Goal: Task Accomplishment & Management: Manage account settings

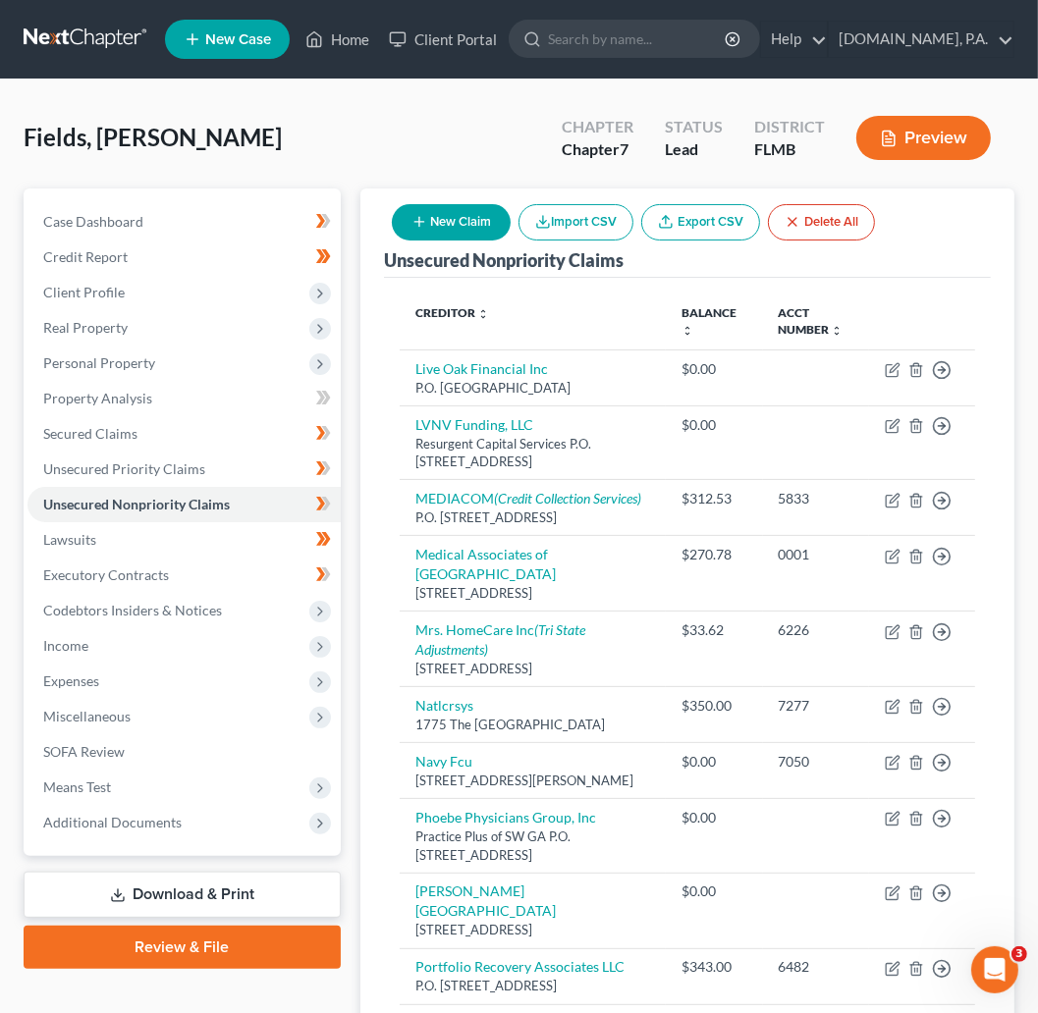
click at [91, 33] on link at bounding box center [87, 39] width 126 height 35
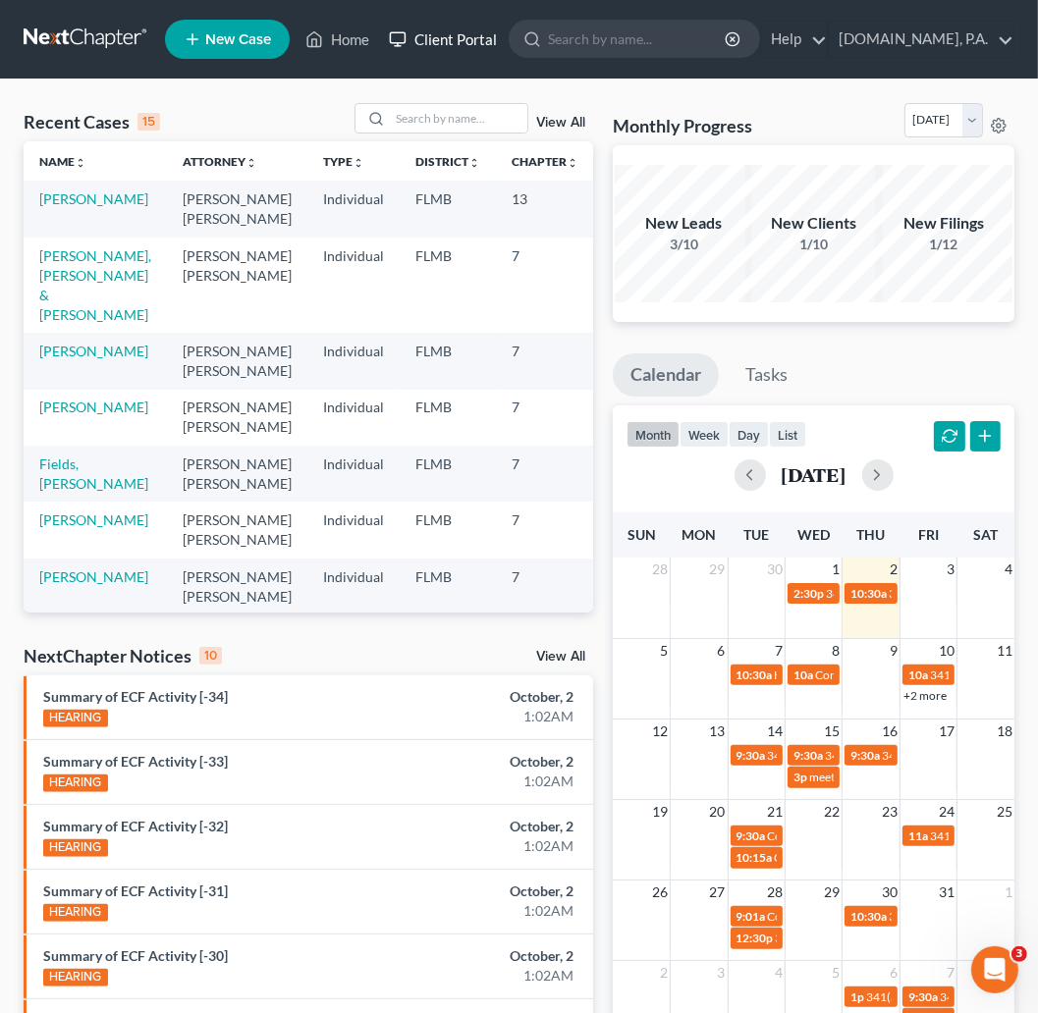
click at [420, 38] on link "Client Portal" at bounding box center [443, 39] width 128 height 35
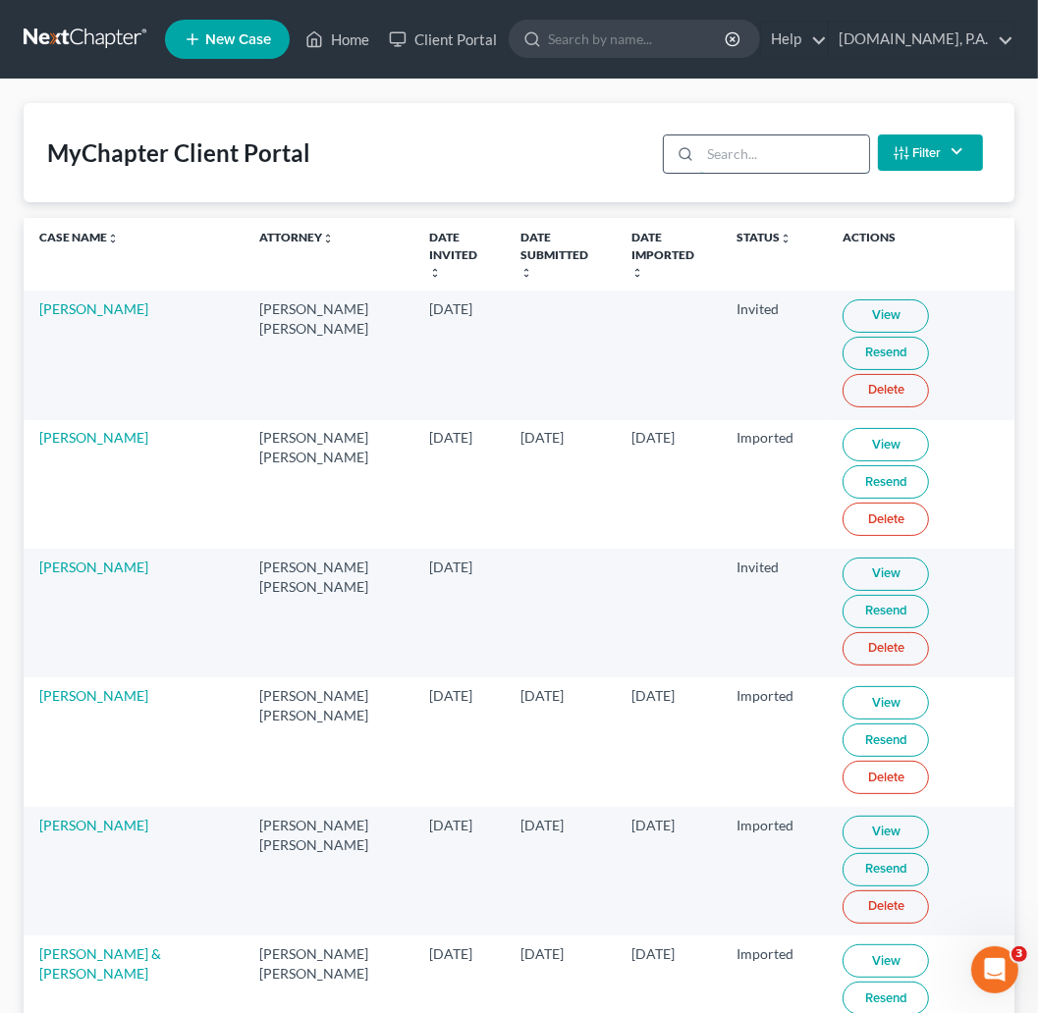
click at [746, 153] on input "search" at bounding box center [784, 153] width 168 height 37
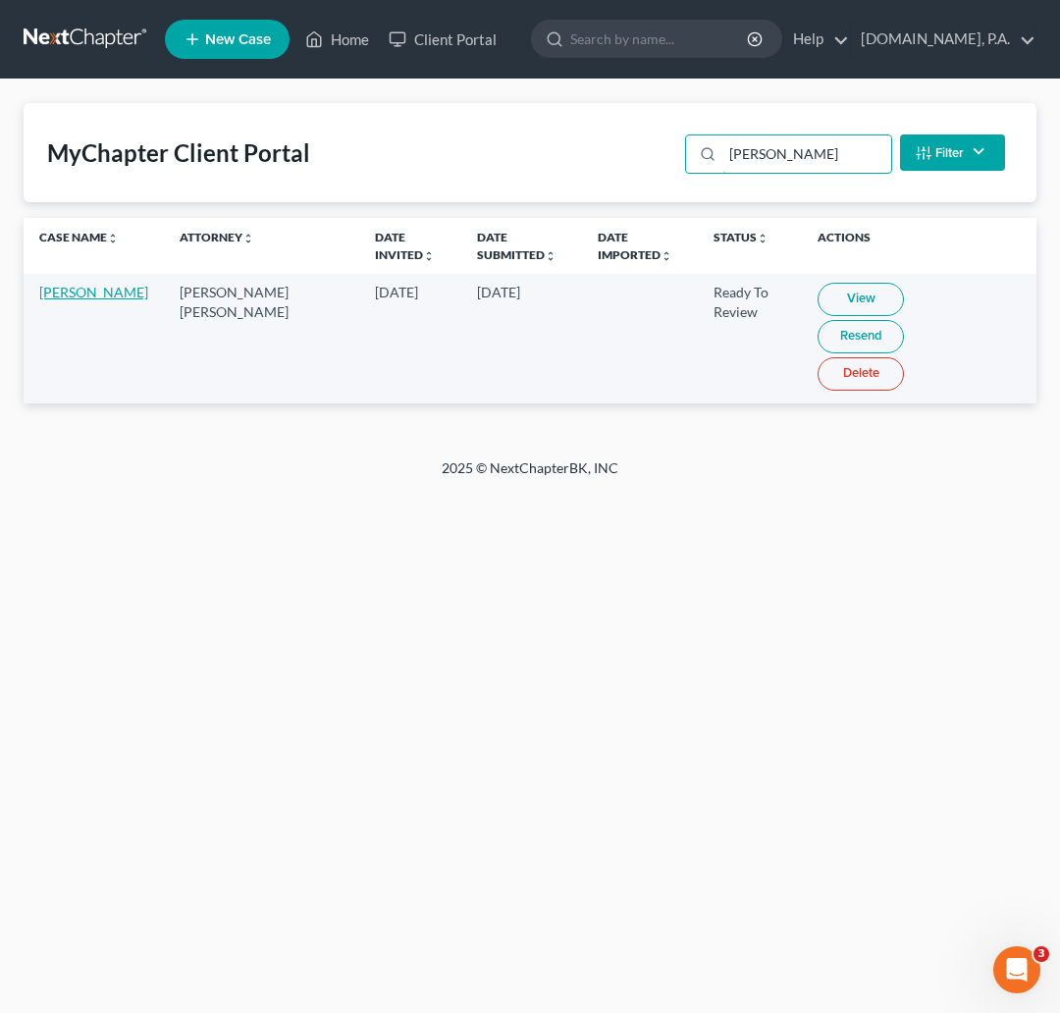
type input "avila"
click at [69, 291] on link "Hector Avila" at bounding box center [93, 292] width 109 height 17
select select "4"
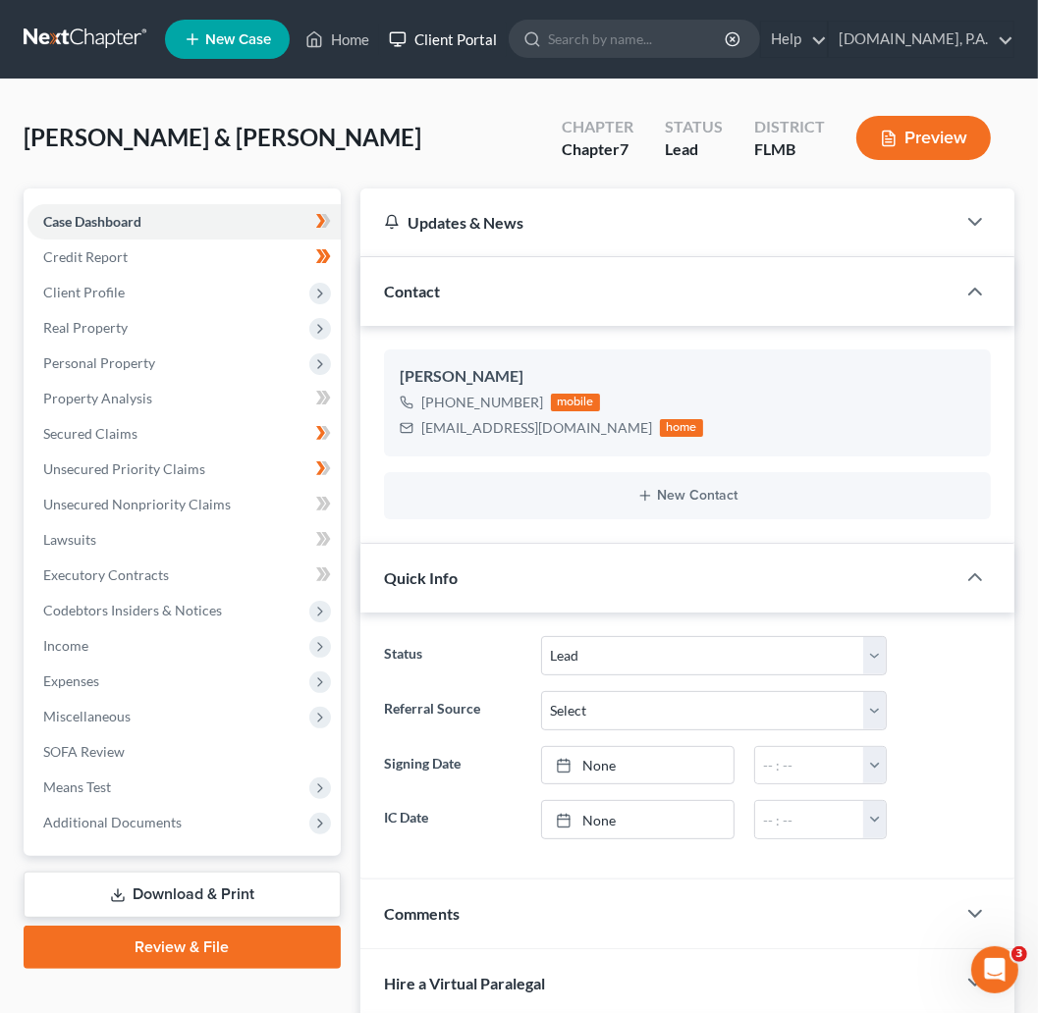
click at [476, 41] on link "Client Portal" at bounding box center [443, 39] width 128 height 35
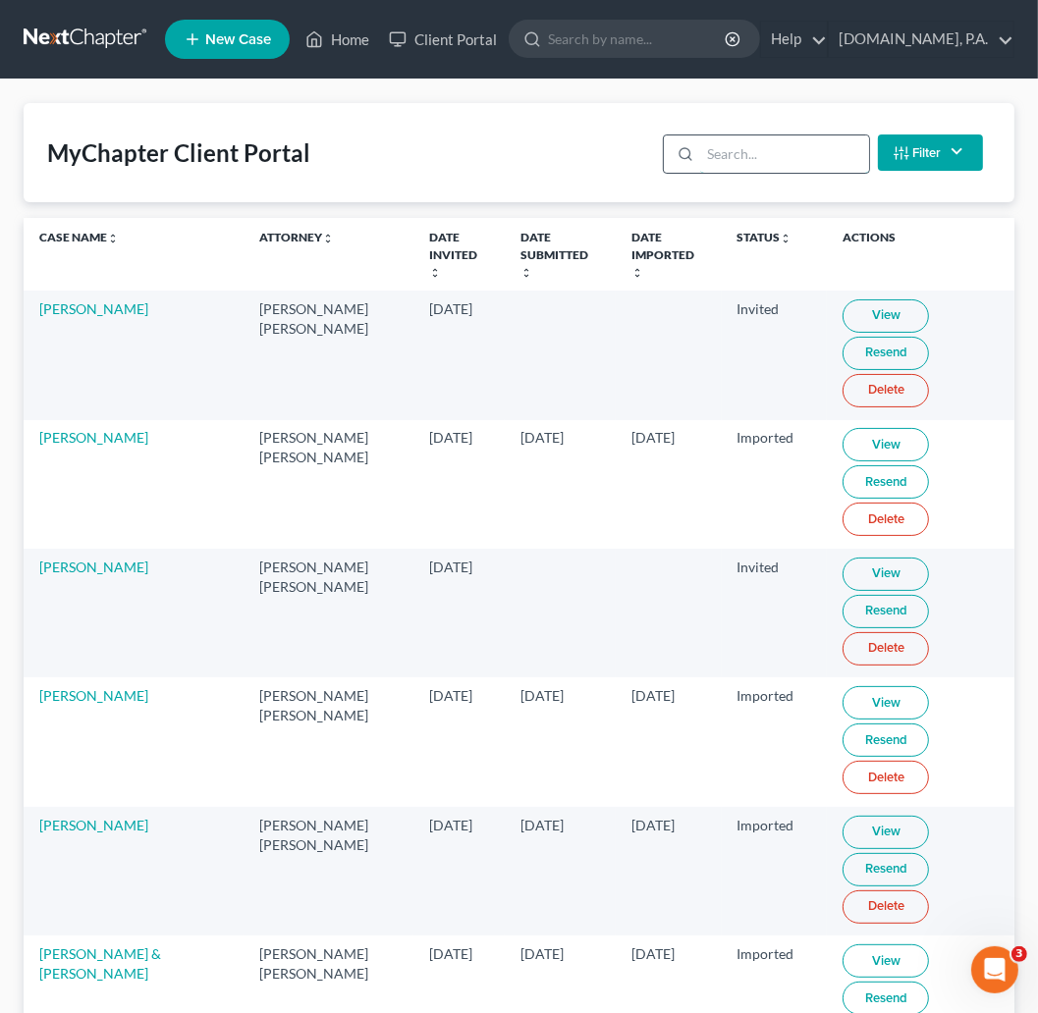
click at [722, 150] on input "search" at bounding box center [784, 153] width 168 height 37
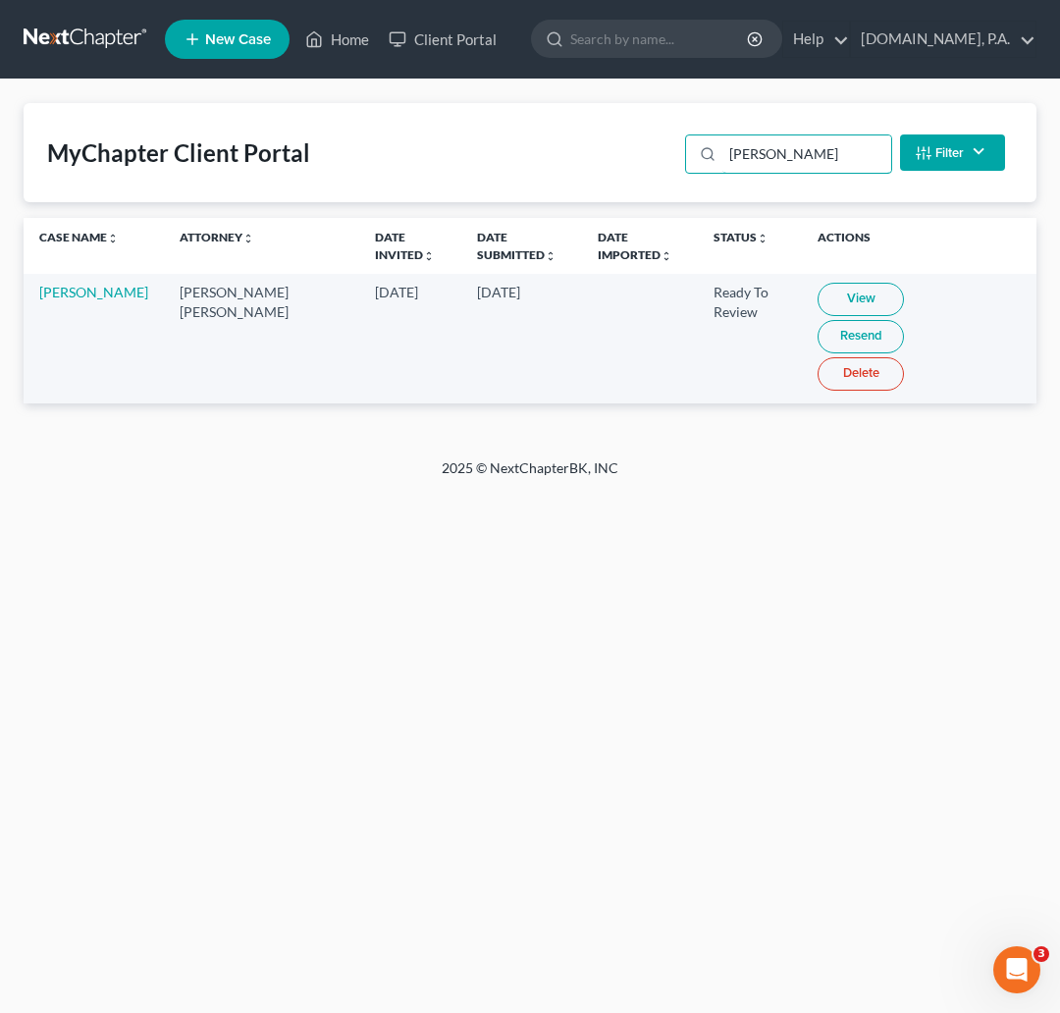
type input "[PERSON_NAME]"
click at [818, 296] on link "View" at bounding box center [861, 299] width 86 height 33
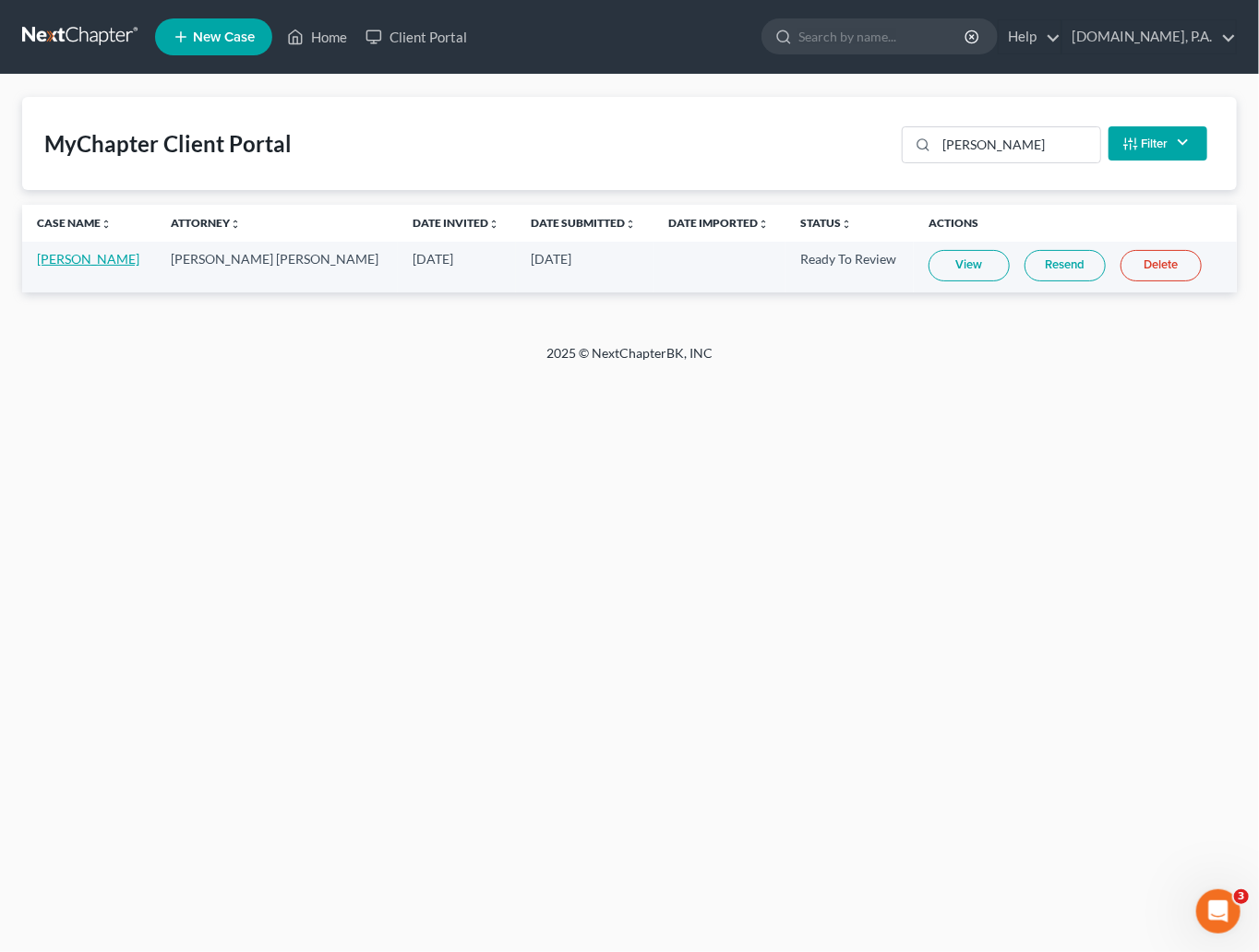
click at [76, 258] on link "Hector Avila" at bounding box center [87, 258] width 102 height 16
select select "4"
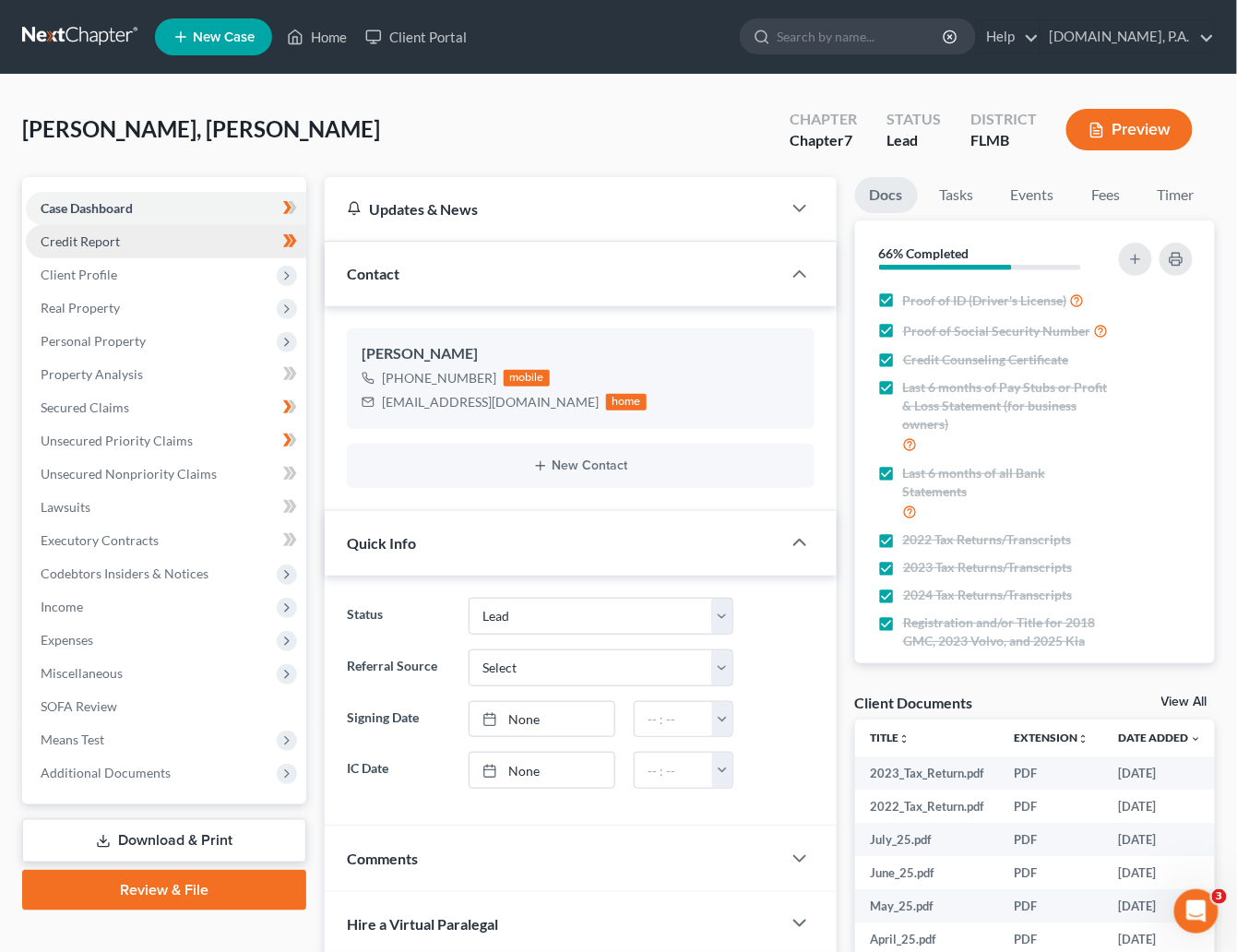
click at [79, 238] on span "Credit Report" at bounding box center [80, 241] width 79 height 16
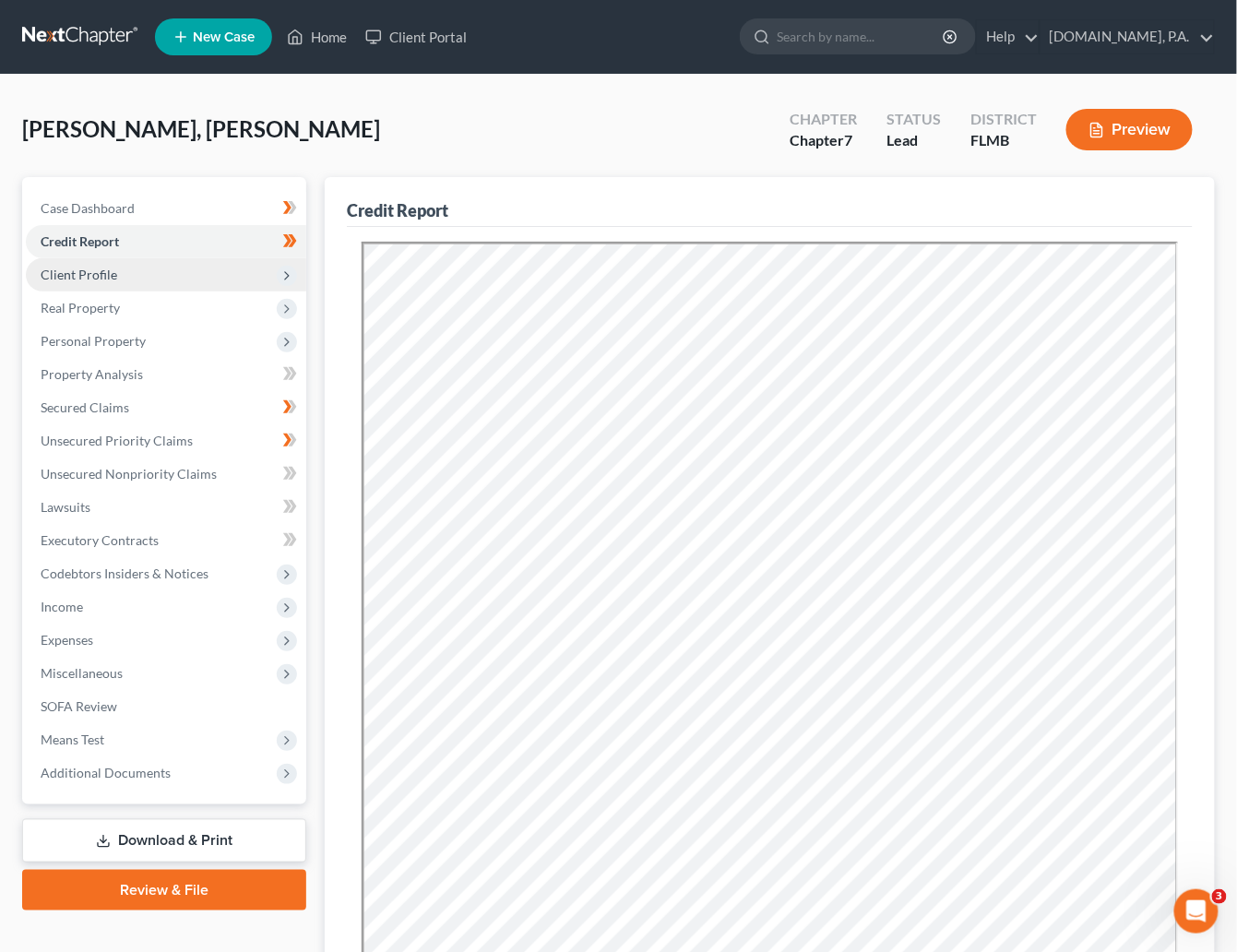
click at [101, 278] on span "Client Profile" at bounding box center [78, 274] width 76 height 16
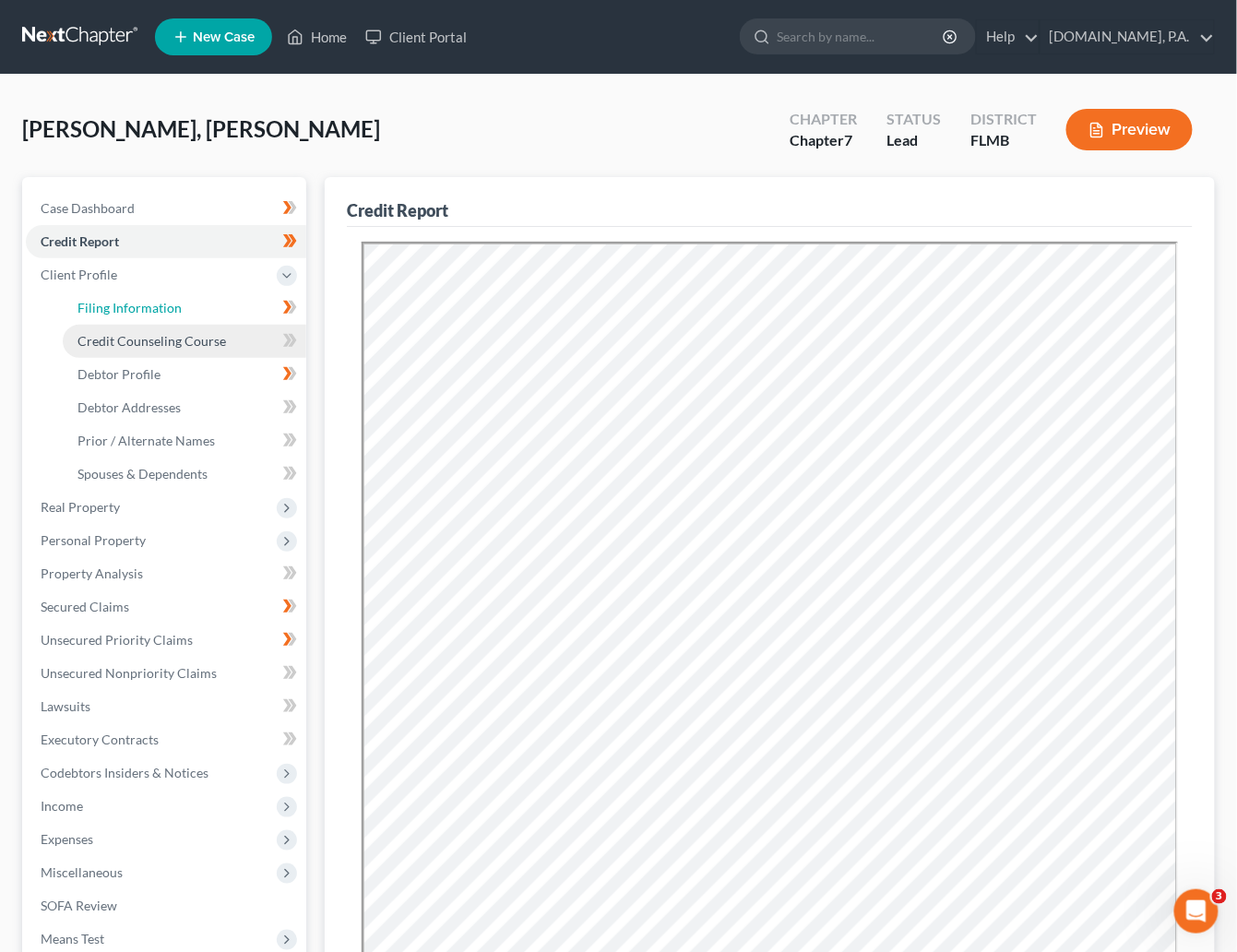
drag, startPoint x: 152, startPoint y: 304, endPoint x: 187, endPoint y: 332, distance: 44.8
click at [153, 306] on span "Filing Information" at bounding box center [129, 307] width 104 height 16
select select "1"
select select "0"
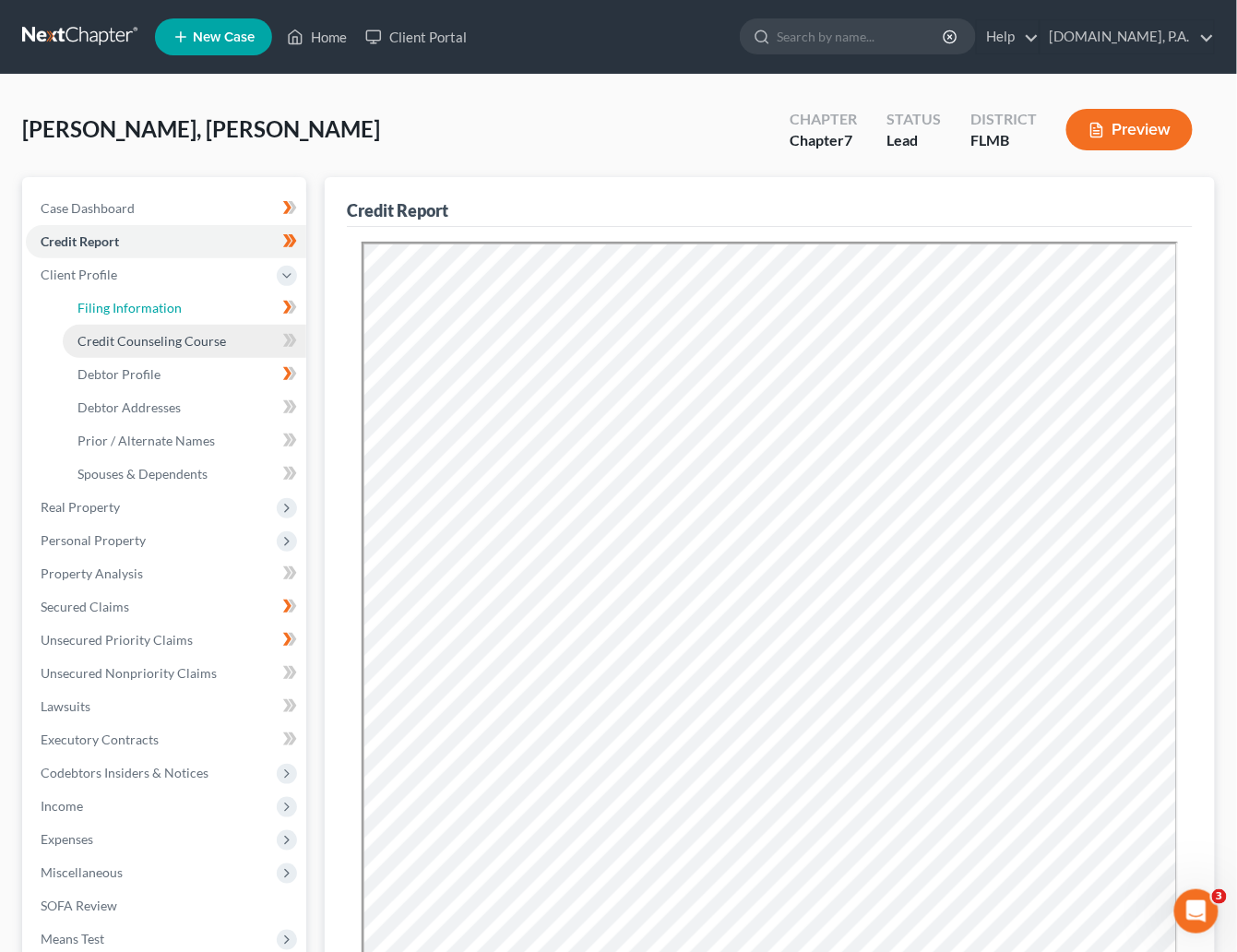
select select "9"
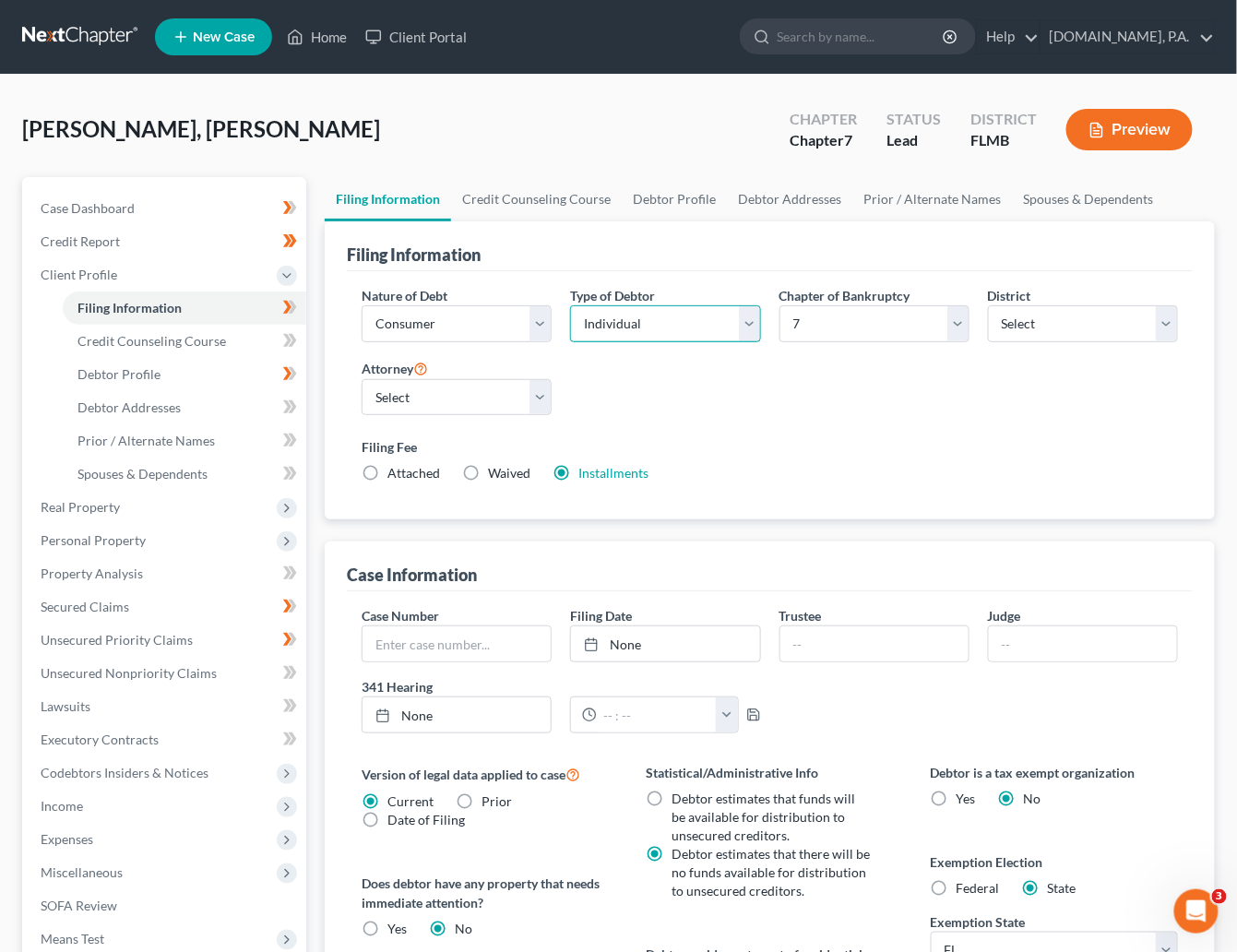
click at [750, 326] on select "Select Individual Joint" at bounding box center [665, 323] width 190 height 37
select select "1"
click at [571, 342] on select "Select Individual Joint" at bounding box center [665, 323] width 190 height 37
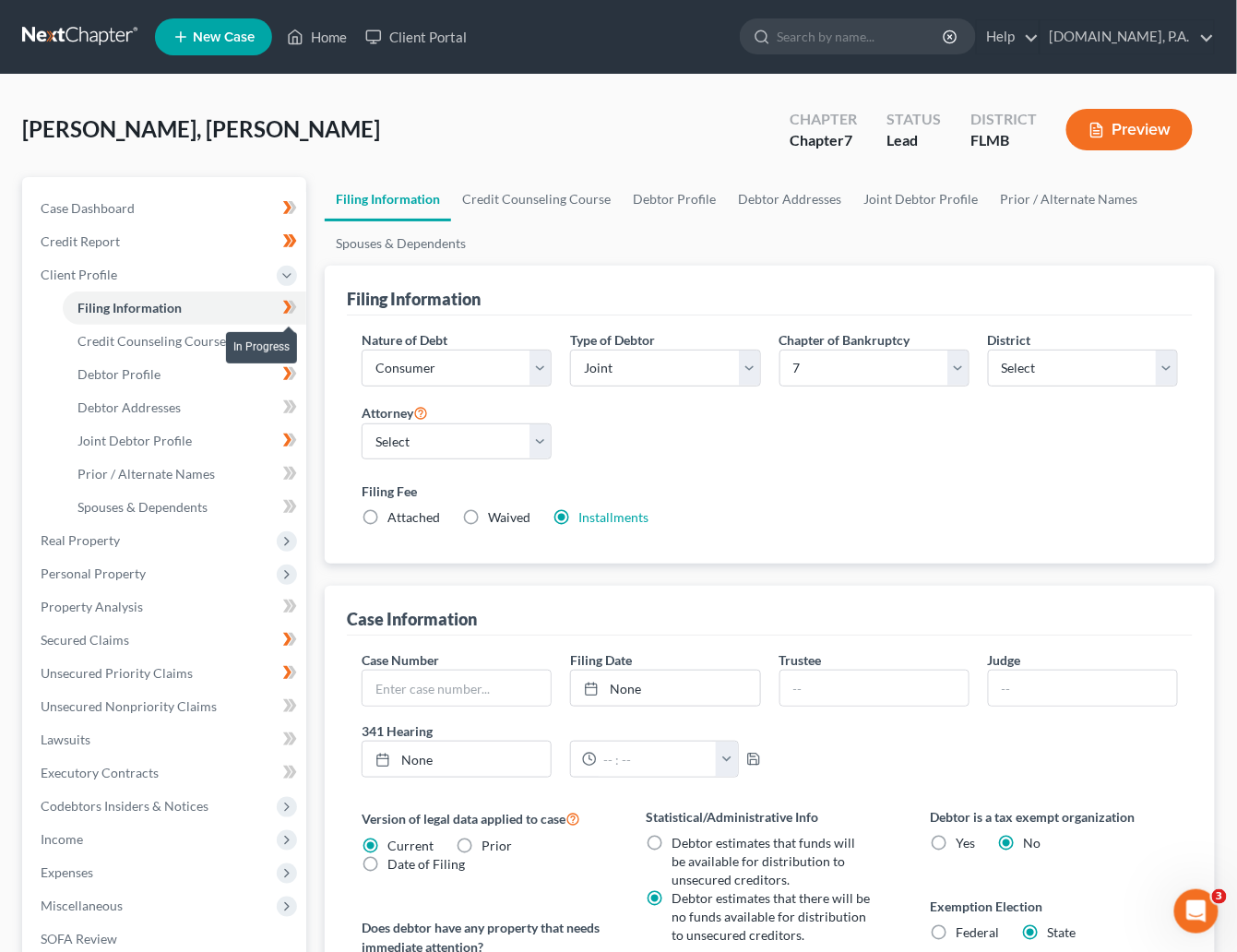
click at [295, 308] on icon at bounding box center [292, 307] width 8 height 13
click at [146, 345] on span "Credit Counseling Course" at bounding box center [151, 340] width 149 height 16
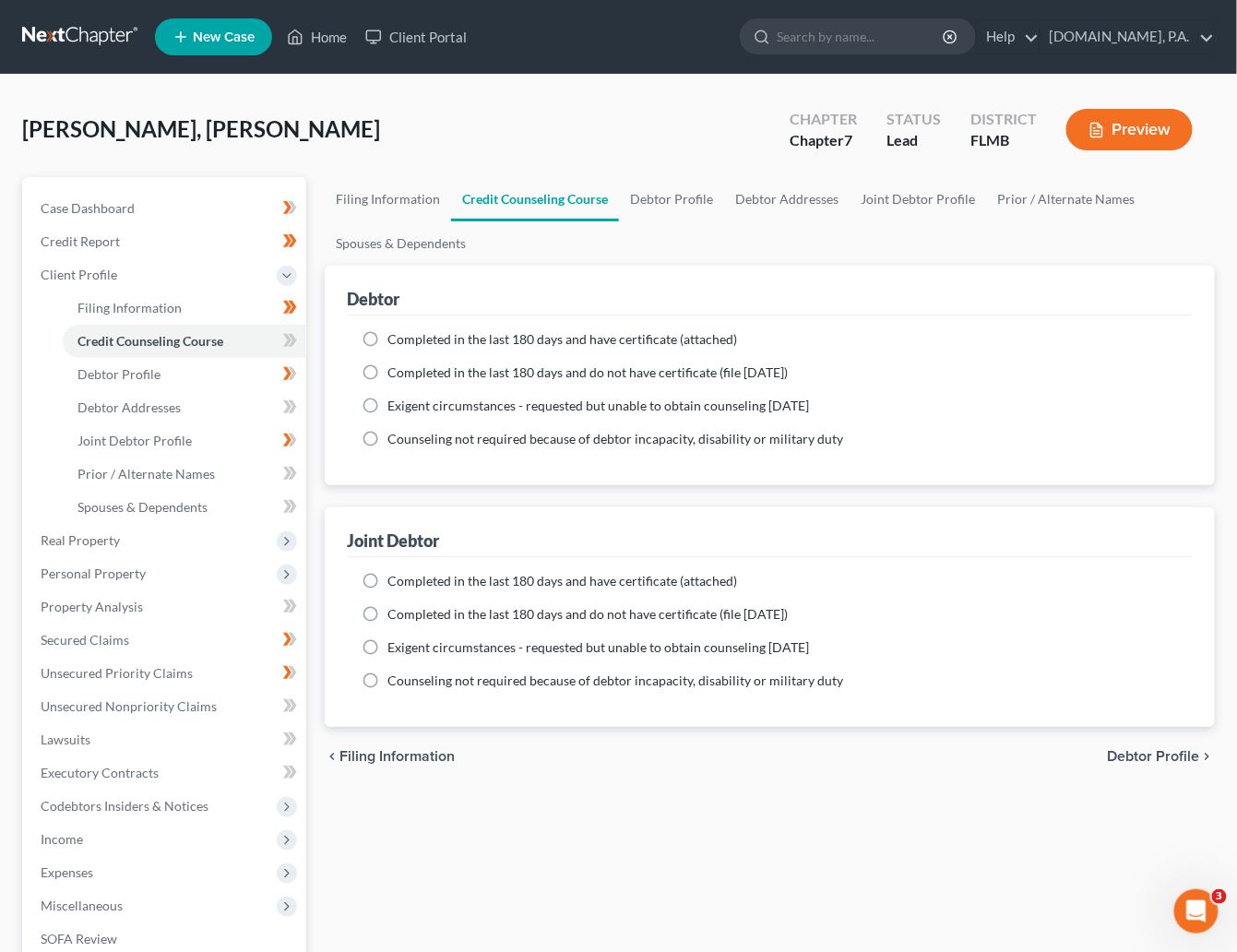
click at [387, 341] on label "Completed in the last 180 days and have certificate (attached)" at bounding box center [562, 339] width 350 height 19
click at [395, 341] on input "Completed in the last 180 days and have certificate (attached)" at bounding box center [400, 336] width 12 height 12
radio input "true"
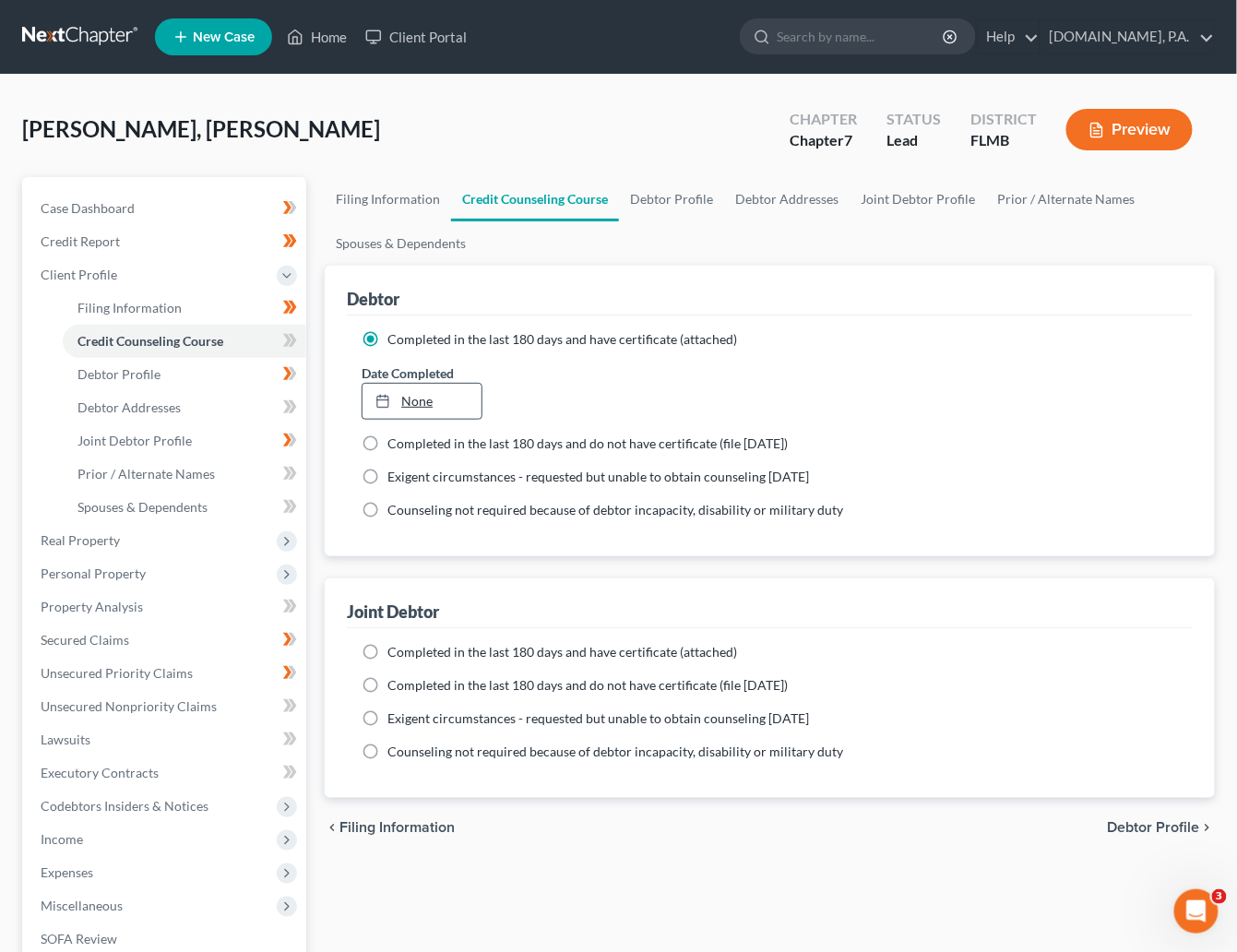
type input "10/2/2025"
click at [423, 406] on link "None" at bounding box center [422, 400] width 119 height 35
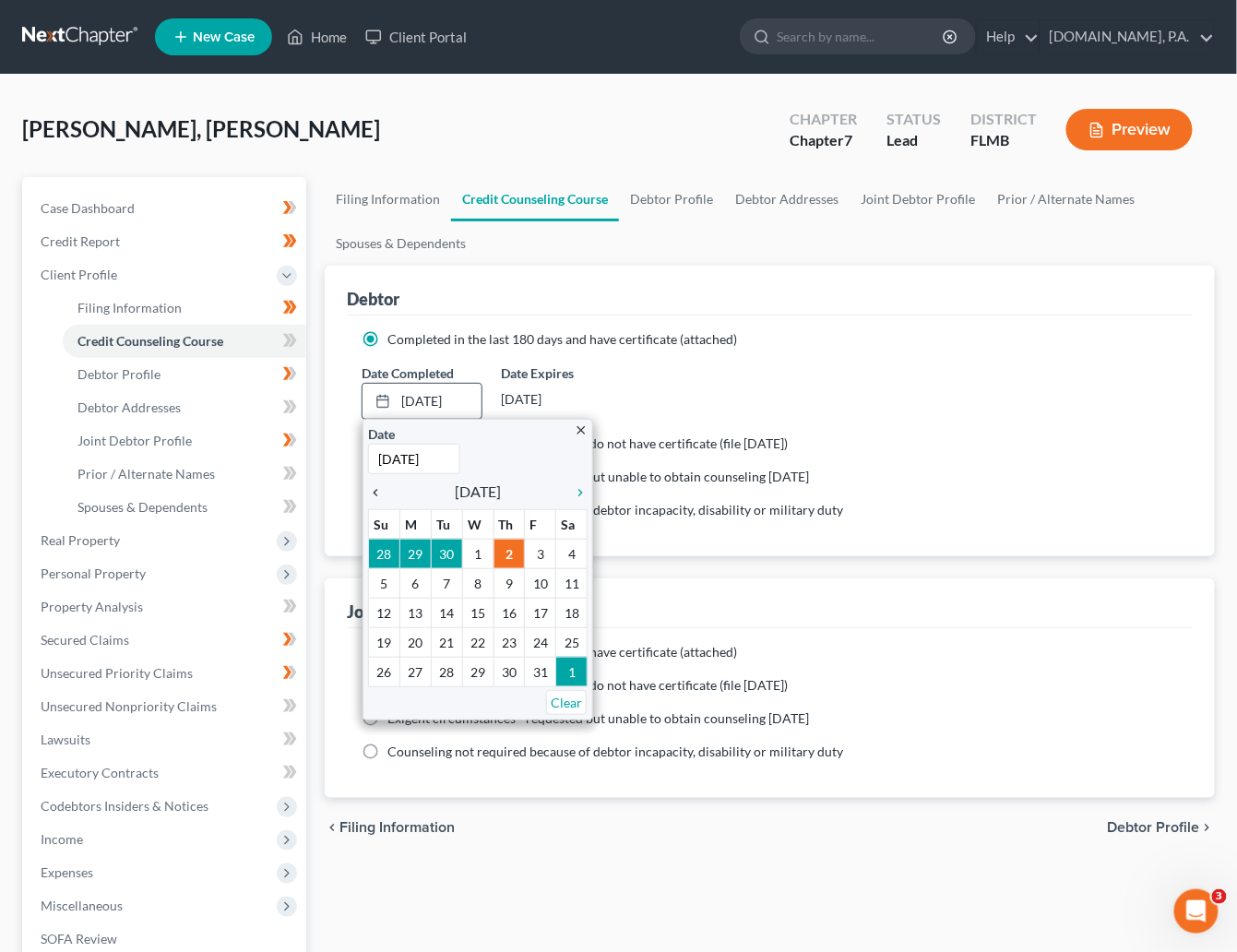
click at [375, 495] on icon "chevron_left" at bounding box center [381, 492] width 24 height 15
click at [372, 494] on icon "chevron_left" at bounding box center [381, 492] width 24 height 15
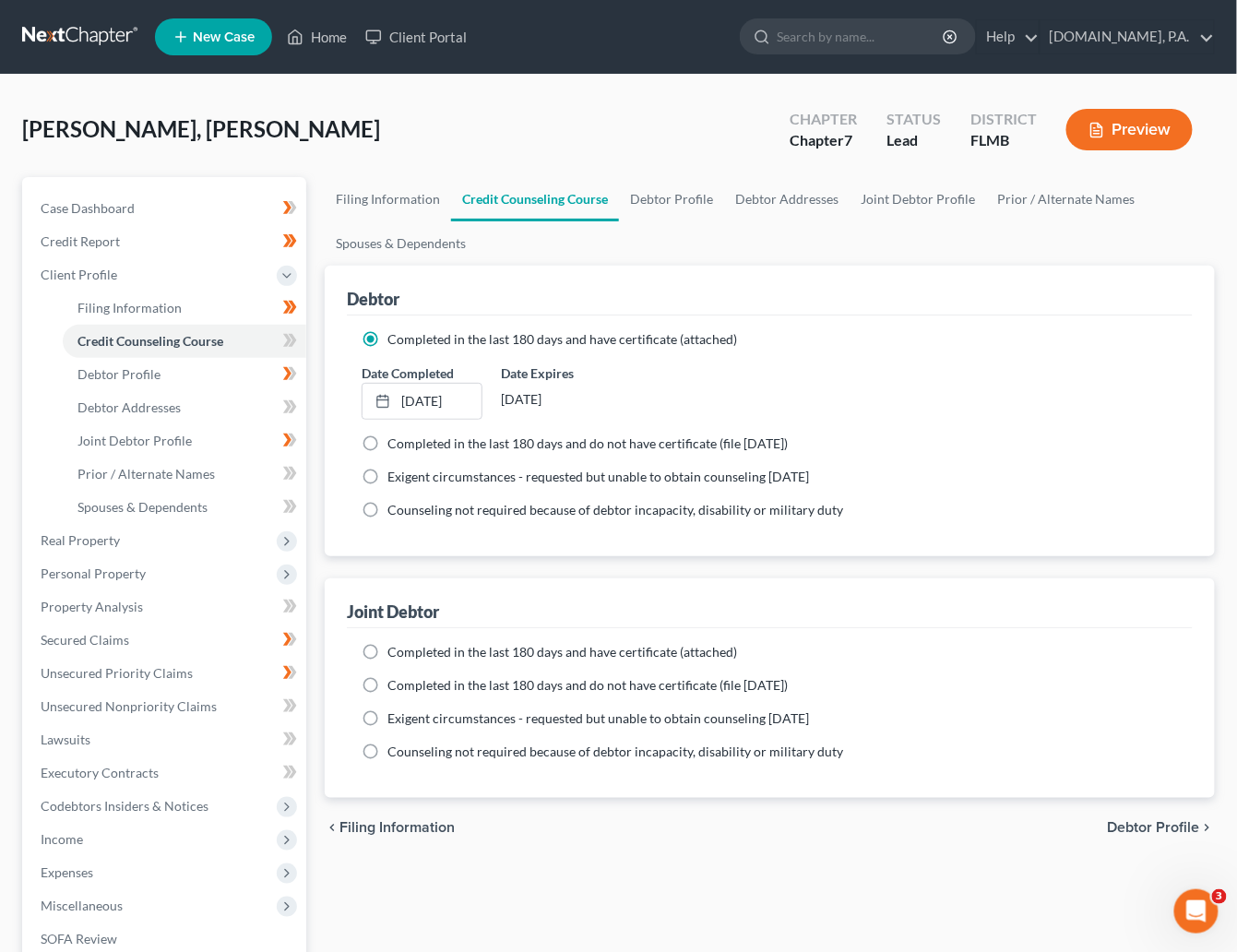
click at [387, 661] on label "Completed in the last 180 days and have certificate (attached)" at bounding box center [562, 652] width 350 height 19
click at [395, 655] on input "Completed in the last 180 days and have certificate (attached)" at bounding box center [400, 648] width 12 height 12
radio input "true"
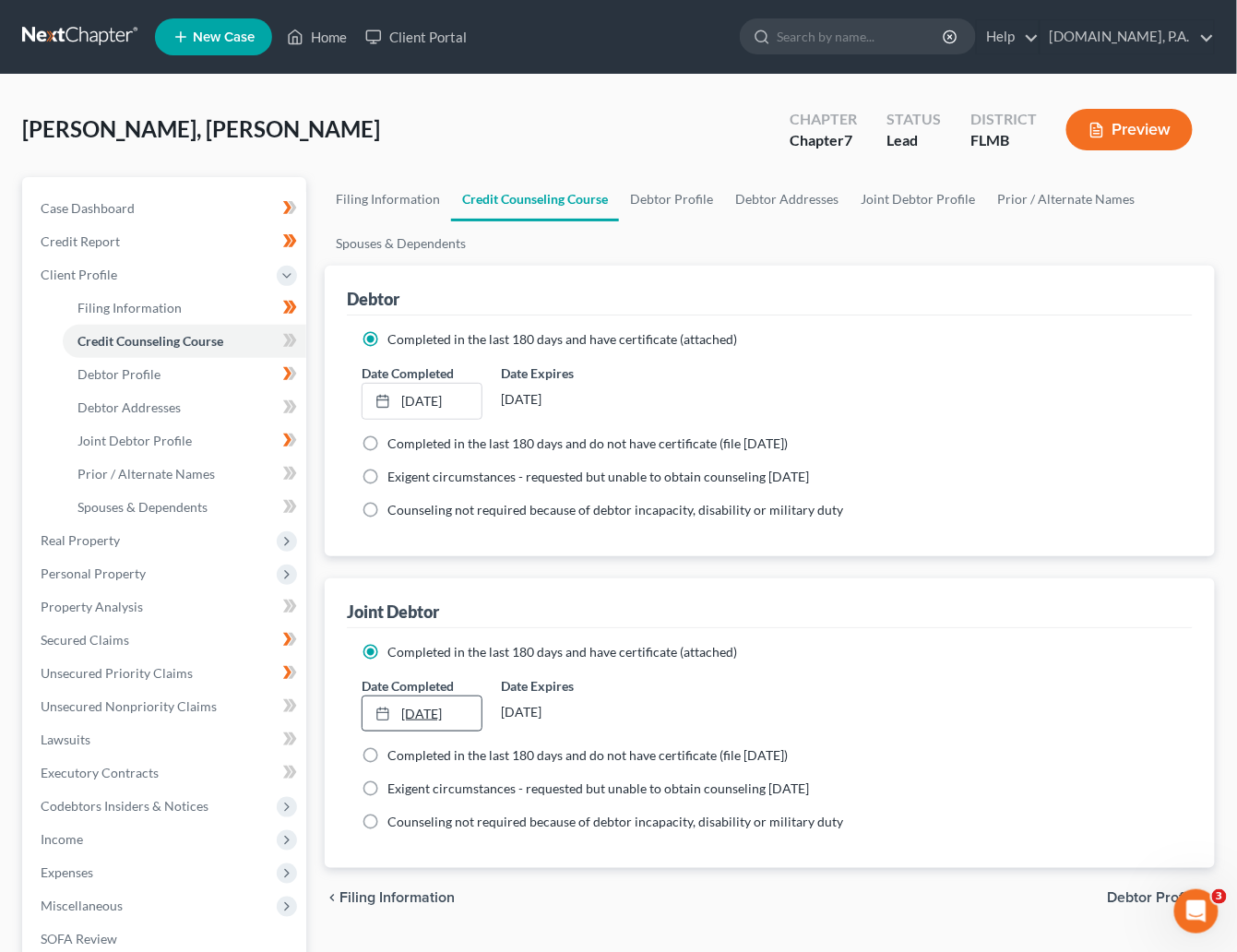
type input "10/2/2025"
click at [424, 717] on link "10/2/2025" at bounding box center [422, 713] width 119 height 35
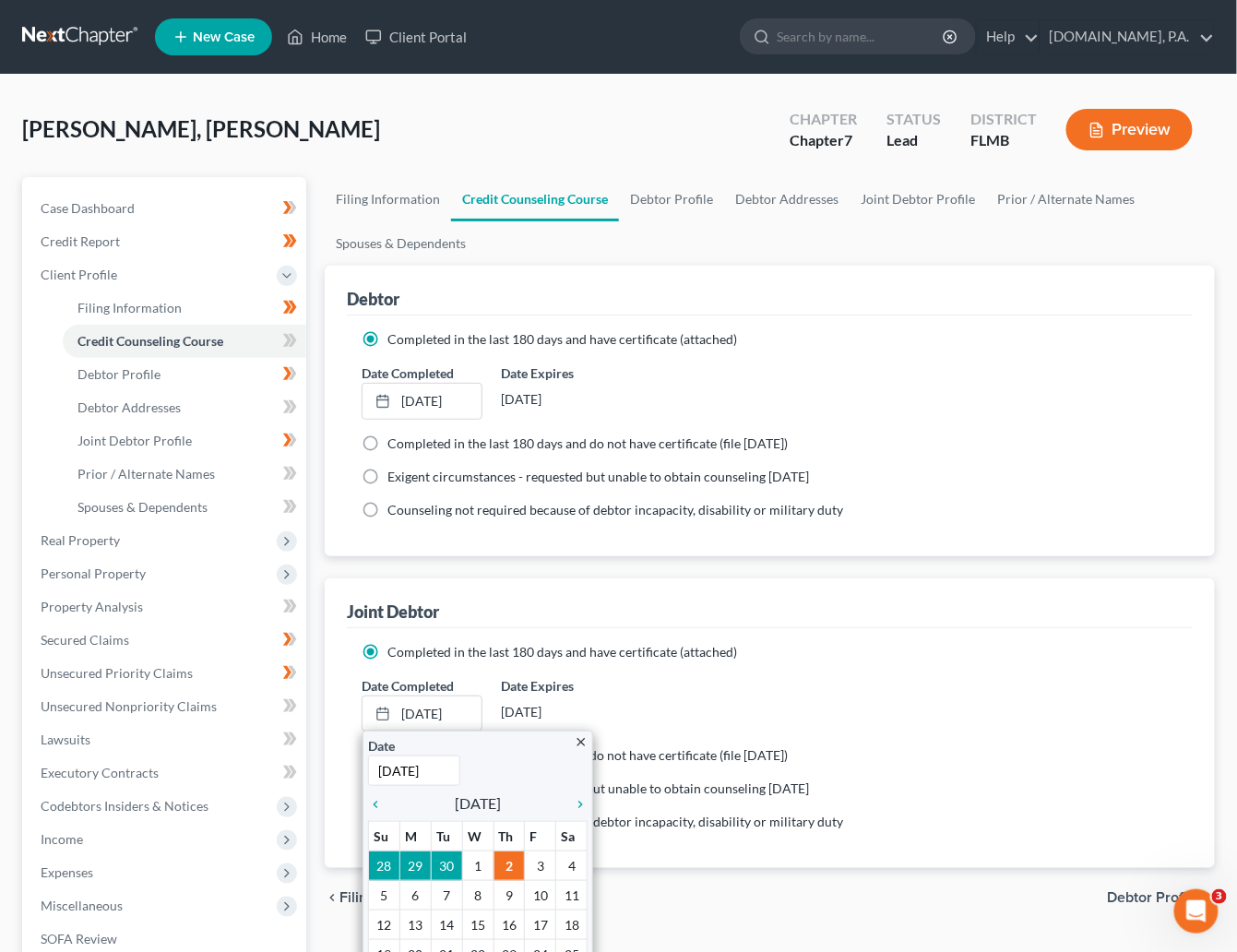
scroll to position [138, 0]
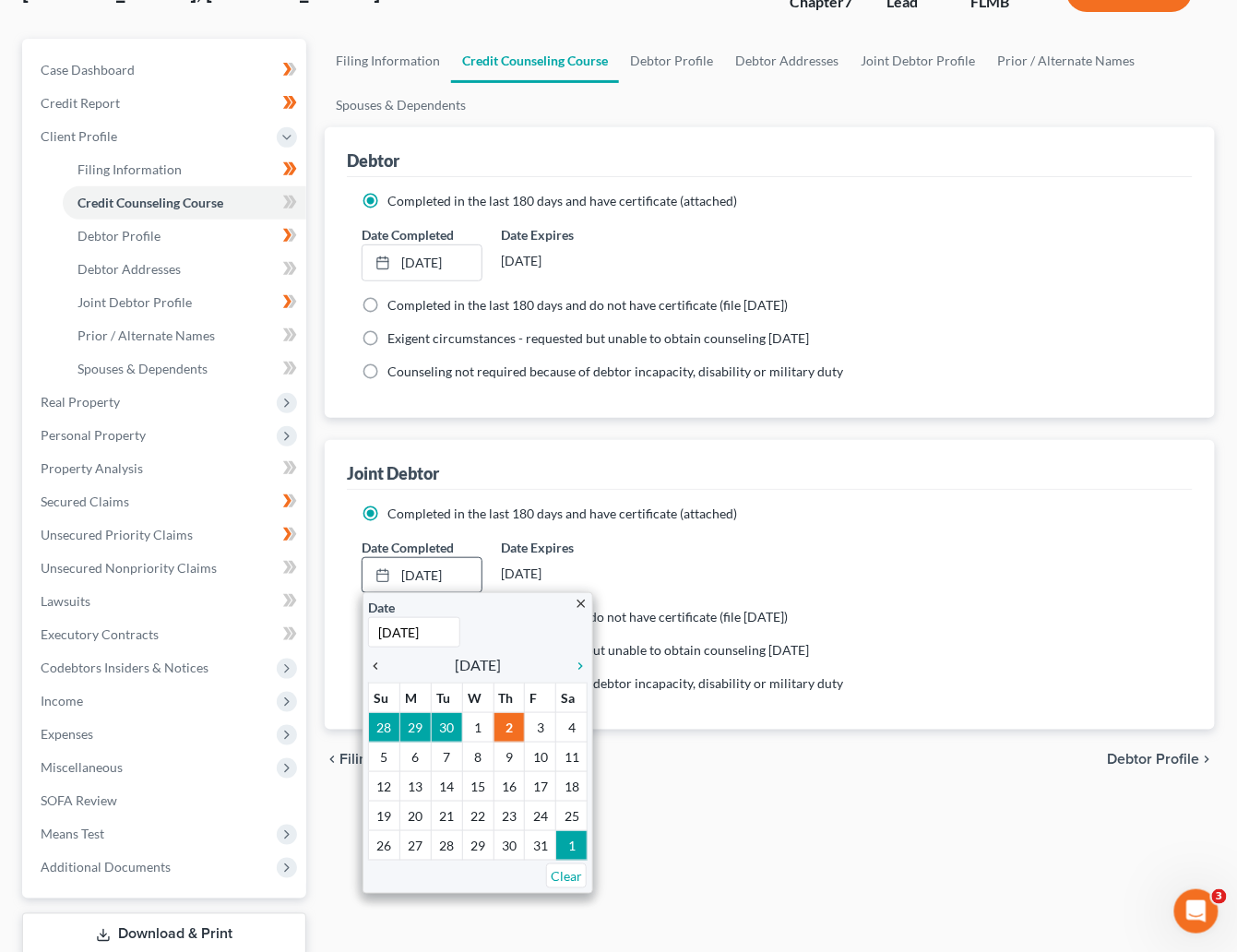
click at [380, 663] on icon "chevron_left" at bounding box center [381, 666] width 24 height 15
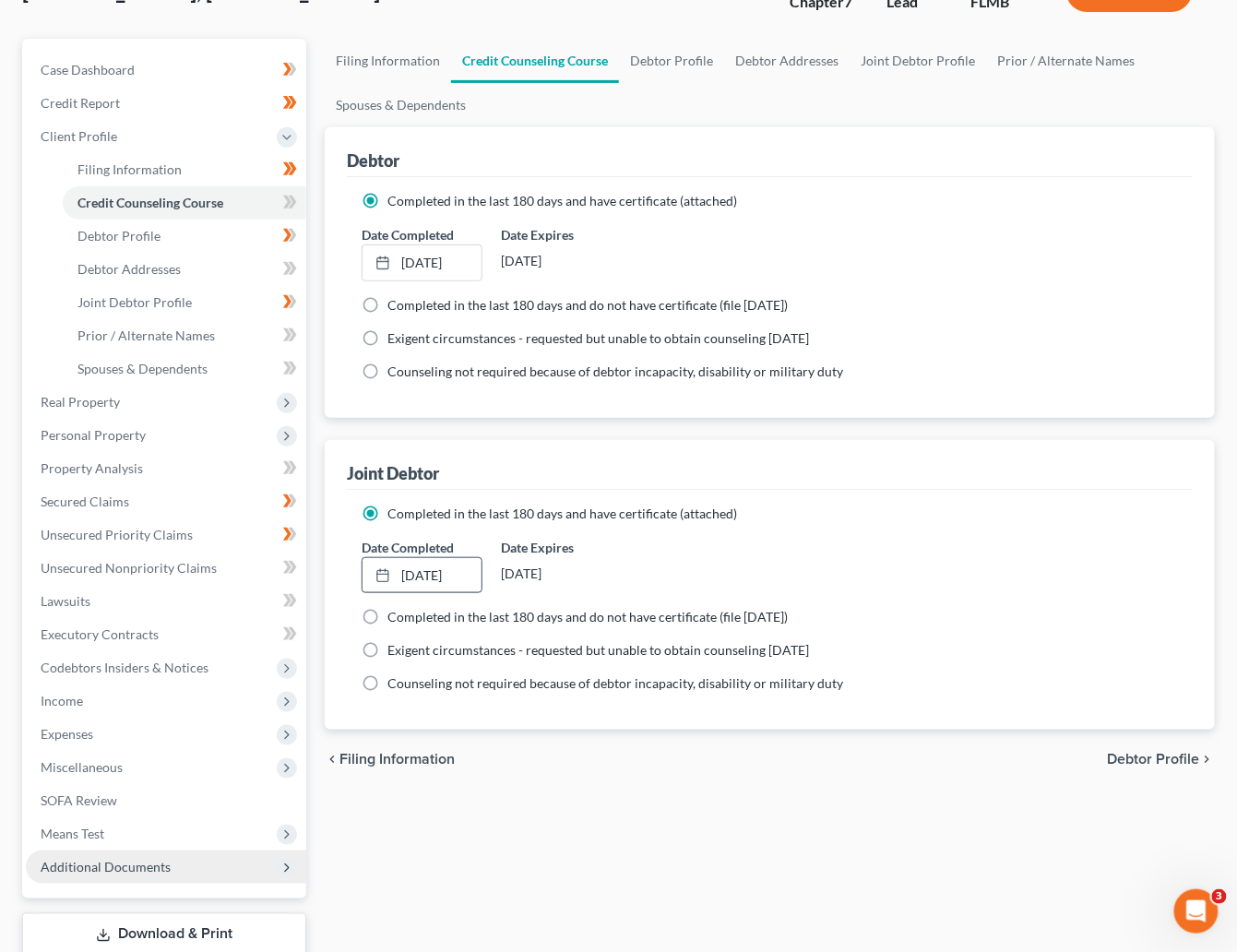
click at [112, 871] on span "Additional Documents" at bounding box center [105, 866] width 130 height 16
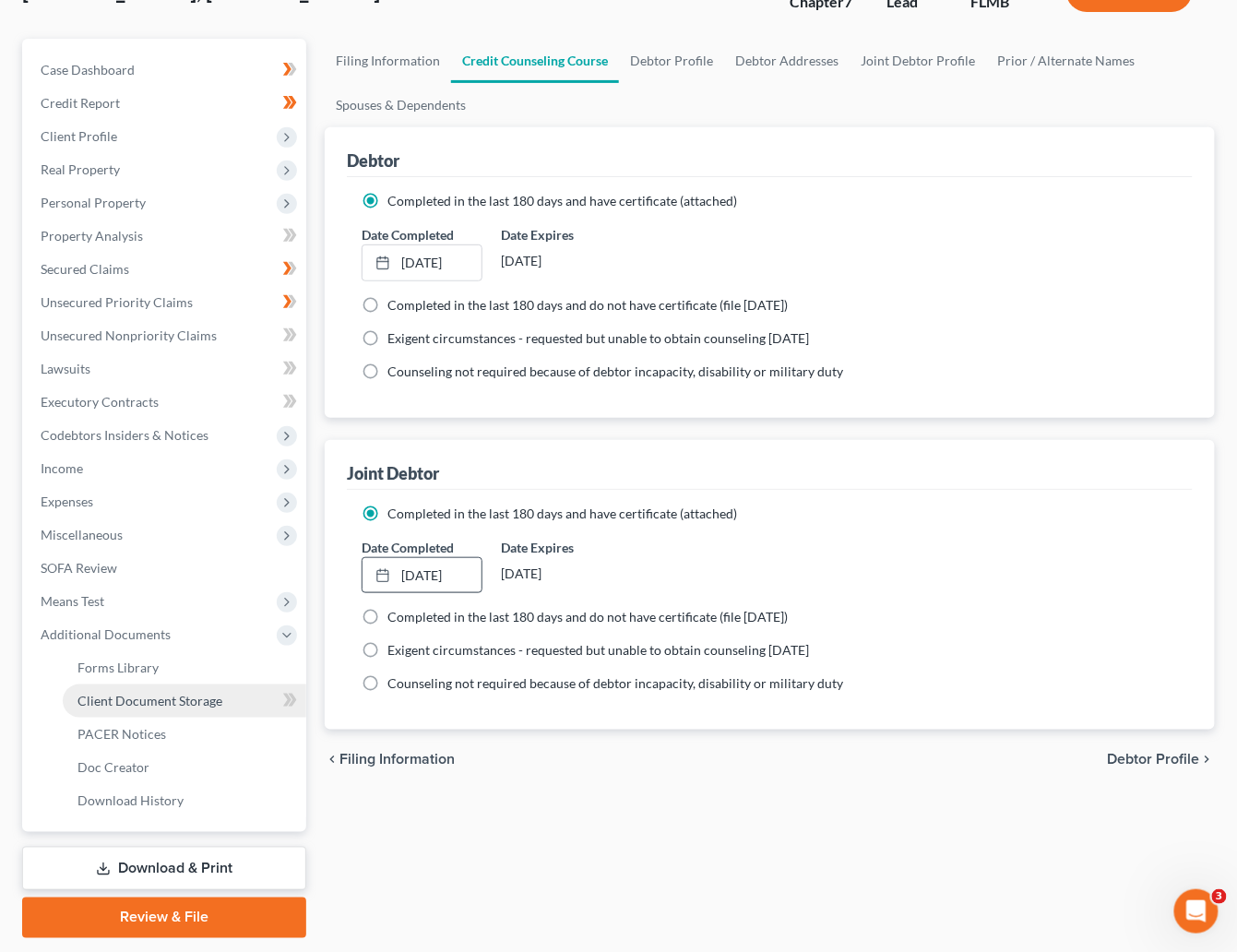
click at [139, 703] on span "Client Document Storage" at bounding box center [149, 700] width 145 height 16
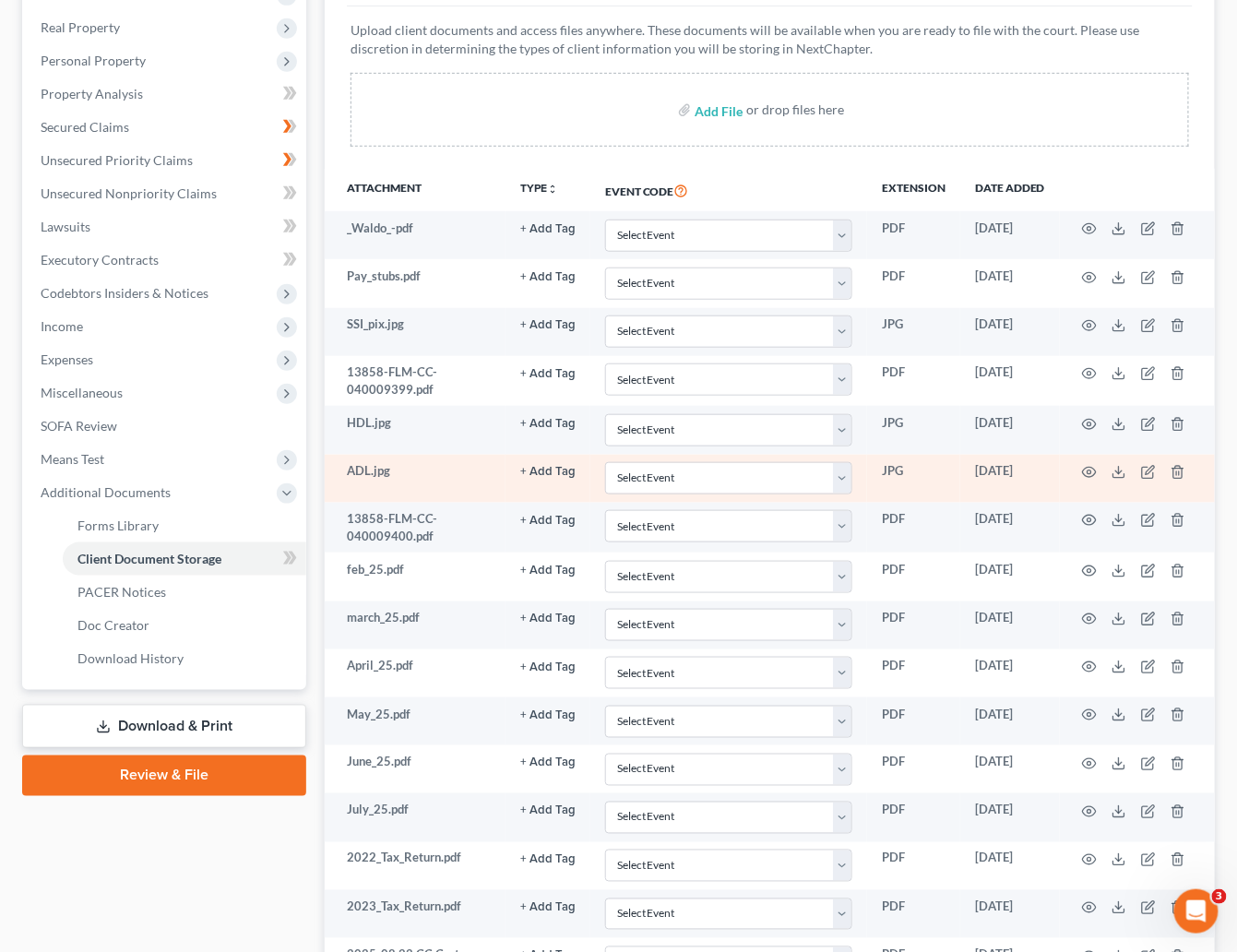
scroll to position [516, 0]
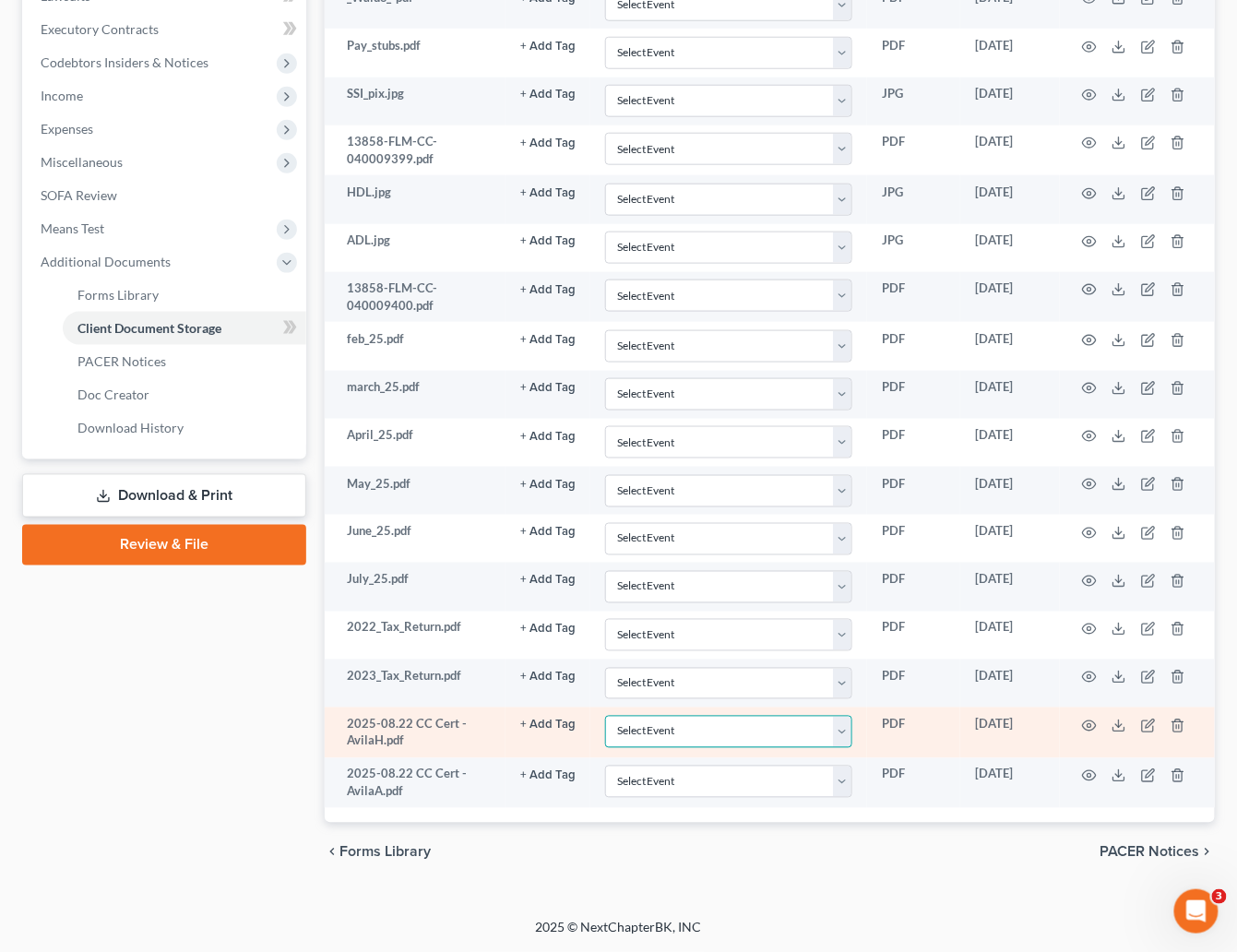
click at [840, 732] on select "Select Event 20 Largest Unsecured Creditors Amended Chapter 13 Plan Amended Cre…" at bounding box center [728, 732] width 247 height 32
select select "9"
click at [605, 716] on select "Select Event 20 Largest Unsecured Creditors Amended Chapter 13 Plan Amended Cre…" at bounding box center [728, 732] width 247 height 32
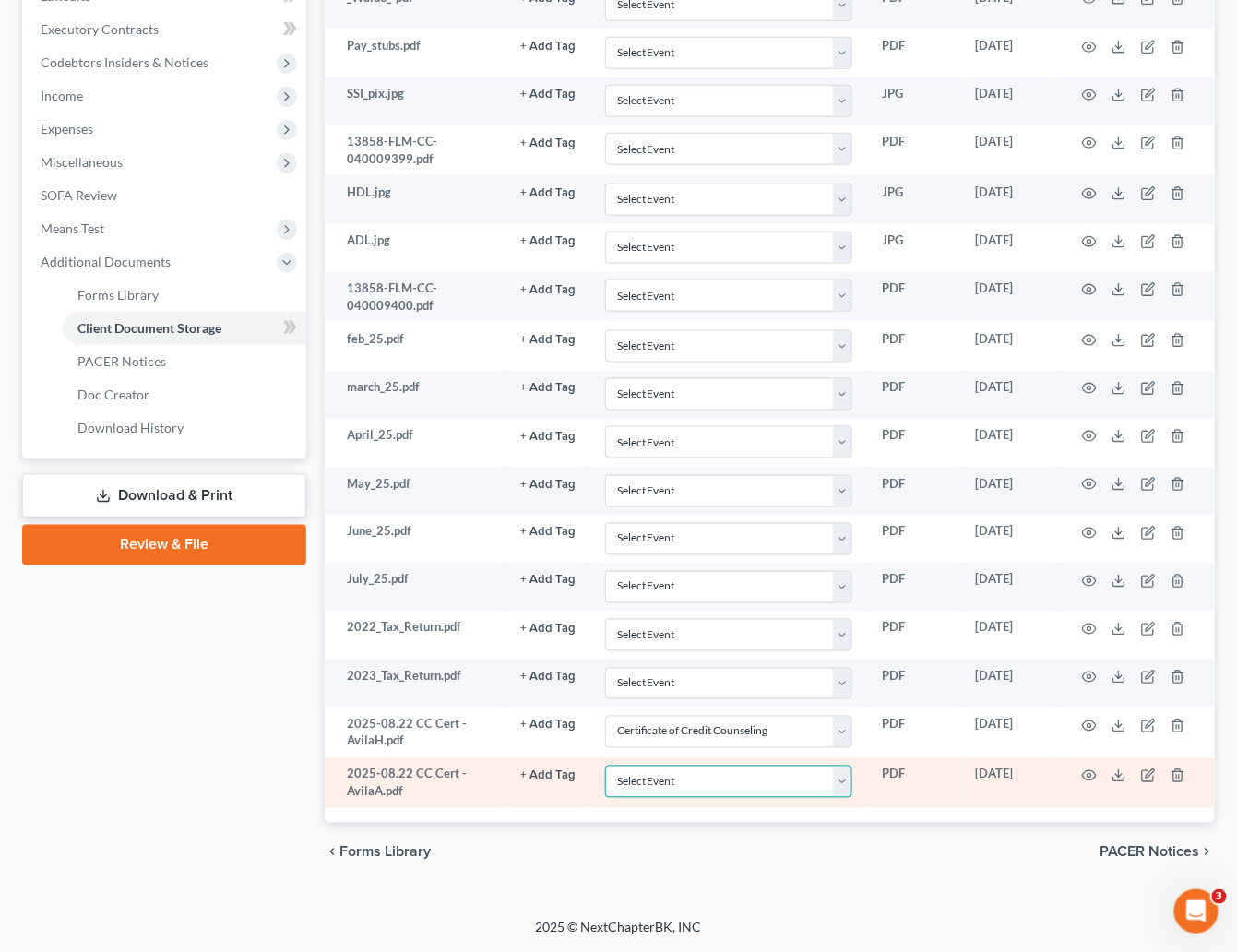
click at [846, 789] on select "Select Event 20 Largest Unsecured Creditors Amended Chapter 13 Plan Amended Cre…" at bounding box center [728, 782] width 247 height 32
select select "9"
click at [605, 766] on select "Select Event 20 Largest Unsecured Creditors Amended Chapter 13 Plan Amended Cre…" at bounding box center [728, 782] width 247 height 32
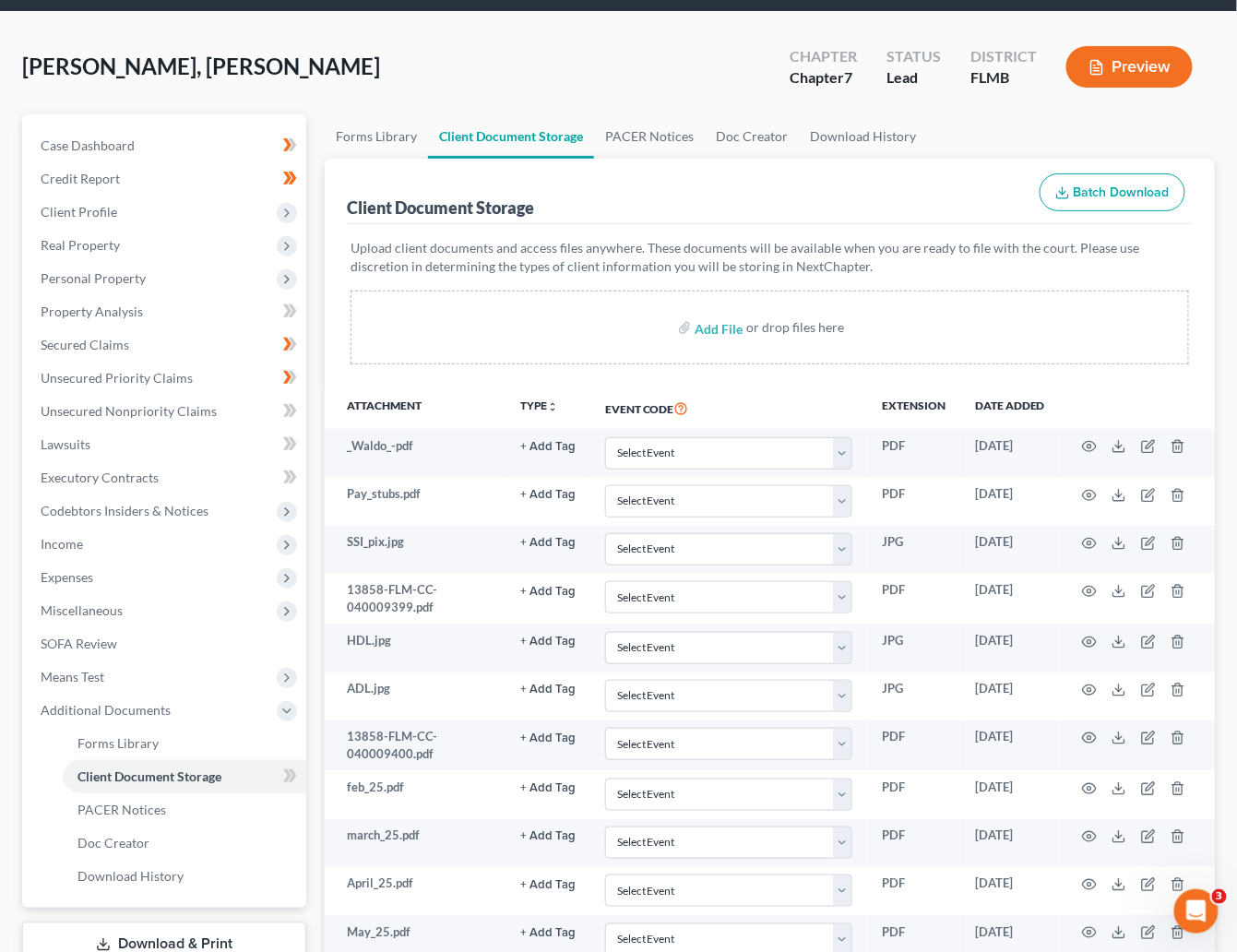
scroll to position [0, 0]
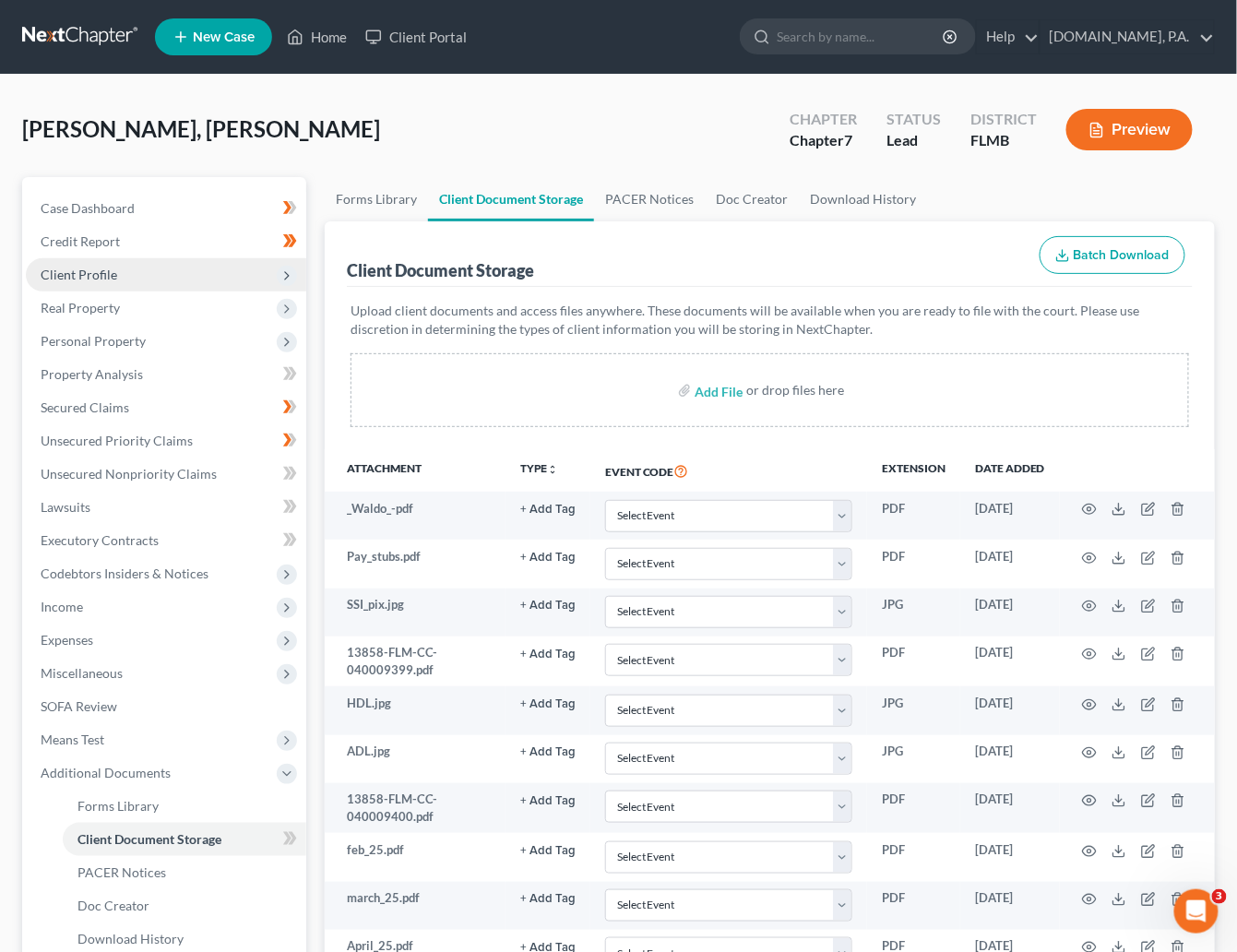
click at [65, 271] on span "Client Profile" at bounding box center [78, 274] width 76 height 16
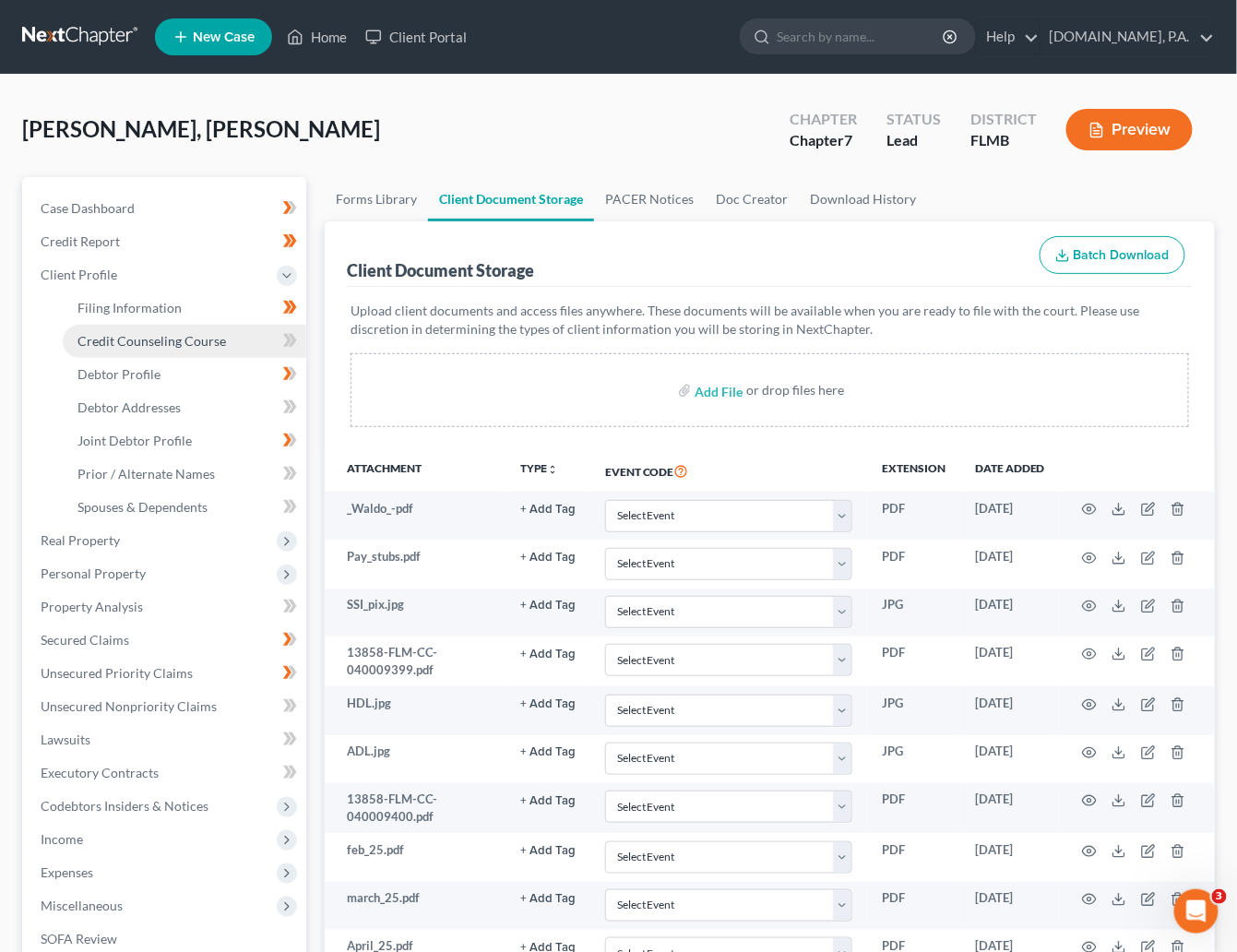
click at [139, 341] on span "Credit Counseling Course" at bounding box center [151, 340] width 149 height 16
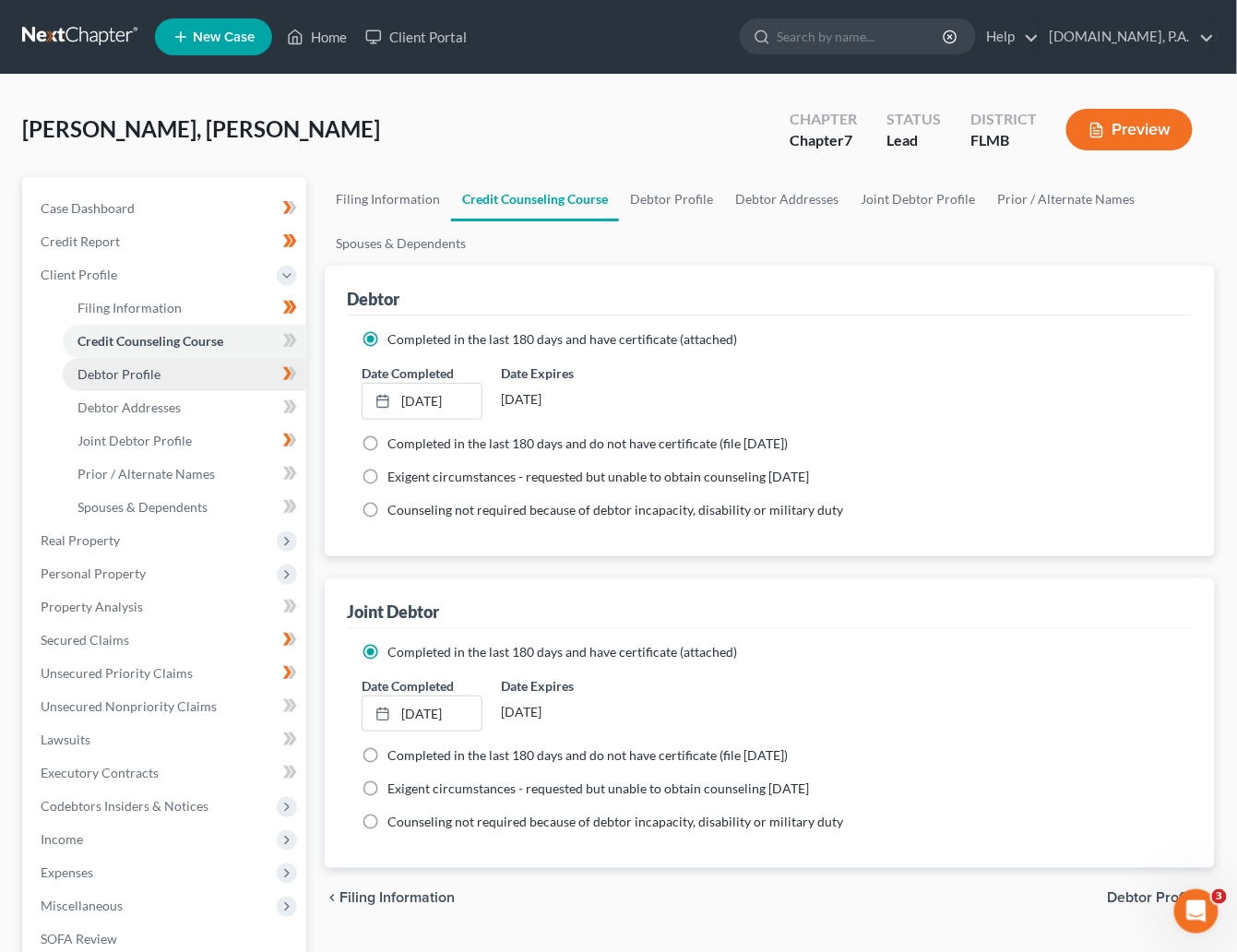
click at [120, 375] on span "Debtor Profile" at bounding box center [118, 374] width 83 height 16
select select "1"
select select "6"
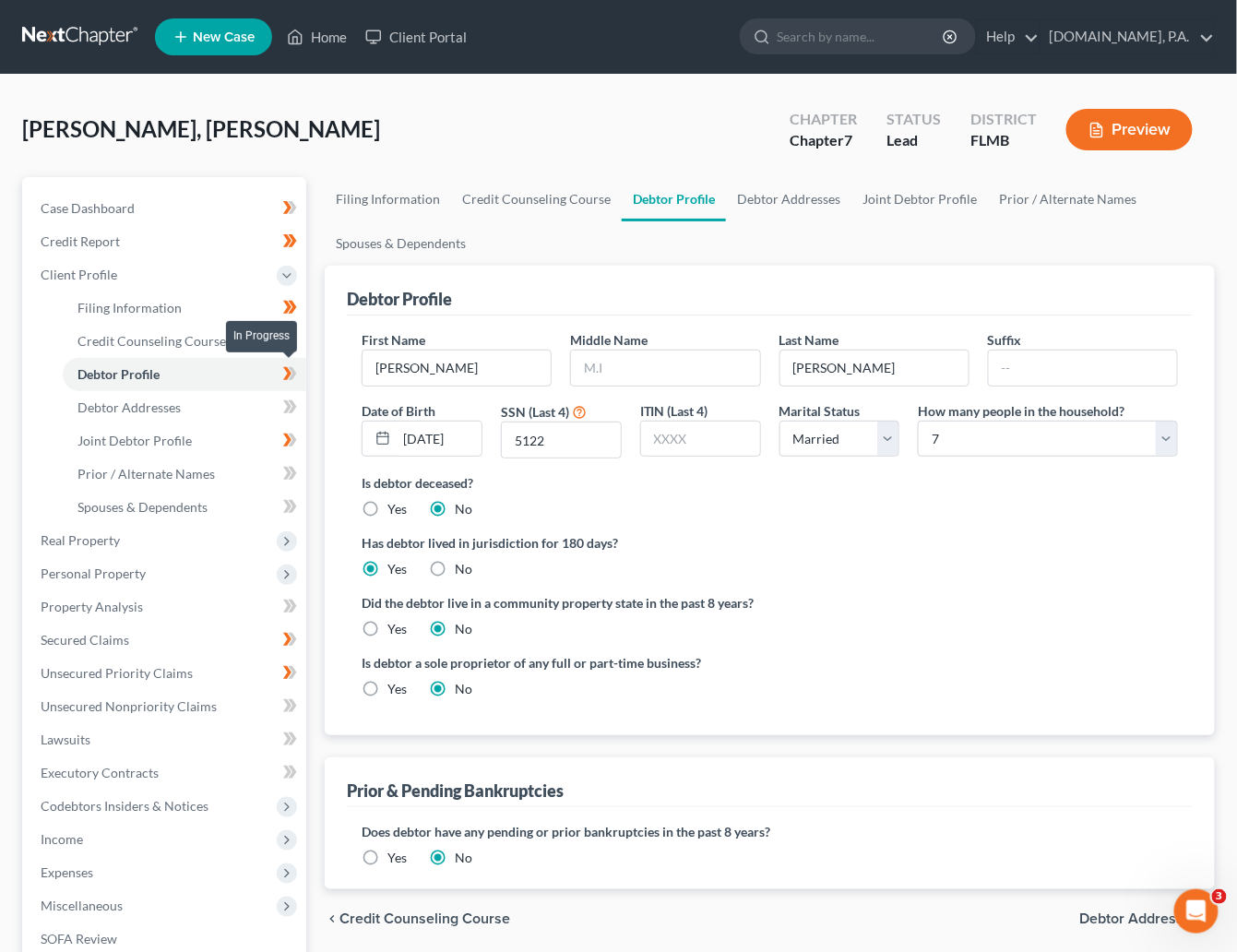
click at [290, 378] on icon at bounding box center [292, 374] width 8 height 13
click at [139, 402] on span "Debtor Addresses" at bounding box center [129, 407] width 103 height 16
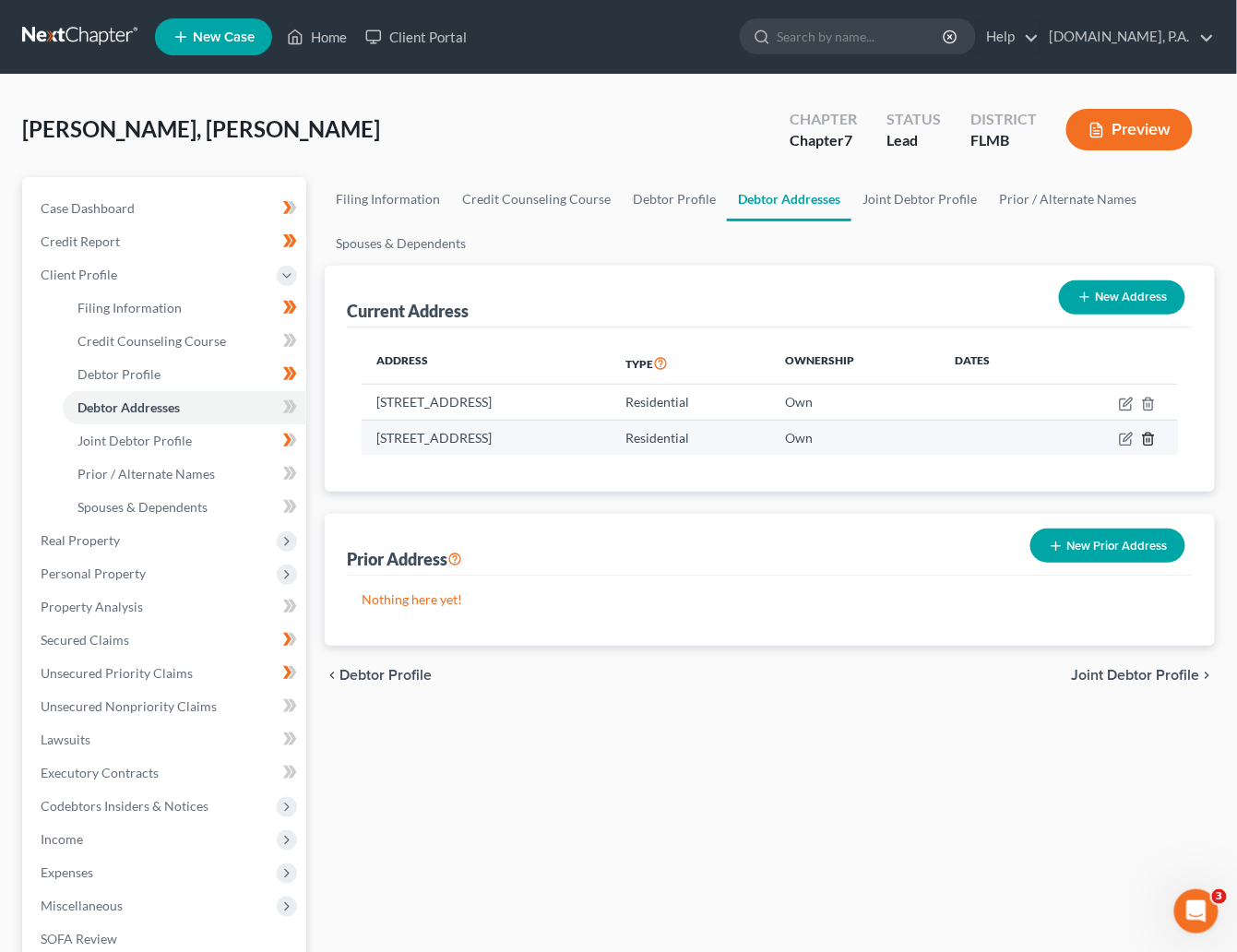
click at [995, 440] on icon "button" at bounding box center [1149, 439] width 15 height 15
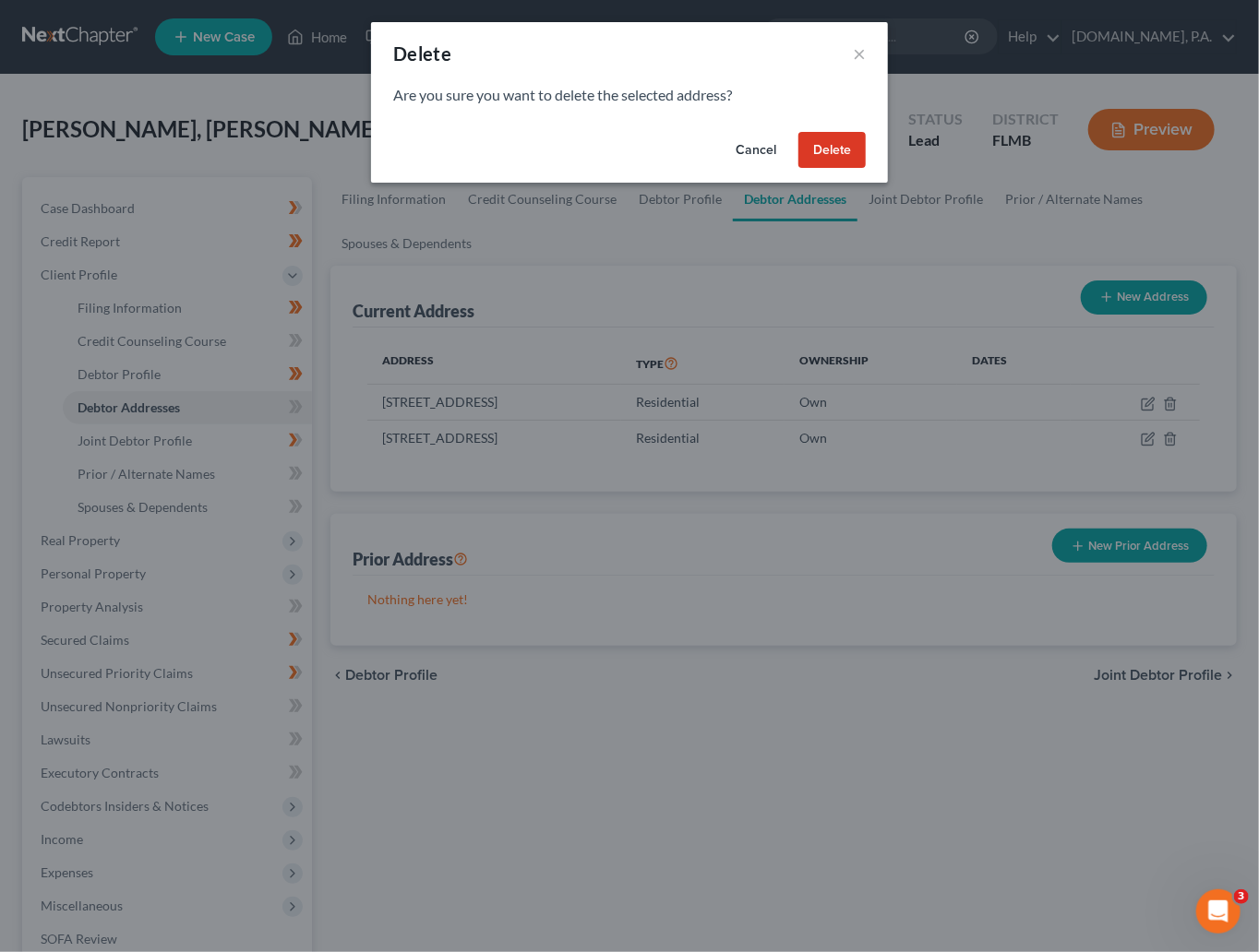
click at [831, 155] on button "Delete" at bounding box center [832, 149] width 68 height 37
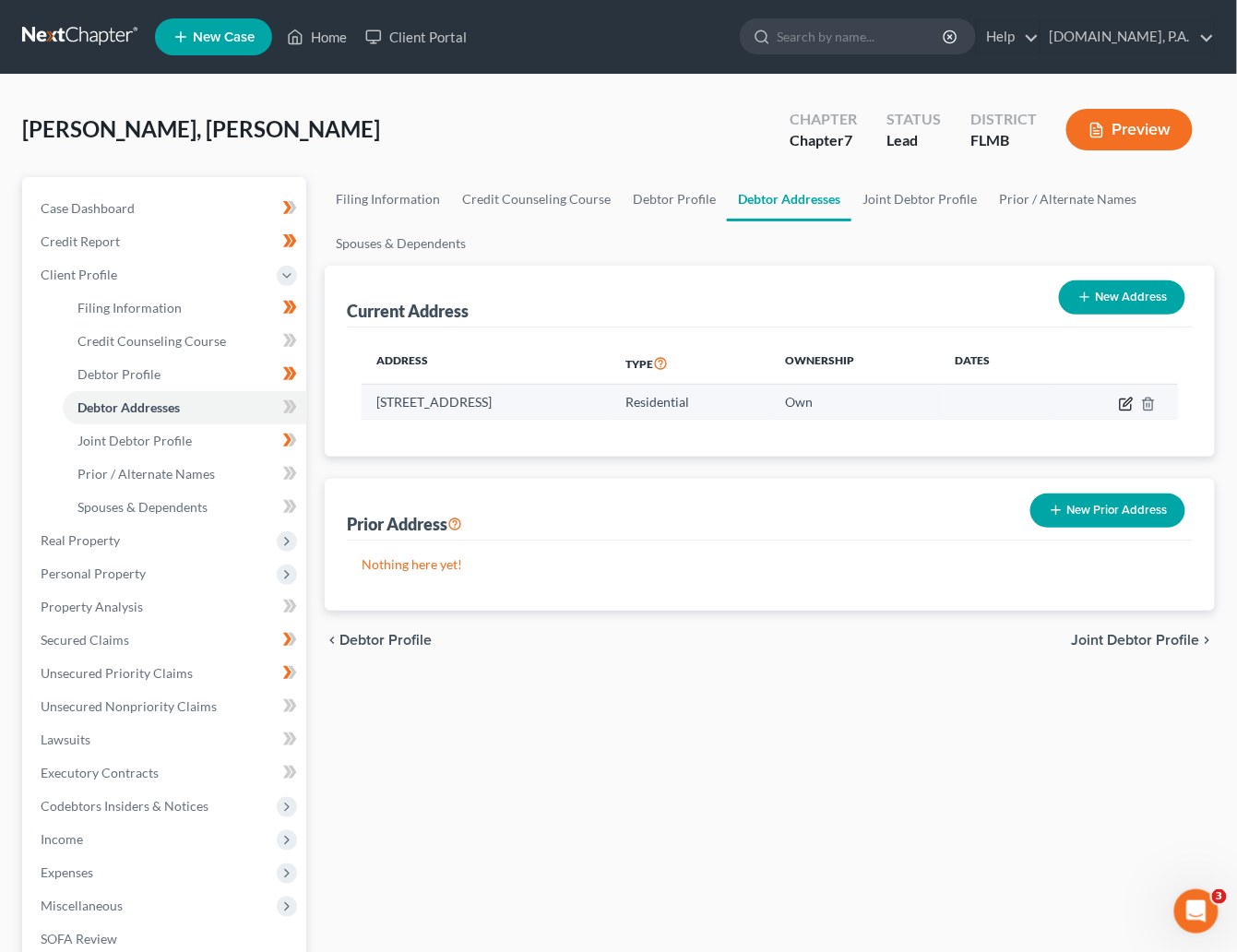
click at [995, 404] on icon "button" at bounding box center [1127, 404] width 15 height 15
select select "9"
select select "56"
select select "0"
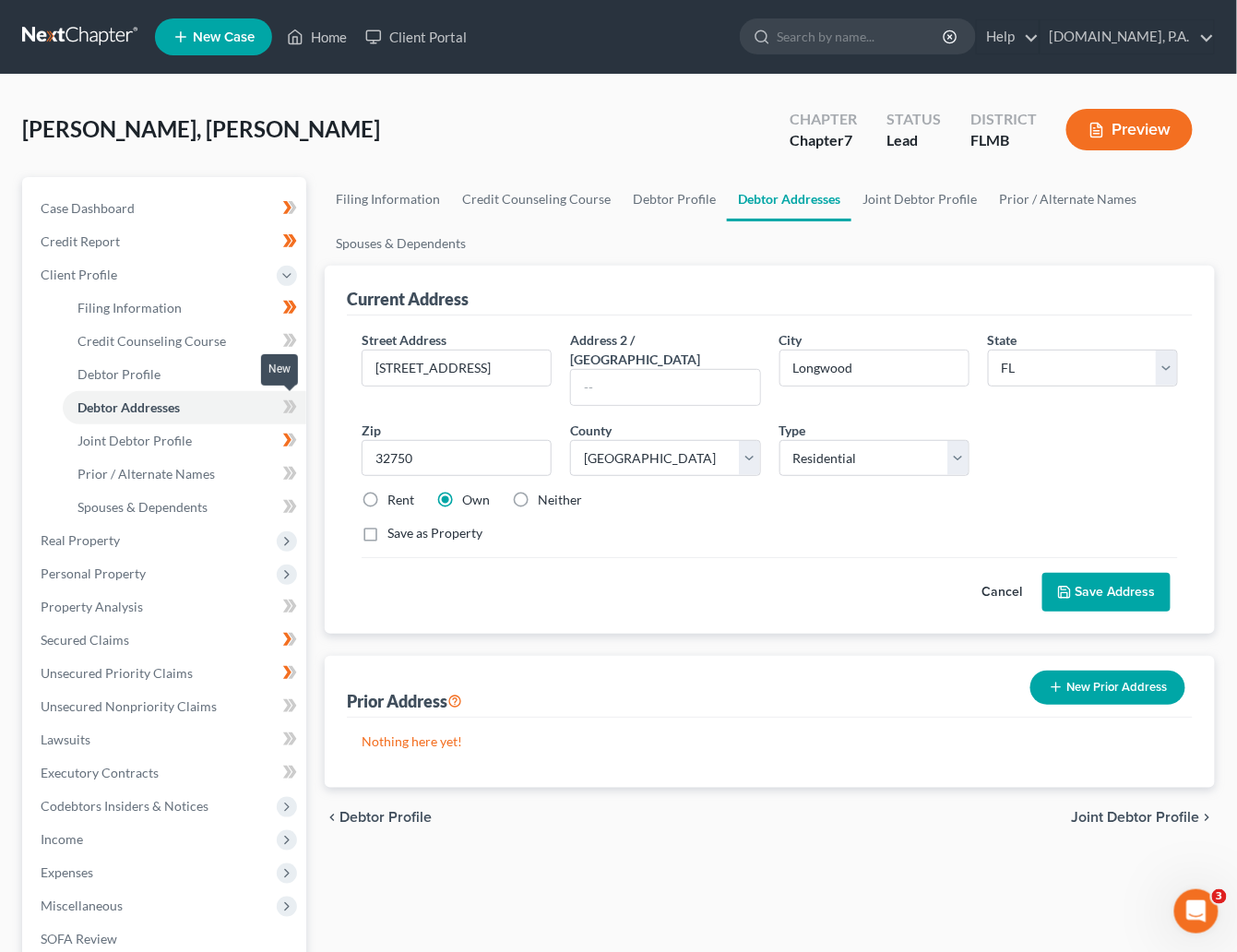
click at [277, 413] on span at bounding box center [290, 409] width 32 height 27
click at [291, 407] on icon at bounding box center [290, 407] width 14 height 23
click at [156, 446] on span "Joint Debtor Profile" at bounding box center [134, 440] width 115 height 16
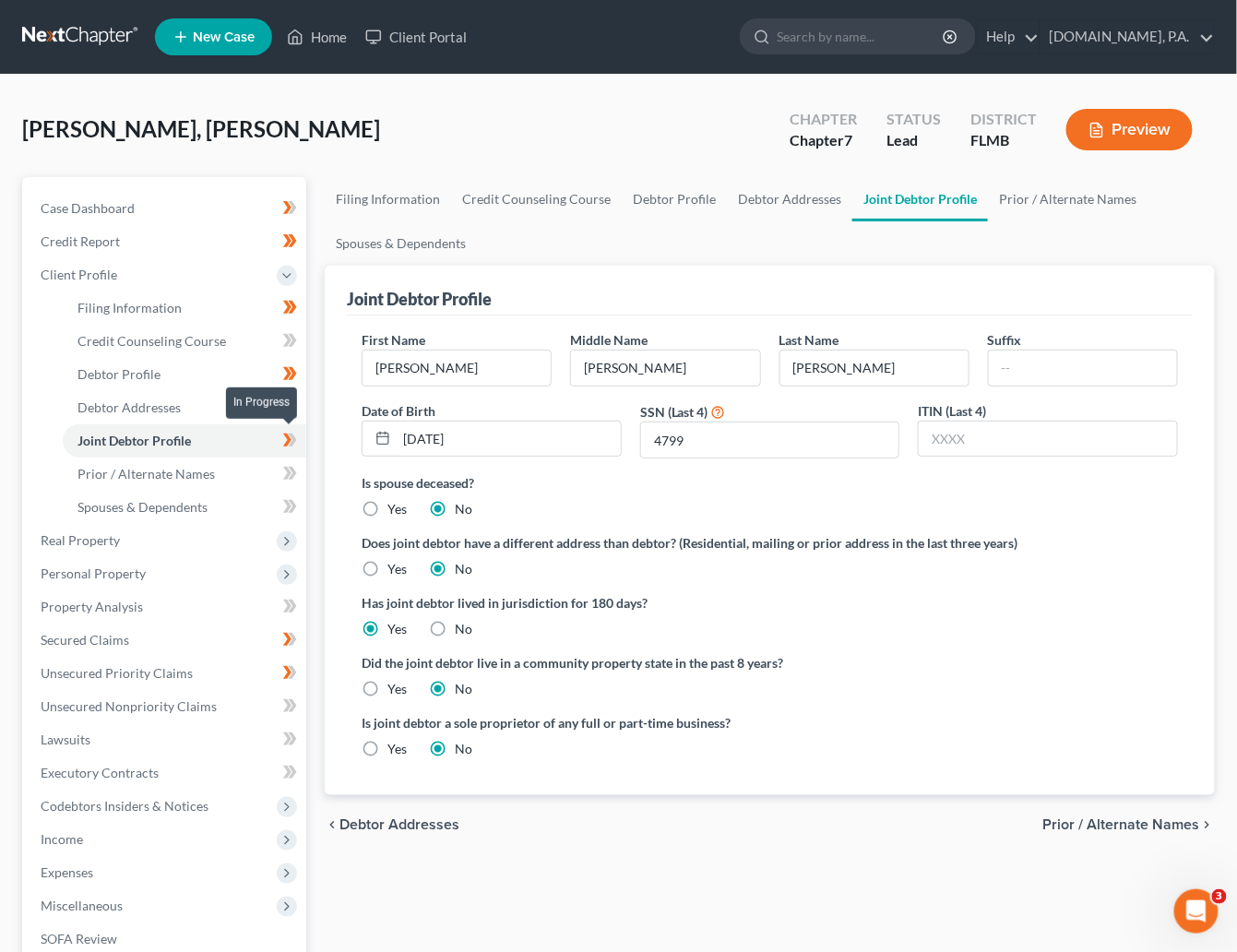
click at [291, 441] on icon at bounding box center [290, 440] width 14 height 23
click at [159, 470] on span "Prior / Alternate Names" at bounding box center [146, 474] width 137 height 16
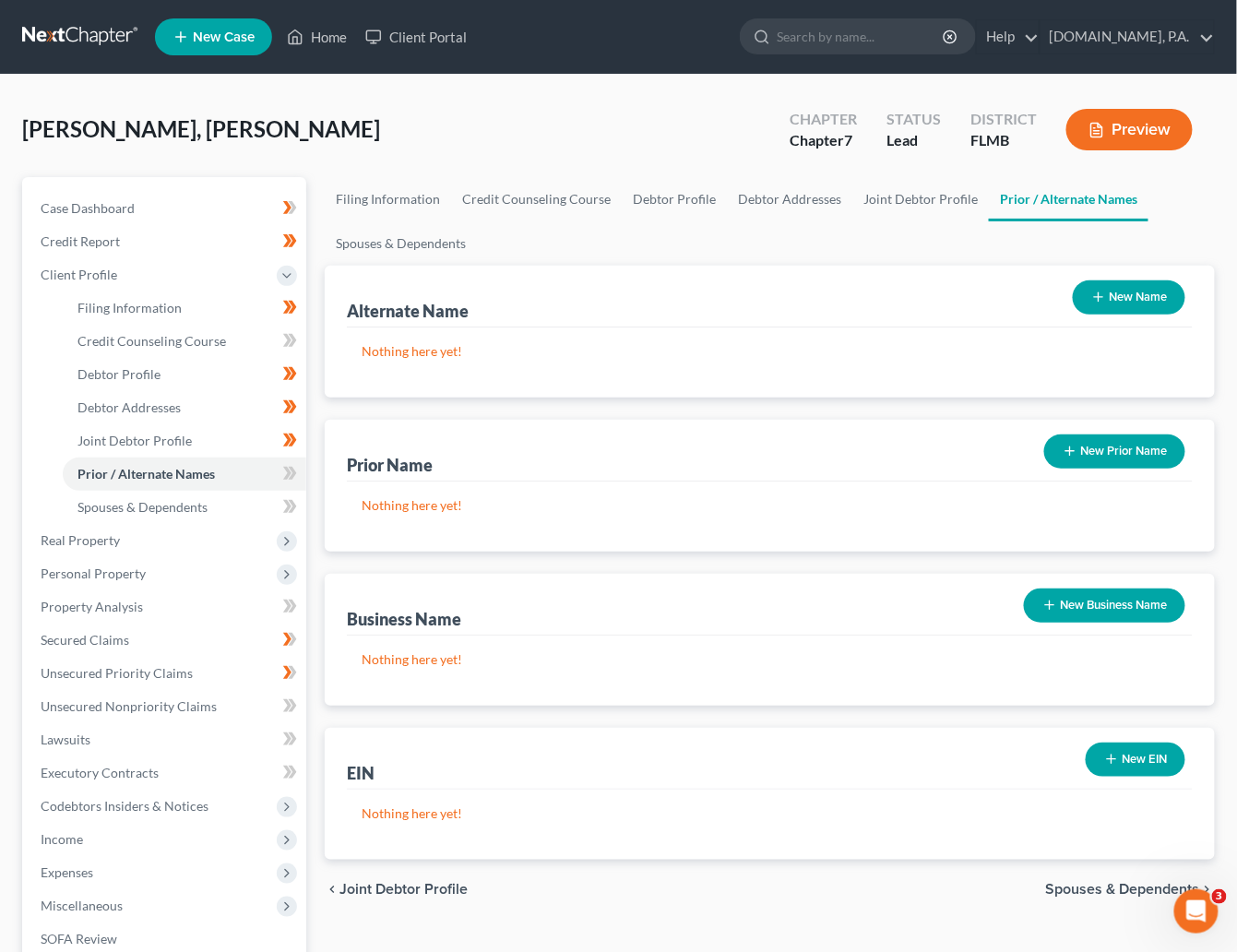
click at [995, 298] on button "New Name" at bounding box center [1130, 297] width 113 height 34
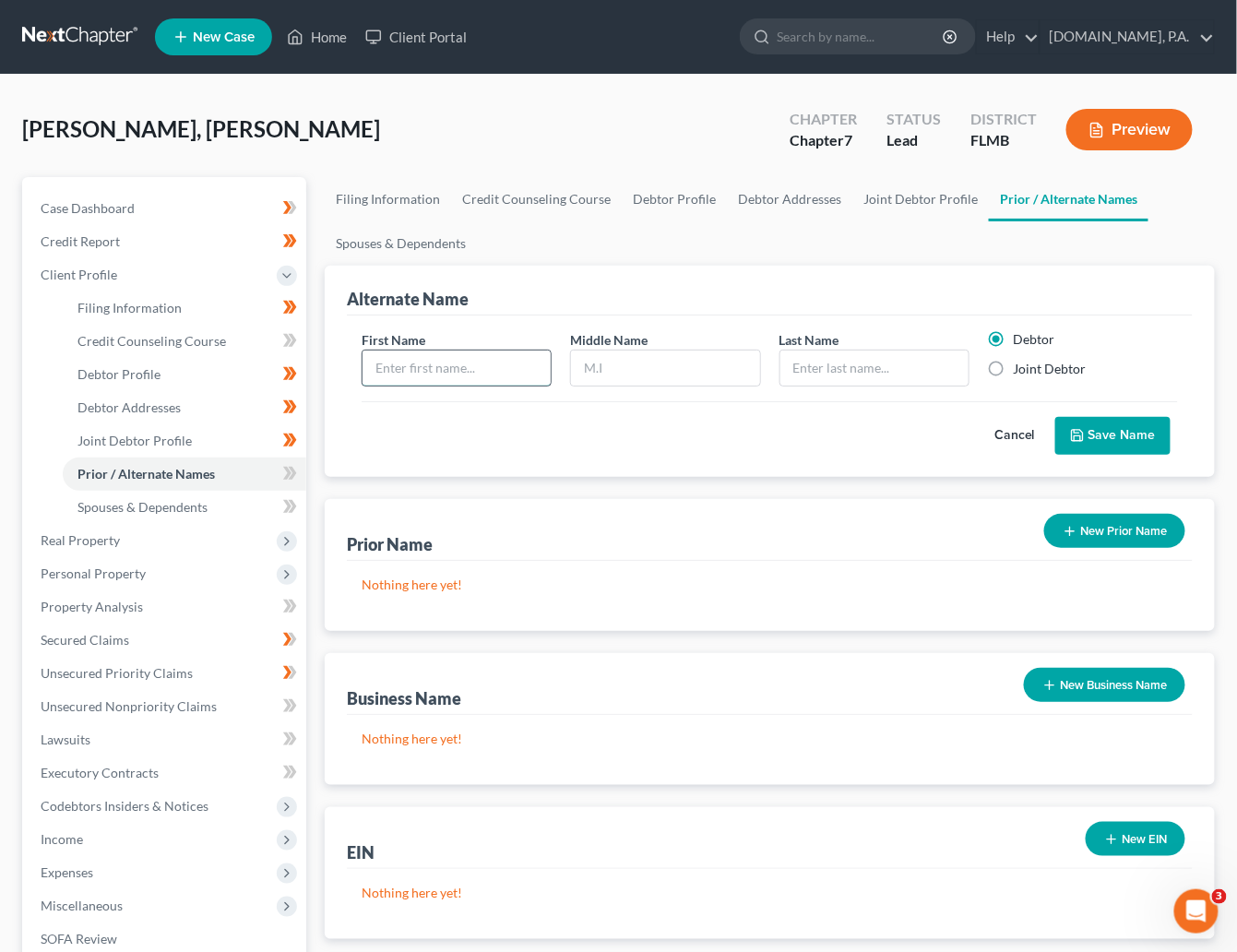
click at [449, 366] on input "text" at bounding box center [457, 367] width 188 height 35
type input "Hector"
type input "Rodriguez Jr"
click at [995, 445] on button "Save Name" at bounding box center [1113, 436] width 116 height 39
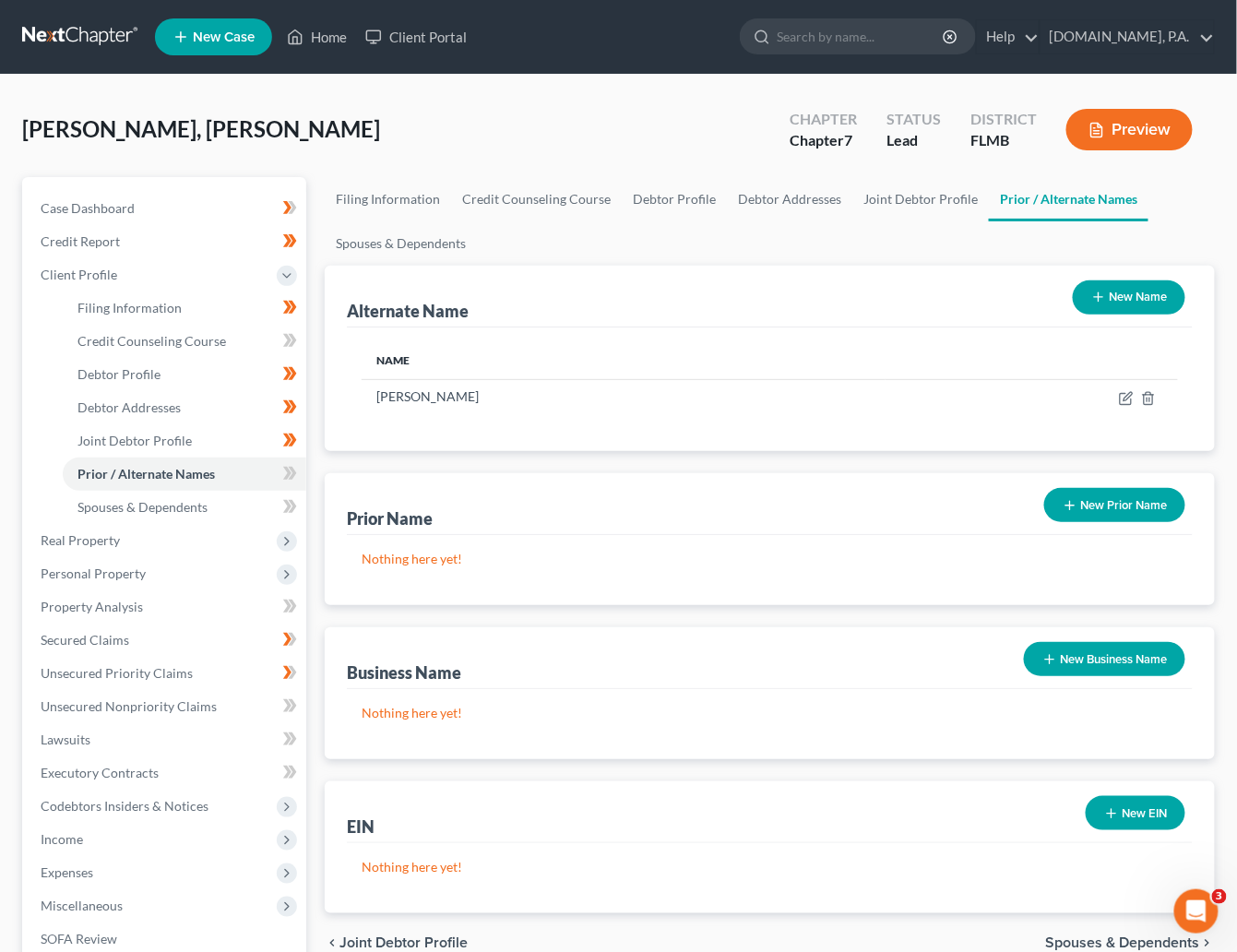
click at [995, 292] on button "New Name" at bounding box center [1130, 297] width 113 height 34
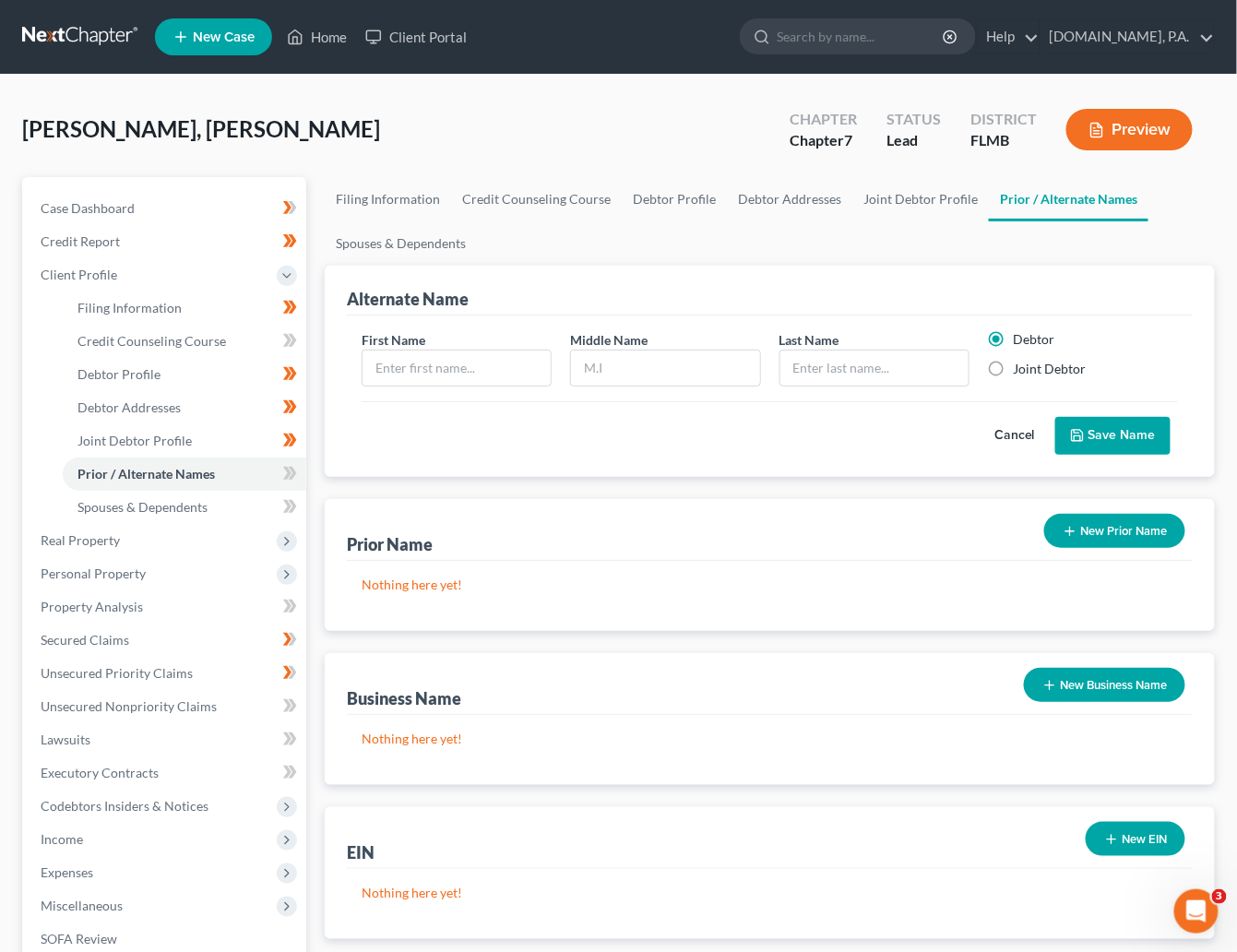
click at [995, 370] on label "Joint Debtor" at bounding box center [1051, 369] width 73 height 19
click at [995, 370] on input "Joint Debtor" at bounding box center [1027, 366] width 12 height 12
radio input "true"
radio input "false"
click at [472, 368] on input "text" at bounding box center [457, 367] width 188 height 35
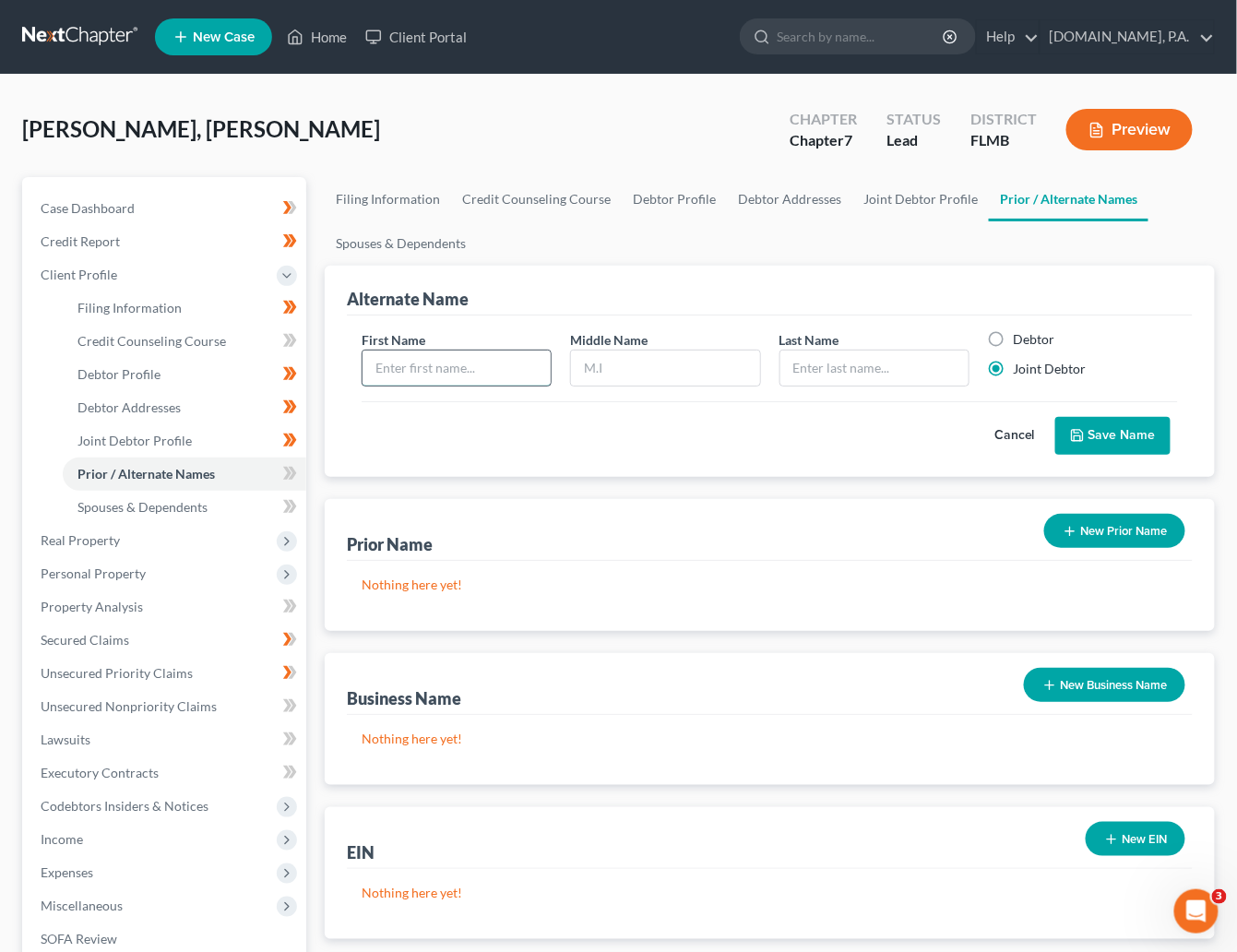
type input "S"
type input "a"
type input "Ashley"
type input "n"
type input "N"
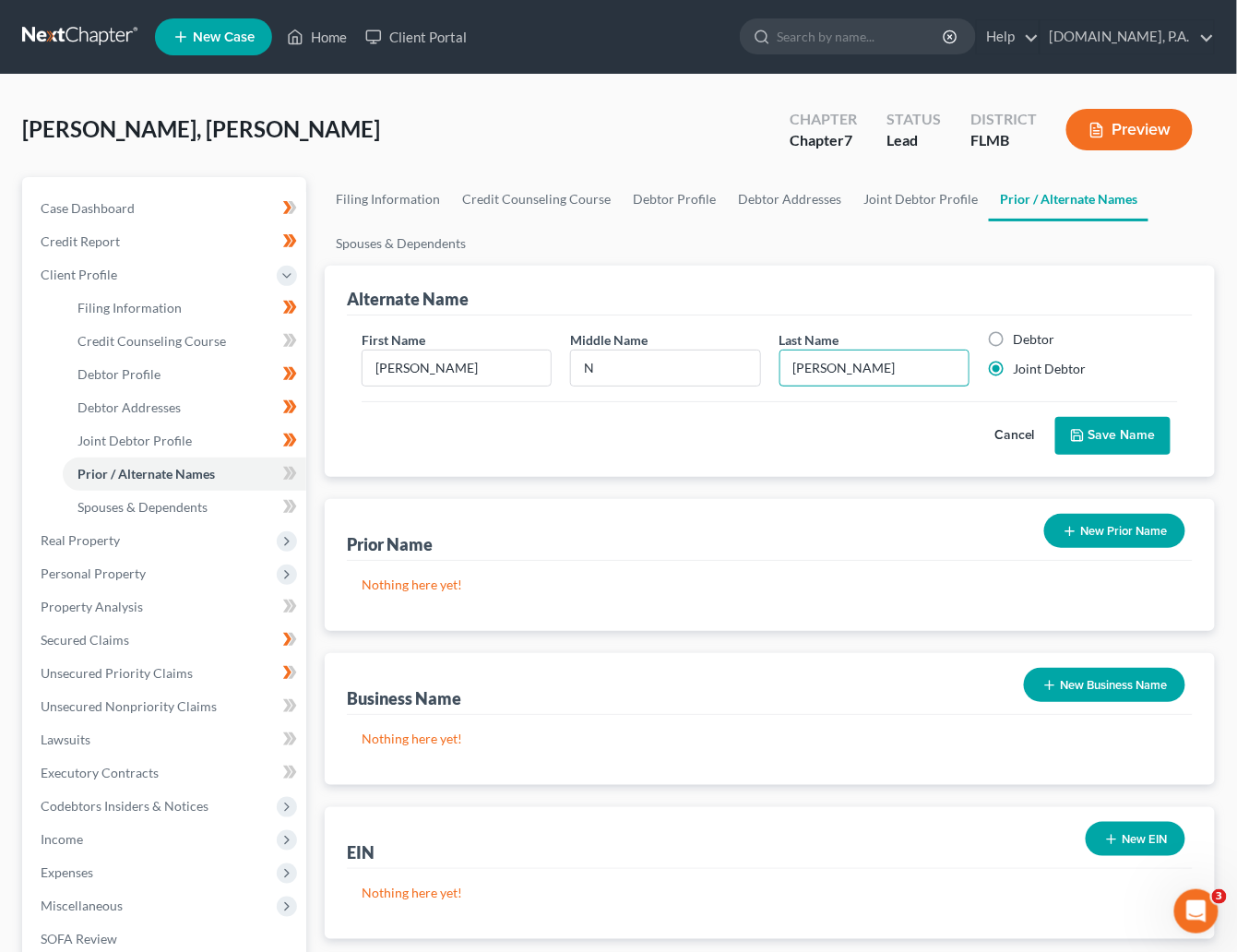
type input "Shipman"
click at [995, 434] on icon "submit" at bounding box center [1078, 435] width 15 height 15
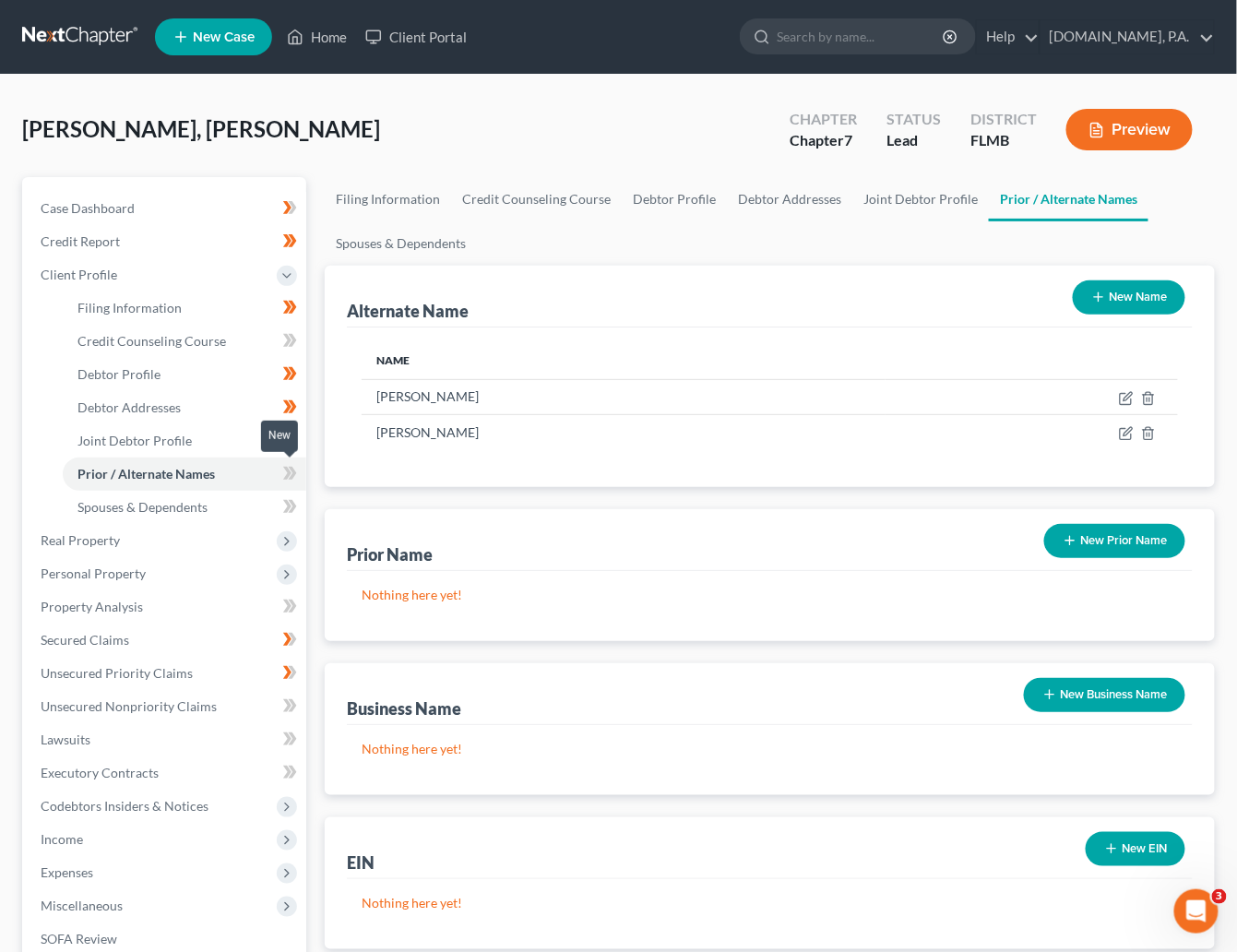
click at [289, 476] on icon at bounding box center [290, 474] width 14 height 23
click at [294, 476] on icon at bounding box center [290, 474] width 14 height 23
click at [146, 507] on span "Spouses & Dependents" at bounding box center [142, 507] width 130 height 16
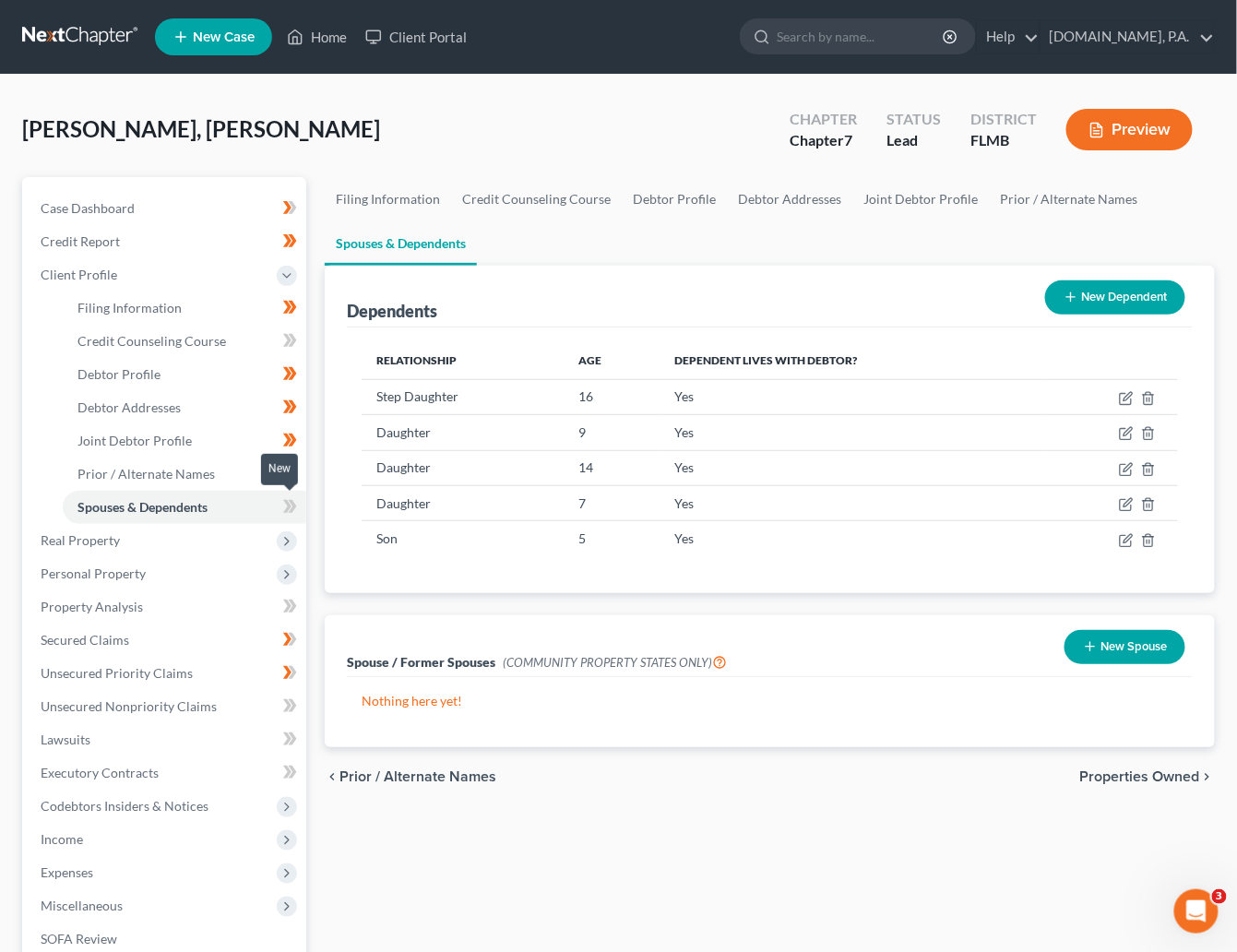
click at [287, 511] on icon at bounding box center [287, 507] width 8 height 13
click at [292, 507] on icon at bounding box center [292, 507] width 8 height 13
click at [109, 540] on span "Real Property" at bounding box center [80, 539] width 79 height 16
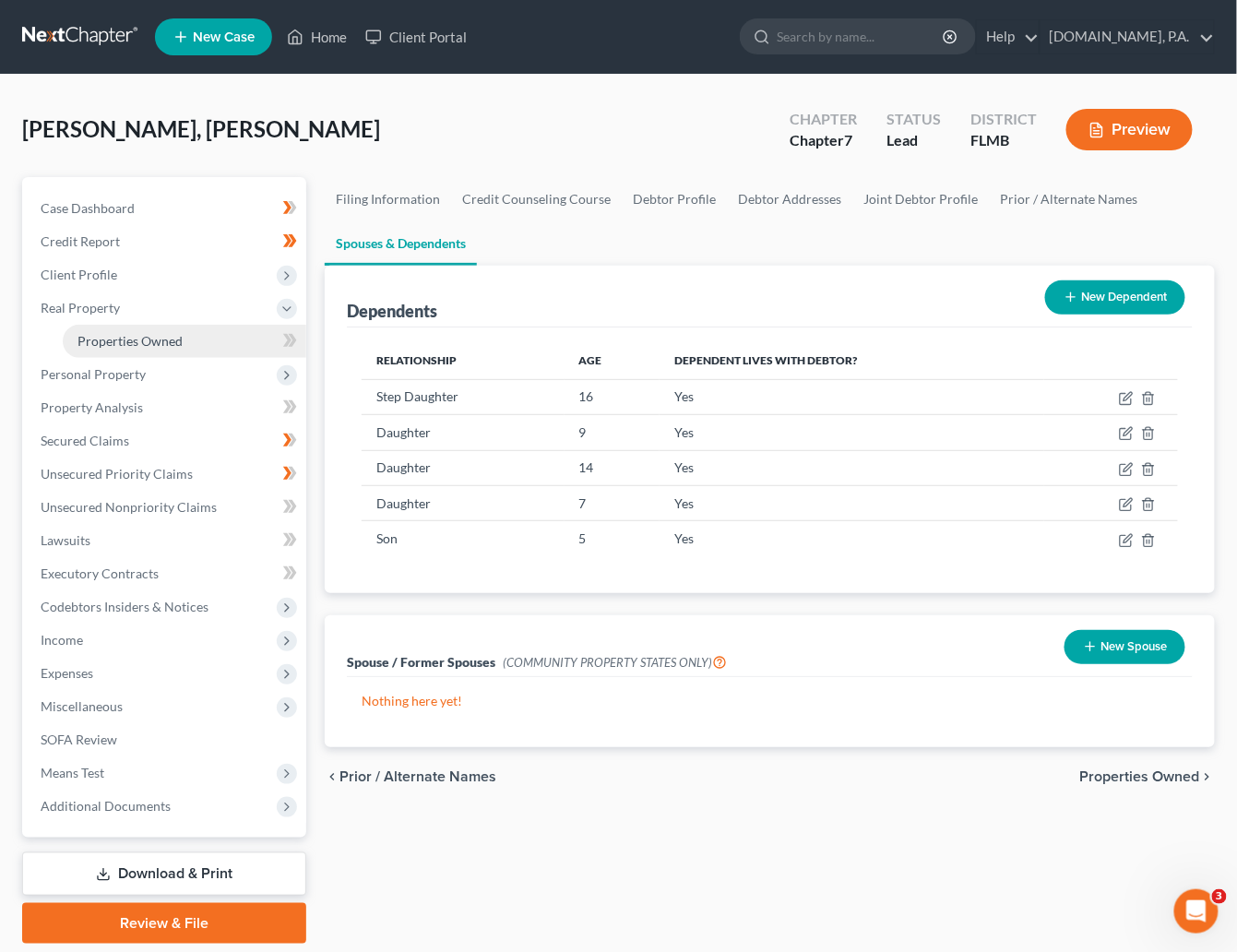
click at [131, 340] on span "Properties Owned" at bounding box center [130, 340] width 105 height 16
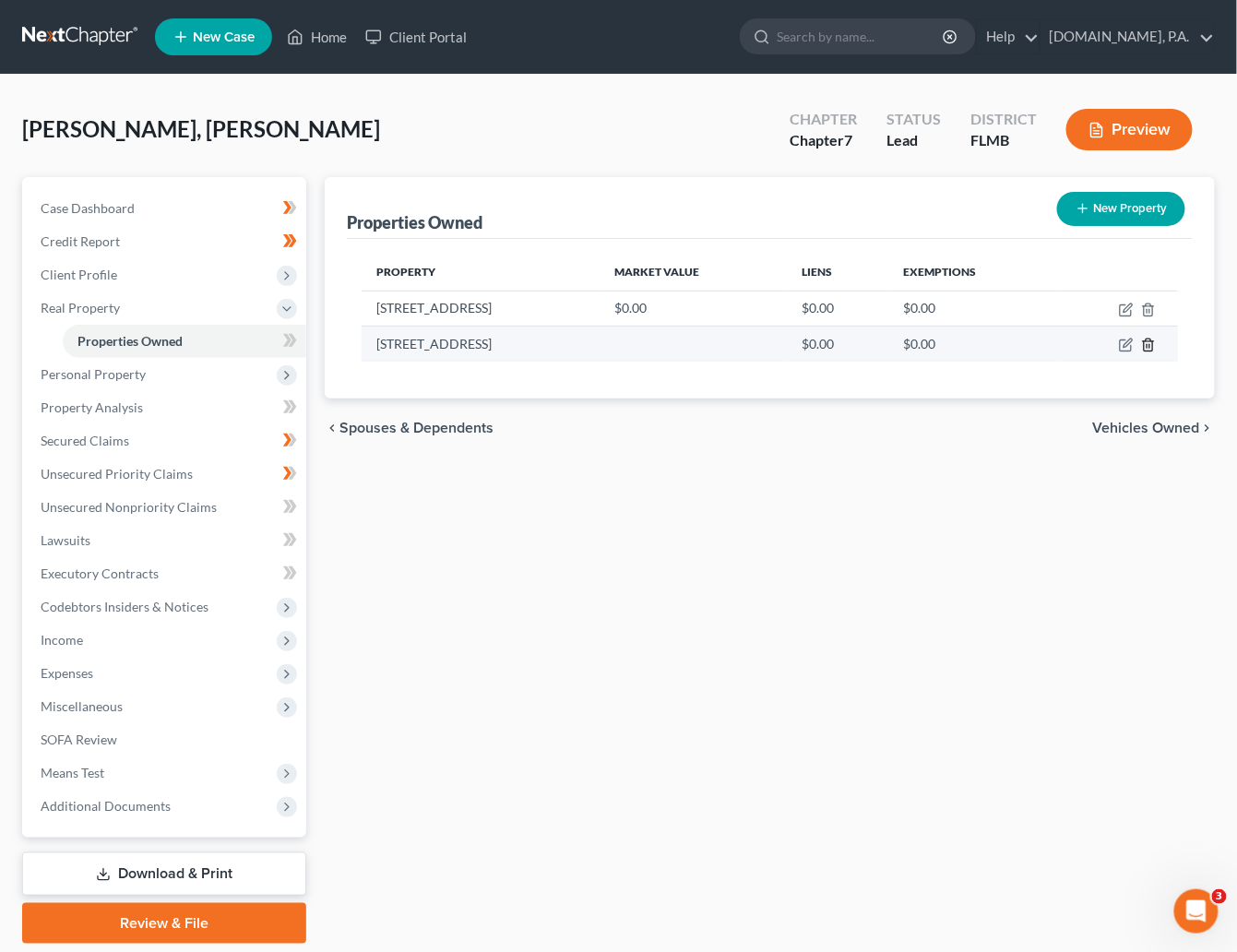
click at [995, 347] on icon "button" at bounding box center [1149, 345] width 15 height 15
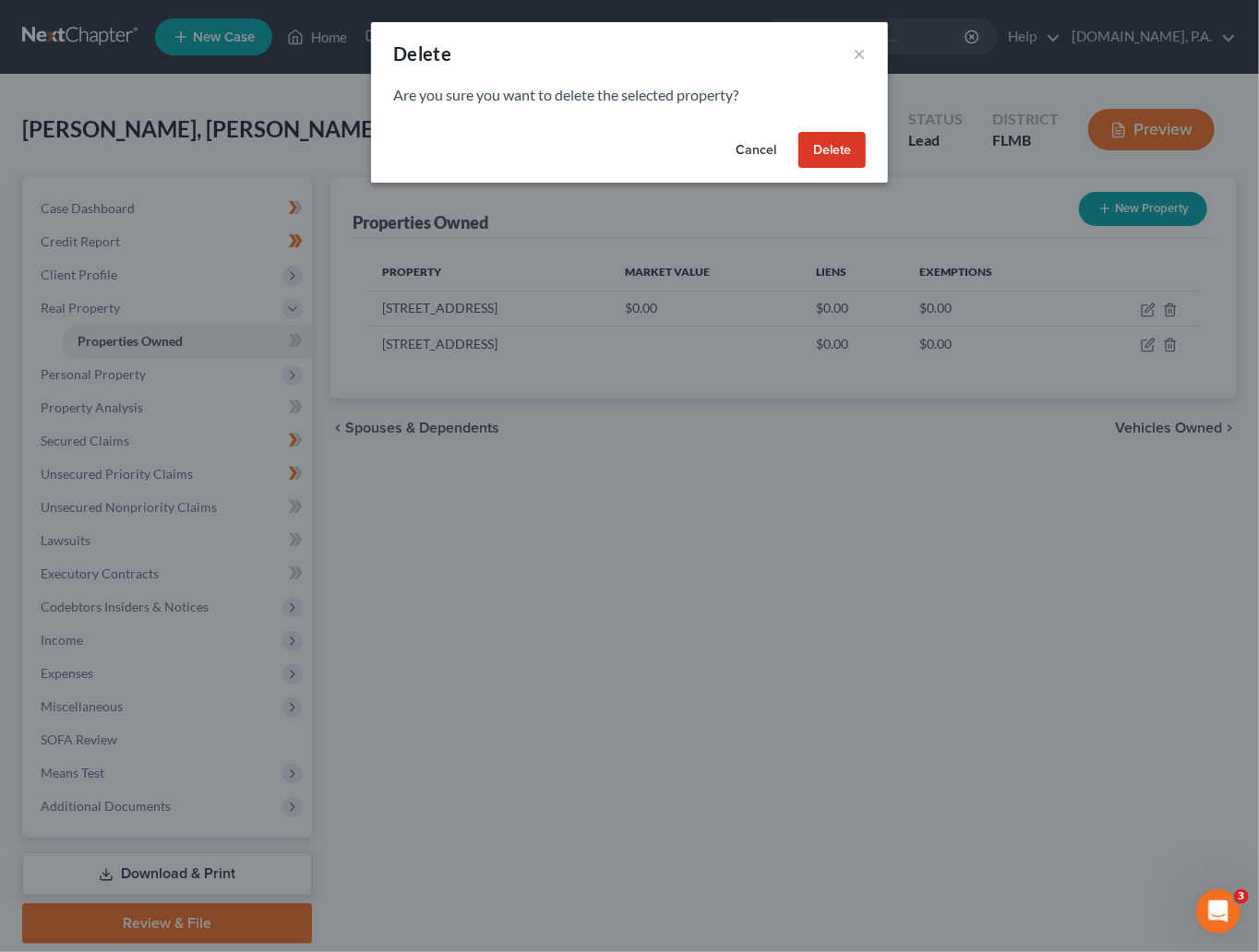
click at [812, 146] on button "Delete" at bounding box center [832, 149] width 68 height 37
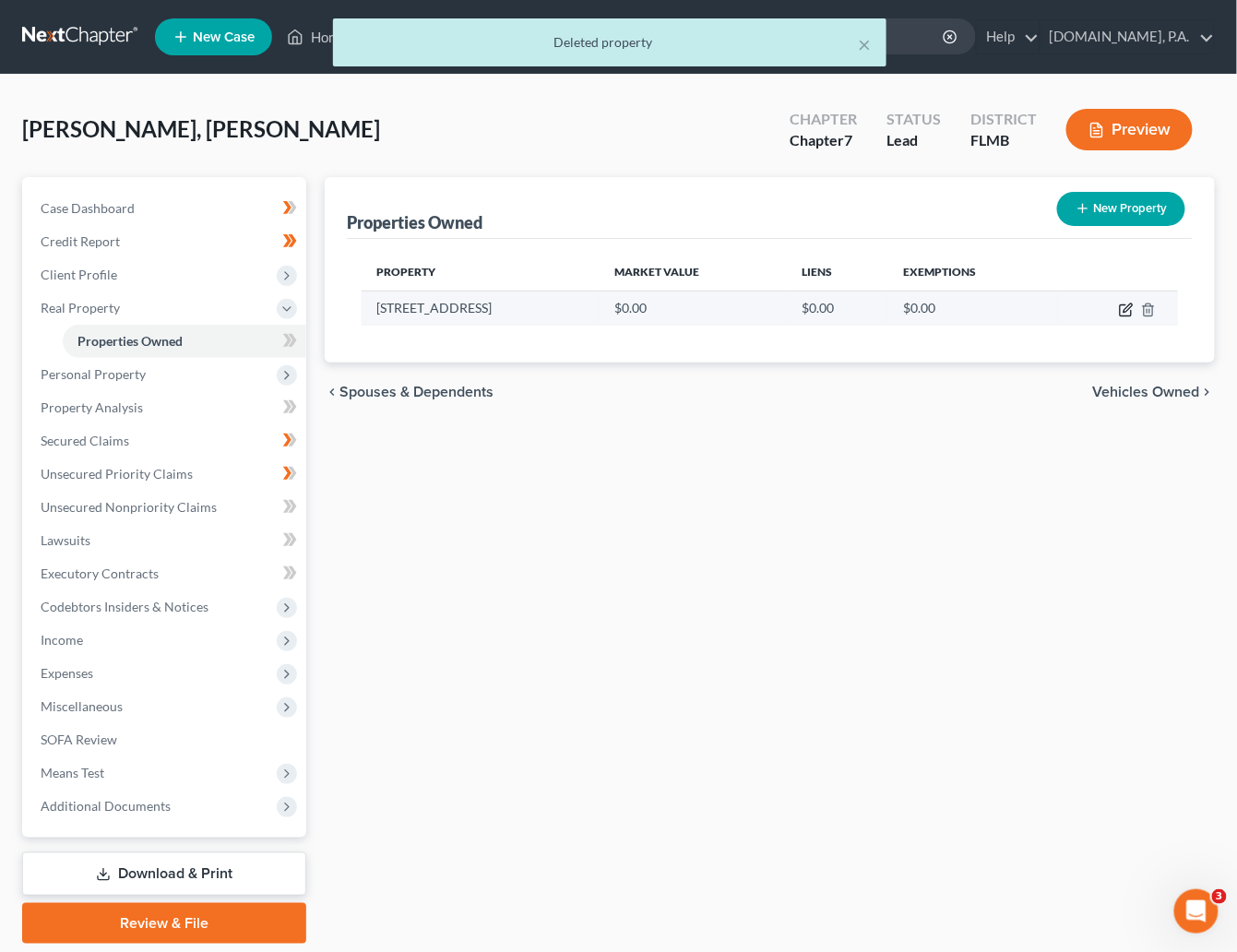
click at [995, 310] on icon "button" at bounding box center [1128, 307] width 8 height 8
select select "9"
select select "56"
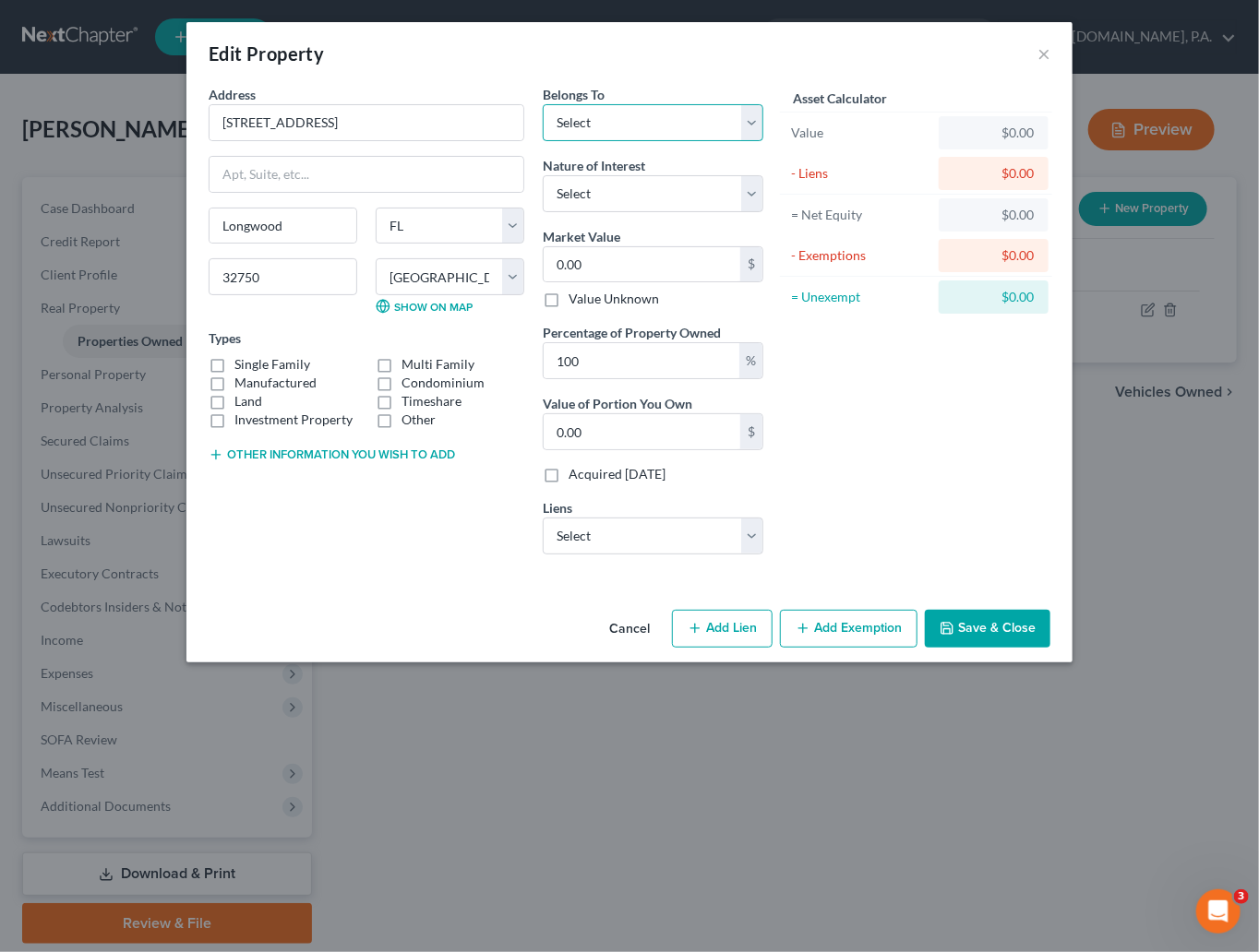
click at [746, 116] on select "Select Debtor 1 Only Debtor 2 Only Debtor 1 And Debtor 2 Only At Least One Of T…" at bounding box center [653, 122] width 221 height 37
select select "2"
click at [543, 104] on select "Select Debtor 1 Only Debtor 2 Only Debtor 1 And Debtor 2 Only At Least One Of T…" at bounding box center [653, 122] width 221 height 37
click at [747, 194] on select "Select Fee Simple Joint Tenant Life Estate Equitable Interest Future Interest T…" at bounding box center [653, 193] width 221 height 37
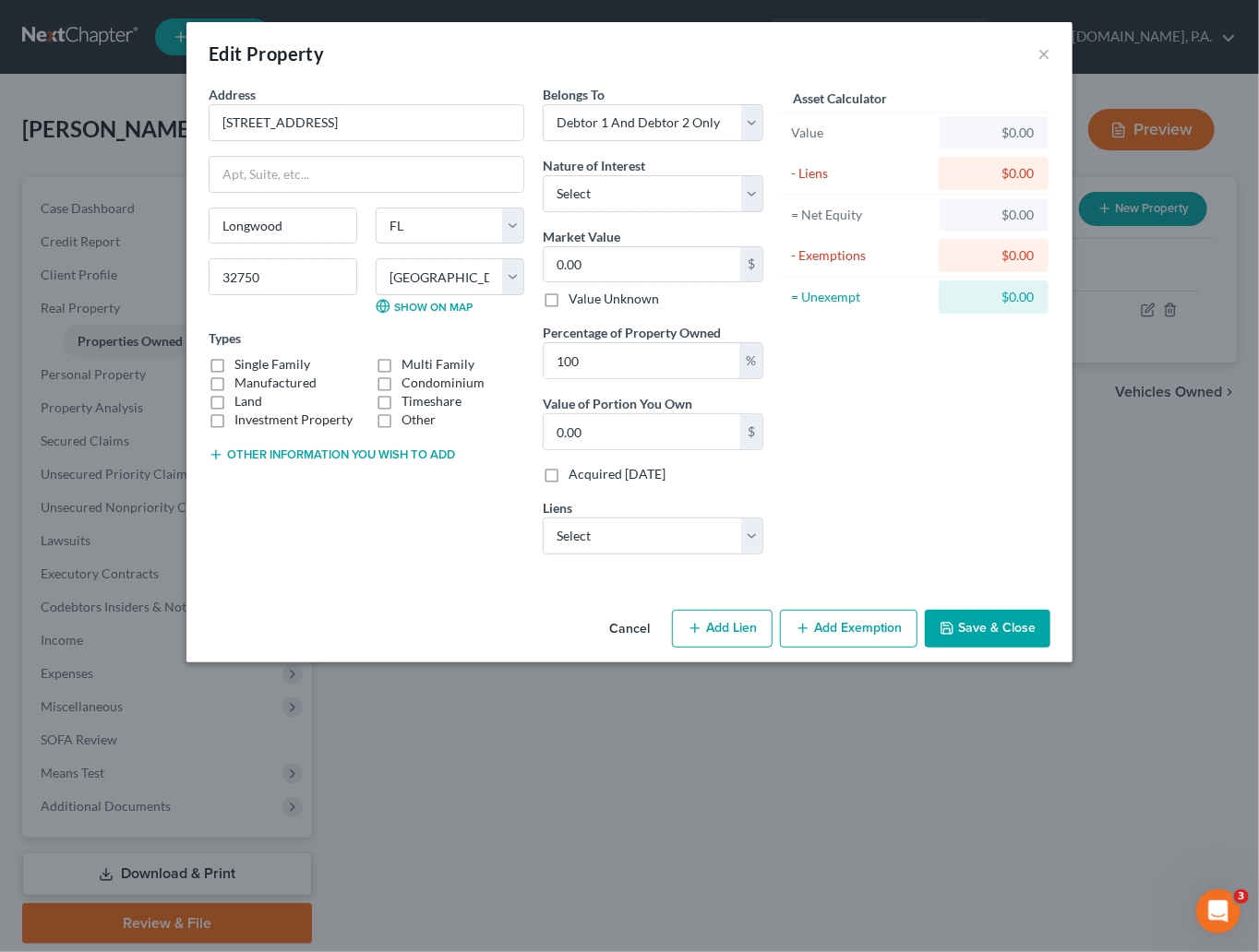
click at [234, 374] on label "Manufactured" at bounding box center [275, 383] width 82 height 19
click at [242, 374] on input "Manufactured" at bounding box center [247, 380] width 12 height 12
checkbox input "true"
click at [234, 359] on label "Single Family" at bounding box center [272, 365] width 75 height 19
click at [242, 359] on input "Single Family" at bounding box center [247, 361] width 12 height 12
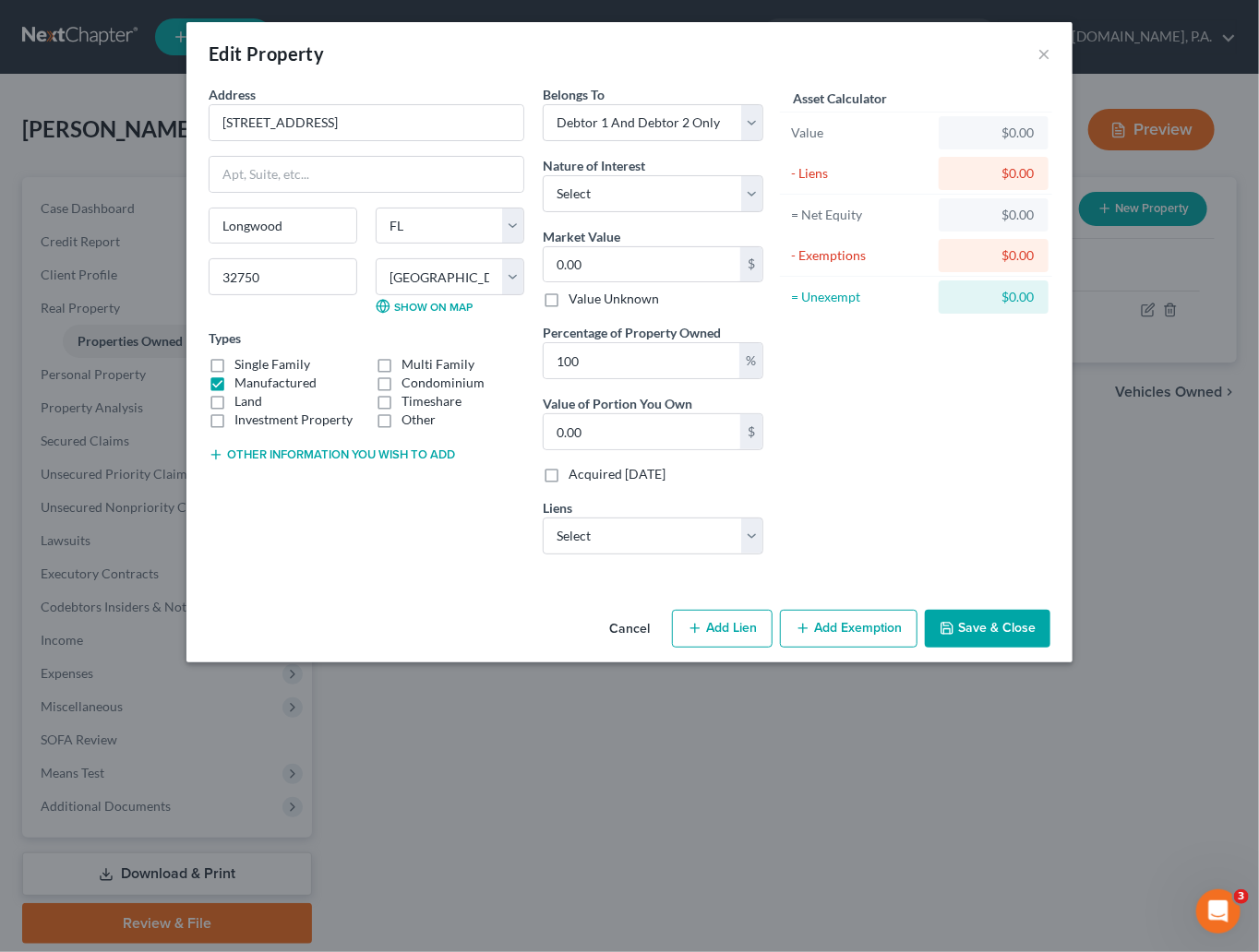
checkbox input "true"
drag, startPoint x: 220, startPoint y: 383, endPoint x: 246, endPoint y: 391, distance: 27.2
click at [234, 383] on label "Manufactured" at bounding box center [275, 383] width 82 height 19
click at [242, 383] on input "Manufactured" at bounding box center [247, 380] width 12 height 12
checkbox input "false"
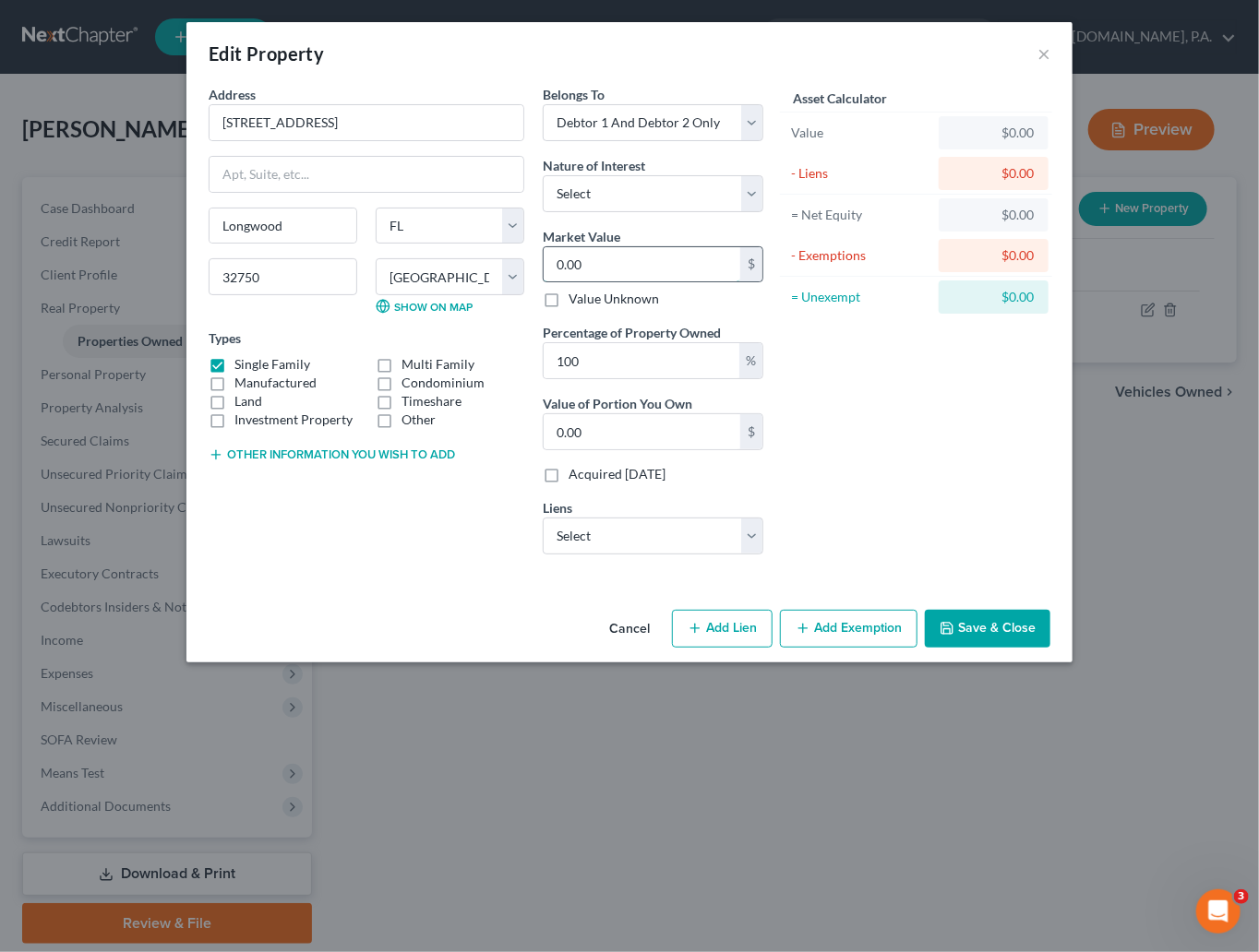
click at [639, 260] on input "0.00" at bounding box center [641, 264] width 197 height 35
type input "3"
type input "3.00"
type input "39"
type input "39.00"
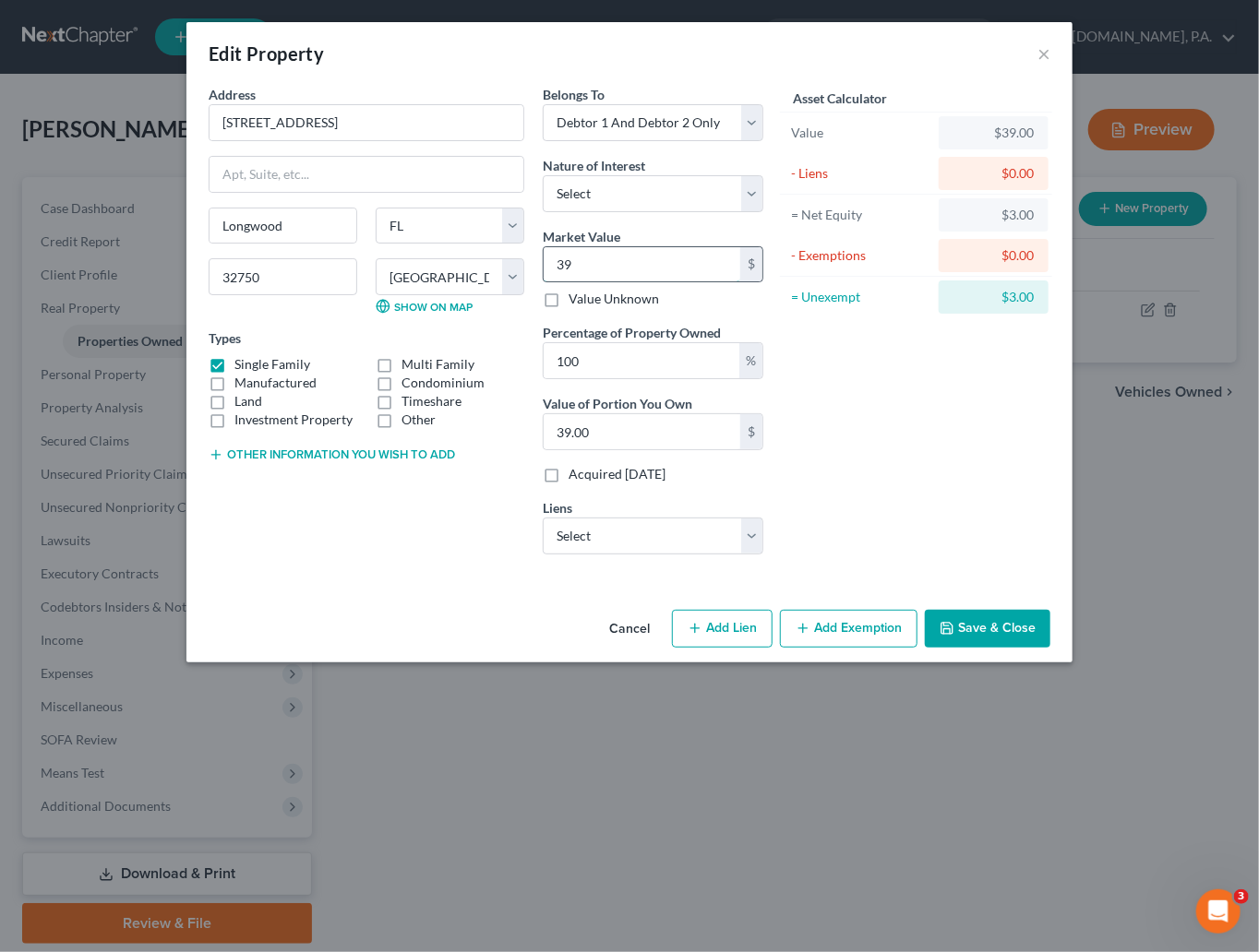
type input "390"
type input "390.00"
type input "3903"
type input "3,903.00"
type input "3,9039"
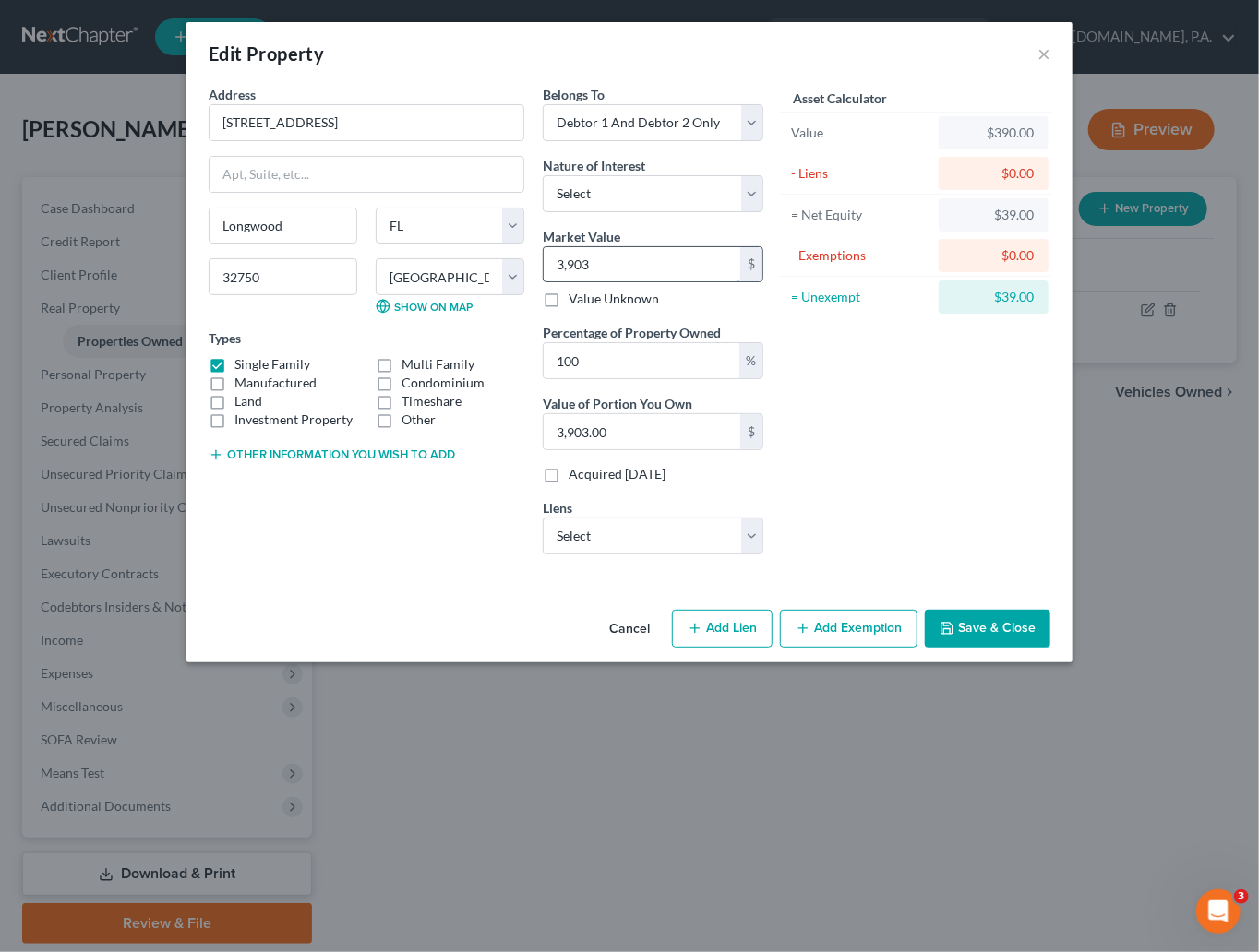
type input "39,039.00"
type input "39,0392"
type input "390,392.00"
click at [755, 535] on select "Select Cmg Mortgage - $480,207.00" at bounding box center [653, 536] width 221 height 37
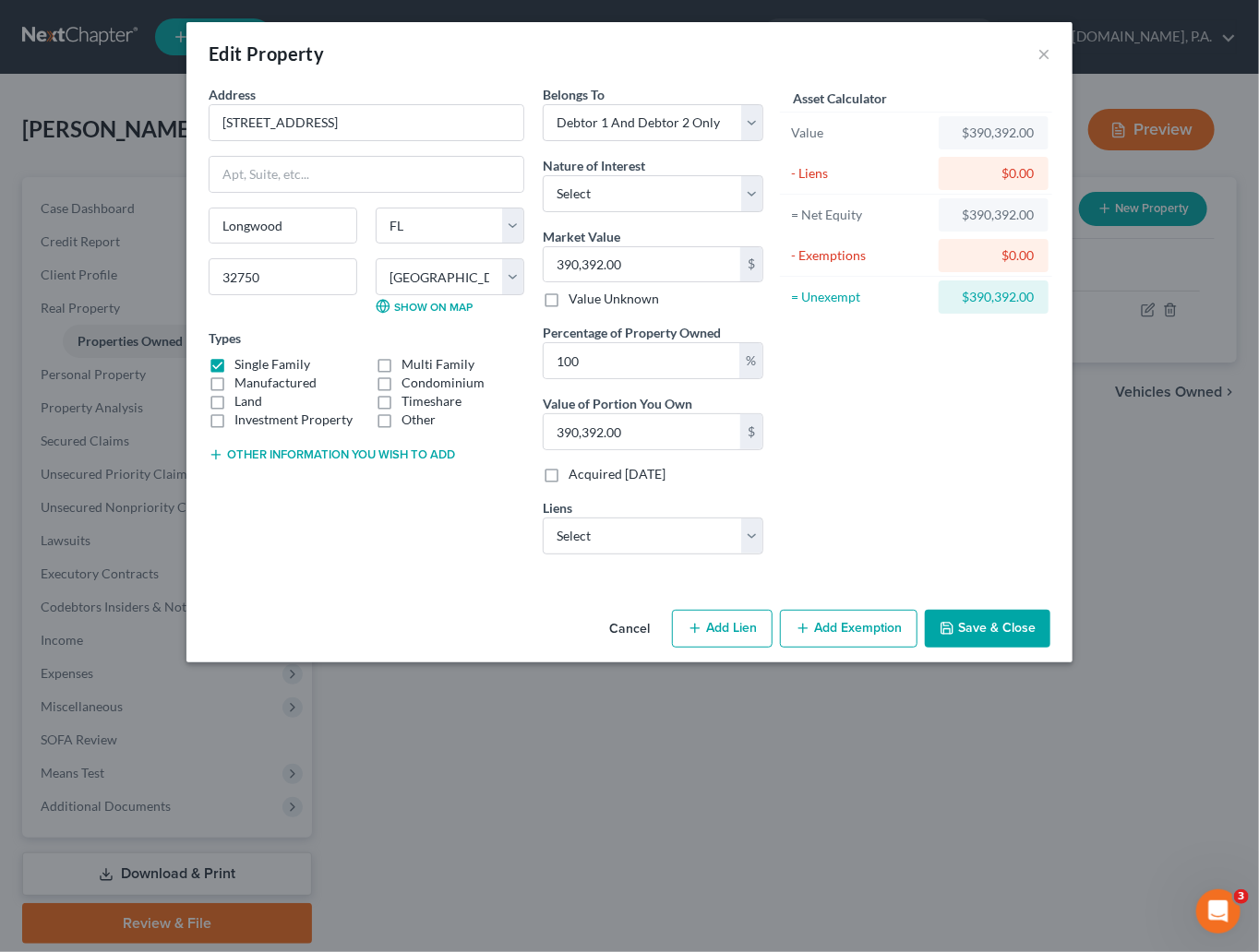
select select "33"
select select "0"
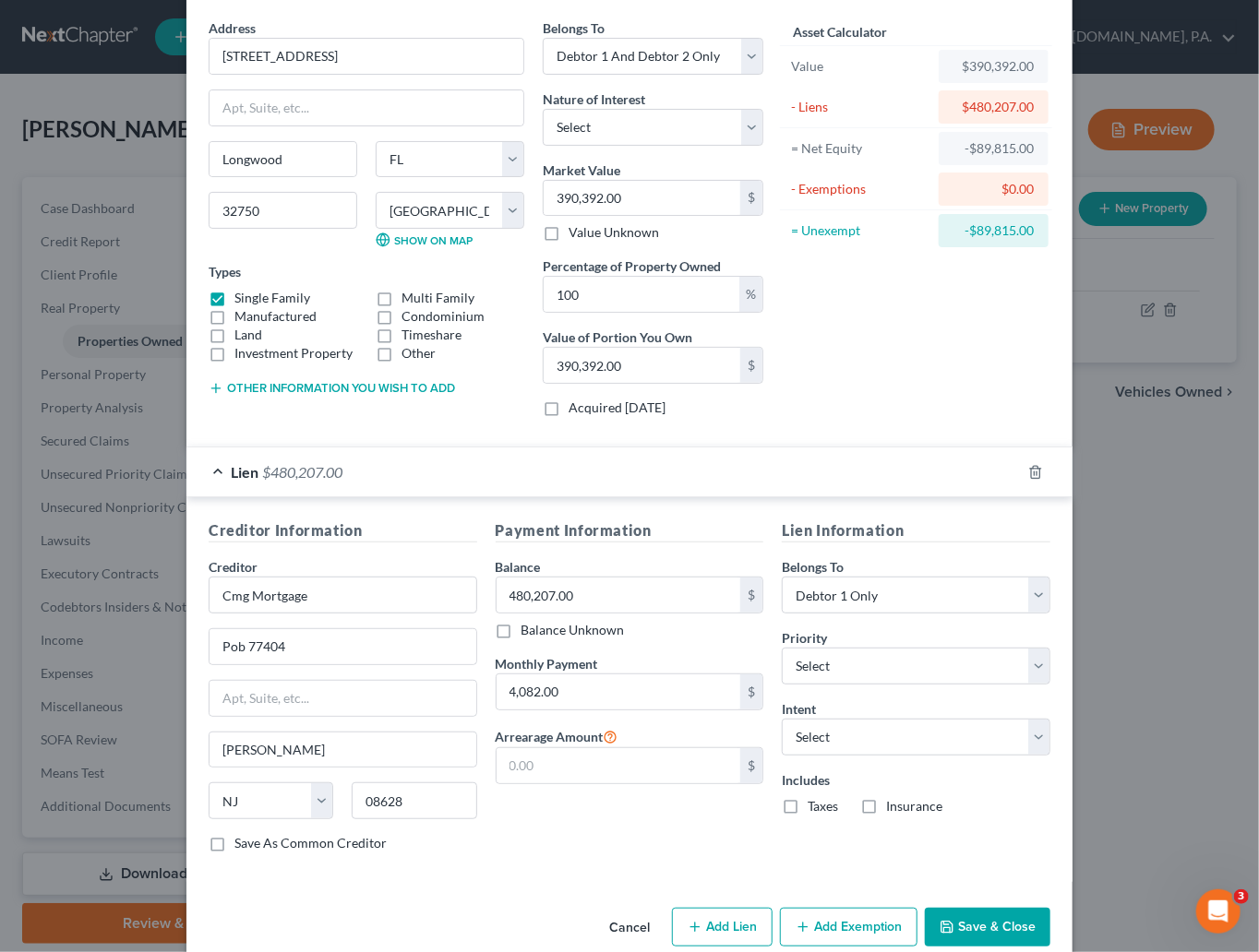
scroll to position [101, 0]
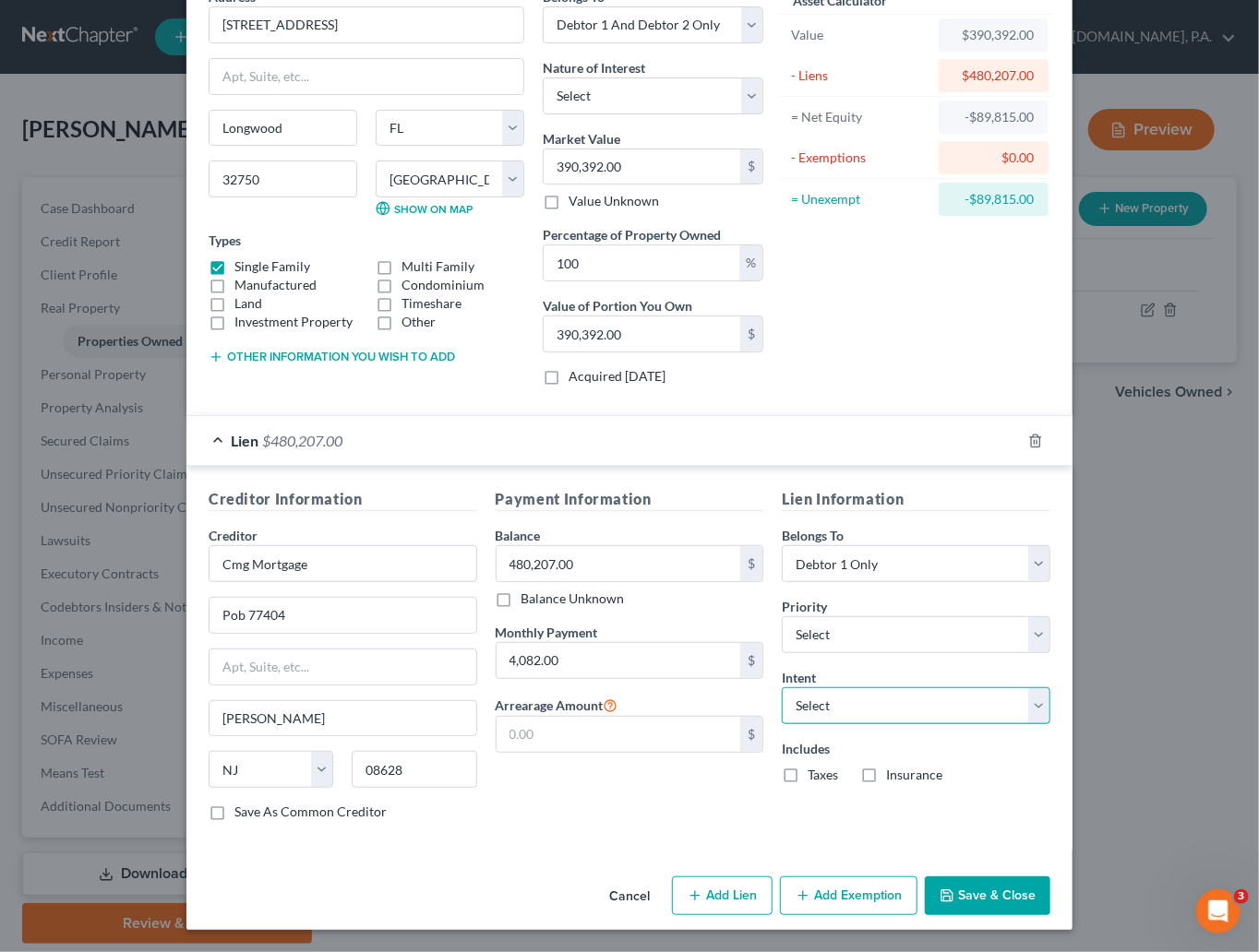
click at [996, 706] on select "Select Surrender Redeem Reaffirm Avoid Other" at bounding box center [916, 705] width 269 height 37
select select "4"
click at [781, 687] on select "Select Surrender Redeem Reaffirm Avoid Other" at bounding box center [916, 705] width 269 height 37
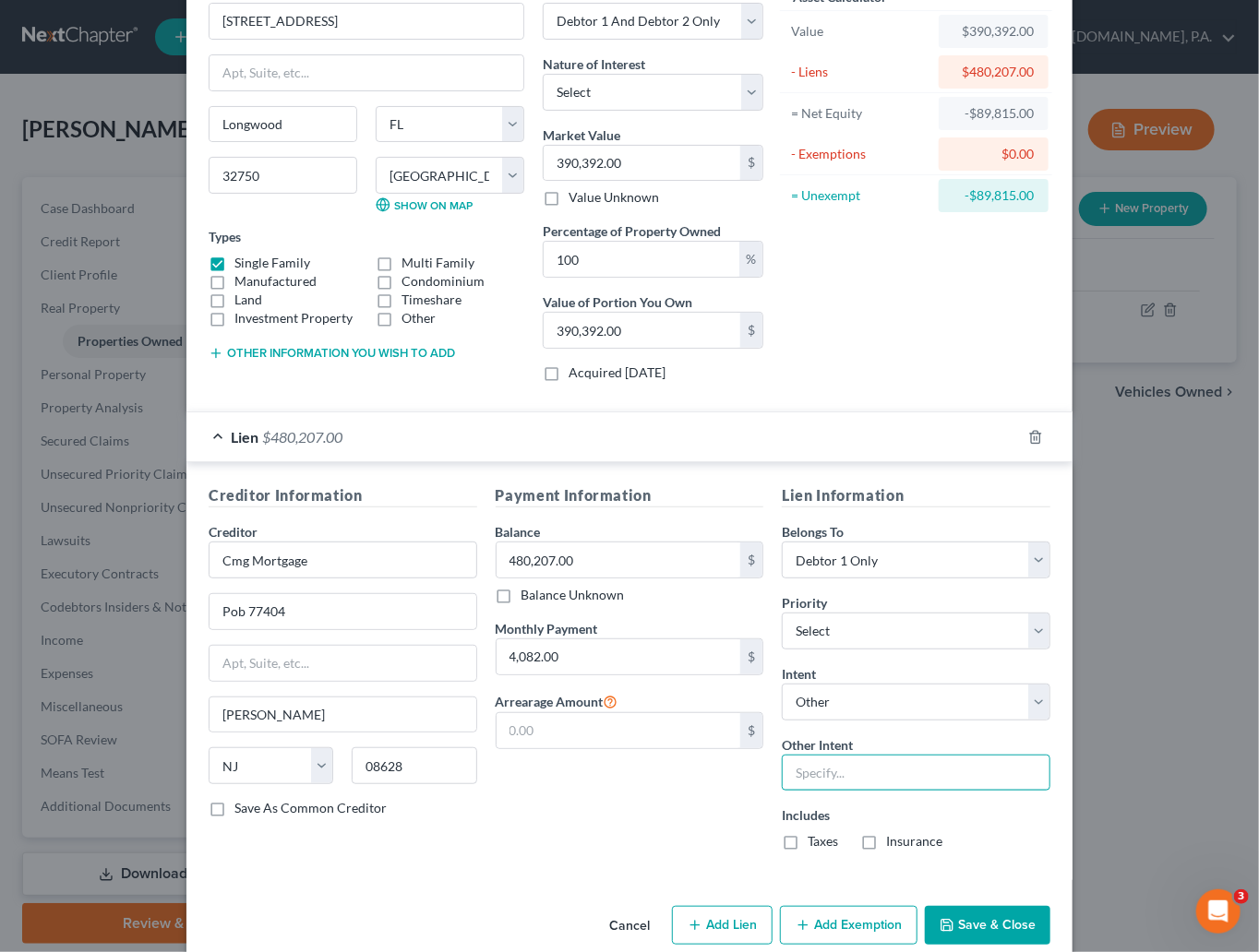
click at [869, 775] on input "text" at bounding box center [916, 773] width 269 height 37
type input "Pay"
click at [640, 841] on div "Payment Information Balance 480,207.00 $ Balance Unknown Balance Undetermined 4…" at bounding box center [629, 674] width 287 height 381
click at [808, 846] on label "Taxes" at bounding box center [823, 841] width 30 height 19
click at [815, 844] on input "Taxes" at bounding box center [821, 837] width 12 height 12
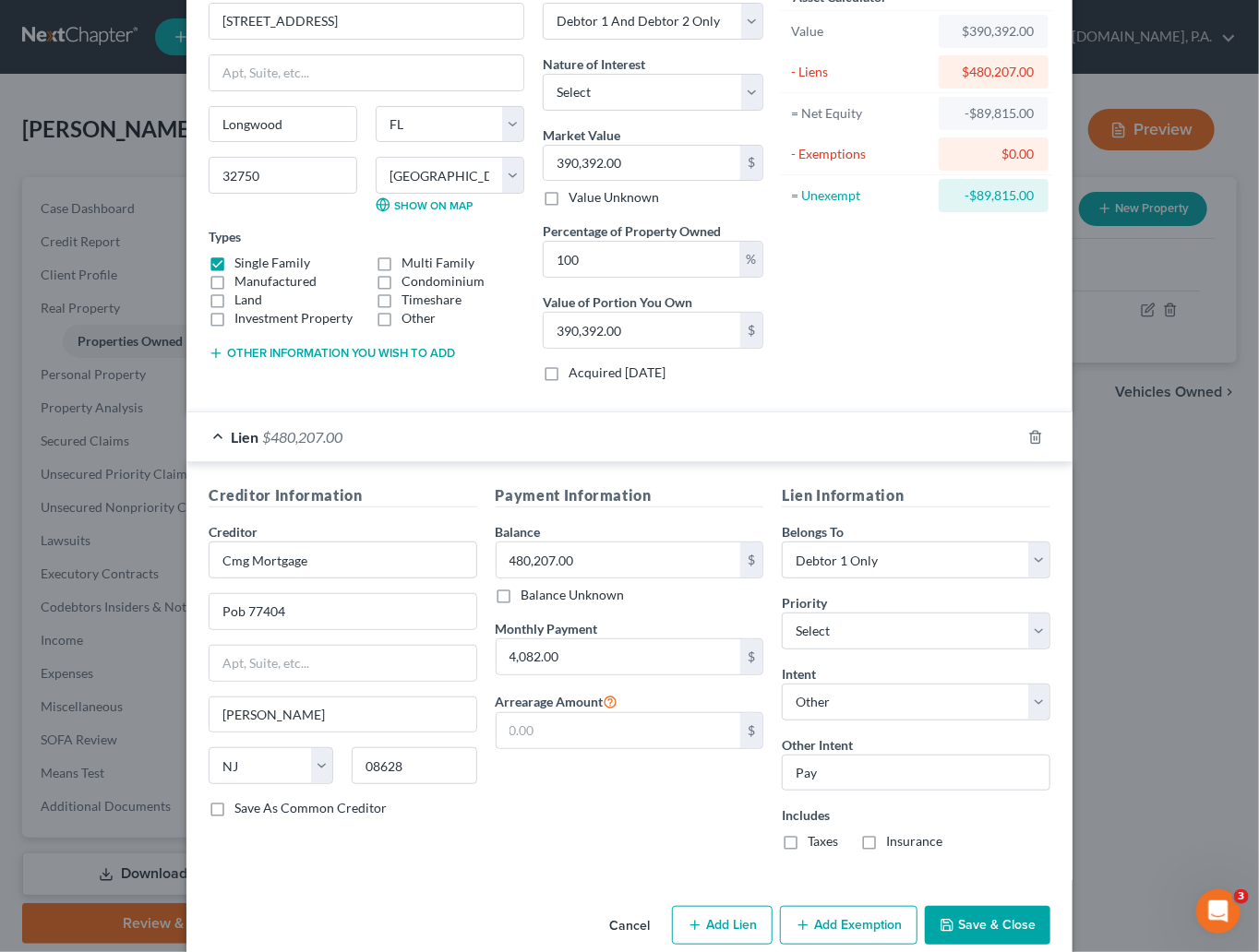
checkbox input "true"
click at [886, 840] on label "Insurance" at bounding box center [914, 841] width 56 height 19
click at [893, 840] on input "Insurance" at bounding box center [899, 837] width 12 height 12
checkbox input "true"
click at [996, 564] on select "Select Debtor 1 Only Debtor 2 Only Debtor 1 And Debtor 2 Only At Least One Of T…" at bounding box center [916, 559] width 269 height 37
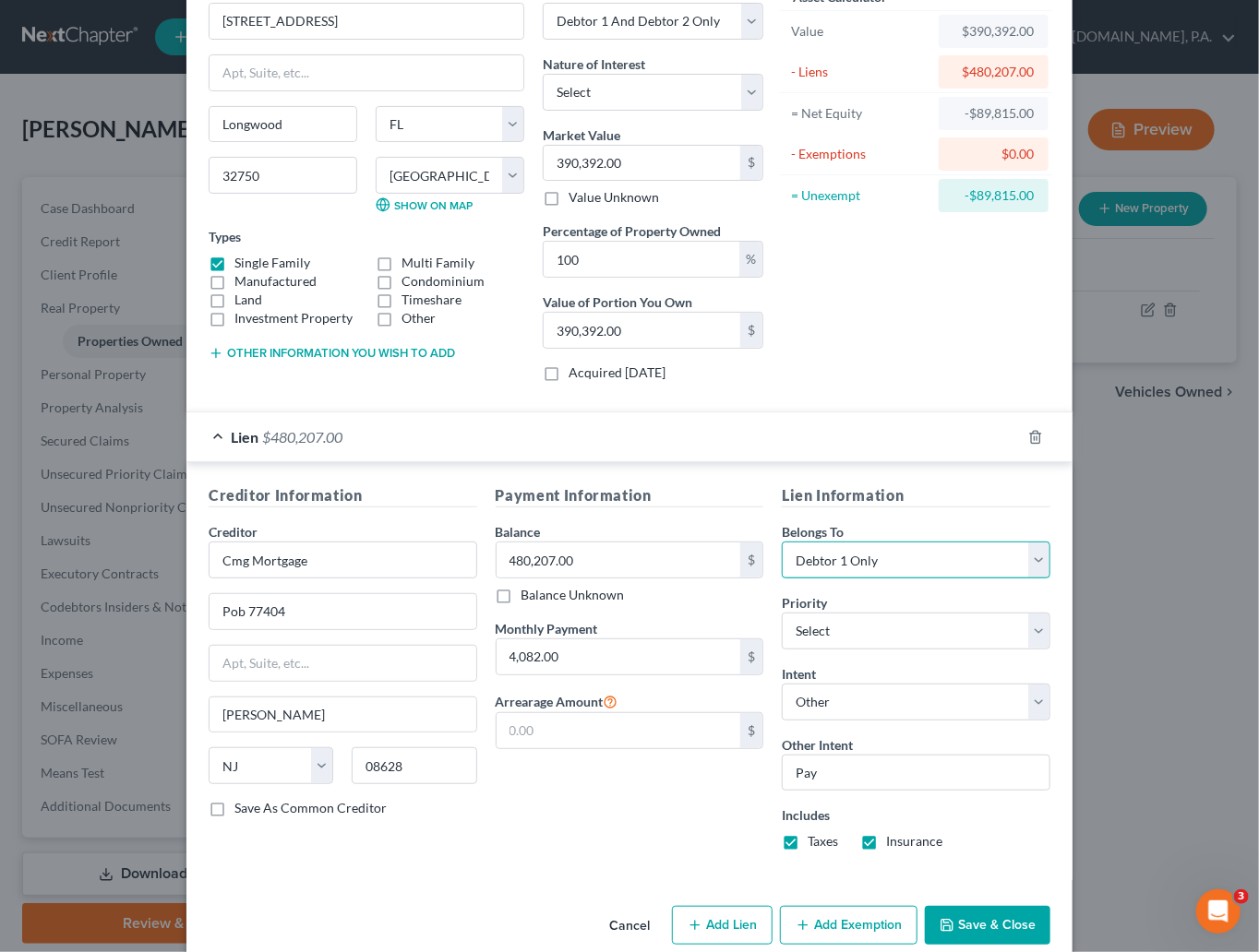
click at [781, 543] on select "Select Debtor 1 Only Debtor 2 Only Debtor 1 And Debtor 2 Only At Least One Of T…" at bounding box center [916, 559] width 269 height 37
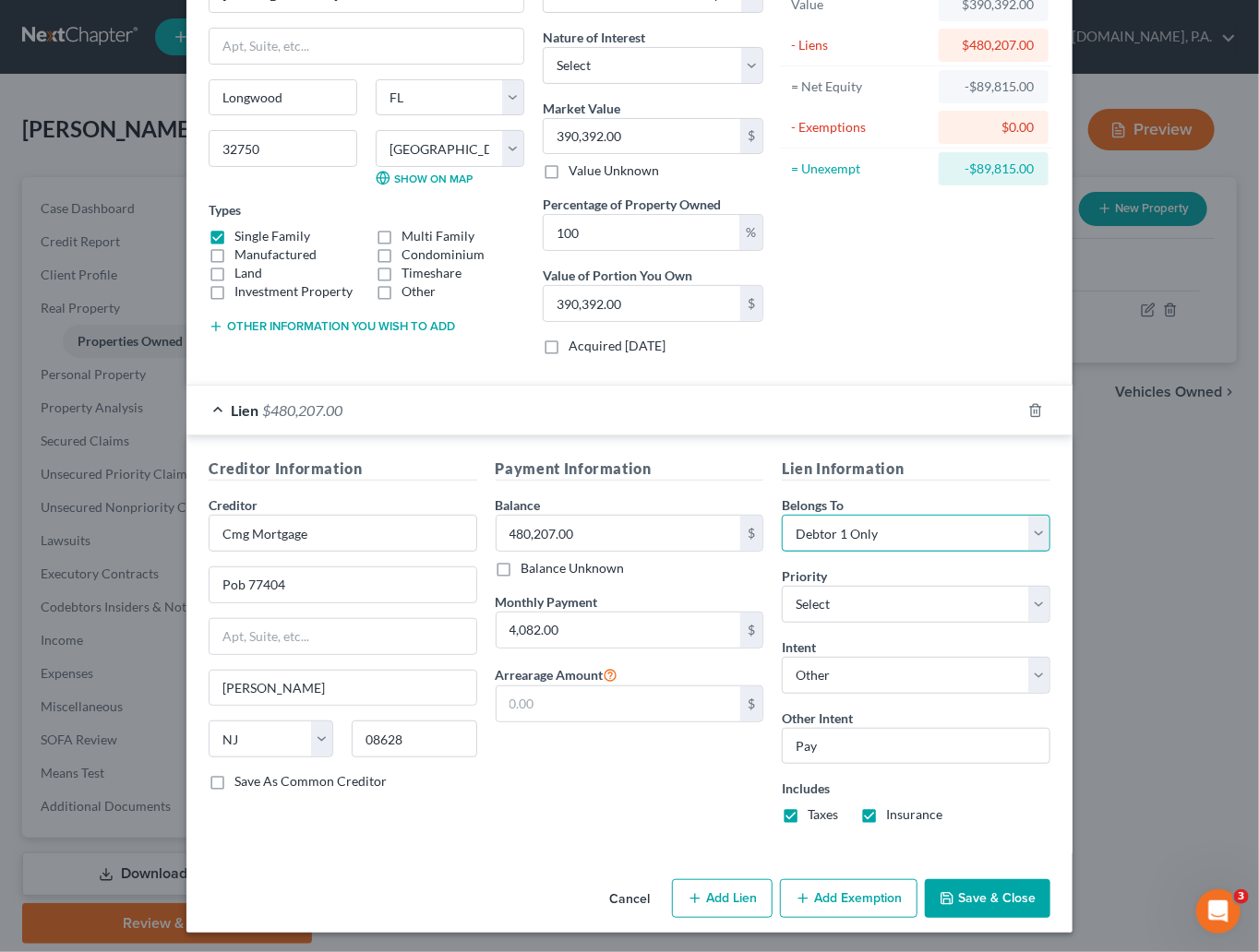
scroll to position [134, 0]
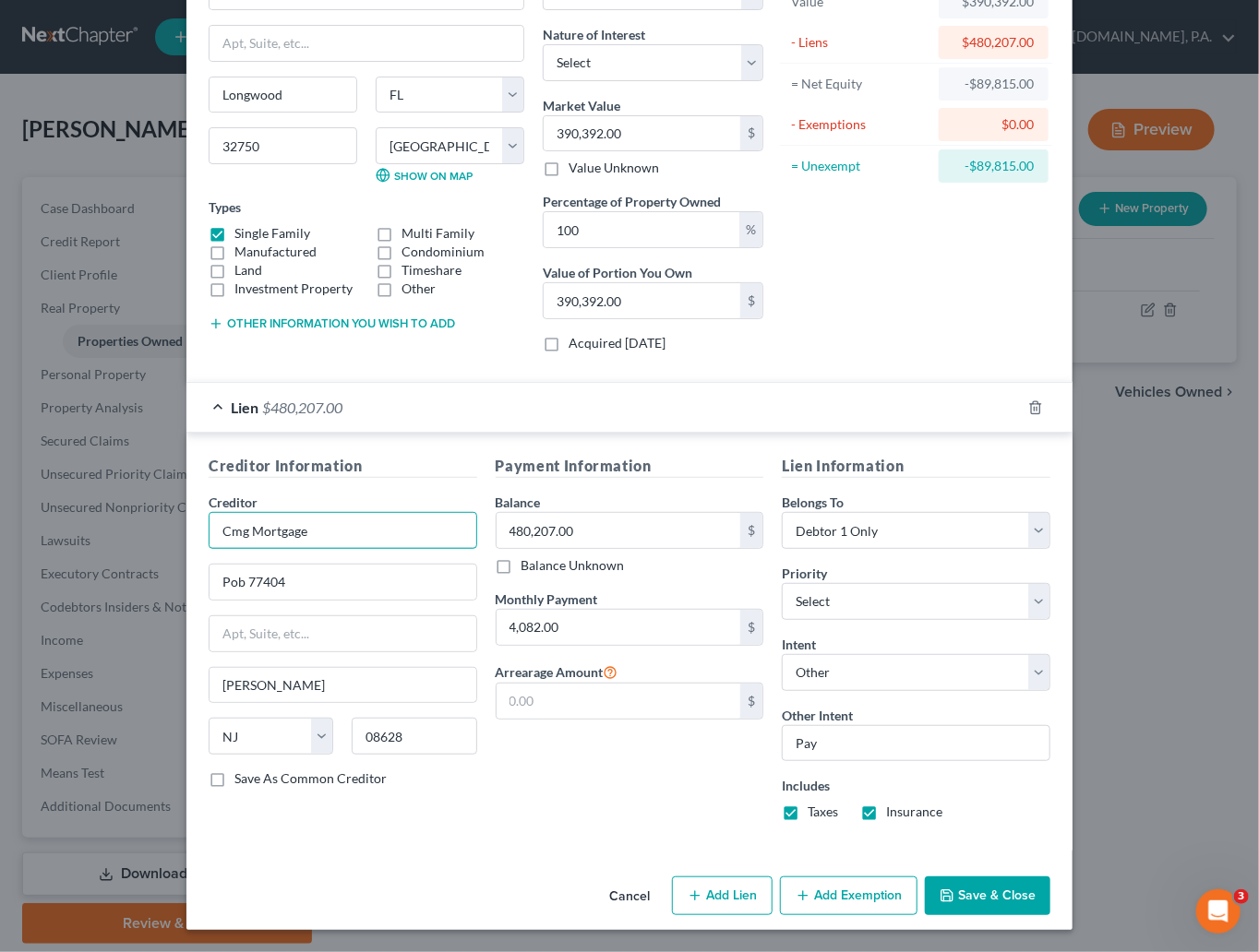
click at [235, 528] on input "Cmg Mortgage" at bounding box center [343, 530] width 269 height 37
type input "CMG Mortgage"
click at [857, 901] on button "Add Exemption" at bounding box center [848, 895] width 137 height 39
select select "2"
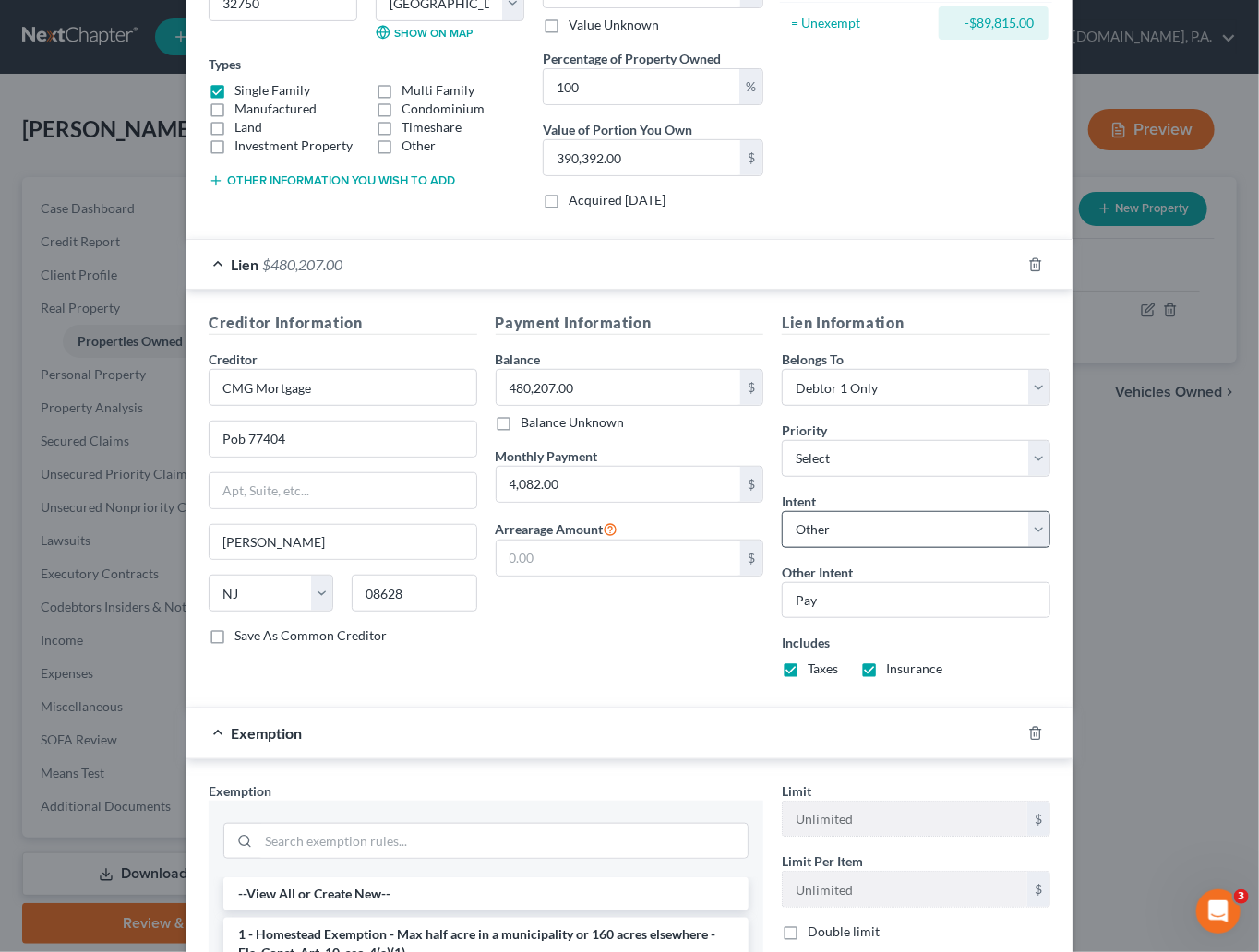
scroll to position [630, 0]
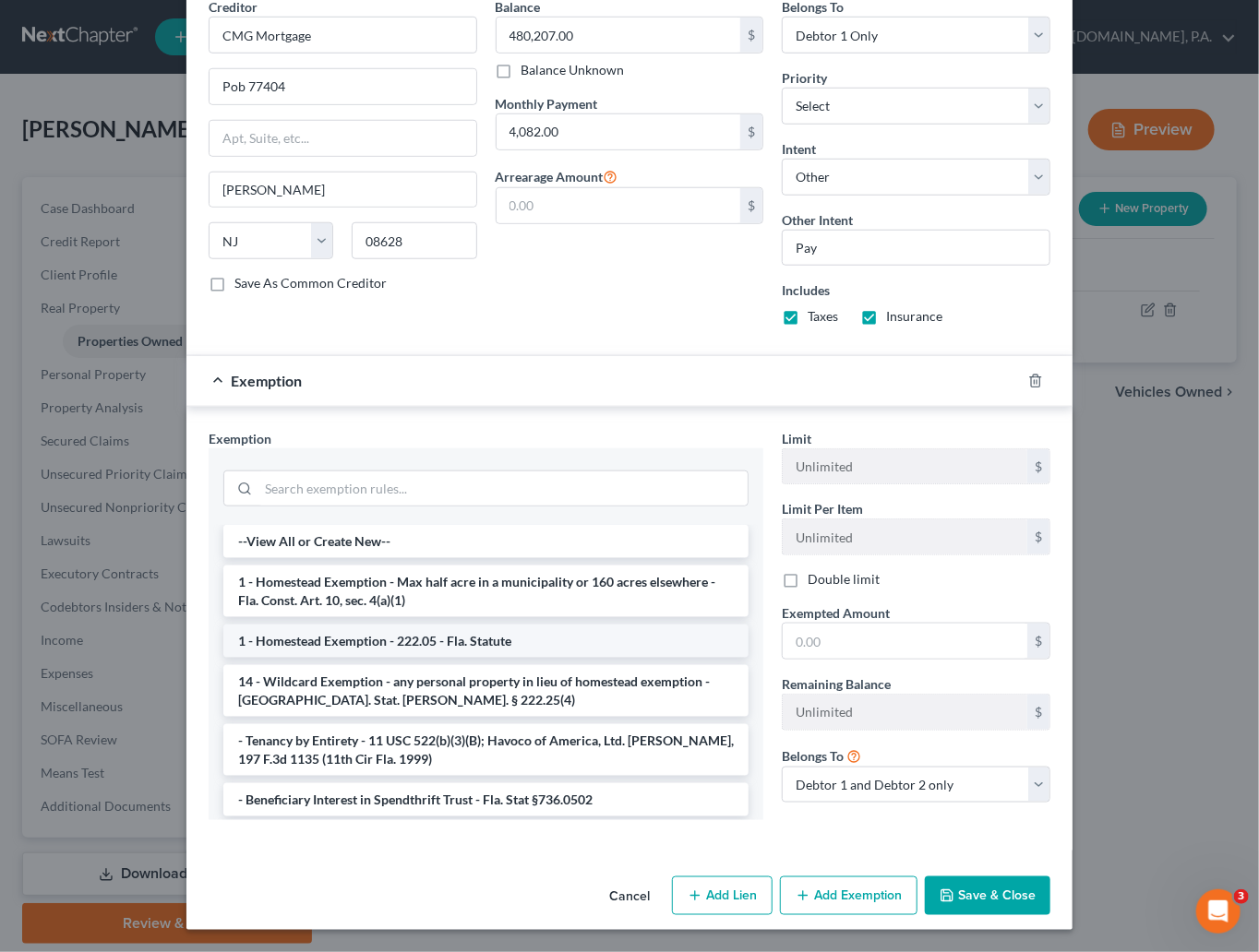
click at [445, 641] on li "1 - Homestead Exemption - 222.05 - Fla. Statute" at bounding box center [486, 641] width 526 height 33
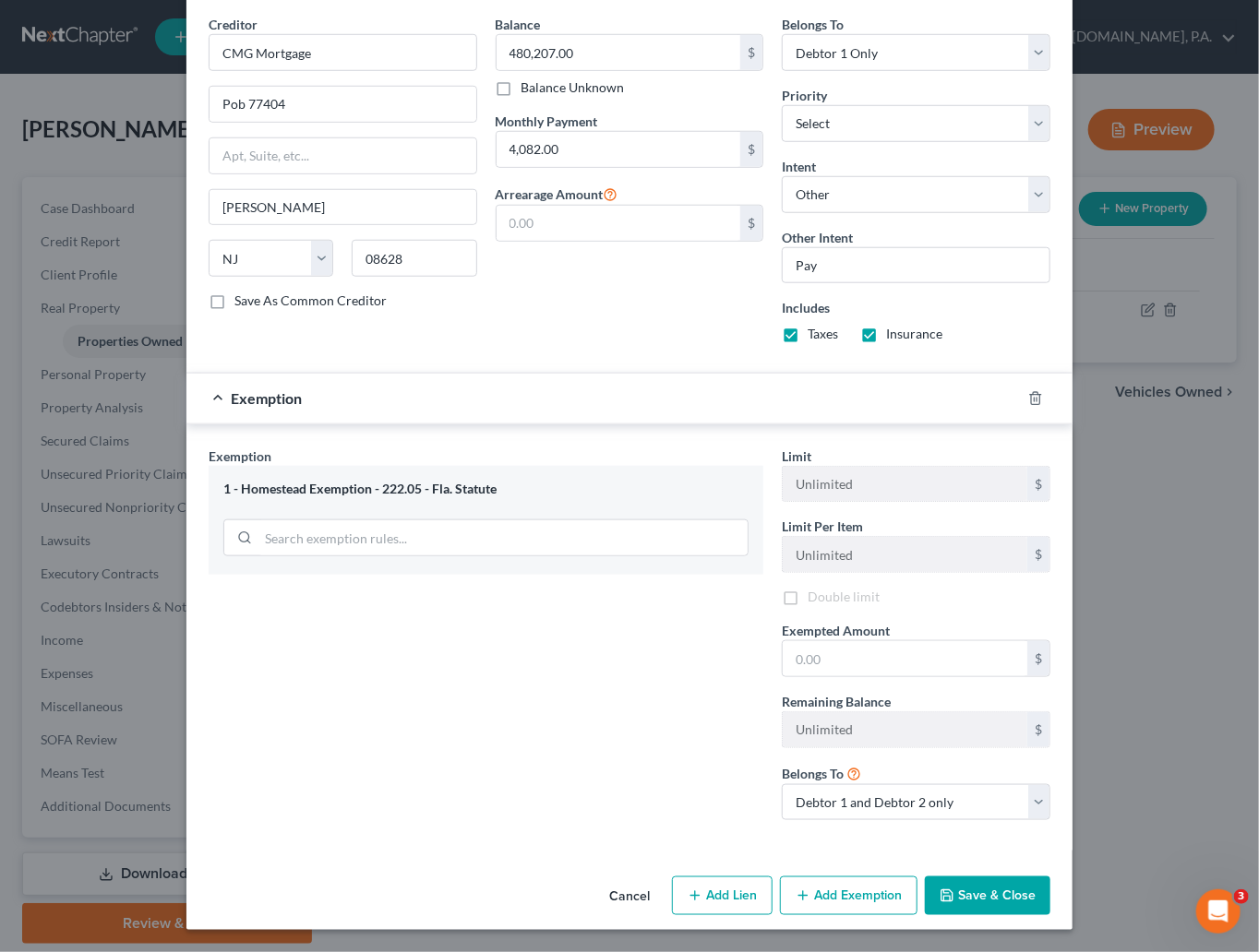
scroll to position [617, 0]
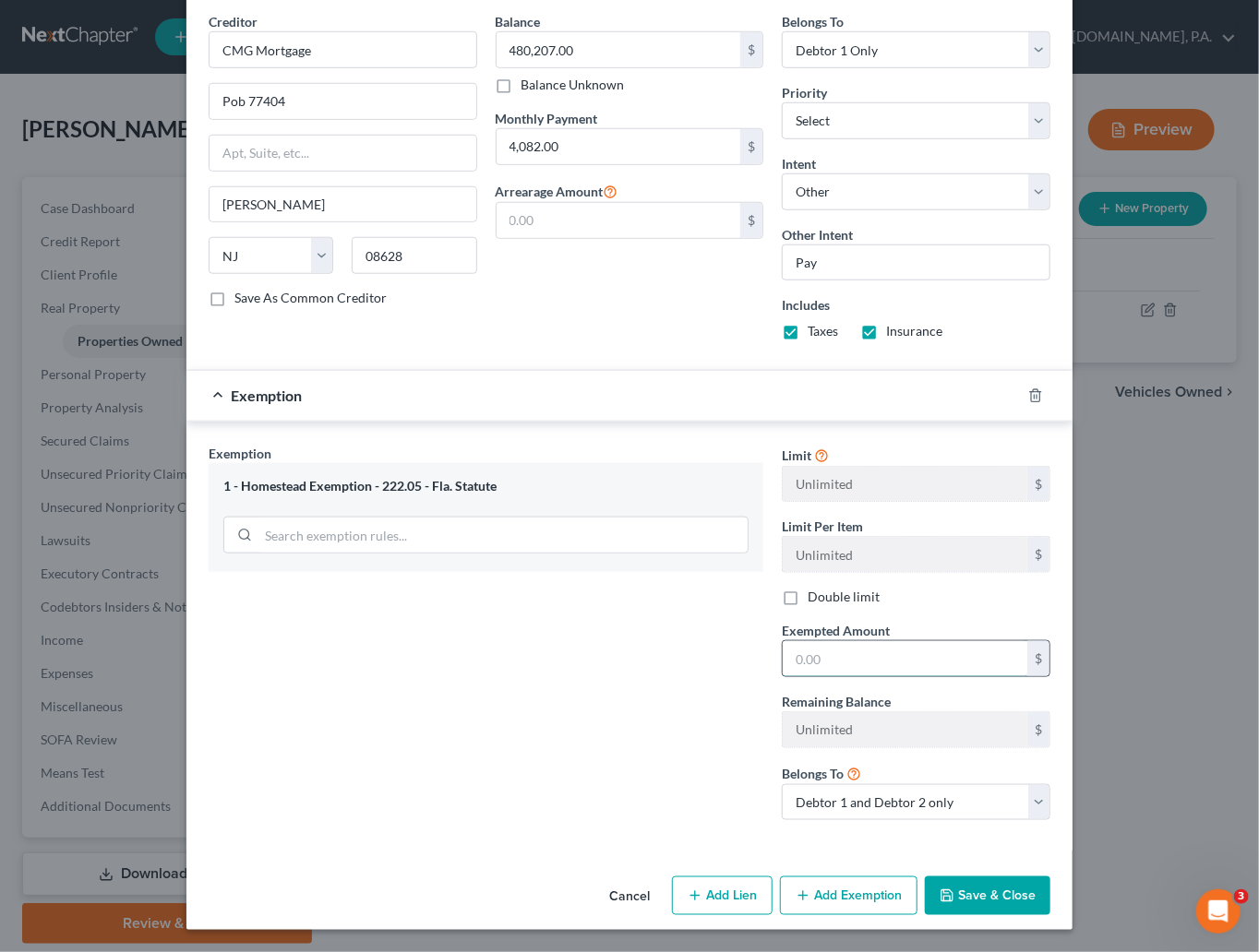
click at [815, 652] on input "text" at bounding box center [905, 658] width 244 height 35
type input "480,207"
click at [641, 732] on div "Exemption Set must be selected for CA. Exemption * 1 - Homestead Exemption - 22…" at bounding box center [486, 639] width 574 height 392
click at [808, 596] on label "Double limit" at bounding box center [843, 597] width 72 height 19
click at [815, 596] on input "Double limit" at bounding box center [821, 593] width 12 height 12
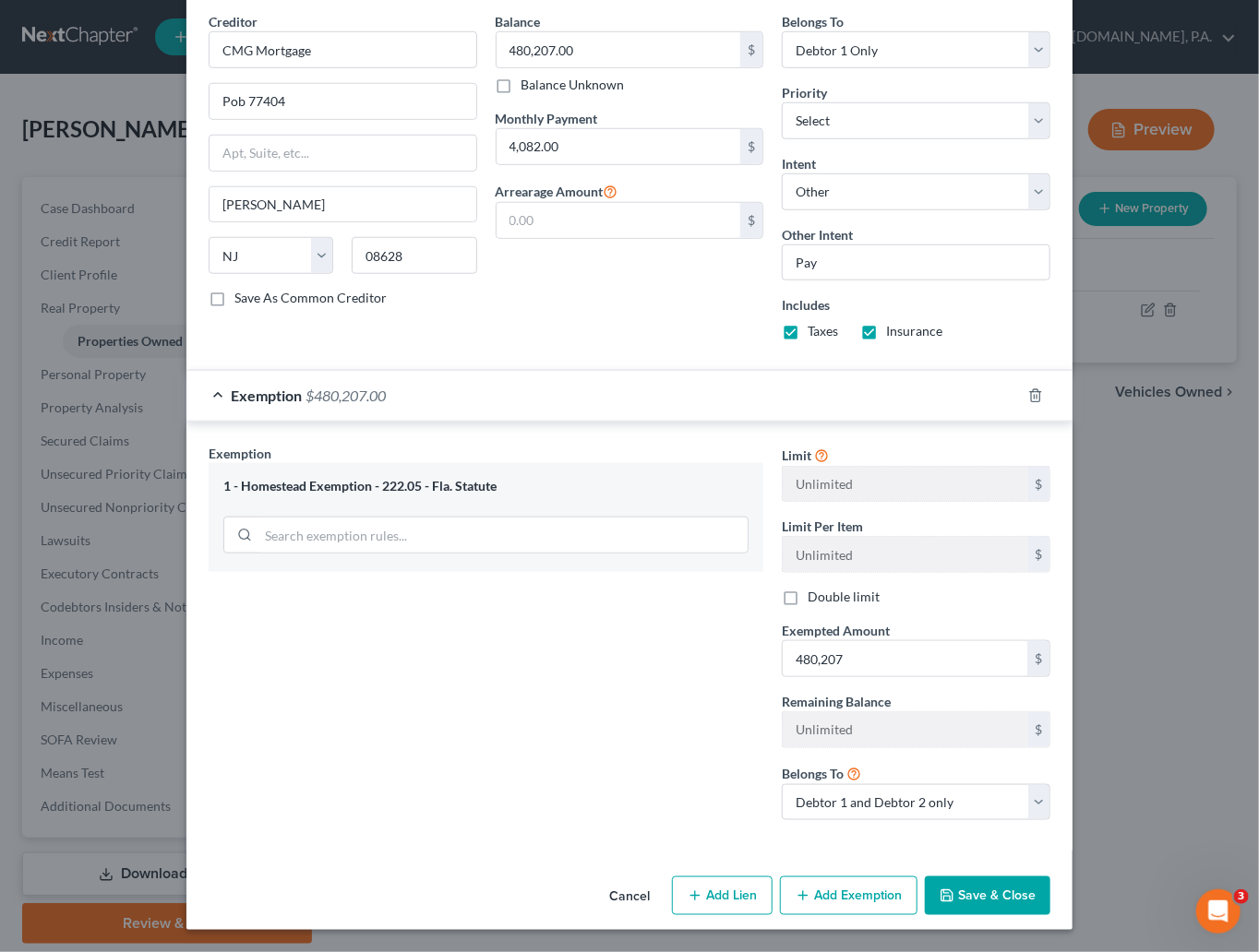
checkbox input "true"
click at [973, 898] on button "Save & Close" at bounding box center [987, 895] width 125 height 39
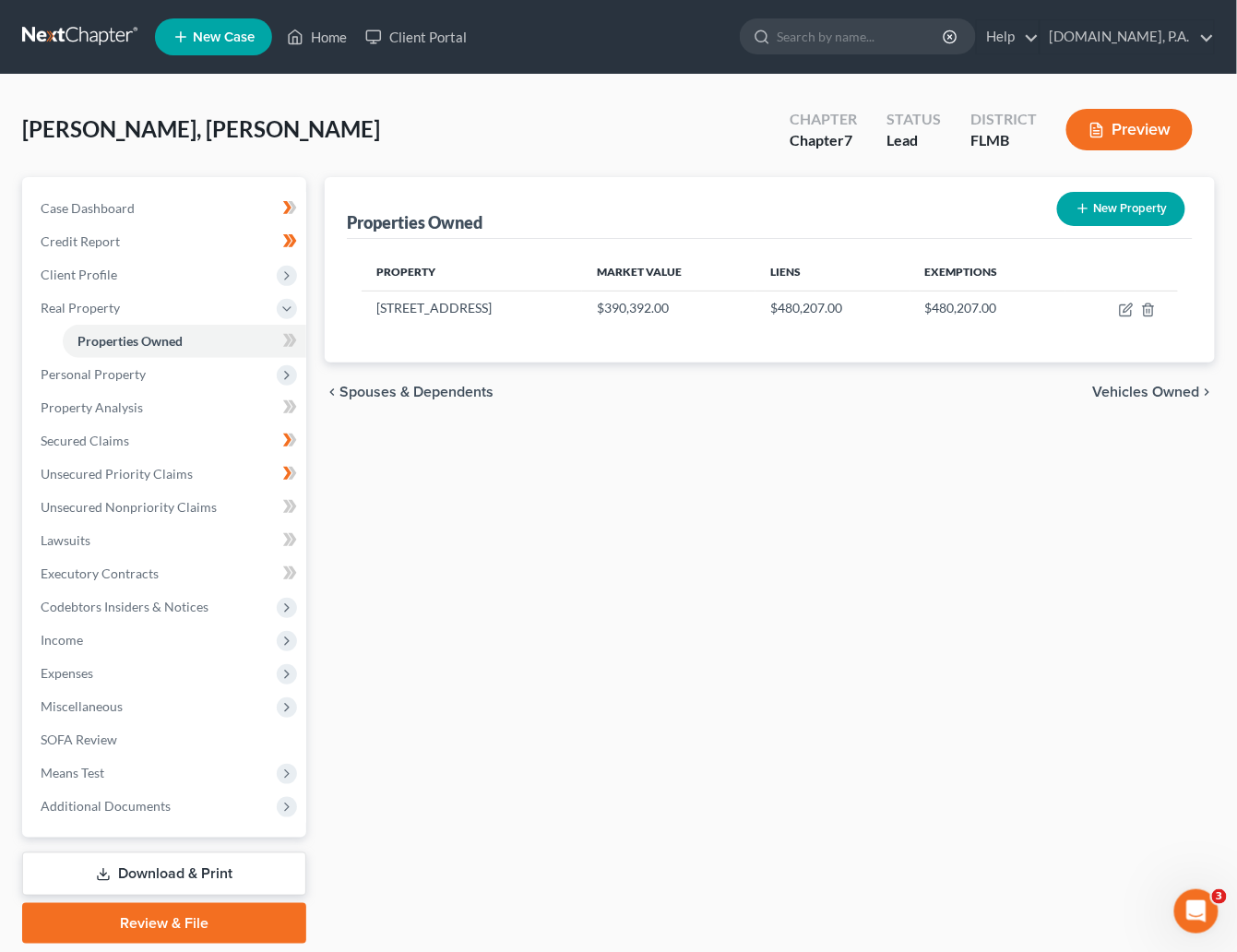
click at [280, 340] on div "New" at bounding box center [279, 327] width 37 height 30
click at [294, 340] on div "New" at bounding box center [279, 327] width 37 height 30
drag, startPoint x: 541, startPoint y: 37, endPoint x: 516, endPoint y: 22, distance: 29.2
click at [546, 37] on ul "New Case Home Client Portal - No Result - See all results Or Press Enter... Hel…" at bounding box center [685, 37] width 1060 height 48
click at [66, 24] on link at bounding box center [82, 37] width 118 height 33
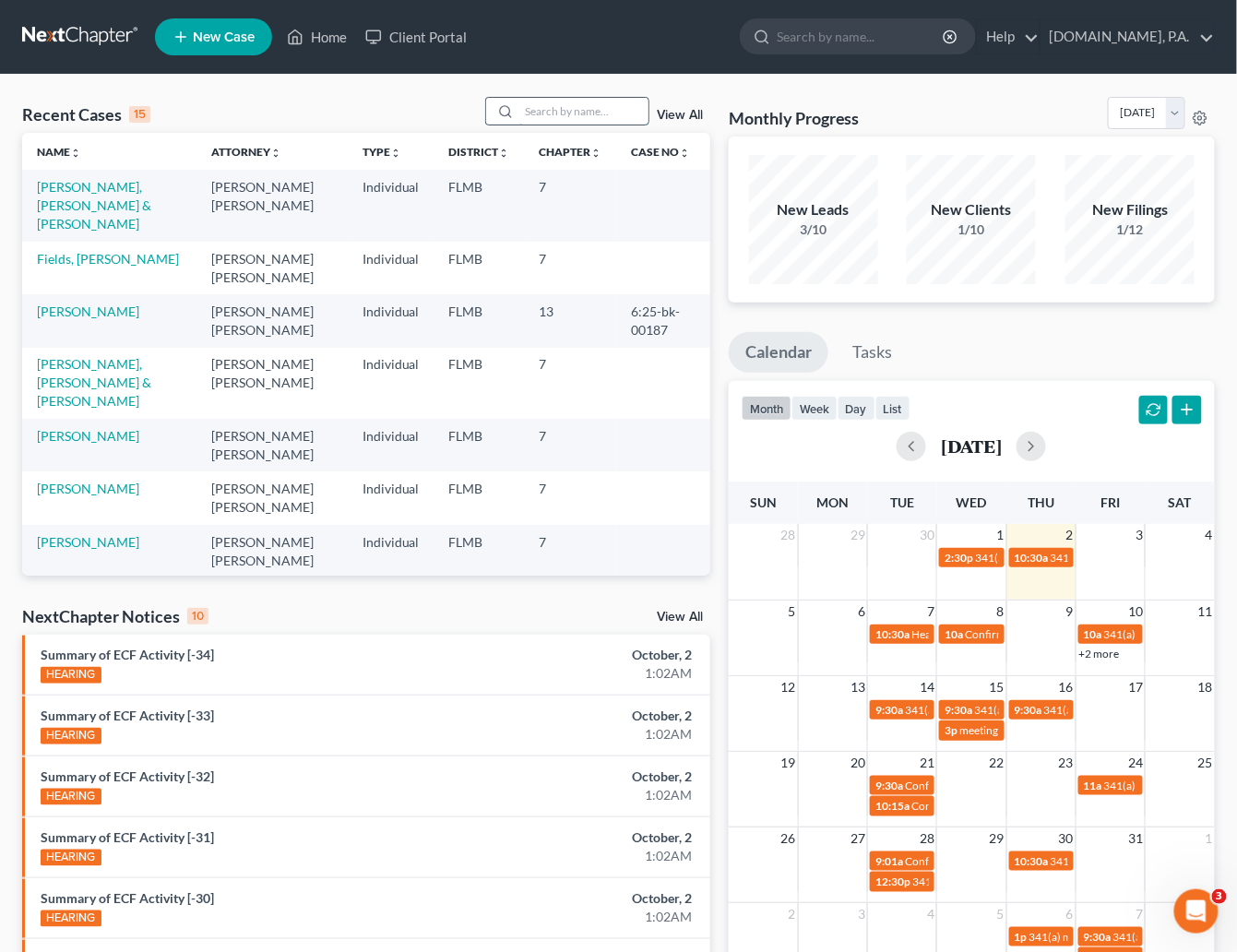
click at [550, 109] on input "search" at bounding box center [584, 111] width 129 height 26
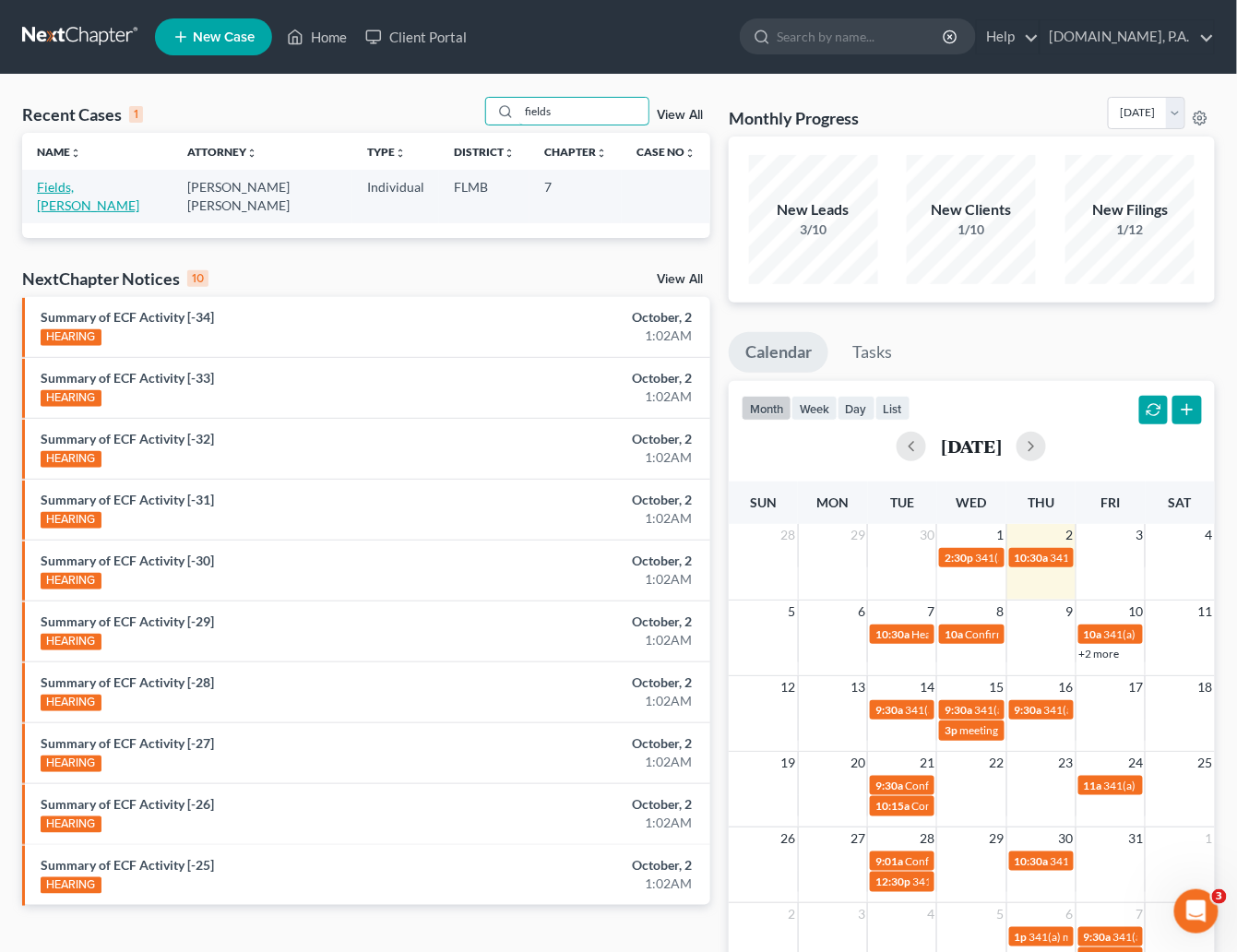
type input "fields"
click at [107, 190] on link "Fields, [PERSON_NAME]" at bounding box center [87, 195] width 102 height 34
select select "4"
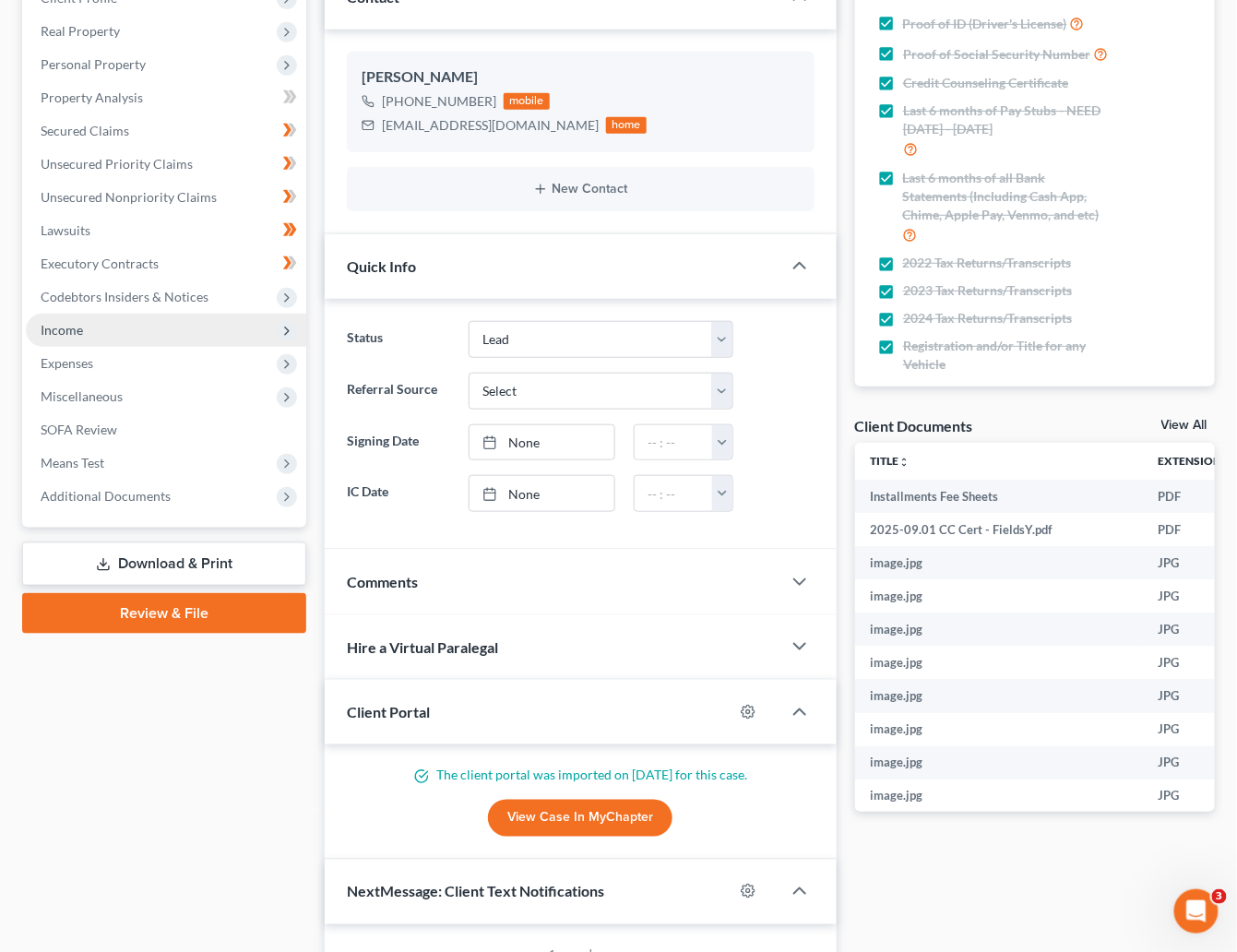
scroll to position [138, 0]
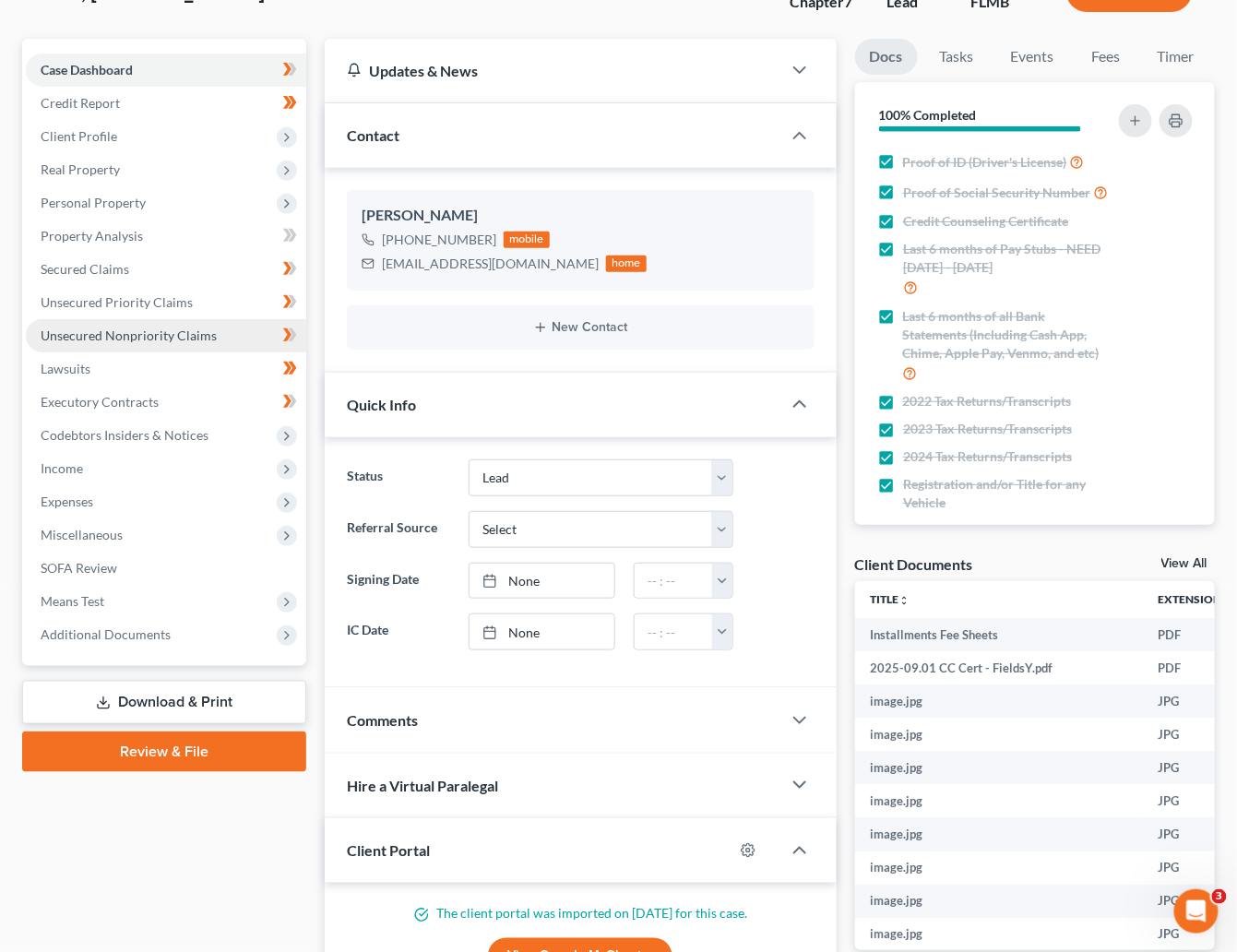
click at [92, 336] on span "Unsecured Nonpriority Claims" at bounding box center [128, 335] width 176 height 16
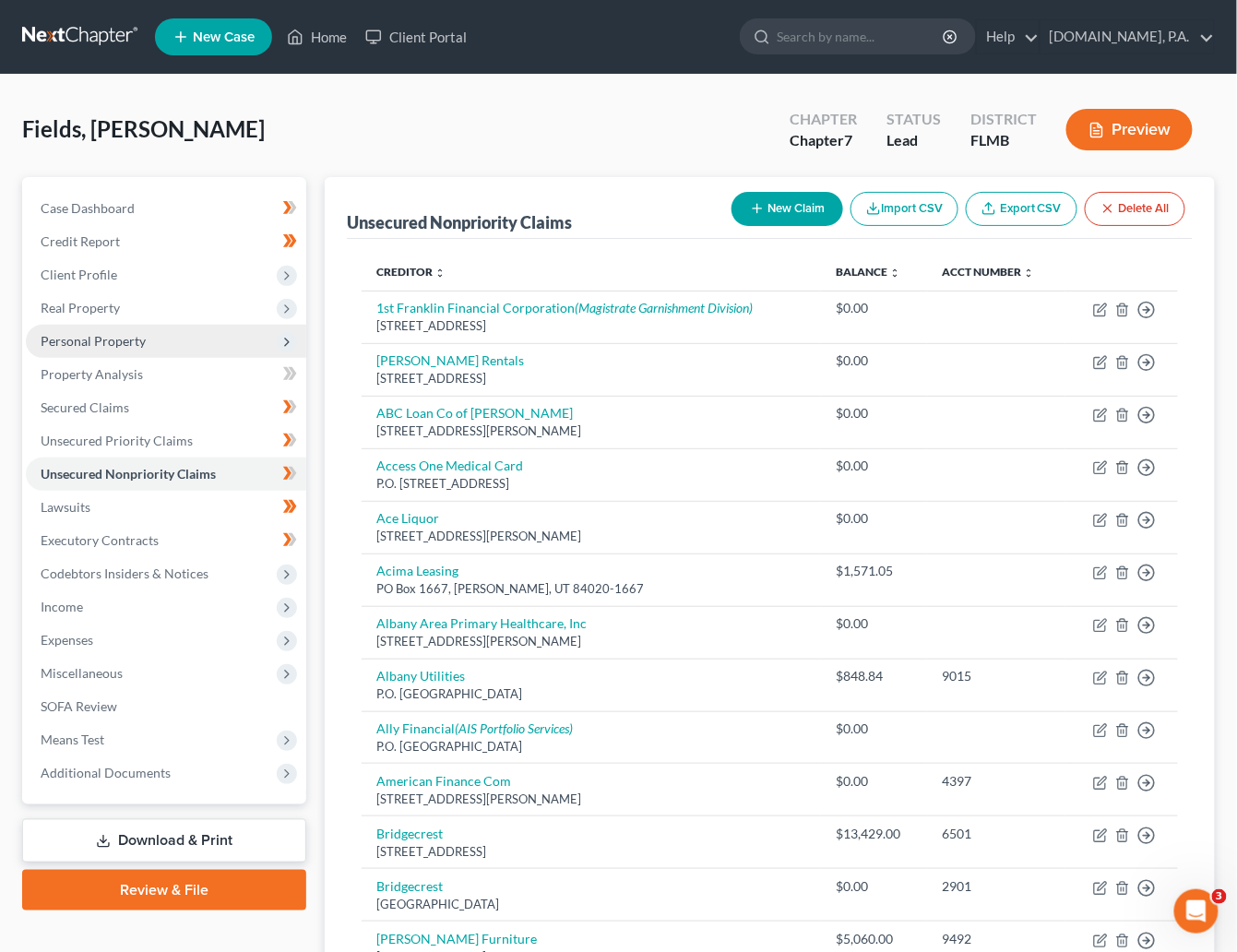
click at [117, 345] on span "Personal Property" at bounding box center [93, 340] width 105 height 16
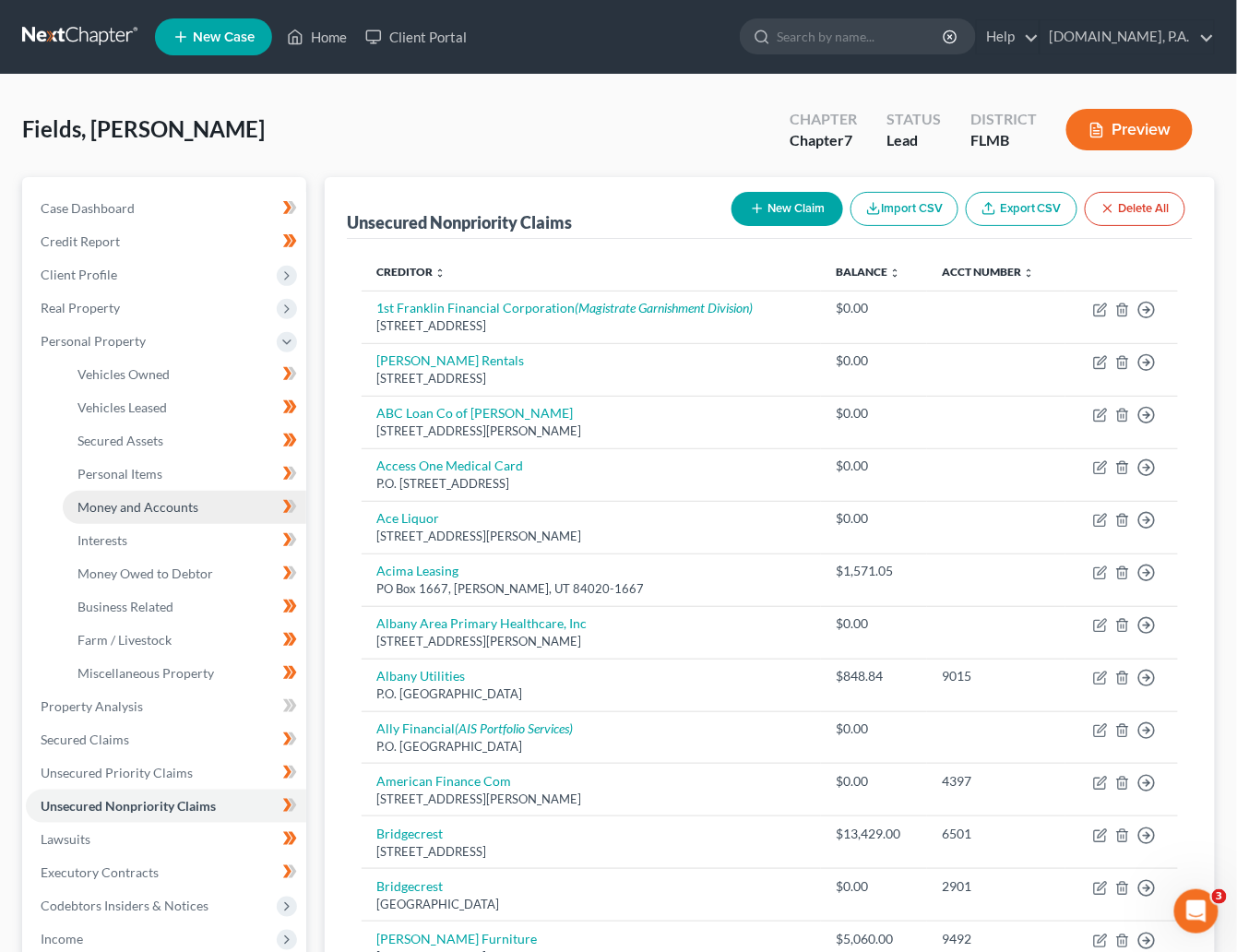
click at [152, 515] on link "Money and Accounts" at bounding box center [184, 507] width 243 height 33
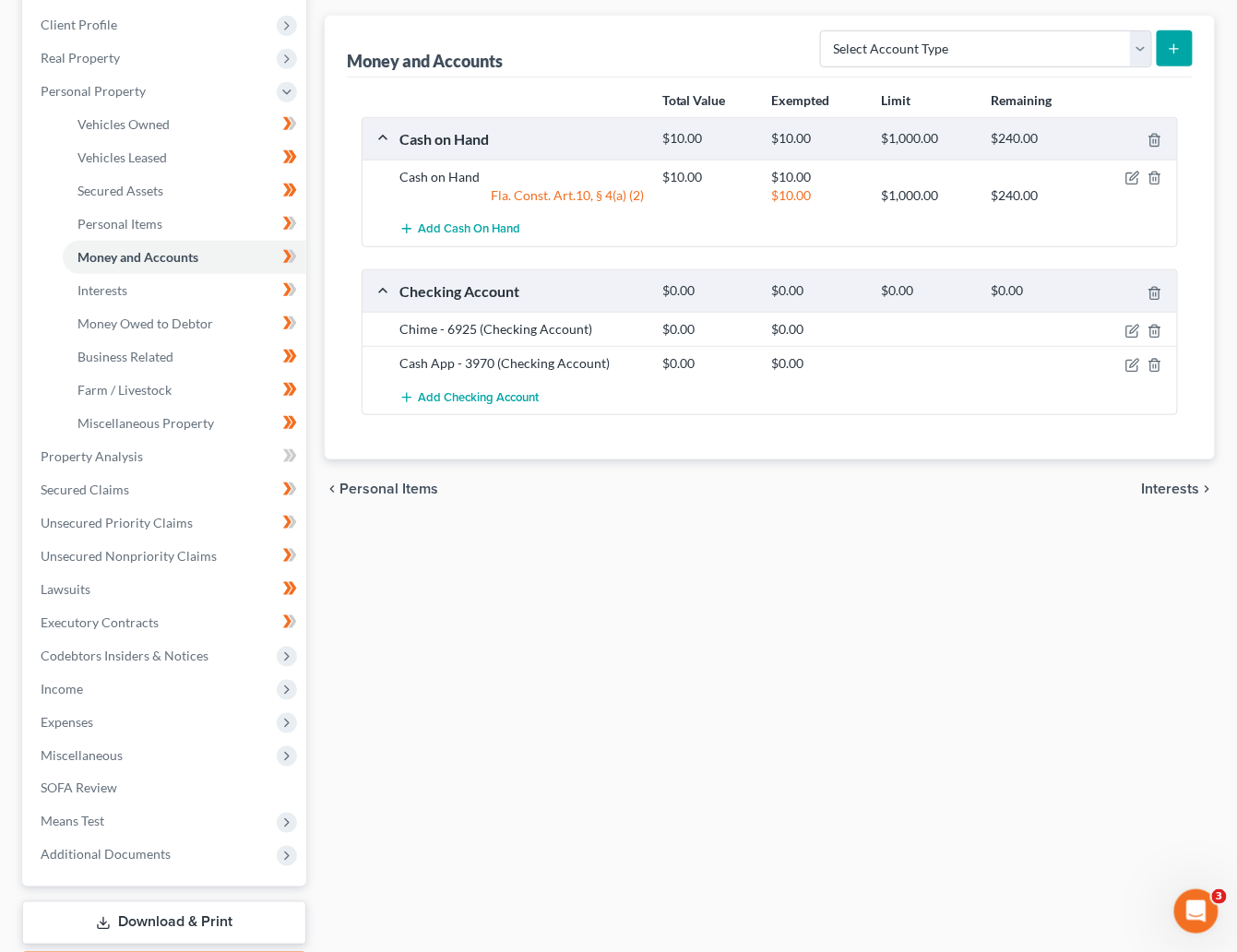
scroll to position [82, 0]
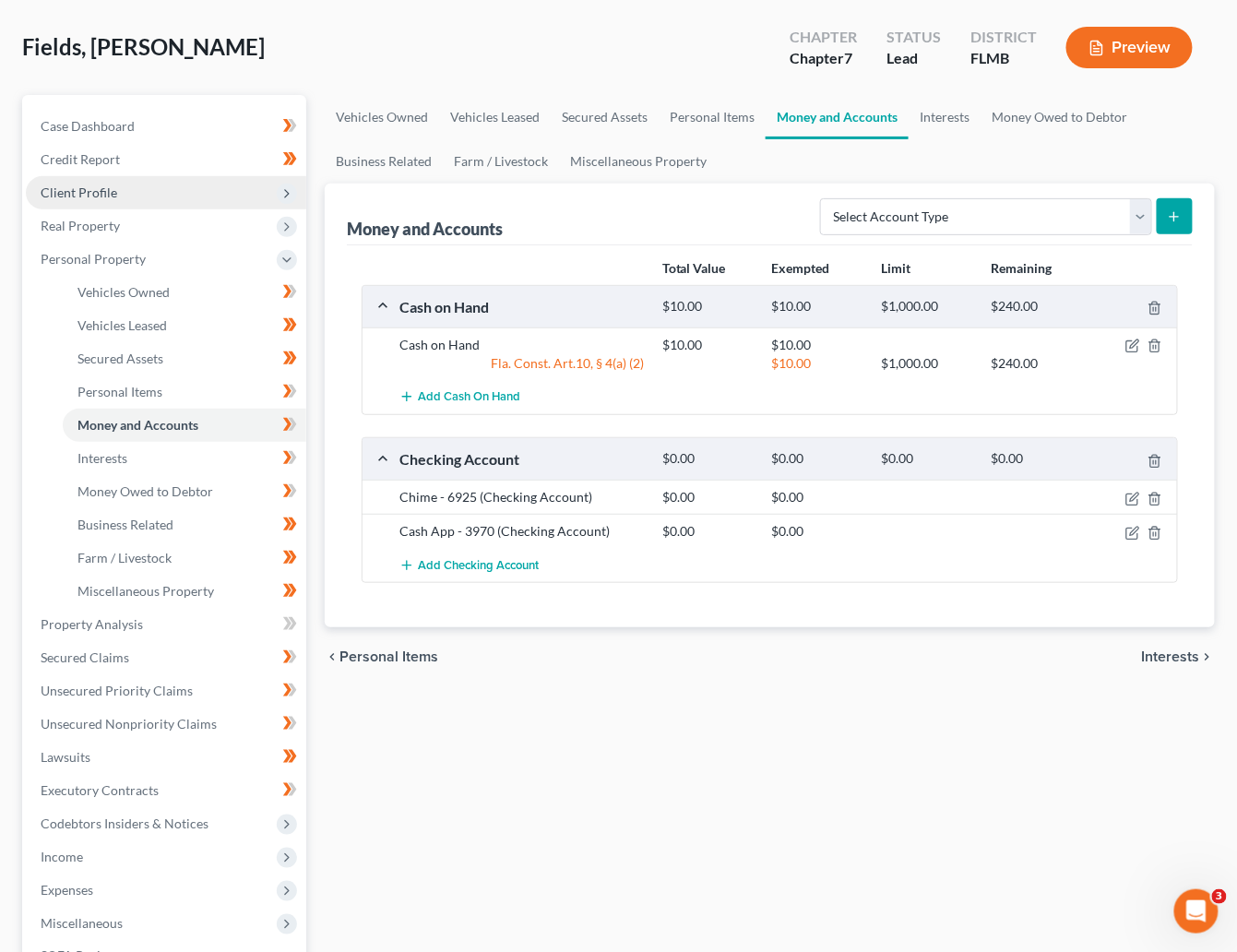
click at [87, 195] on span "Client Profile" at bounding box center [78, 192] width 76 height 16
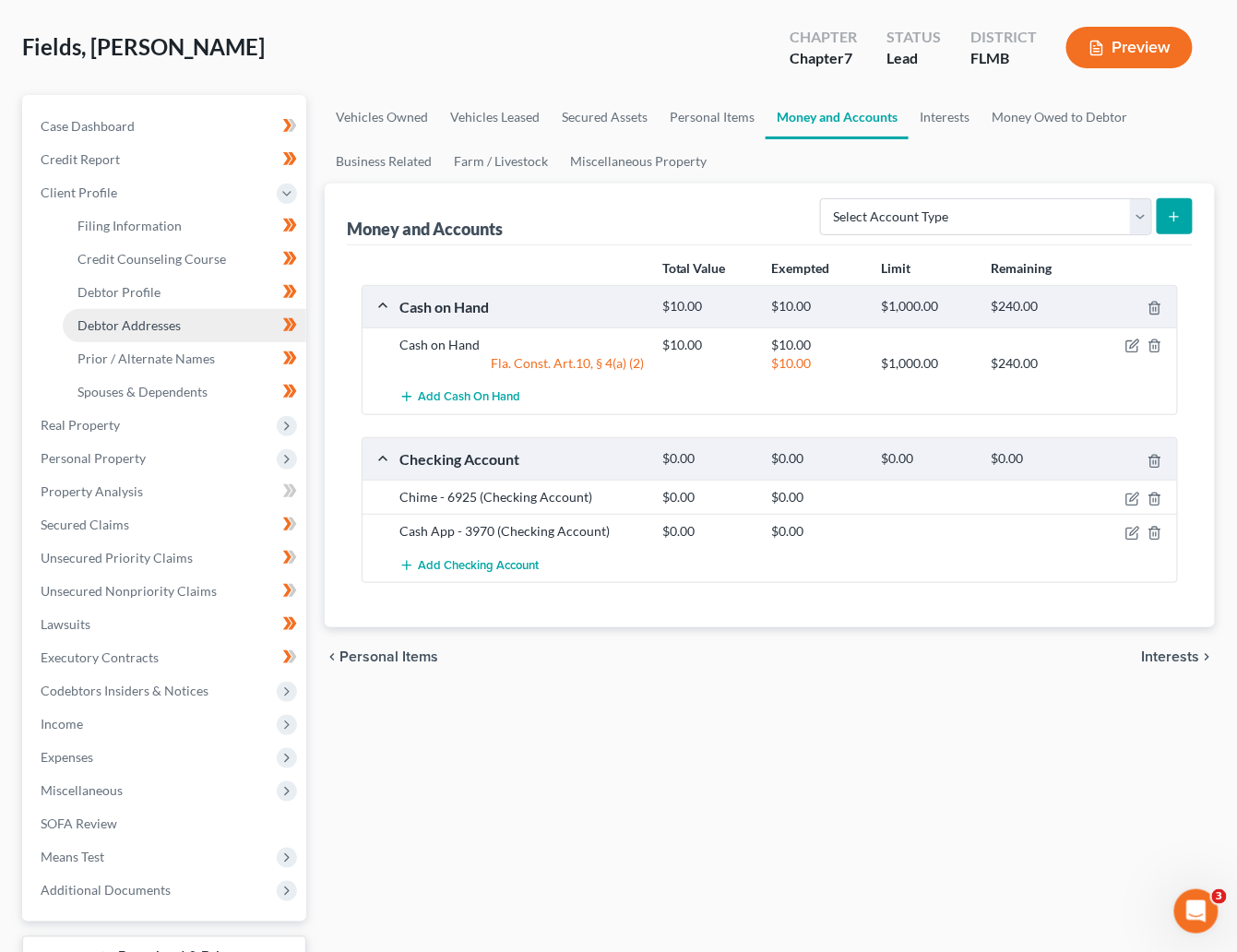
click at [137, 318] on span "Debtor Addresses" at bounding box center [129, 325] width 103 height 16
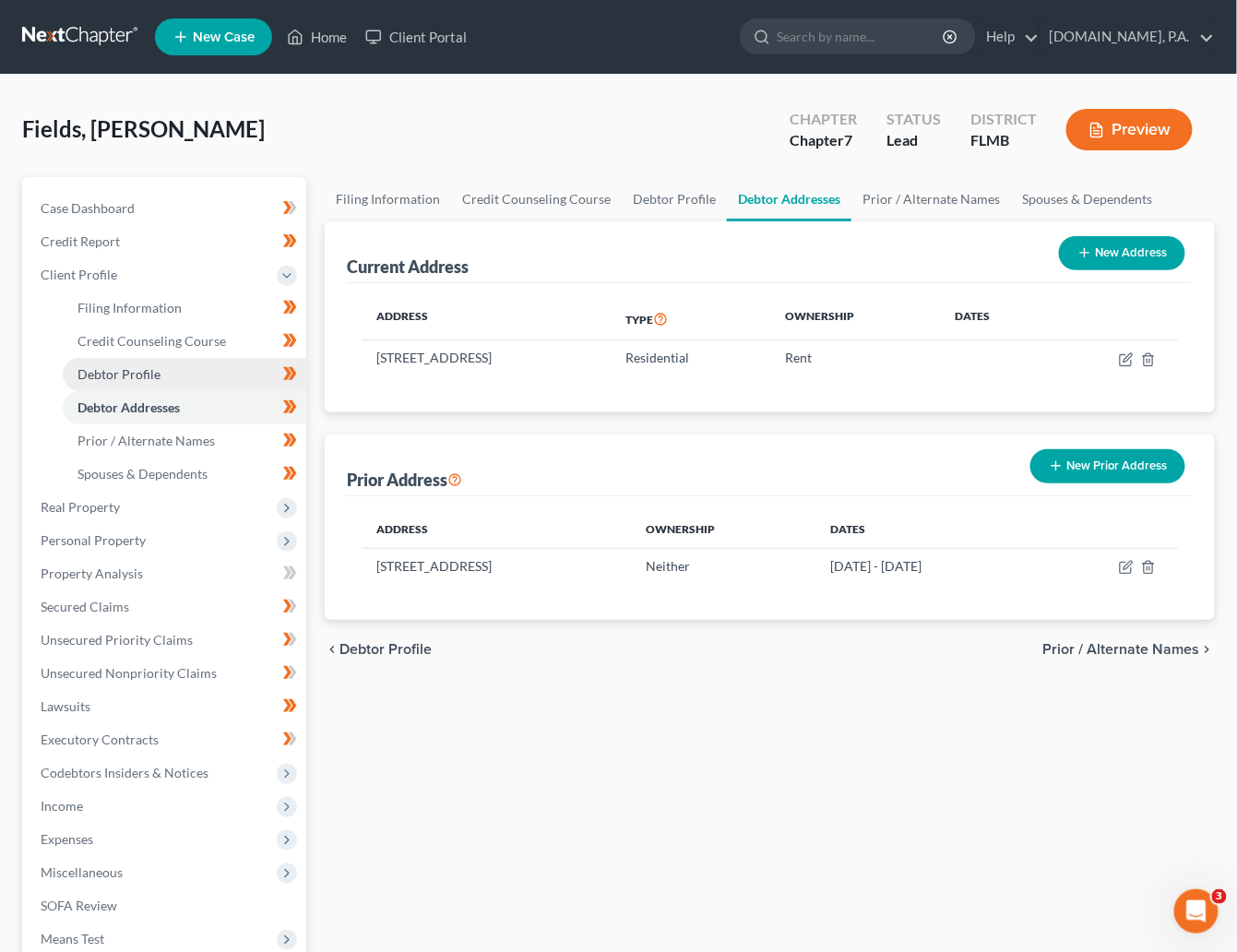
click at [128, 373] on span "Debtor Profile" at bounding box center [118, 374] width 83 height 16
select select "0"
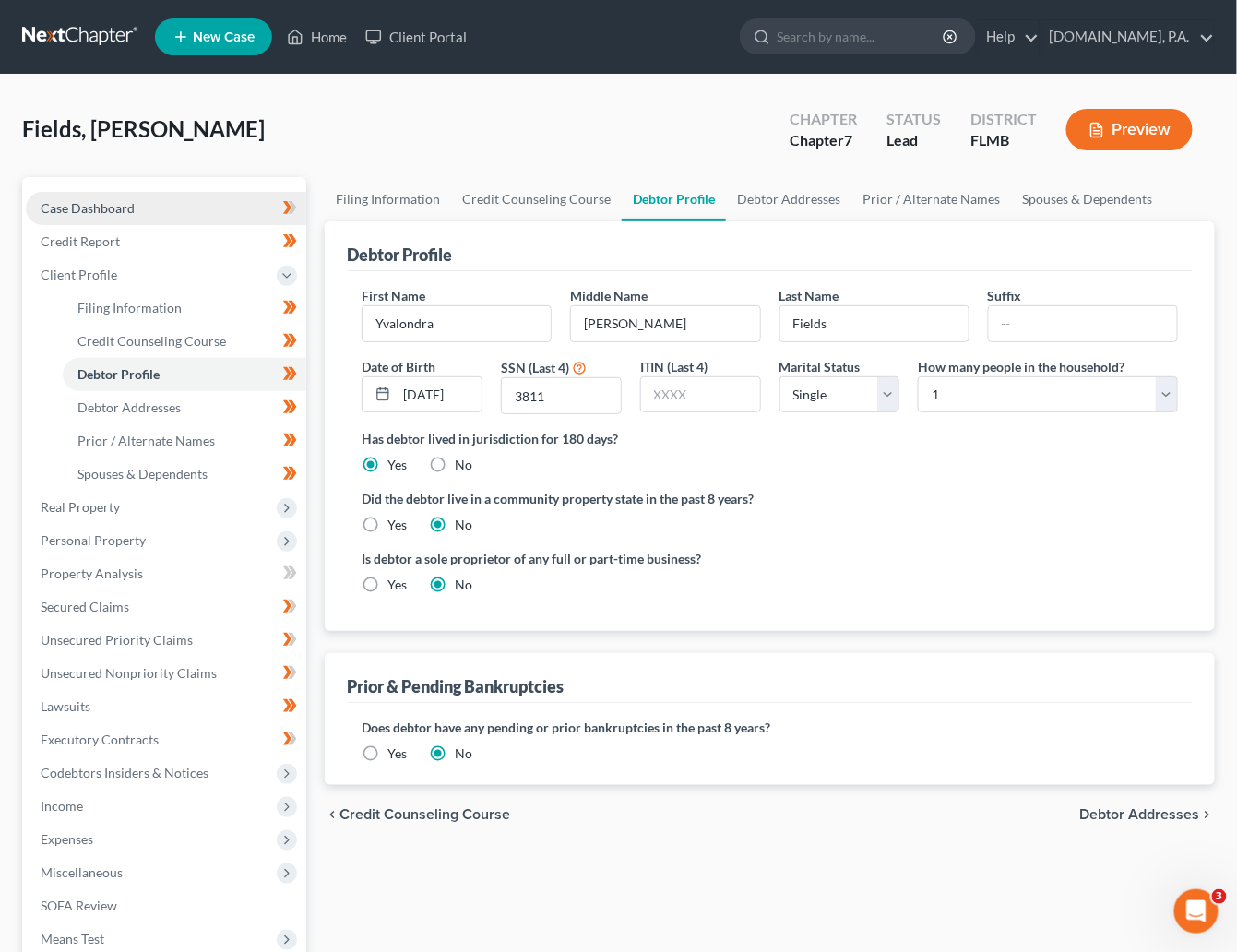
click at [86, 204] on span "Case Dashboard" at bounding box center [87, 208] width 94 height 16
select select "4"
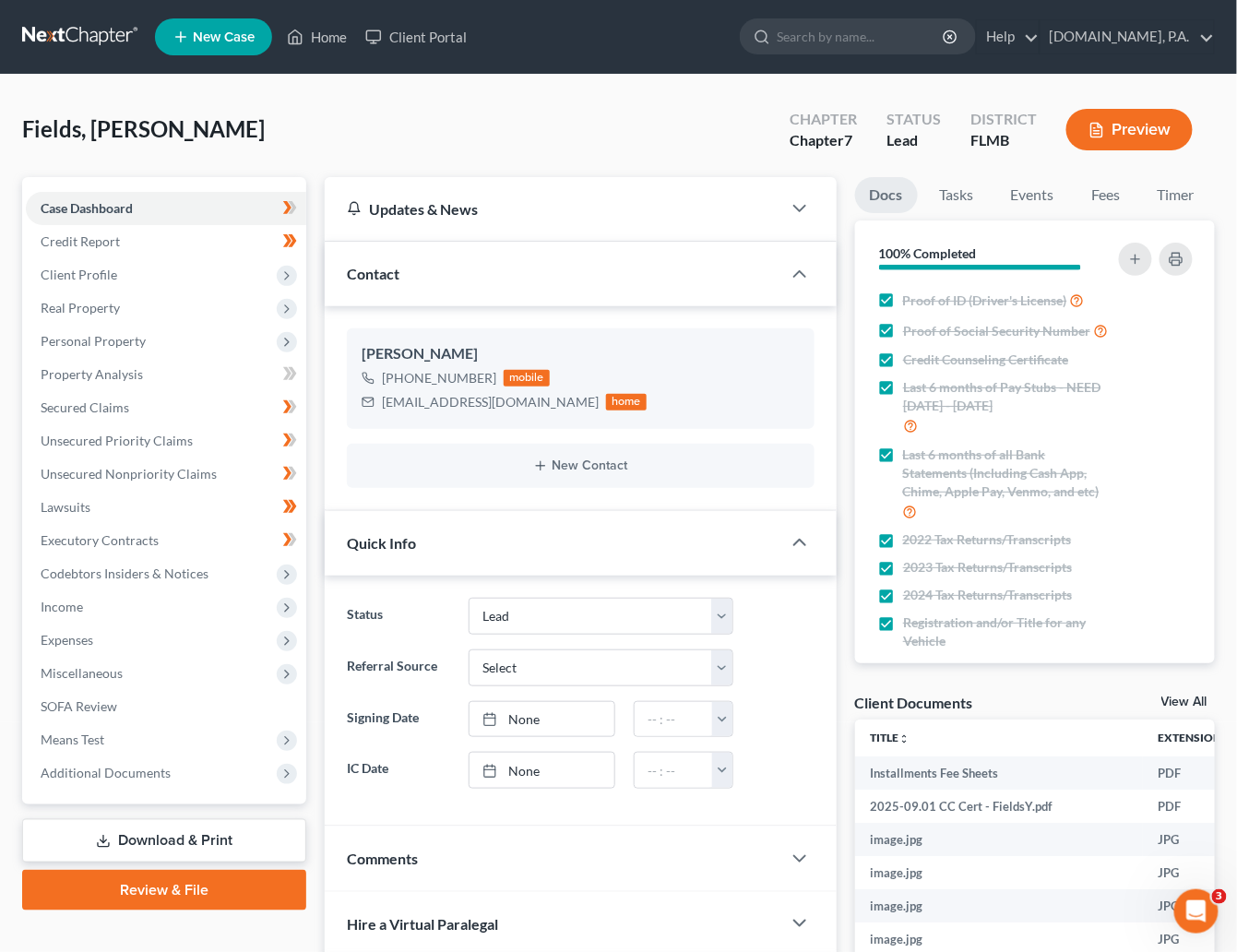
click at [579, 155] on div "Fields, Yvalondra Upgraded Chapter Chapter 7 Status Lead District FLMB Preview" at bounding box center [618, 136] width 1193 height 80
click at [98, 26] on link at bounding box center [82, 37] width 118 height 33
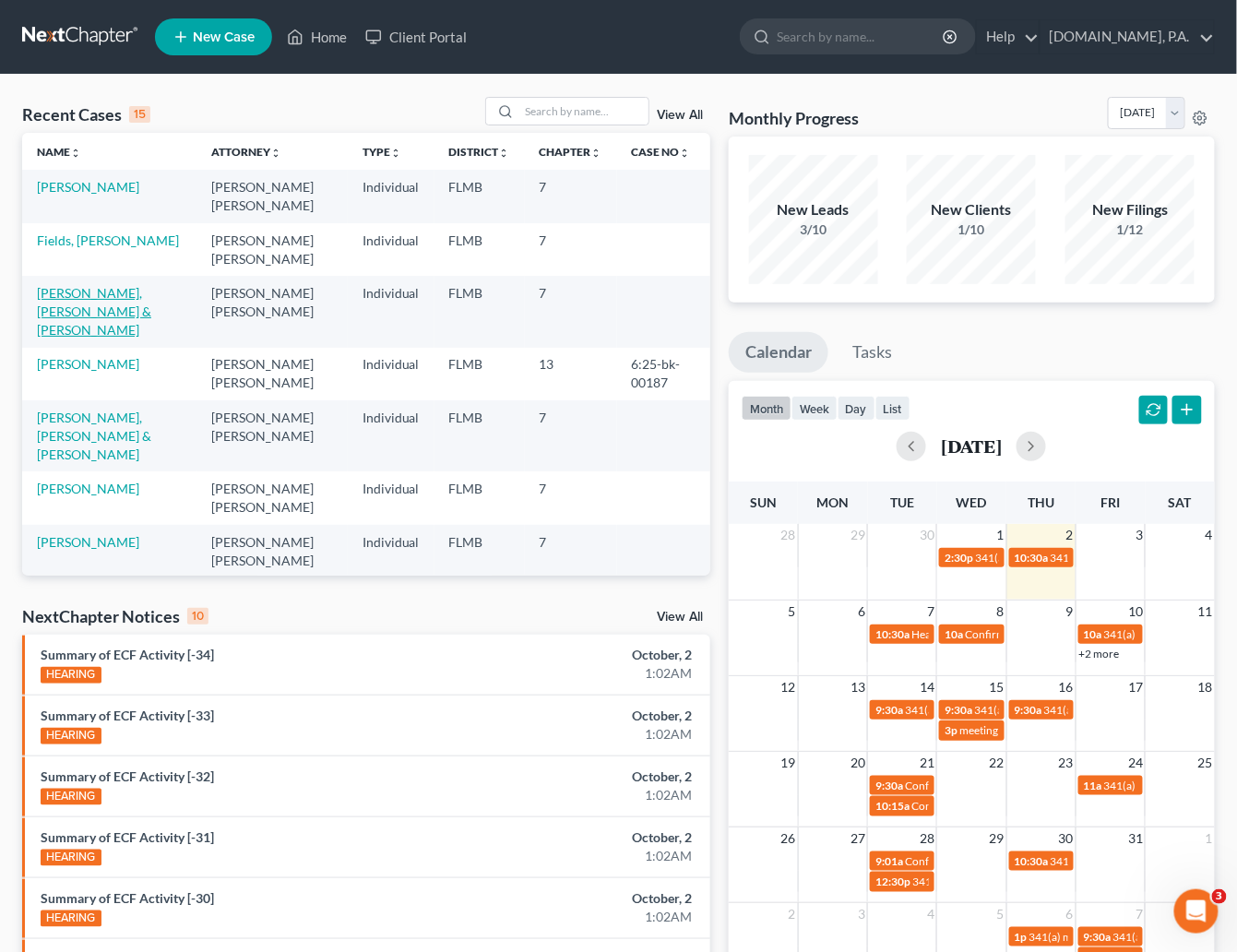
click at [93, 295] on link "[PERSON_NAME], [PERSON_NAME] & [PERSON_NAME]" at bounding box center [94, 311] width 115 height 53
select select "4"
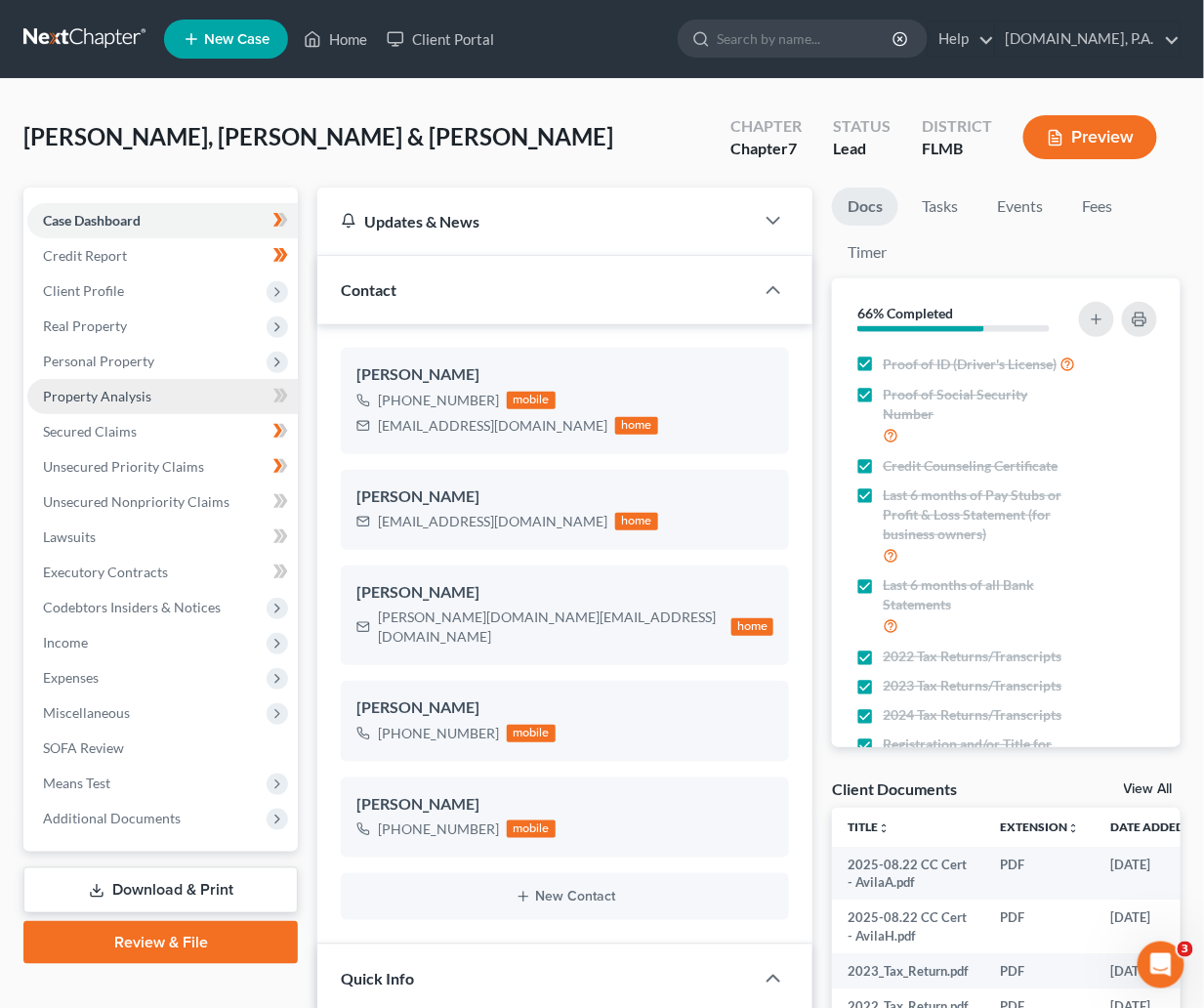
click at [93, 402] on span "Property Analysis" at bounding box center [97, 396] width 108 height 17
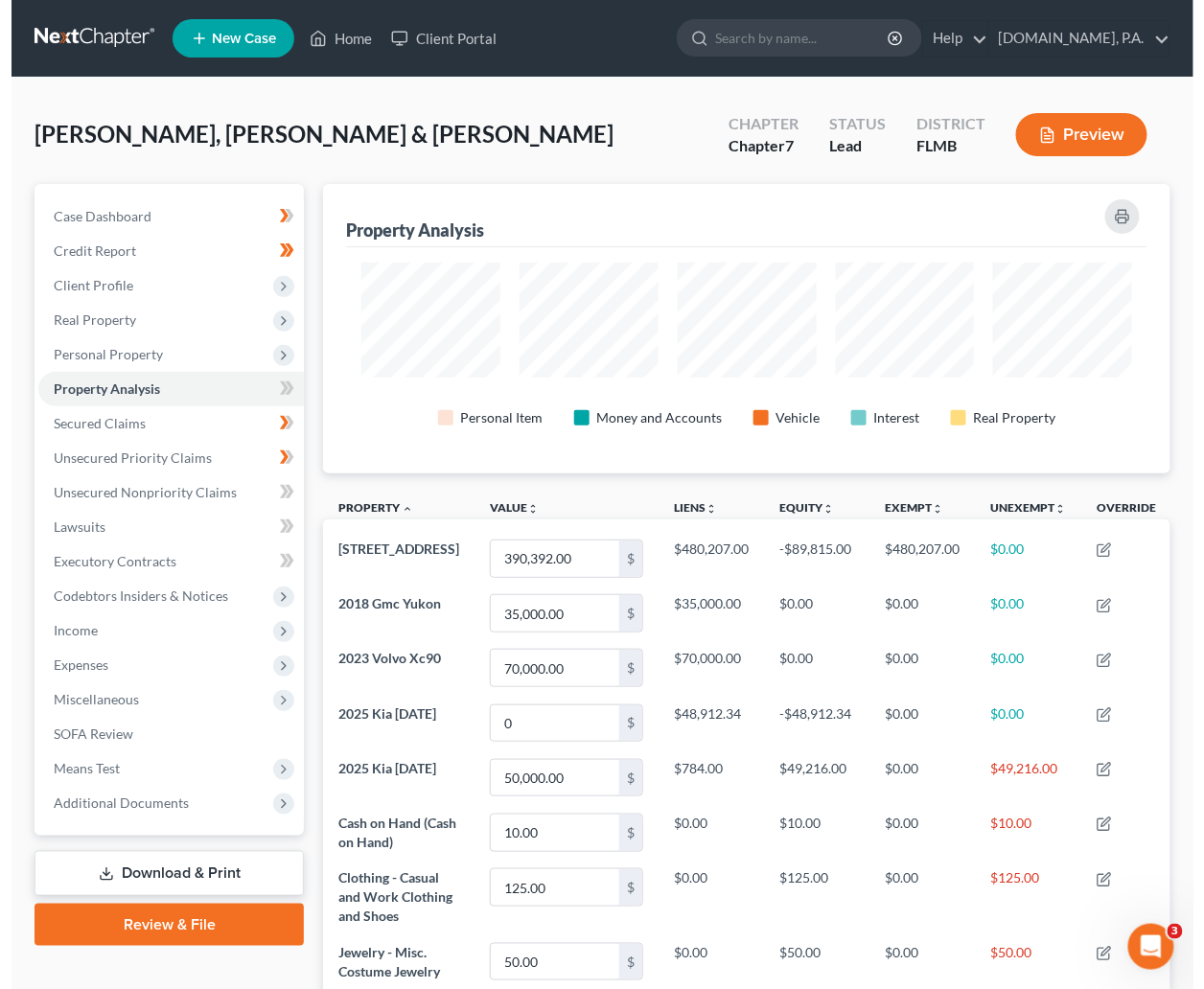
scroll to position [289, 848]
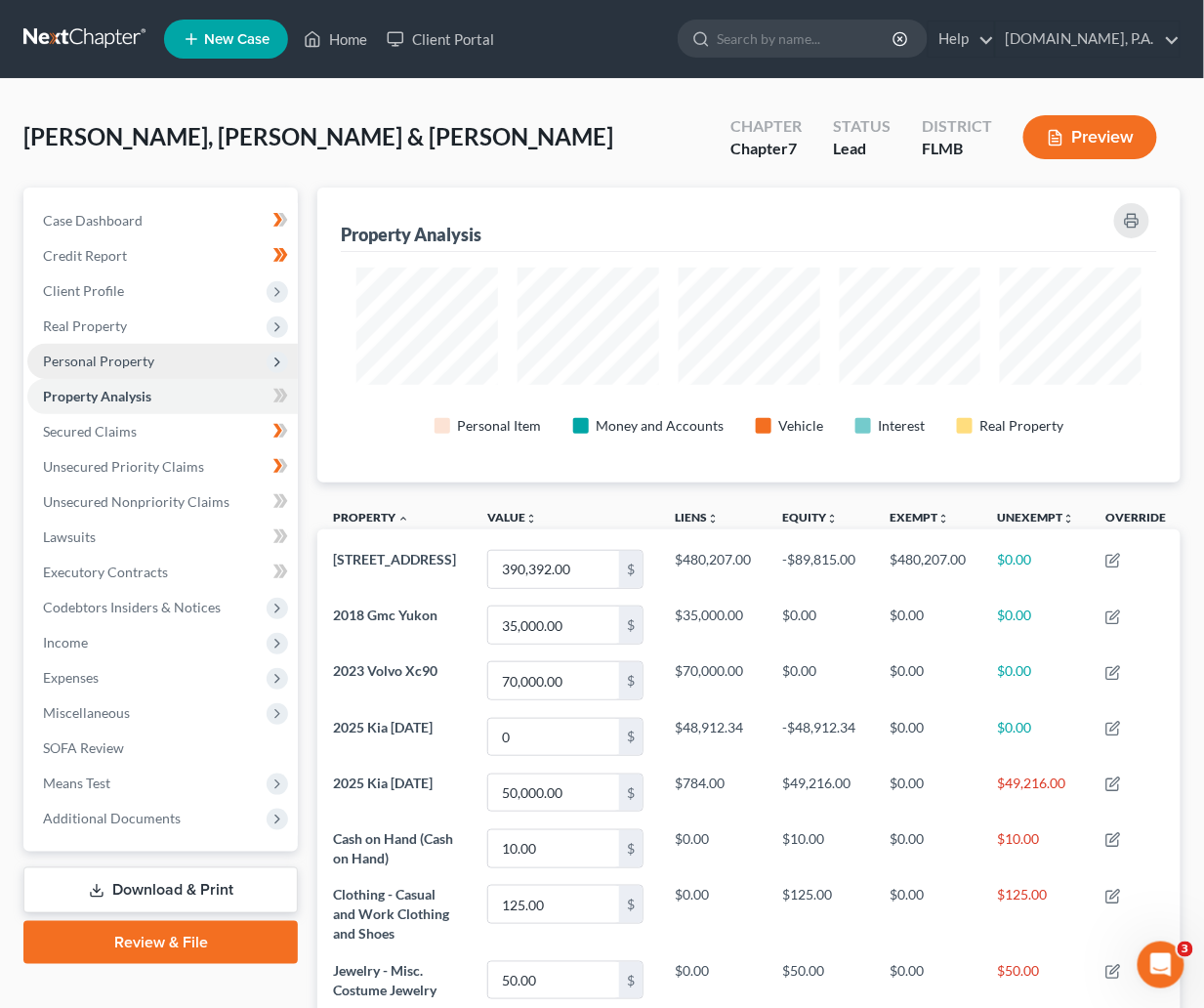
click at [126, 356] on span "Personal Property" at bounding box center [99, 360] width 111 height 17
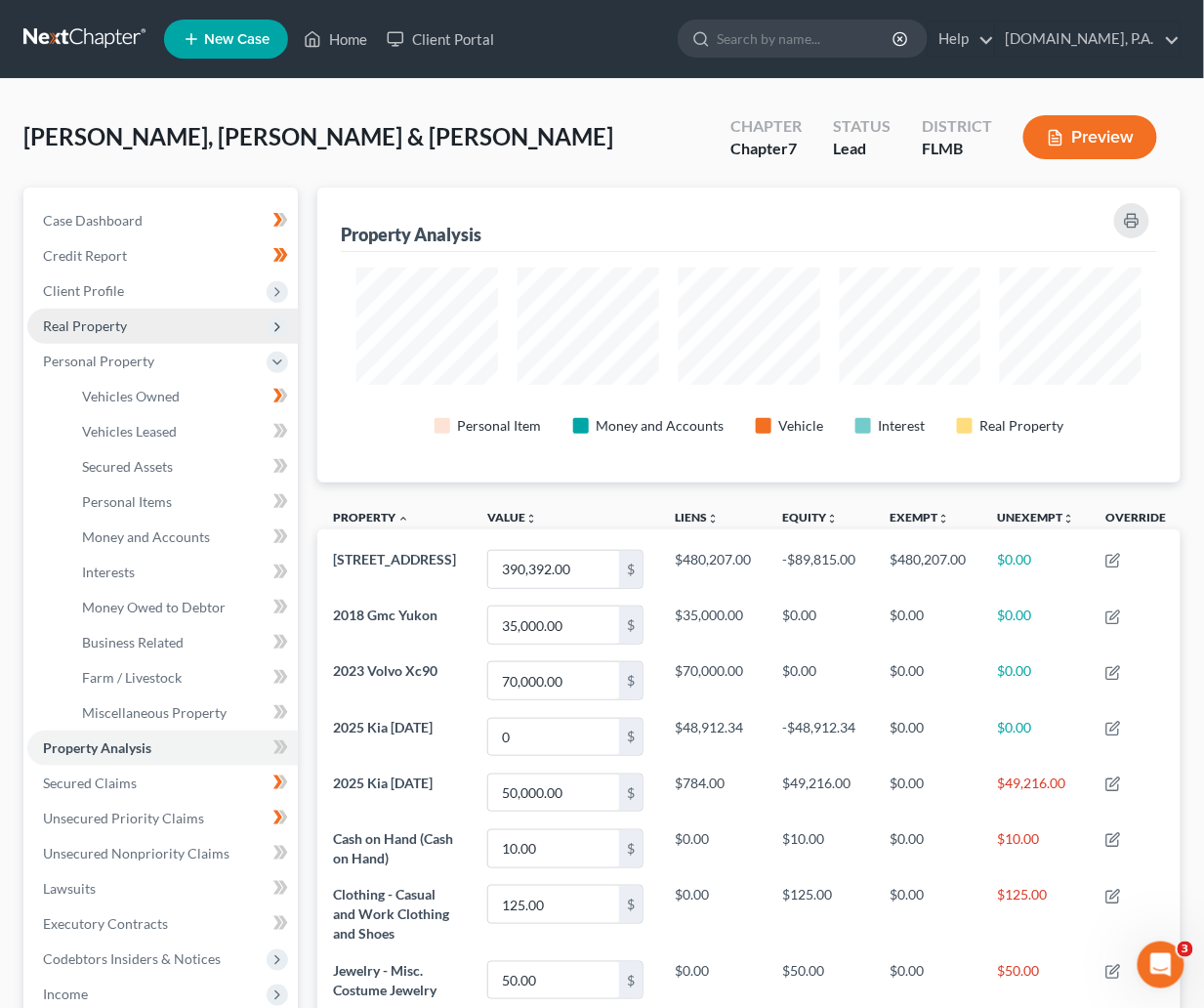
click at [92, 318] on span "Real Property" at bounding box center [85, 325] width 84 height 17
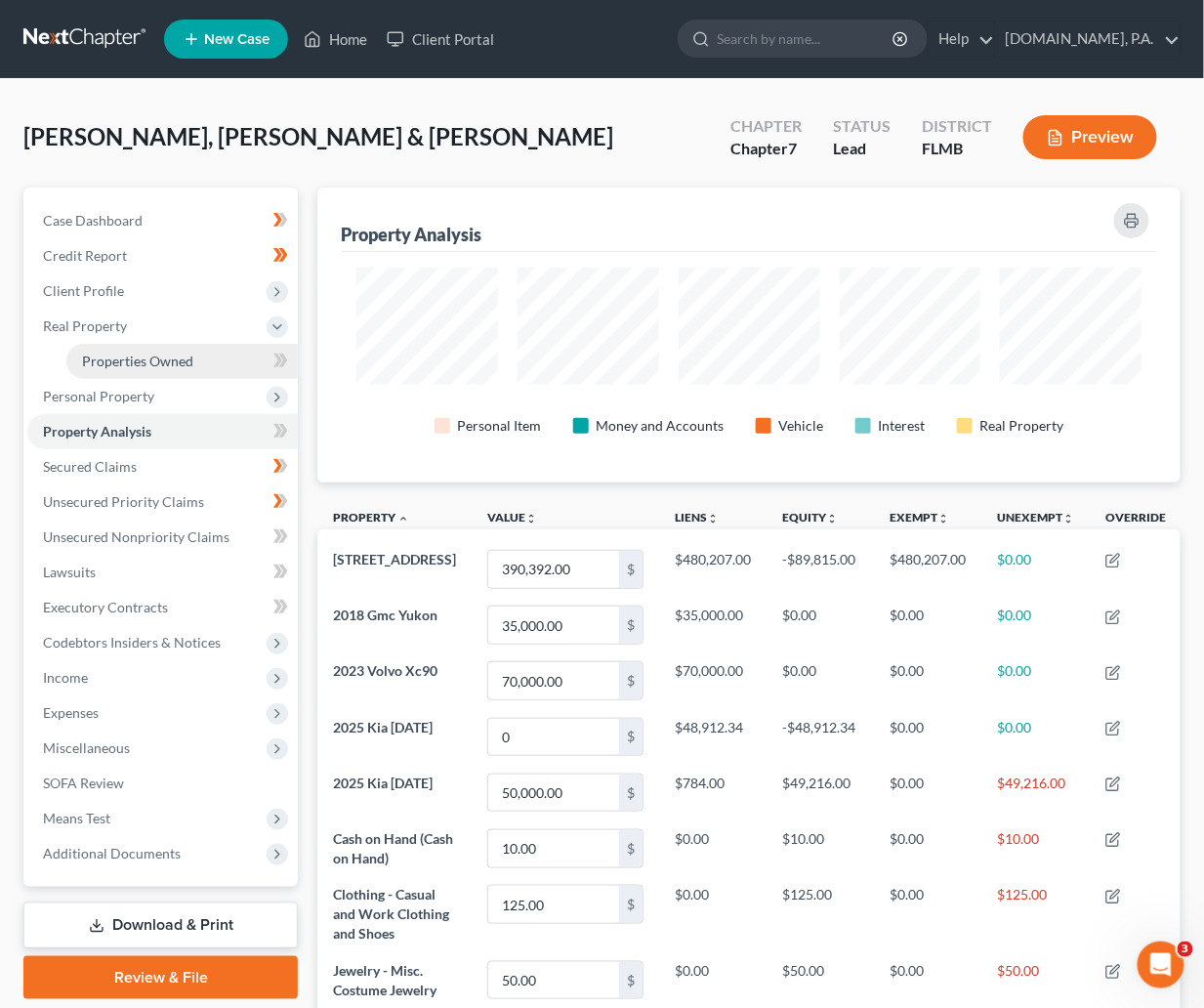
click at [122, 366] on span "Properties Owned" at bounding box center [137, 360] width 111 height 17
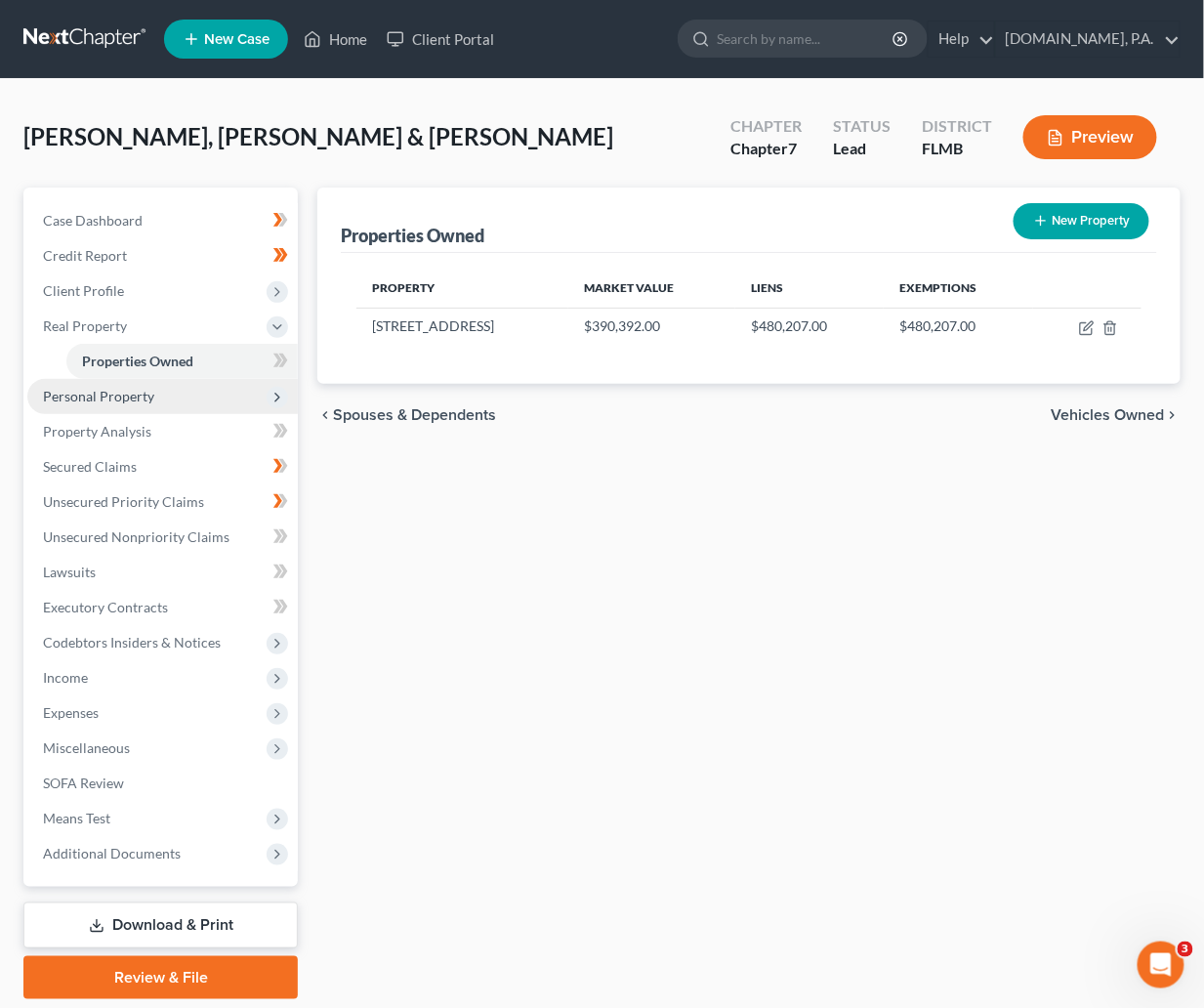
click at [125, 395] on span "Personal Property" at bounding box center [99, 396] width 111 height 17
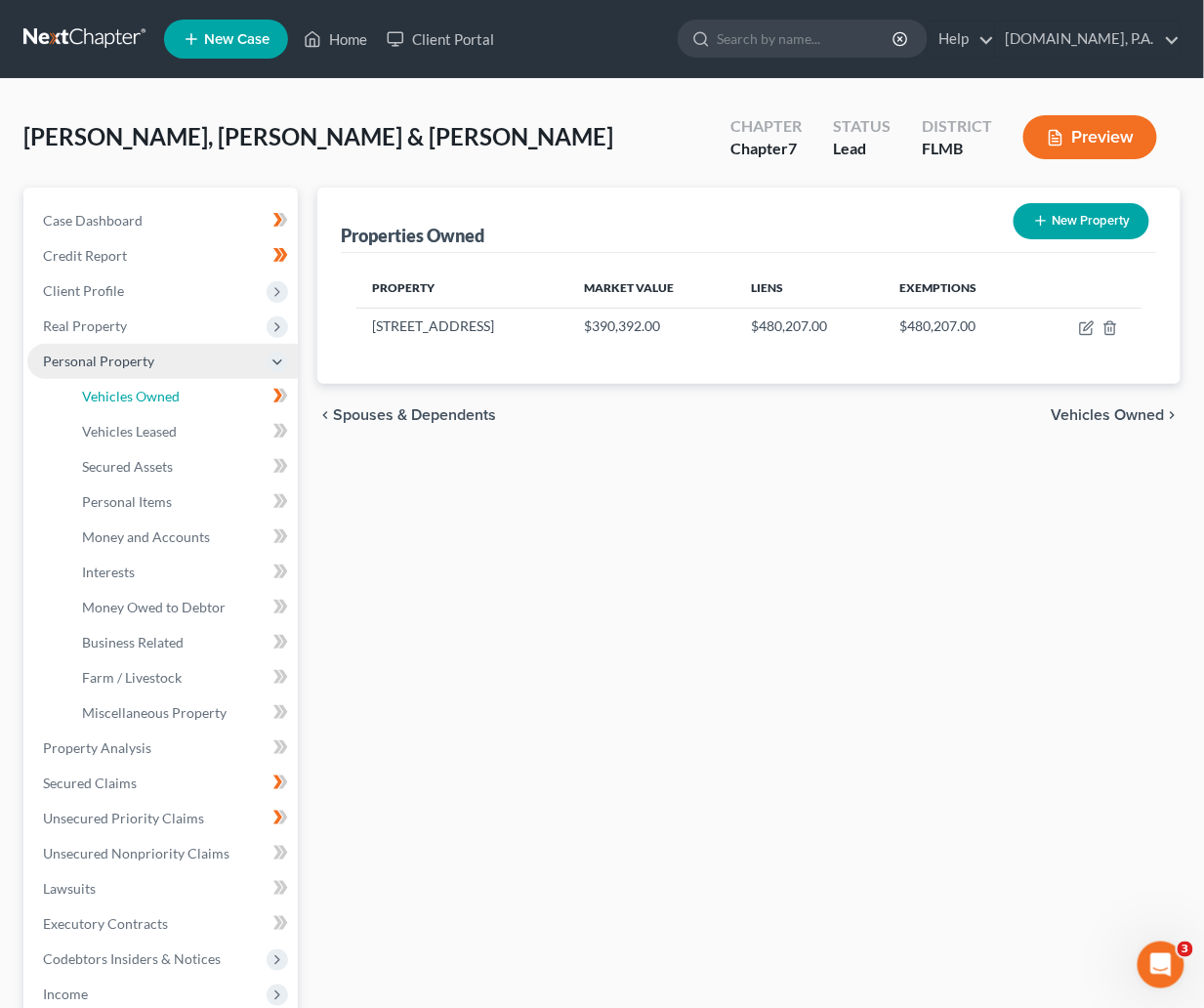
click at [125, 395] on span "Vehicles Owned" at bounding box center [130, 396] width 98 height 17
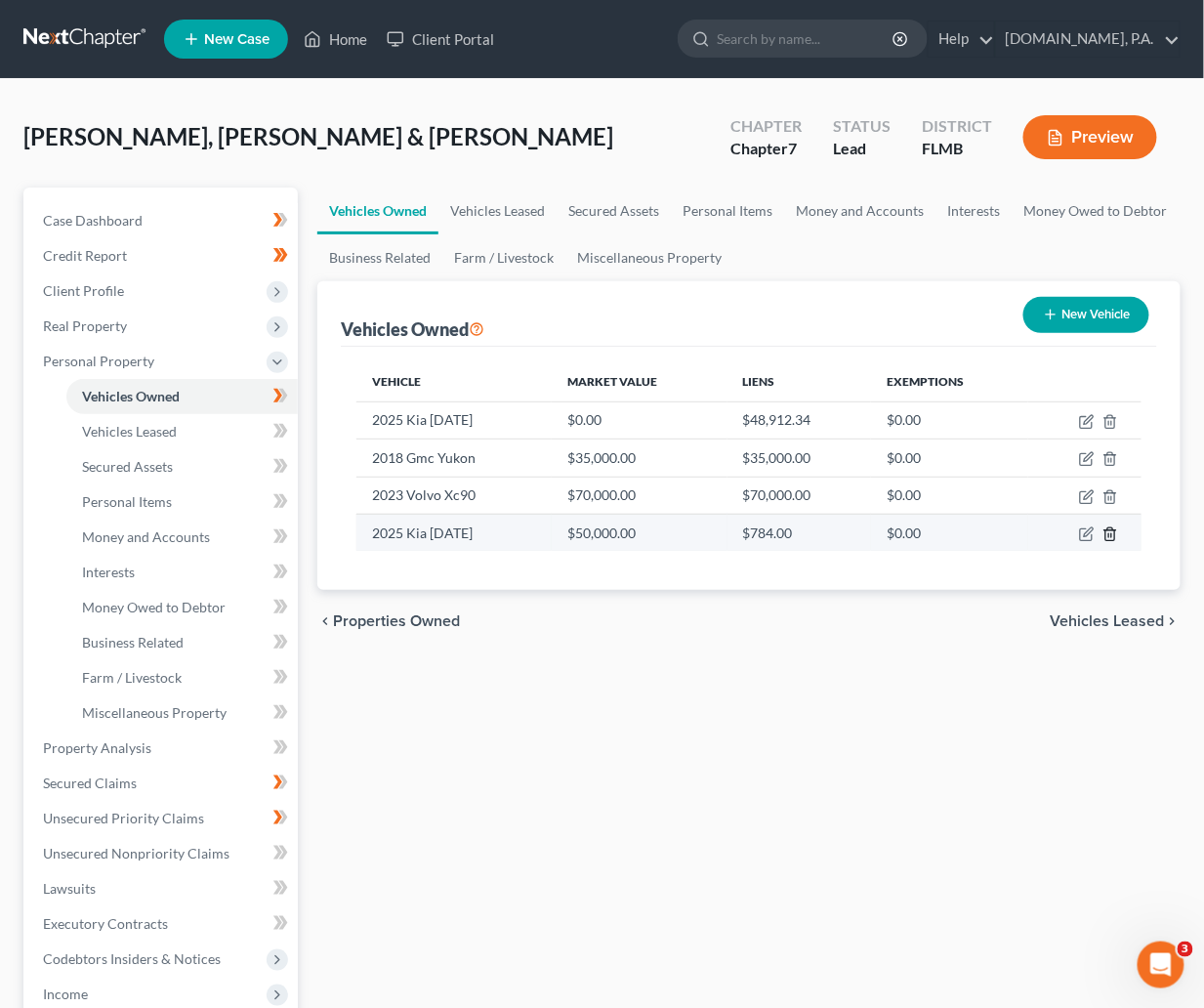
click at [1106, 535] on icon "button" at bounding box center [1110, 534] width 16 height 16
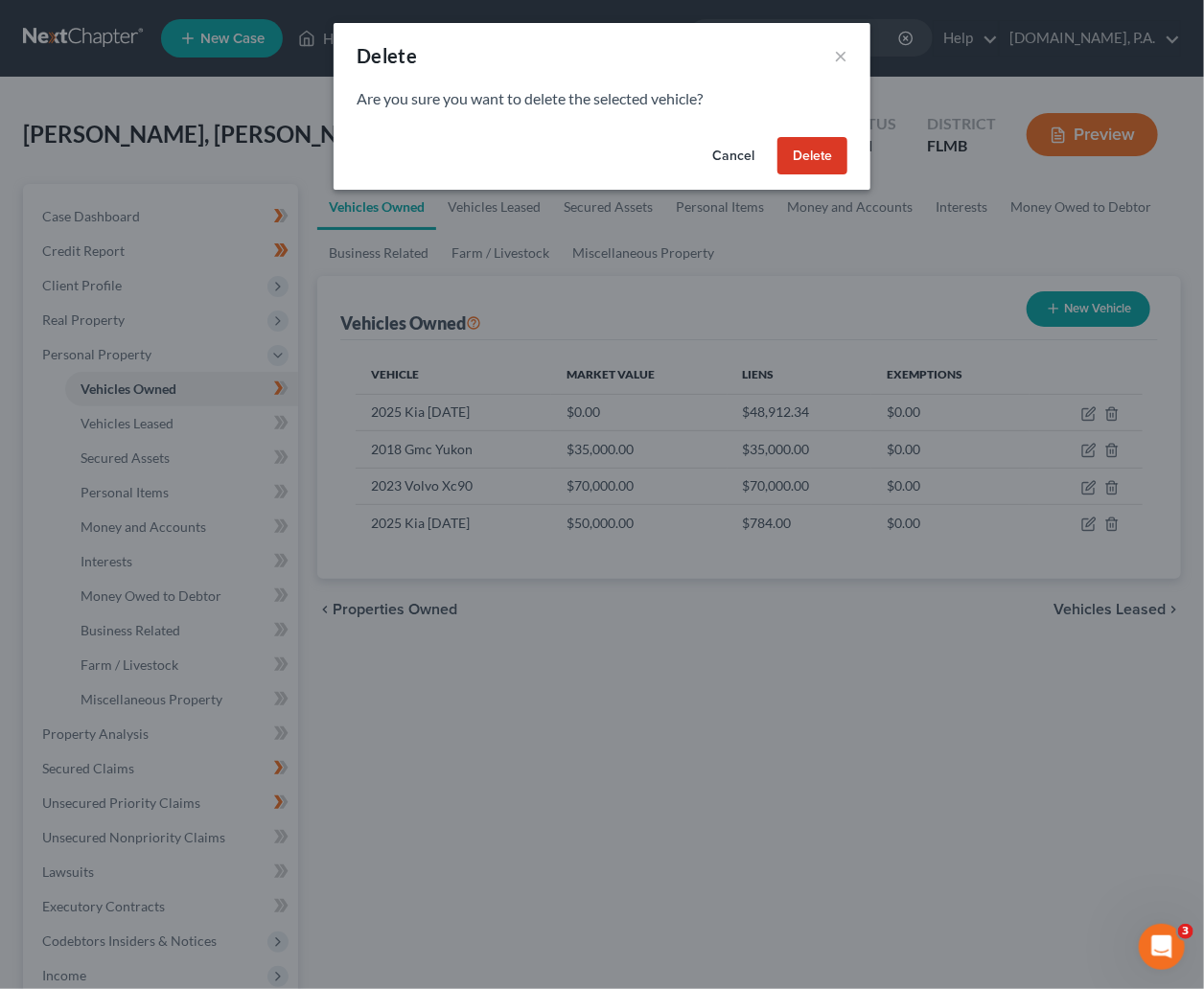
click at [823, 167] on button "Delete" at bounding box center [812, 155] width 70 height 38
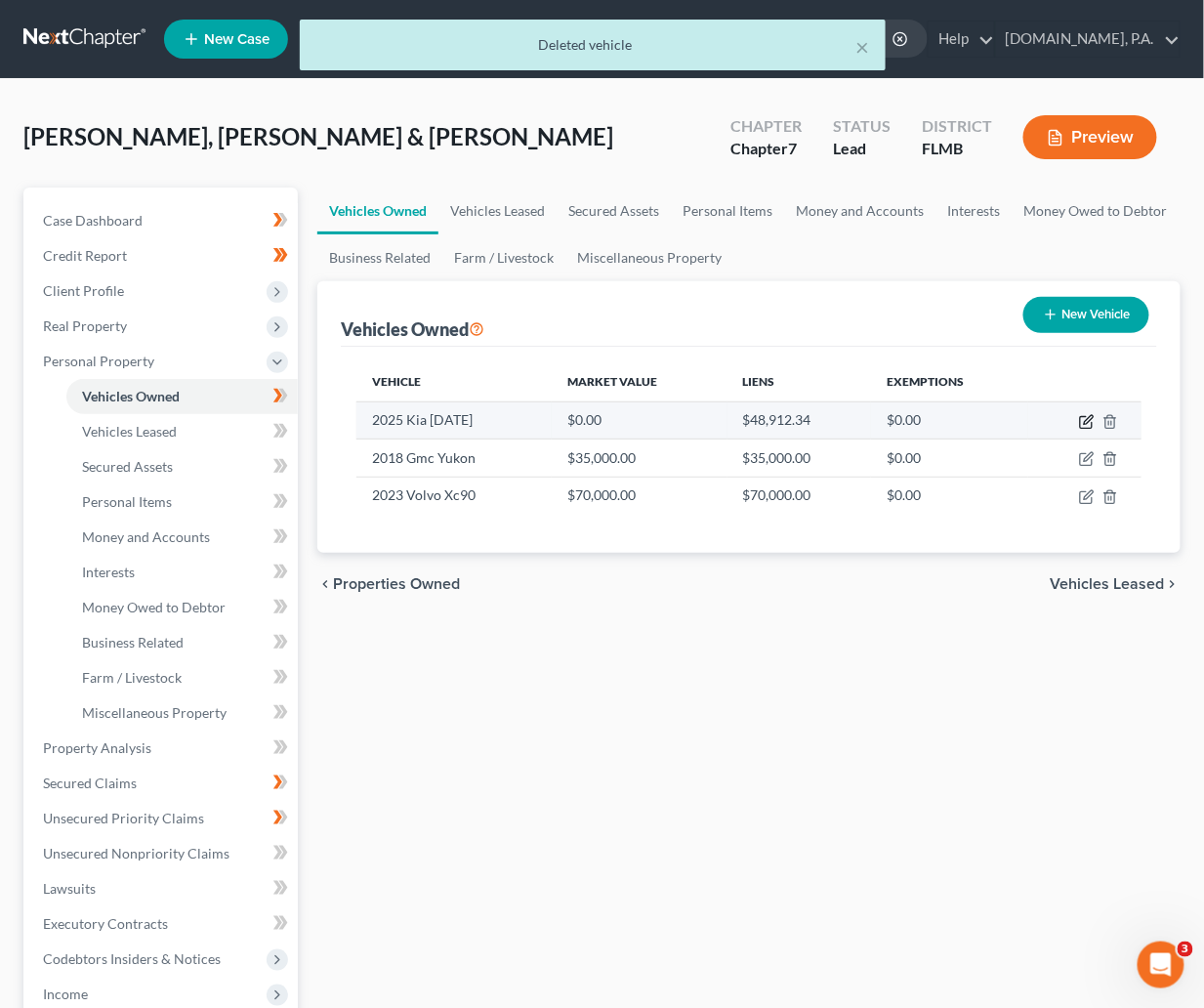
click at [1089, 420] on icon "button" at bounding box center [1088, 422] width 16 height 16
select select "0"
select select "1"
select select "3"
select select "2"
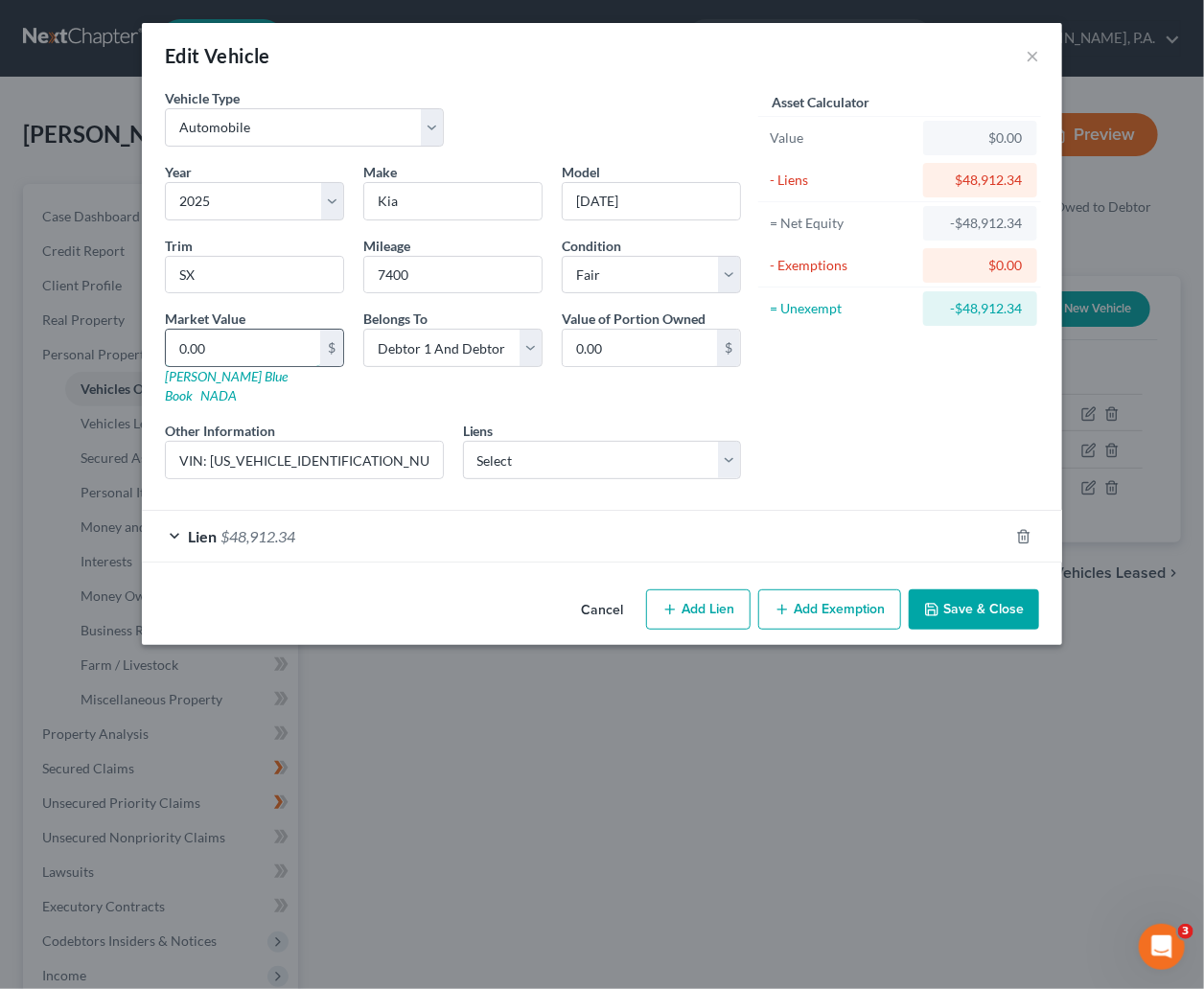
click at [238, 349] on input "0.00" at bounding box center [243, 348] width 154 height 36
type input "3"
type input "3.00"
type input "39"
type input "39.00"
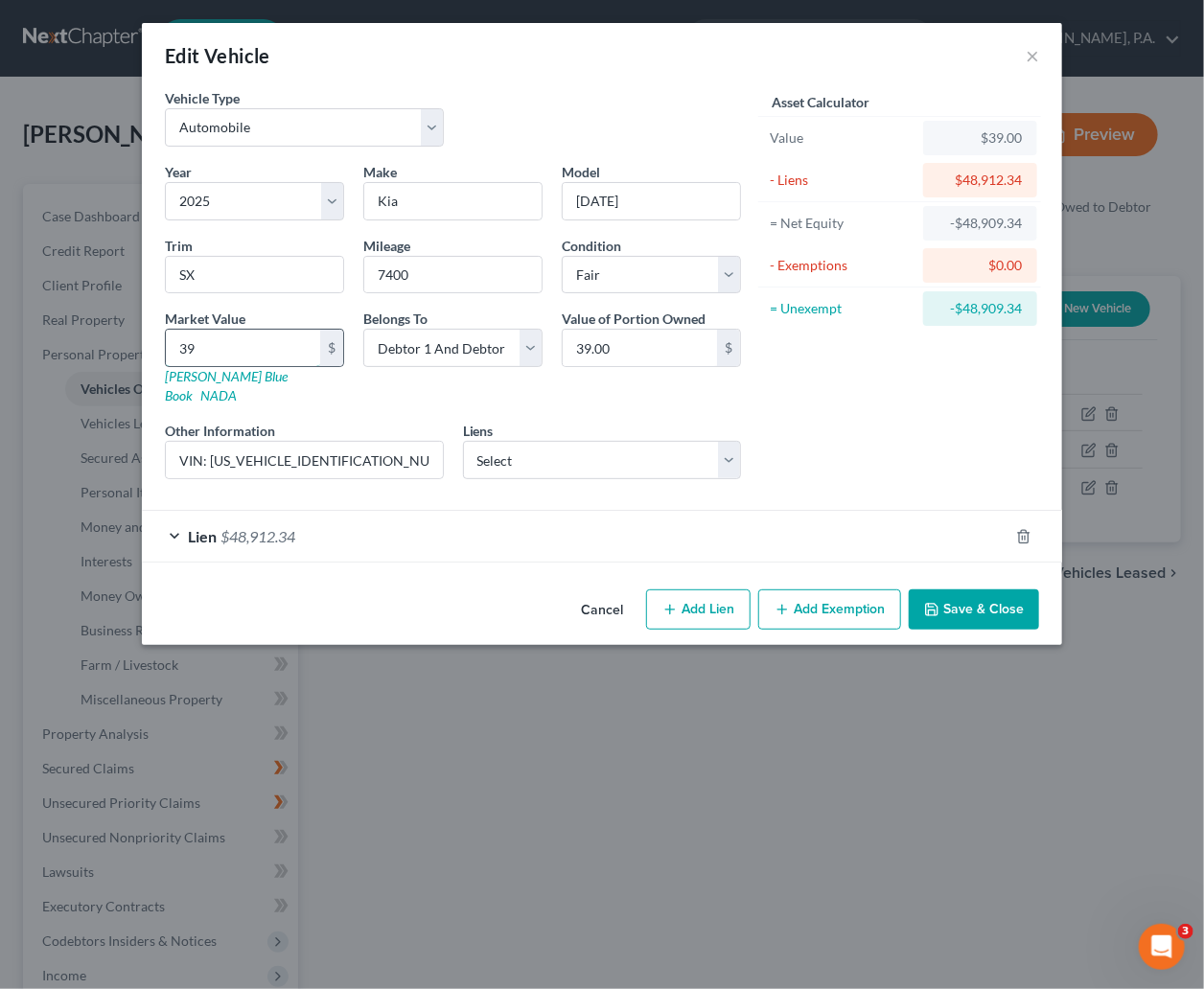
type input "394"
type input "394.00"
type input "3949"
type input "3,949.00"
type input "3,9494"
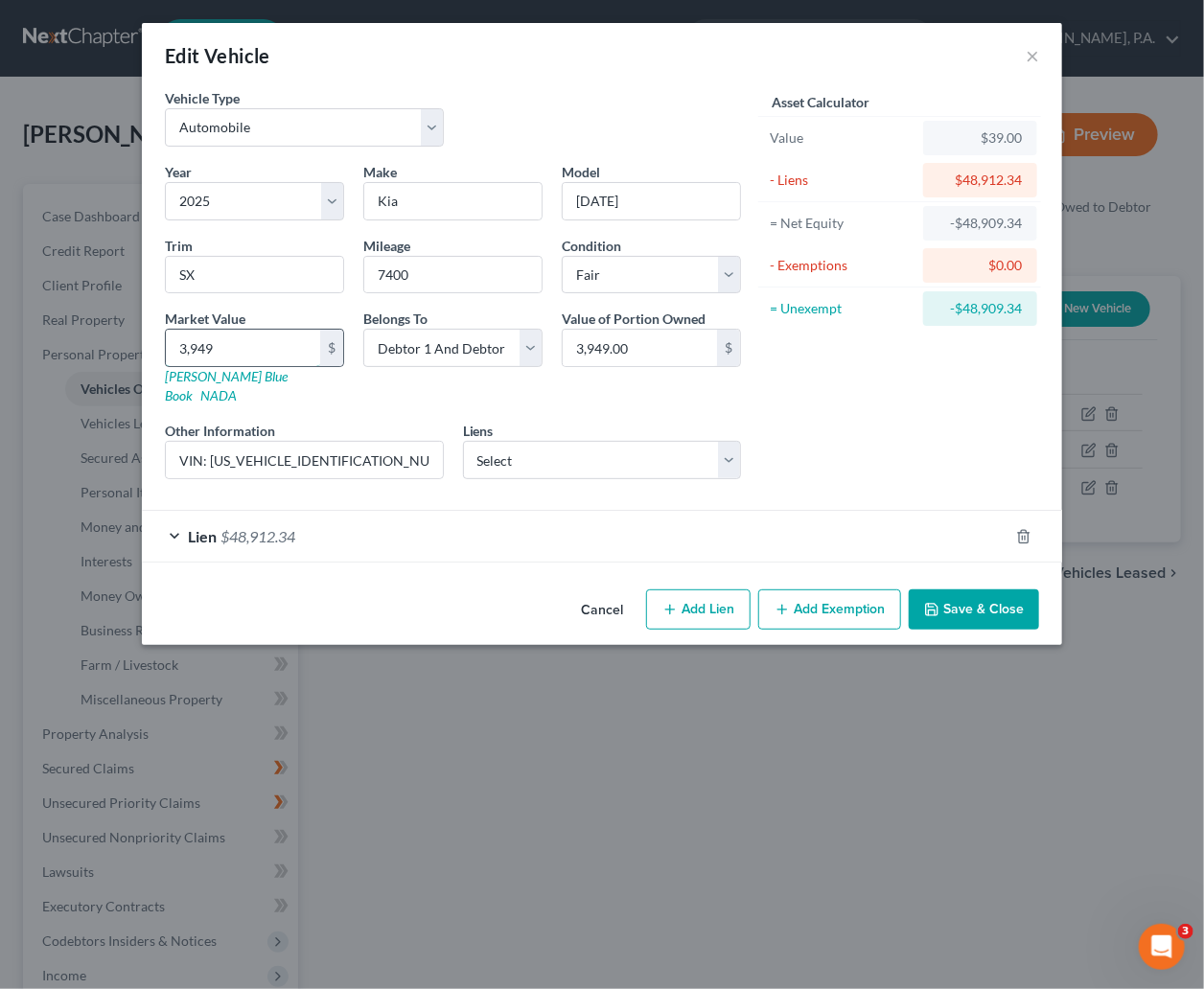
type input "39,494.00"
type input "39,494.4"
type input "39,494.40"
click at [526, 349] on select "Select Debtor 1 Only Debtor 2 Only Debtor 1 And Debtor 2 Only At Least One Of T…" at bounding box center [453, 348] width 180 height 38
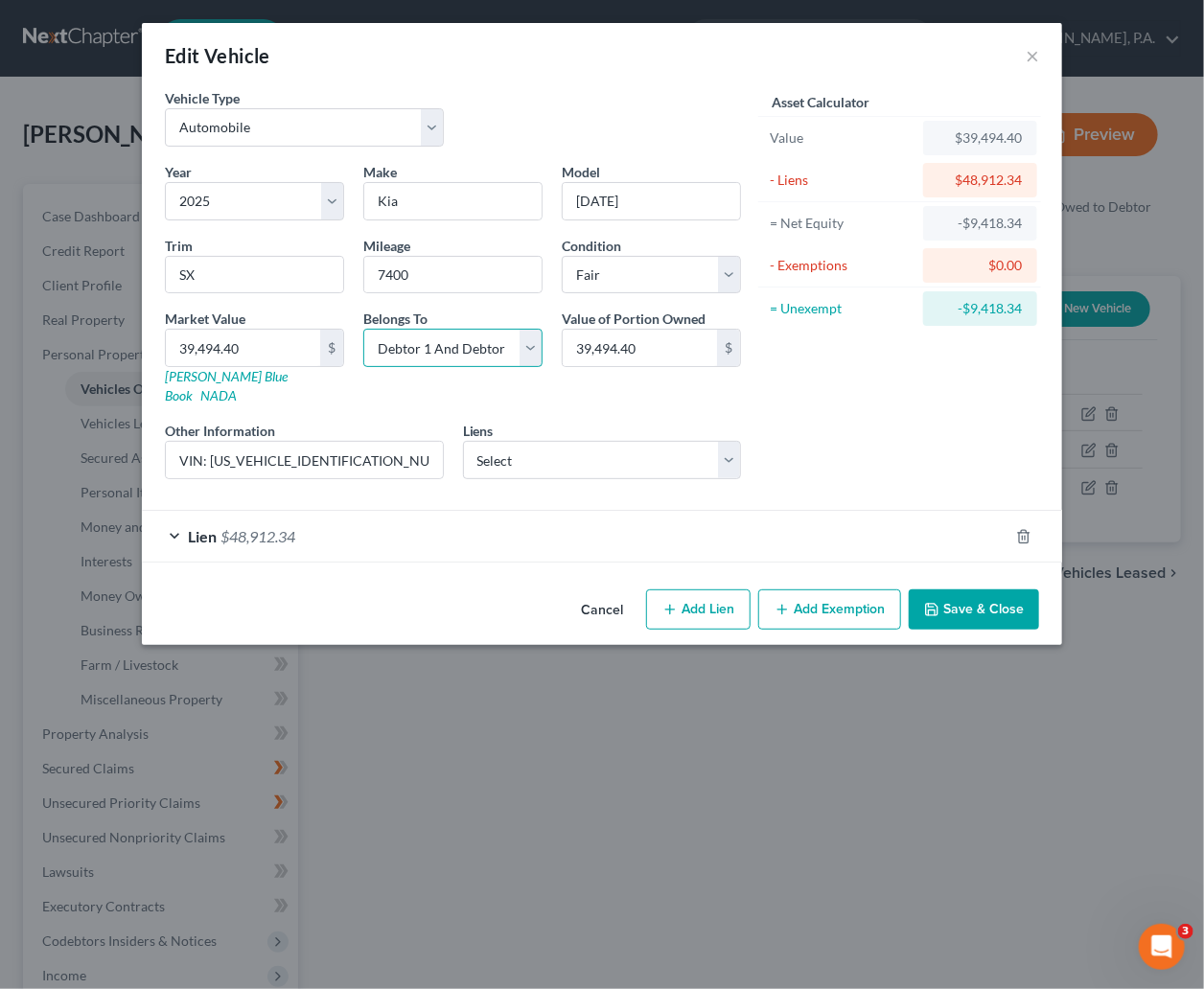
select select "3"
click at [363, 330] on select "Select Debtor 1 Only Debtor 2 Only Debtor 1 And Debtor 2 Only At Least One Of T…" at bounding box center [453, 348] width 180 height 38
click at [735, 442] on select "Select Kia - $784.00" at bounding box center [602, 460] width 279 height 38
click at [185, 517] on div "Lien $48,912.34" at bounding box center [574, 536] width 866 height 51
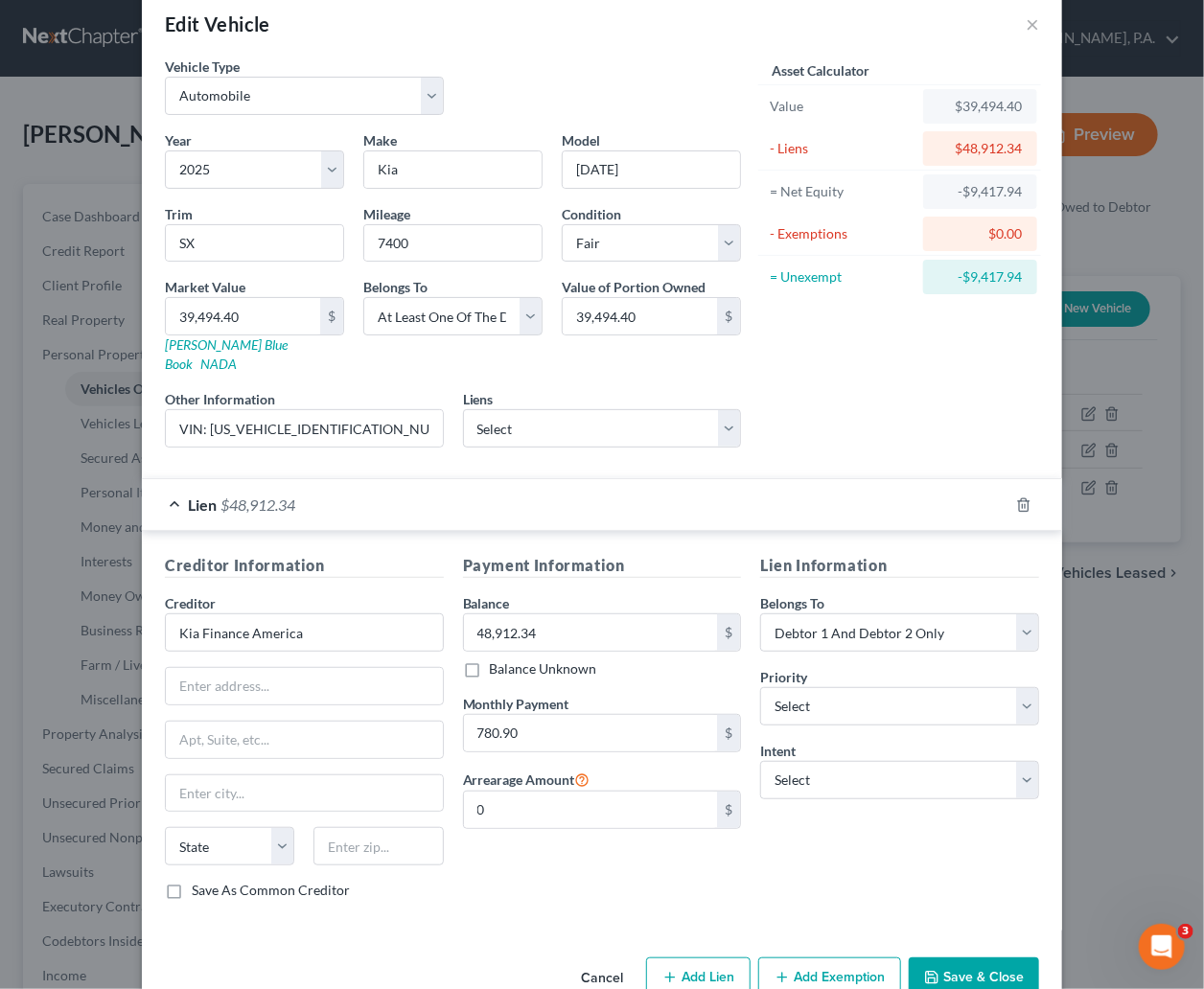
scroll to position [64, 0]
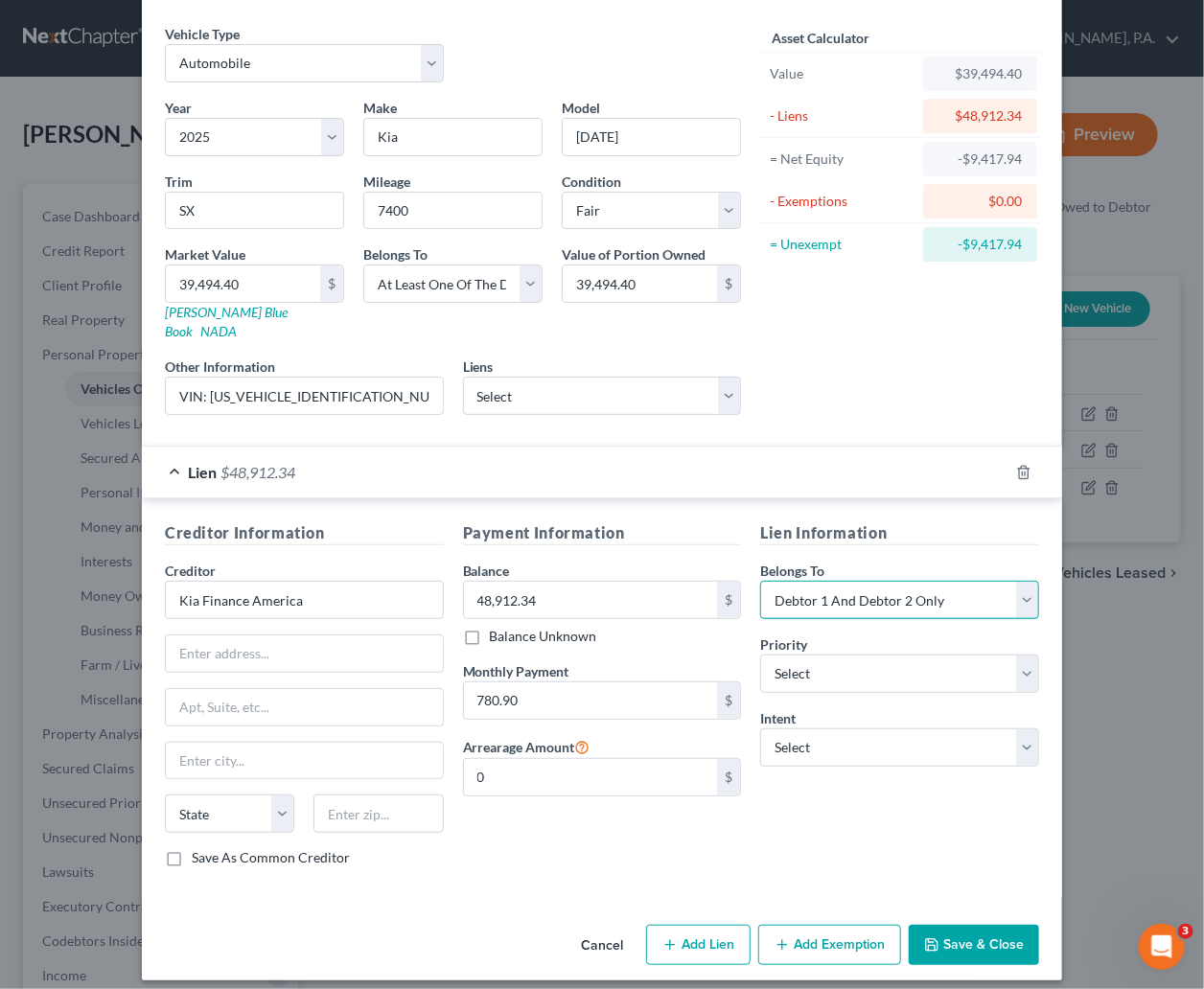
click at [1010, 585] on select "Select Debtor 1 Only Debtor 2 Only Debtor 1 And Debtor 2 Only At Least One Of T…" at bounding box center [899, 599] width 279 height 38
select select "3"
click at [760, 581] on select "Select Debtor 1 Only Debtor 2 Only Debtor 1 And Debtor 2 Only At Least One Of T…" at bounding box center [899, 599] width 279 height 38
click at [1015, 733] on select "Select Surrender Redeem Reaffirm Avoid Other" at bounding box center [899, 747] width 279 height 38
select select "4"
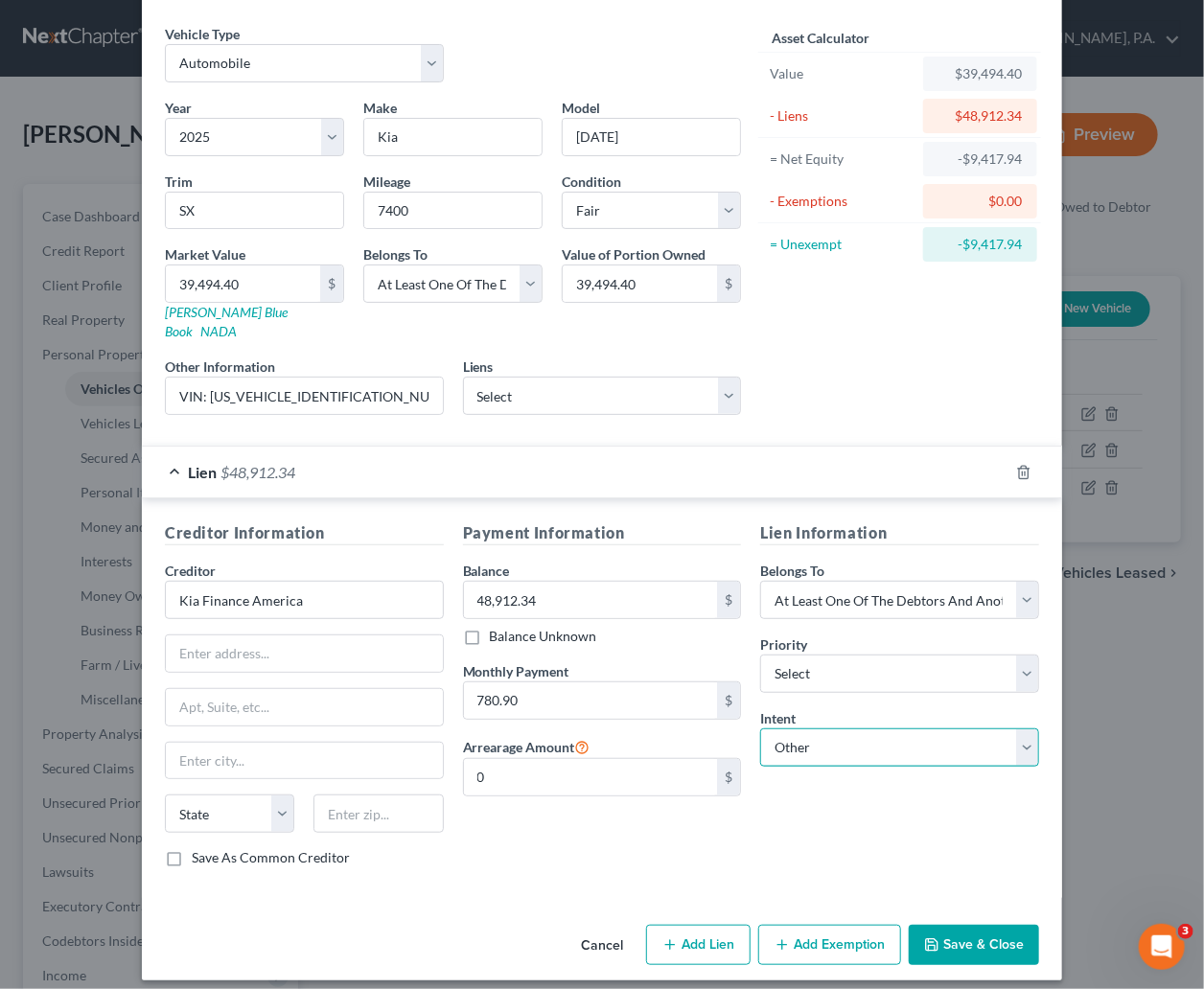
click at [760, 728] on select "Select Surrender Redeem Reaffirm Avoid Other" at bounding box center [899, 747] width 279 height 38
click at [842, 810] on input "text" at bounding box center [899, 821] width 279 height 38
type input "Pay"
click at [350, 643] on input "text" at bounding box center [305, 653] width 277 height 36
click at [250, 636] on input "text" at bounding box center [305, 653] width 277 height 36
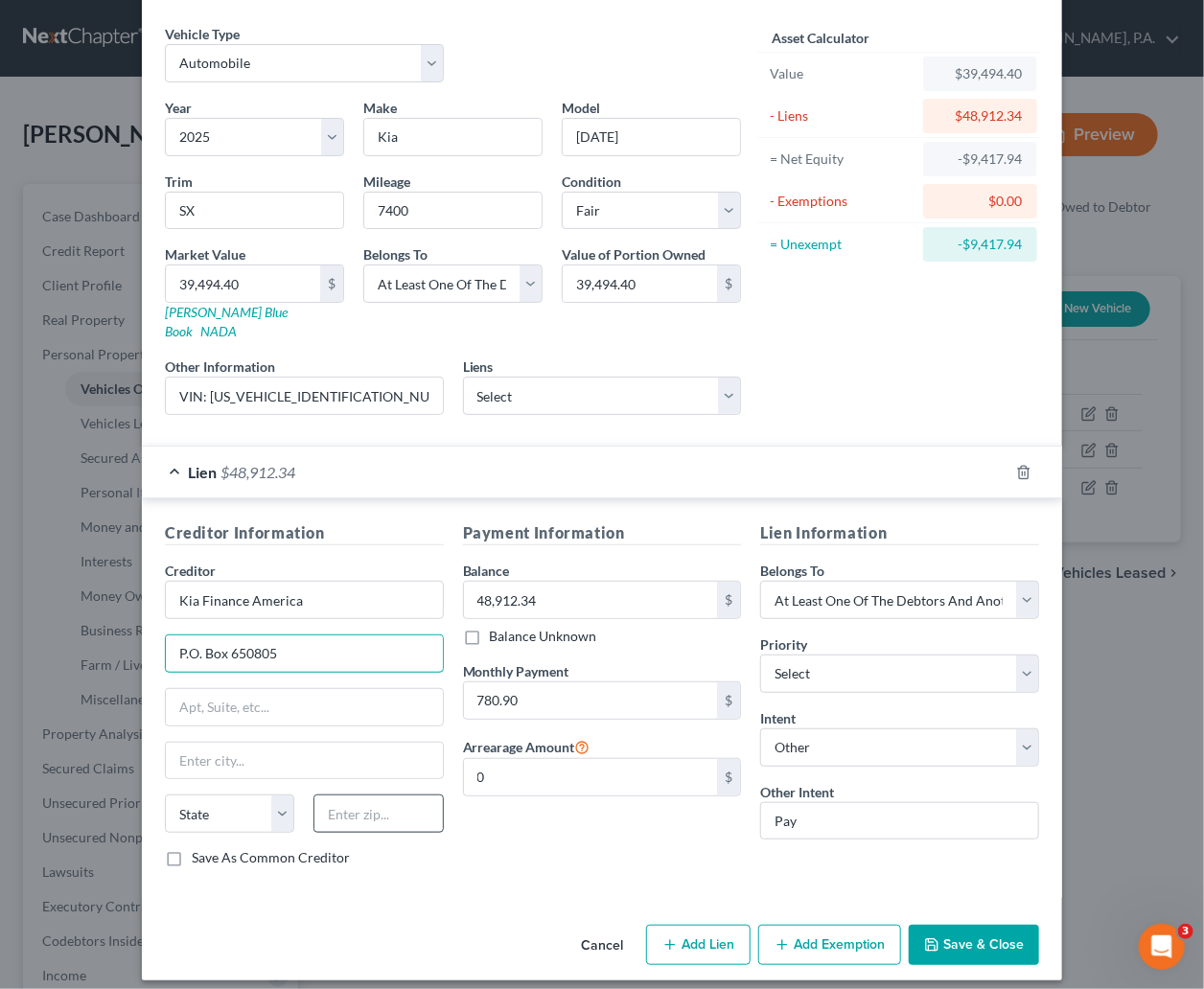
type input "P.O. Box 650805"
click at [357, 802] on input "text" at bounding box center [378, 813] width 130 height 38
type input "75265"
type input "Dallas"
select select "45"
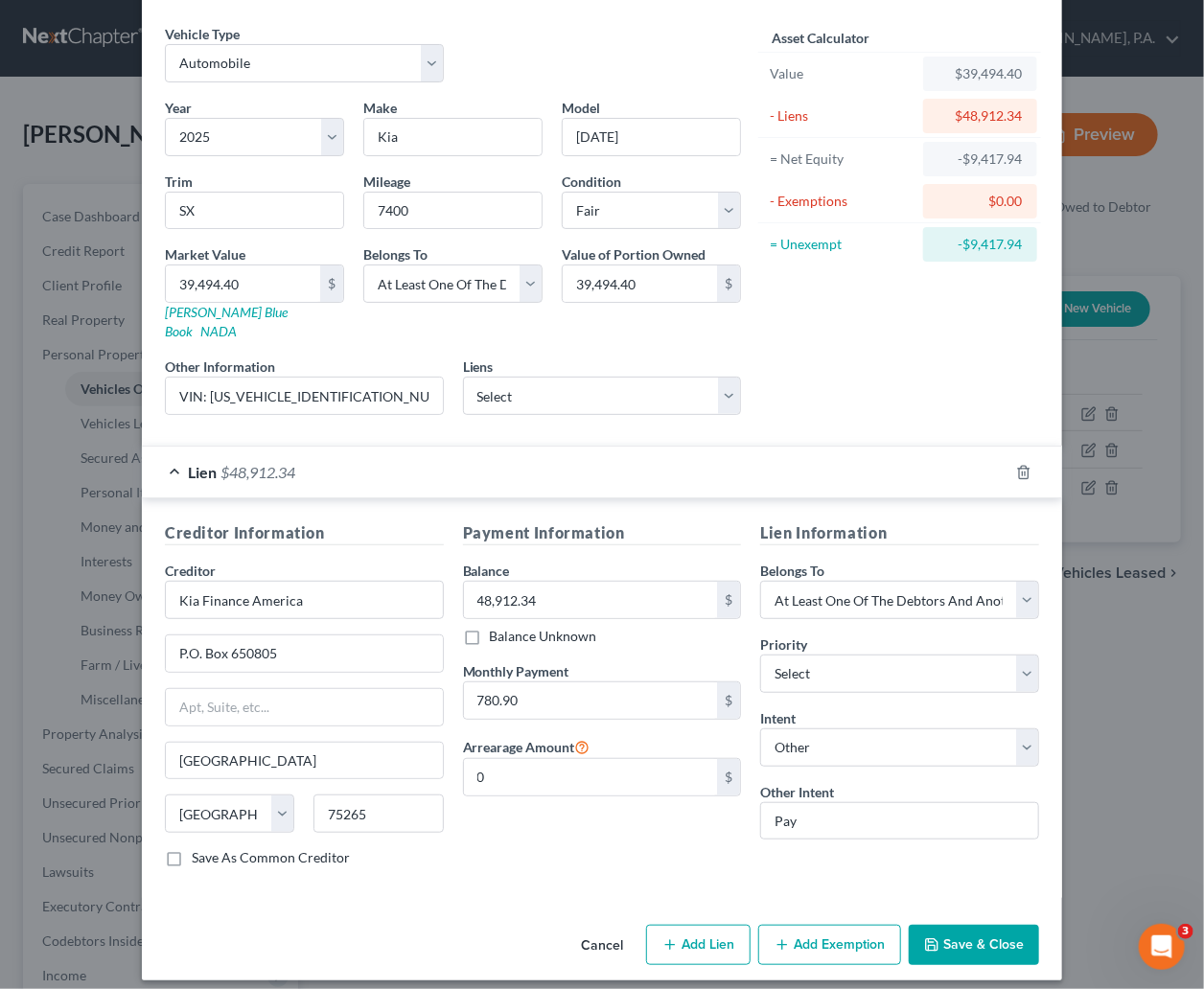
click at [957, 925] on button "Save & Close" at bounding box center [974, 944] width 130 height 40
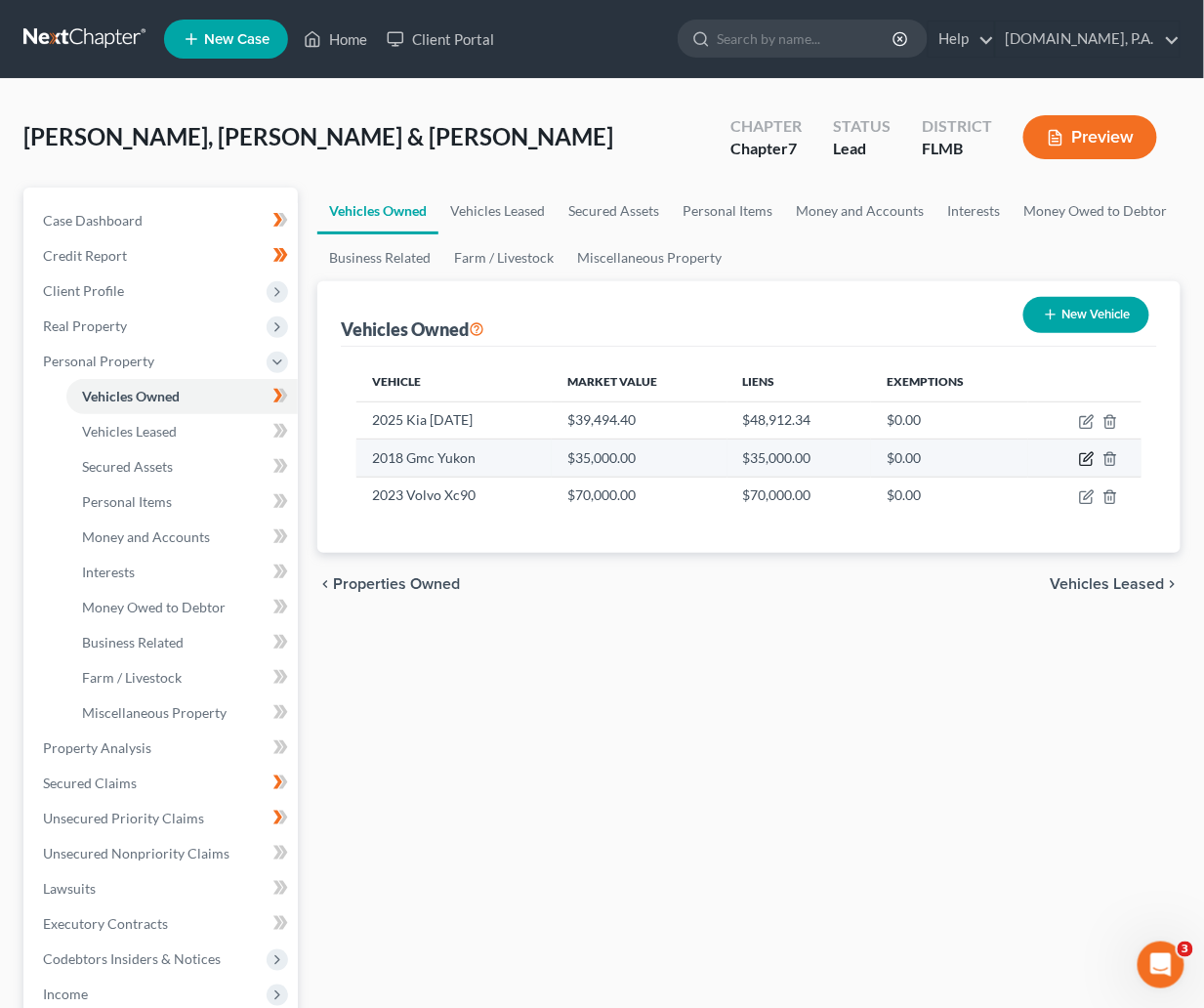
click at [1086, 454] on icon "button" at bounding box center [1087, 460] width 12 height 12
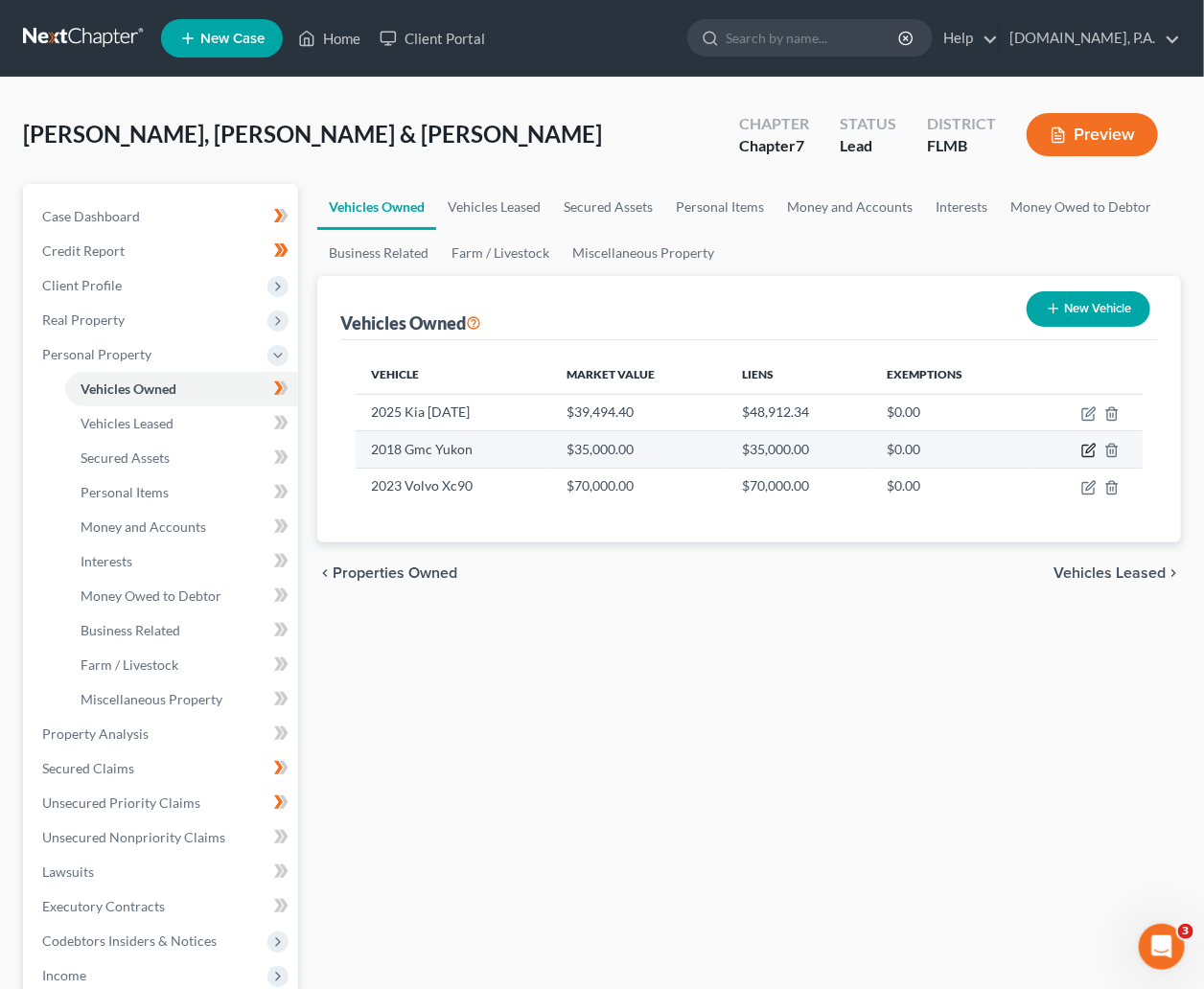
select select "0"
select select "8"
select select "3"
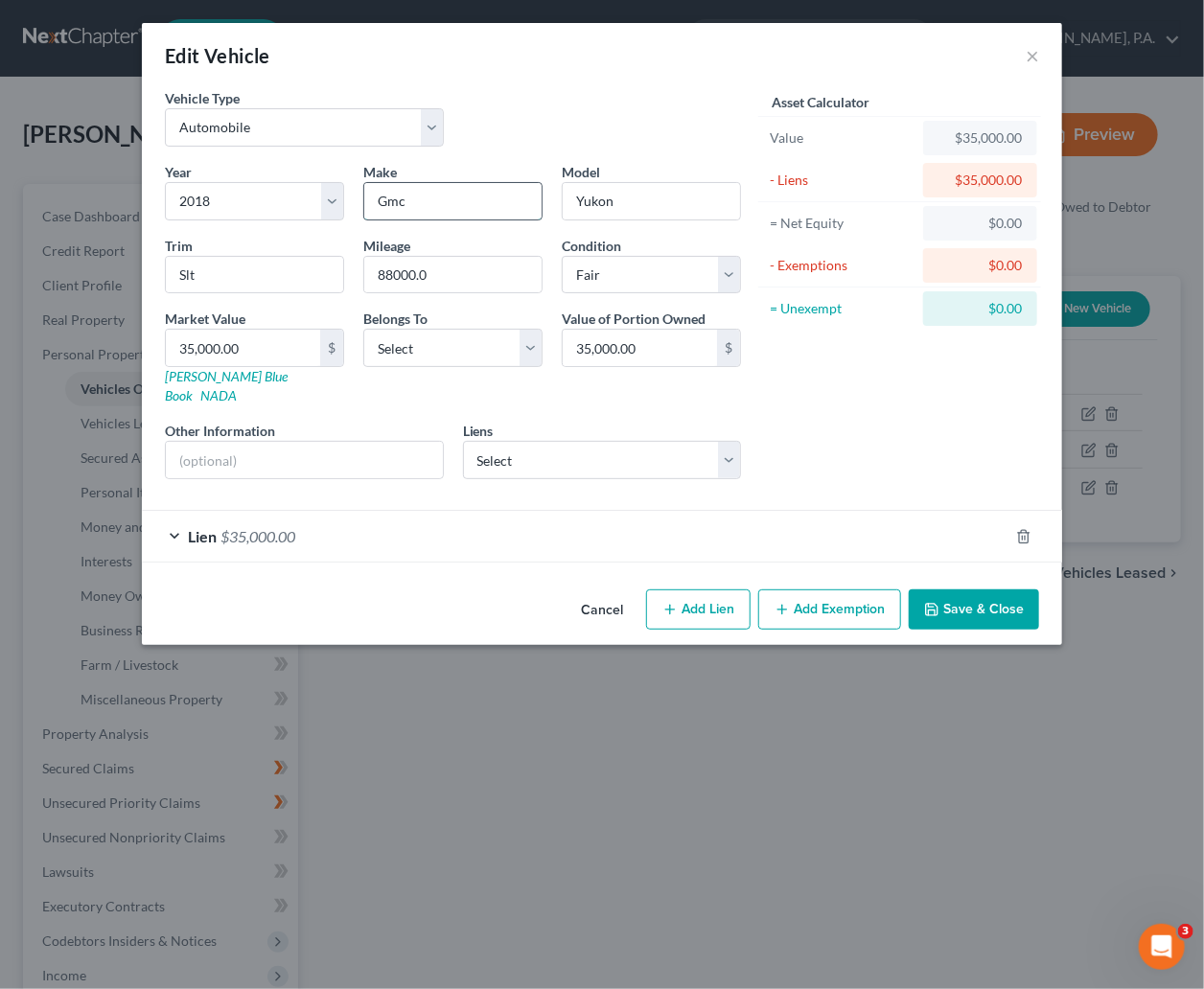
click at [404, 198] on input "Gmc" at bounding box center [453, 200] width 178 height 36
type input "GMC"
click at [377, 592] on div "Cancel Add Lien Add Lease Add Exemption Save & Close" at bounding box center [602, 613] width 920 height 63
click at [269, 350] on input "35,000.00" at bounding box center [243, 348] width 154 height 36
type input "1"
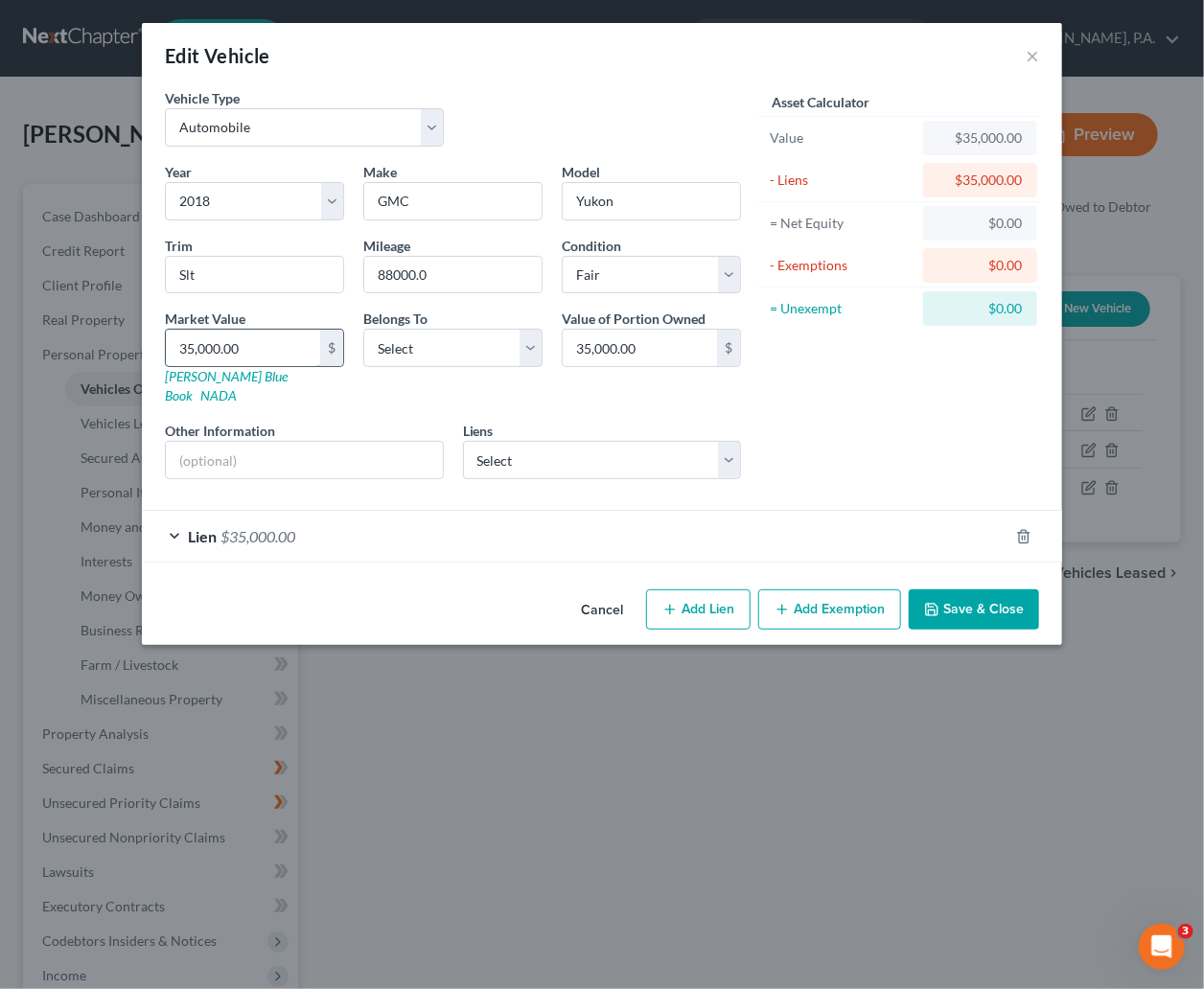
type input "1.00"
type input "16"
type input "16.00"
type input "167"
type input "167.00"
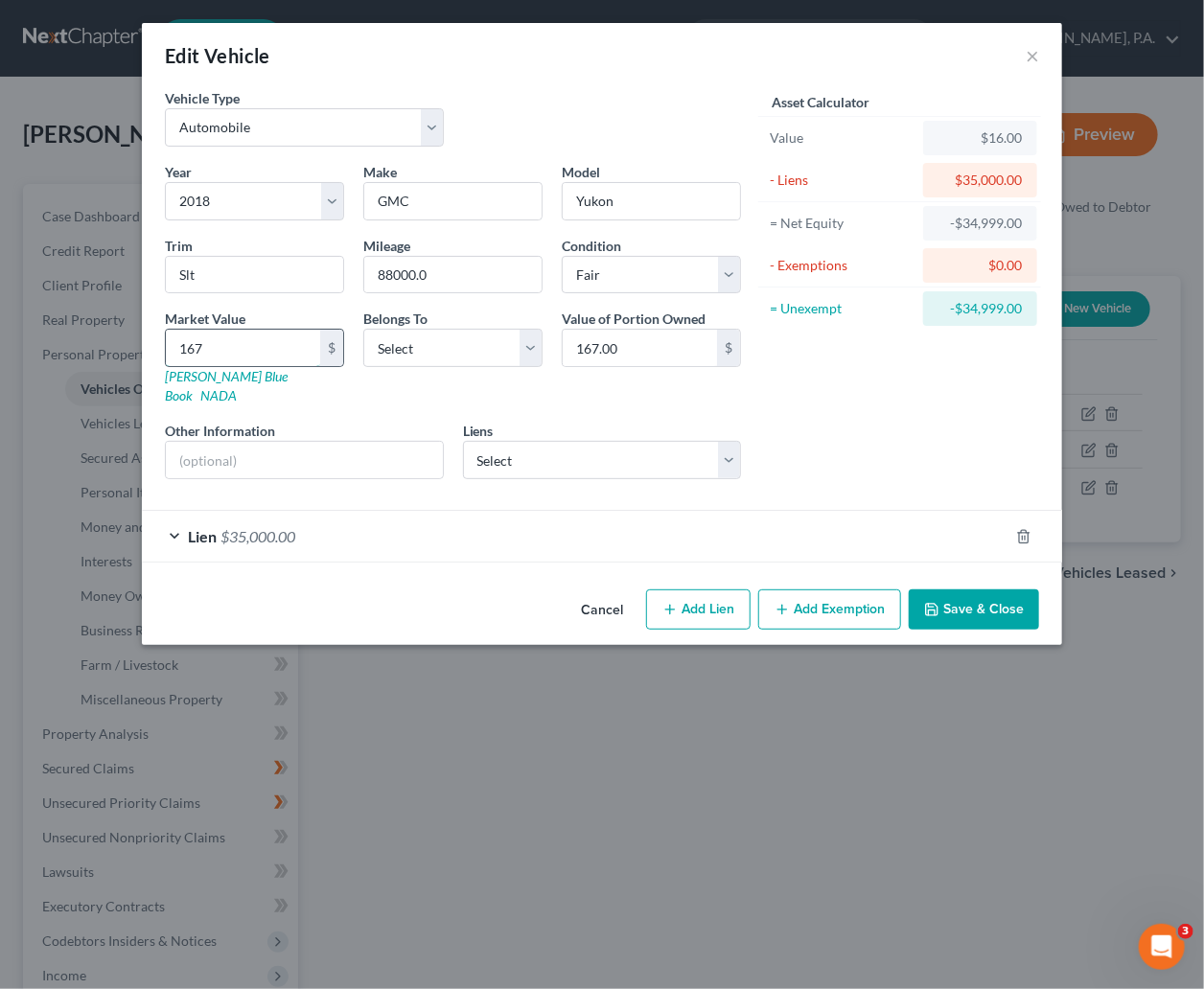
type input "1678"
type input "1,678.00"
type input "1,6787"
type input "16,787.00"
type input "16,787.5"
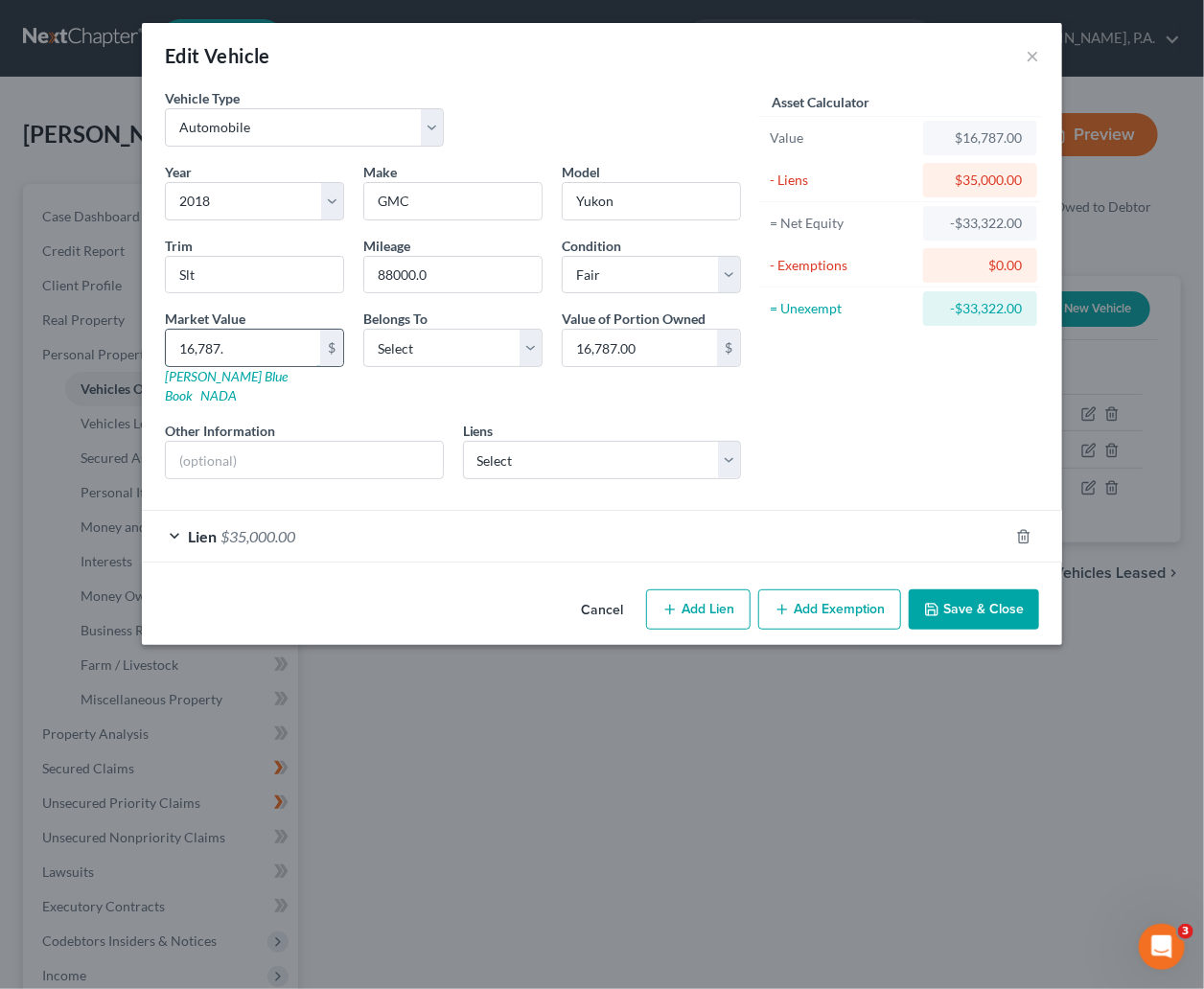
type input "16,787.50"
click at [858, 384] on div "Asset Calculator Value $16,787.50 - Liens $35,000.00 = Net Equity -$18,213.00 -…" at bounding box center [899, 291] width 298 height 406
click at [530, 343] on select "Select Debtor 1 Only Debtor 2 Only Debtor 1 And Debtor 2 Only At Least One Of T…" at bounding box center [453, 348] width 180 height 38
select select "0"
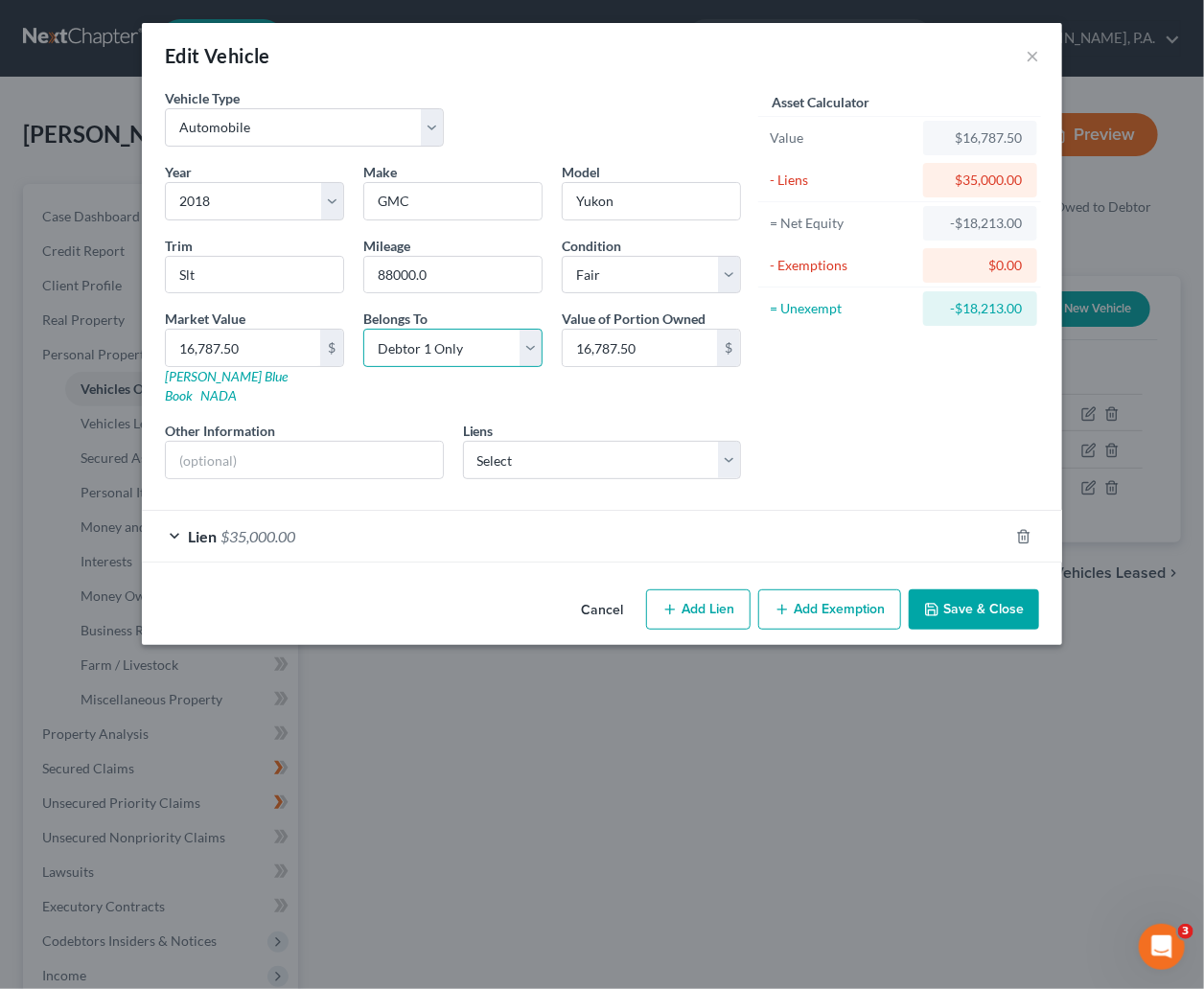
click at [363, 330] on select "Select Debtor 1 Only Debtor 2 Only Debtor 1 And Debtor 2 Only At Least One Of T…" at bounding box center [453, 348] width 180 height 38
click at [186, 442] on input "text" at bounding box center [305, 460] width 277 height 36
paste input "VIN: 1GKS2GKCXJR122465"
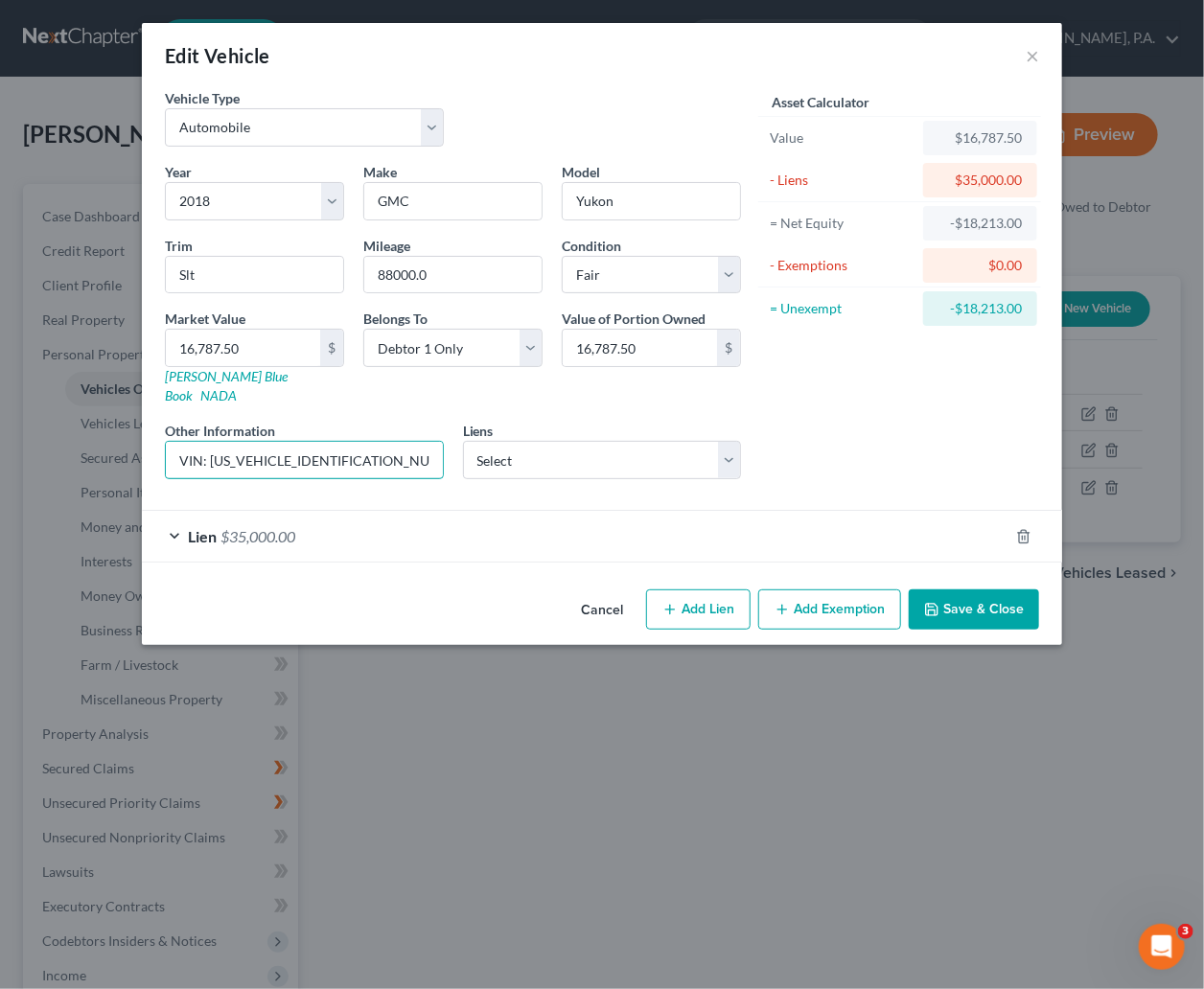
type input "VIN: 1GKS2GKCXJR122465"
click at [267, 527] on span "$35,000.00" at bounding box center [258, 536] width 75 height 19
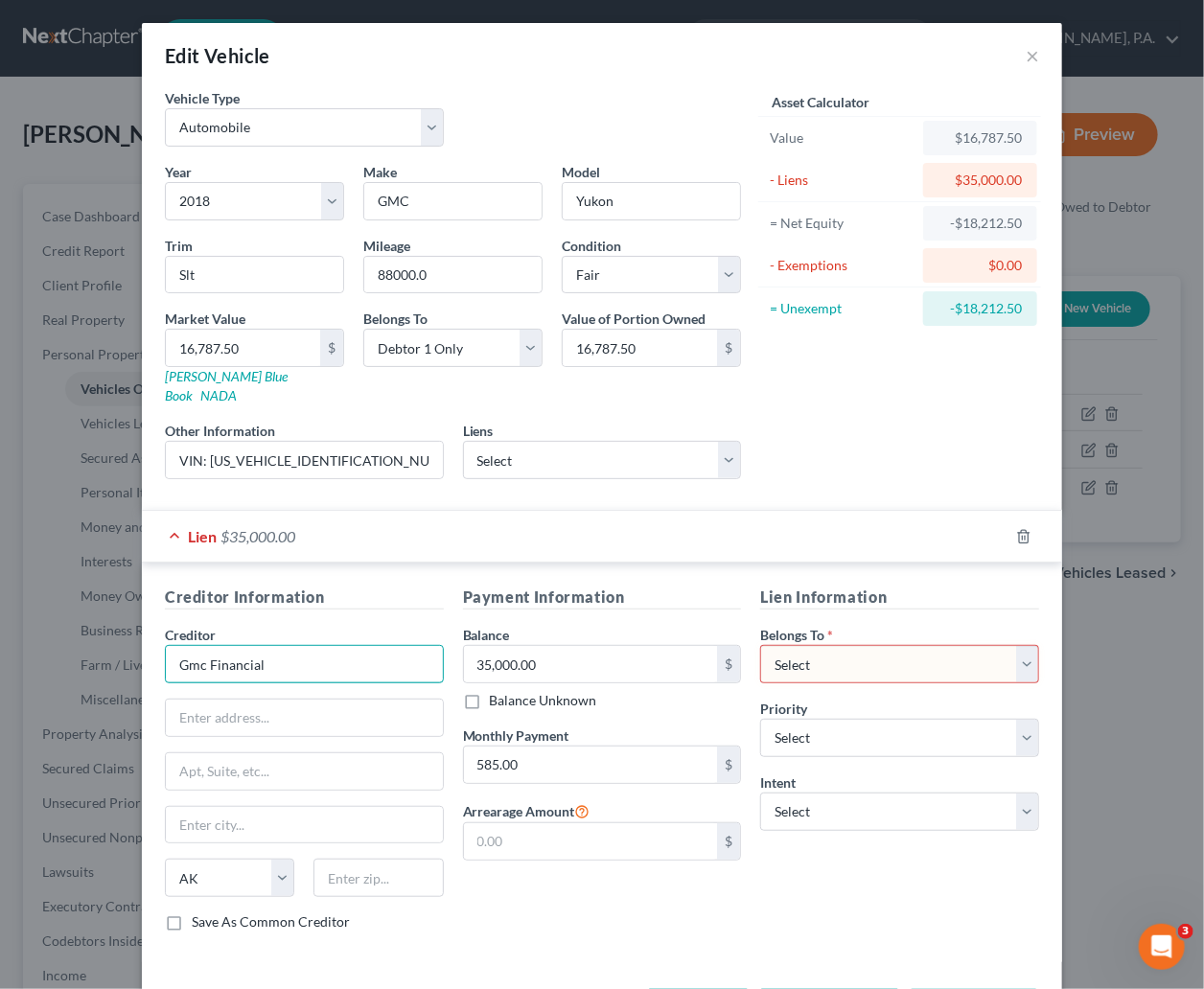
click at [192, 648] on input "Gmc Financial" at bounding box center [305, 664] width 279 height 38
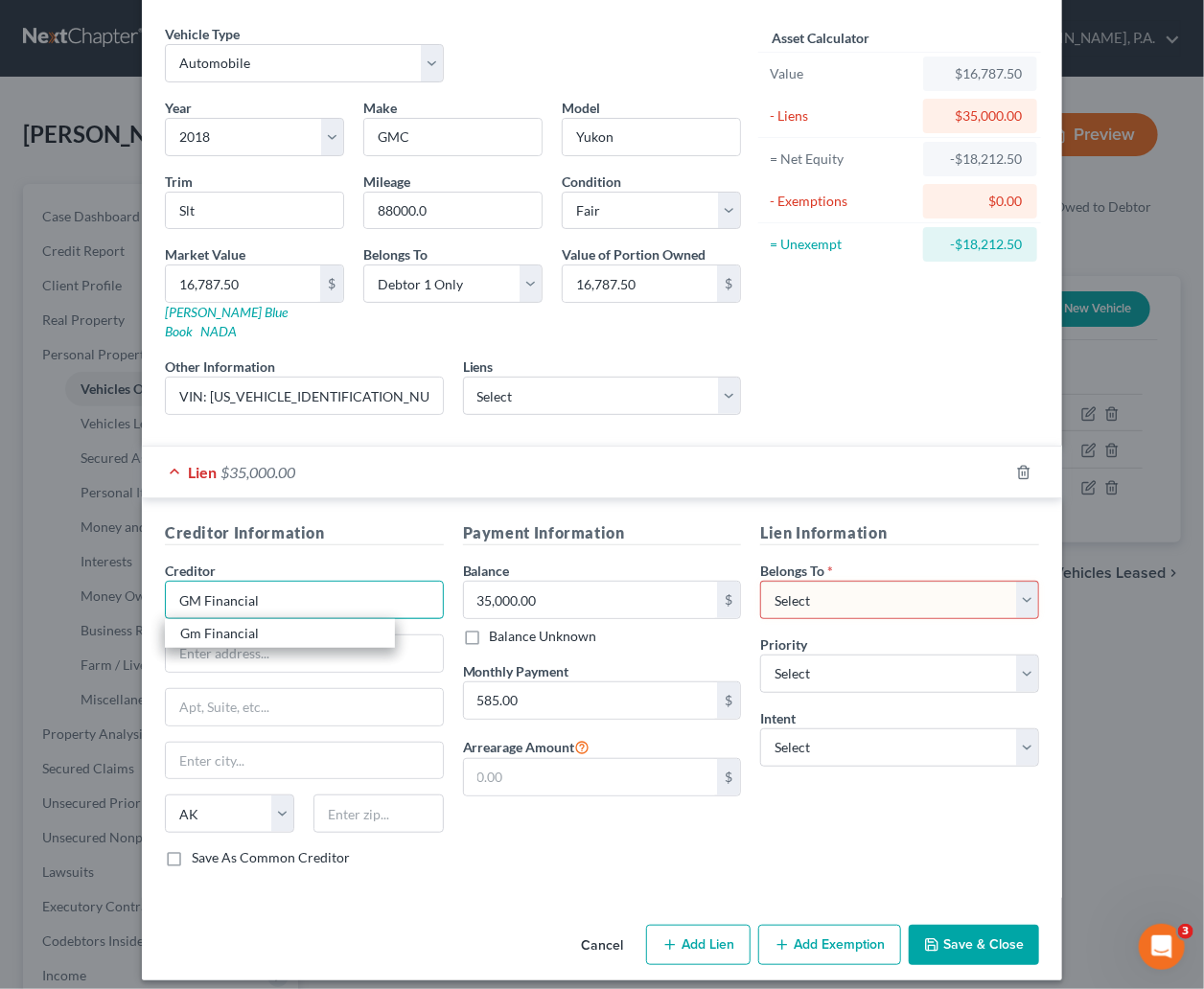
type input "GM Financial"
click at [1019, 581] on select "Select Debtor 1 Only Debtor 2 Only Debtor 1 And Debtor 2 Only At Least One Of T…" at bounding box center [899, 599] width 279 height 38
select select "0"
click at [760, 581] on select "Select Debtor 1 Only Debtor 2 Only Debtor 1 And Debtor 2 Only At Least One Of T…" at bounding box center [899, 599] width 279 height 38
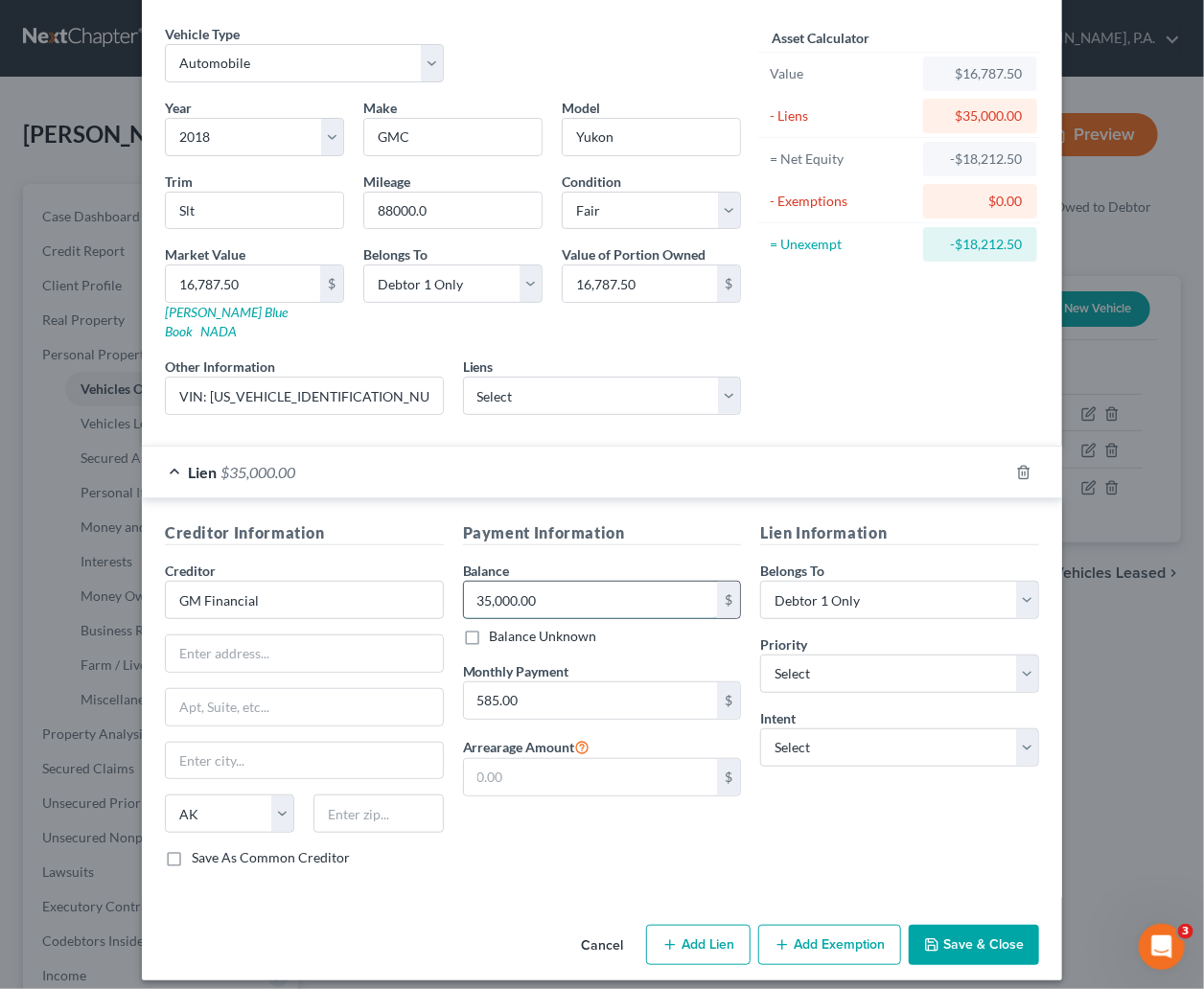
click at [565, 584] on input "35,000.00" at bounding box center [591, 599] width 254 height 36
type input "27,409"
click at [732, 858] on div "Payment Information Balance 27,409.00 $ Balance Unknown Balance Undetermined 27…" at bounding box center [602, 702] width 298 height 361
click at [263, 638] on input "text" at bounding box center [305, 653] width 277 height 36
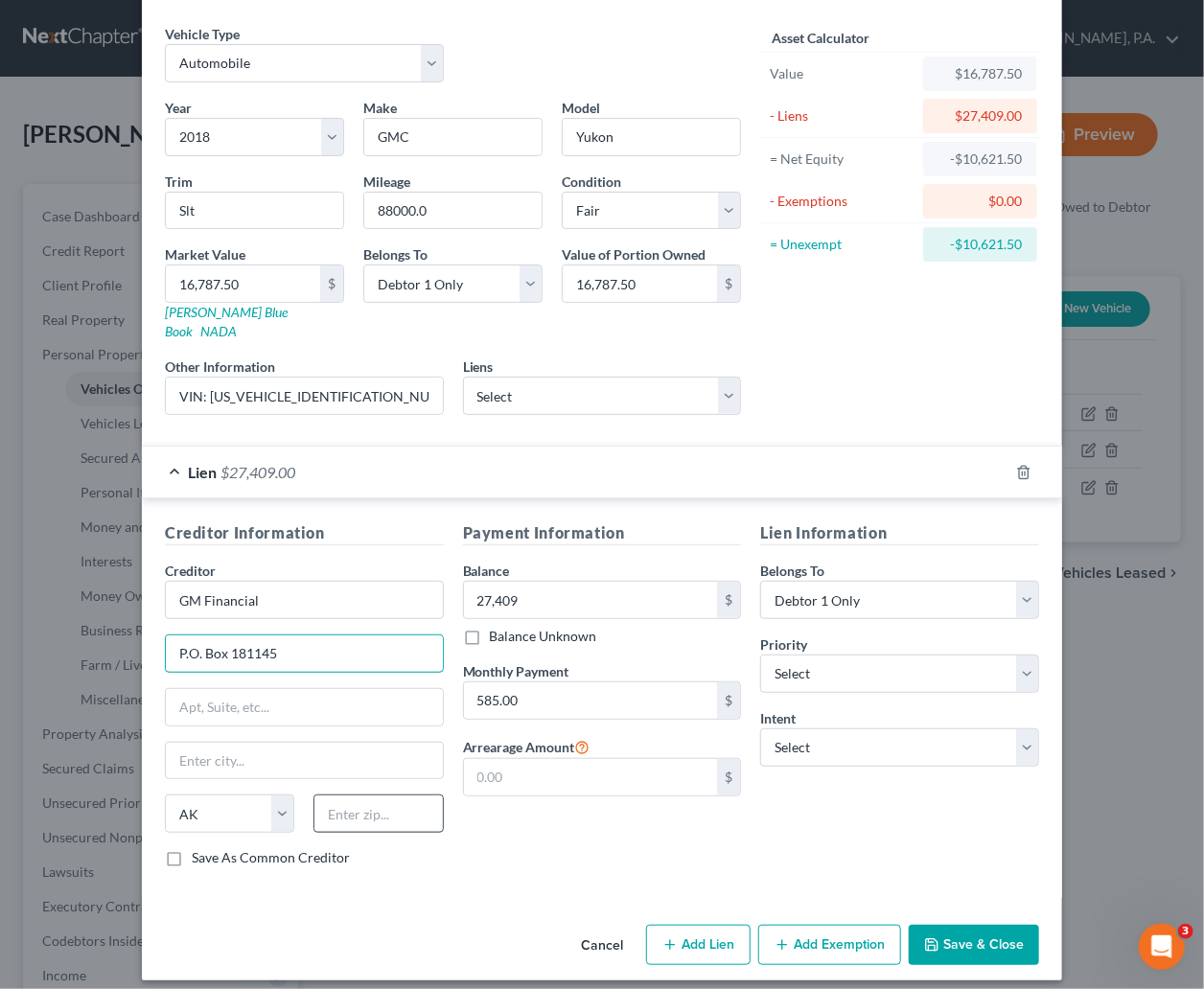
type input "P.O. Box 181145"
click at [348, 795] on input "text" at bounding box center [378, 813] width 130 height 38
type input "76096"
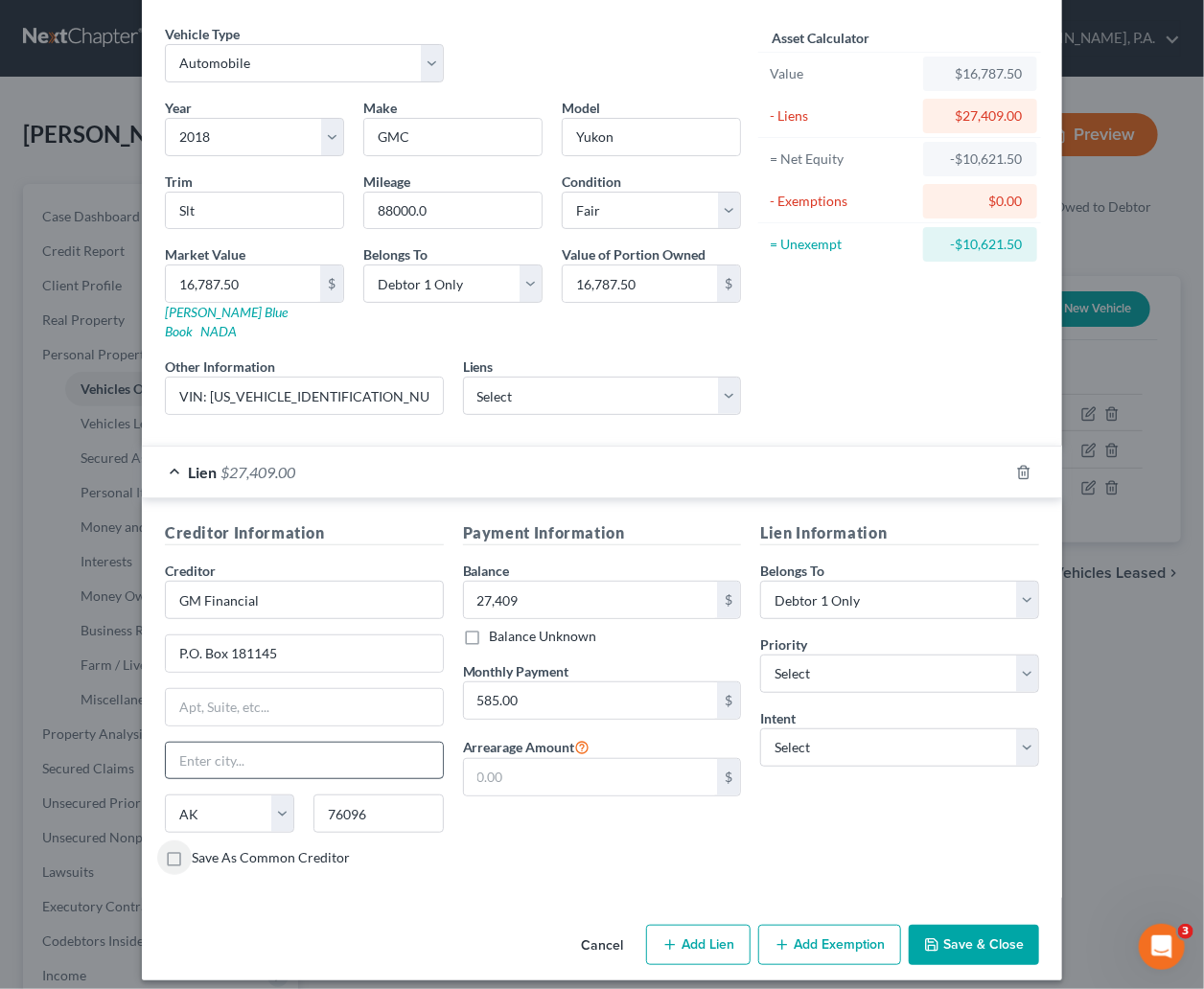
type input "Arlington"
select select "45"
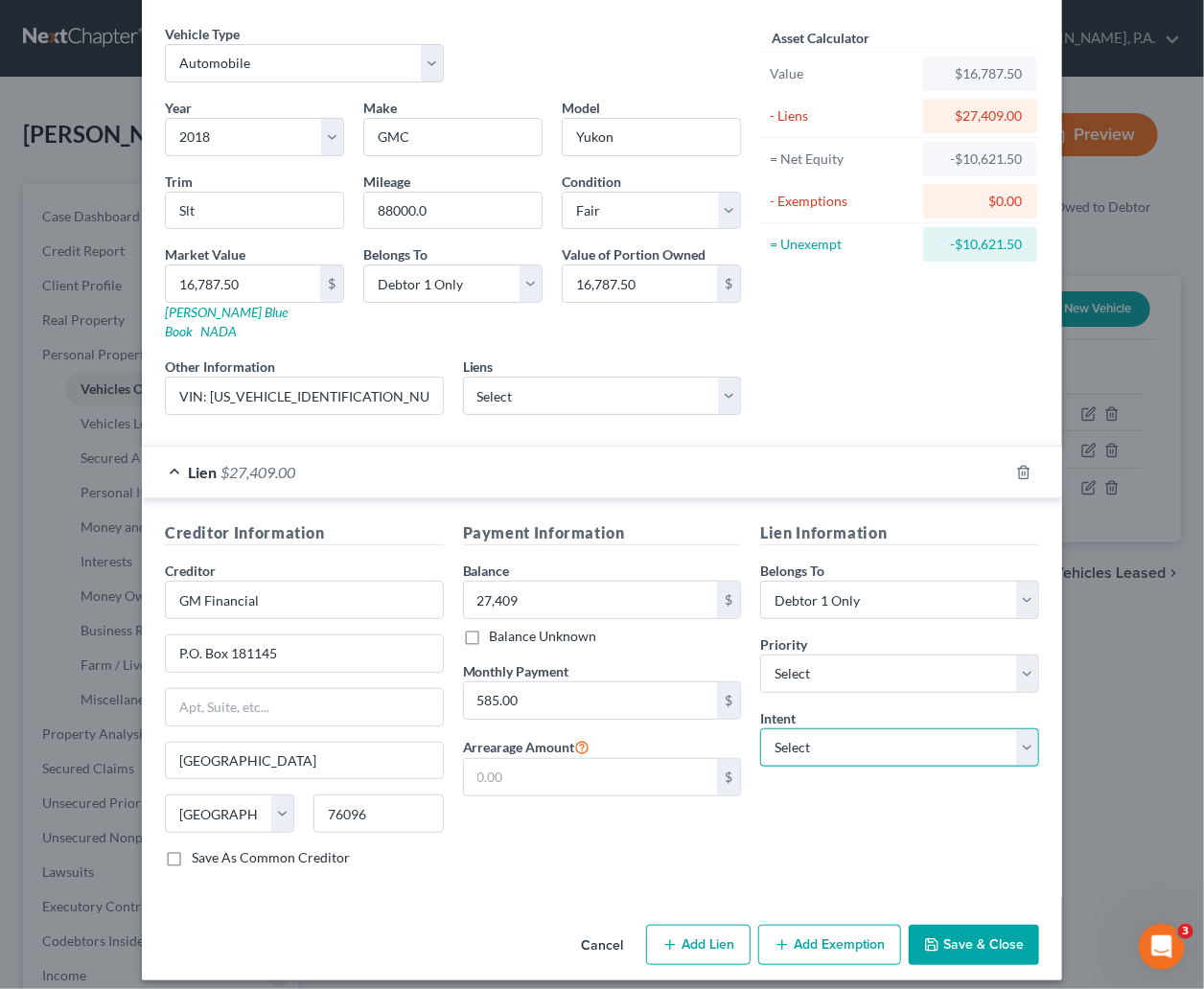
click at [1014, 729] on select "Select Surrender Redeem Reaffirm Avoid Other" at bounding box center [899, 747] width 279 height 38
click at [590, 927] on button "Cancel" at bounding box center [602, 945] width 73 height 38
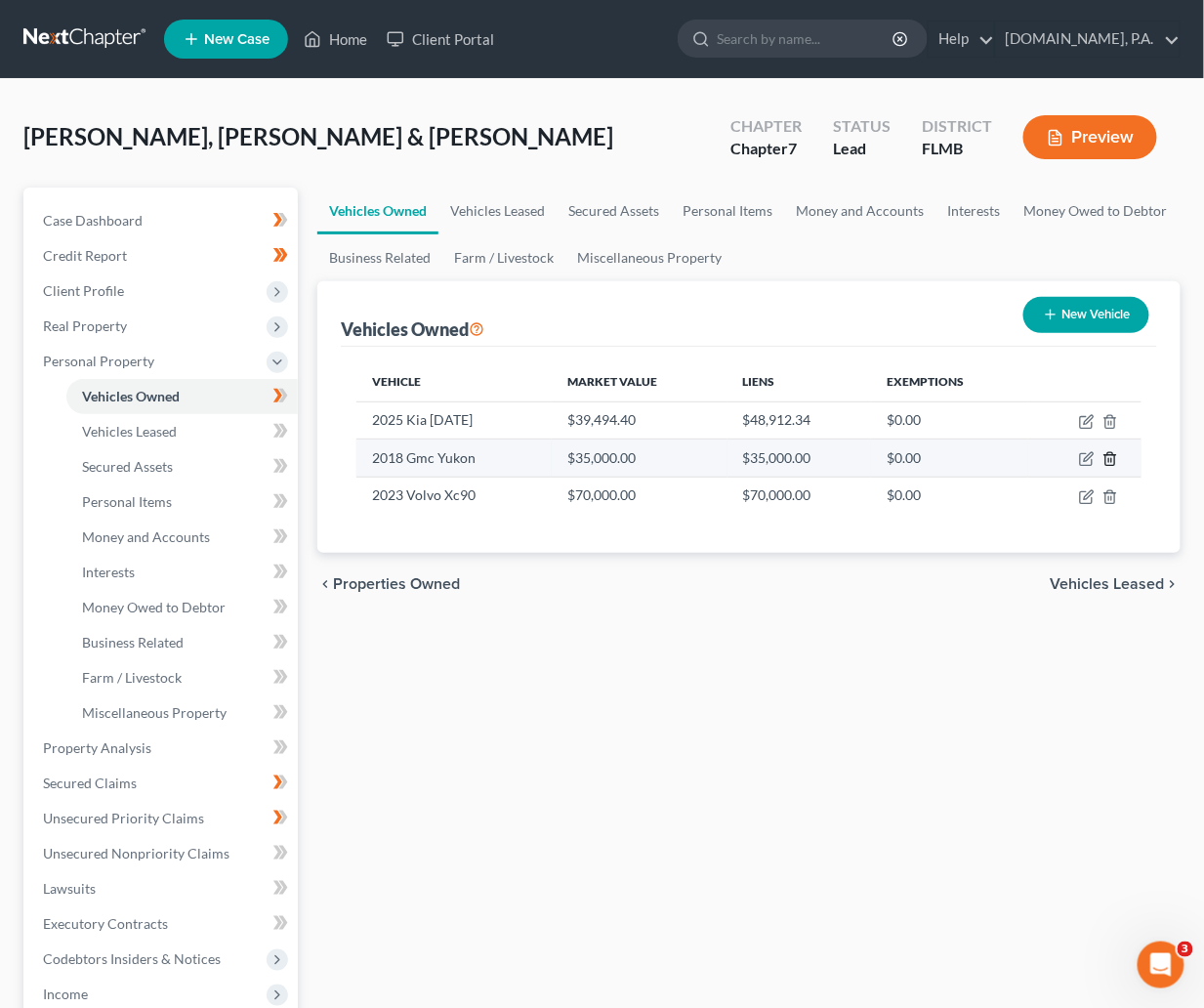
click at [1109, 455] on polyline "button" at bounding box center [1110, 455] width 12 height 0
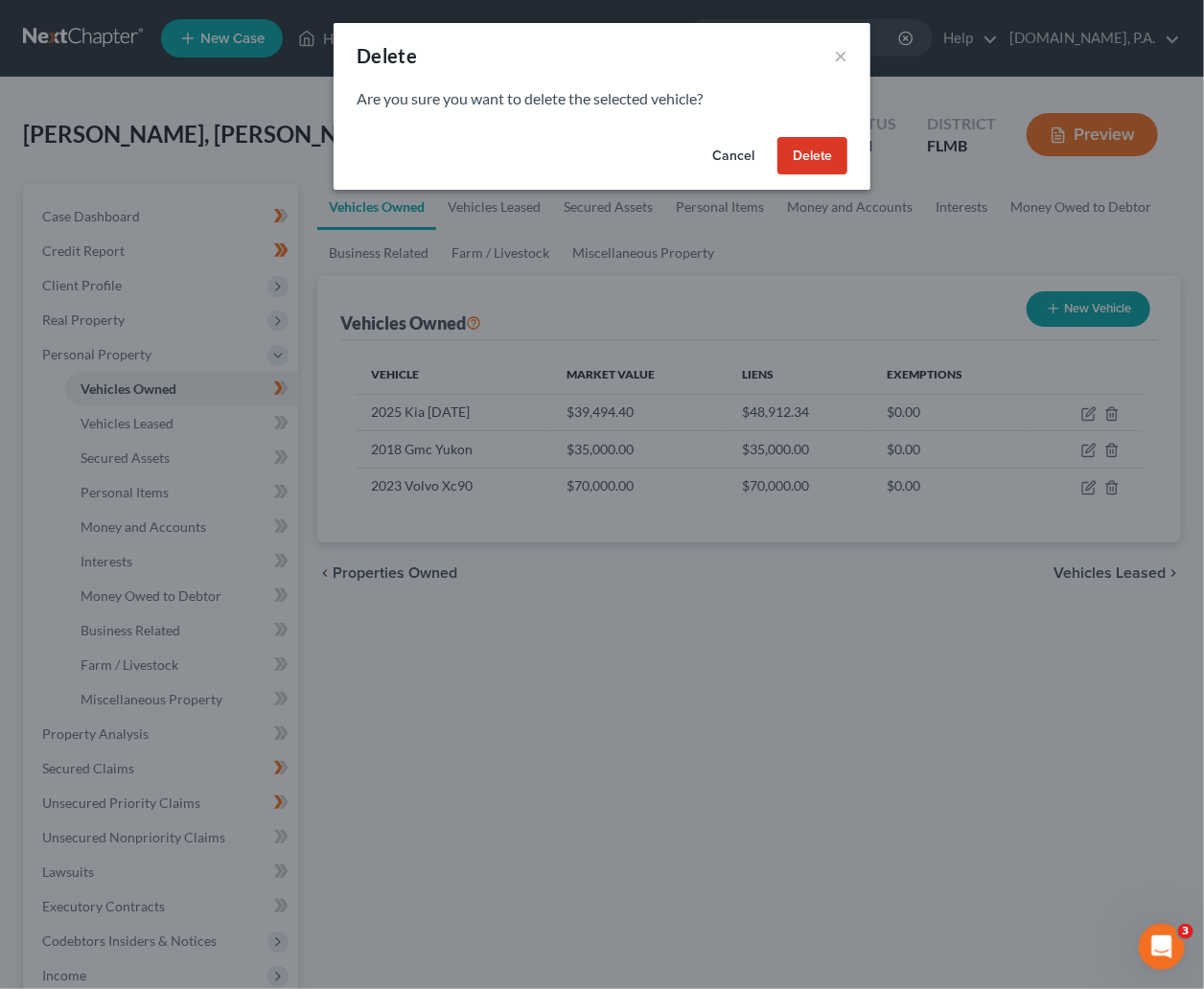
click at [804, 152] on button "Delete" at bounding box center [812, 155] width 70 height 38
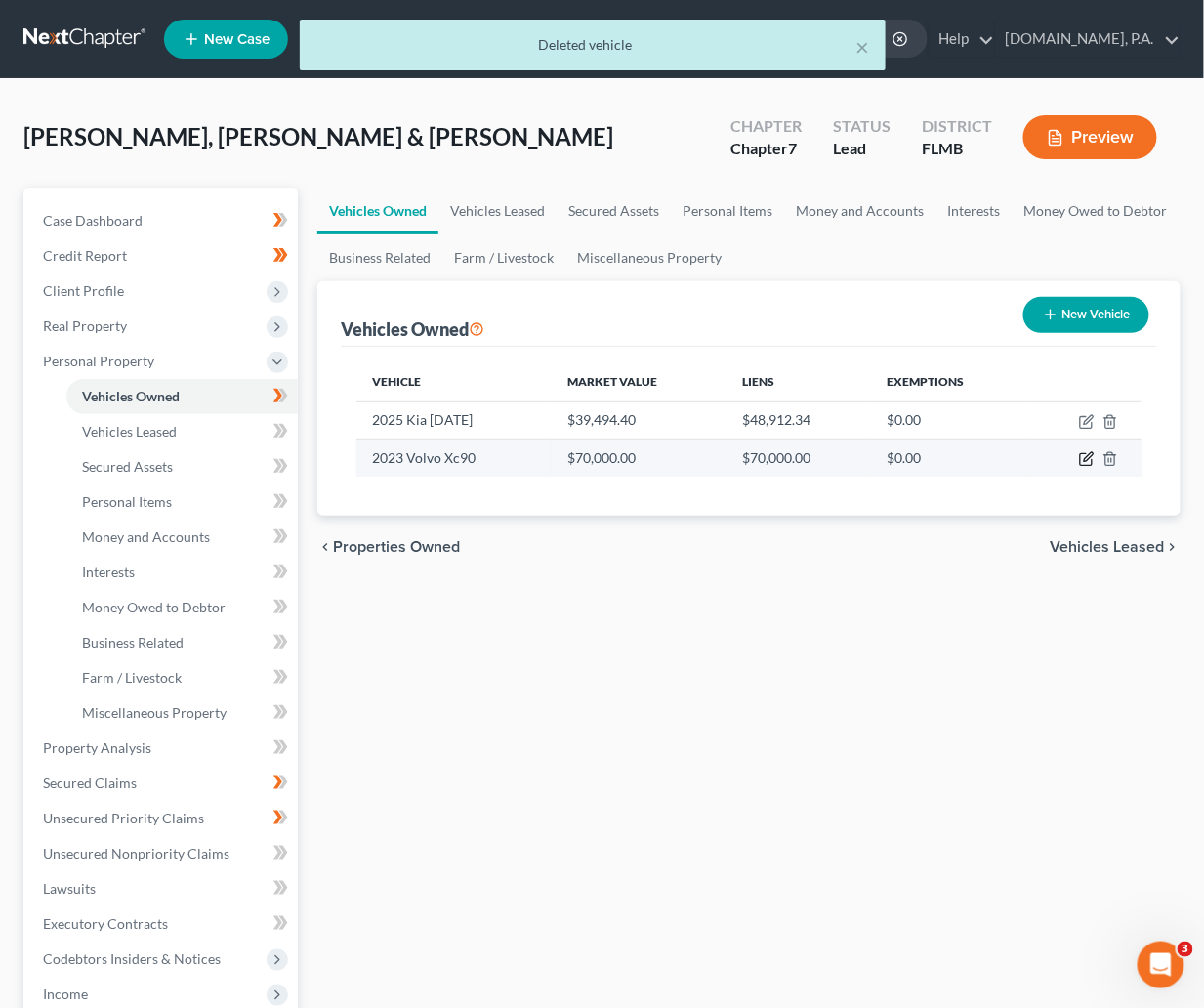
click at [1086, 459] on icon "button" at bounding box center [1089, 457] width 9 height 9
select select "0"
select select "3"
select select "0"
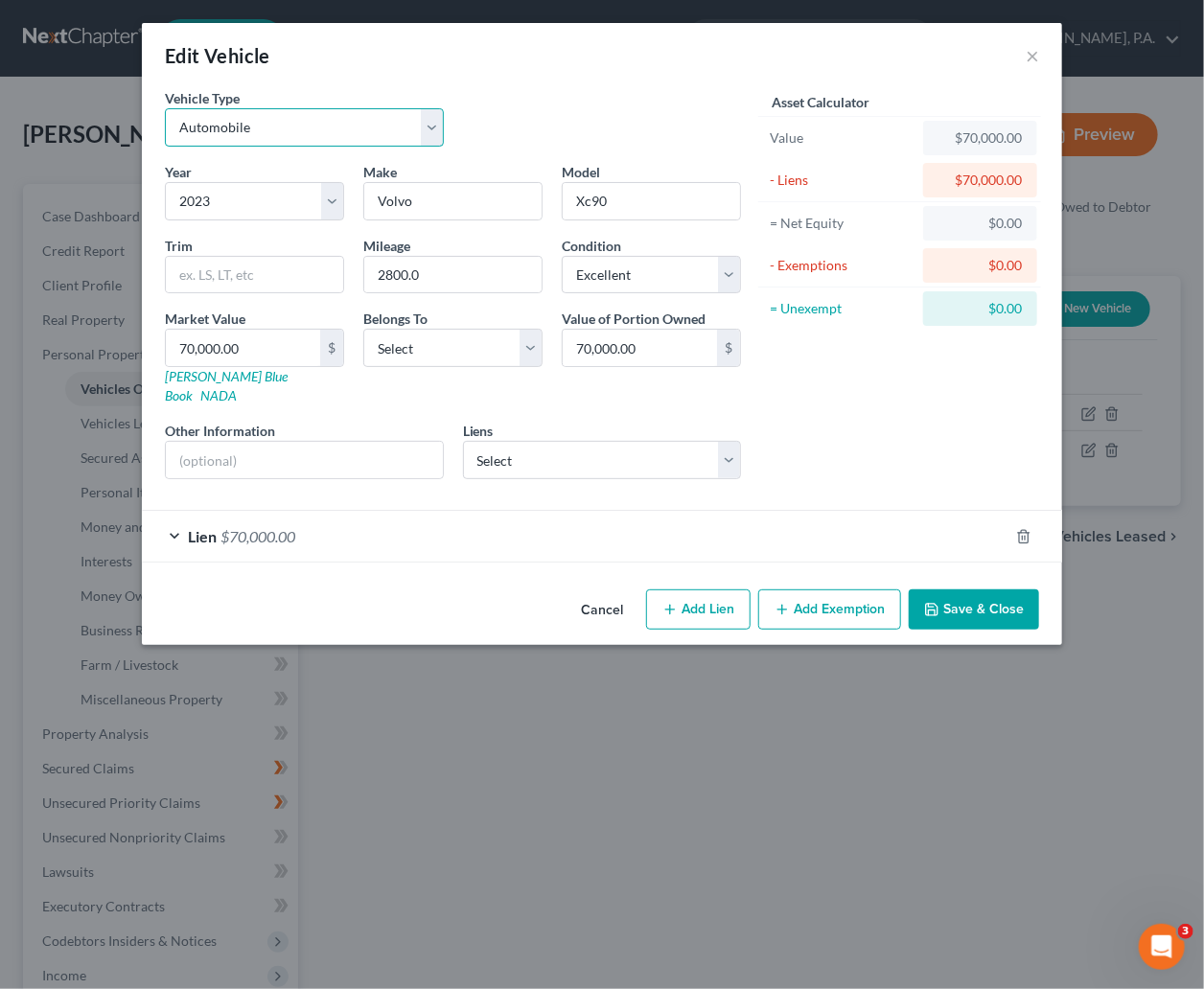
click at [430, 125] on select "Select Automobile Truck Trailer Watercraft Aircraft Motor Home Atv Other Vehicle" at bounding box center [305, 127] width 279 height 38
click at [433, 124] on select "Select Automobile Truck Trailer Watercraft Aircraft Motor Home Atv Other Vehicle" at bounding box center [305, 127] width 279 height 38
click at [1031, 46] on button "×" at bounding box center [1032, 56] width 14 height 23
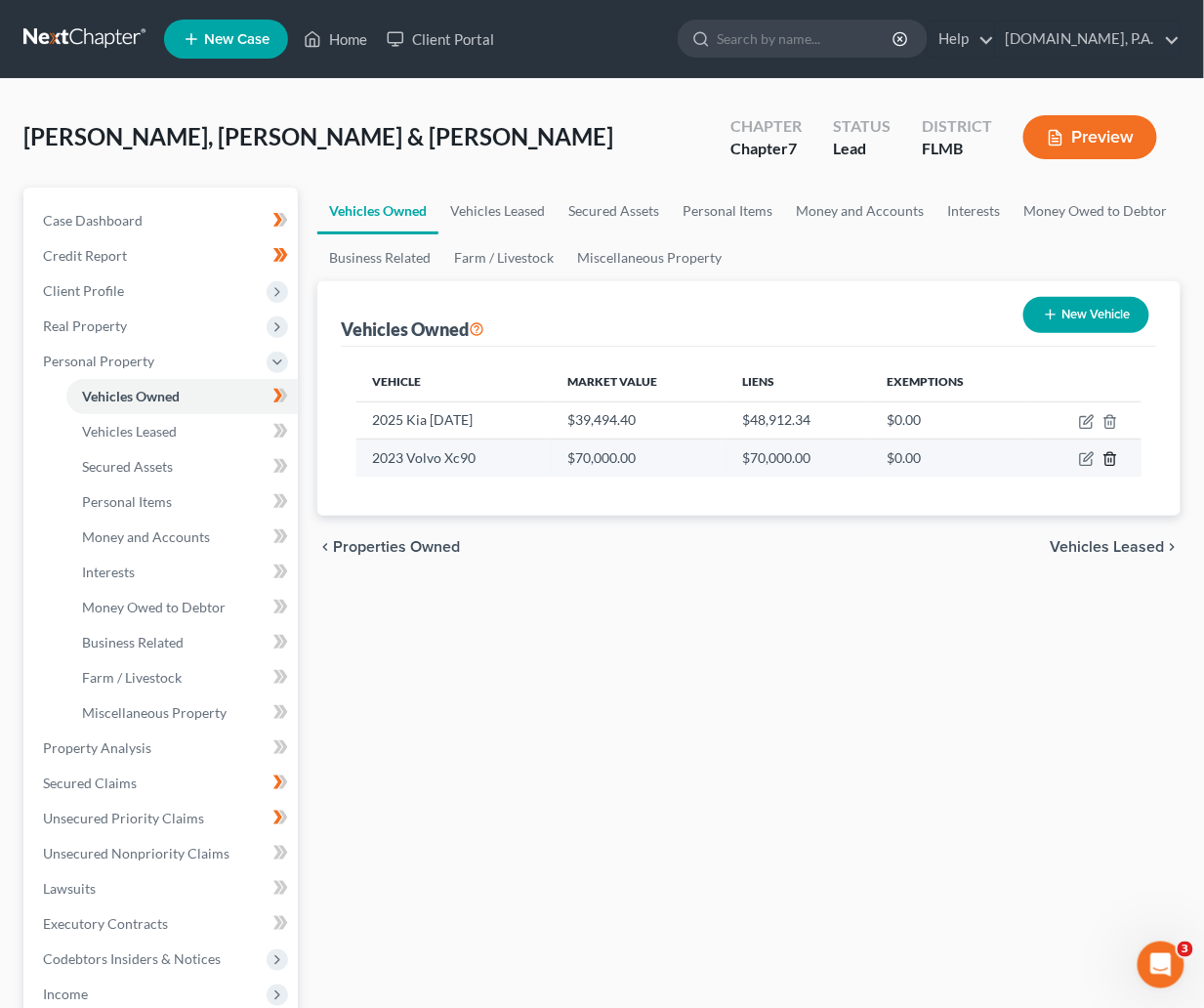
click at [1108, 455] on polyline "button" at bounding box center [1110, 455] width 12 height 0
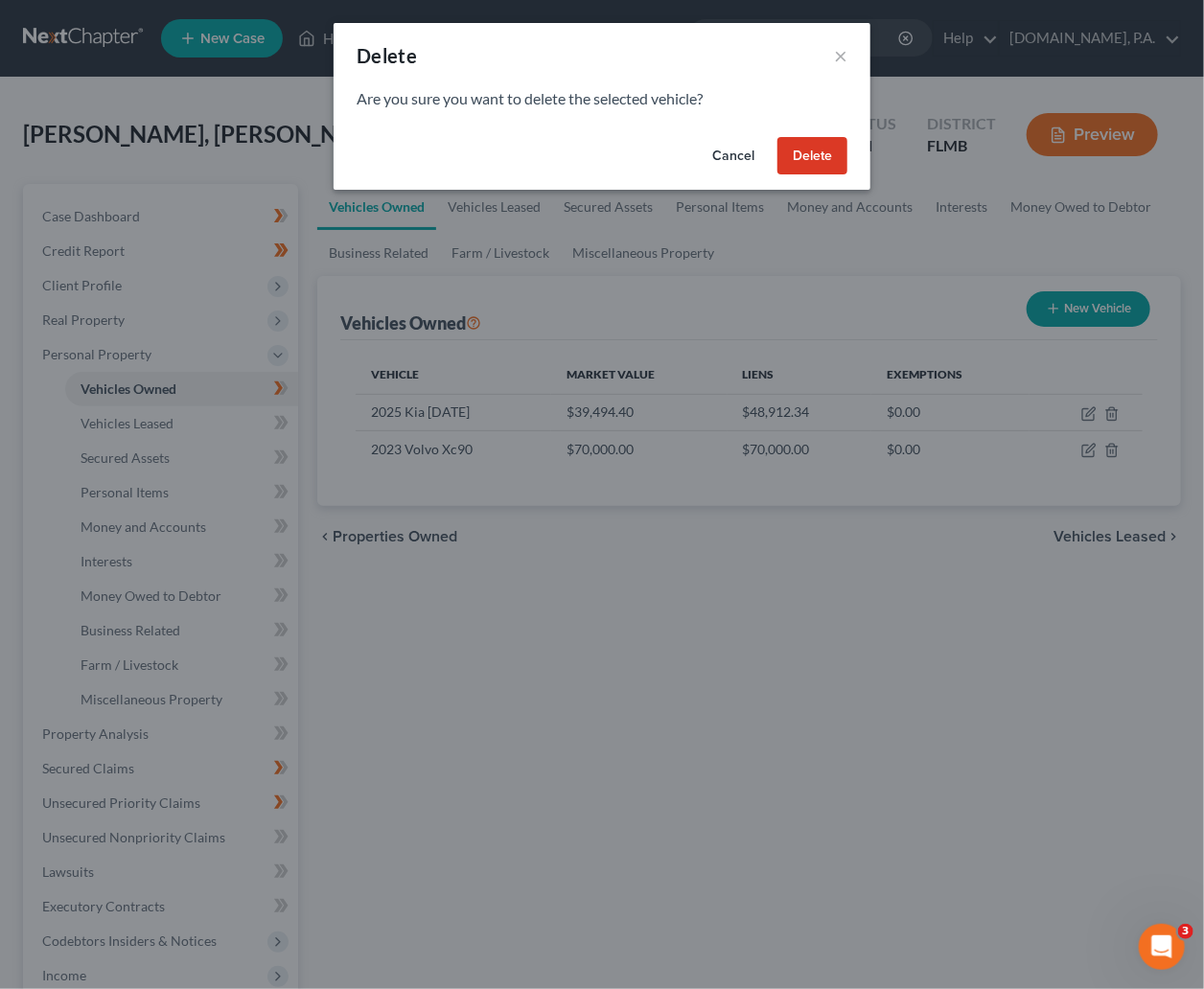
click at [727, 149] on button "Cancel" at bounding box center [733, 155] width 73 height 38
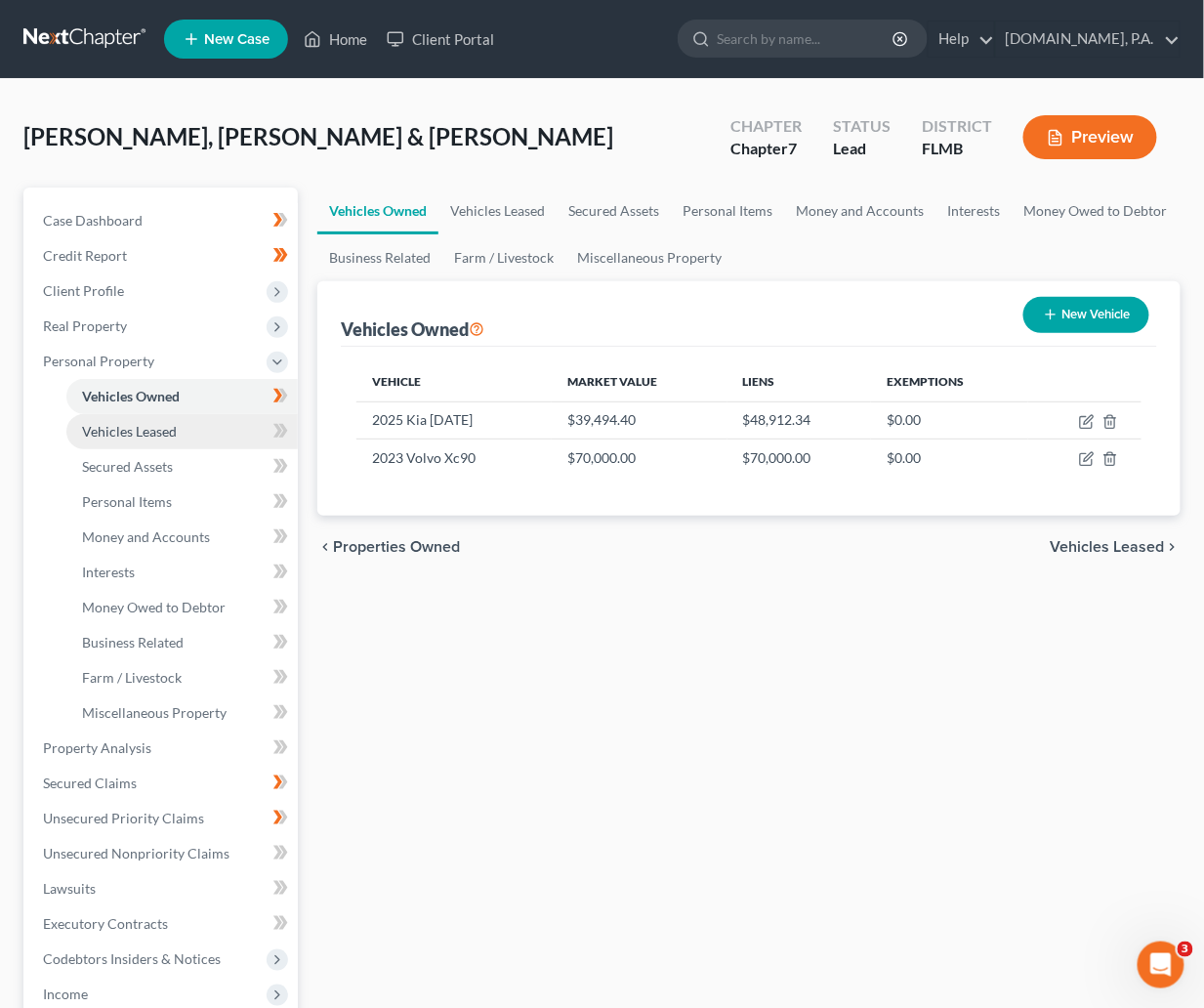
click at [126, 434] on span "Vehicles Leased" at bounding box center [128, 431] width 95 height 17
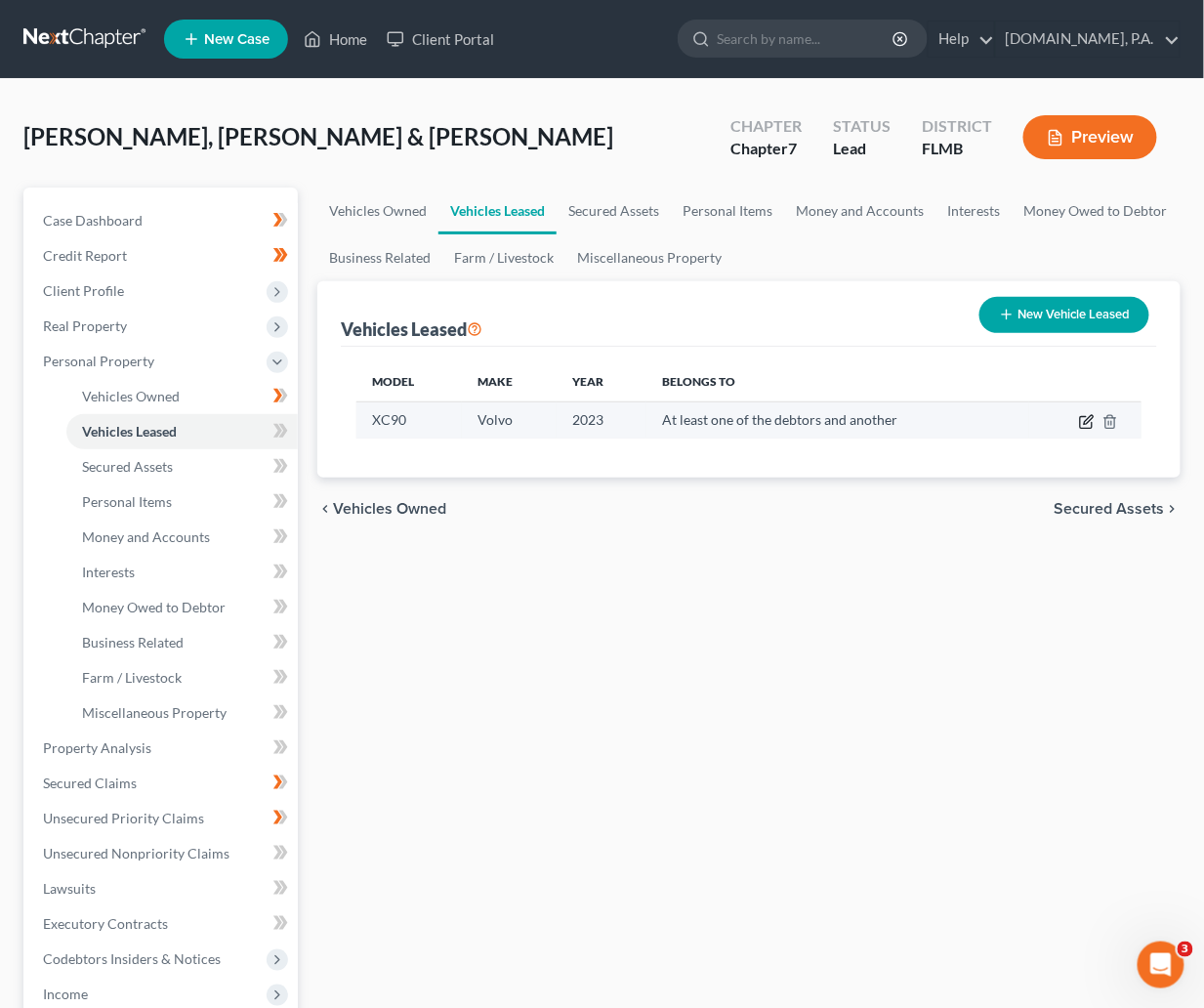
click at [1088, 426] on icon "button" at bounding box center [1088, 422] width 16 height 16
select select "0"
select select "3"
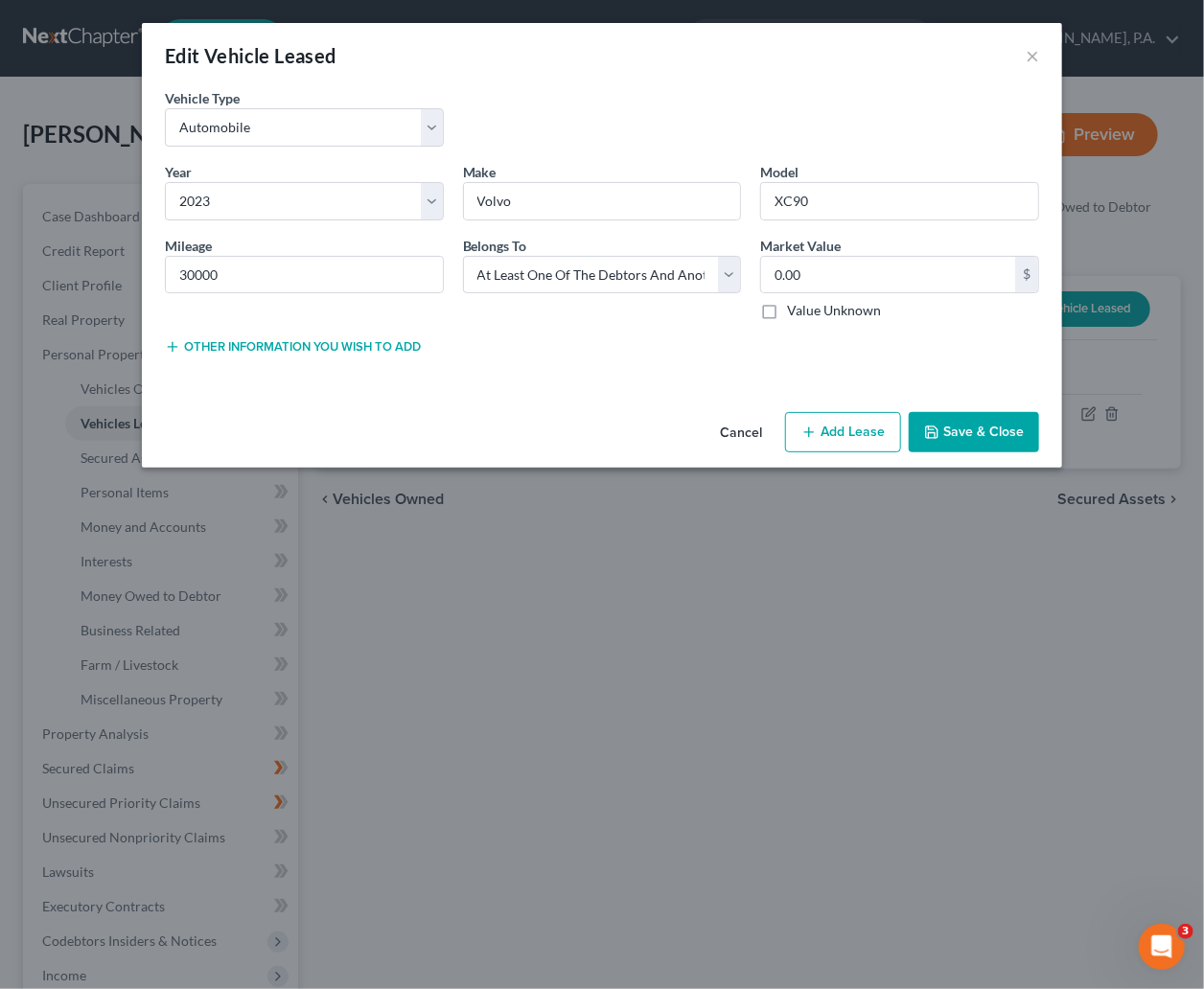
click at [982, 425] on button "Save & Close" at bounding box center [974, 432] width 130 height 40
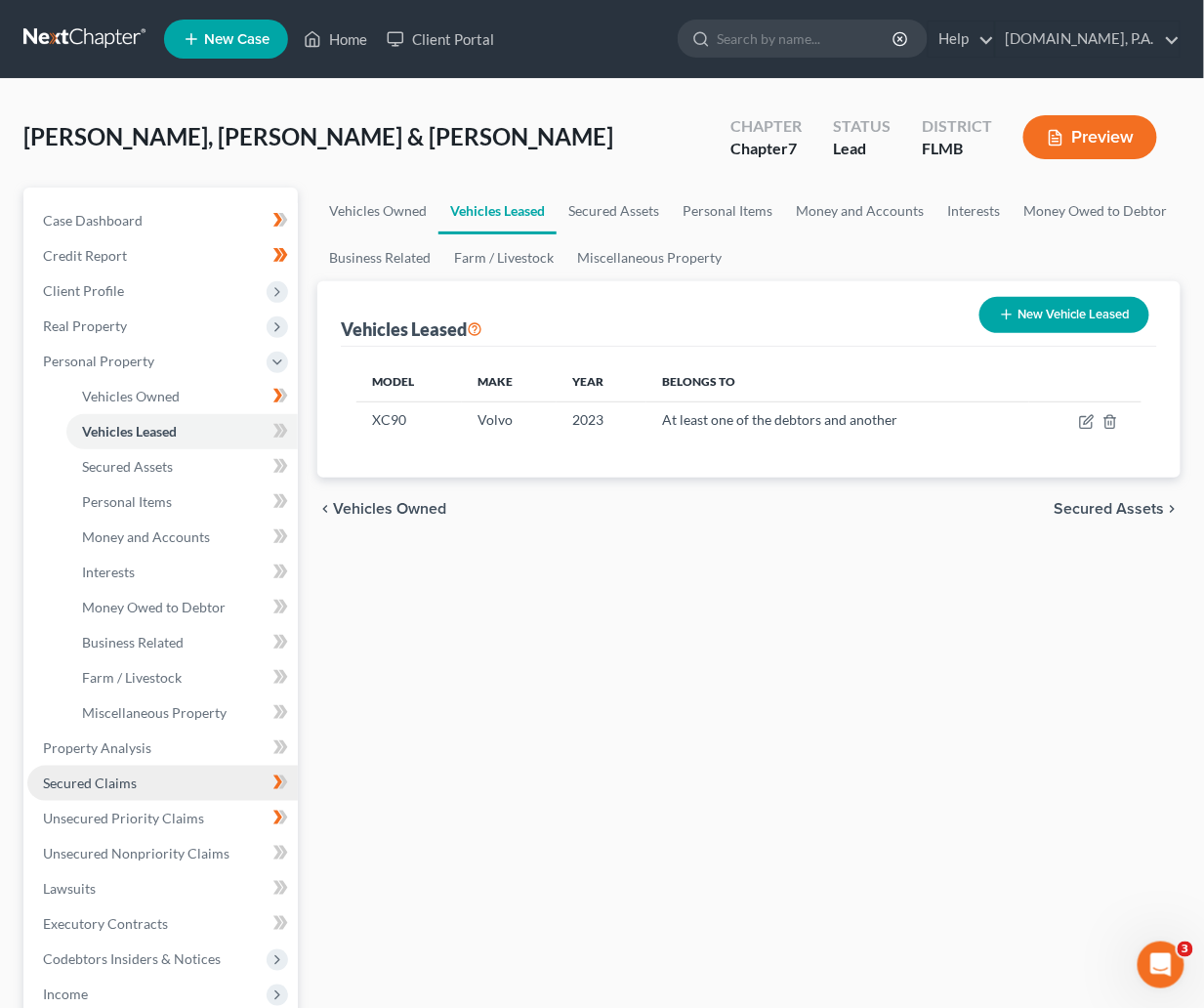
click at [102, 784] on span "Secured Claims" at bounding box center [90, 782] width 94 height 17
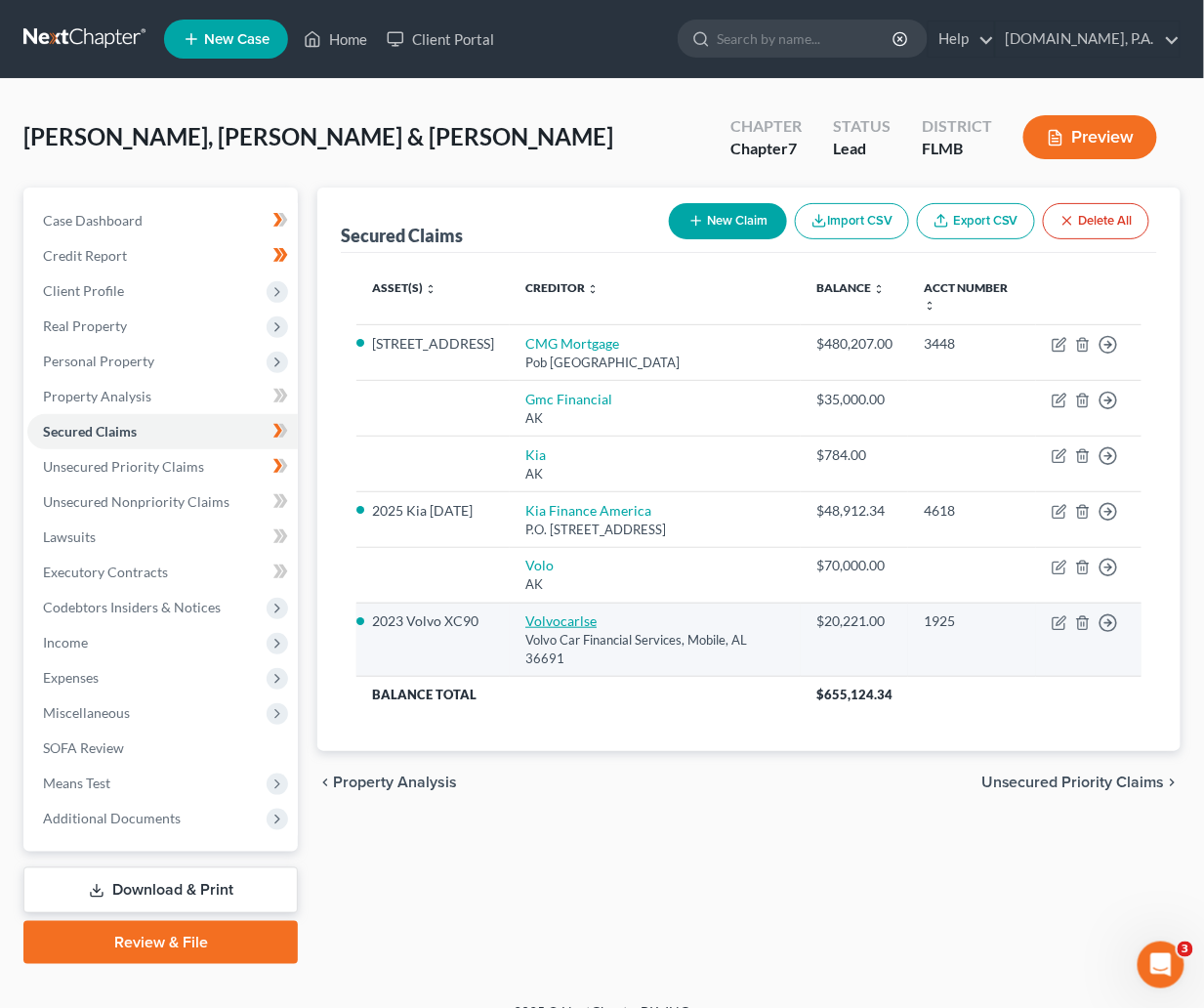
click at [564, 617] on link "Volvocarlse" at bounding box center [561, 620] width 72 height 17
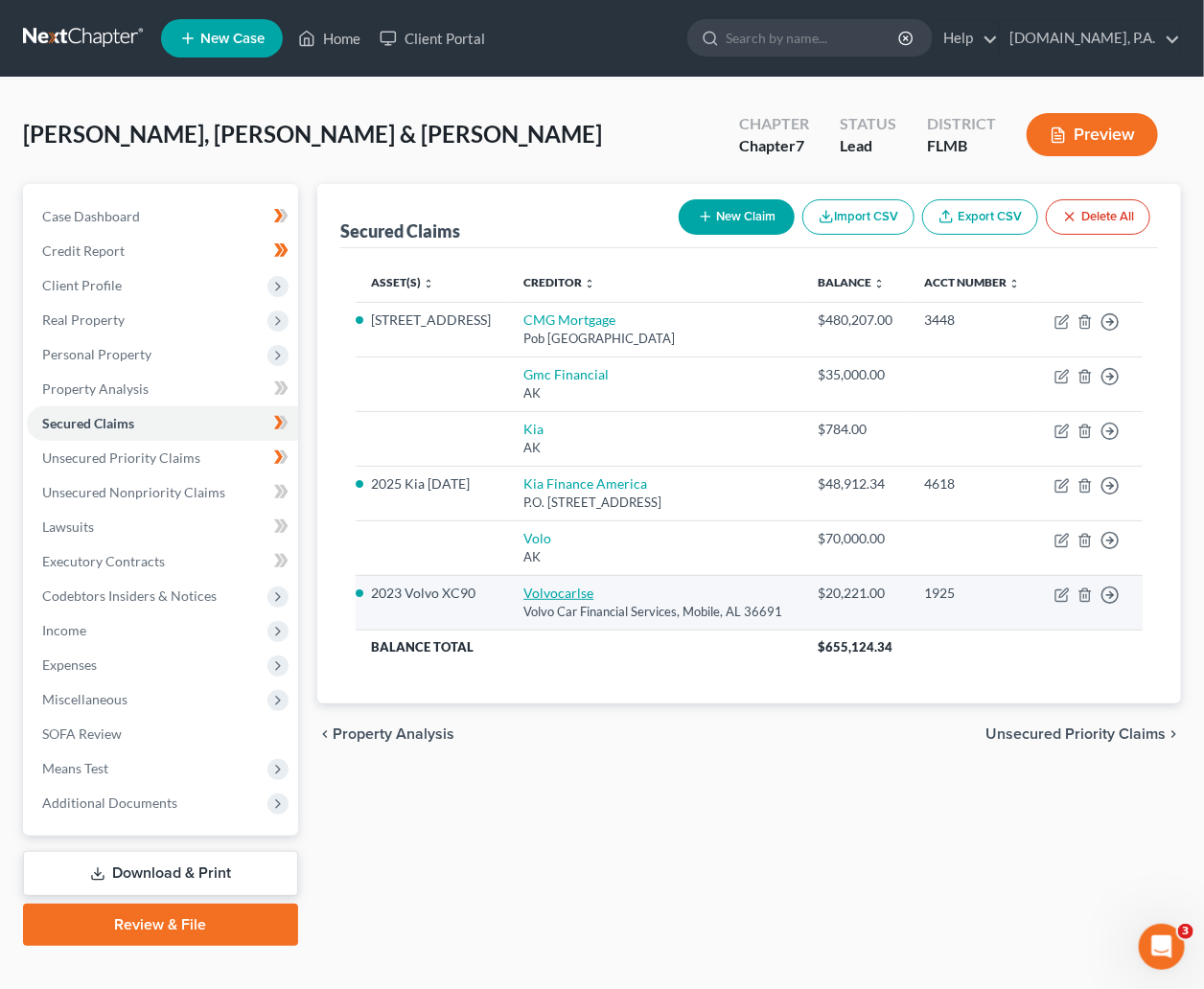
select select "0"
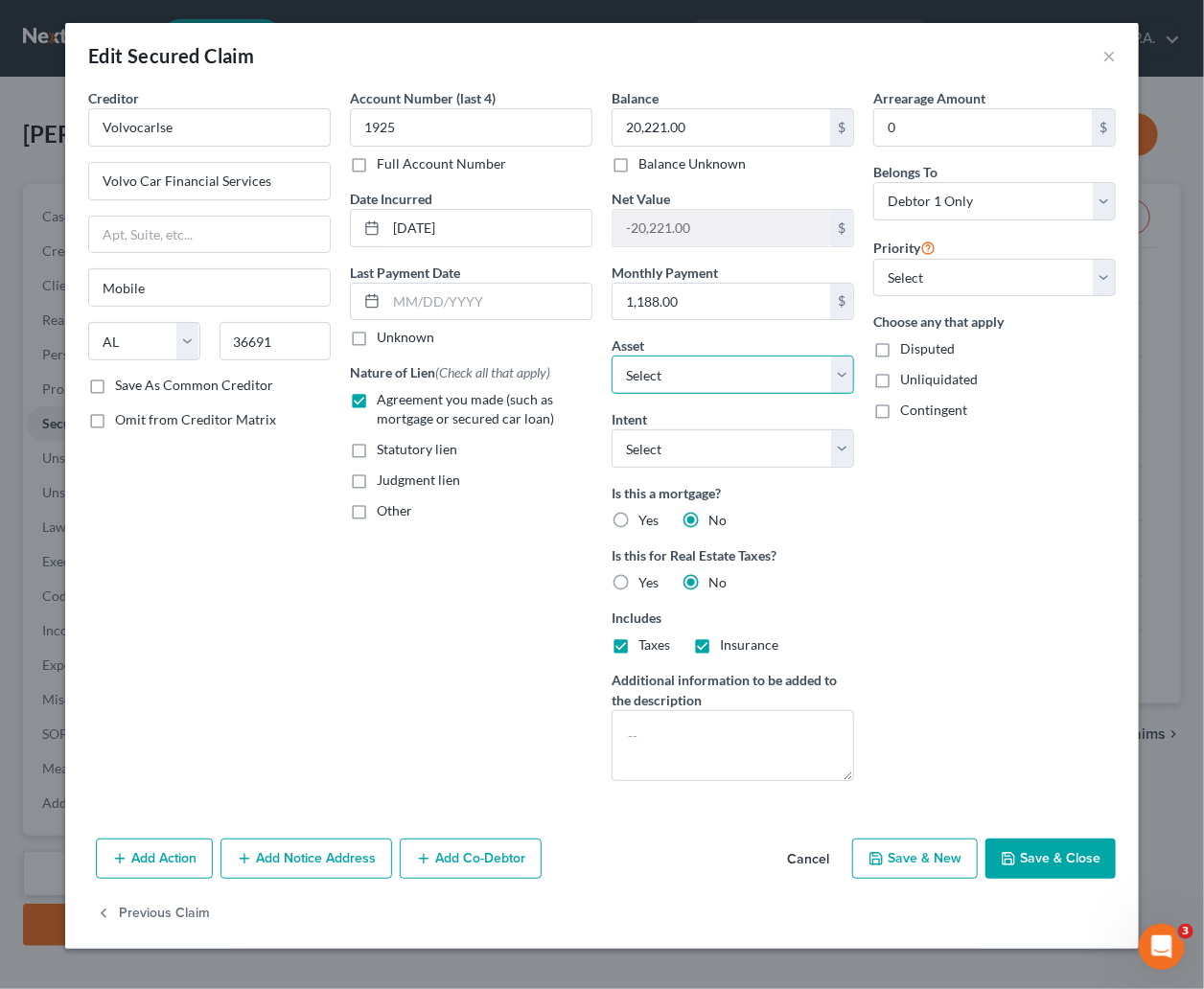
click at [841, 379] on select "Select Other Multiple Assets Jewelry - Misc. Costume Jewelry - $50.0 Clothing -…" at bounding box center [732, 374] width 242 height 38
click at [611, 356] on select "Select Other Multiple Assets Jewelry - Misc. Costume Jewelry - $50.0 Clothing -…" at bounding box center [732, 374] width 242 height 38
click at [1030, 851] on button "Save & Close" at bounding box center [1050, 858] width 130 height 40
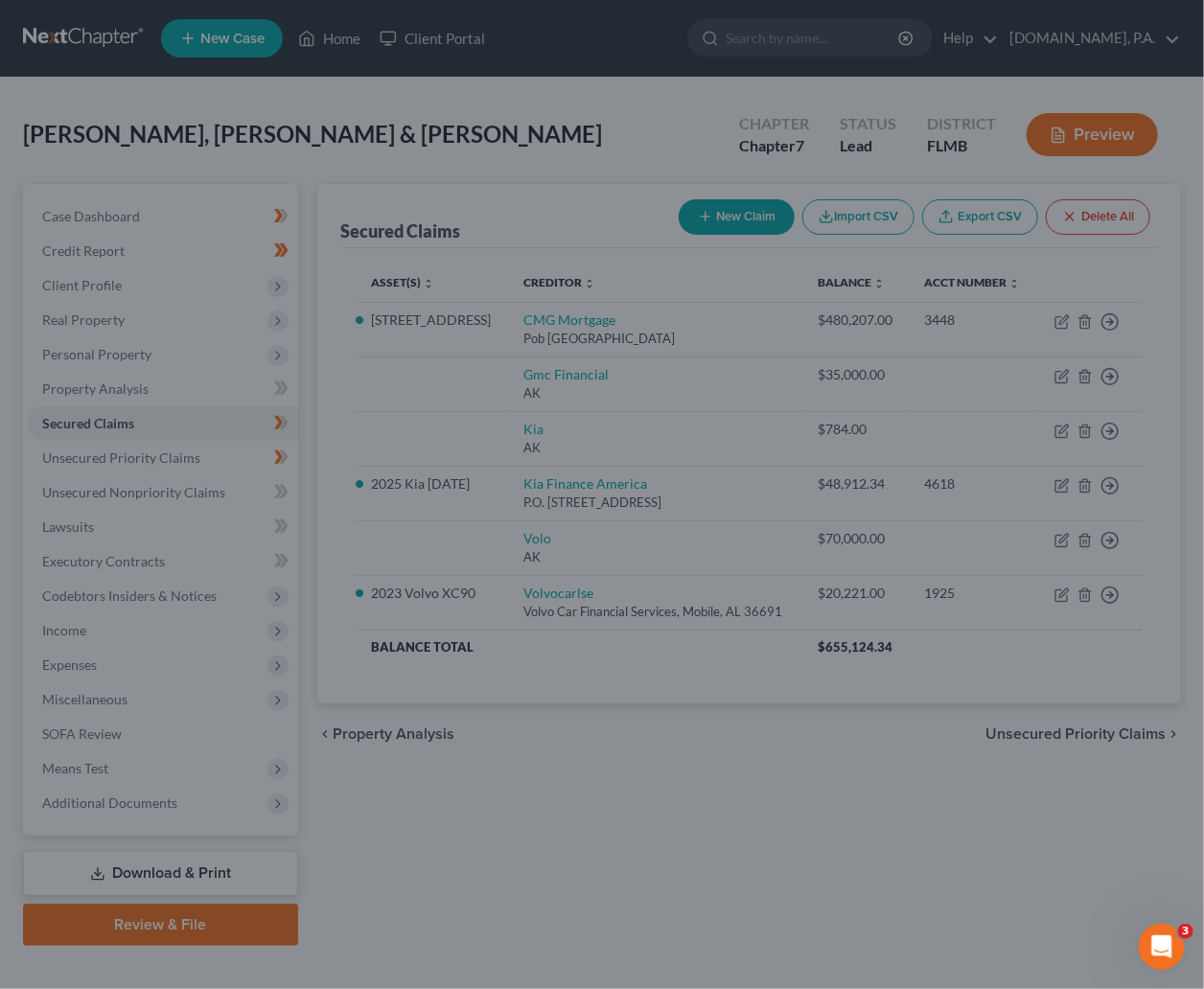
select select "5"
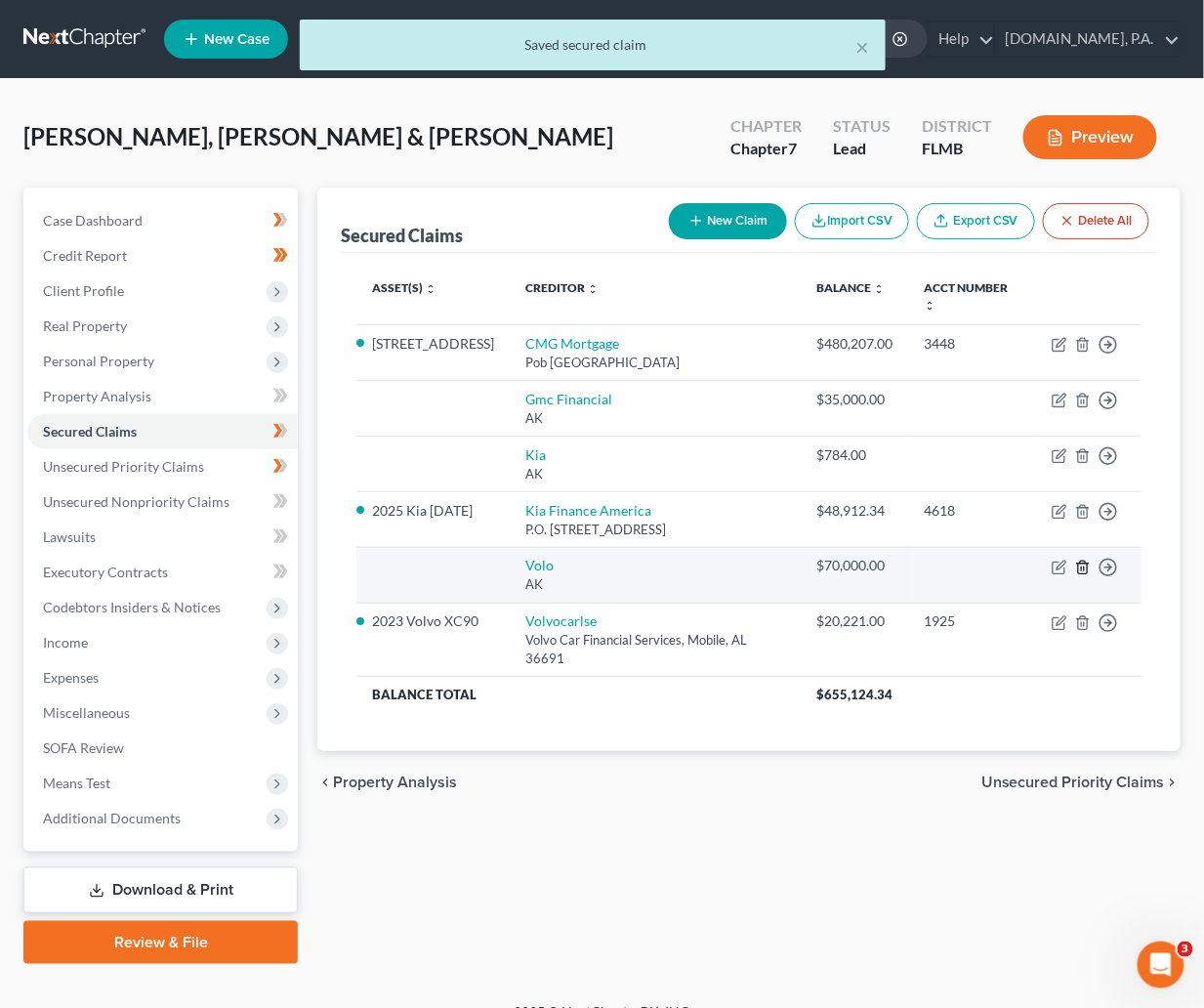
click at [1086, 572] on icon "button" at bounding box center [1084, 567] width 16 height 16
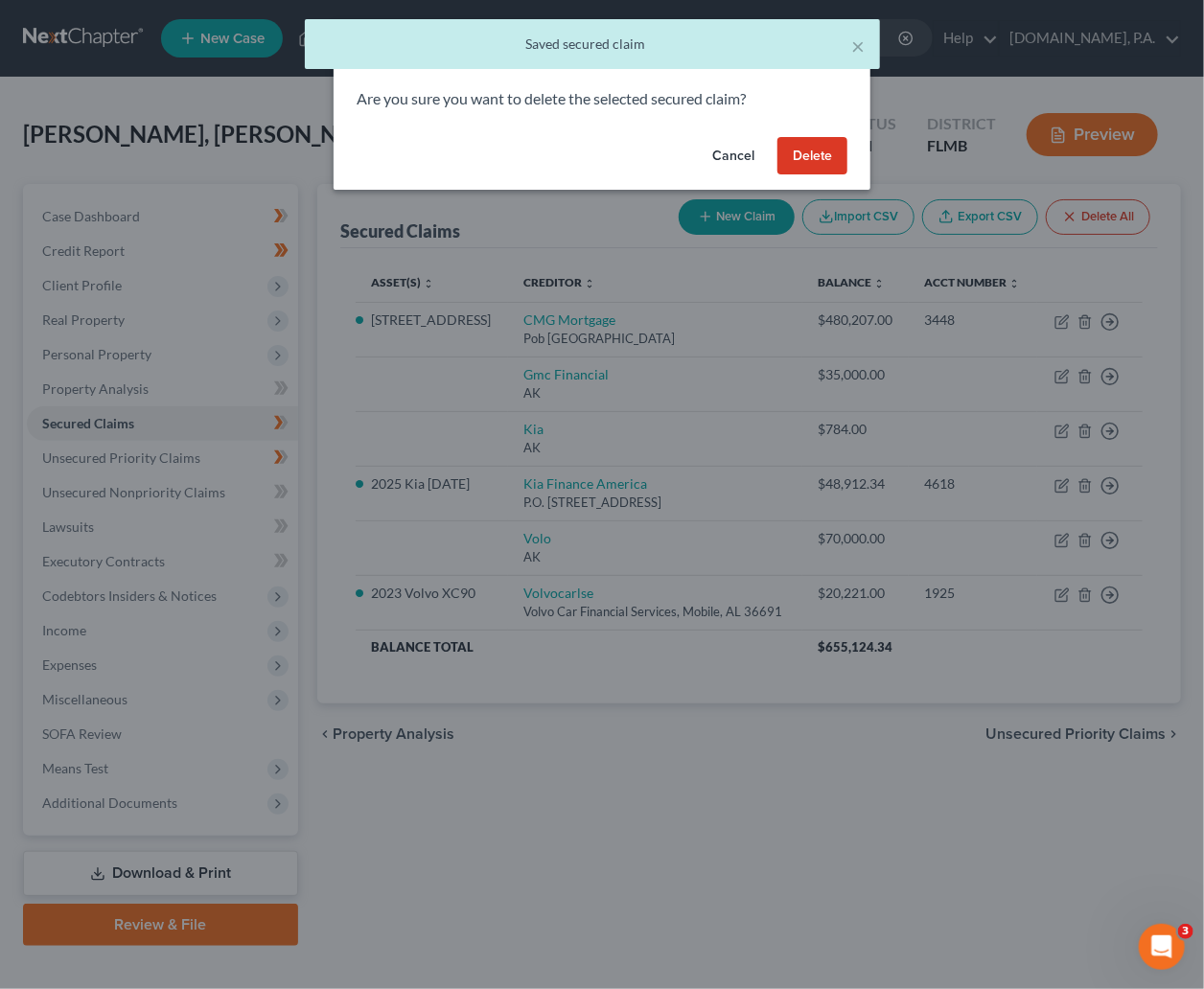
click at [811, 157] on button "Delete" at bounding box center [812, 155] width 70 height 38
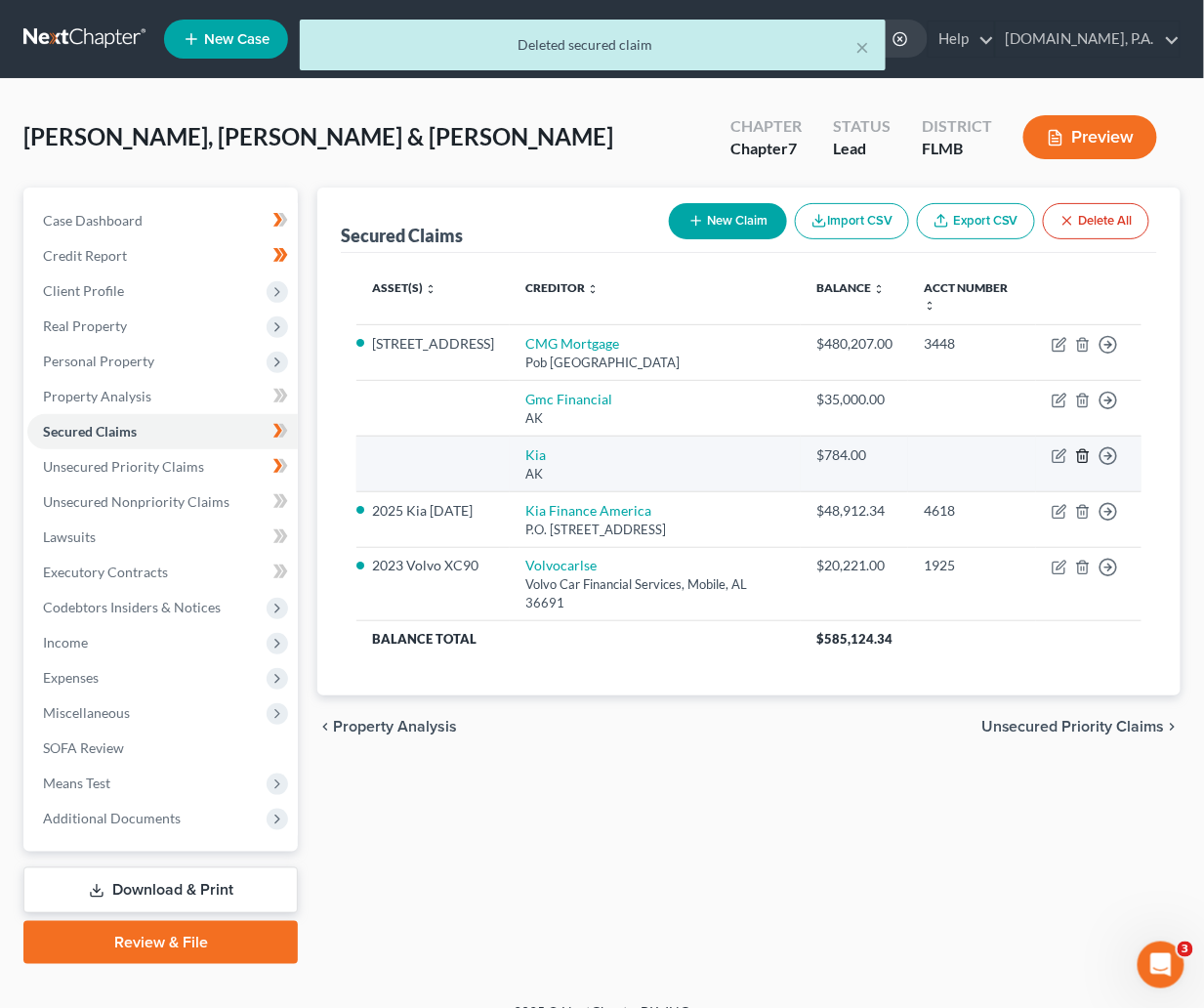
click at [1077, 451] on icon "button" at bounding box center [1084, 457] width 16 height 16
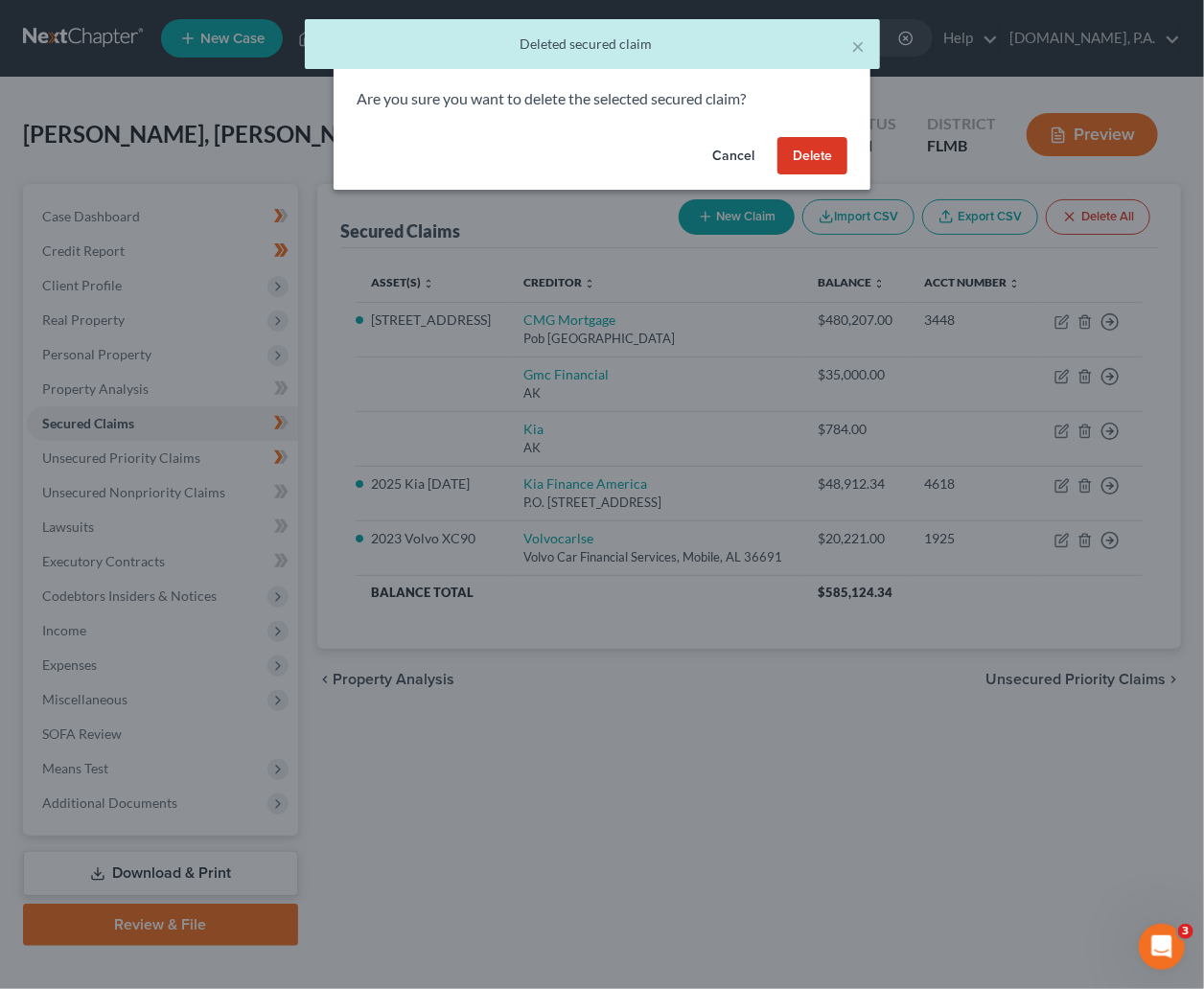
click at [832, 153] on button "Delete" at bounding box center [812, 155] width 70 height 38
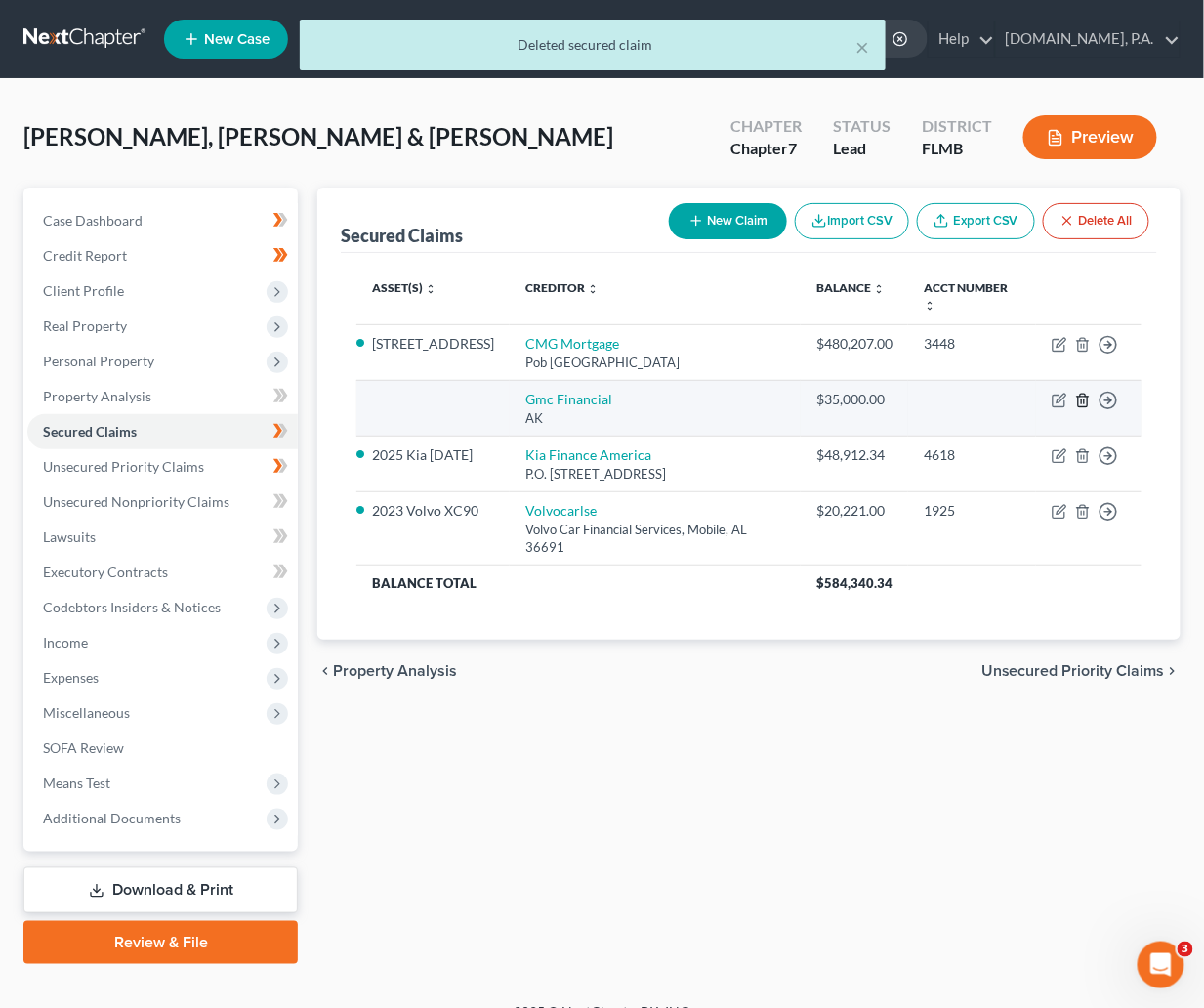
click at [1081, 402] on icon "button" at bounding box center [1084, 401] width 16 height 16
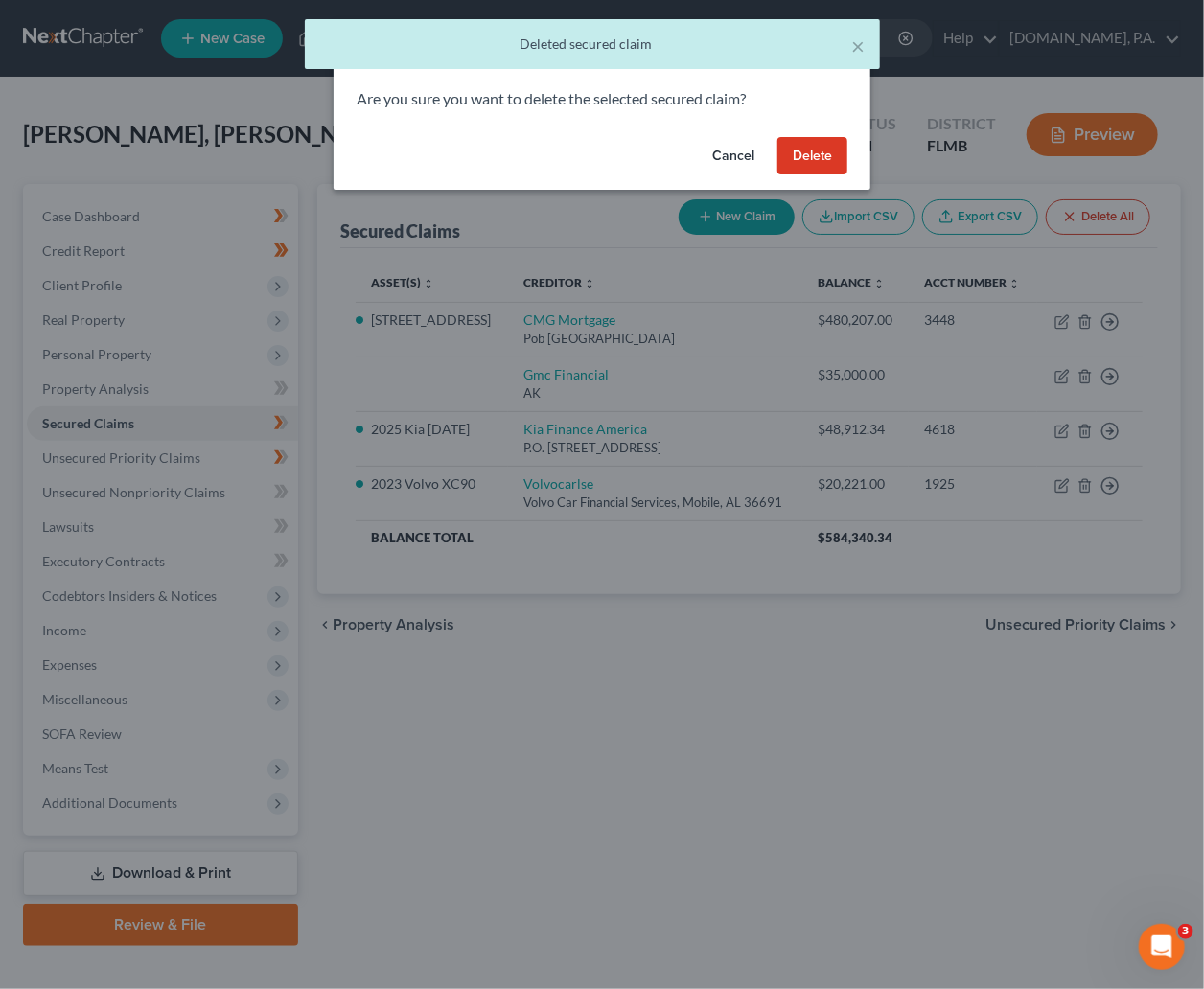
click at [812, 161] on button "Delete" at bounding box center [812, 155] width 70 height 38
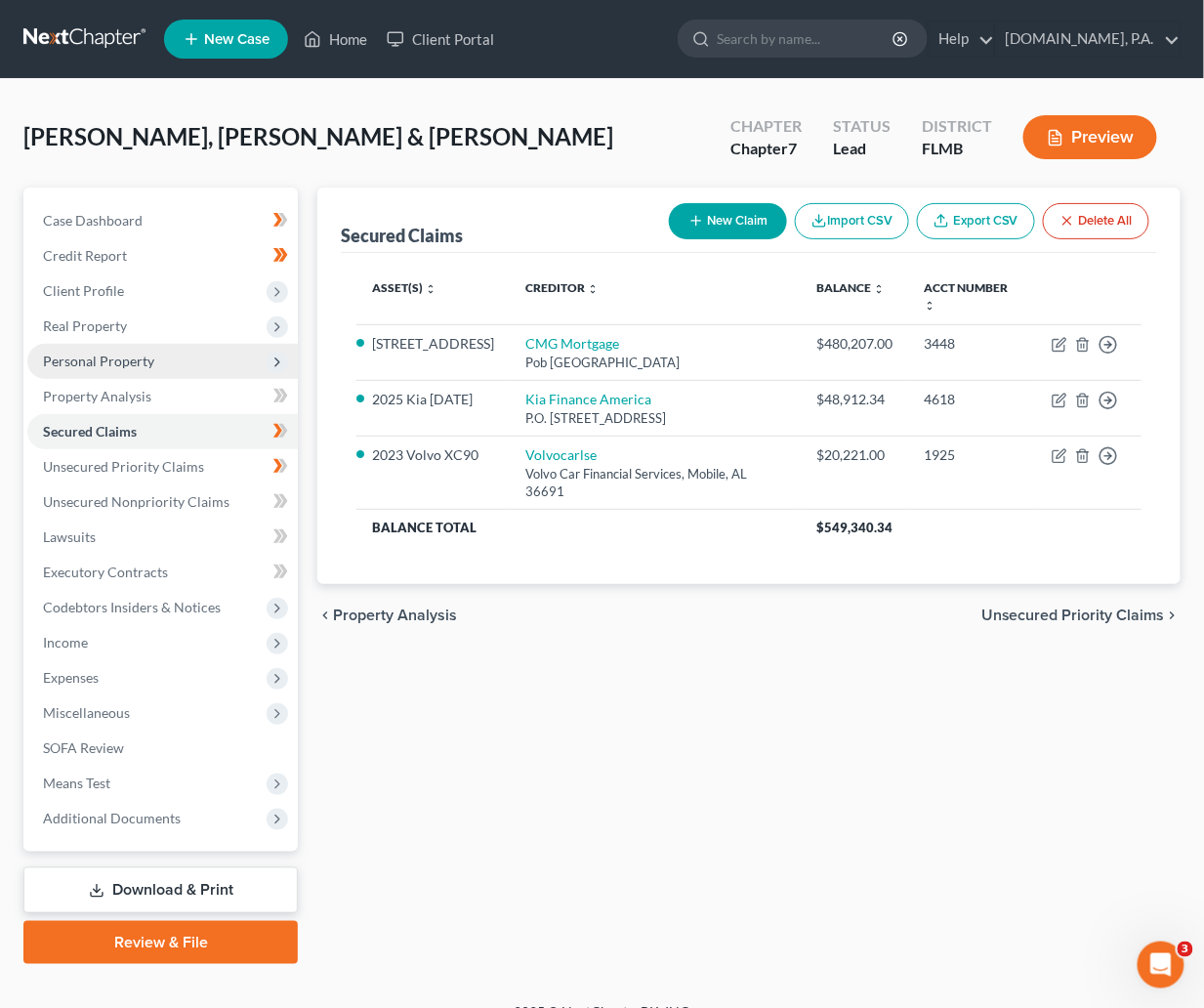
click at [97, 356] on span "Personal Property" at bounding box center [99, 360] width 111 height 17
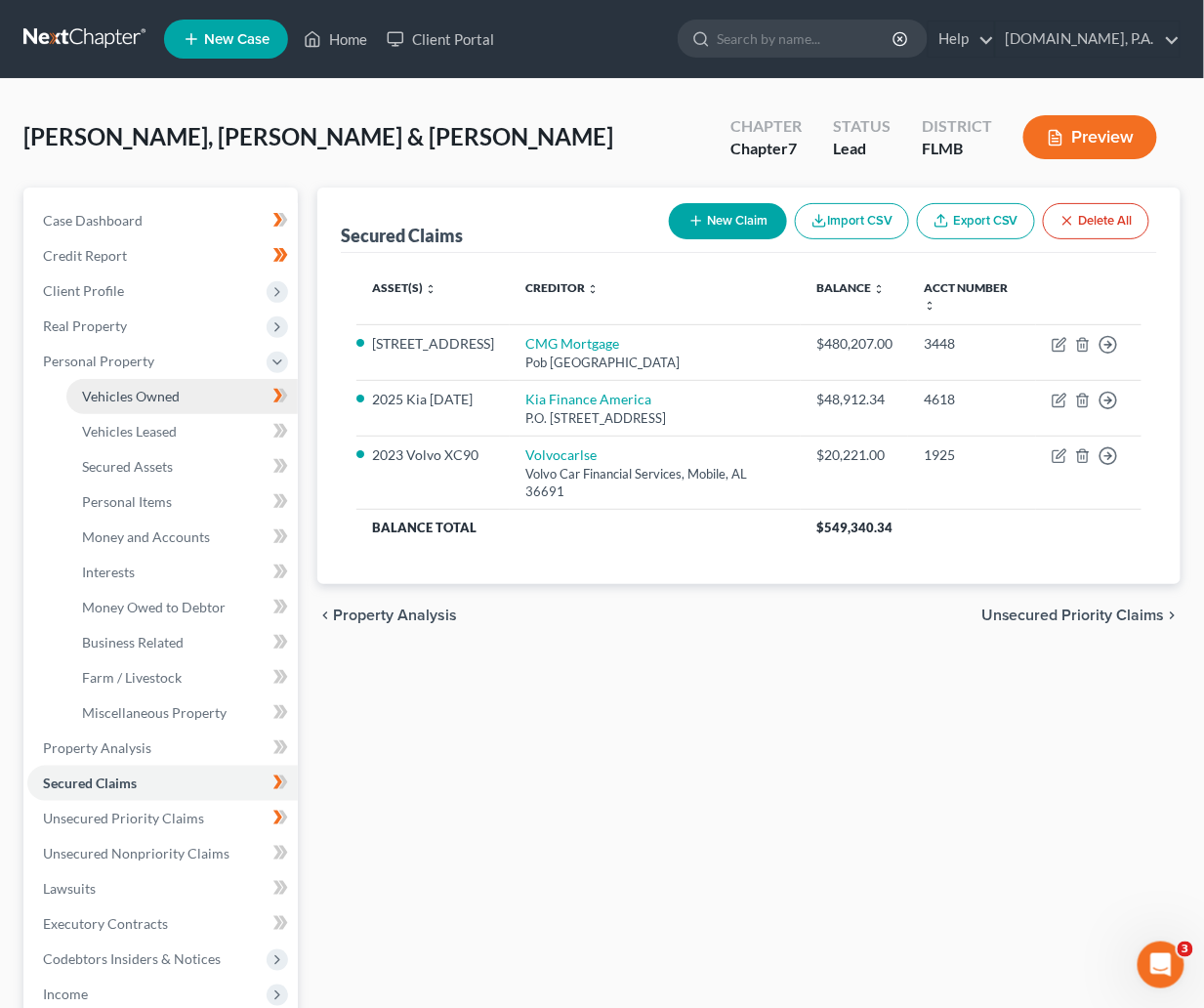
click at [106, 388] on span "Vehicles Owned" at bounding box center [130, 396] width 98 height 17
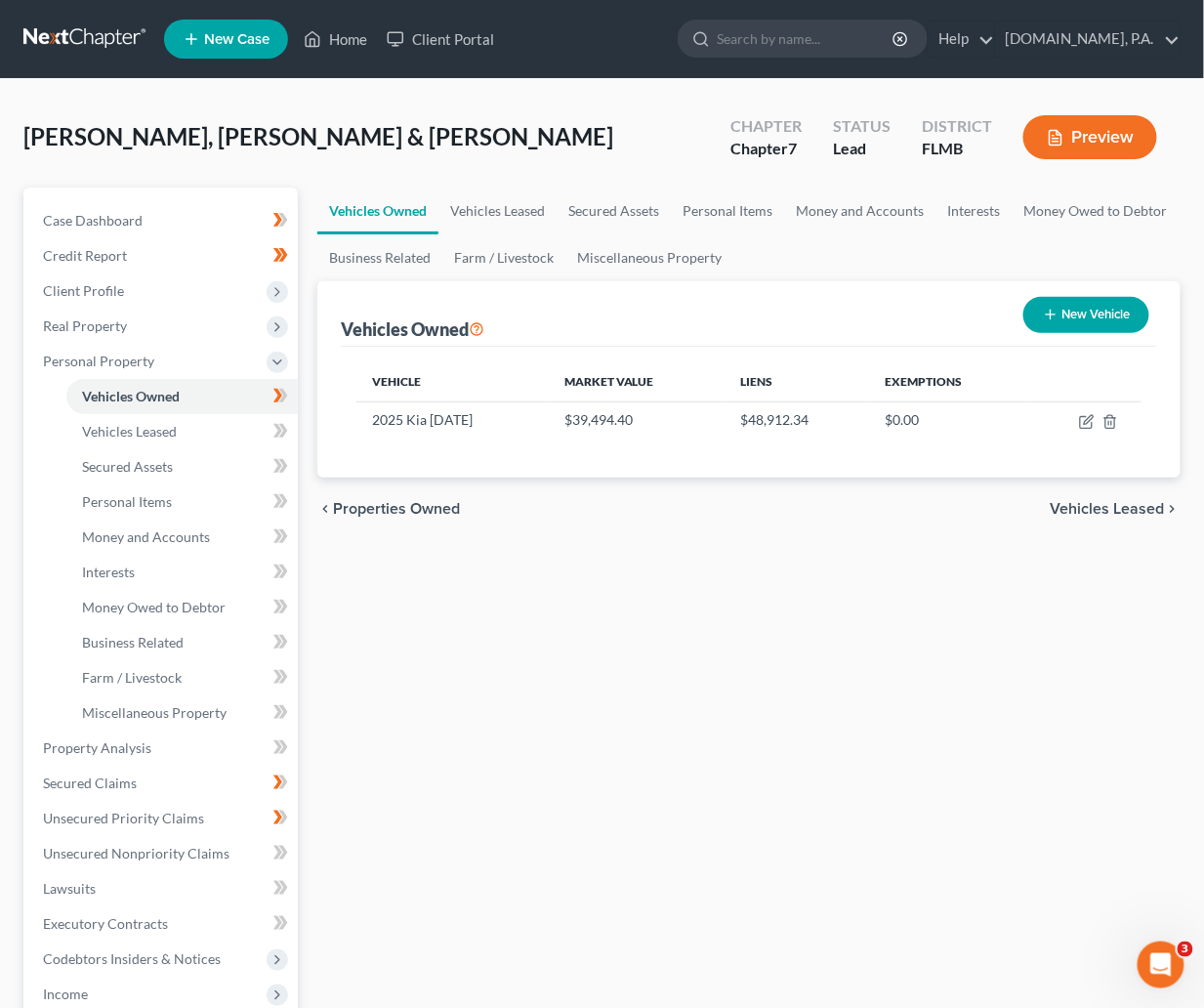
click at [1086, 307] on button "New Vehicle" at bounding box center [1087, 314] width 126 height 36
select select "0"
select select "2"
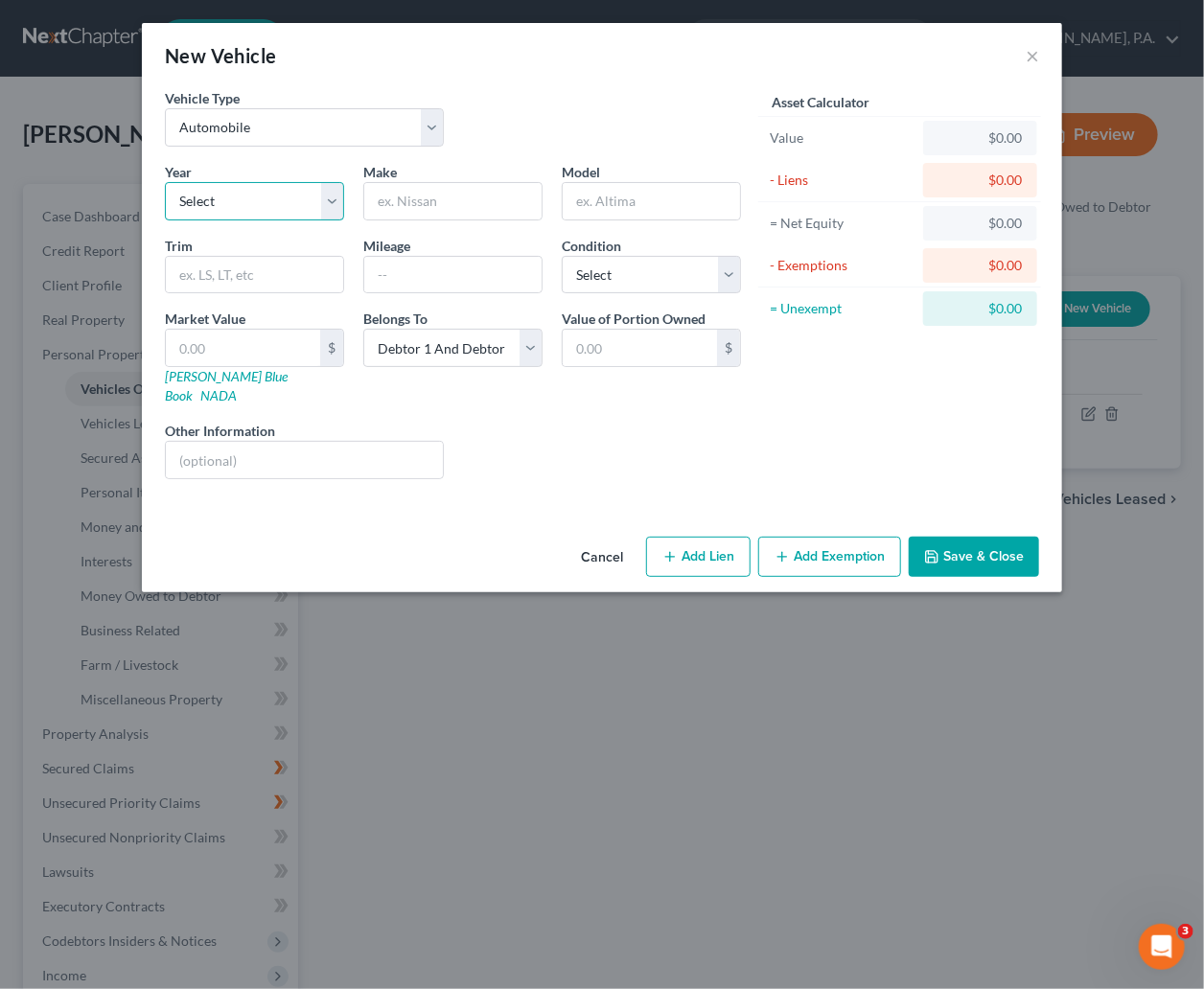
click at [336, 195] on select "Select 2026 2025 2024 2023 2022 2021 2020 2019 2018 2017 2016 2015 2014 2013 20…" at bounding box center [255, 200] width 180 height 38
select select "7"
click at [165, 182] on select "Select 2026 2025 2024 2023 2022 2021 2020 2019 2018 2017 2016 2015 2014 2013 20…" at bounding box center [255, 200] width 180 height 38
click at [429, 200] on input "text" at bounding box center [453, 200] width 178 height 36
type input "Jeep"
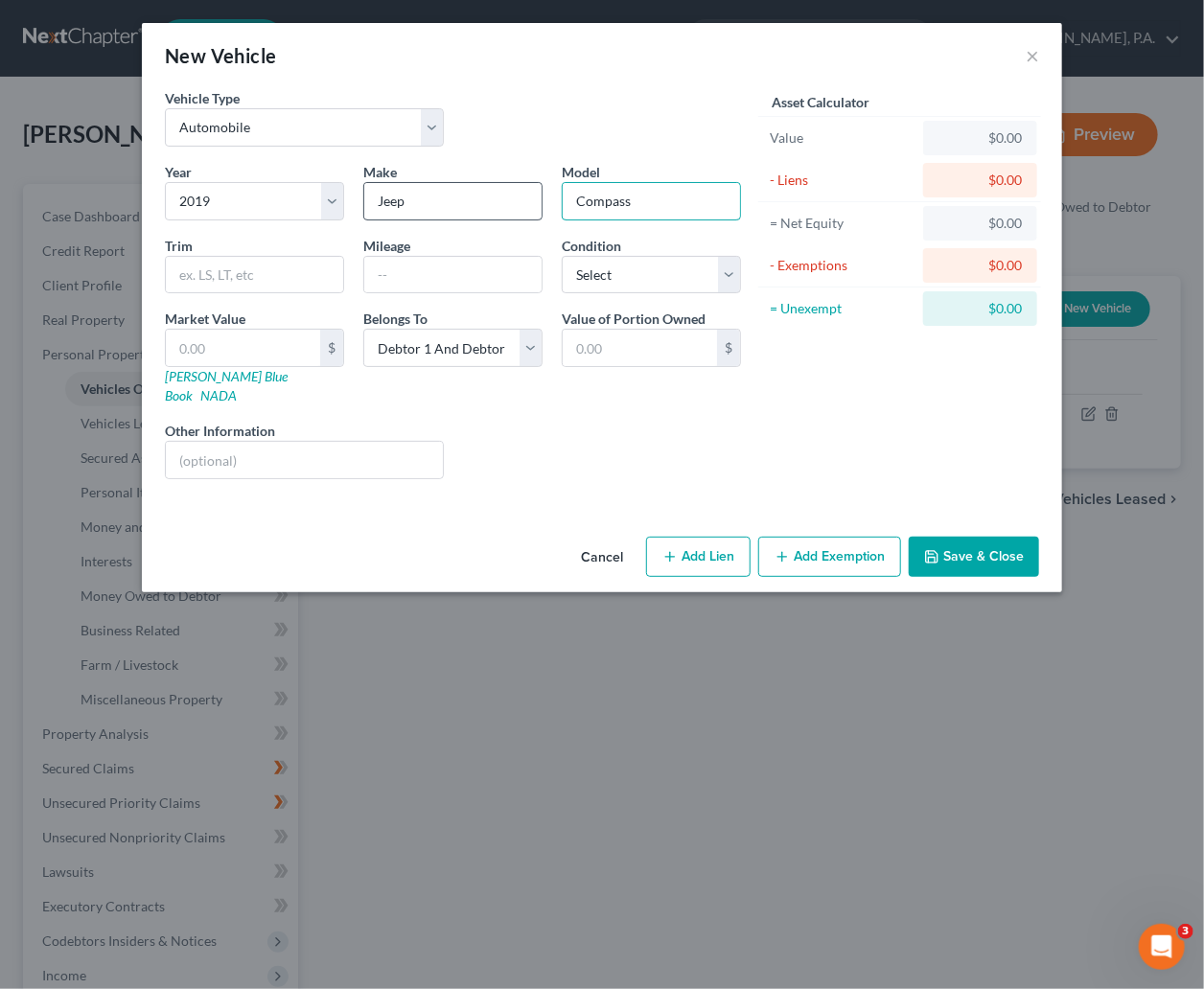
type input "Compass"
type input "Latitude"
click at [728, 274] on select "Select Excellent Very Good Good Fair Poor" at bounding box center [651, 274] width 180 height 38
select select "3"
click at [561, 256] on select "Select Excellent Very Good Good Fair Poor" at bounding box center [651, 274] width 180 height 38
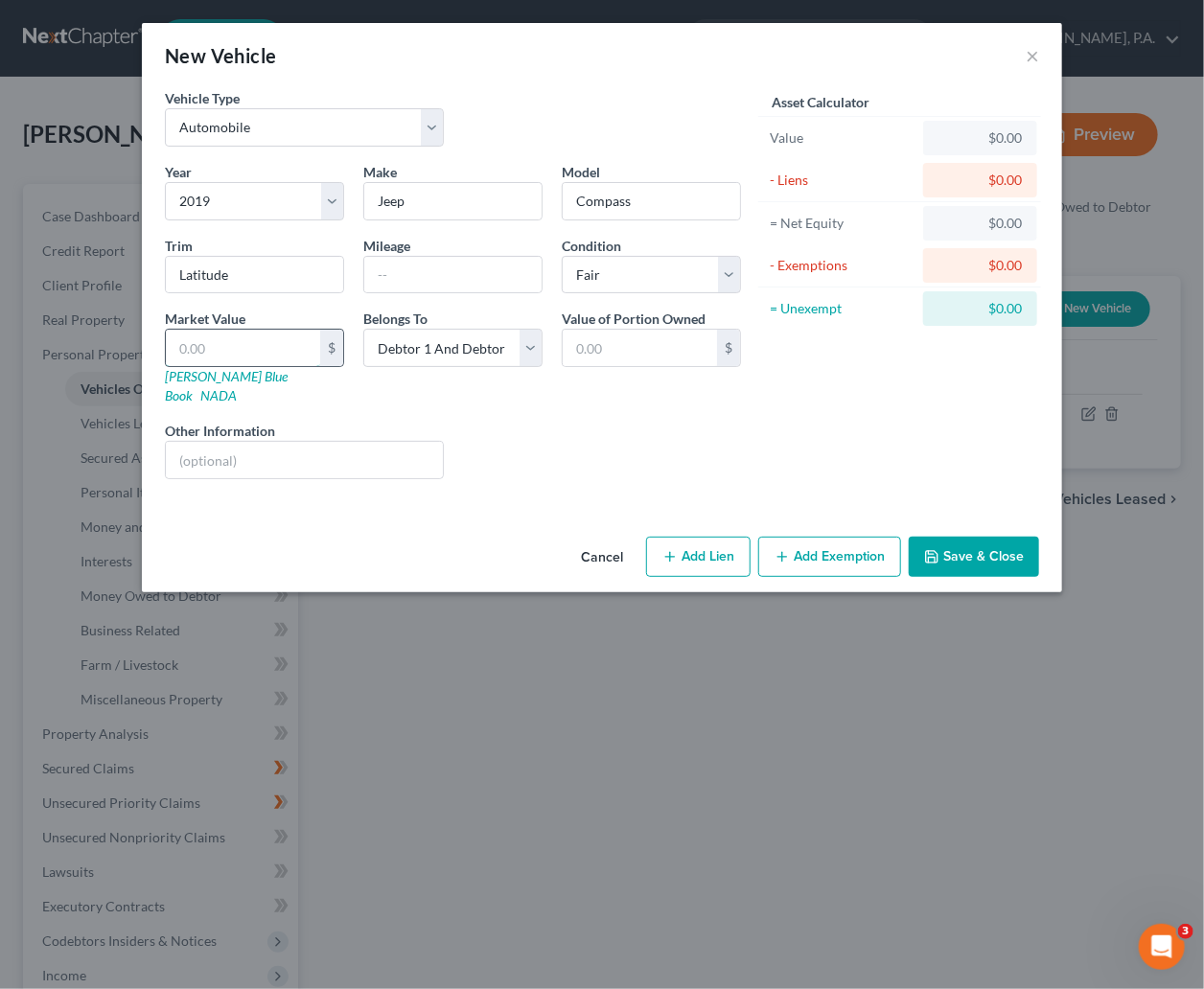
click at [228, 350] on input "text" at bounding box center [243, 348] width 154 height 36
type input "5"
type input "5.00"
type input "58"
type input "58.00"
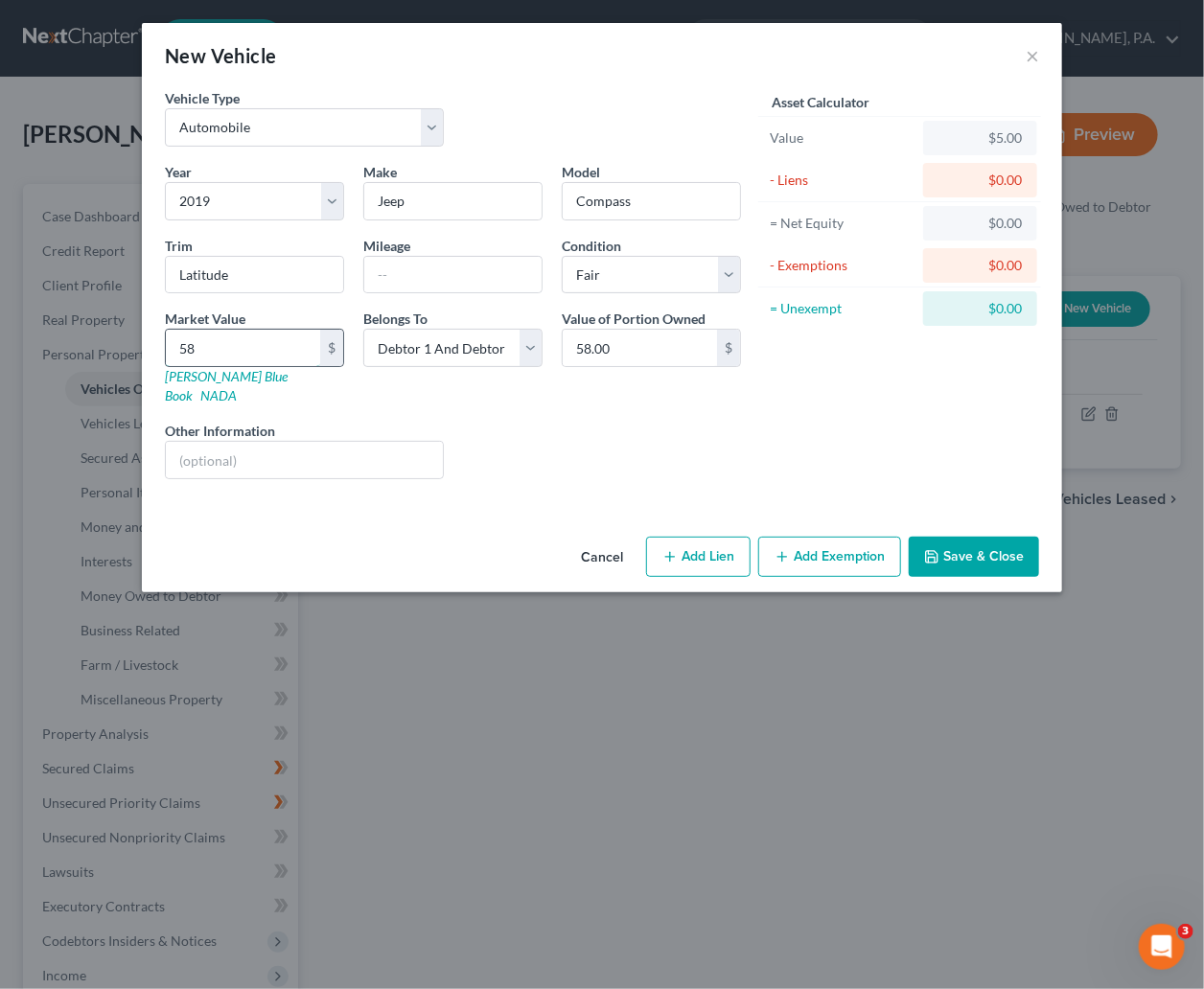
type input "587"
type input "587.00"
type input "5875"
type input "5,875.00"
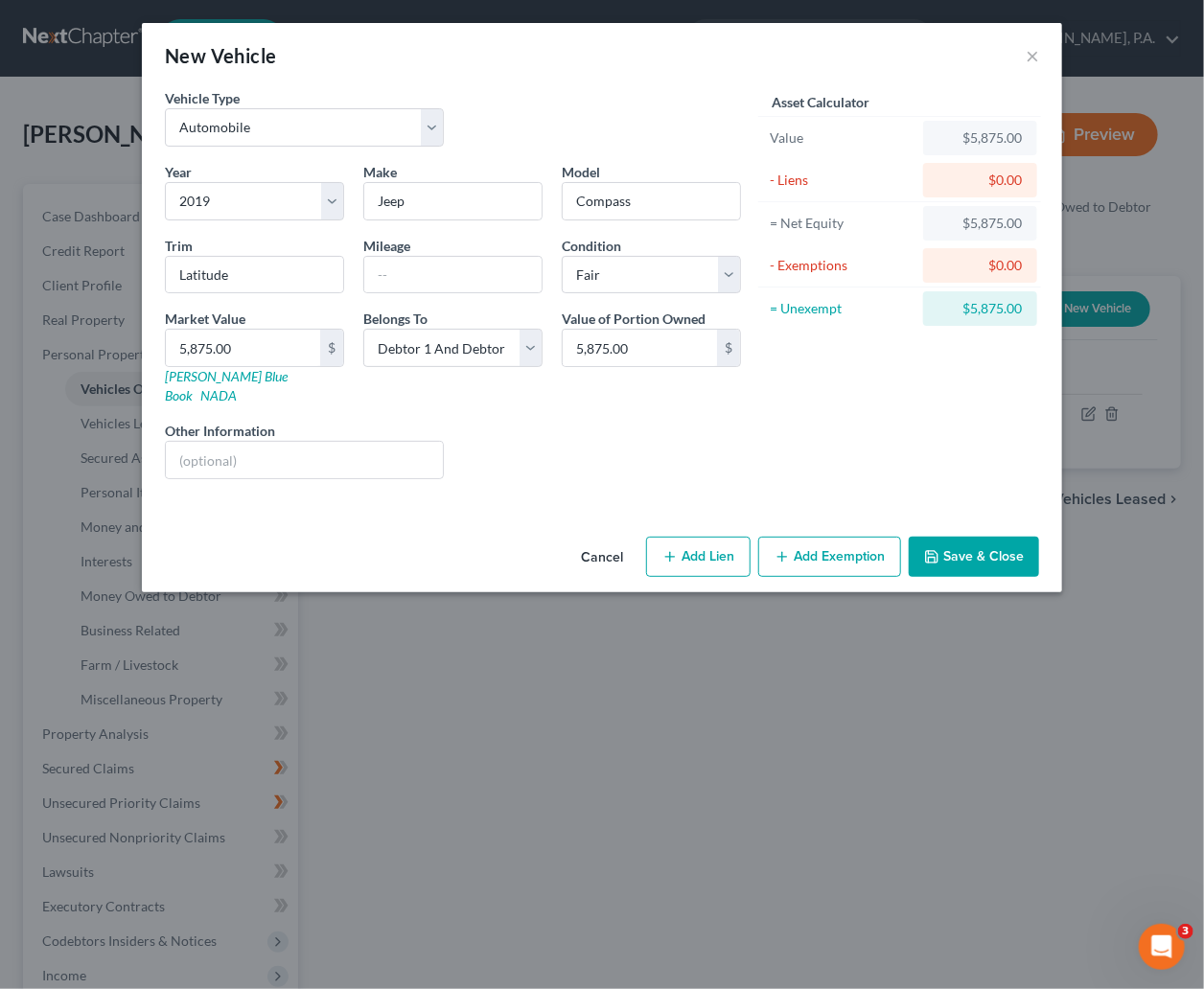
click at [613, 432] on div "Liens Select" at bounding box center [602, 450] width 298 height 59
click at [533, 347] on select "Select Debtor 1 Only Debtor 2 Only Debtor 1 And Debtor 2 Only At Least One Of T…" at bounding box center [453, 348] width 180 height 38
select select "0"
click at [363, 330] on select "Select Debtor 1 Only Debtor 2 Only Debtor 1 And Debtor 2 Only At Least One Of T…" at bounding box center [453, 348] width 180 height 38
click at [860, 537] on button "Add Exemption" at bounding box center [829, 556] width 143 height 40
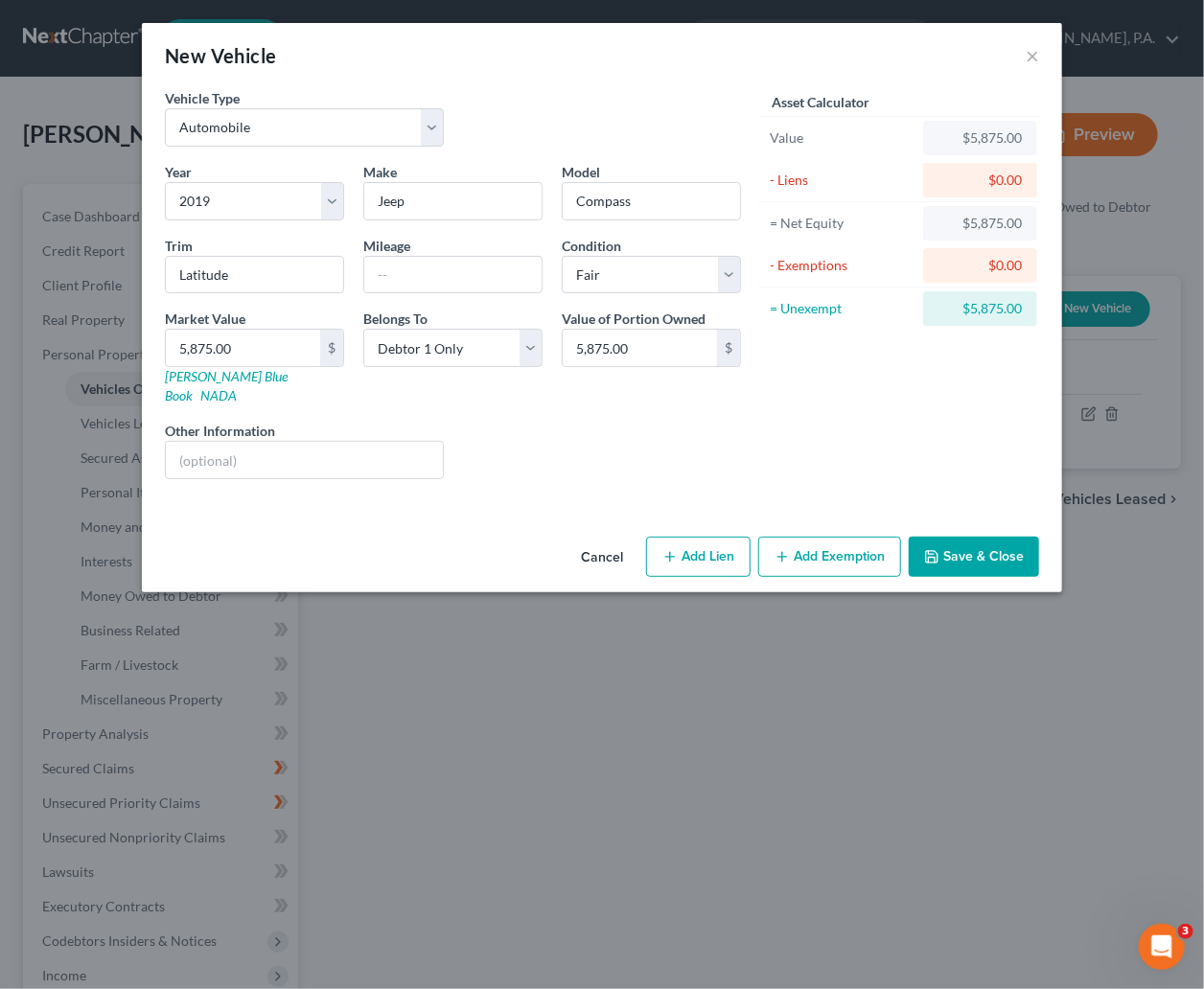
select select "2"
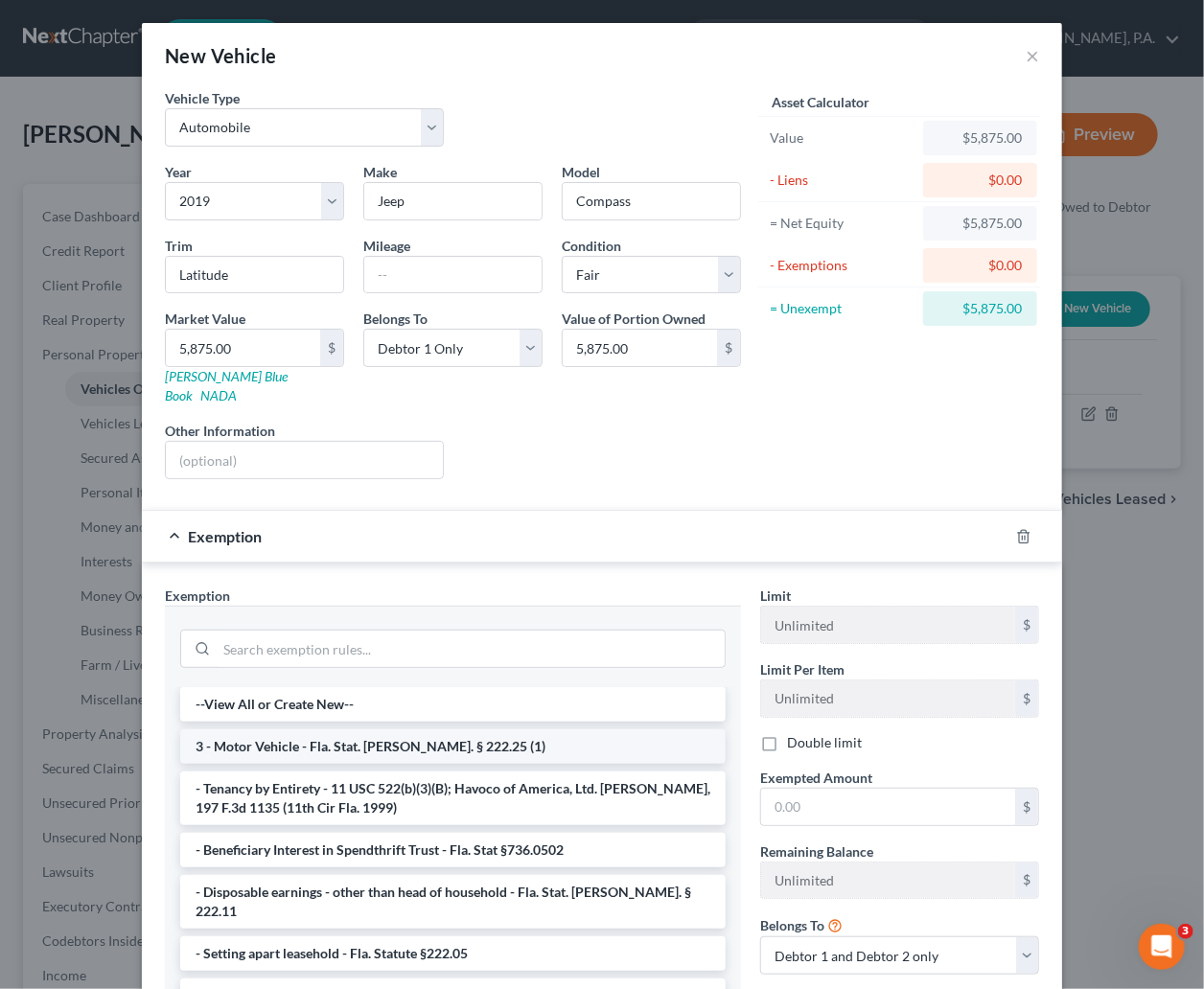
click at [405, 729] on li "3 - Motor Vehicle - Fla. Stat. Ann. § 222.25 (1)" at bounding box center [453, 746] width 546 height 34
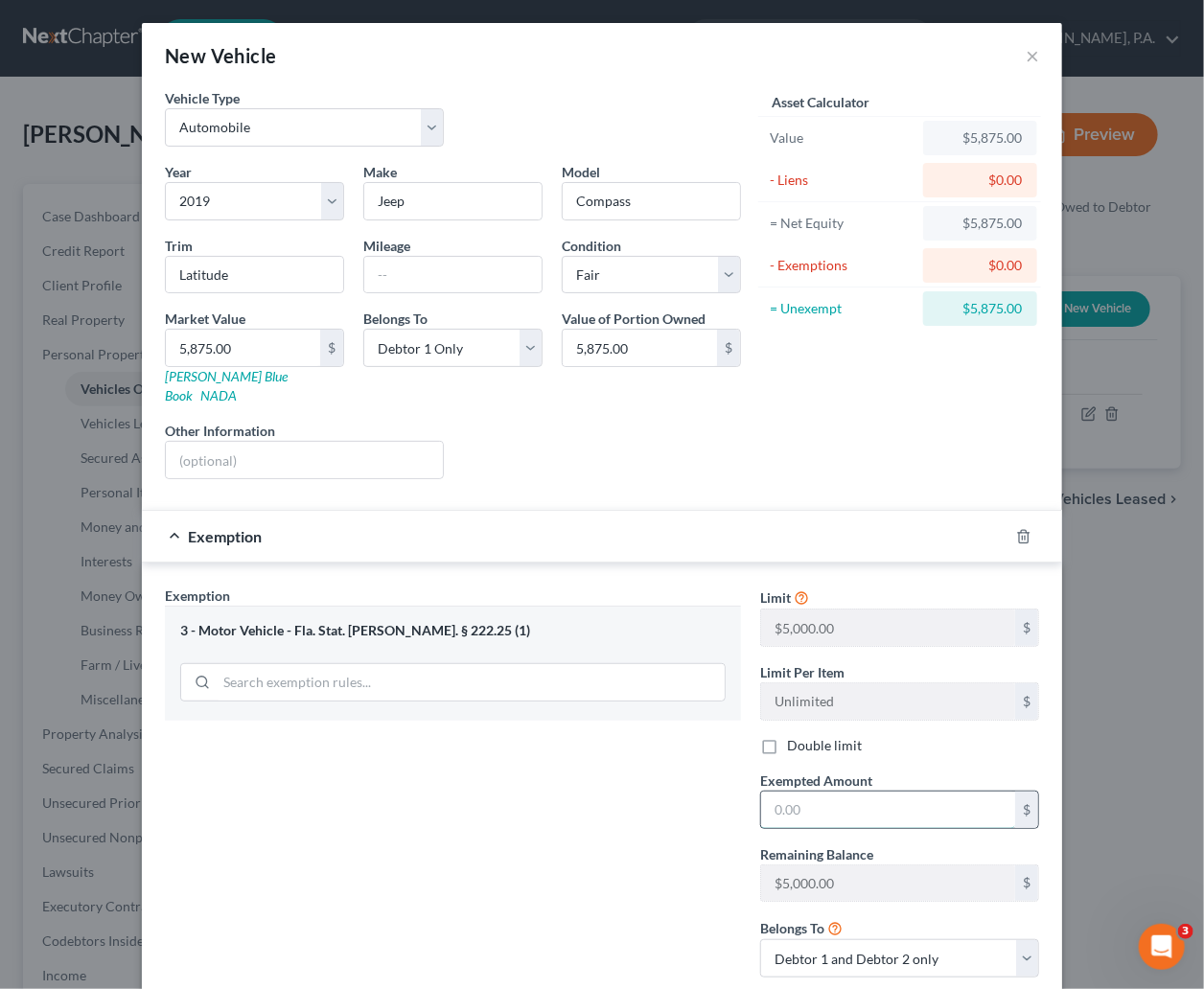
click at [884, 799] on input "text" at bounding box center [888, 809] width 254 height 36
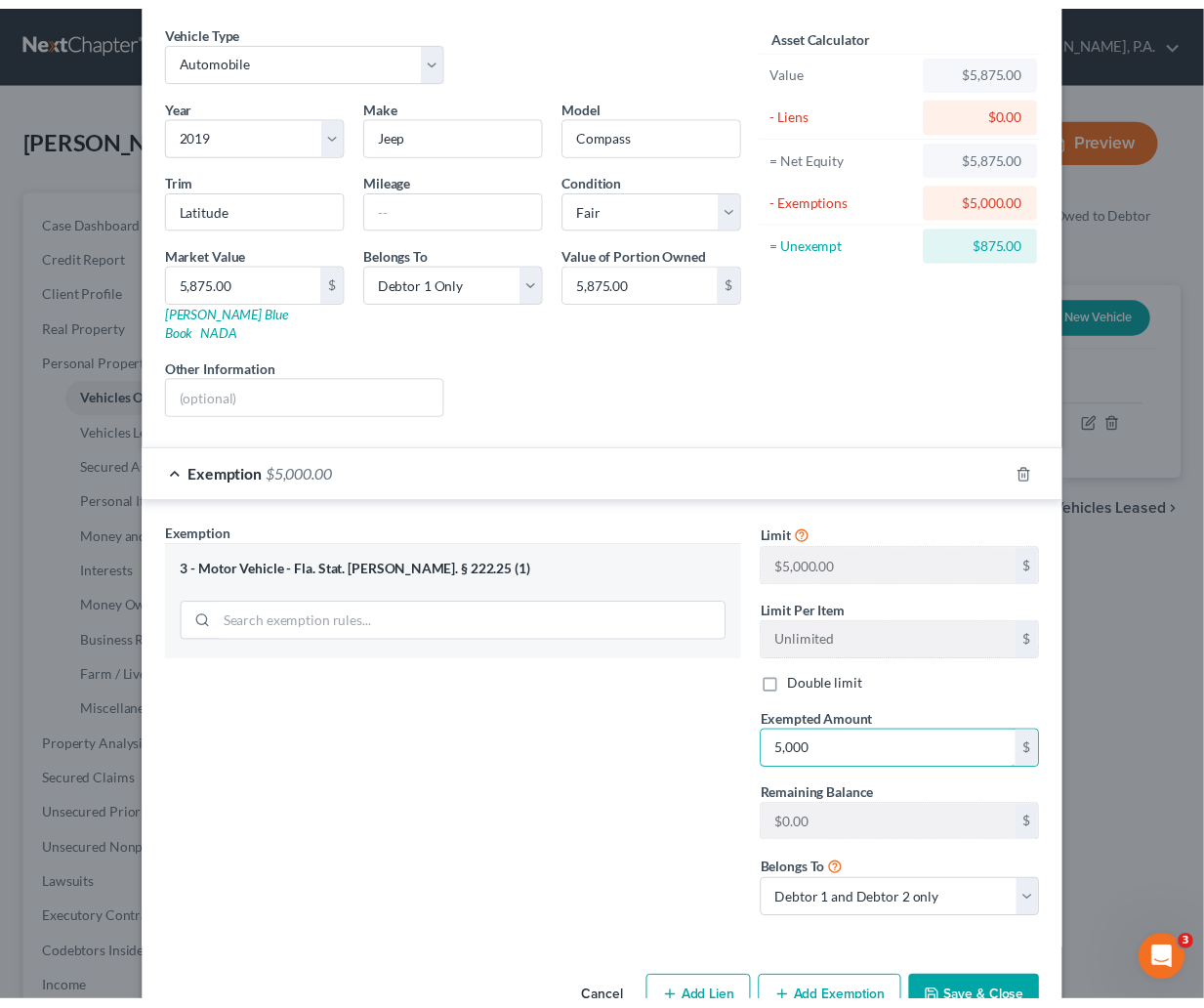
scroll to position [112, 0]
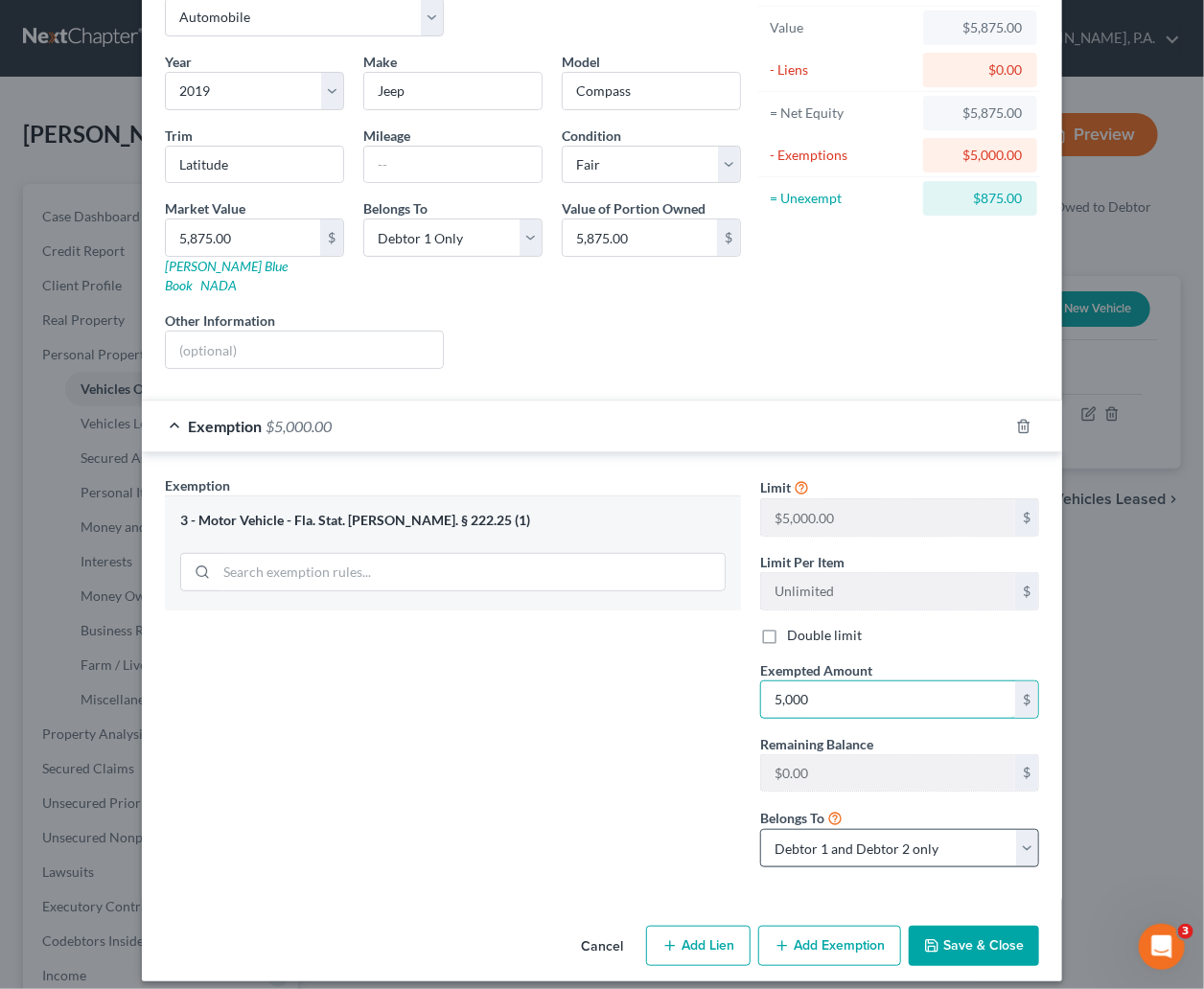
type input "5,000"
click at [1019, 838] on select "Debtor 1 only Debtor 2 only Debtor 1 and Debtor 2 only" at bounding box center [899, 847] width 279 height 38
select select "0"
click at [760, 829] on select "Debtor 1 only Debtor 2 only Debtor 1 and Debtor 2 only" at bounding box center [899, 847] width 279 height 38
click at [957, 930] on button "Save & Close" at bounding box center [974, 945] width 130 height 40
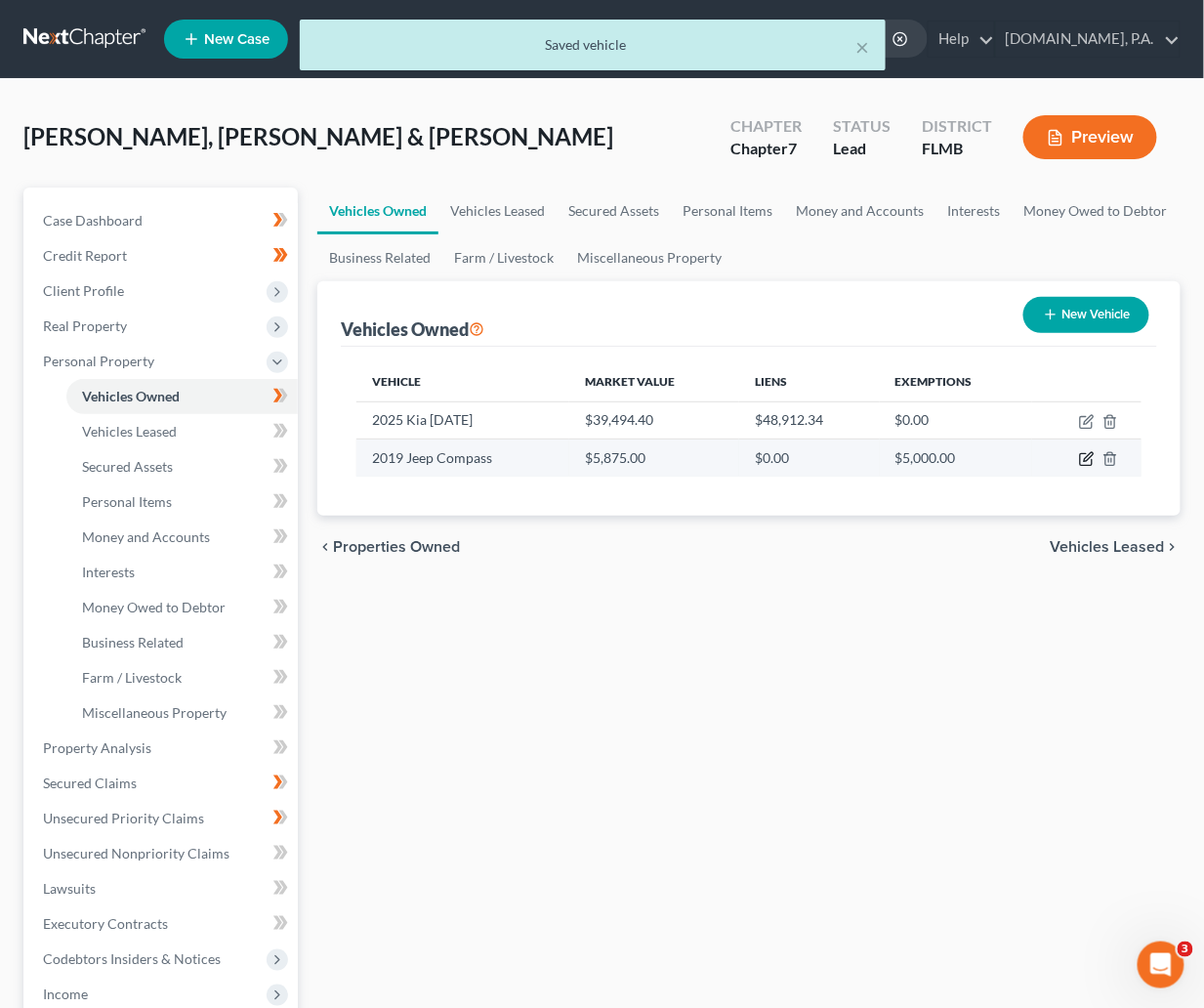
click at [1084, 465] on icon "button" at bounding box center [1088, 459] width 16 height 16
select select "0"
select select "7"
select select "3"
select select "0"
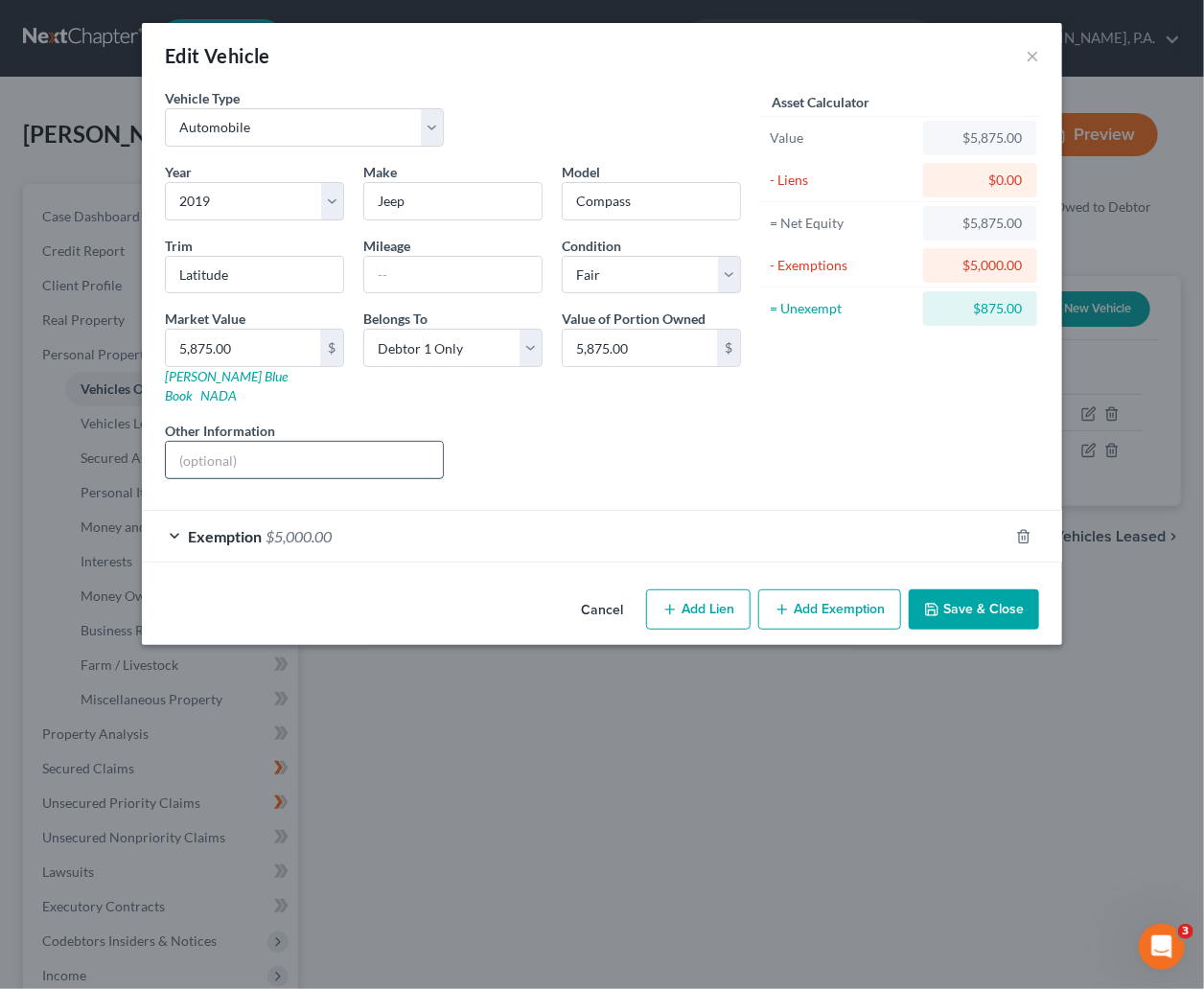
click at [172, 442] on input "text" at bounding box center [305, 460] width 277 height 36
paste input "VIN: 3C4NJDBB3KT600798"
type input "VIN: 3C4NJDBB3KT600798"
click at [974, 590] on button "Save & Close" at bounding box center [974, 609] width 130 height 40
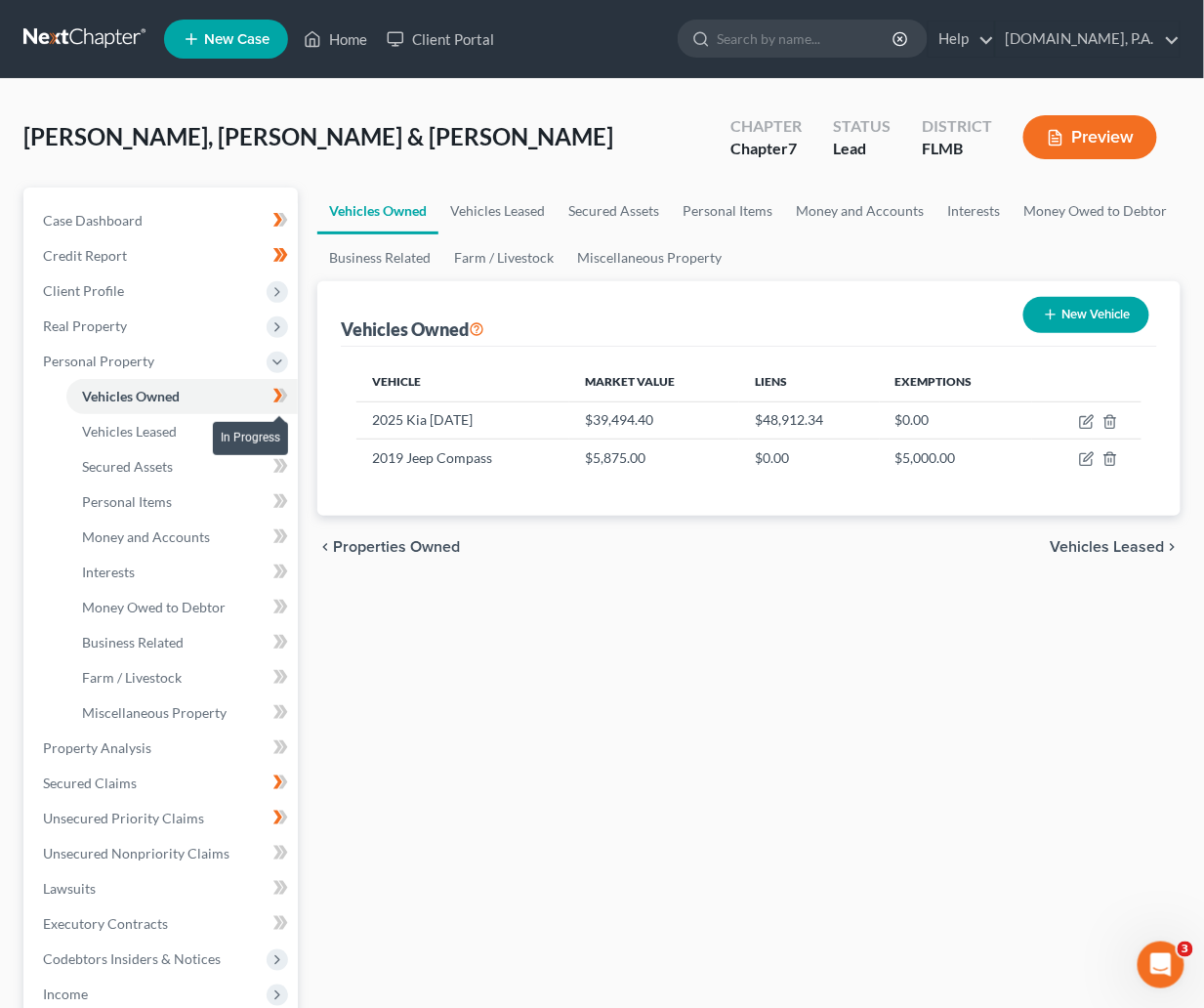
click at [286, 395] on icon at bounding box center [284, 396] width 9 height 14
click at [145, 437] on span "Vehicles Leased" at bounding box center [128, 431] width 95 height 17
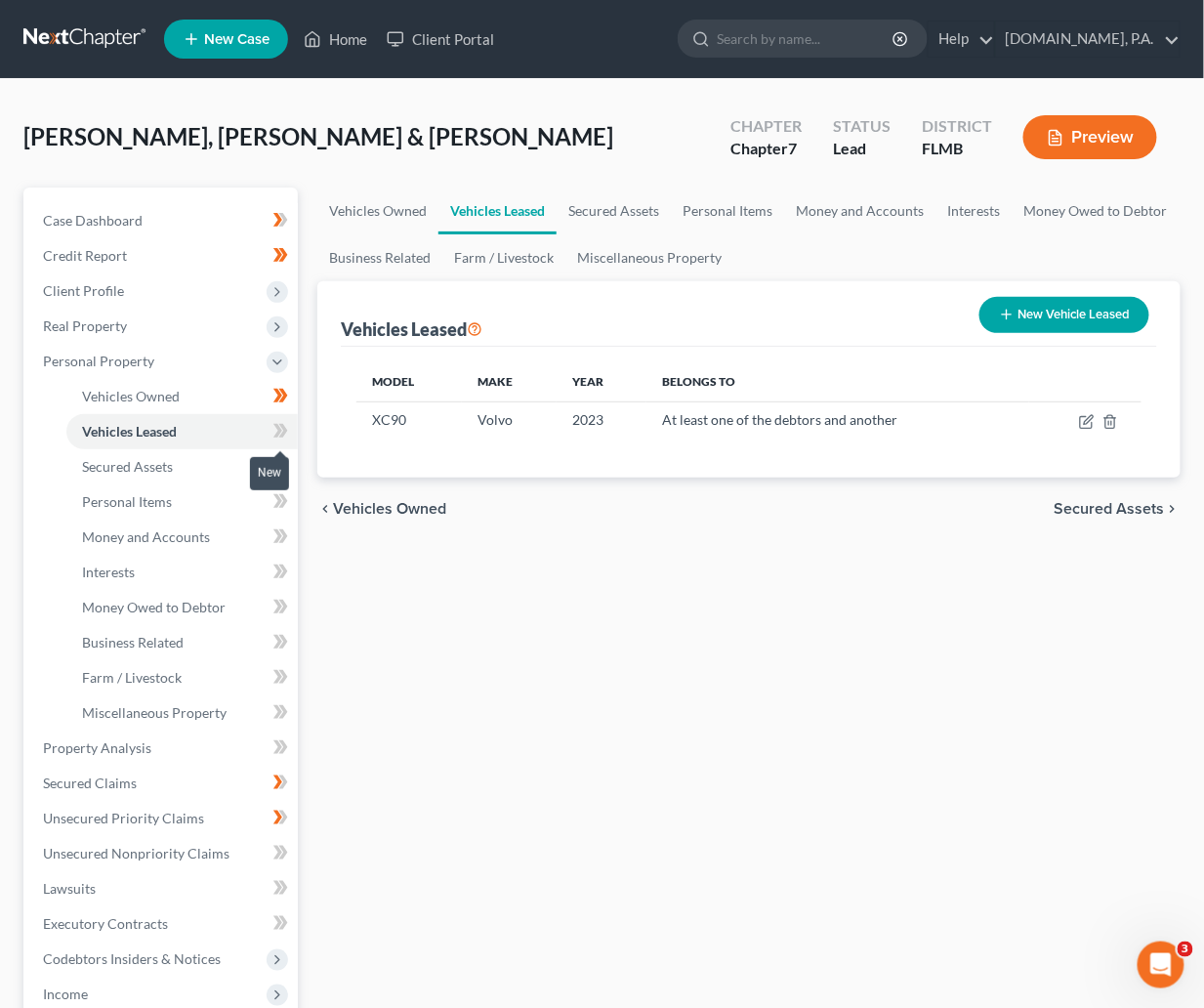
click at [286, 433] on icon at bounding box center [281, 431] width 15 height 25
click at [289, 434] on icon at bounding box center [281, 431] width 15 height 25
click at [147, 471] on span "Secured Assets" at bounding box center [126, 466] width 91 height 17
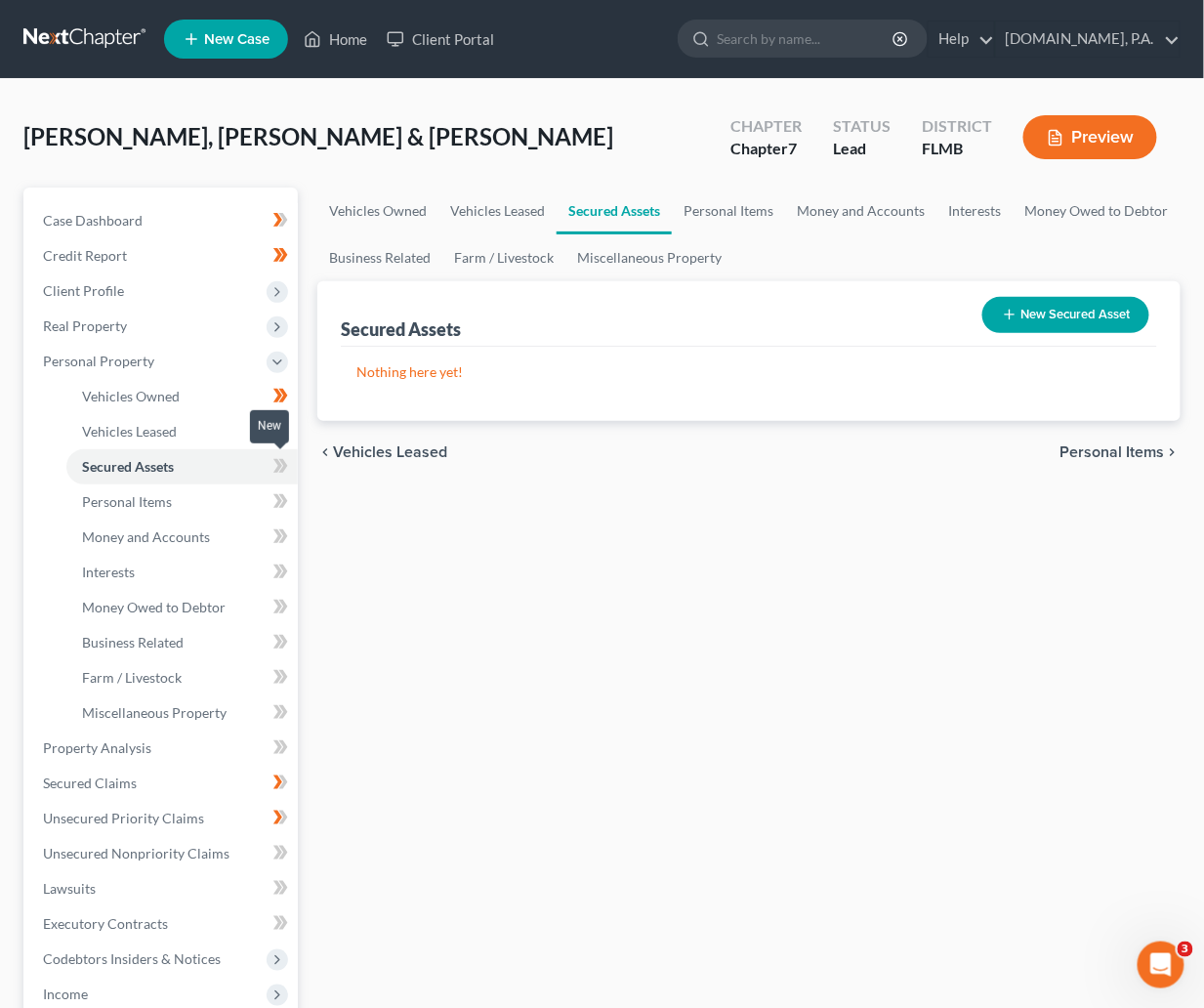
click at [277, 463] on icon at bounding box center [281, 466] width 15 height 25
click at [285, 472] on icon at bounding box center [281, 466] width 15 height 25
click at [150, 512] on link "Personal Items" at bounding box center [182, 502] width 232 height 35
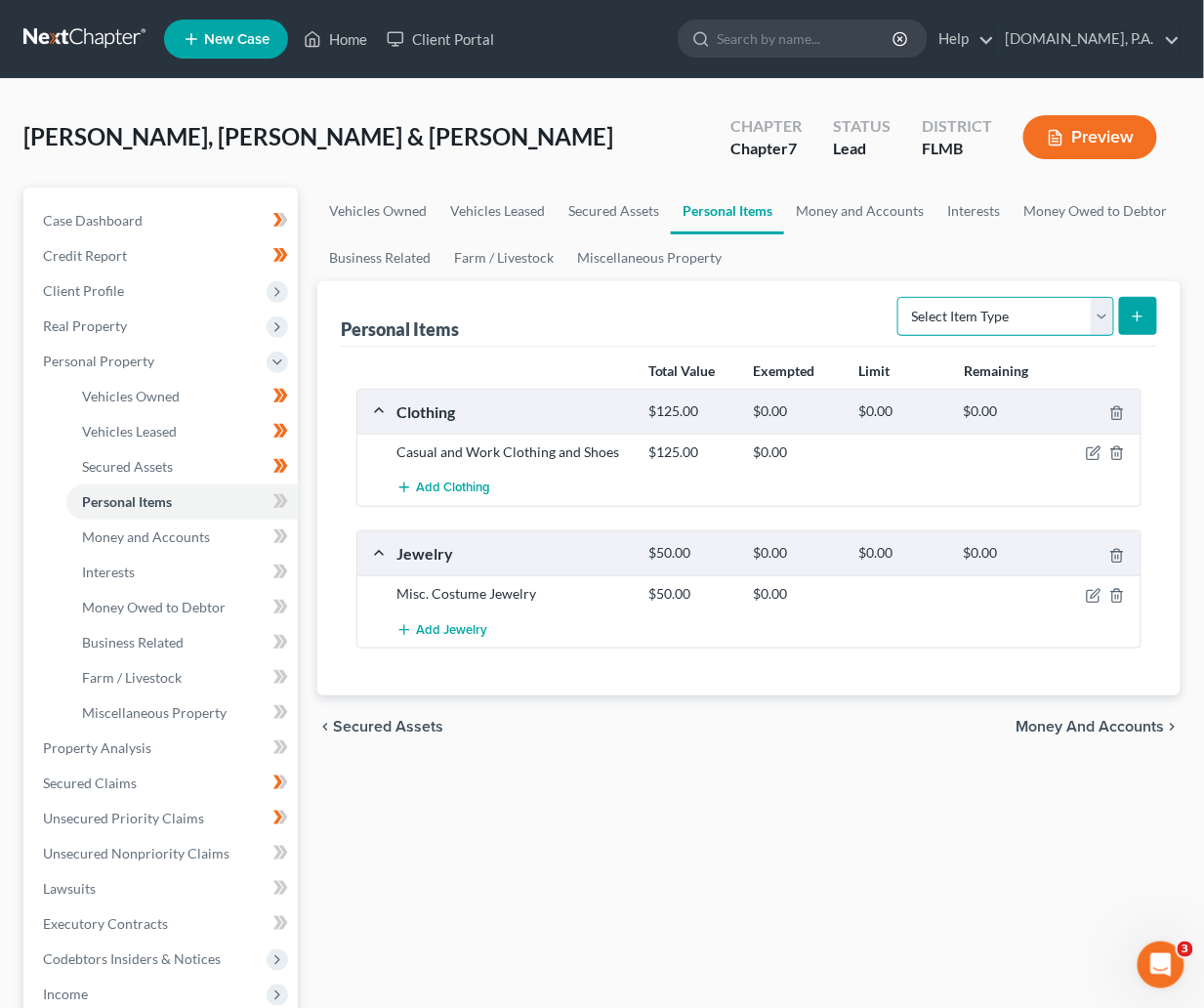
click at [1106, 314] on select "Select Item Type Clothing Collectibles Of Value Electronics Firearms Household …" at bounding box center [1006, 315] width 217 height 39
select select "household_goods"
click at [900, 297] on select "Select Item Type Clothing Collectibles Of Value Electronics Firearms Household …" at bounding box center [1006, 315] width 217 height 39
click at [1151, 320] on button "submit" at bounding box center [1138, 315] width 38 height 38
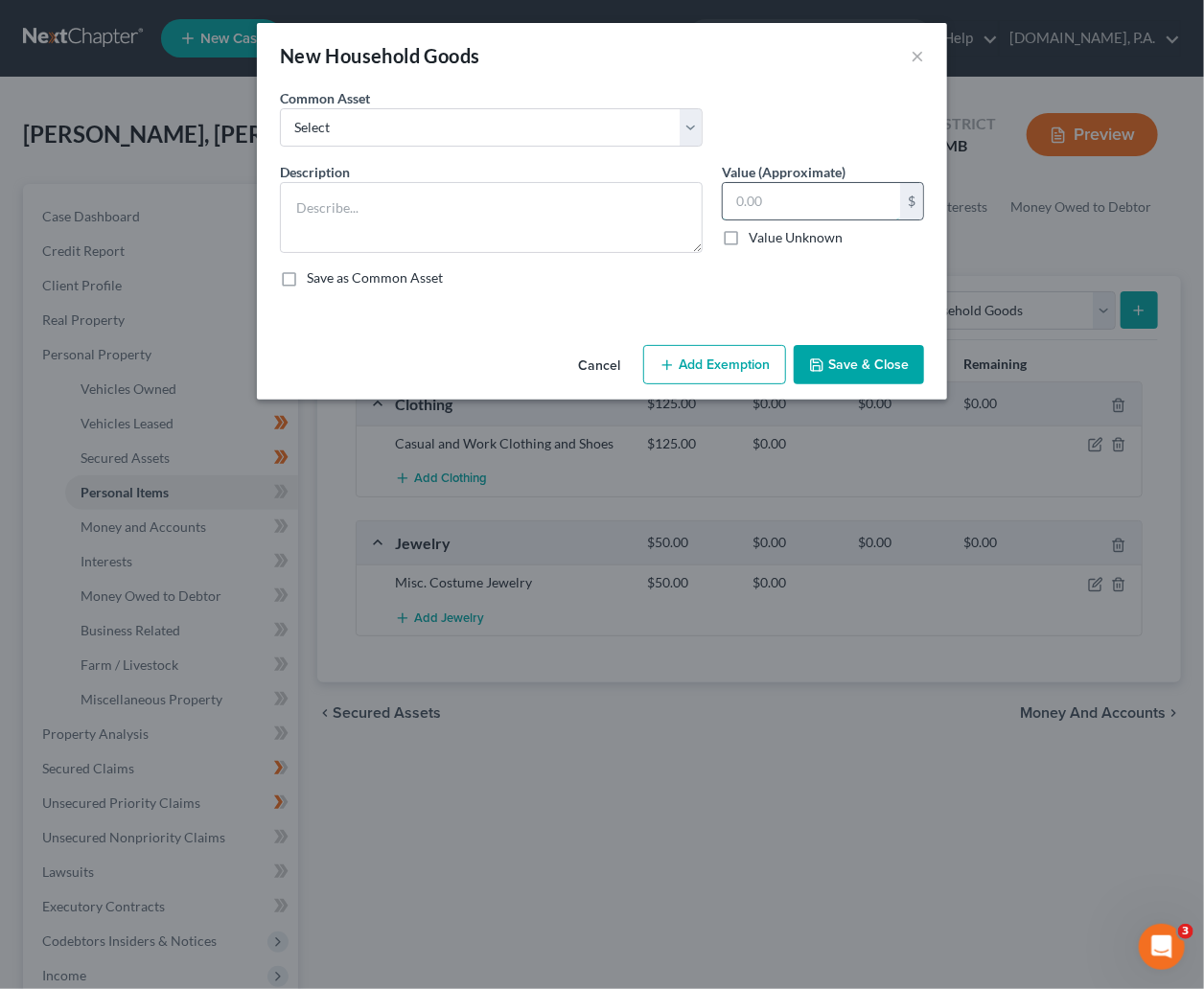
click at [813, 194] on input "text" at bounding box center [811, 200] width 178 height 36
type input "350"
click at [699, 368] on button "Add Exemption" at bounding box center [715, 364] width 143 height 40
select select "2"
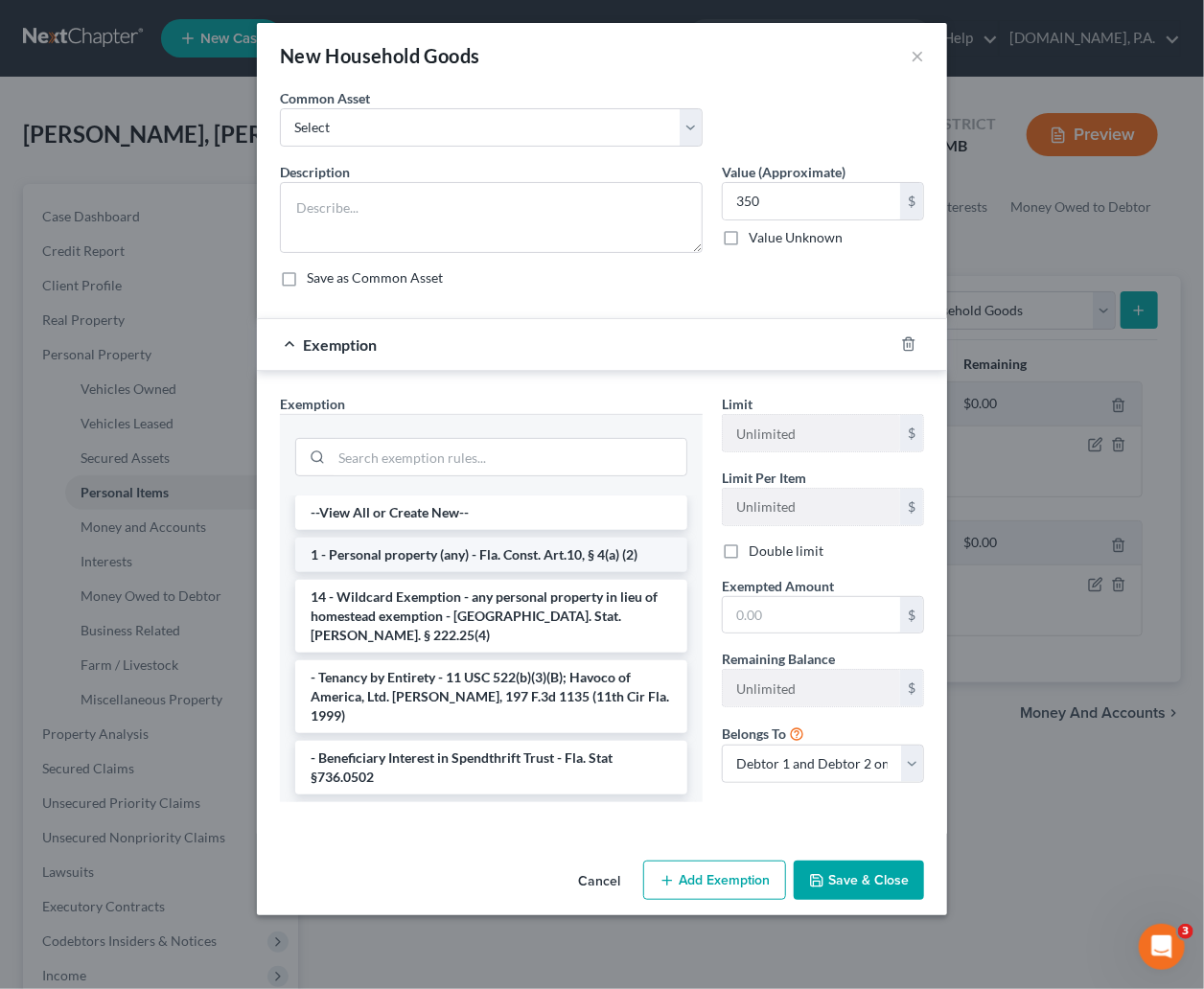
click at [458, 554] on li "1 - Personal property (any) - Fla. Const. Art.10, § 4(a) (2)" at bounding box center [490, 555] width 392 height 34
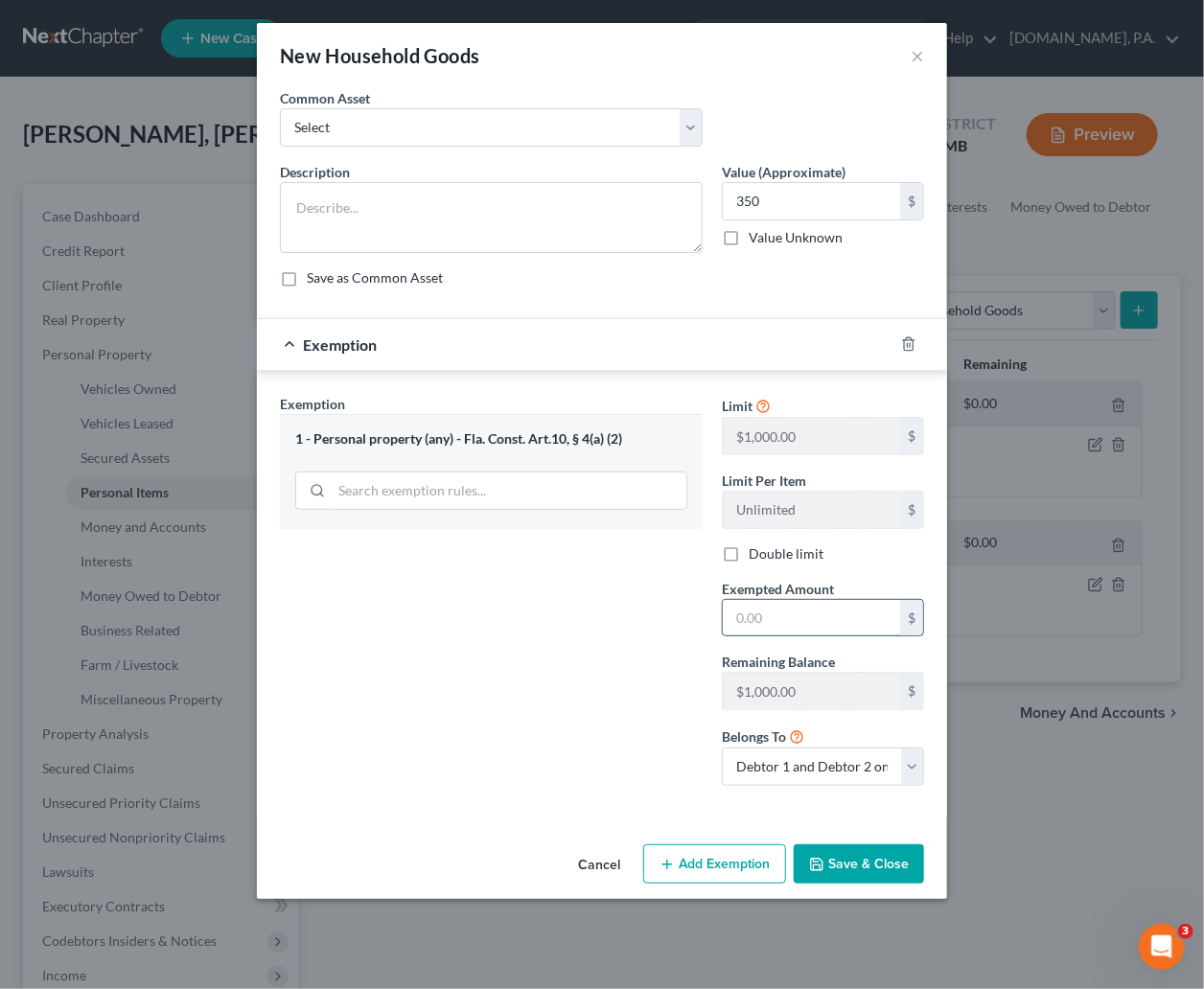
click at [779, 617] on input "text" at bounding box center [811, 617] width 178 height 36
type input "350"
click at [580, 705] on div "Exemption Set must be selected for CA. Exemption * 1 - Personal property (any) …" at bounding box center [491, 597] width 442 height 407
click at [749, 557] on label "Double limit" at bounding box center [786, 555] width 75 height 20
click at [756, 556] on input "Double limit" at bounding box center [762, 551] width 13 height 13
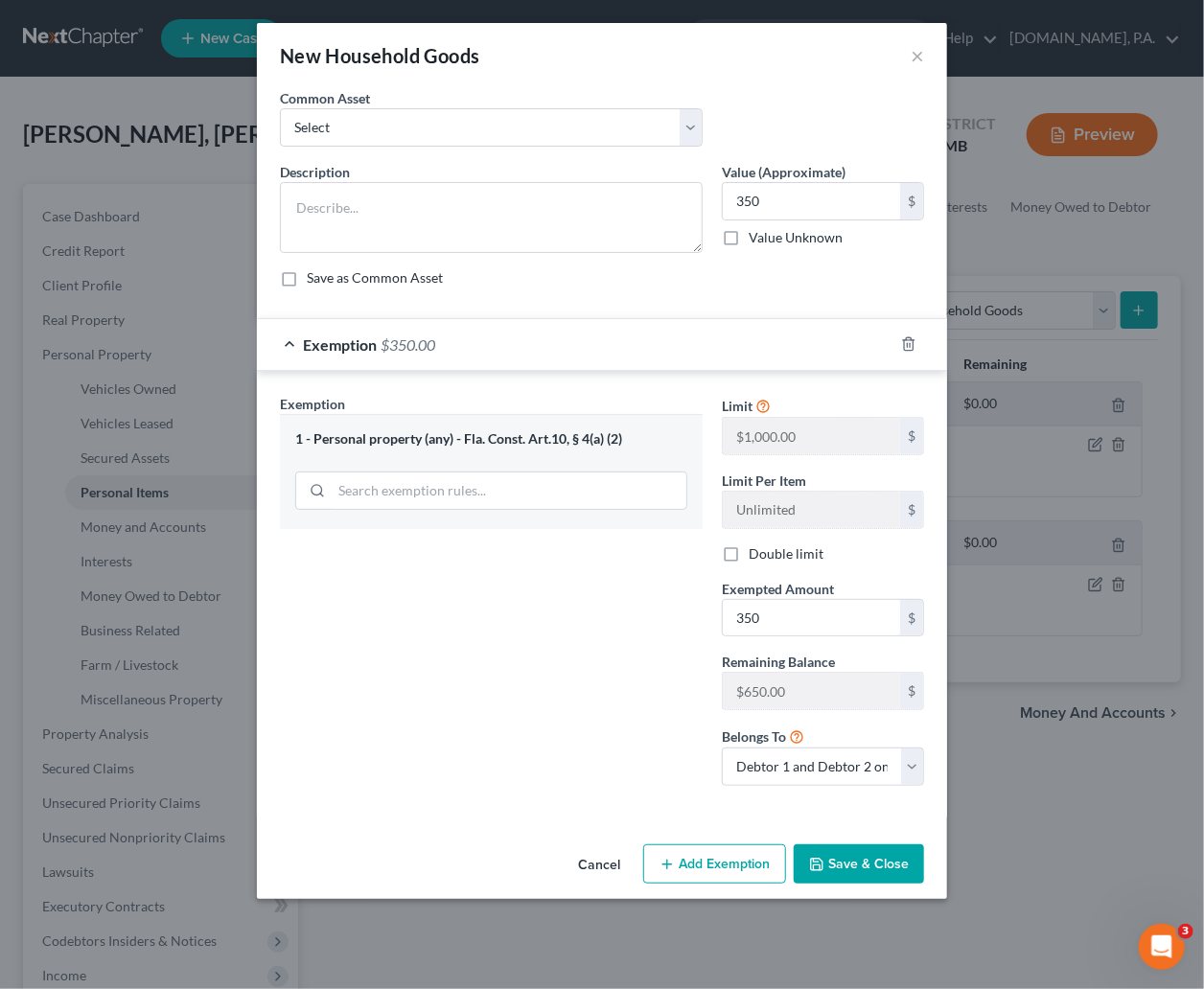
checkbox input "true"
click at [838, 855] on button "Save & Close" at bounding box center [858, 864] width 130 height 40
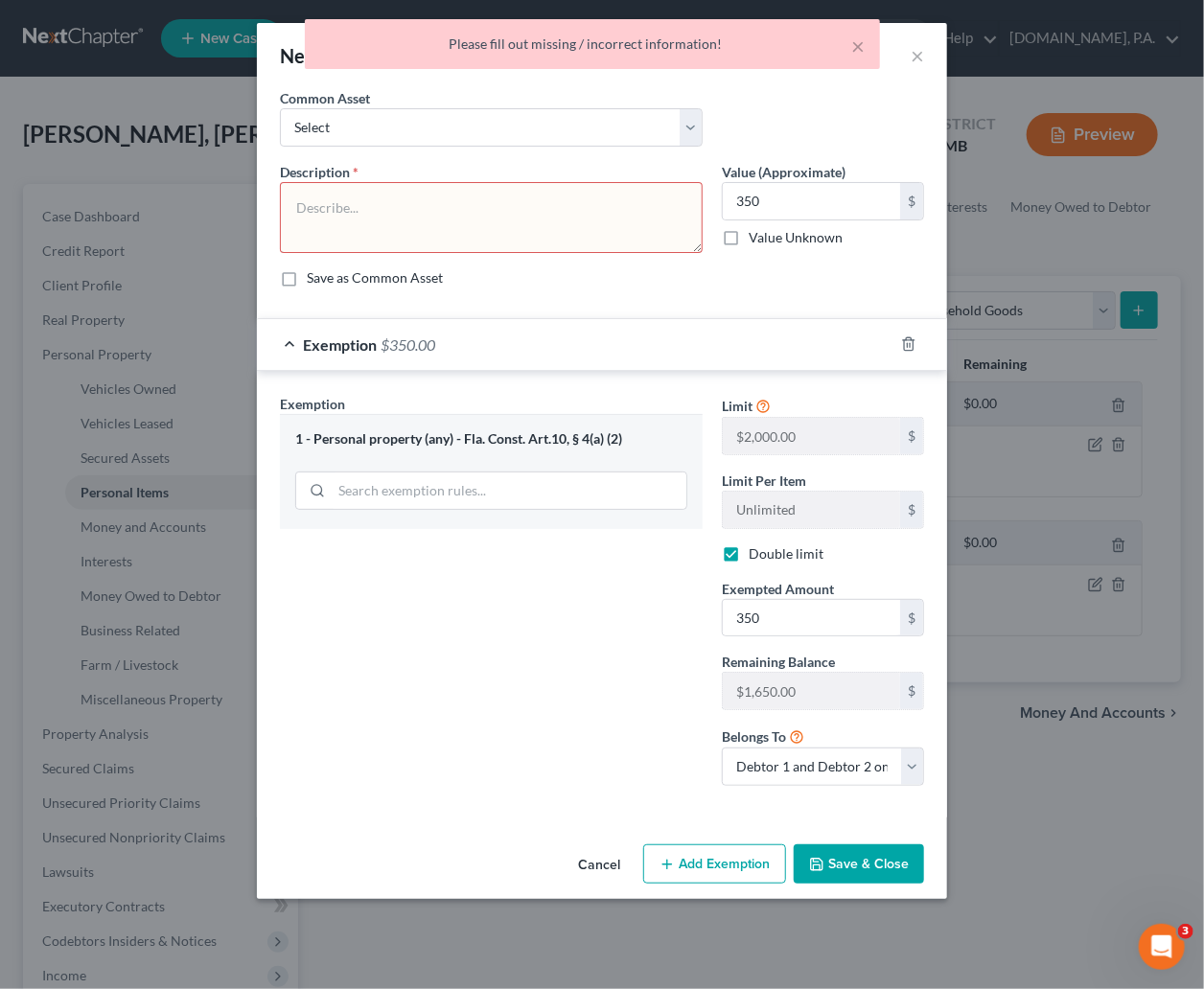
click at [333, 188] on textarea at bounding box center [491, 217] width 423 height 71
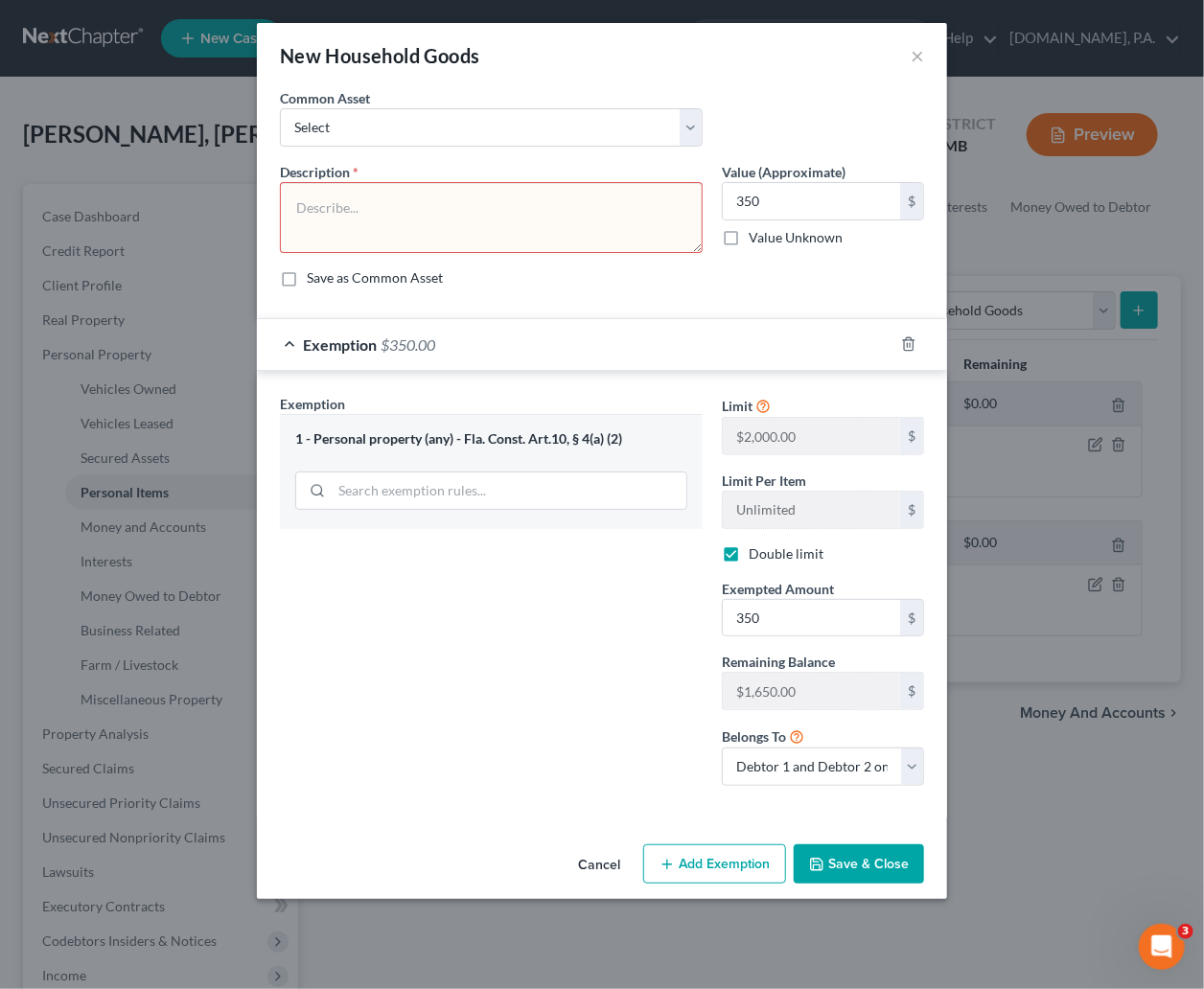
click at [596, 862] on button "Cancel" at bounding box center [599, 865] width 73 height 38
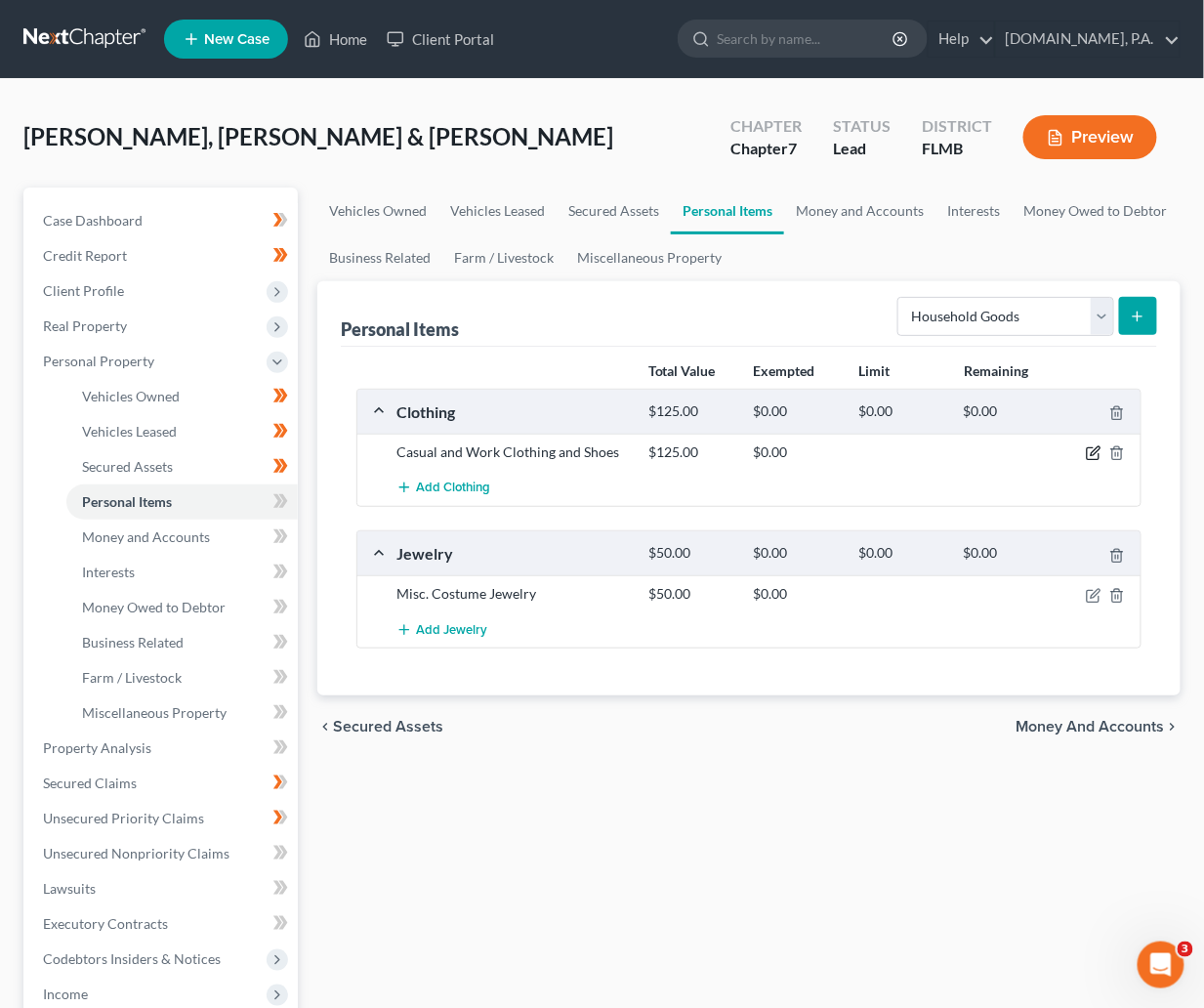
click at [1092, 451] on icon "button" at bounding box center [1094, 454] width 16 height 16
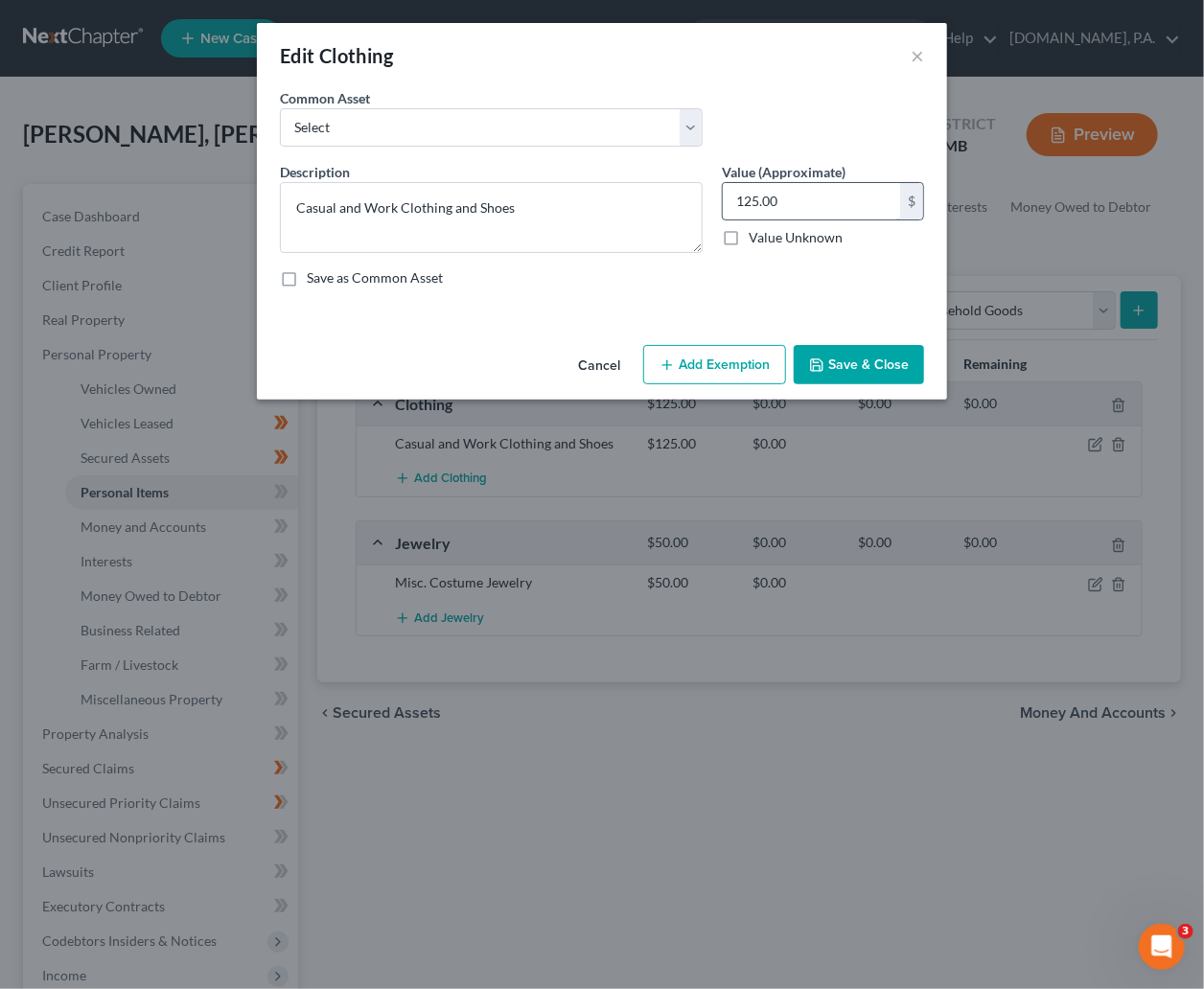
click at [792, 188] on input "125.00" at bounding box center [811, 200] width 178 height 36
type input "400"
click at [739, 352] on button "Add Exemption" at bounding box center [715, 364] width 143 height 40
select select "2"
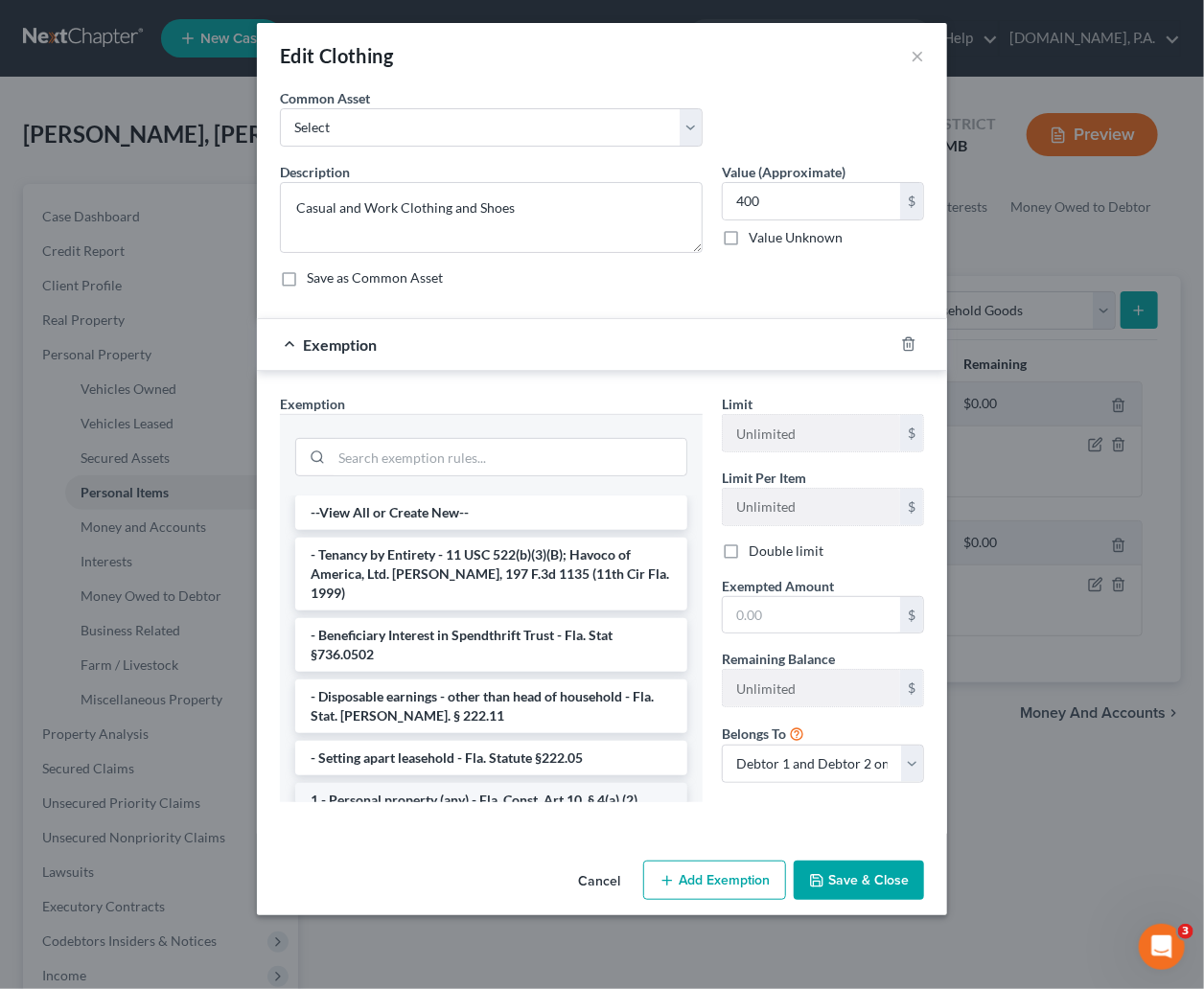
click at [405, 783] on li "1 - Personal property (any) - Fla. Const. Art.10, § 4(a) (2)" at bounding box center [490, 800] width 392 height 34
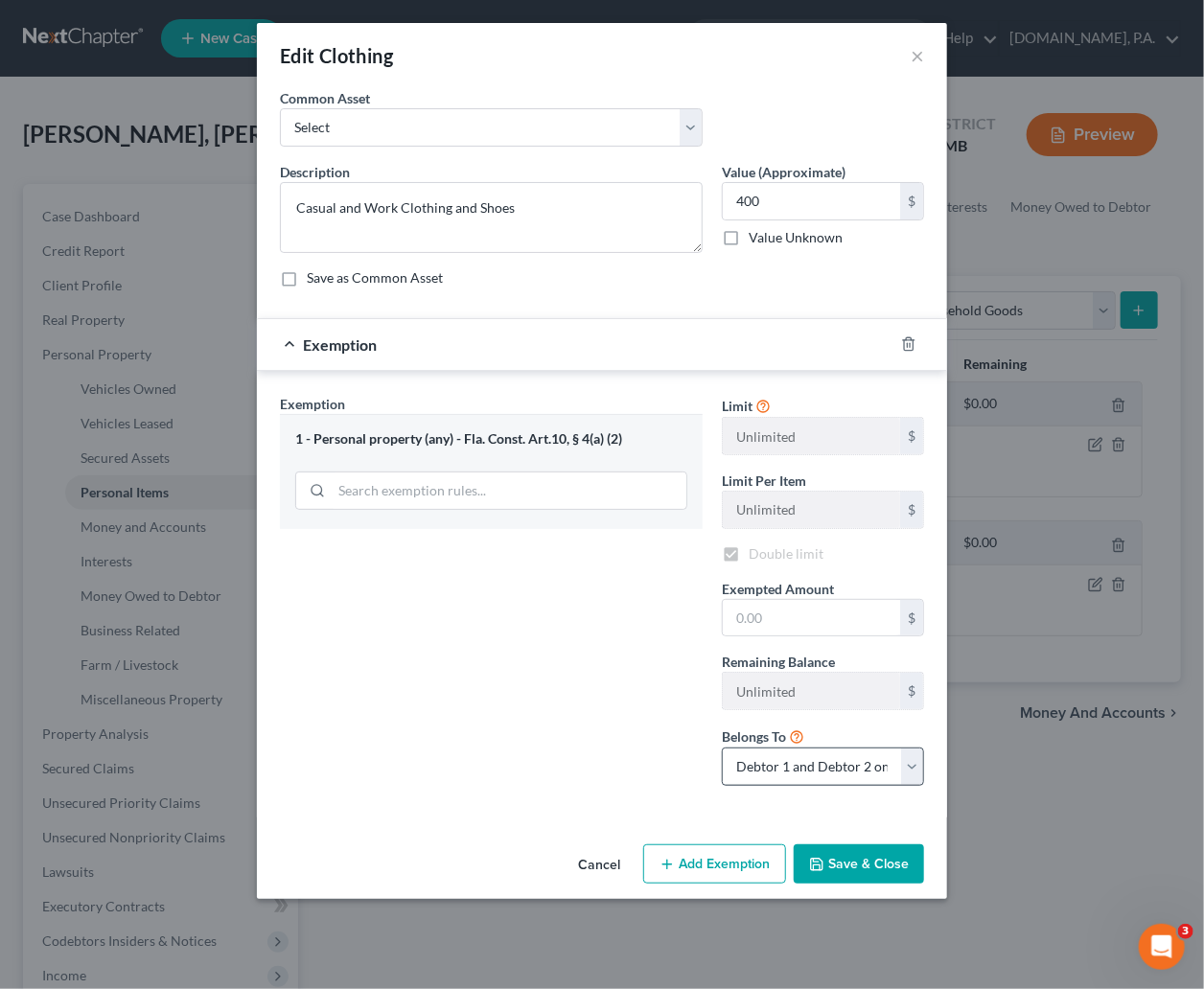
checkbox input "true"
click at [793, 617] on input "text" at bounding box center [811, 617] width 178 height 36
type input "400"
click at [850, 870] on button "Save & Close" at bounding box center [858, 864] width 130 height 40
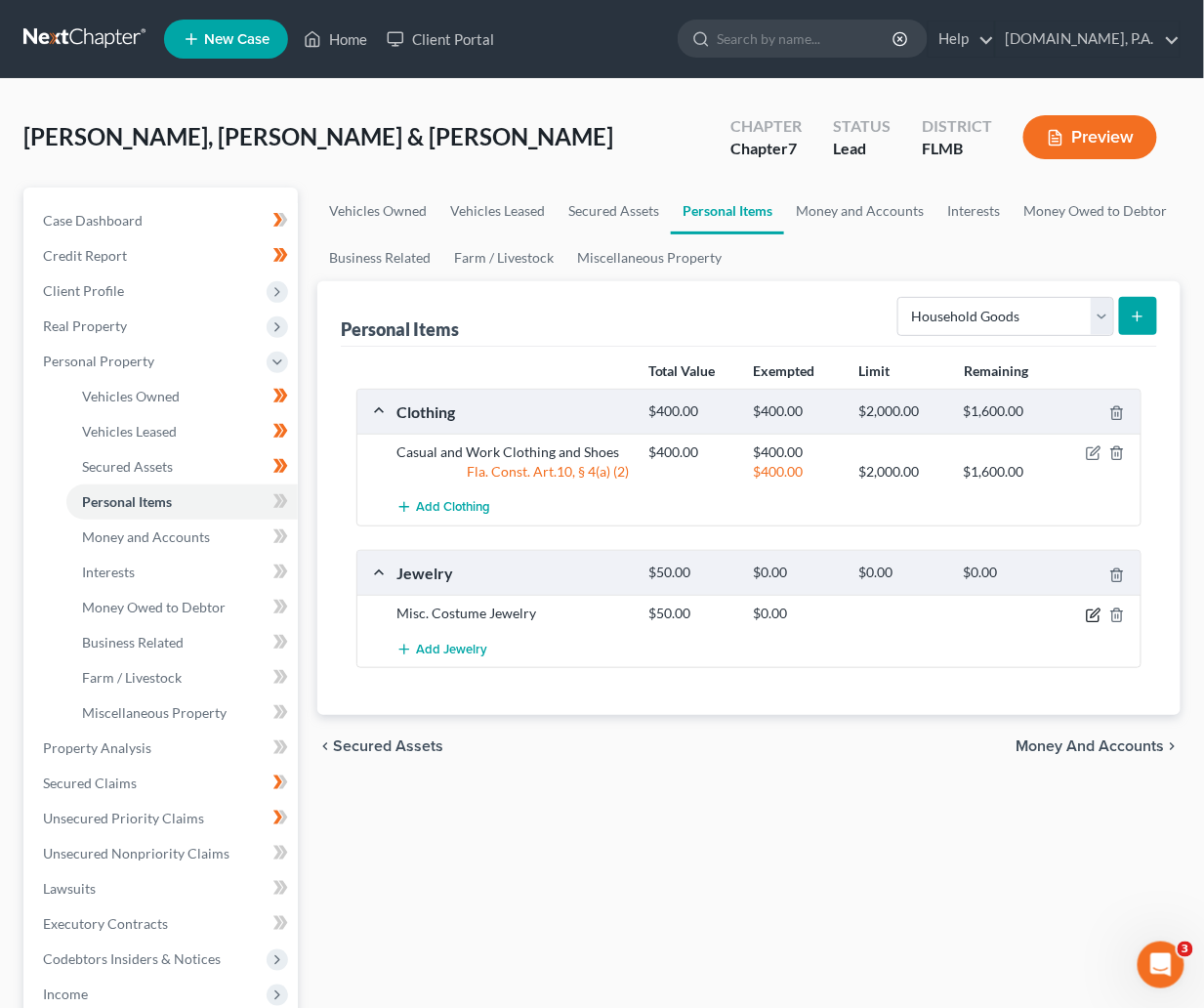
click at [1099, 611] on icon "button" at bounding box center [1094, 616] width 16 height 16
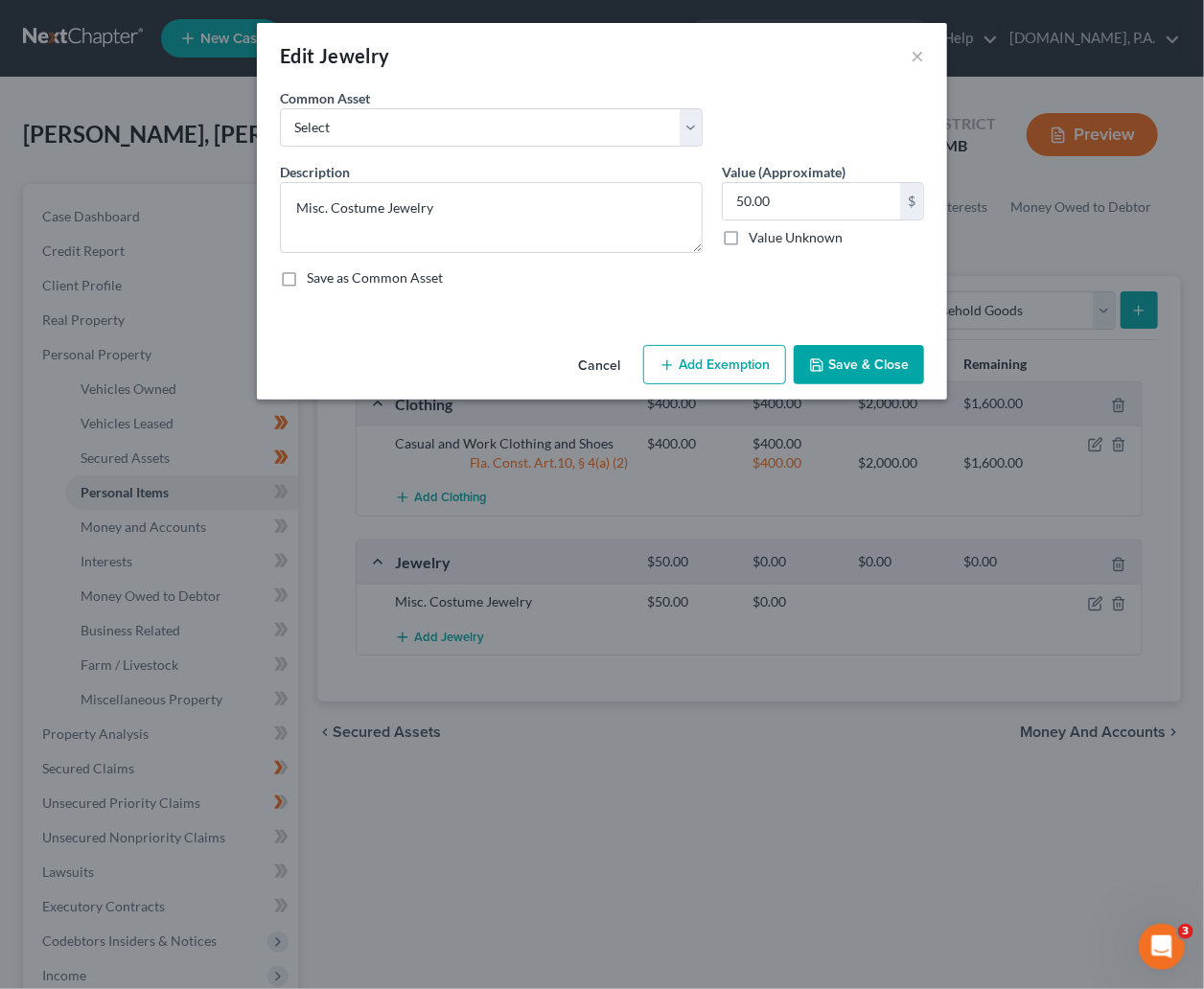
click at [734, 352] on button "Add Exemption" at bounding box center [715, 364] width 143 height 40
select select "2"
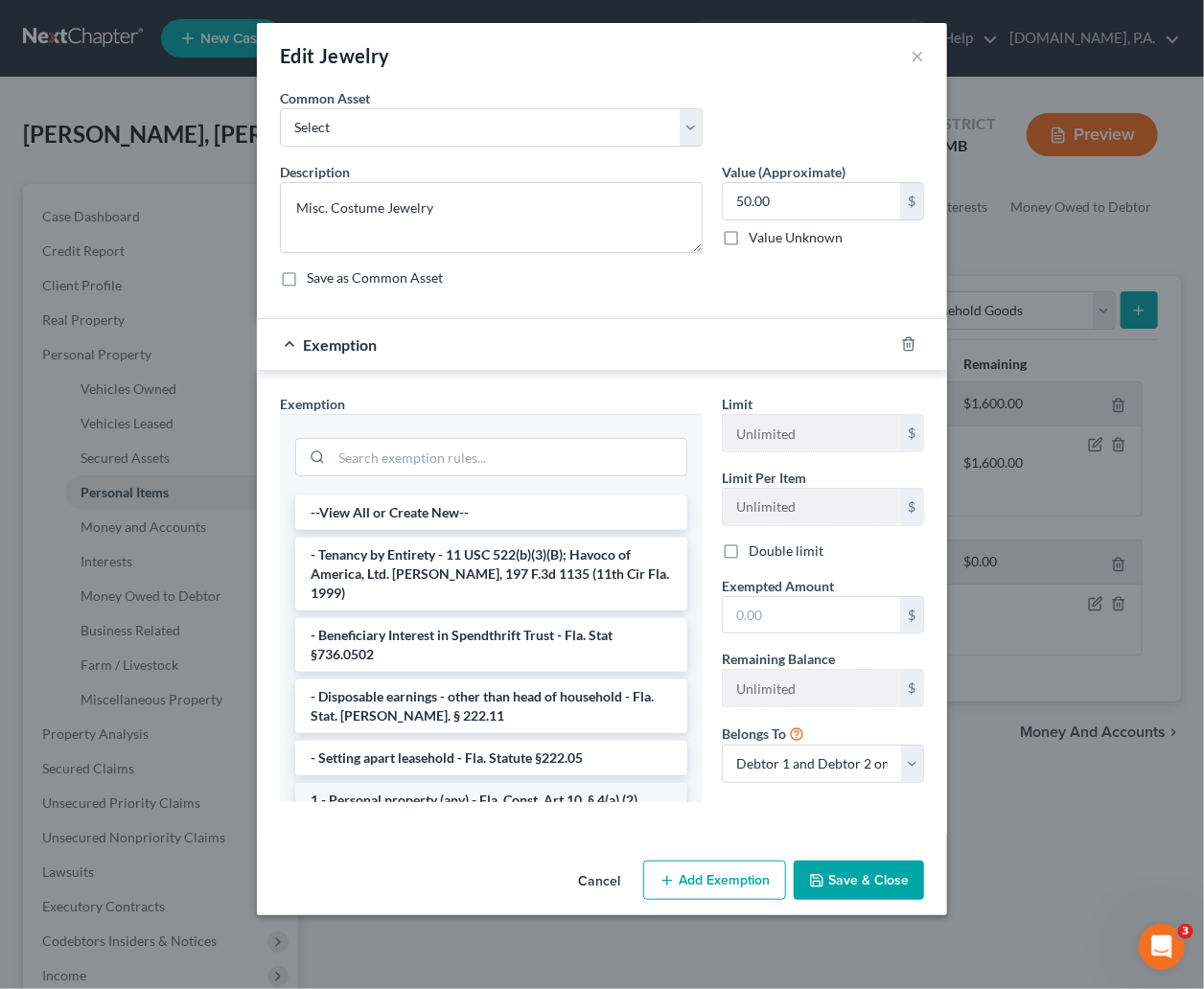
click at [346, 783] on li "1 - Personal property (any) - Fla. Const. Art.10, § 4(a) (2)" at bounding box center [490, 800] width 392 height 34
checkbox input "true"
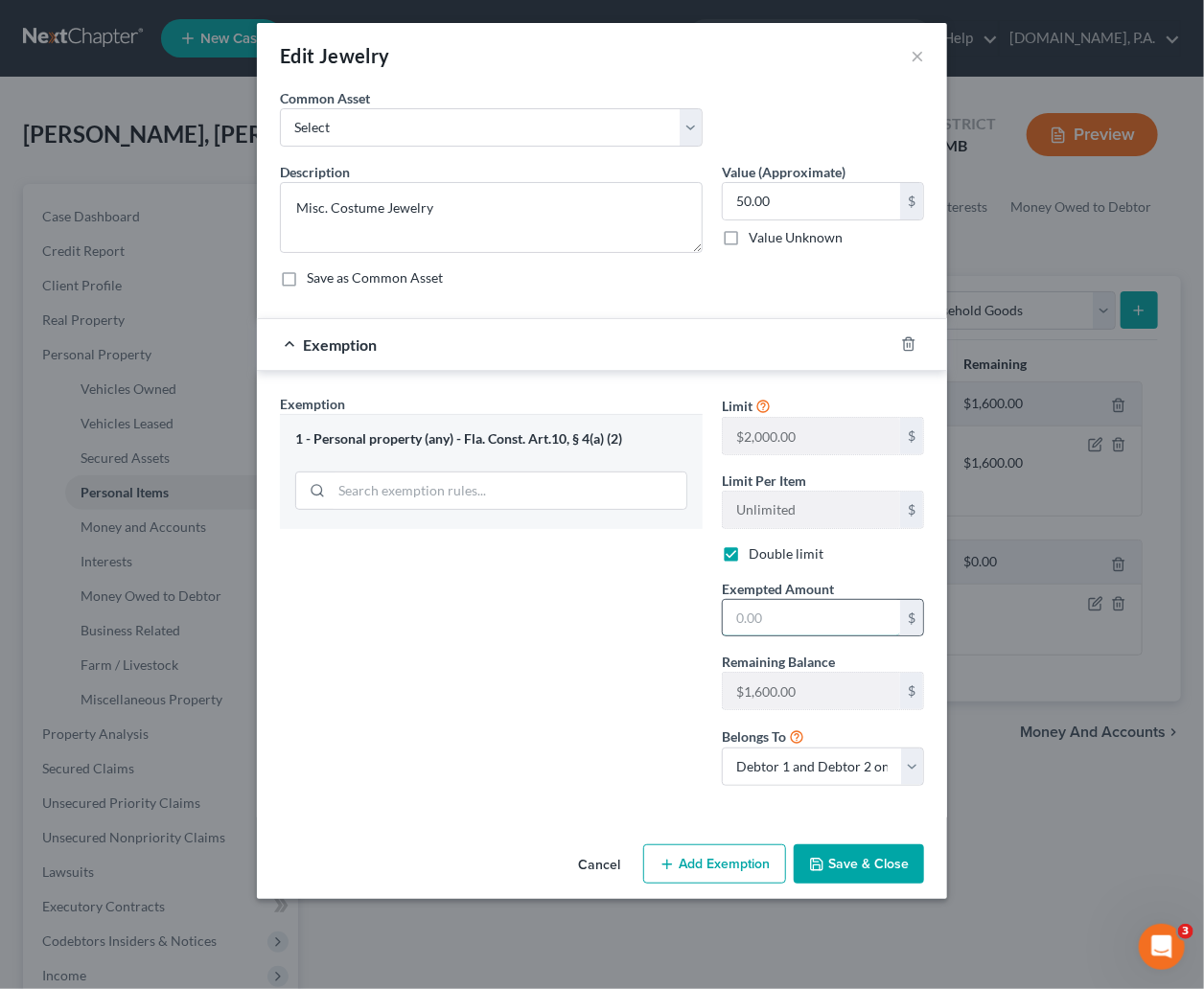
click at [806, 620] on input "text" at bounding box center [811, 617] width 178 height 36
type input "50.00"
click at [887, 864] on button "Save & Close" at bounding box center [858, 864] width 130 height 40
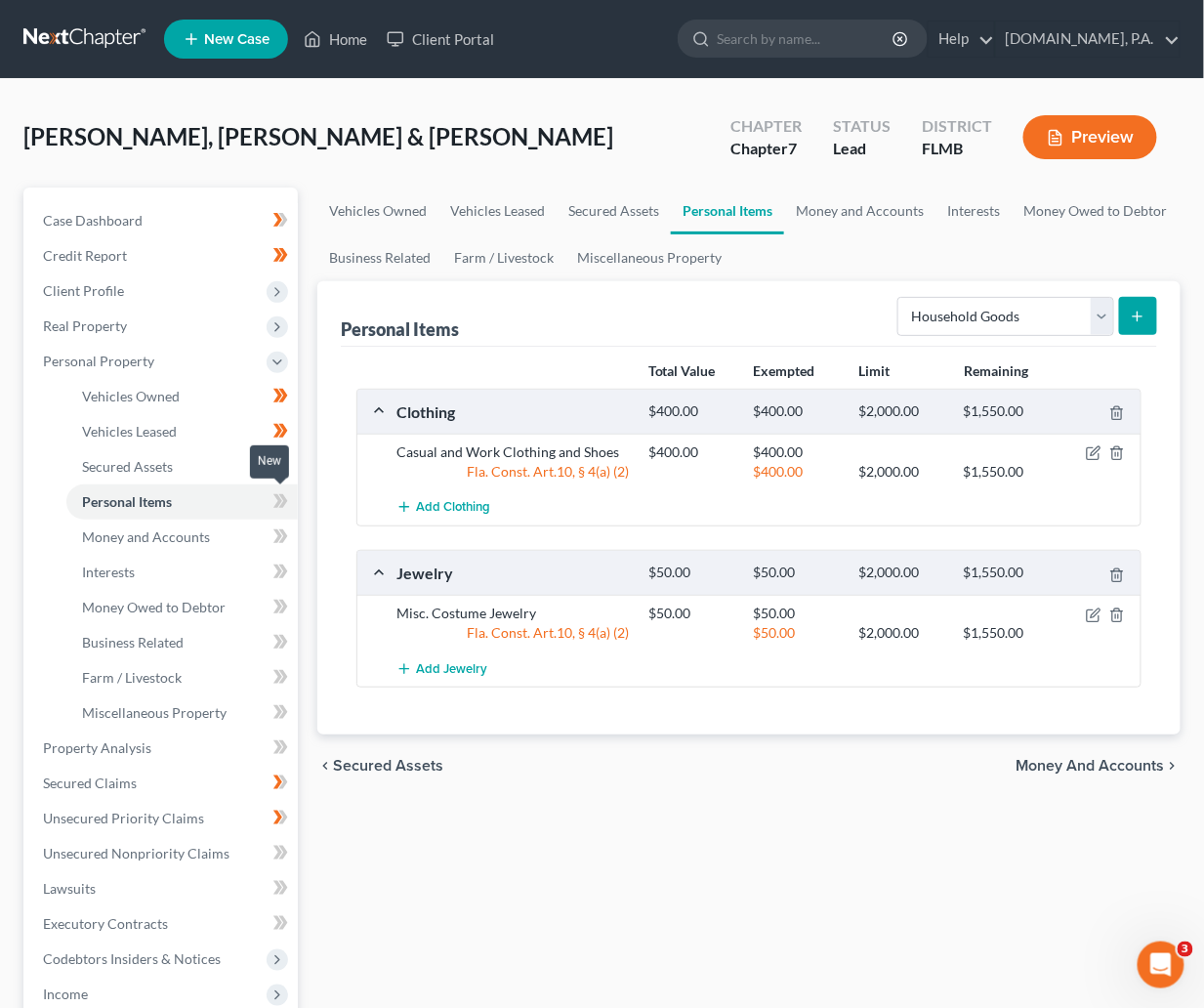
click at [278, 495] on icon at bounding box center [278, 502] width 9 height 14
click at [1138, 313] on line "submit" at bounding box center [1138, 315] width 0 height 9
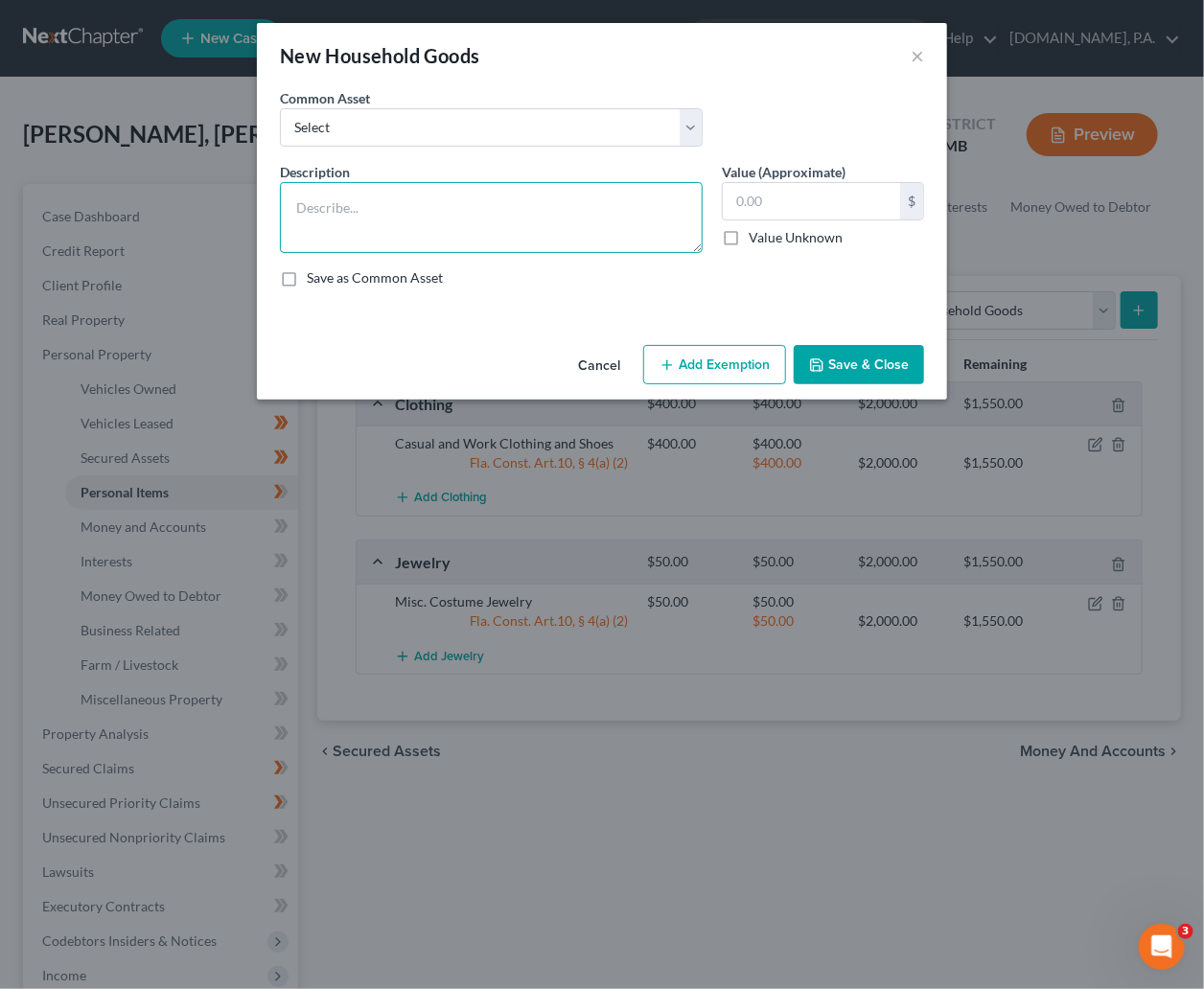
click at [318, 217] on textarea at bounding box center [491, 217] width 423 height 71
type textarea "Household Items"
click at [836, 197] on input "text" at bounding box center [811, 200] width 178 height 36
type input "350"
click at [723, 360] on button "Add Exemption" at bounding box center [715, 364] width 143 height 40
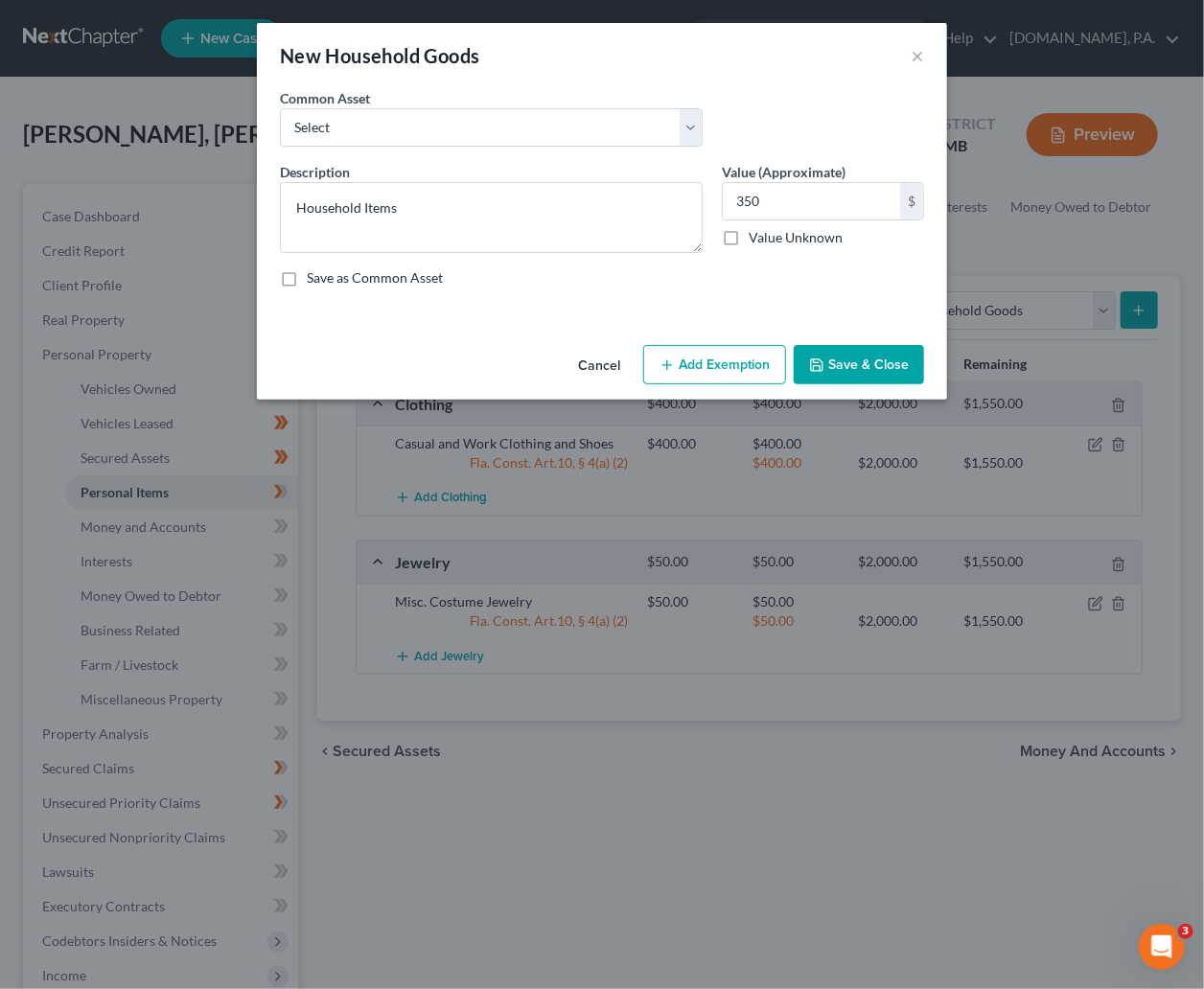
select select "2"
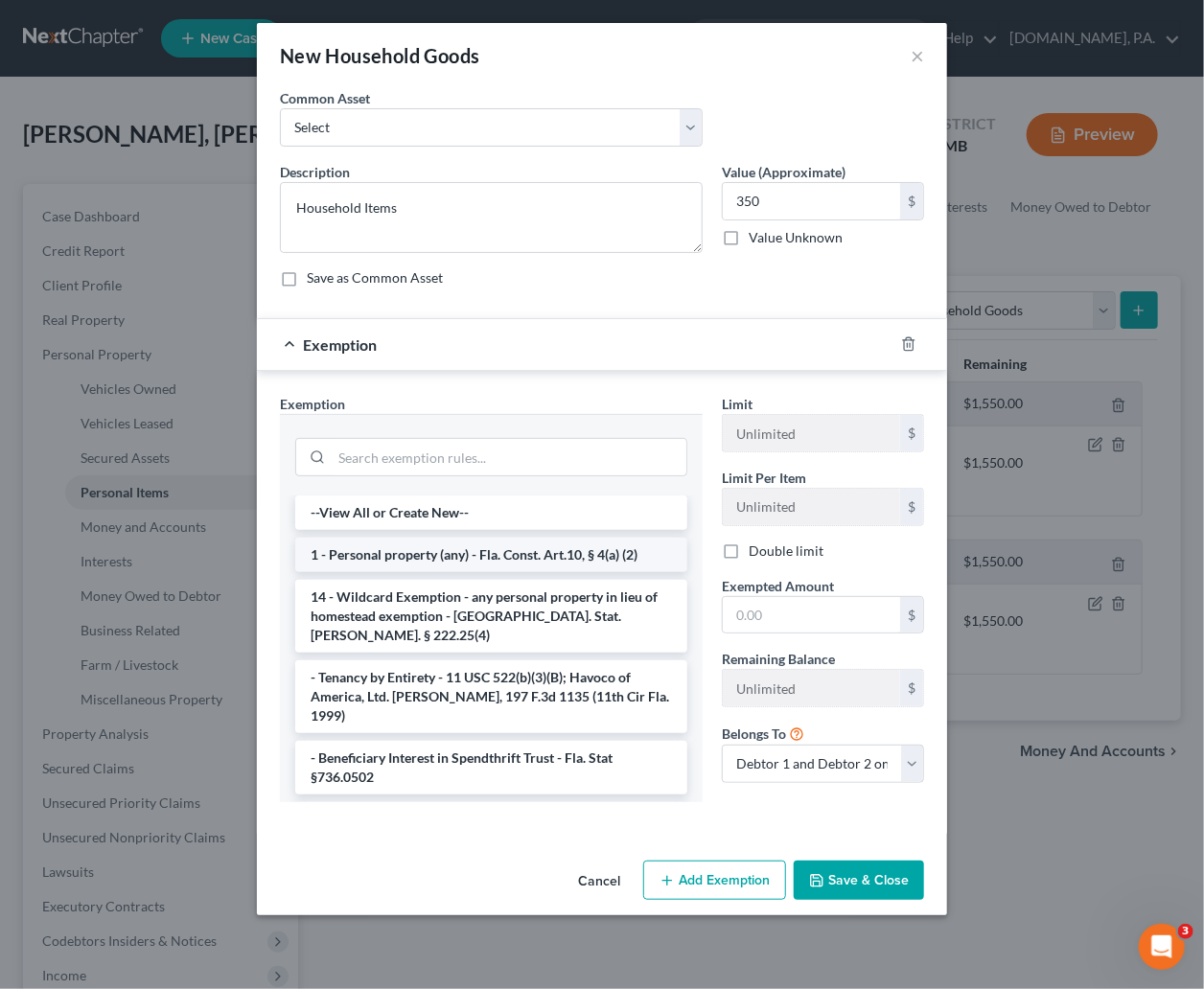
click at [442, 554] on li "1 - Personal property (any) - Fla. Const. Art.10, § 4(a) (2)" at bounding box center [490, 555] width 392 height 34
checkbox input "true"
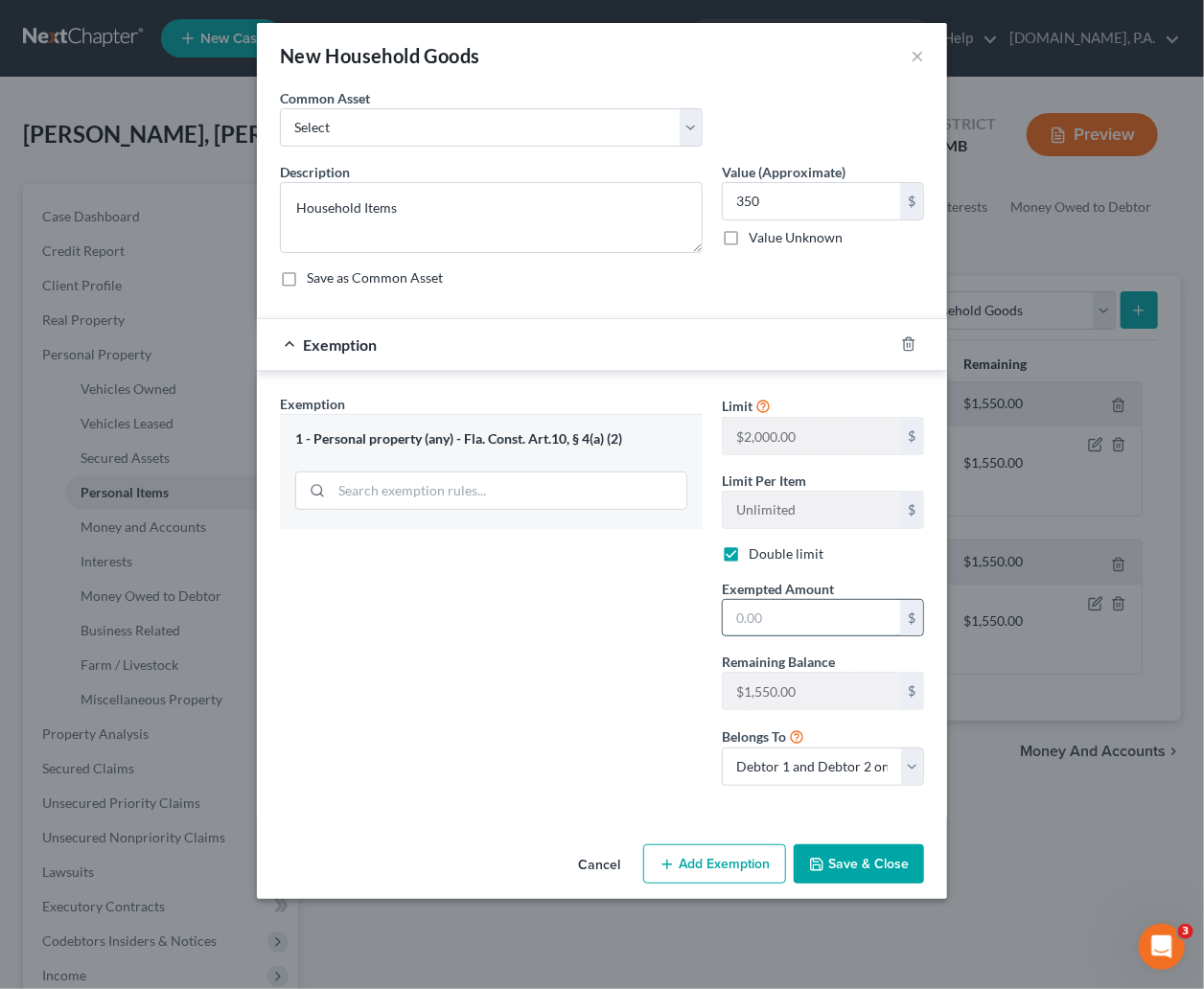
click at [795, 617] on input "text" at bounding box center [811, 617] width 178 height 36
type input "350.00"
click at [865, 861] on button "Save & Close" at bounding box center [858, 864] width 130 height 40
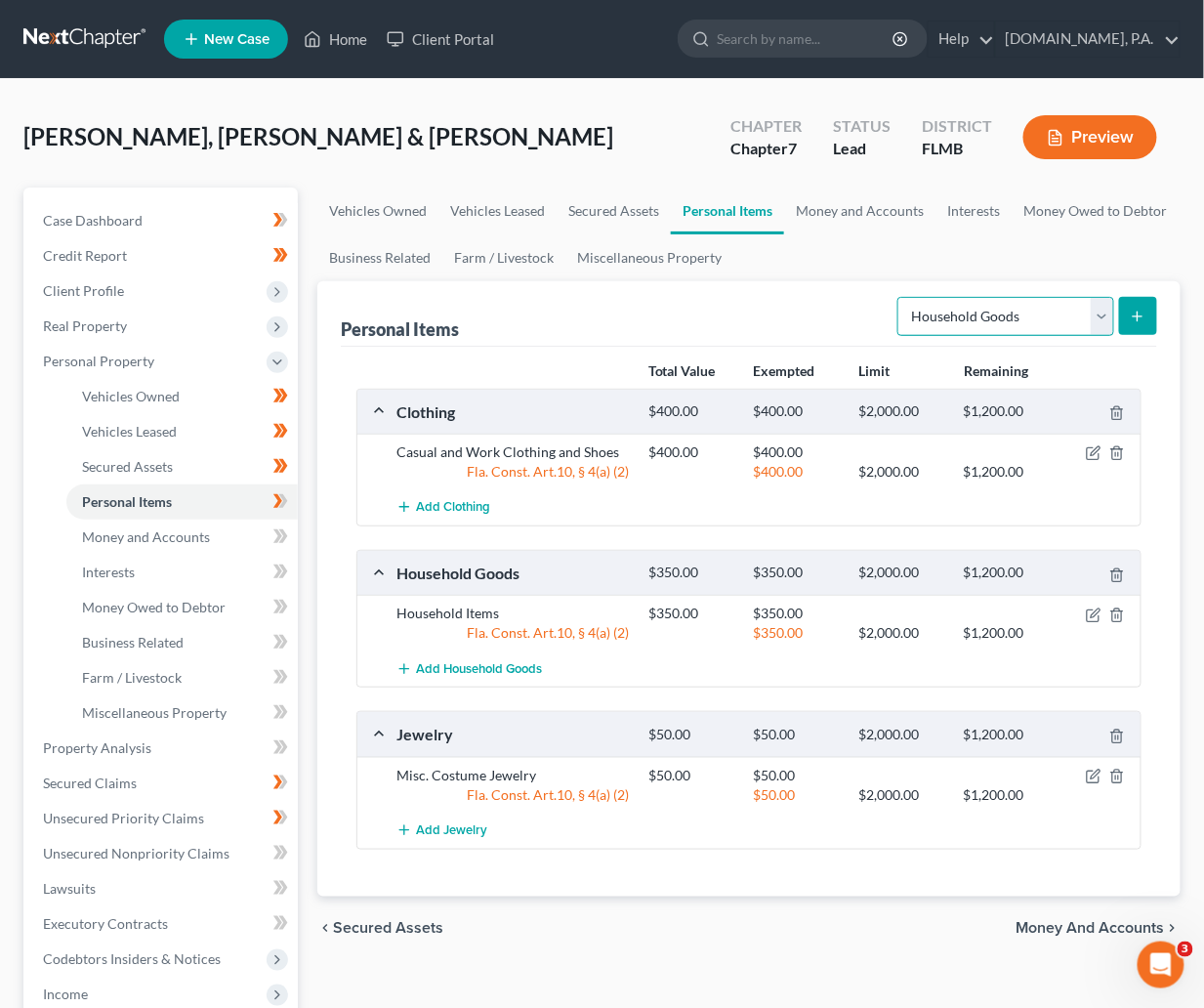
click at [1104, 306] on select "Select Item Type Clothing Collectibles Of Value Electronics Firearms Household …" at bounding box center [1006, 315] width 217 height 39
select select "electronics"
click at [900, 297] on select "Select Item Type Clothing Collectibles Of Value Electronics Firearms Household …" at bounding box center [1006, 315] width 217 height 39
click at [1135, 313] on icon "submit" at bounding box center [1138, 316] width 16 height 16
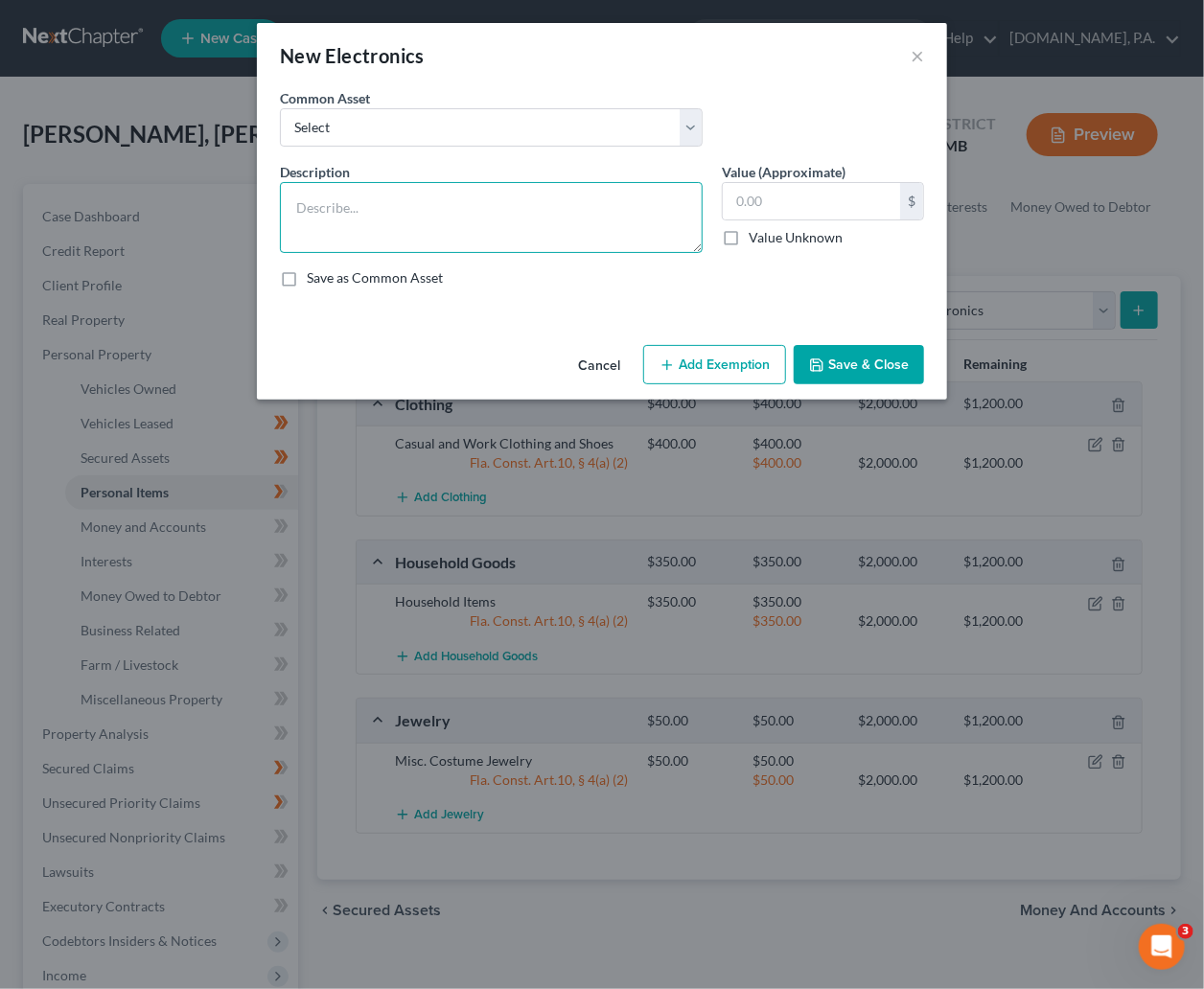
click at [346, 194] on textarea at bounding box center [491, 217] width 423 height 71
type textarea "Electronics"
click at [818, 186] on input "text" at bounding box center [811, 200] width 178 height 36
type input "200.00"
click at [722, 362] on button "Add Exemption" at bounding box center [715, 364] width 143 height 40
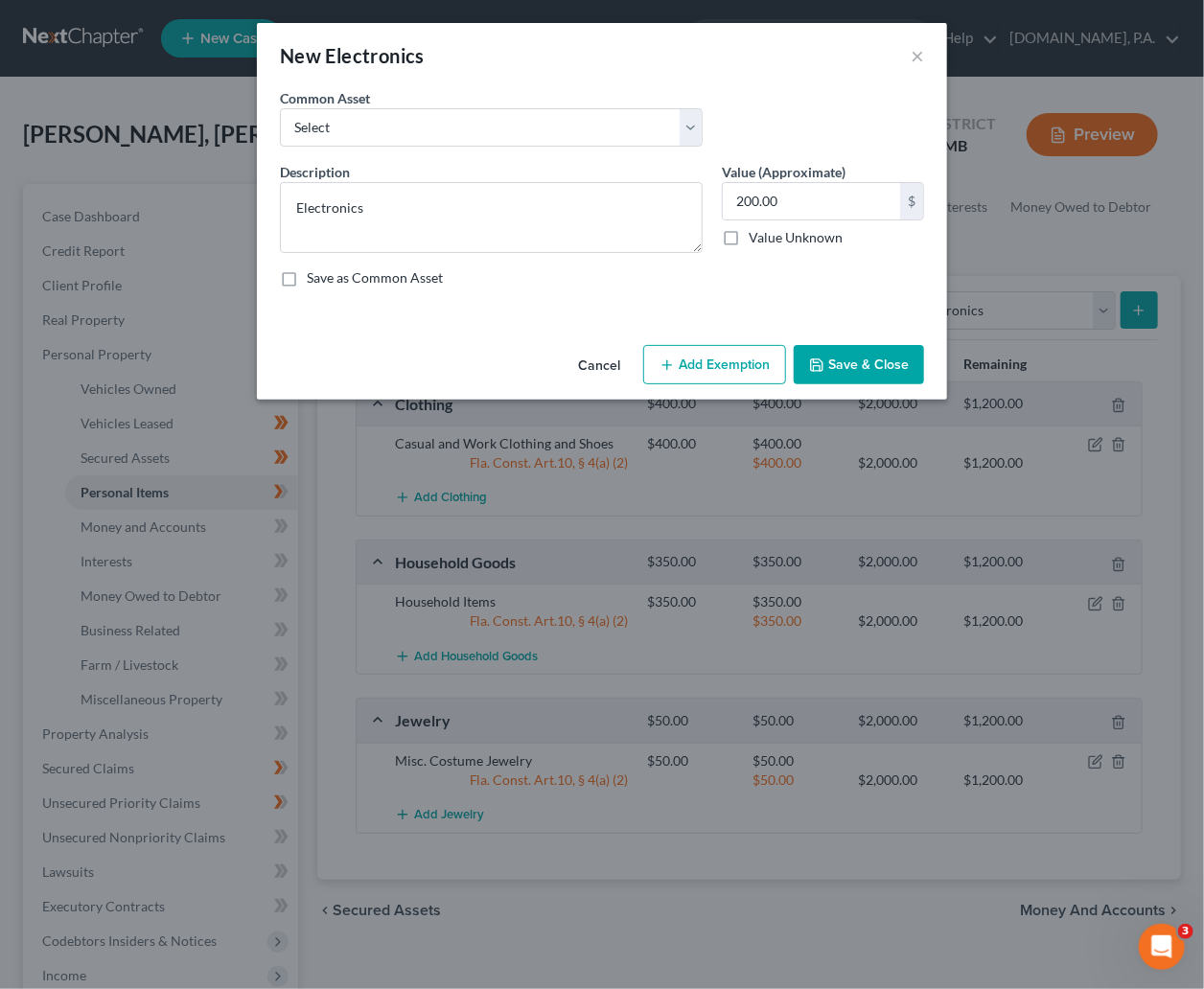
select select "2"
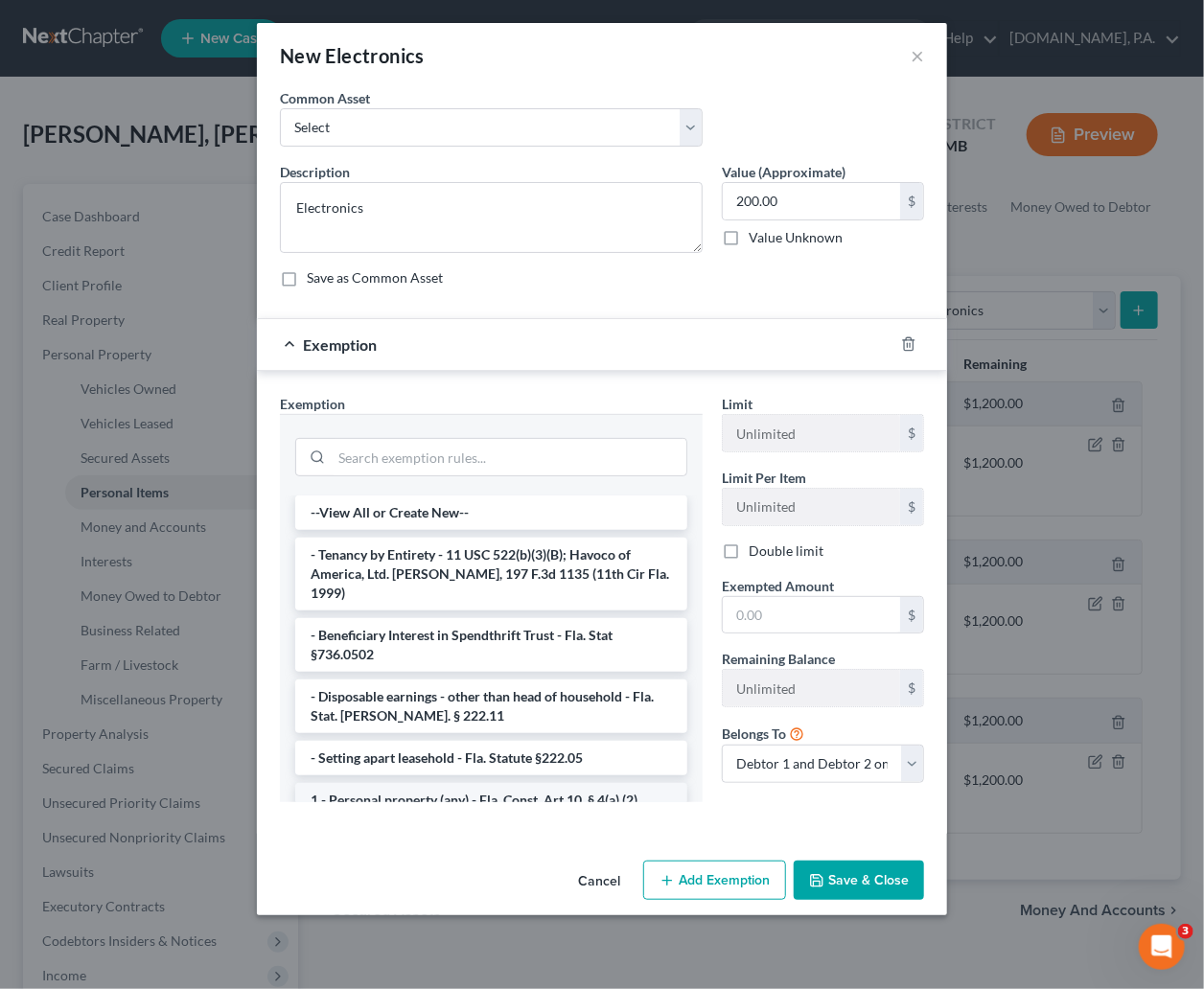
click at [427, 790] on li "1 - Personal property (any) - Fla. Const. Art.10, § 4(a) (2)" at bounding box center [490, 800] width 392 height 34
checkbox input "true"
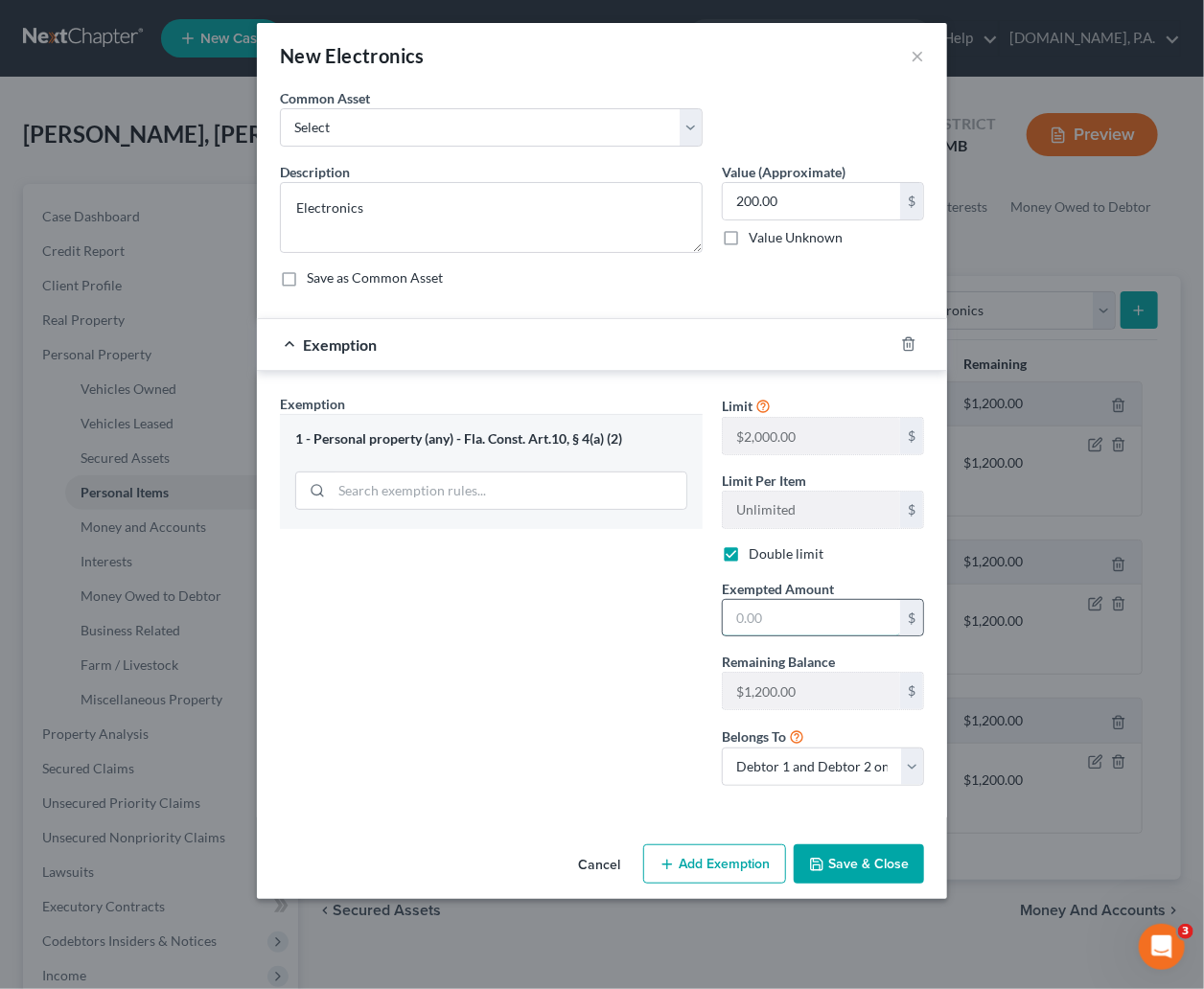
click at [831, 620] on input "text" at bounding box center [811, 617] width 178 height 36
type input "200.00"
click at [851, 876] on button "Save & Close" at bounding box center [858, 864] width 130 height 40
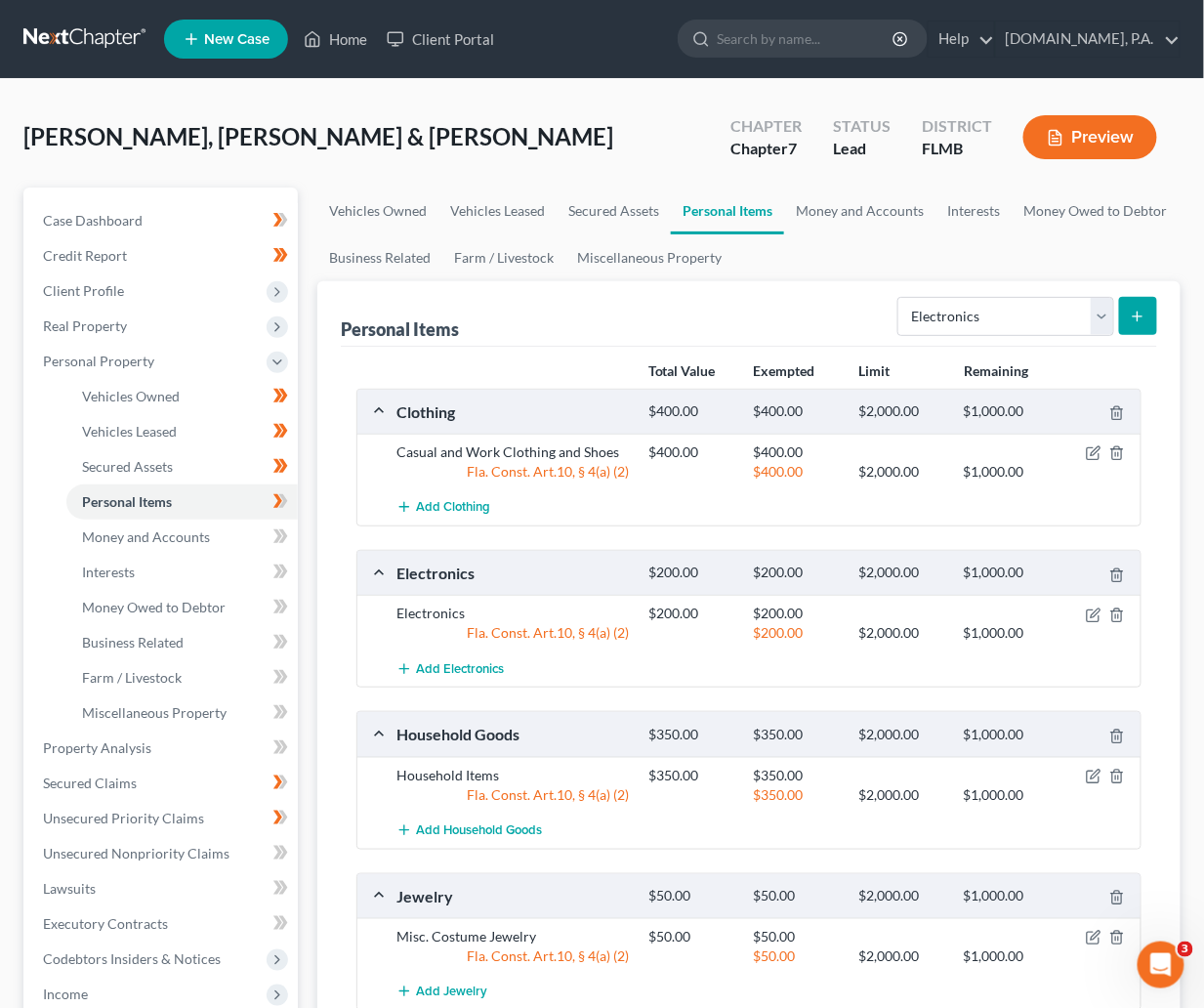
scroll to position [146, 0]
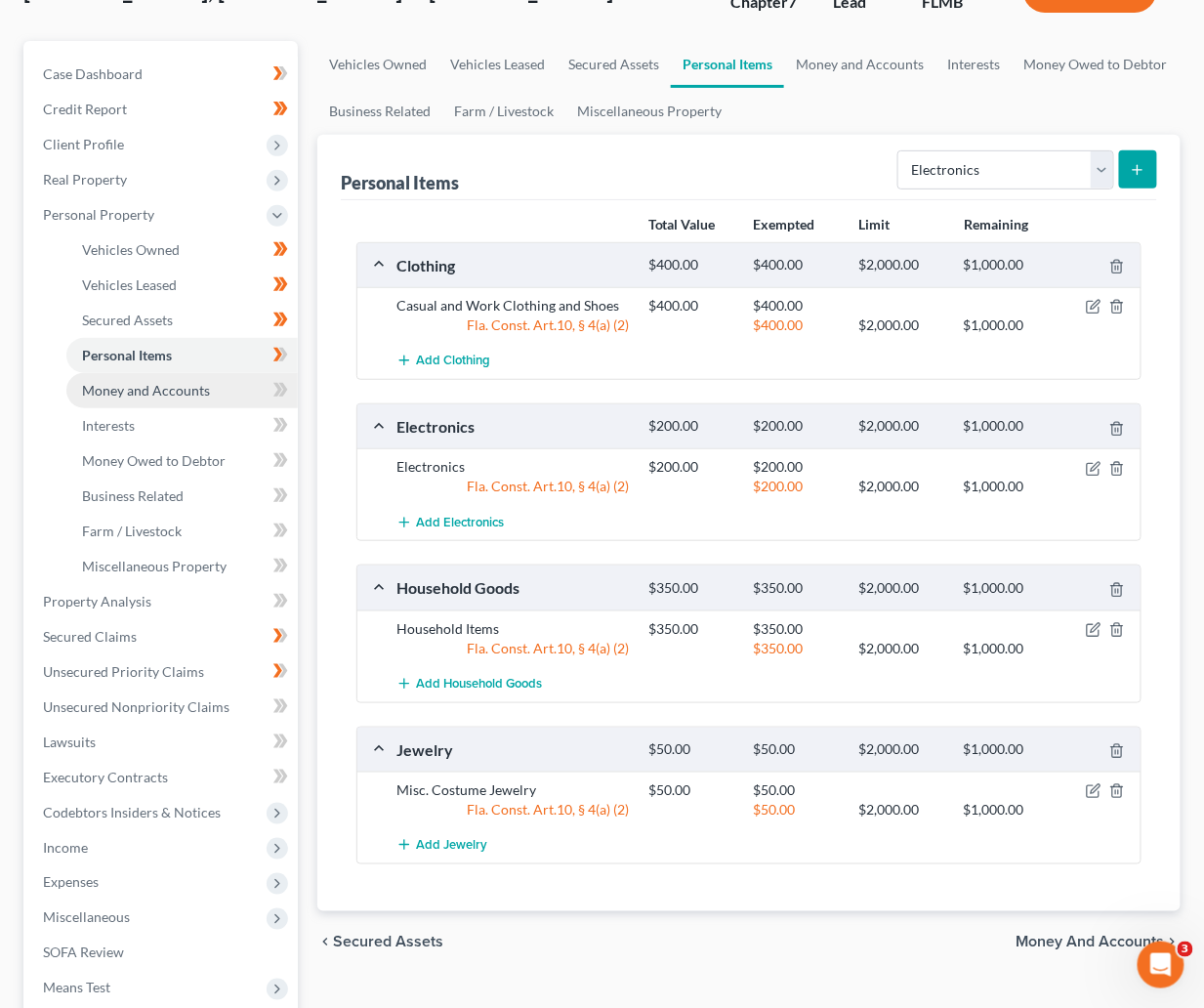
click at [137, 390] on span "Money and Accounts" at bounding box center [145, 390] width 128 height 17
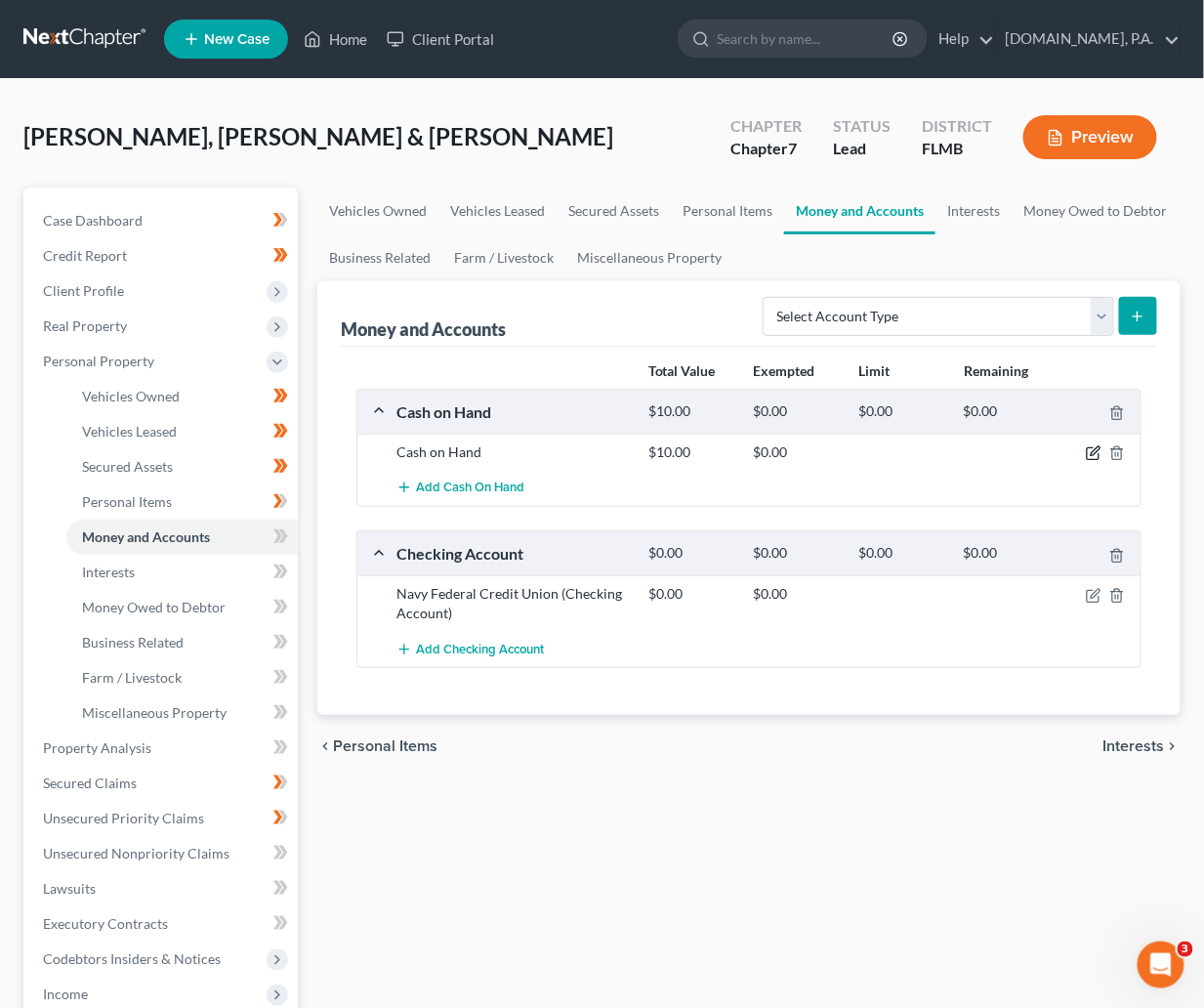
click at [1086, 453] on icon "button" at bounding box center [1094, 454] width 16 height 16
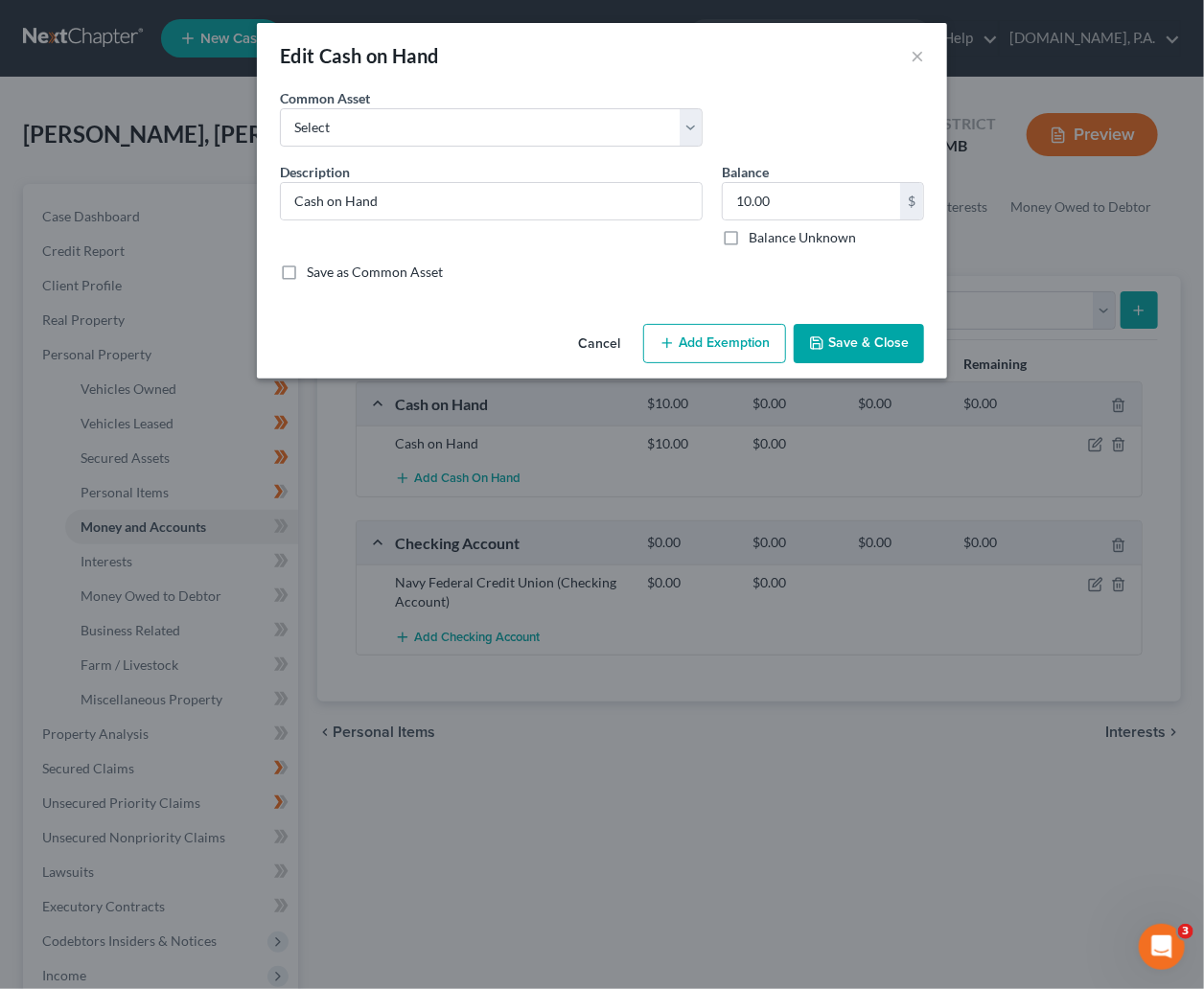
click at [726, 338] on button "Add Exemption" at bounding box center [715, 344] width 143 height 40
select select "2"
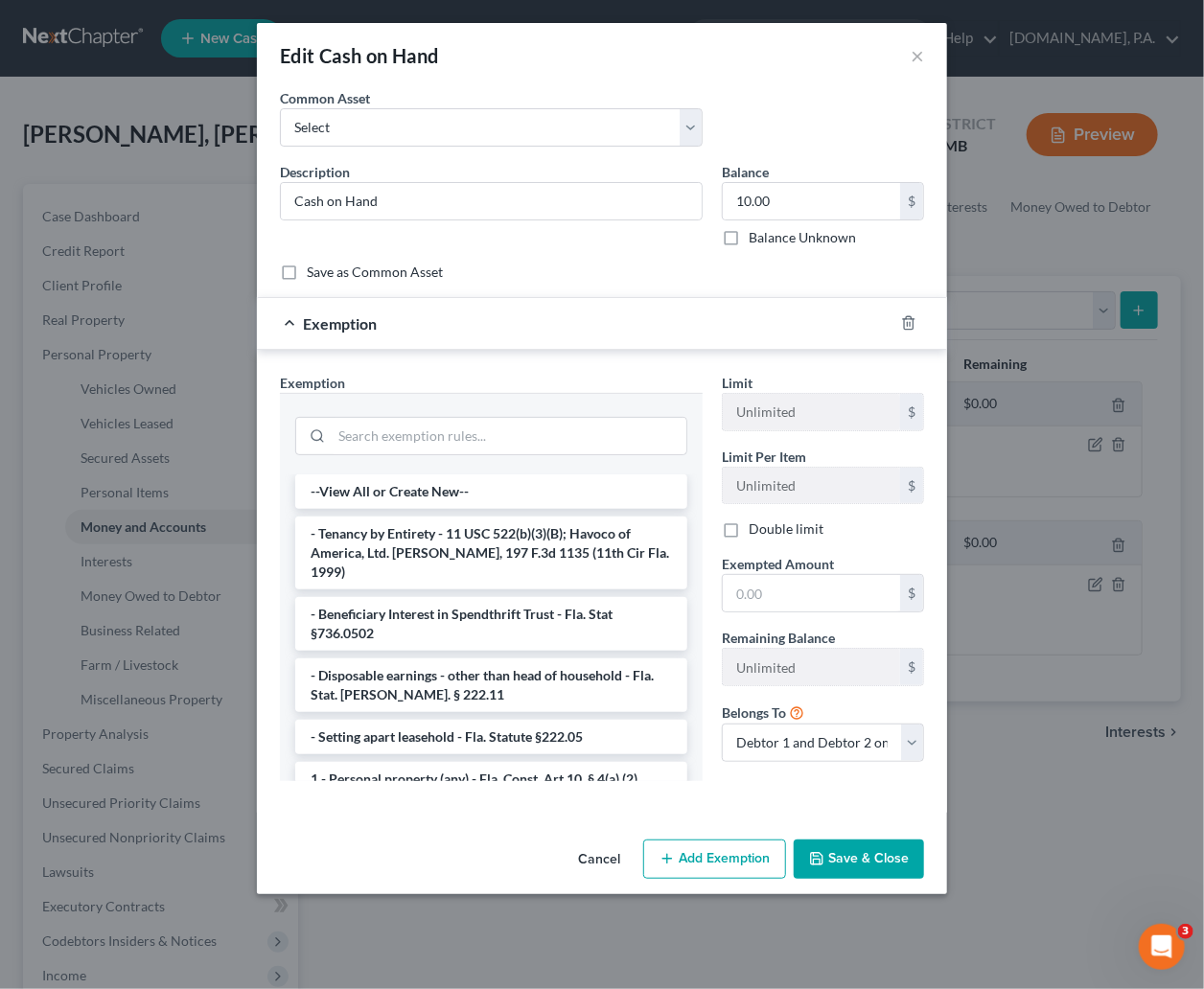
click at [405, 762] on li "1 - Personal property (any) - Fla. Const. Art.10, § 4(a) (2)" at bounding box center [490, 778] width 392 height 34
checkbox input "true"
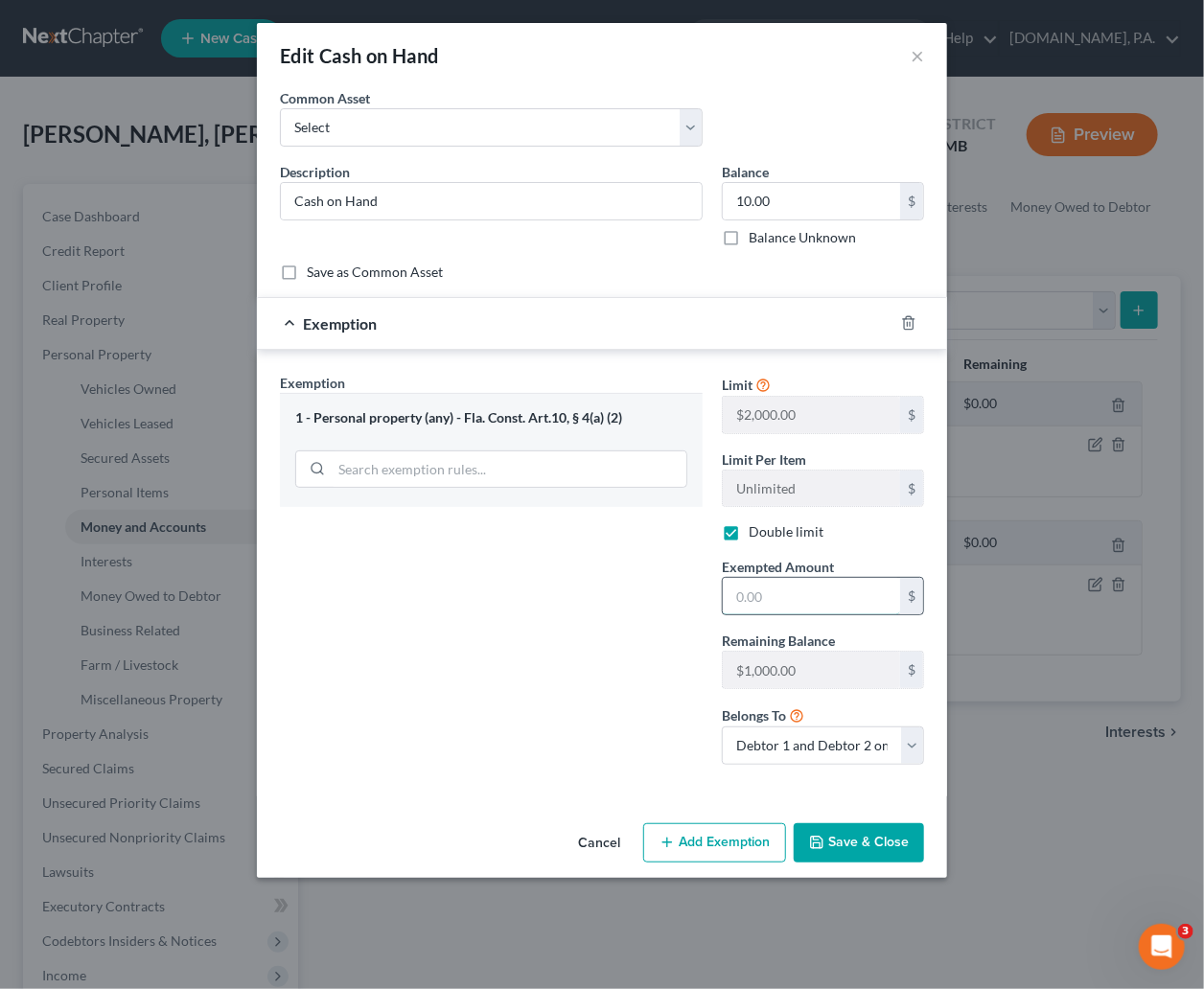
click at [763, 602] on input "text" at bounding box center [811, 596] width 178 height 36
type input "10.00"
click at [877, 842] on button "Save & Close" at bounding box center [858, 843] width 130 height 40
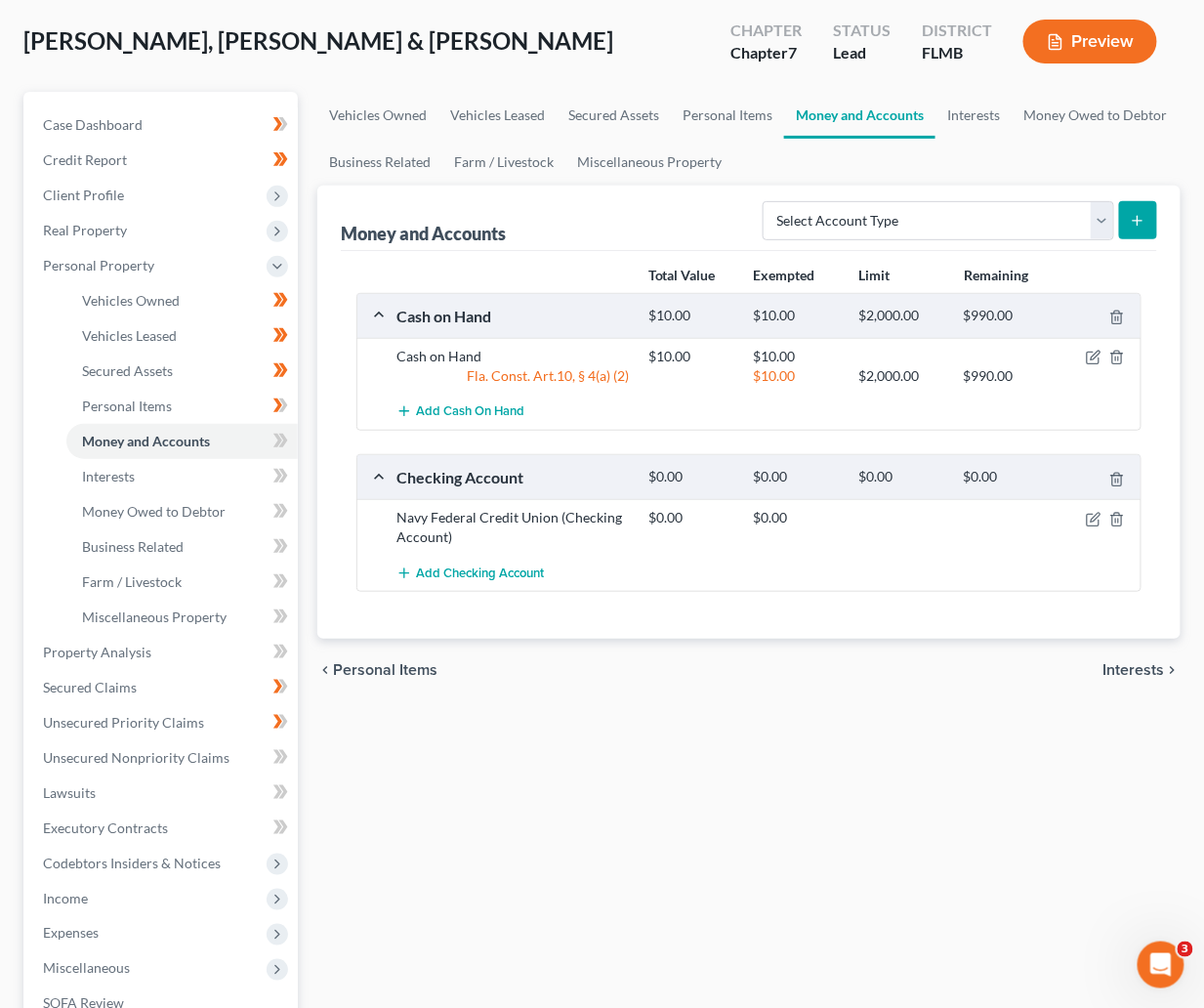
scroll to position [146, 0]
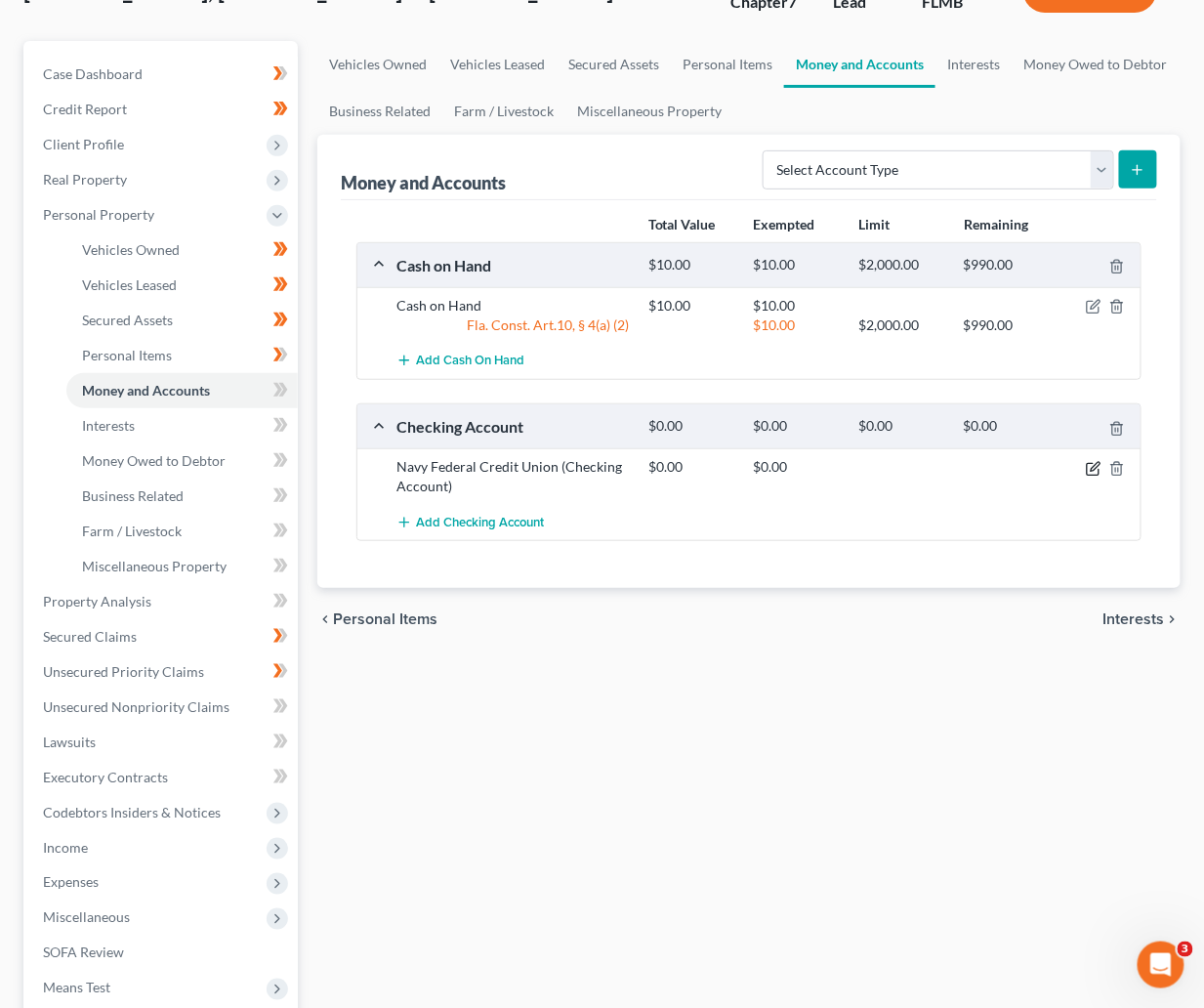
click at [1097, 467] on icon "button" at bounding box center [1094, 469] width 16 height 16
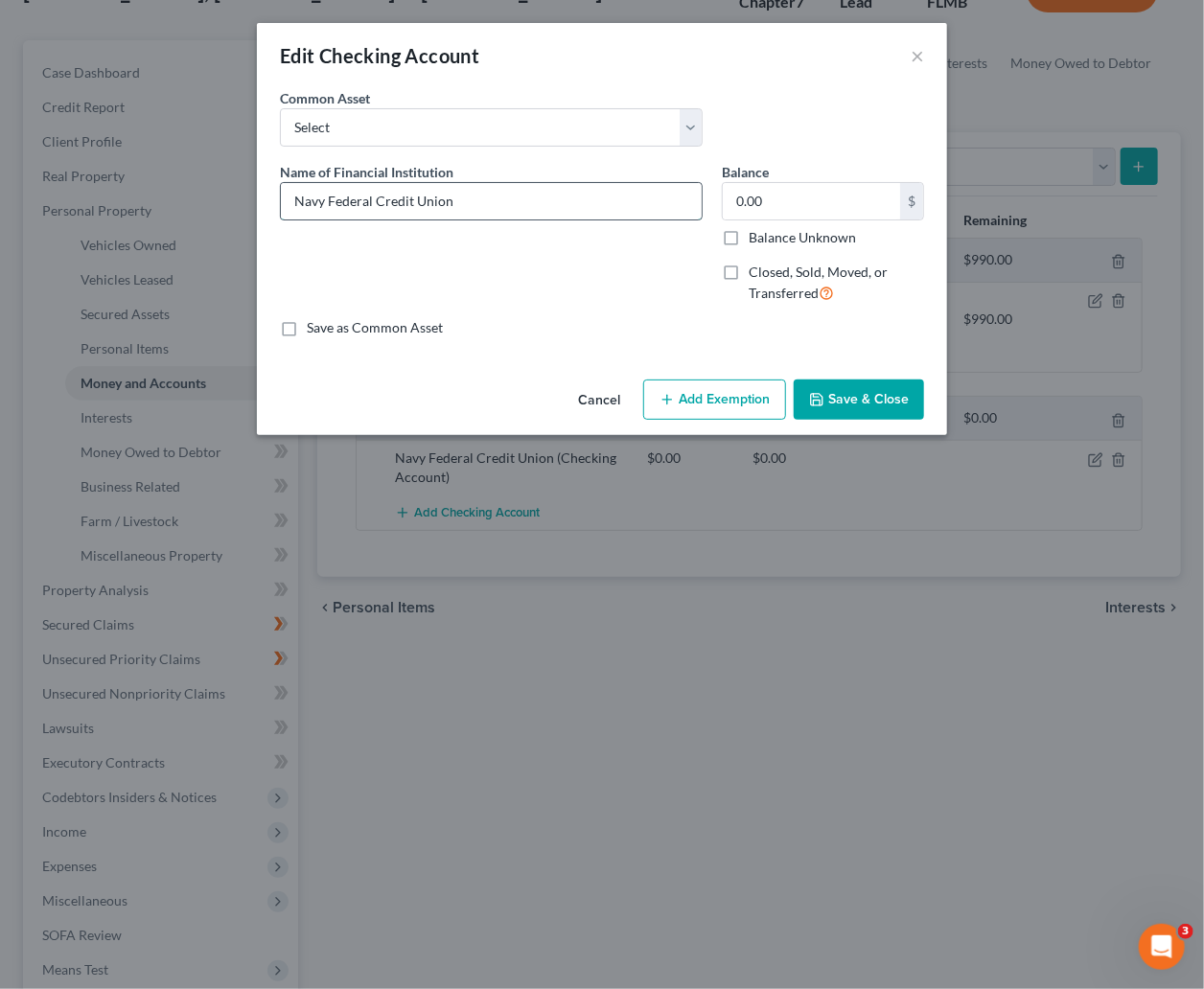
click at [471, 204] on input "Navy Federal Credit Union" at bounding box center [491, 200] width 421 height 36
drag, startPoint x: 390, startPoint y: 203, endPoint x: 278, endPoint y: 213, distance: 112.4
click at [278, 213] on div "Name of Financial Institution * Navy Federal Credit Union" at bounding box center [491, 240] width 442 height 157
type input "n"
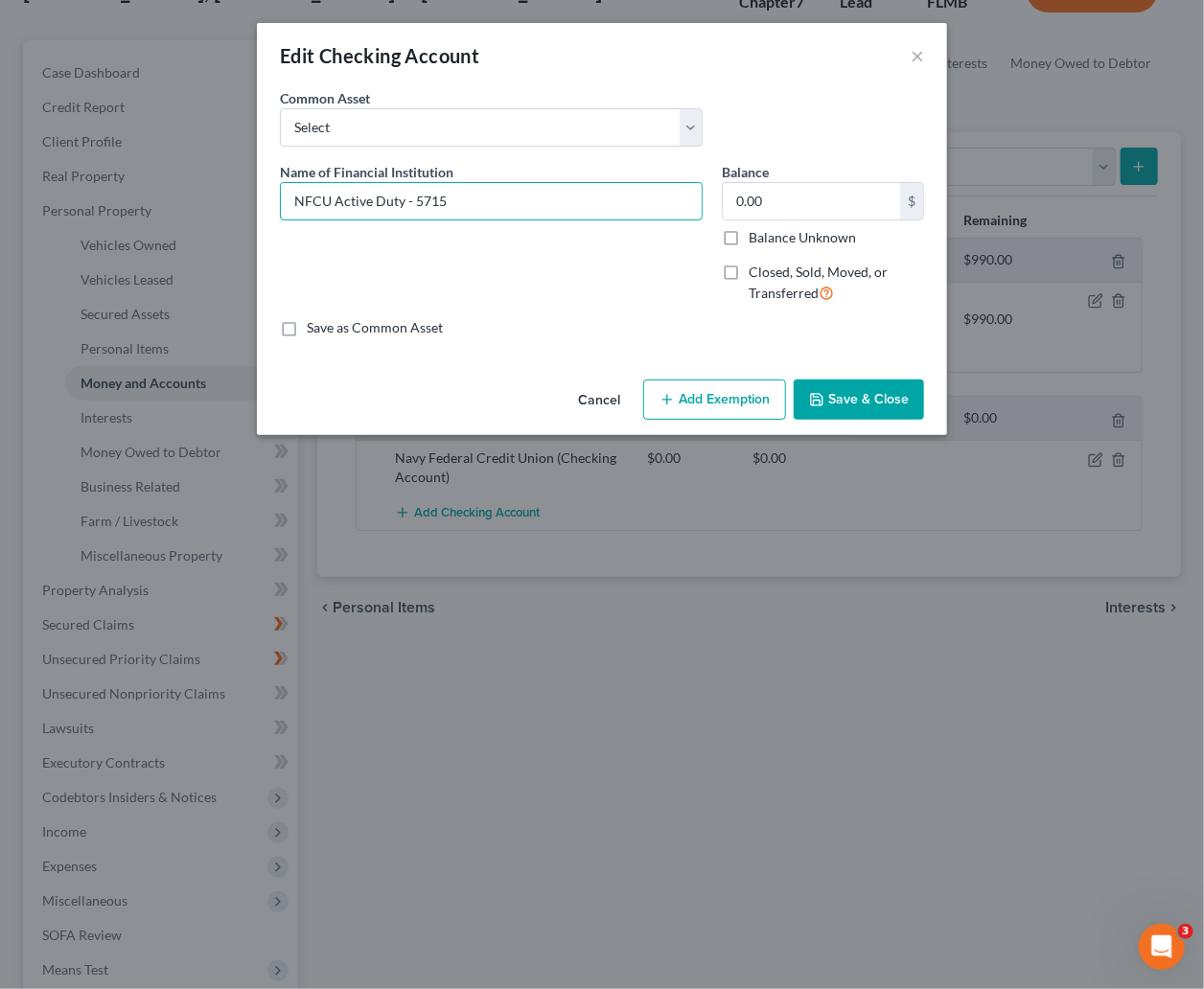
type input "NFCU Active Duty - 5715"
click at [861, 389] on button "Save & Close" at bounding box center [858, 399] width 130 height 40
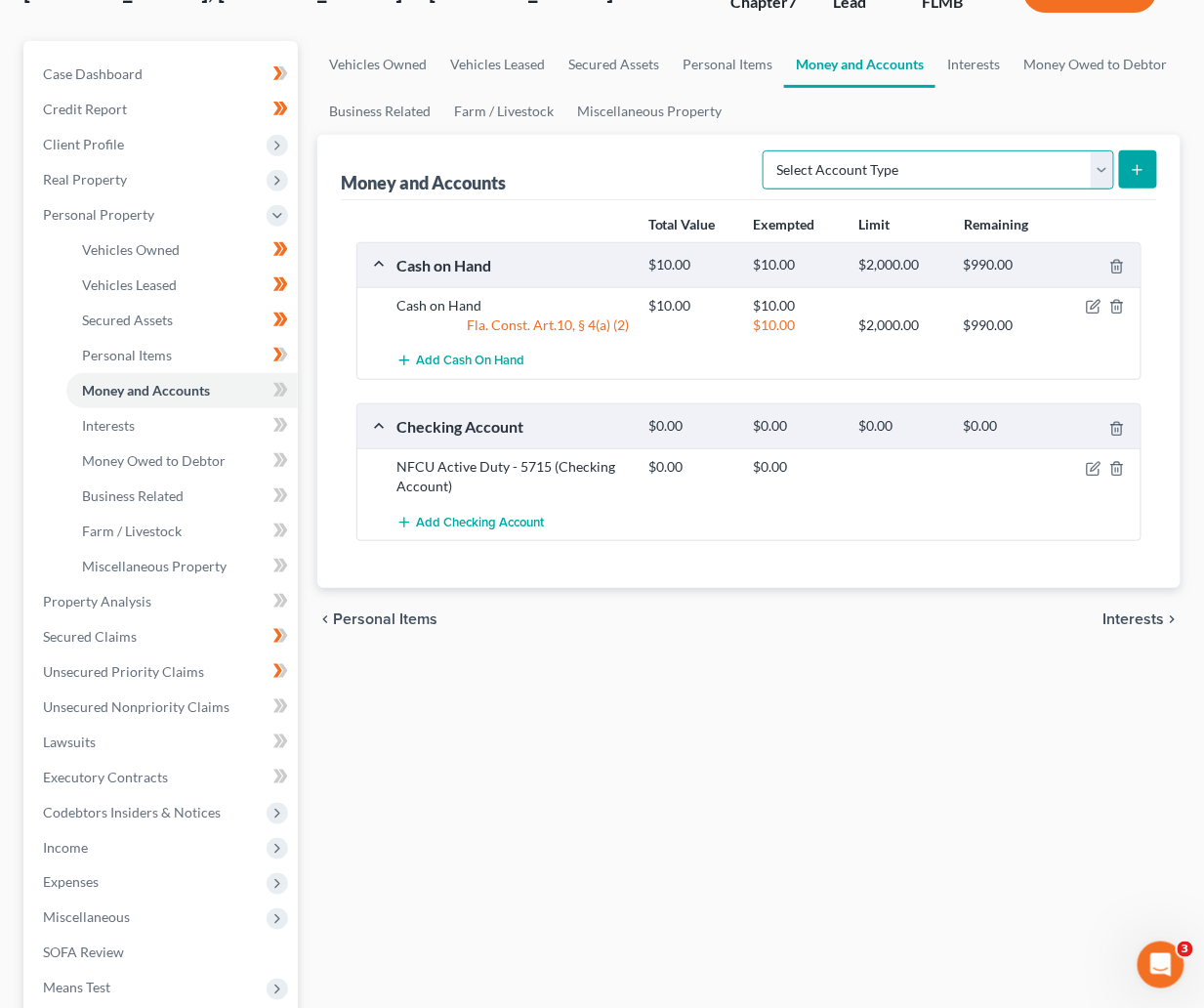
click at [1098, 170] on select "Select Account Type Brokerage Cash on Hand Certificates of Deposit Checking Acc…" at bounding box center [938, 169] width 351 height 39
click at [484, 527] on span "Add Checking Account" at bounding box center [480, 522] width 128 height 16
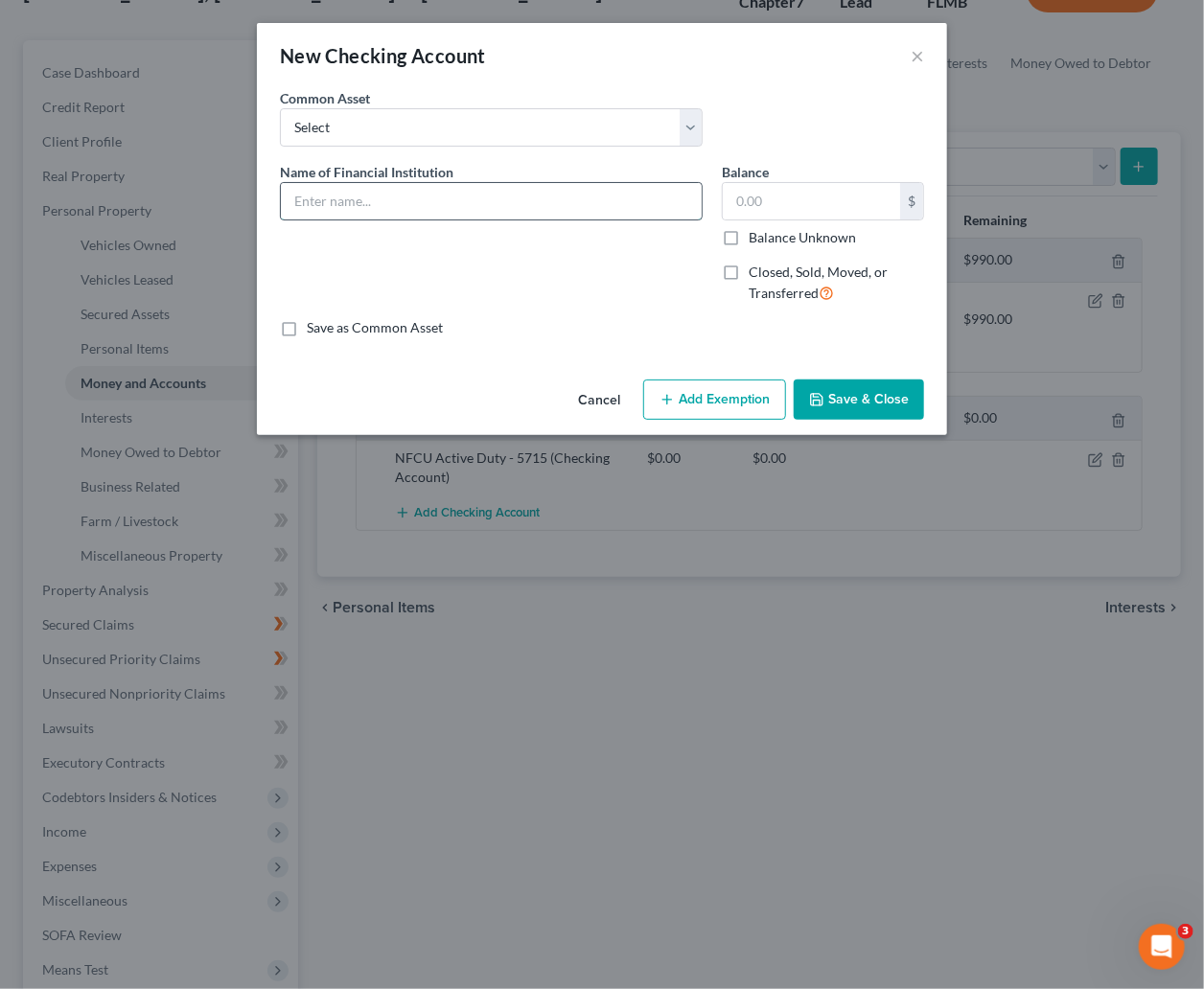
click at [358, 207] on input "text" at bounding box center [491, 200] width 421 height 36
type input "NFCU Everyday - 8583"
click at [849, 394] on button "Save & Close" at bounding box center [858, 399] width 130 height 40
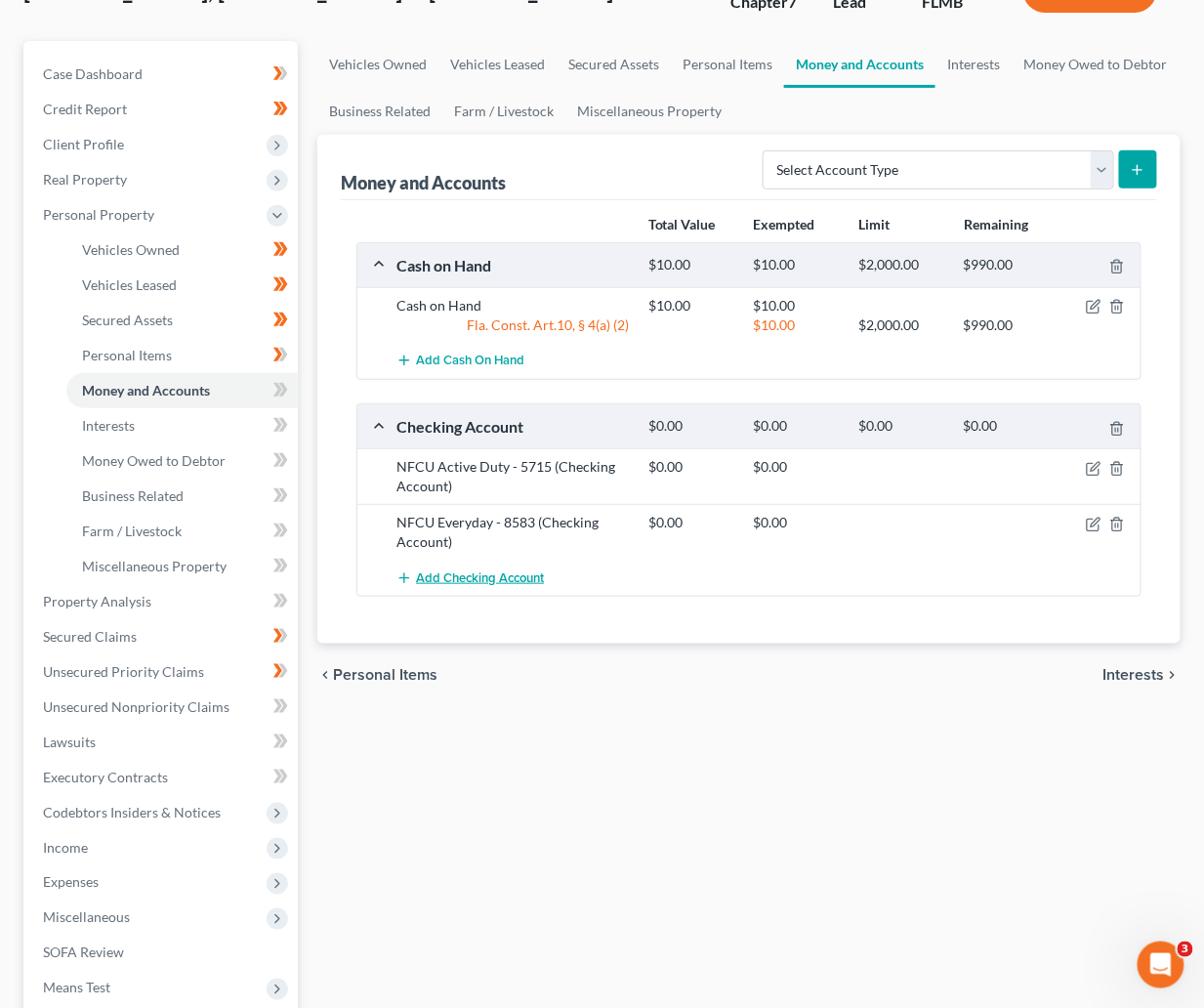
click at [495, 579] on span "Add Checking Account" at bounding box center [480, 578] width 128 height 16
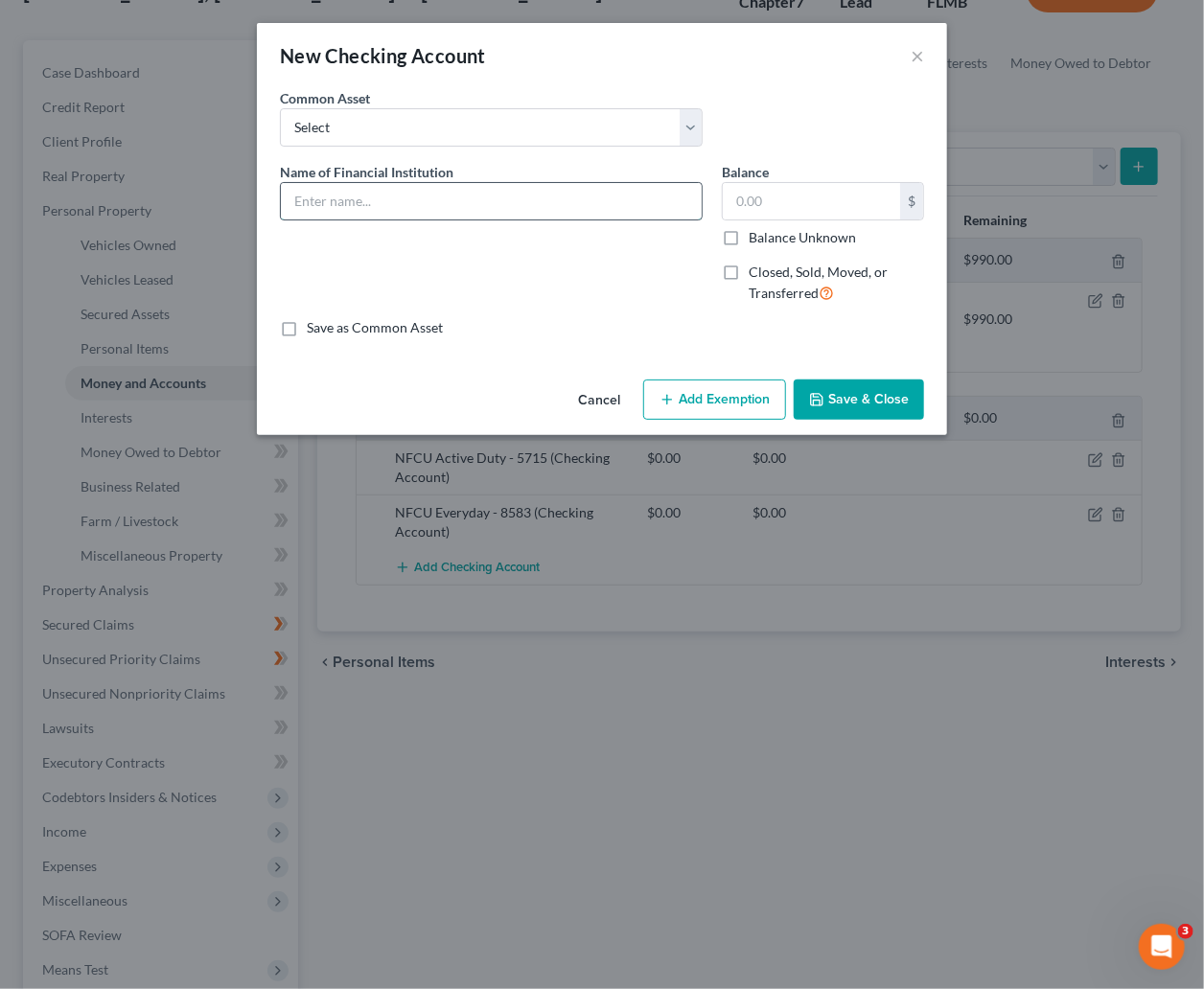
click at [346, 201] on input "text" at bounding box center [491, 200] width 421 height 36
type input "Venmo - 1321"
click at [865, 400] on button "Save & Close" at bounding box center [858, 399] width 130 height 40
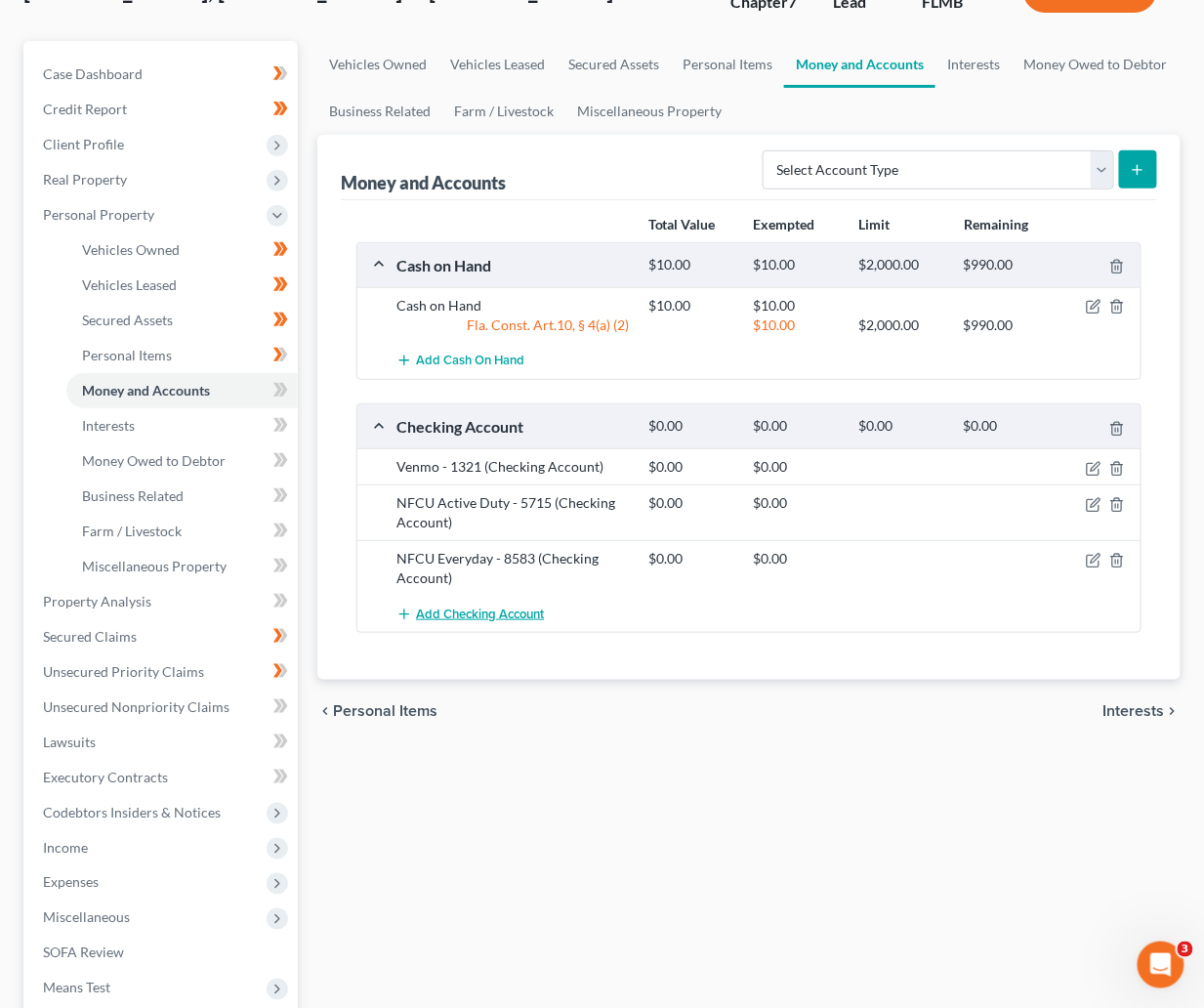
click at [496, 612] on span "Add Checking Account" at bounding box center [480, 615] width 128 height 16
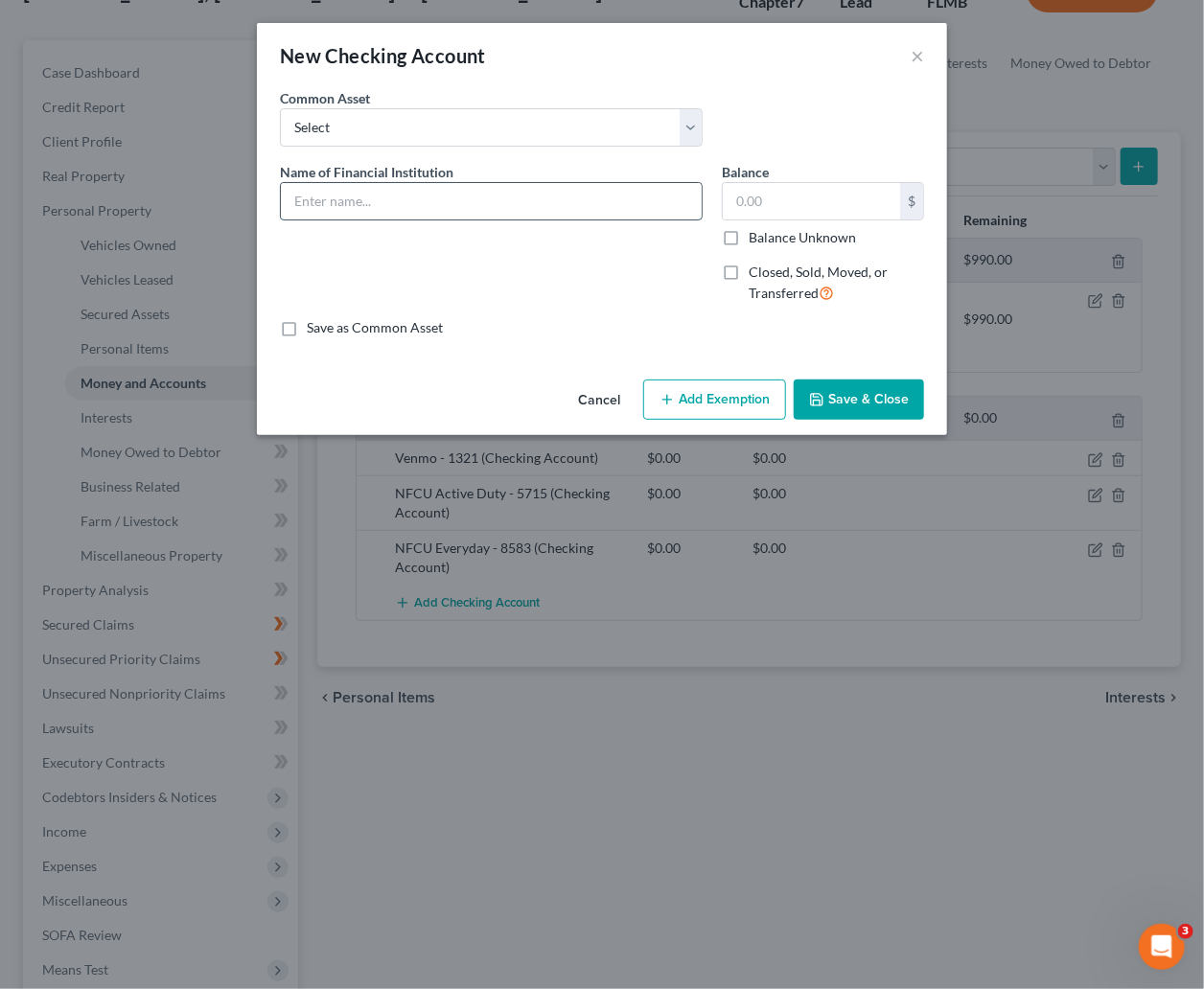
click at [428, 210] on input "text" at bounding box center [491, 200] width 421 height 36
type input "Cash App"
click at [802, 337] on div "Save as Common Asset" at bounding box center [602, 328] width 644 height 20
click at [749, 276] on label "Closed, Sold, Moved, or Transferred" at bounding box center [837, 283] width 176 height 41
click at [756, 275] on input "Closed, Sold, Moved, or Transferred" at bounding box center [762, 268] width 13 height 13
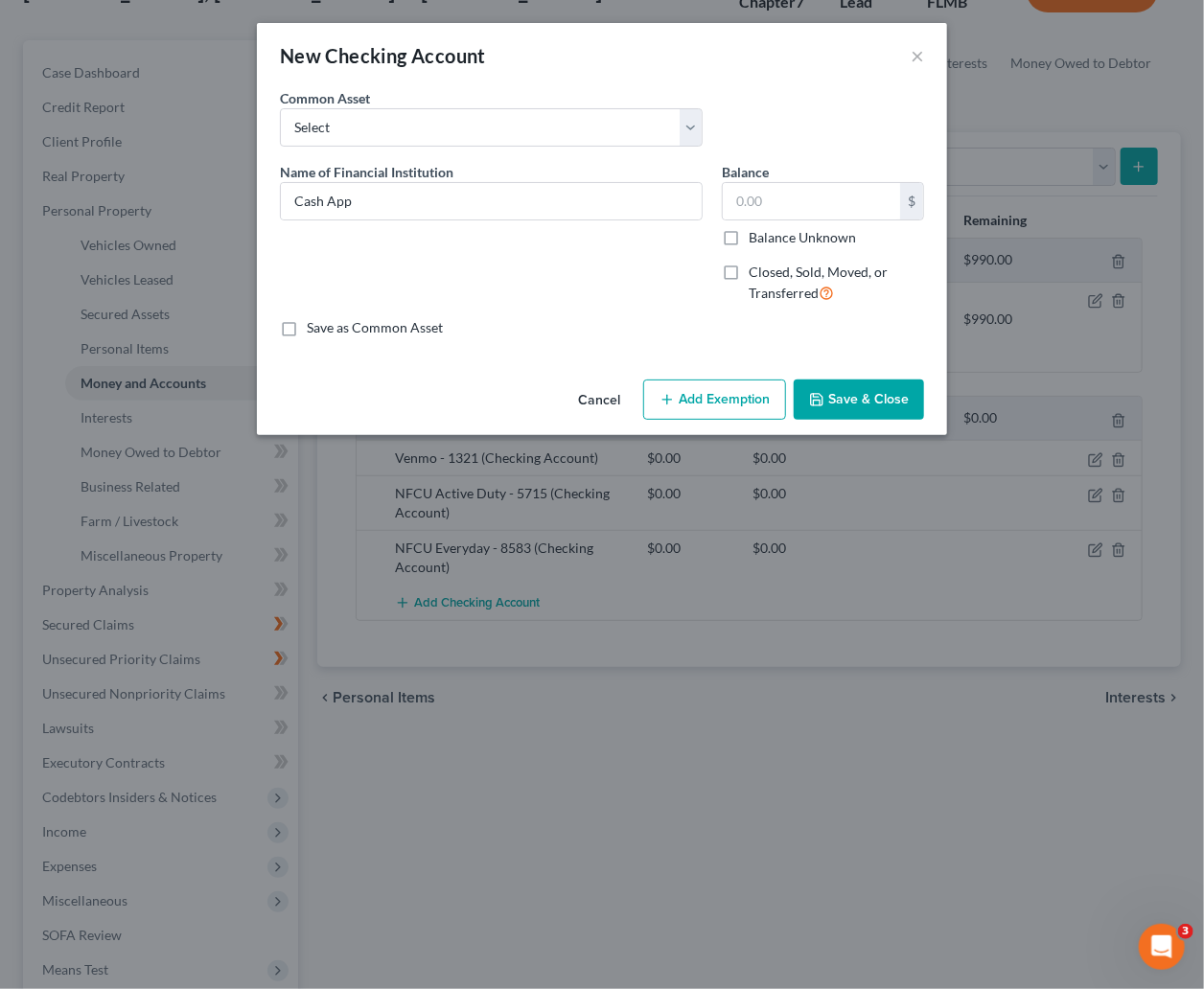
checkbox input "true"
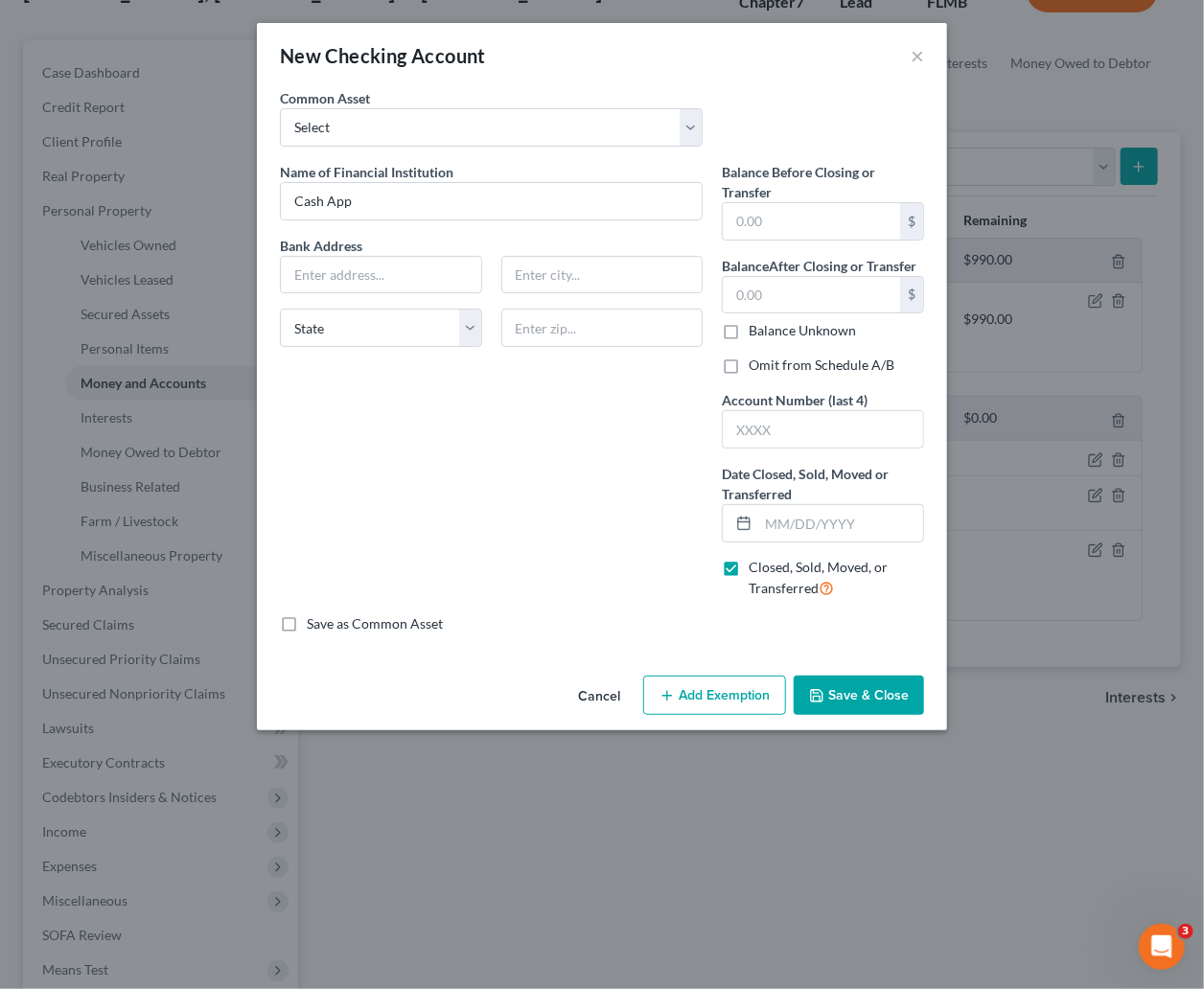
click at [749, 367] on label "Omit from Schedule A/B" at bounding box center [821, 365] width 145 height 20
click at [756, 367] on input "Omit from Schedule A/B" at bounding box center [762, 361] width 13 height 13
checkbox input "true"
click at [849, 687] on button "Save & Close" at bounding box center [858, 695] width 130 height 40
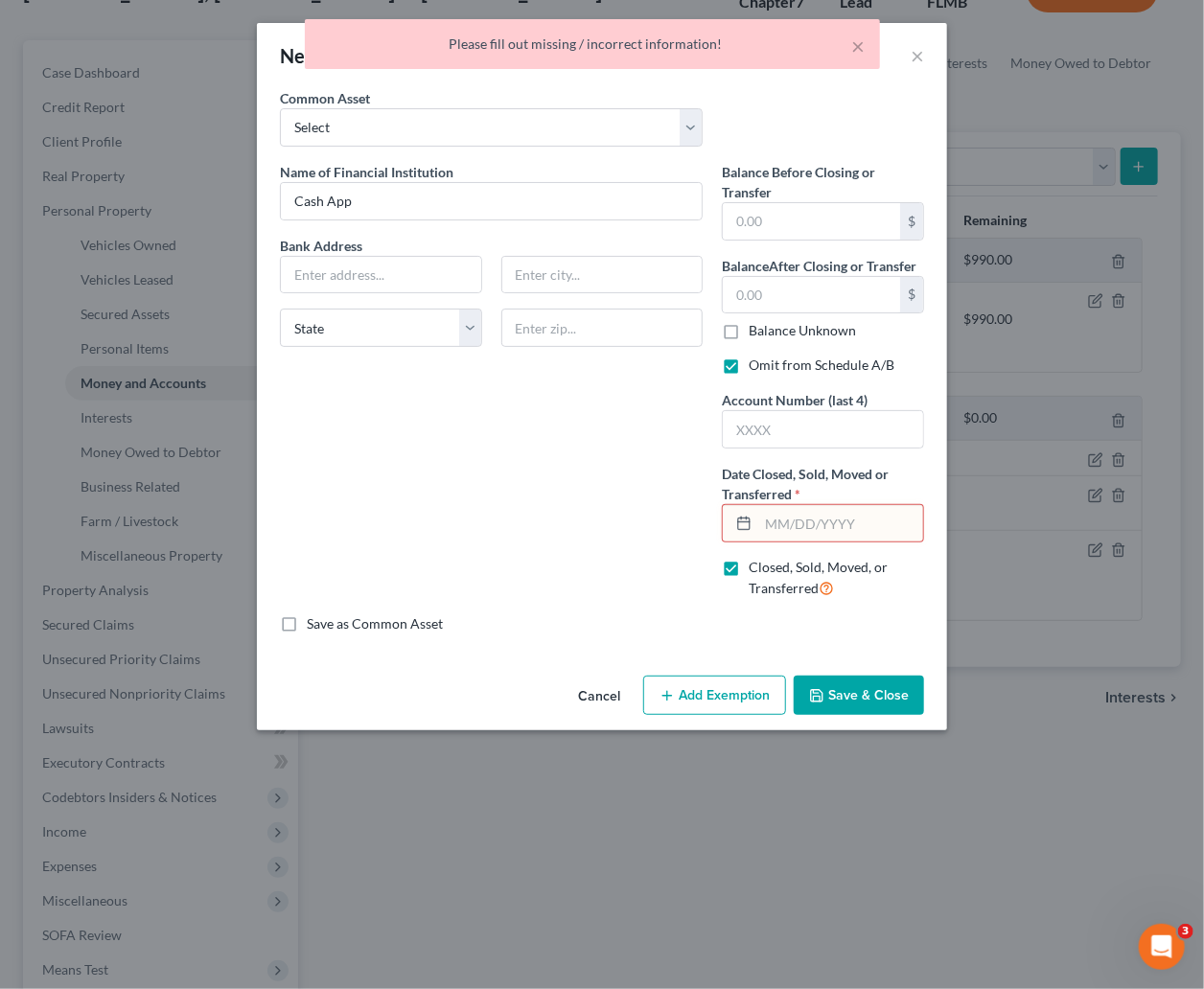
click at [823, 526] on input "text" at bounding box center [840, 522] width 165 height 36
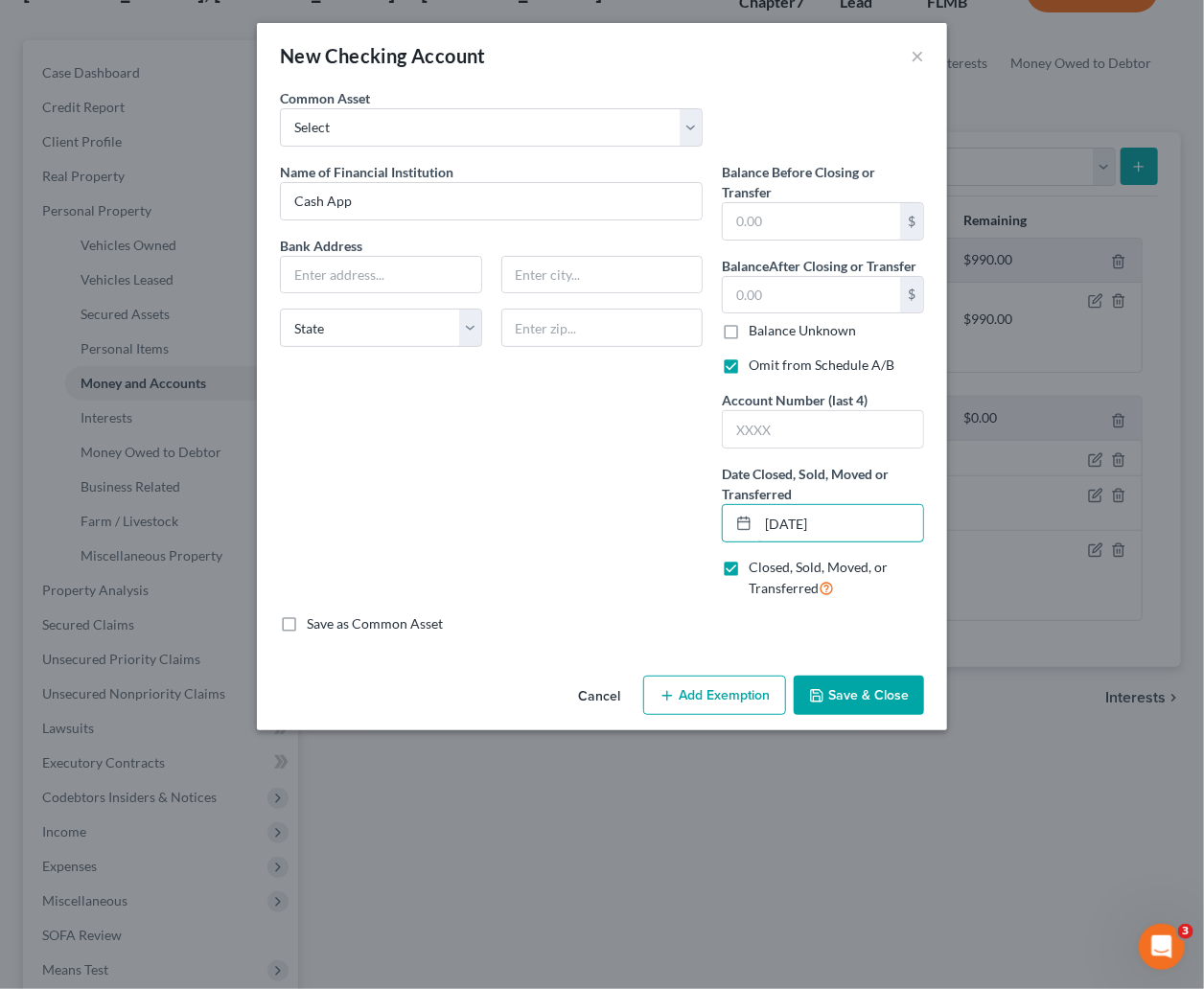
type input "02/28/2025"
click at [852, 689] on button "Save & Close" at bounding box center [858, 695] width 130 height 40
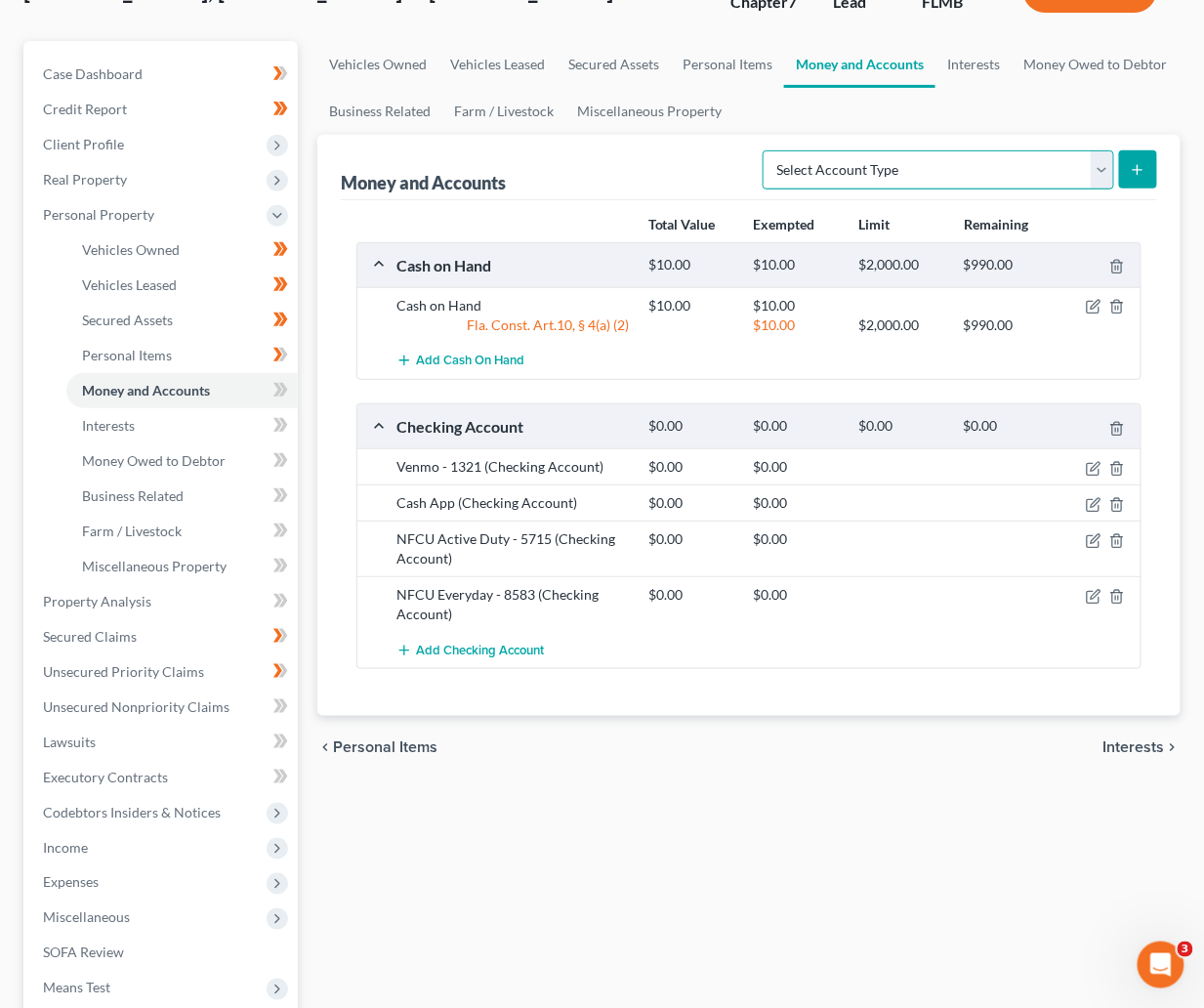
click at [1094, 163] on select "Select Account Type Brokerage Cash on Hand Certificates of Deposit Checking Acc…" at bounding box center [938, 169] width 351 height 39
select select "savings"
click at [767, 150] on select "Select Account Type Brokerage Cash on Hand Certificates of Deposit Checking Acc…" at bounding box center [938, 169] width 351 height 39
click at [1135, 162] on icon "submit" at bounding box center [1138, 170] width 16 height 16
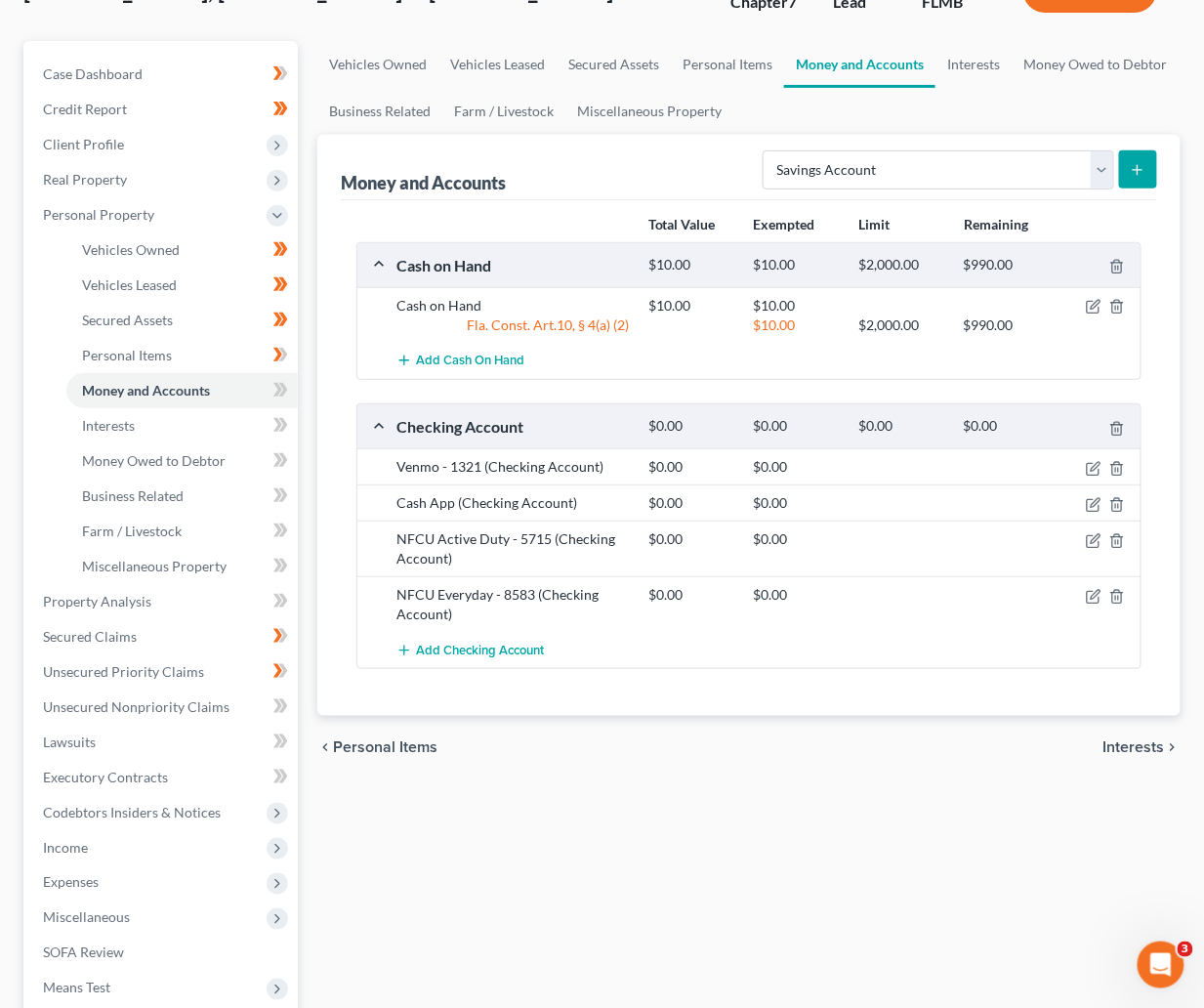
click at [1135, 740] on span "Interests" at bounding box center [1134, 747] width 62 height 16
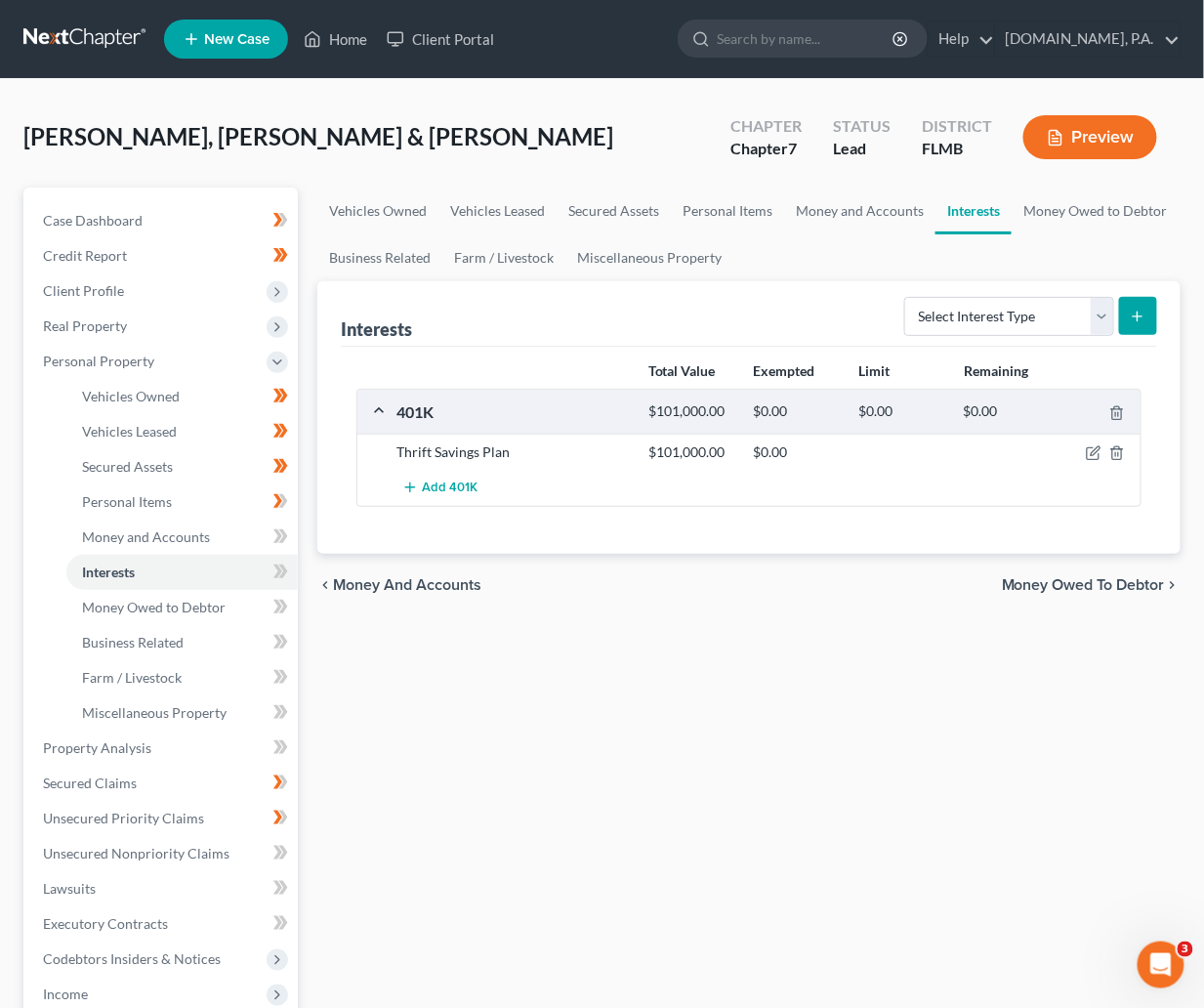
click at [405, 582] on span "Money and Accounts" at bounding box center [407, 585] width 148 height 16
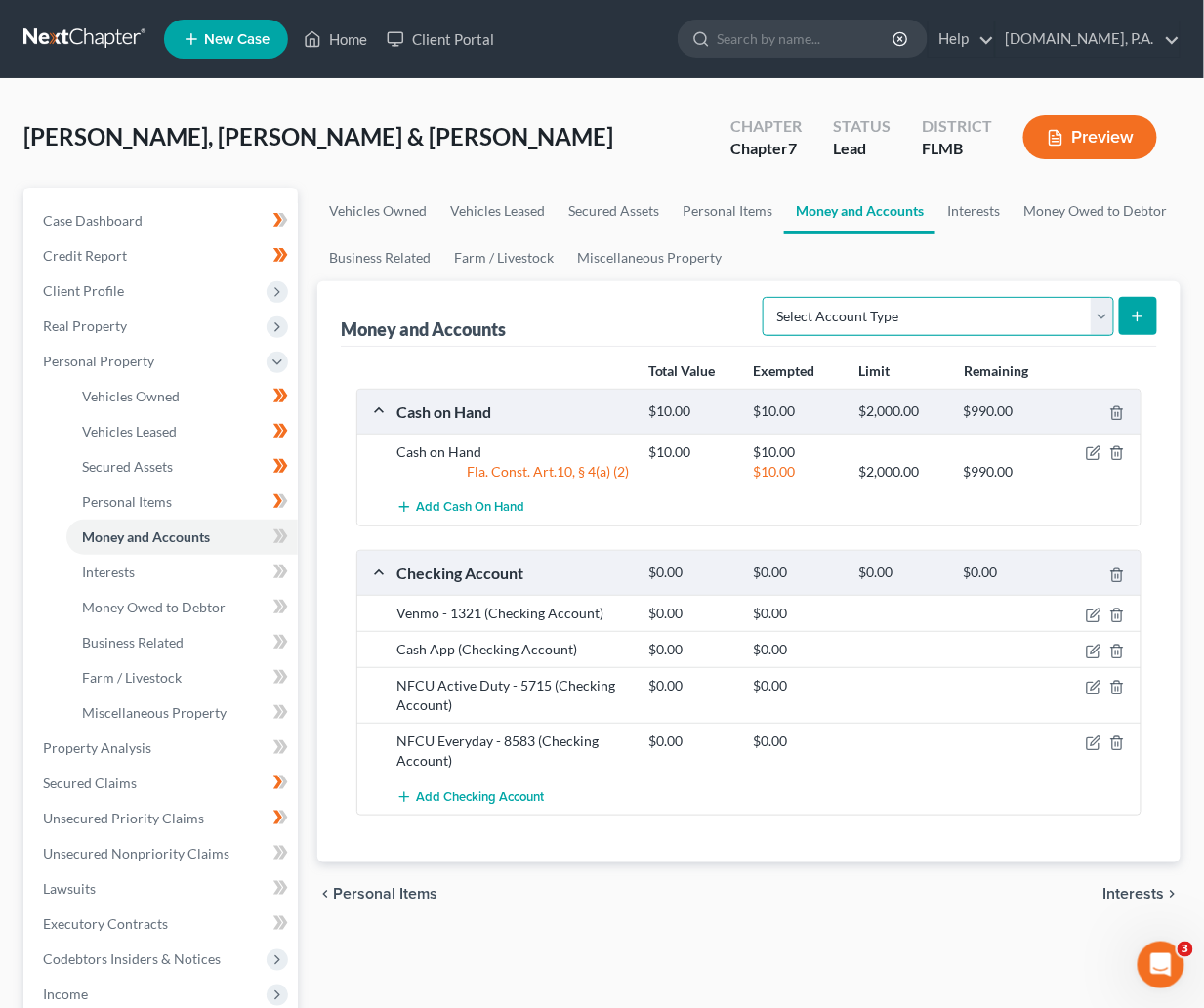
click at [1101, 308] on select "Select Account Type Brokerage Cash on Hand Certificates of Deposit Checking Acc…" at bounding box center [938, 315] width 351 height 39
select select "savings"
click at [767, 297] on select "Select Account Type Brokerage Cash on Hand Certificates of Deposit Checking Acc…" at bounding box center [938, 315] width 351 height 39
click at [1133, 314] on icon "submit" at bounding box center [1138, 316] width 16 height 16
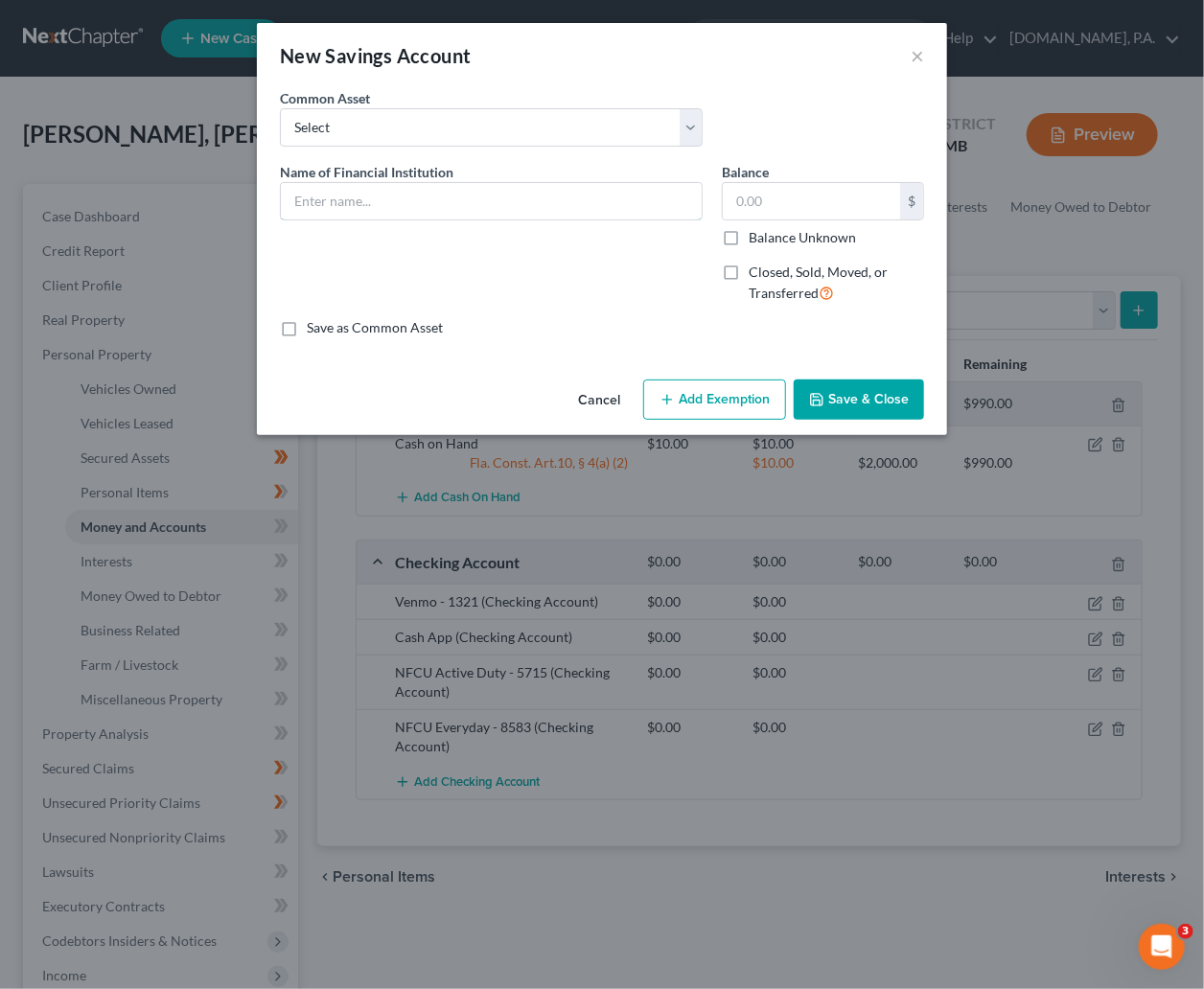
drag, startPoint x: 340, startPoint y: 199, endPoint x: 323, endPoint y: 257, distance: 60.4
click at [340, 209] on input "text" at bounding box center [491, 200] width 421 height 36
type input "NFCU - 9102"
click at [852, 402] on button "Save & Close" at bounding box center [858, 399] width 130 height 40
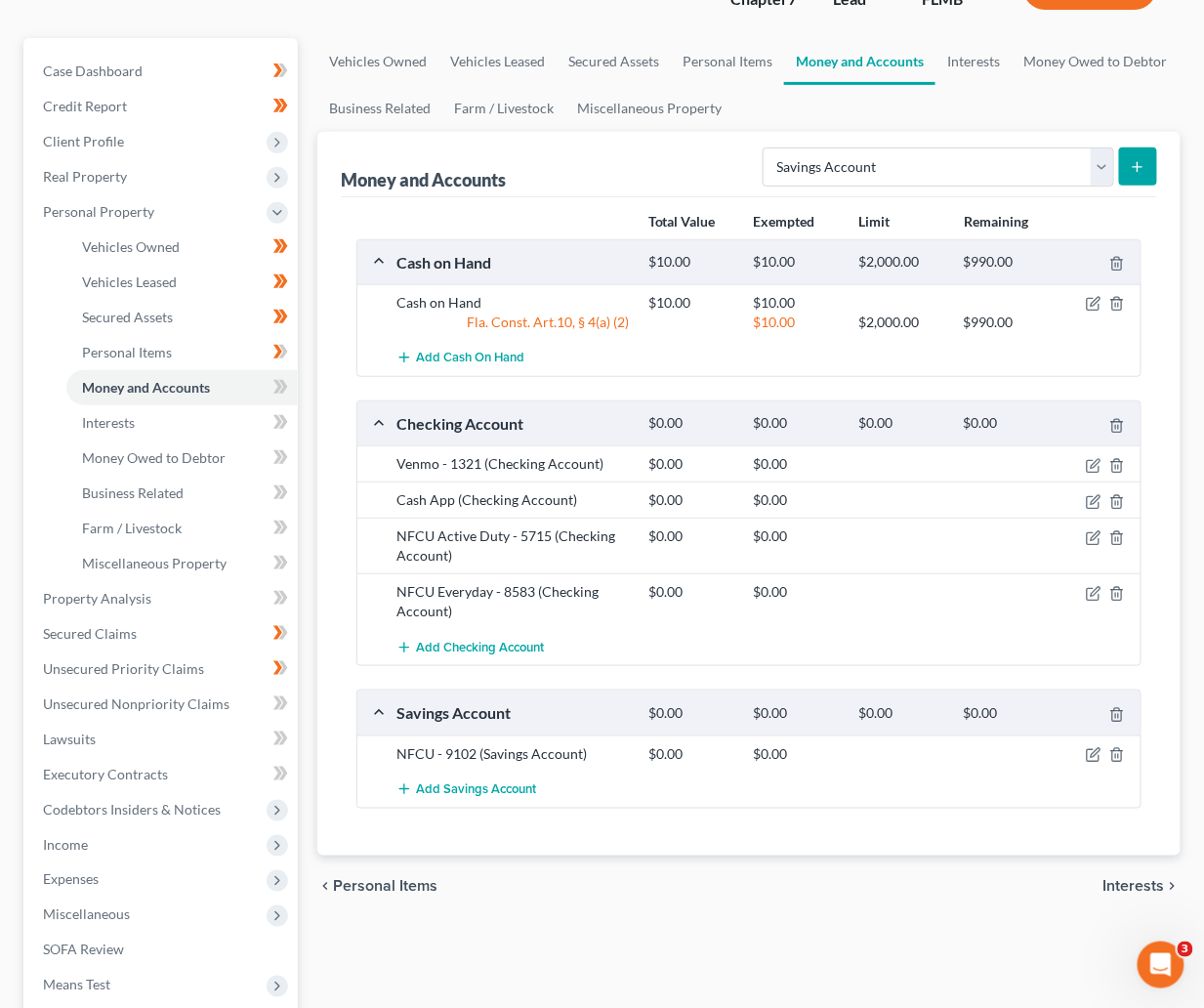
scroll to position [293, 0]
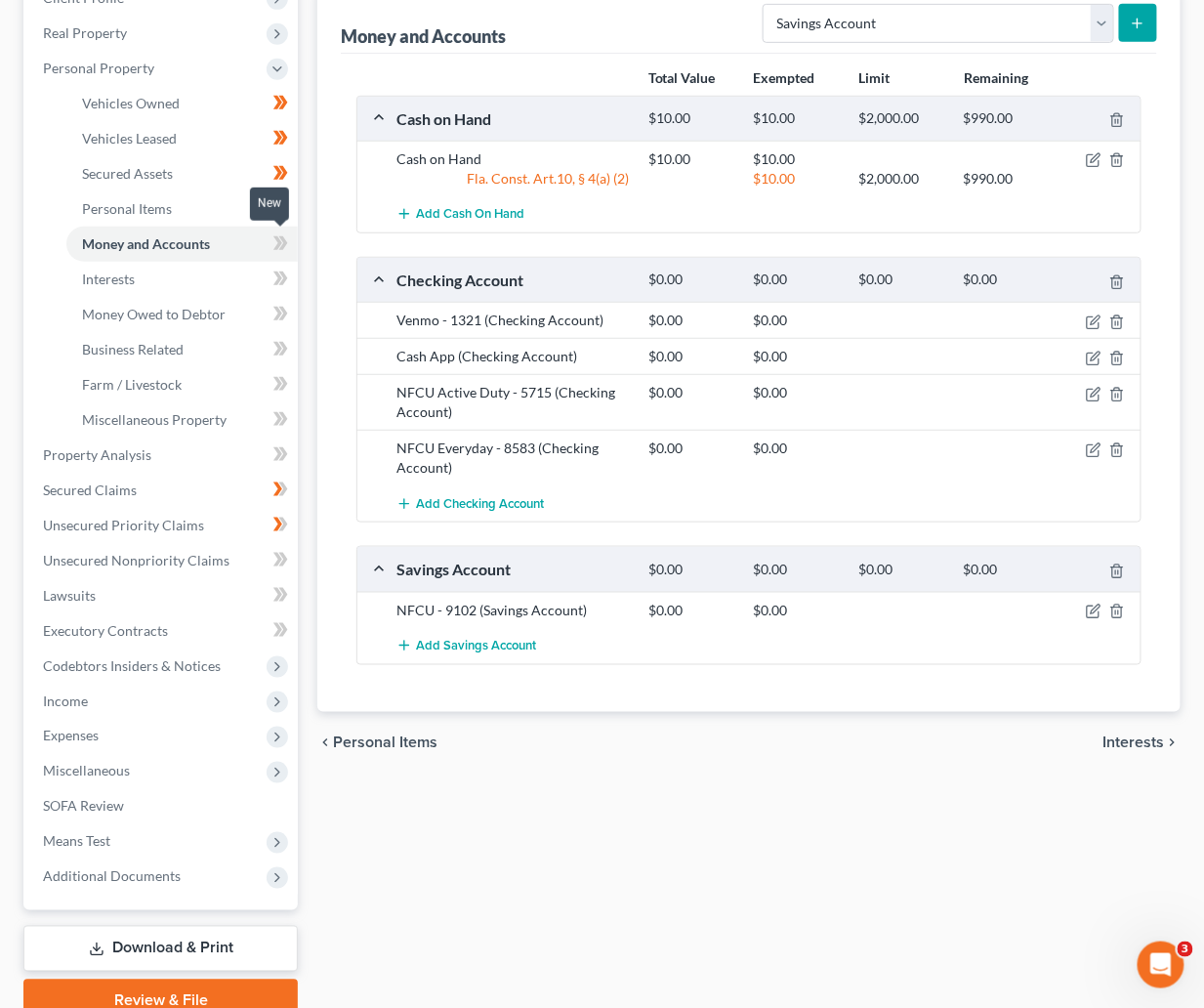
click at [281, 243] on icon at bounding box center [281, 244] width 15 height 25
click at [133, 282] on span "Interests" at bounding box center [107, 279] width 53 height 17
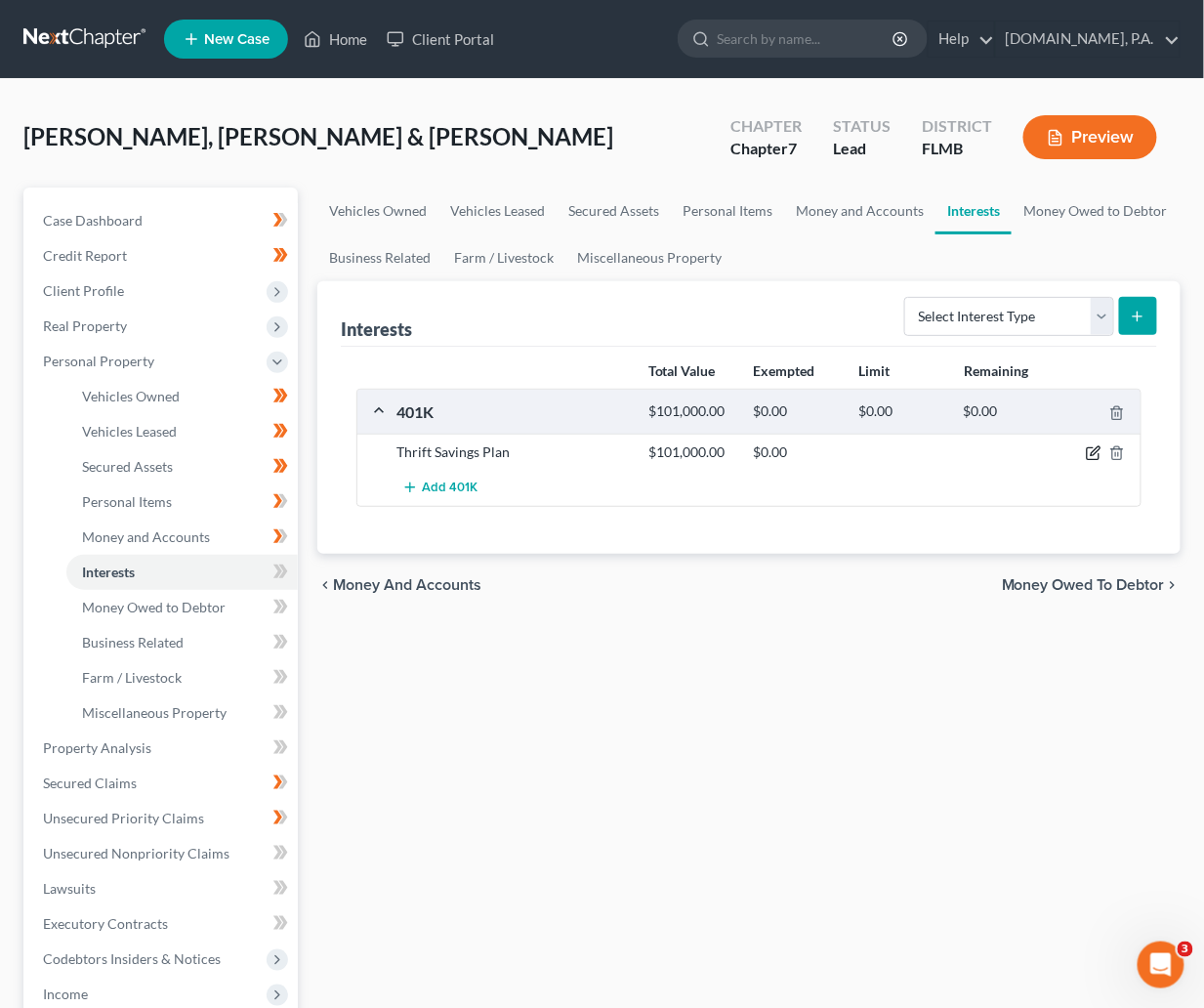
click at [1086, 451] on icon "button" at bounding box center [1094, 454] width 16 height 16
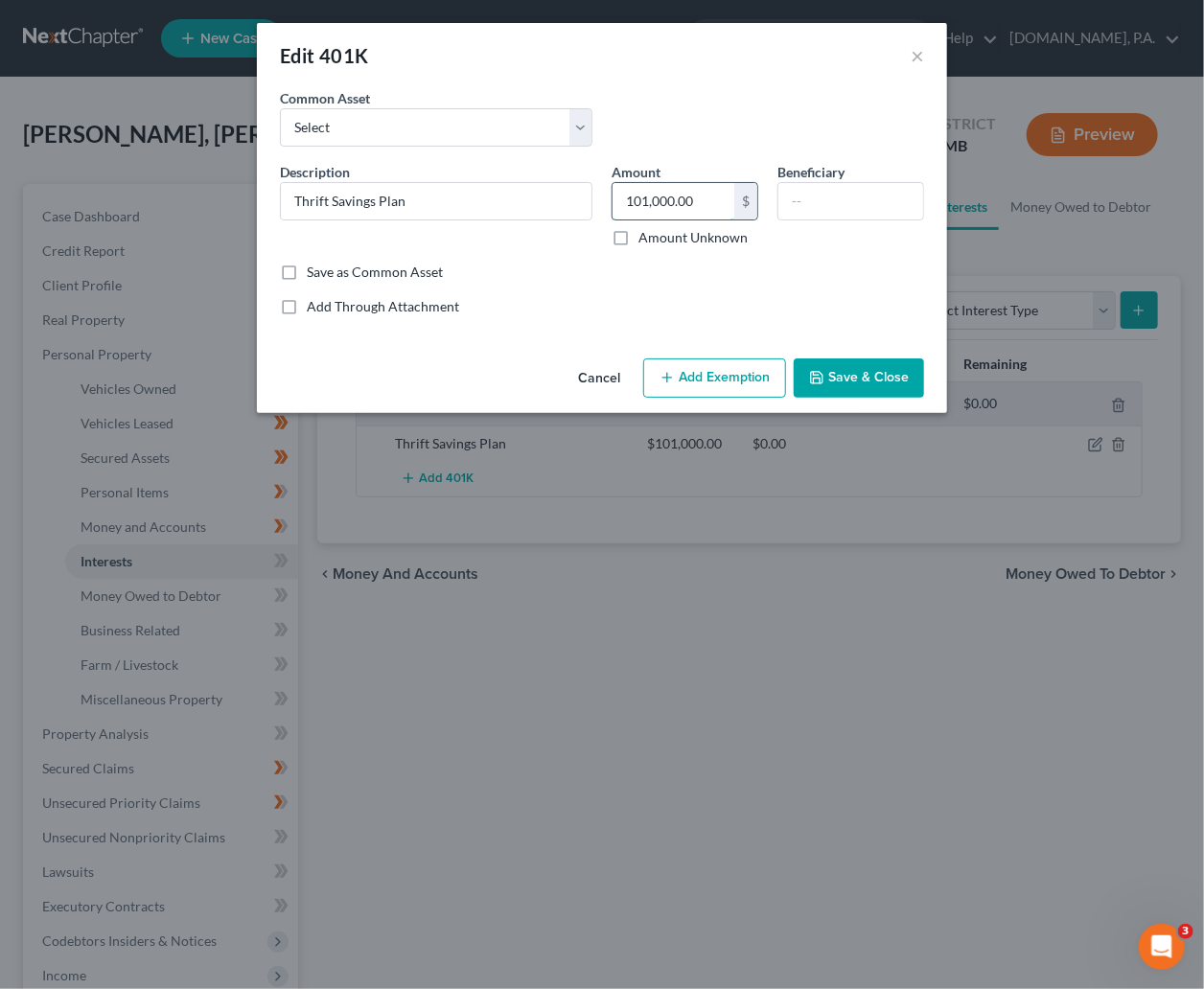
click at [704, 204] on input "101,000.00" at bounding box center [673, 200] width 122 height 36
type input "0"
click at [604, 298] on div "Add Through Attachment" at bounding box center [602, 307] width 644 height 20
click at [435, 203] on input "Thrift Savings Plan" at bounding box center [436, 200] width 311 height 36
type input "Thrift Savings Plan / IRA"
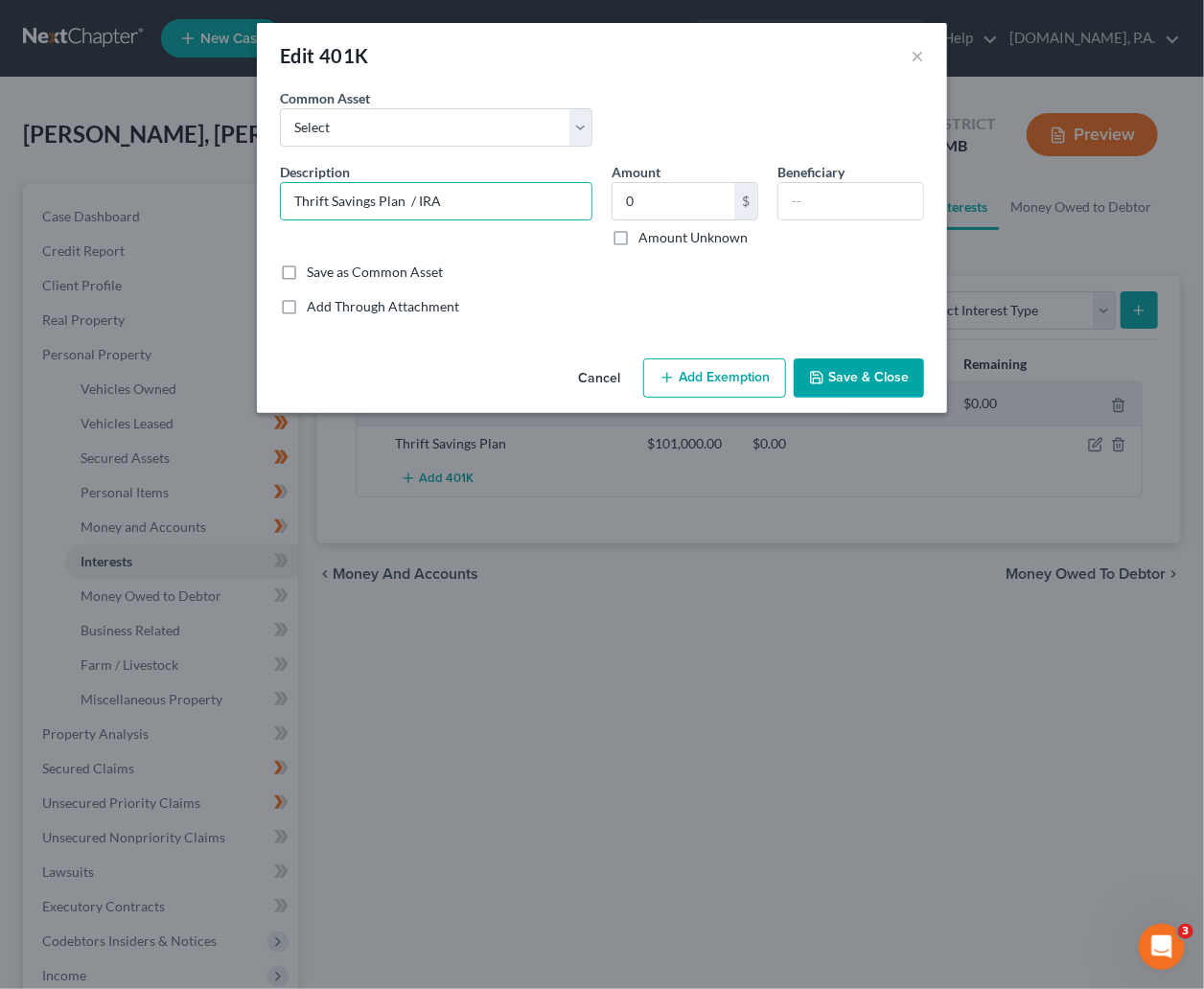
click at [888, 380] on button "Save & Close" at bounding box center [858, 378] width 130 height 40
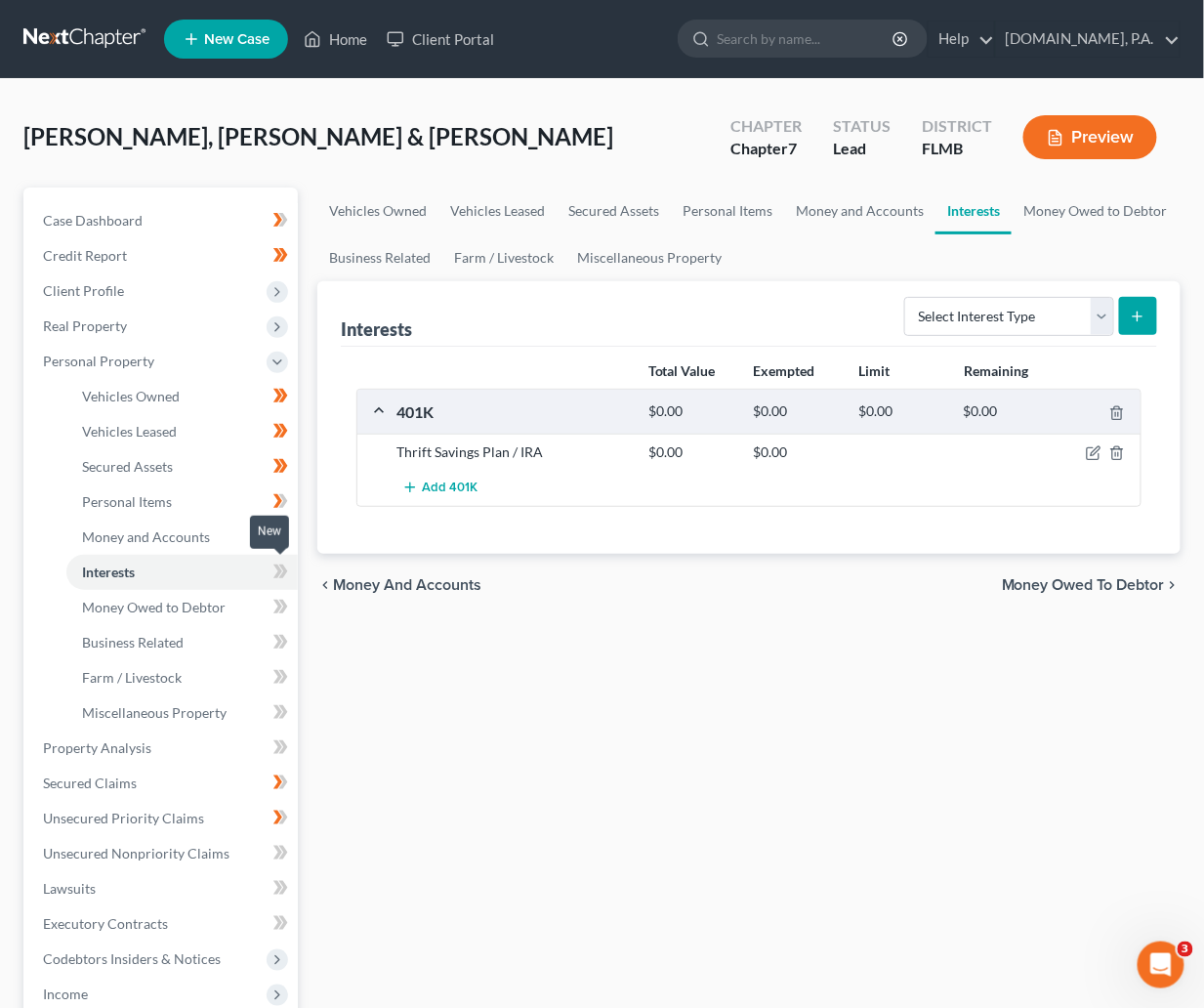
click at [277, 572] on icon at bounding box center [281, 571] width 15 height 25
click at [147, 607] on span "Money Owed to Debtor" at bounding box center [153, 607] width 143 height 17
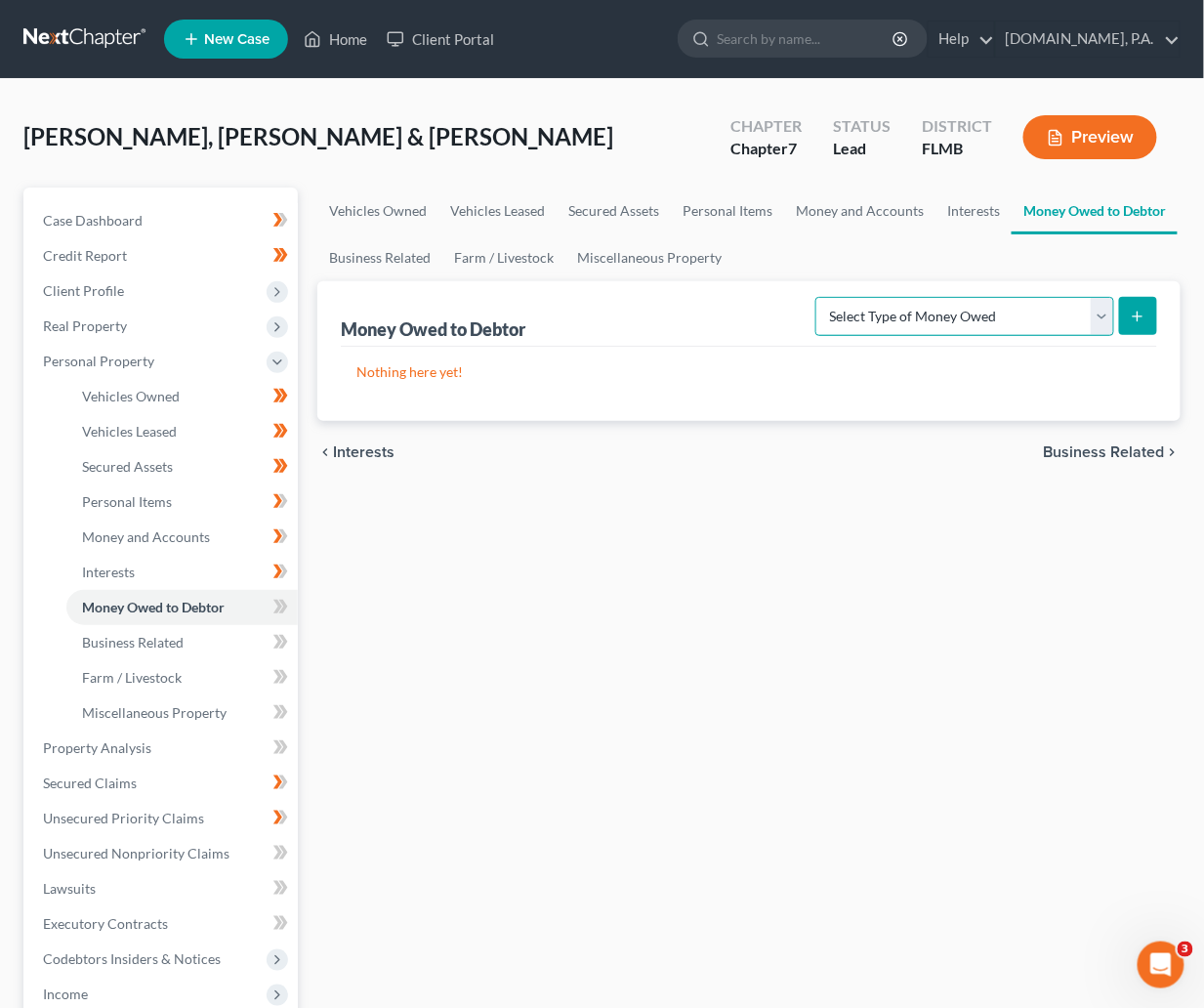
click at [1108, 316] on select "Select Type of Money Owed Accounts Receivable Alimony Child Support Claims Agai…" at bounding box center [965, 315] width 299 height 39
select select "expected_tax_refund"
click at [820, 297] on select "Select Type of Money Owed Accounts Receivable Alimony Child Support Claims Agai…" at bounding box center [965, 315] width 299 height 39
click at [1133, 308] on icon "submit" at bounding box center [1138, 316] width 16 height 16
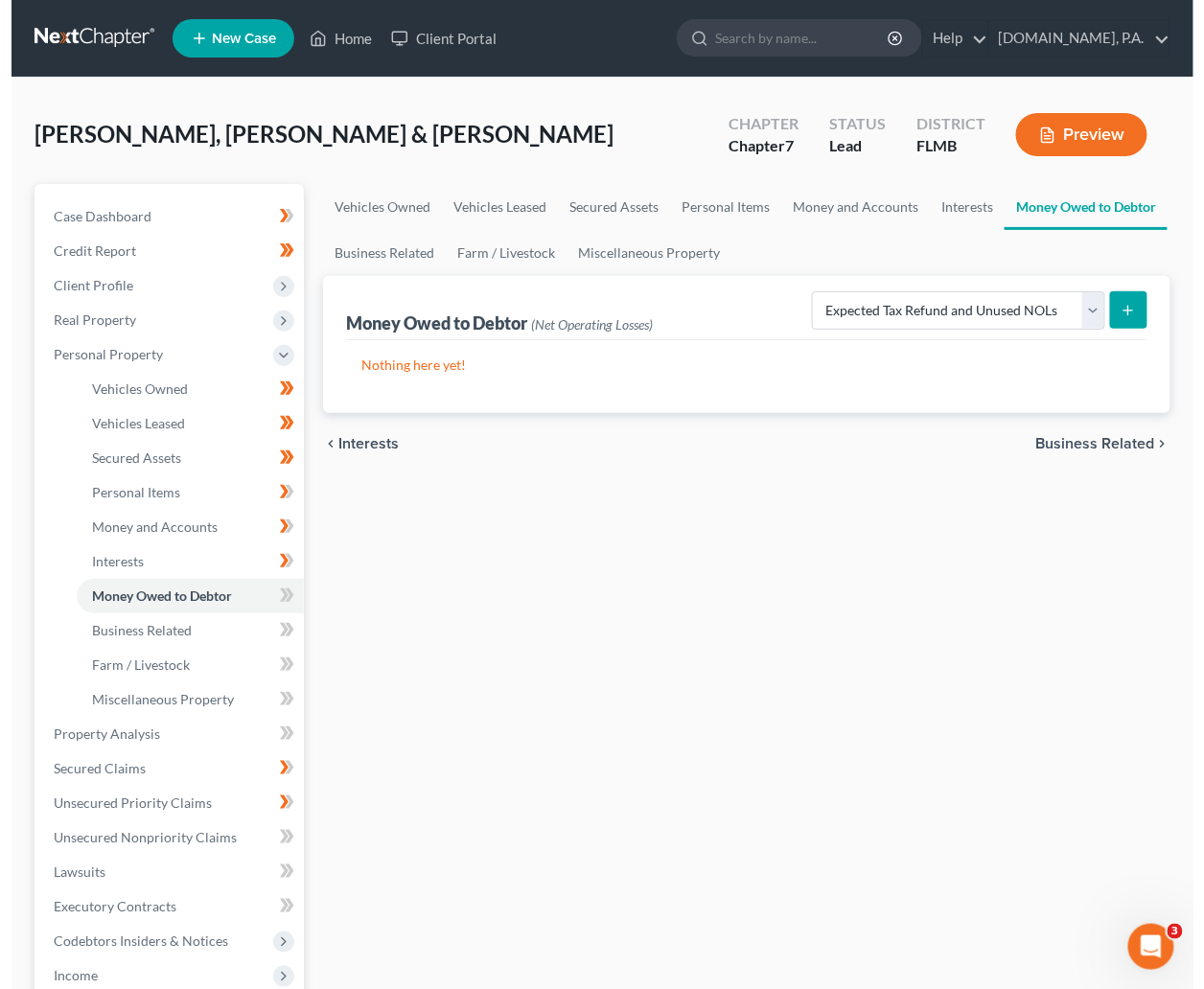
select select "0"
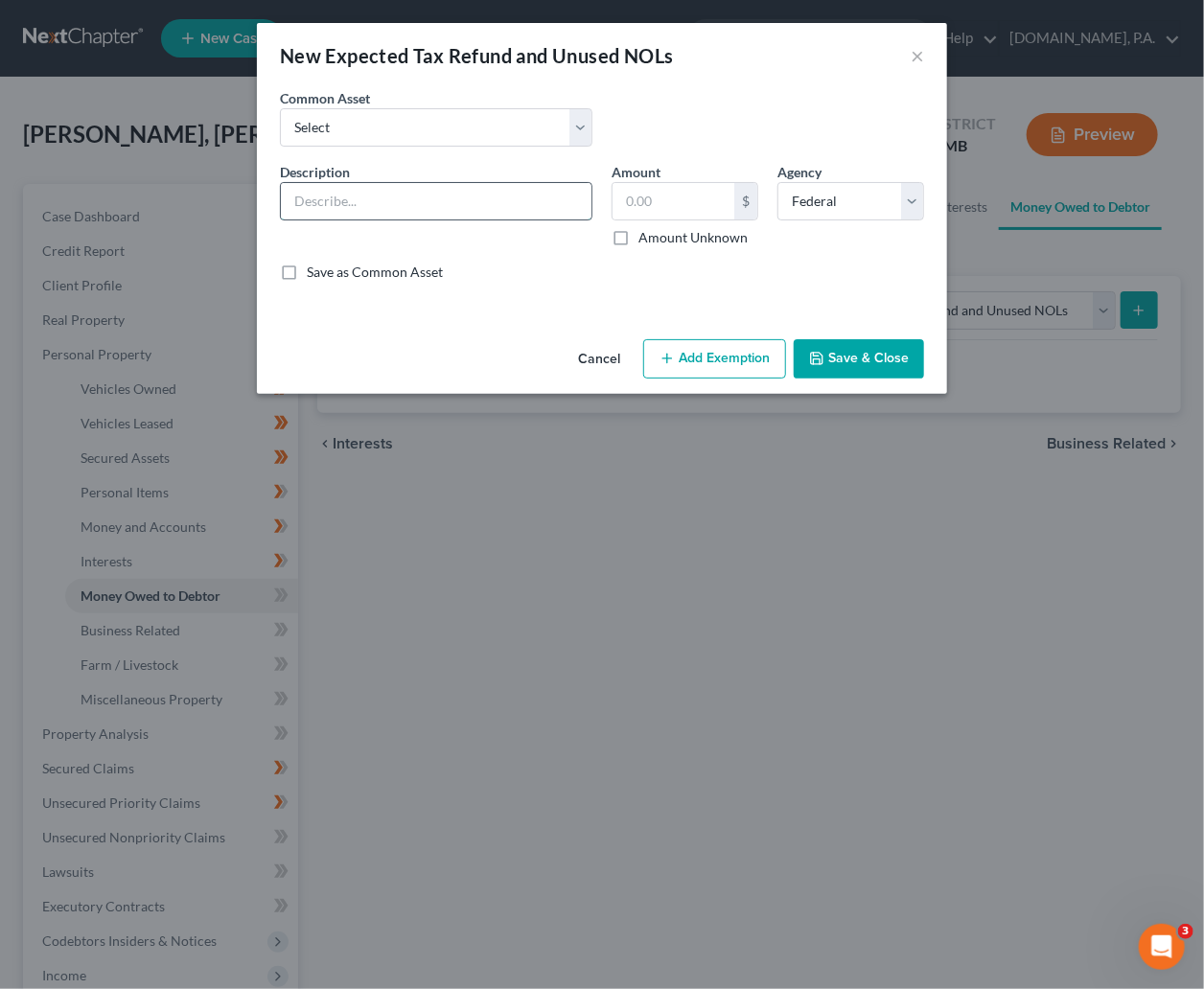
click at [389, 209] on input "text" at bounding box center [436, 200] width 311 height 36
type input "2025 Tax Refund"
click at [689, 198] on input "text" at bounding box center [673, 200] width 122 height 36
type input "10,534.50"
click at [521, 318] on div "An exemption set must first be selected from the Filing Information section. Co…" at bounding box center [602, 209] width 690 height 243
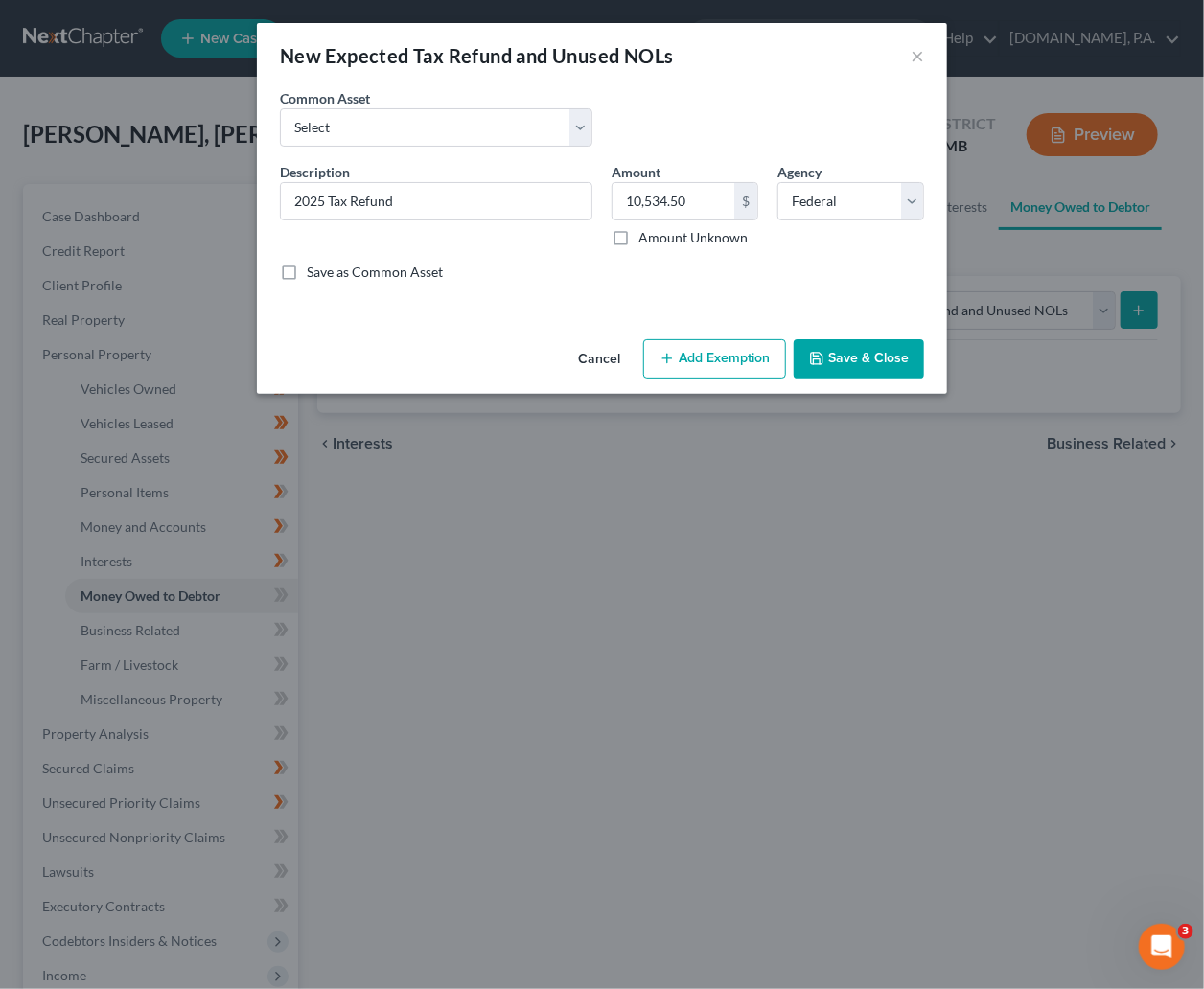
click at [741, 364] on button "Add Exemption" at bounding box center [715, 358] width 143 height 40
select select "2"
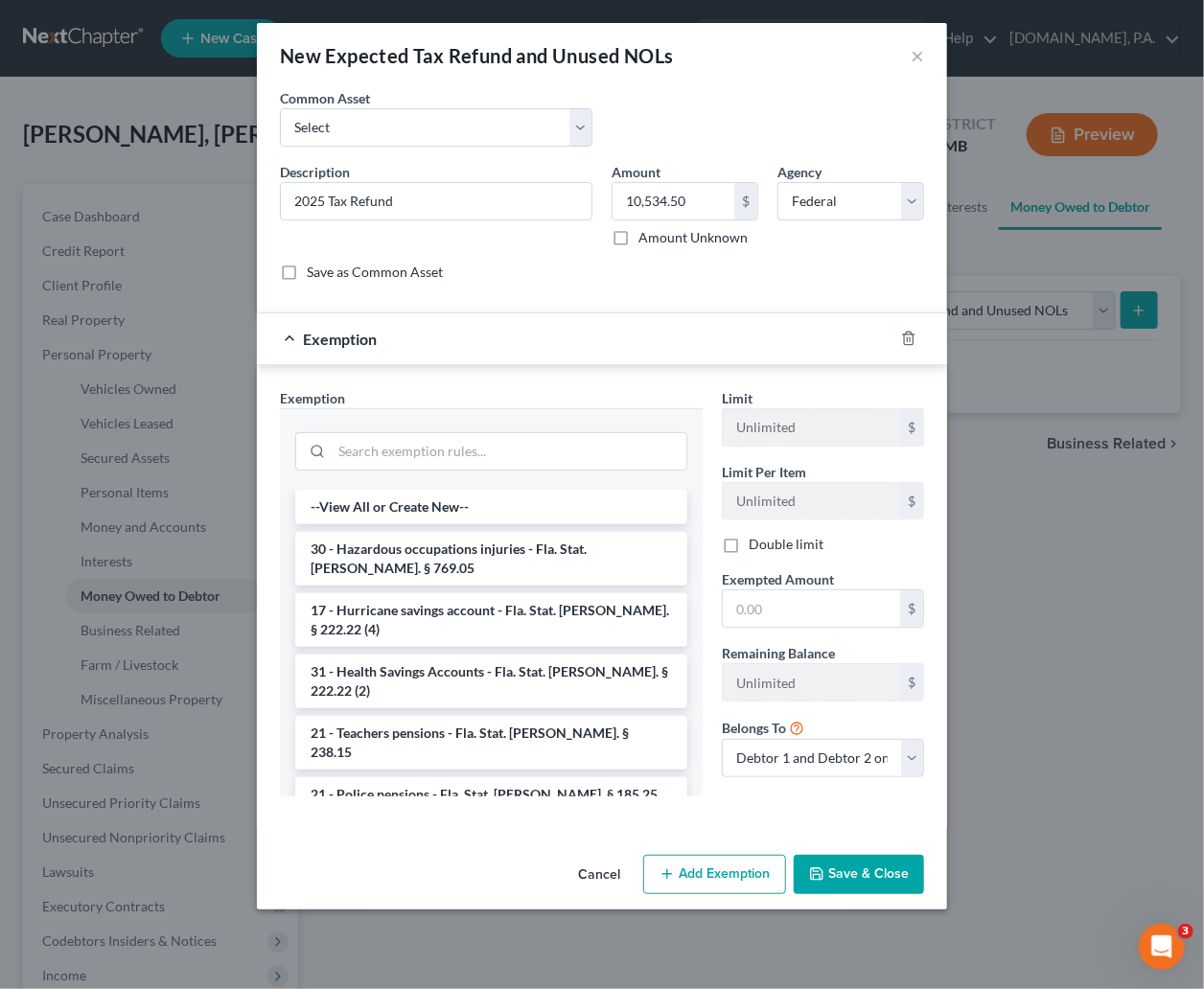
click at [595, 871] on button "Cancel" at bounding box center [599, 876] width 73 height 38
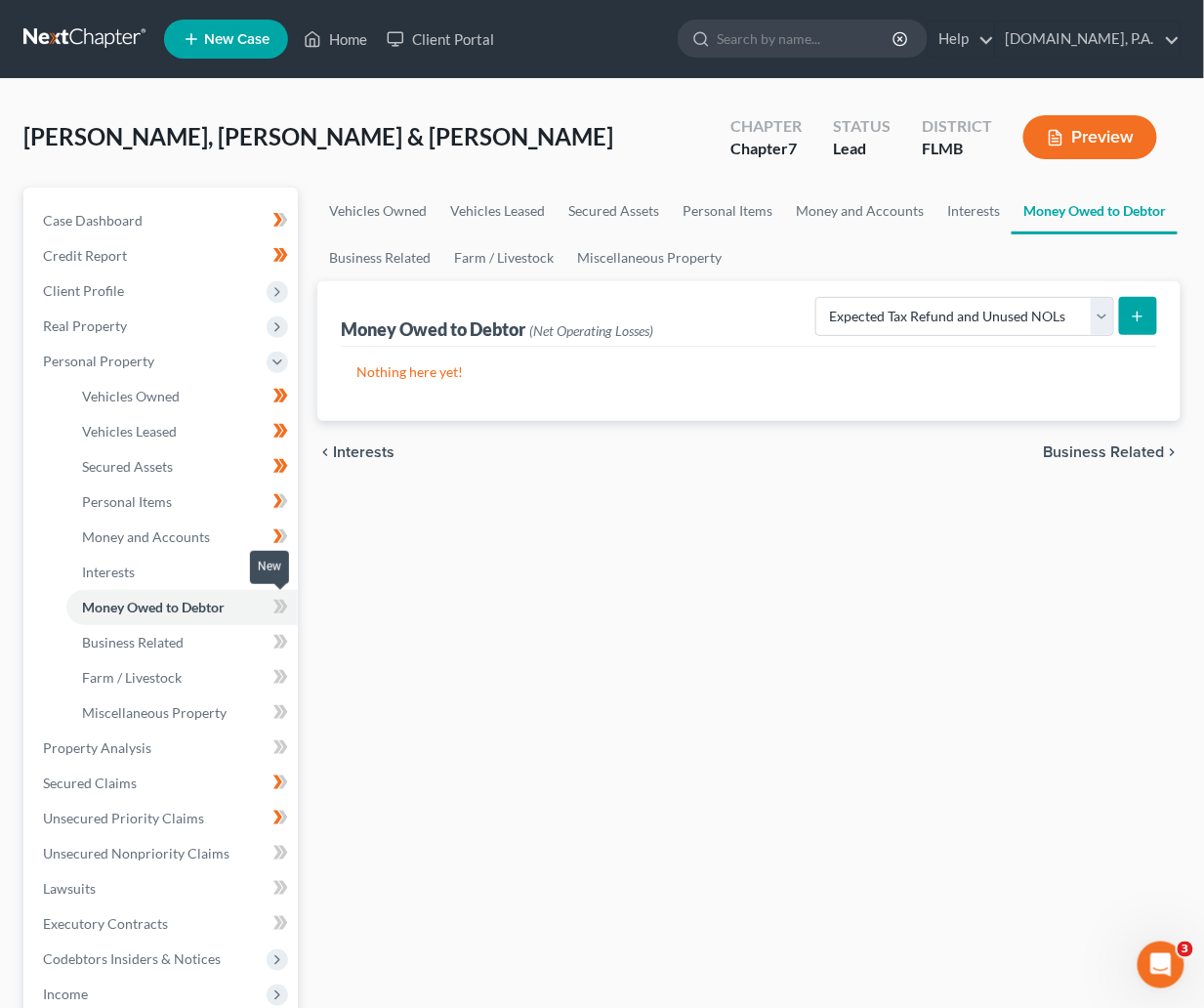
click at [279, 609] on icon at bounding box center [278, 607] width 9 height 14
click at [128, 650] on link "Business Related" at bounding box center [182, 642] width 232 height 35
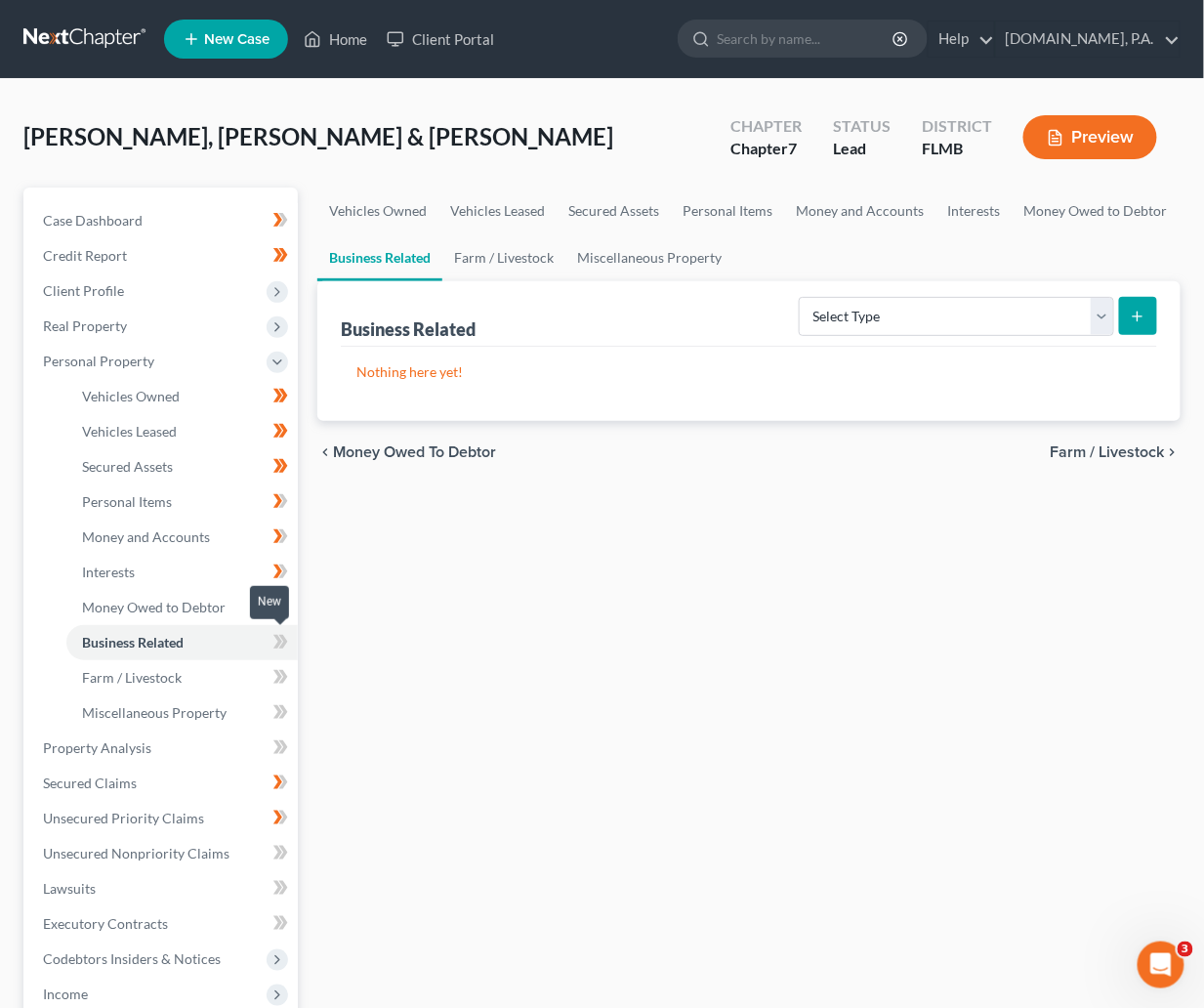
click at [285, 639] on icon at bounding box center [284, 642] width 9 height 14
click at [290, 639] on span at bounding box center [281, 644] width 34 height 29
click at [172, 672] on span "Farm / Livestock" at bounding box center [131, 677] width 100 height 17
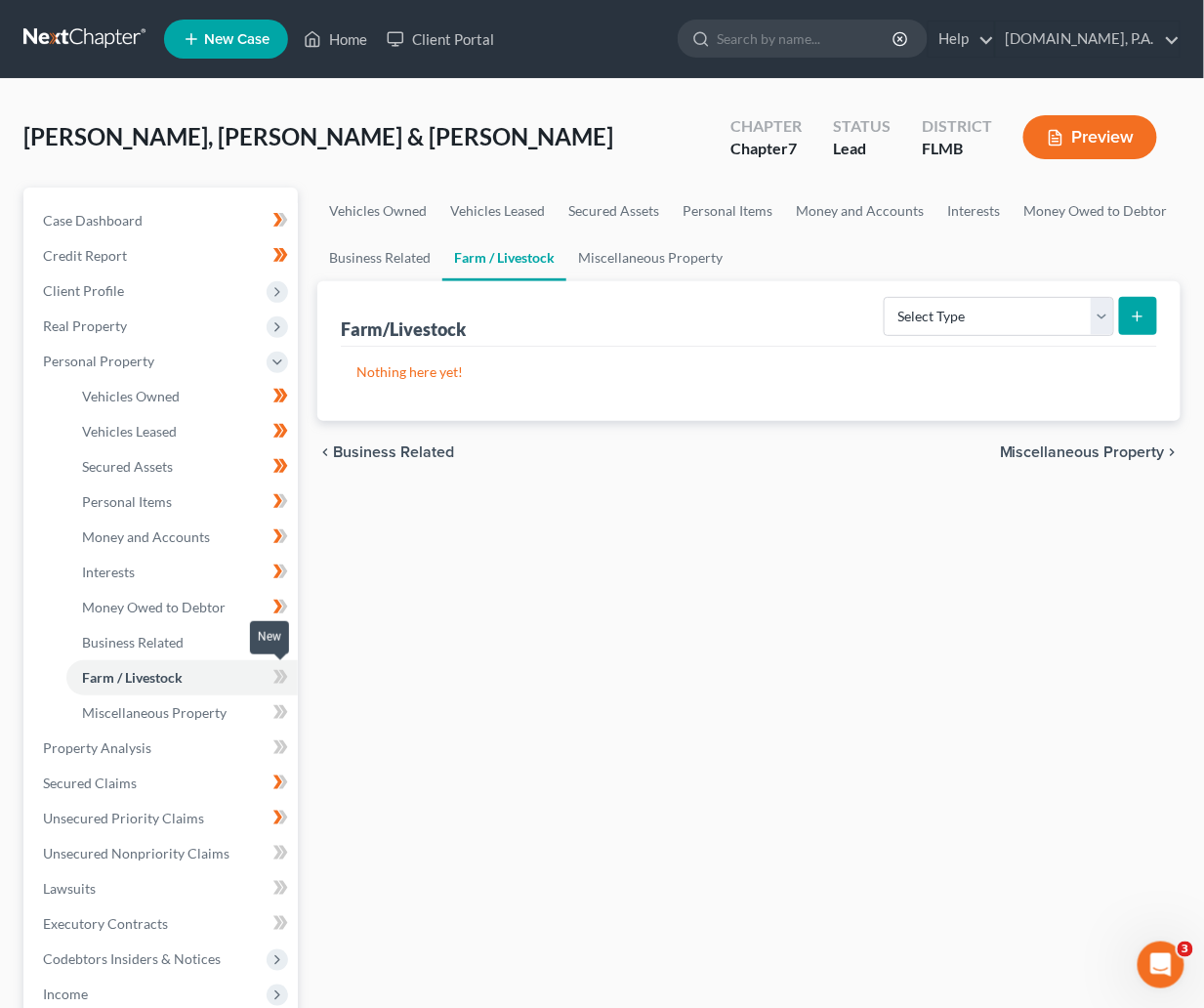
click at [287, 678] on icon at bounding box center [281, 677] width 15 height 25
click at [162, 714] on span "Miscellaneous Property" at bounding box center [153, 712] width 144 height 17
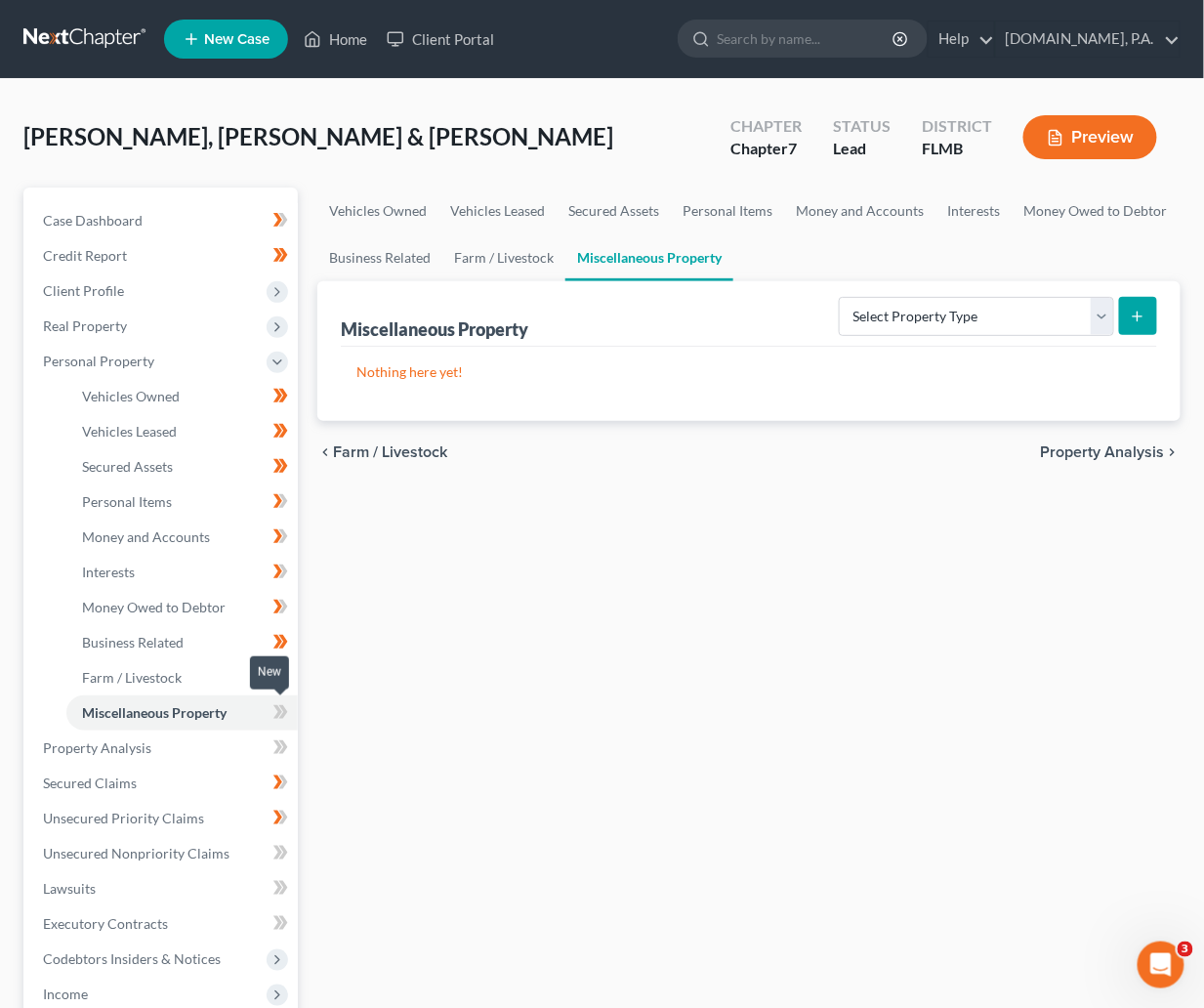
click at [289, 704] on icon at bounding box center [281, 712] width 15 height 25
click at [285, 709] on icon at bounding box center [284, 712] width 9 height 14
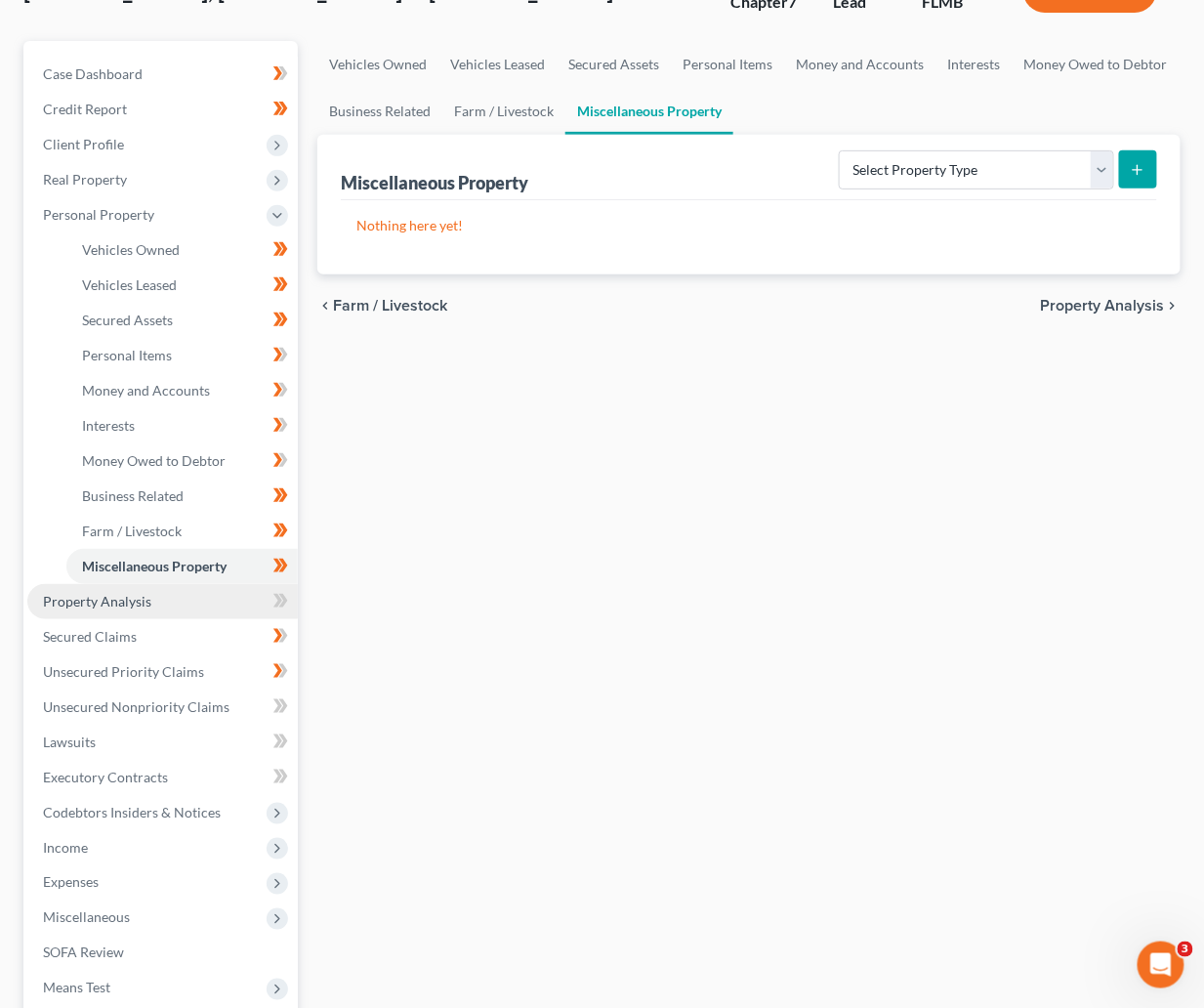
click at [86, 597] on span "Property Analysis" at bounding box center [97, 601] width 108 height 17
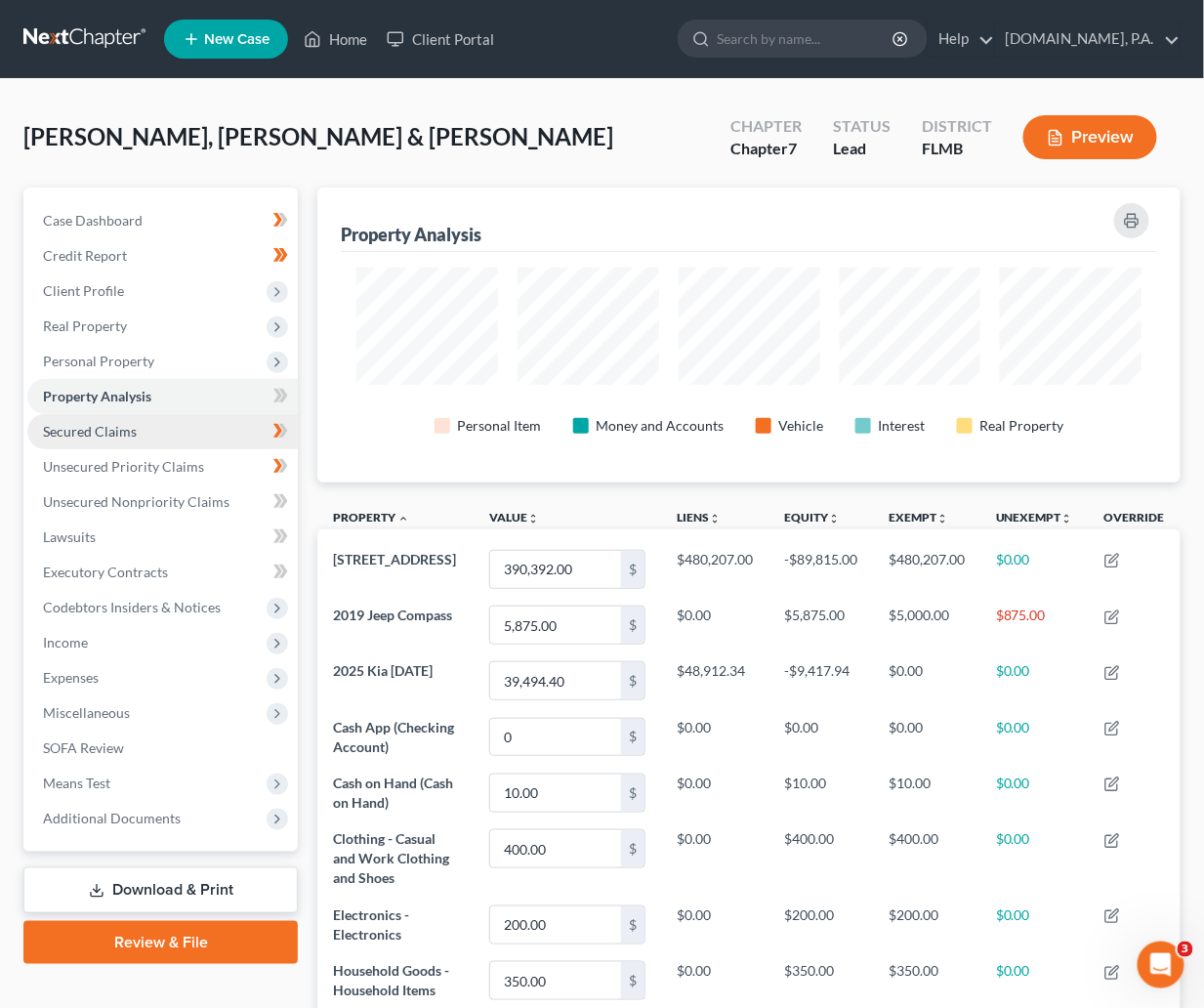
click at [107, 432] on span "Secured Claims" at bounding box center [90, 431] width 94 height 17
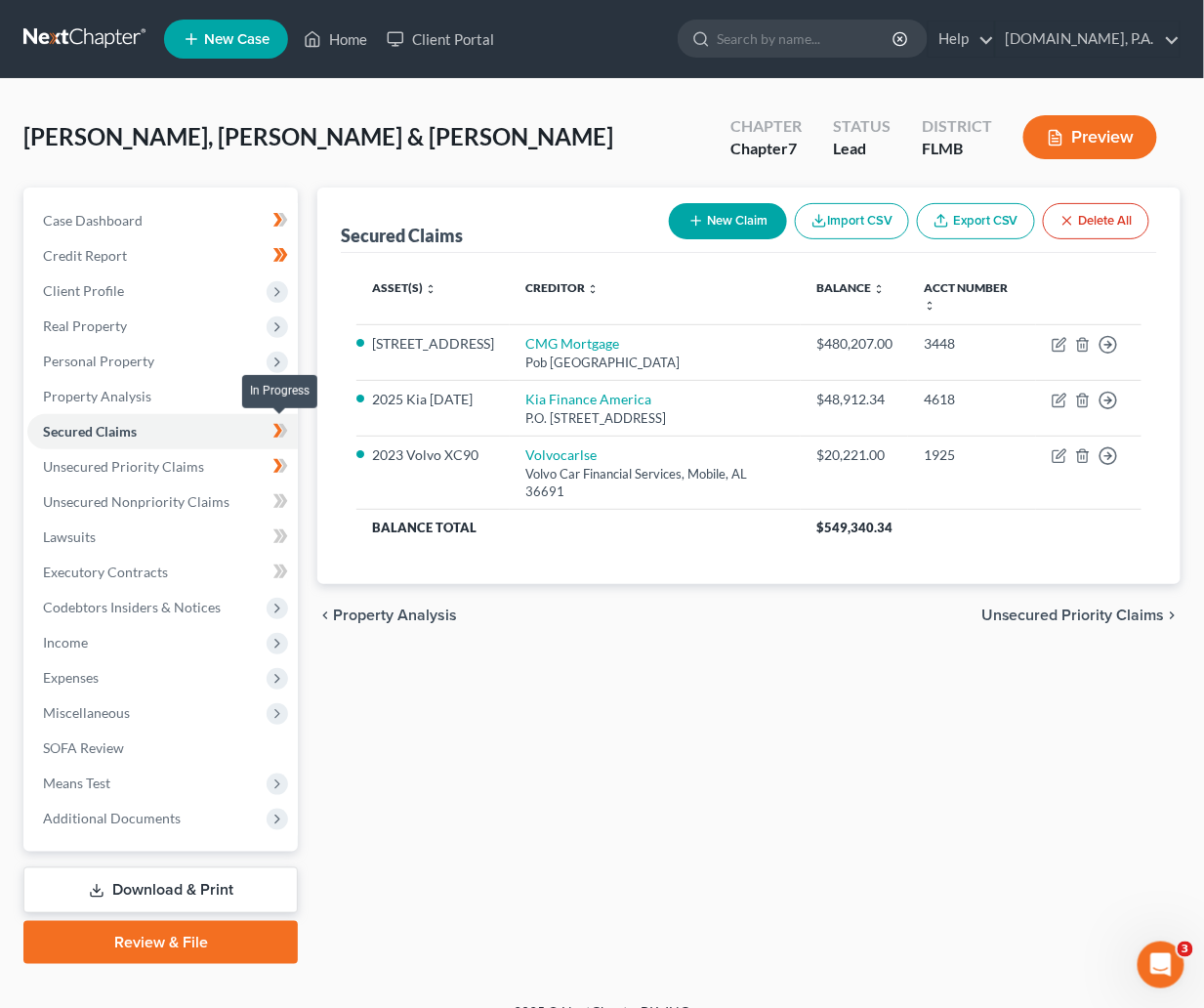
click at [287, 430] on icon at bounding box center [284, 431] width 9 height 14
click at [135, 466] on span "Unsecured Priority Claims" at bounding box center [123, 466] width 161 height 17
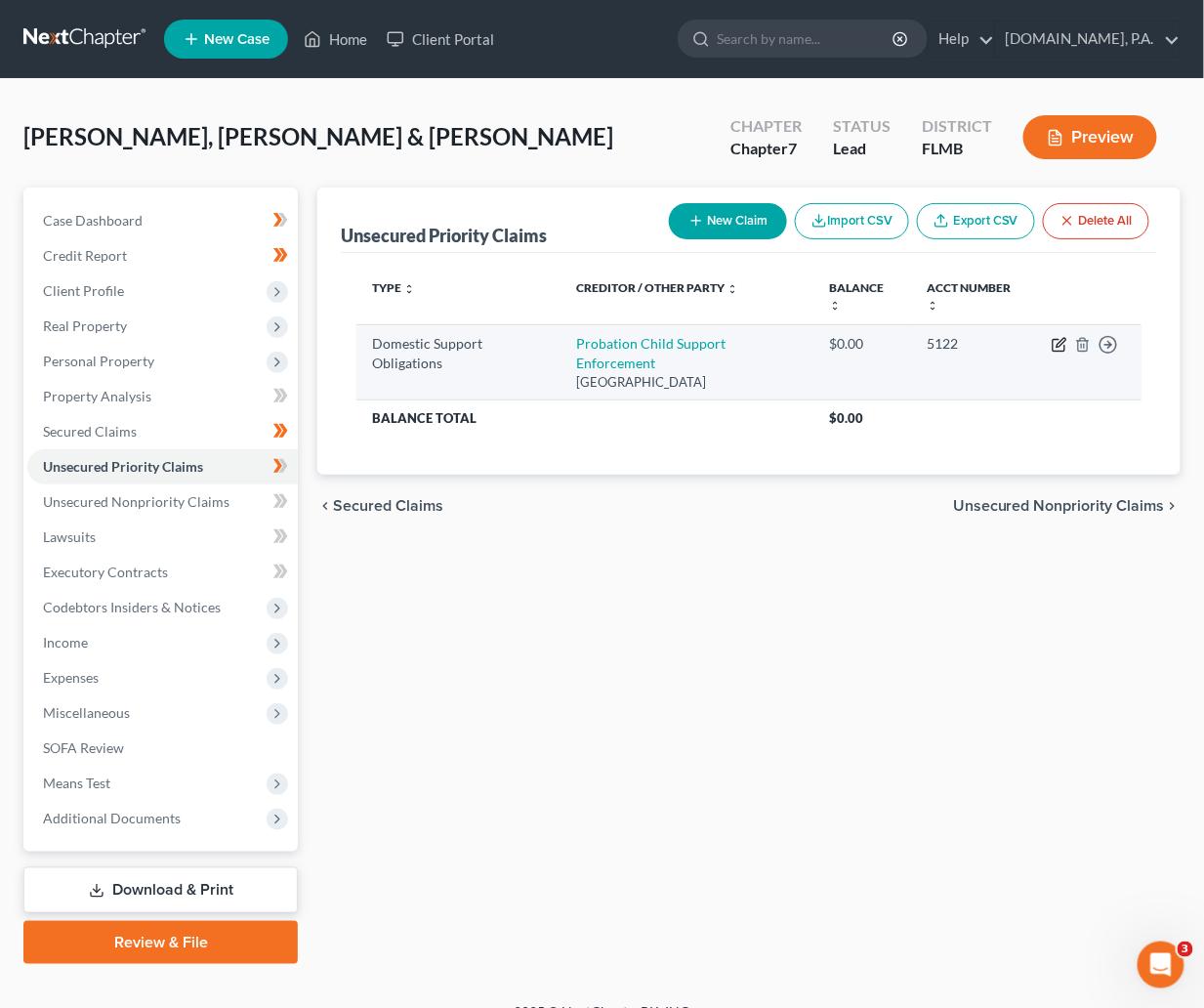
click at [1059, 345] on icon "button" at bounding box center [1060, 345] width 16 height 16
select select "33"
select select "2"
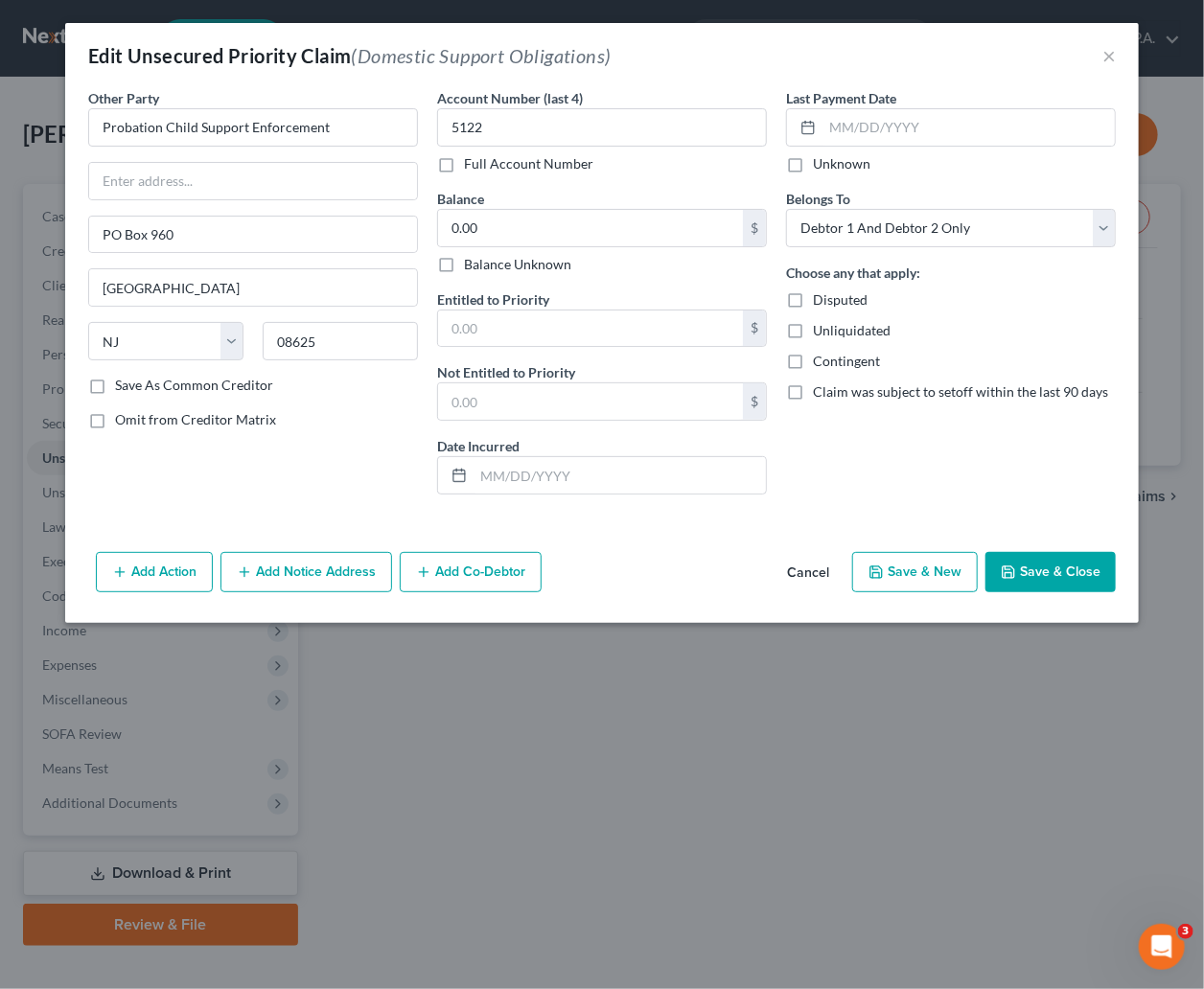
click at [1056, 561] on button "Save & Close" at bounding box center [1050, 571] width 130 height 40
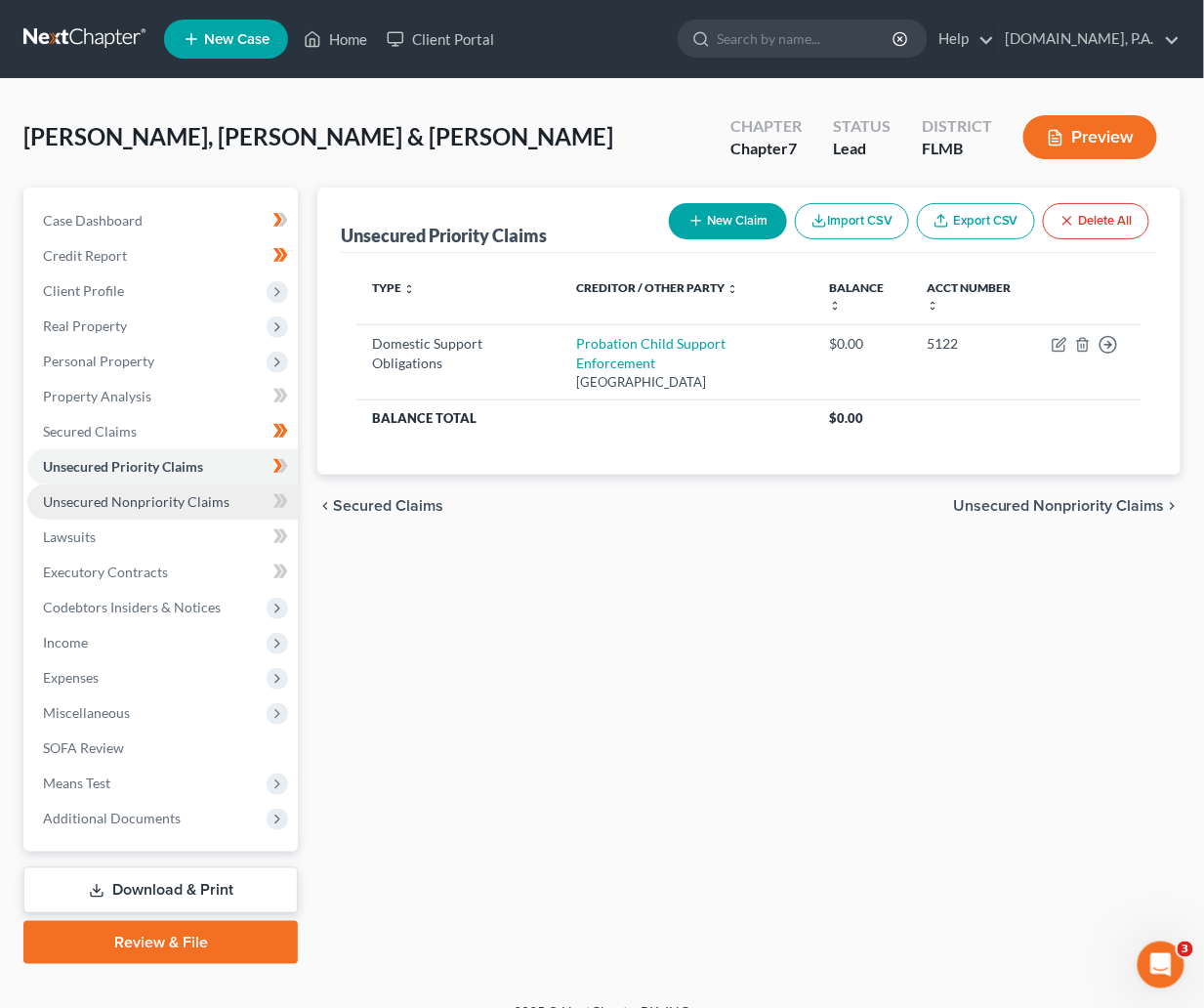
click at [122, 504] on span "Unsecured Nonpriority Claims" at bounding box center [135, 502] width 186 height 17
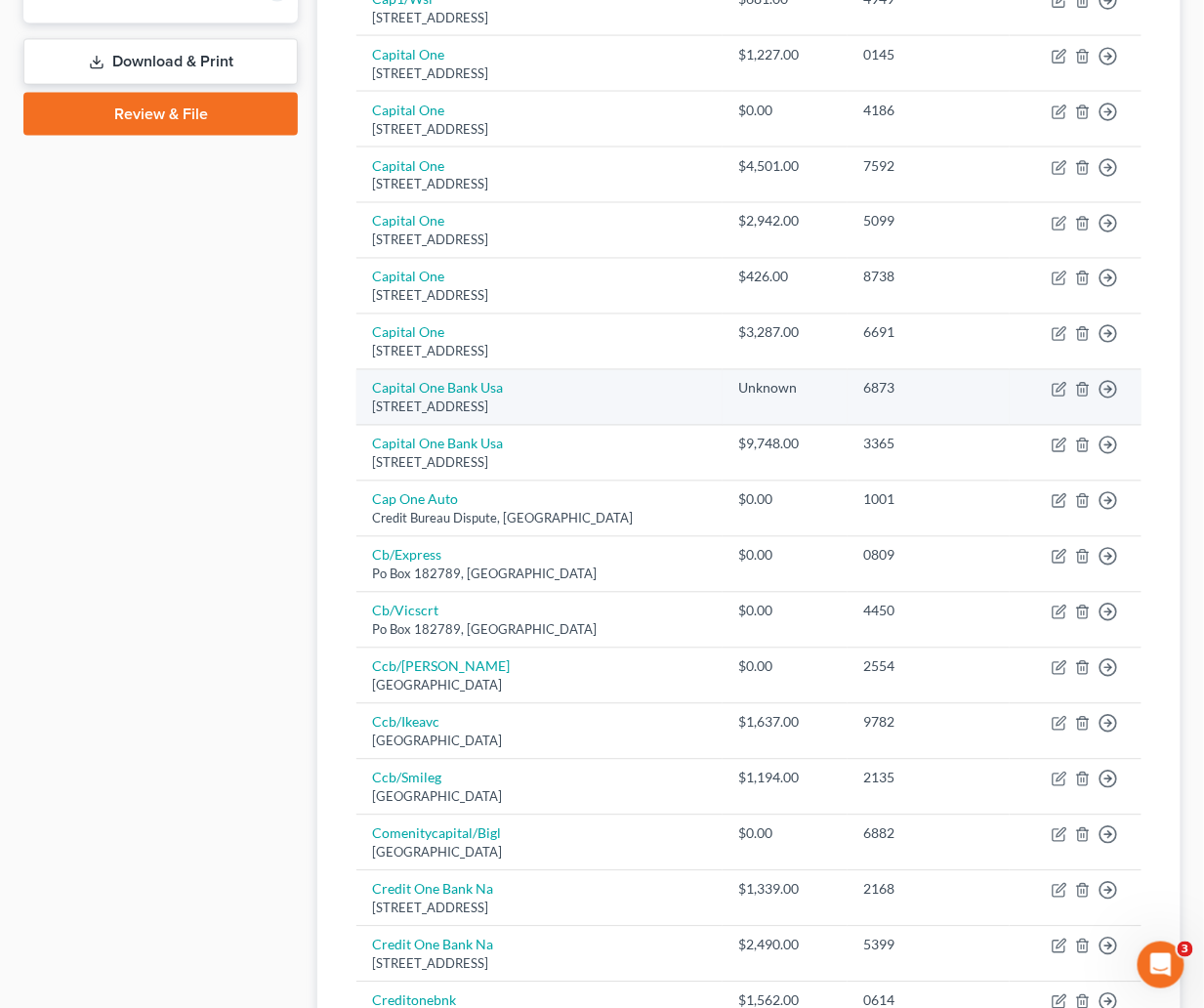
scroll to position [878, 0]
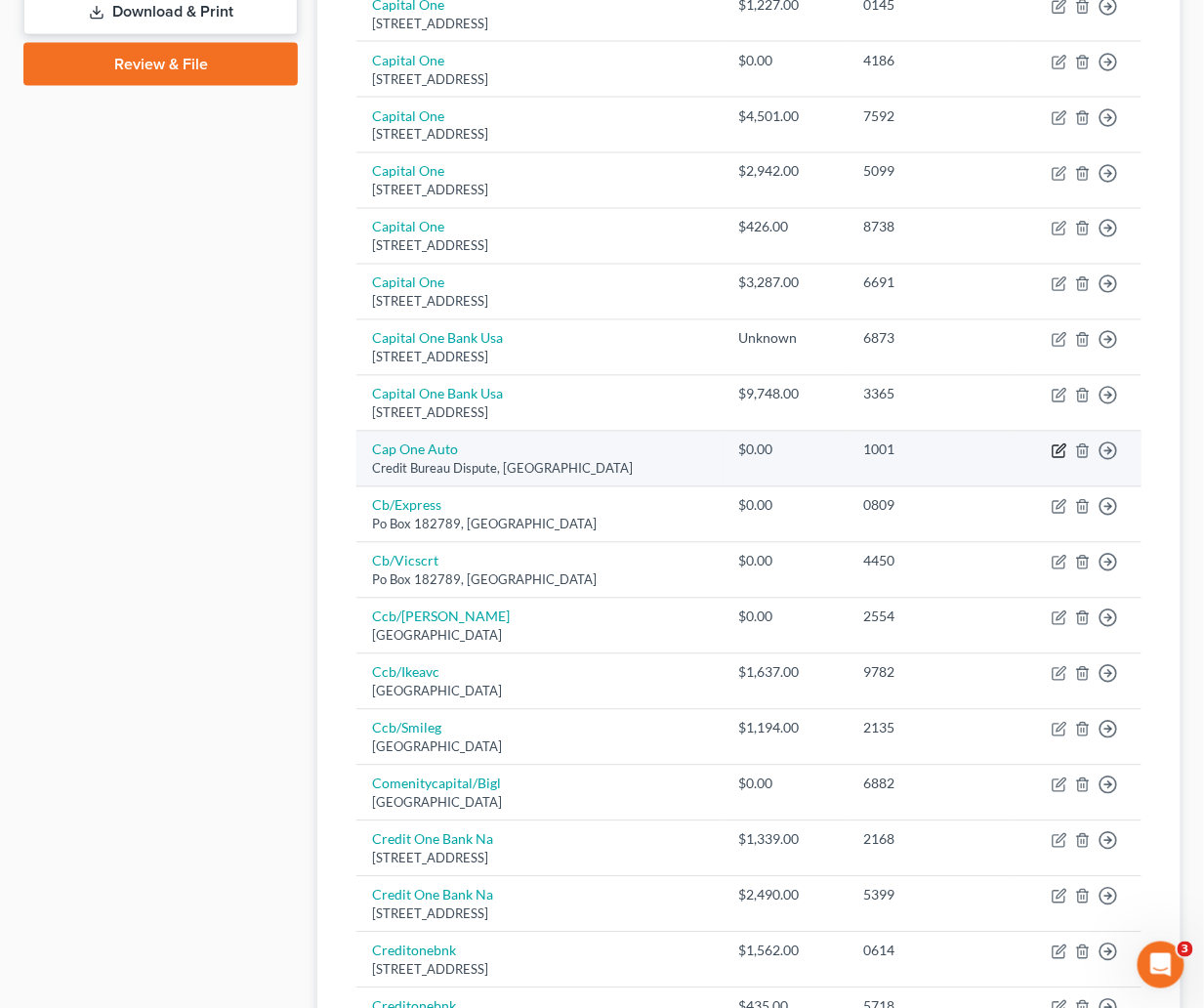
click at [1063, 453] on icon "button" at bounding box center [1060, 452] width 16 height 16
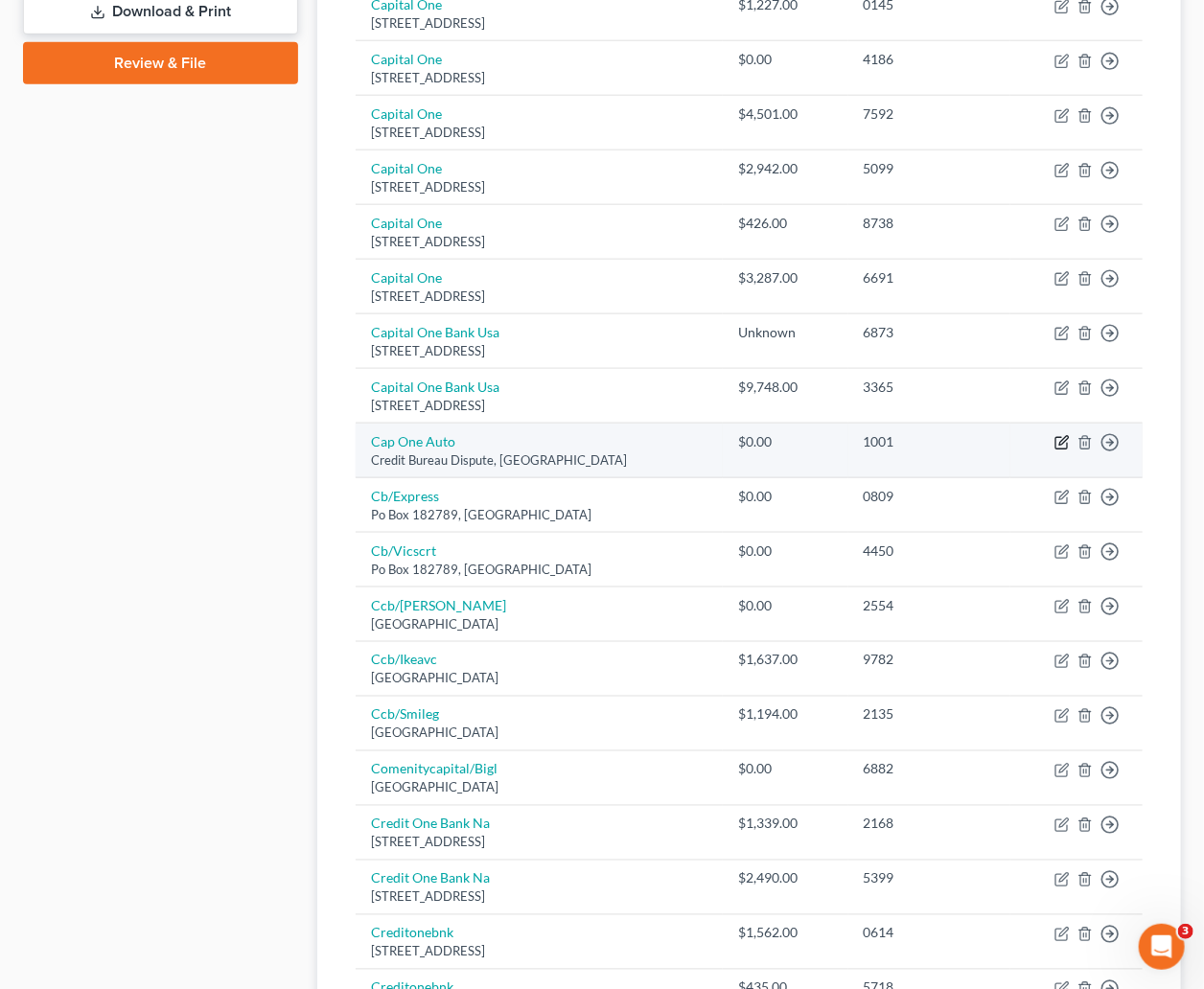
select select "45"
select select "0"
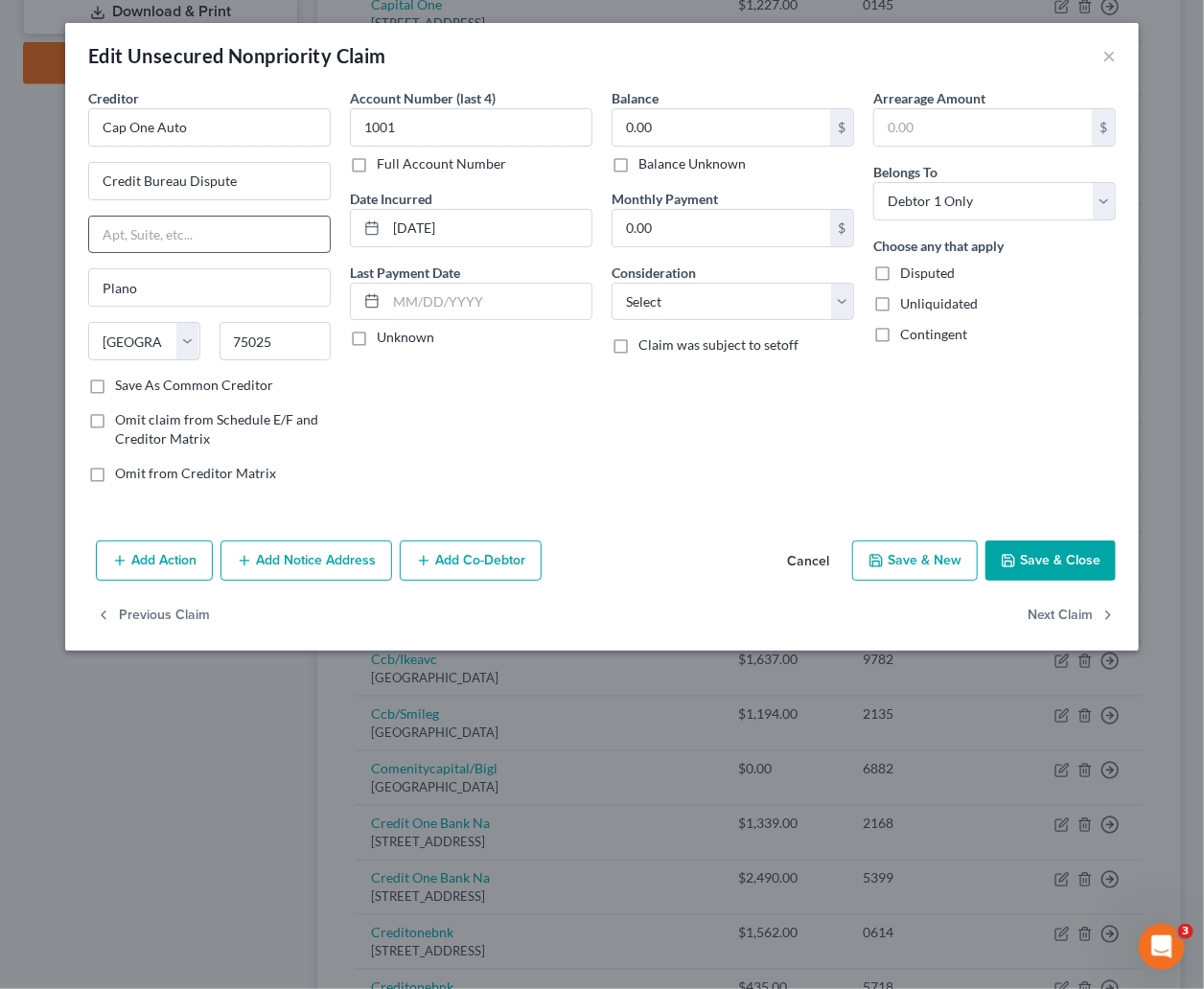
click at [229, 234] on input "text" at bounding box center [209, 234] width 240 height 36
type input "P.O. Box 259407"
click at [1061, 557] on button "Save & Close" at bounding box center [1050, 560] width 130 height 40
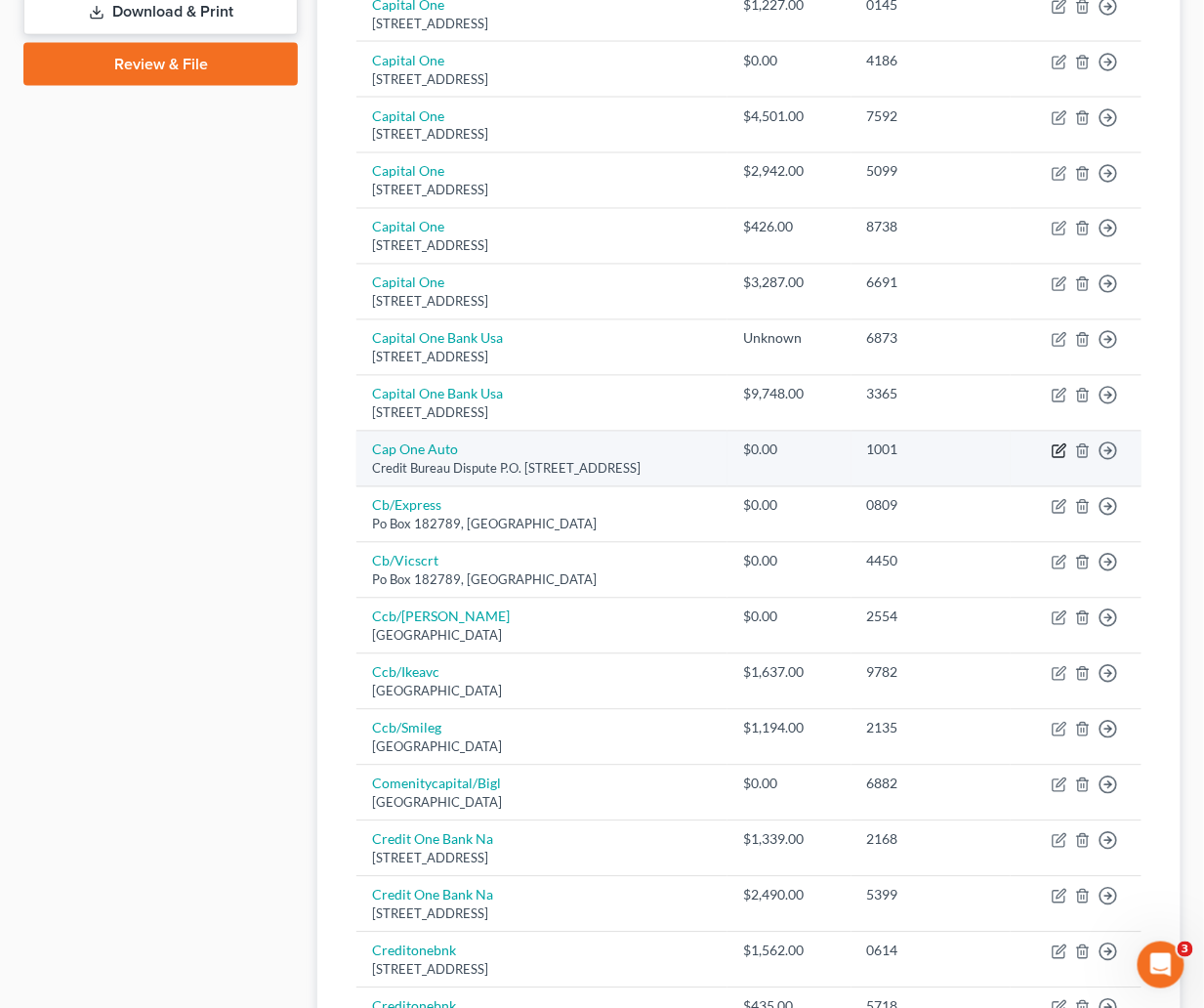
click at [1060, 451] on icon "button" at bounding box center [1060, 452] width 16 height 16
select select "45"
select select "0"
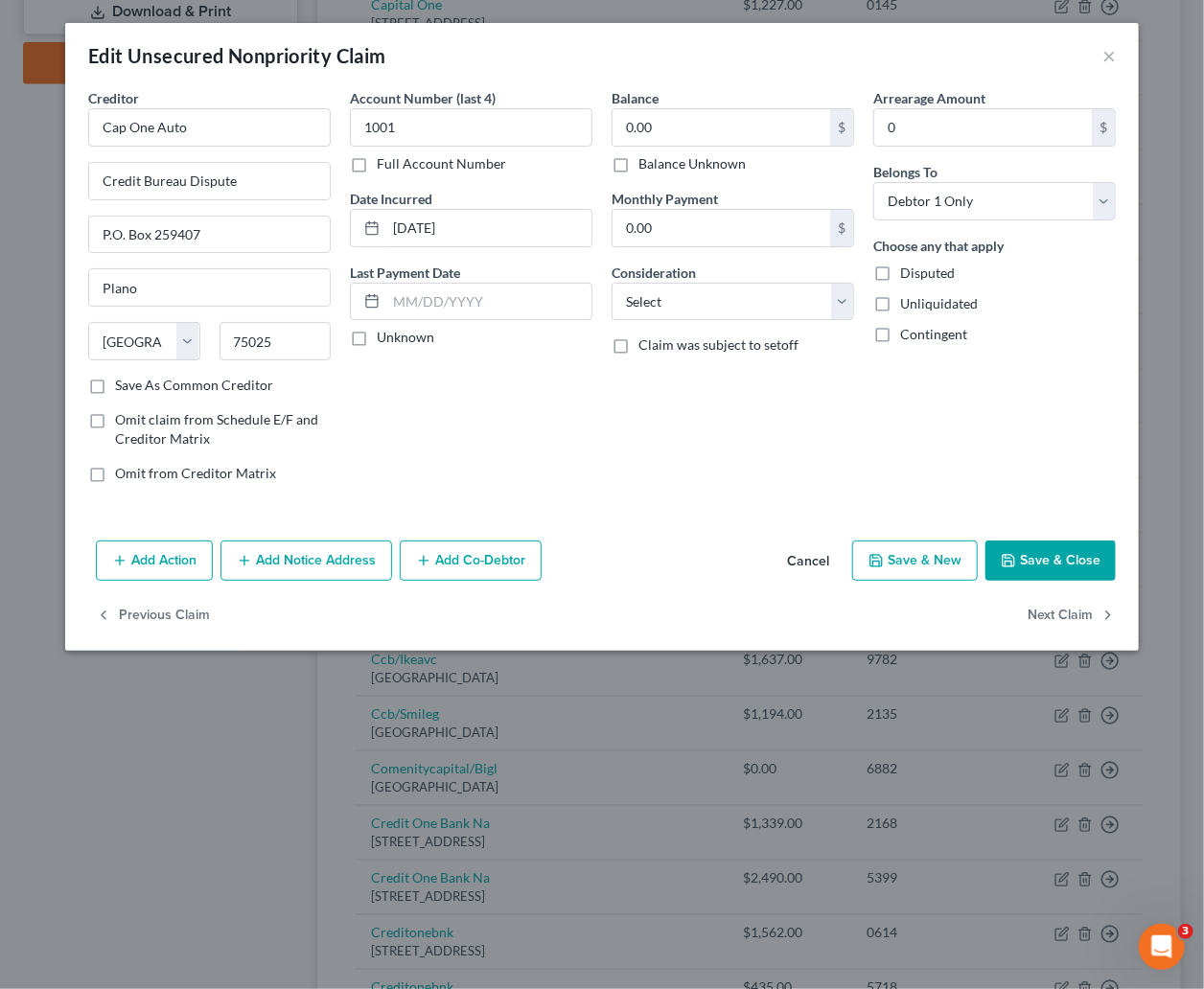
click at [1066, 562] on button "Save & Close" at bounding box center [1050, 560] width 130 height 40
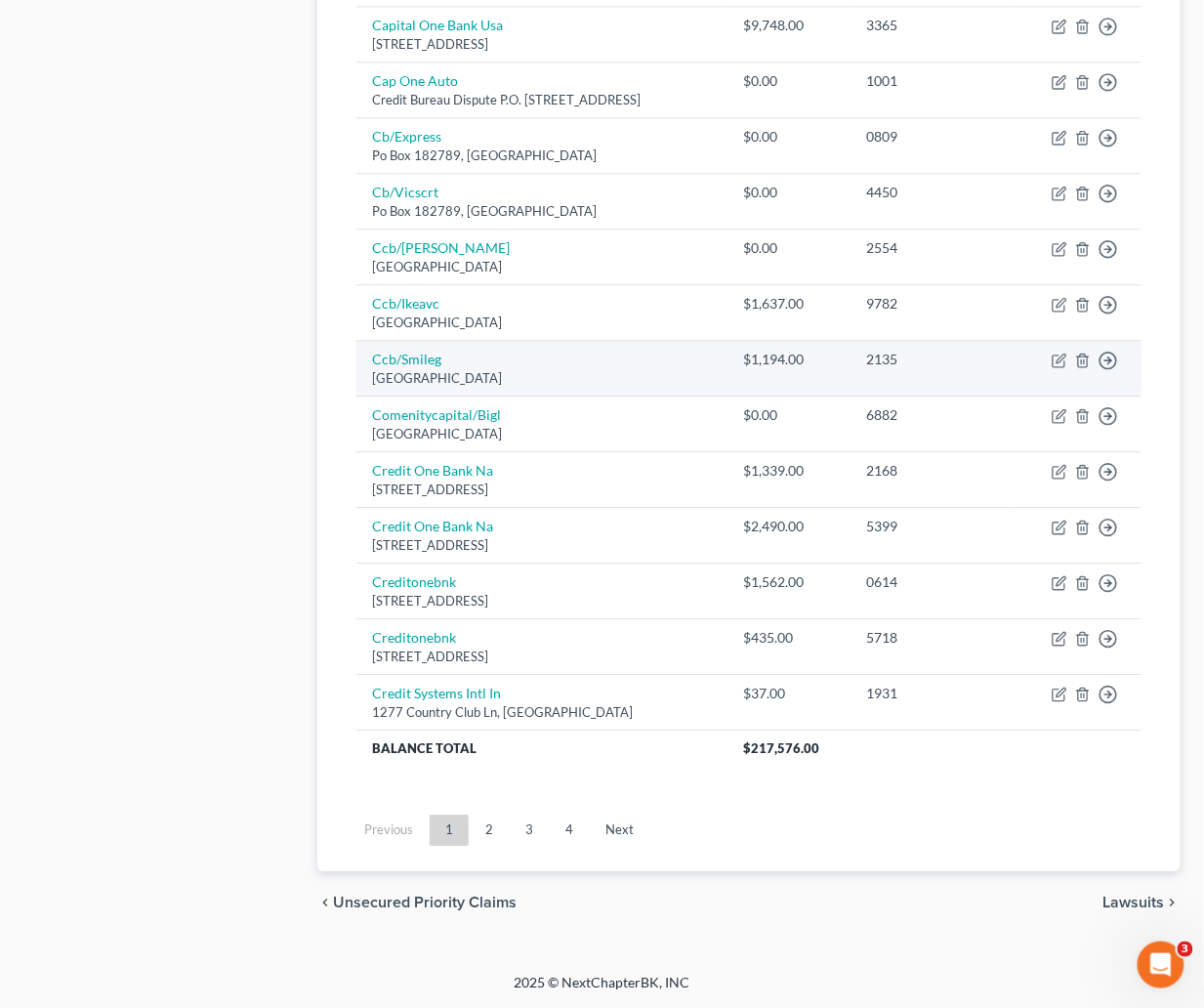
scroll to position [1252, 0]
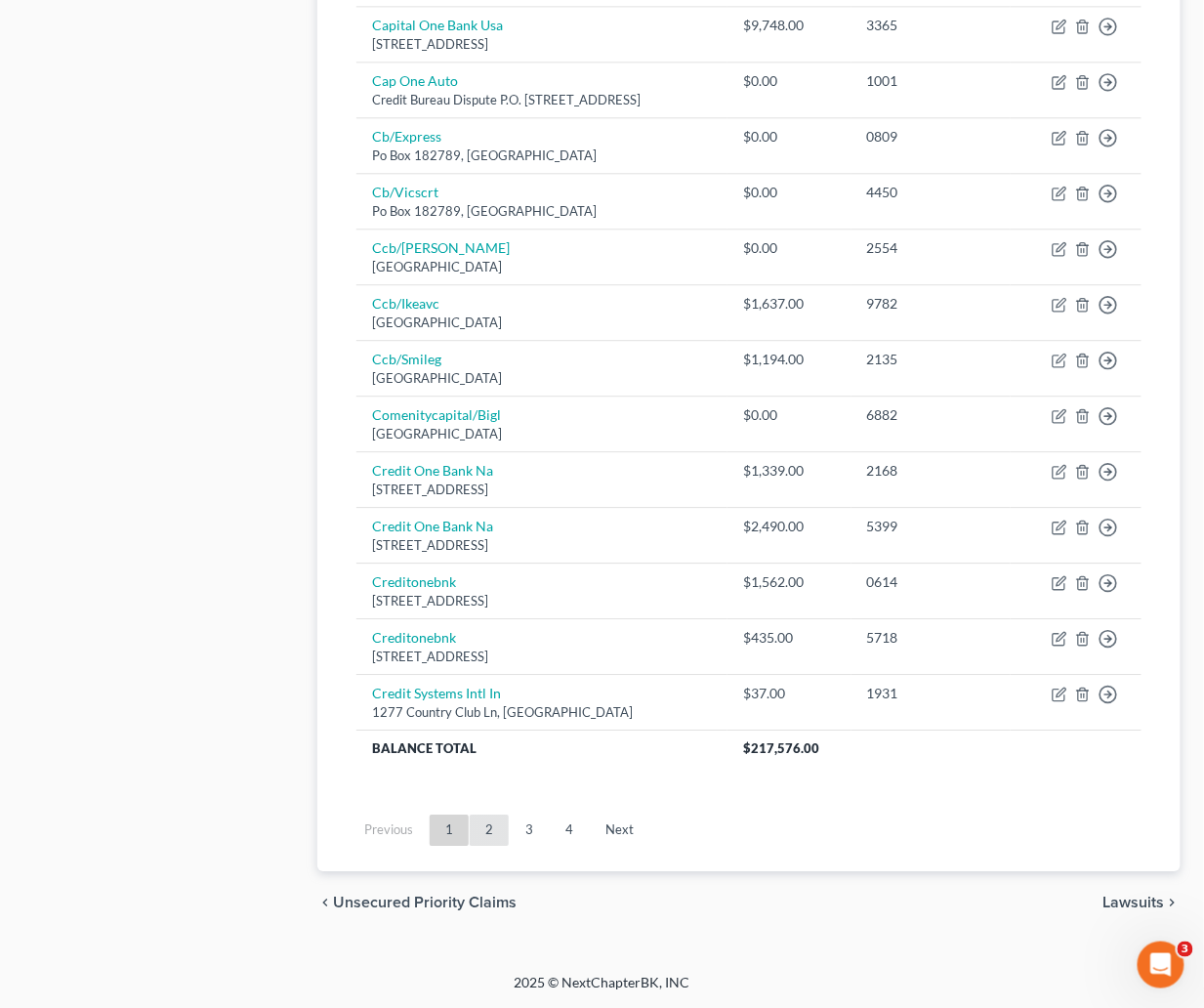
click at [500, 829] on link "2" at bounding box center [489, 830] width 39 height 31
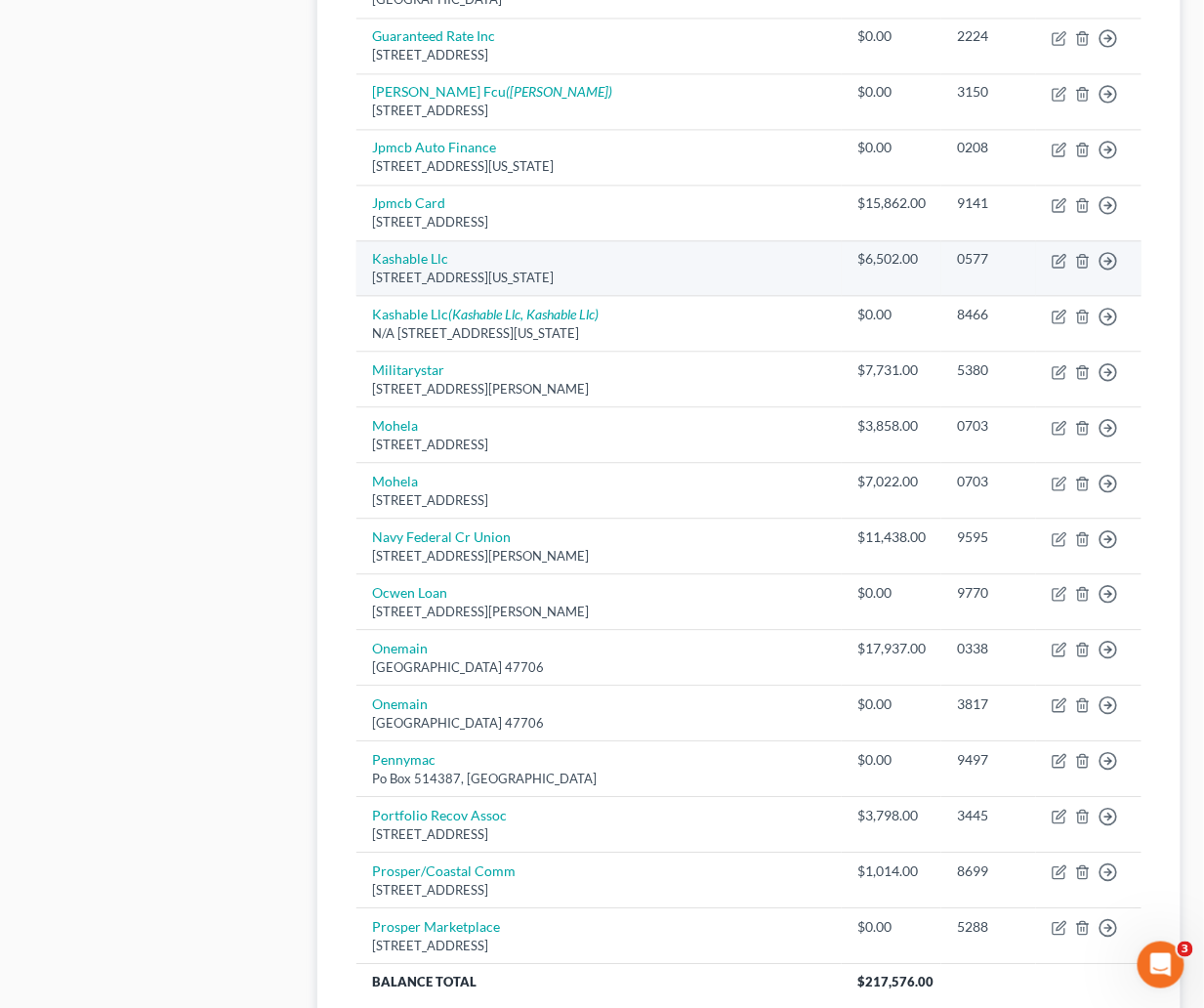
scroll to position [1172, 0]
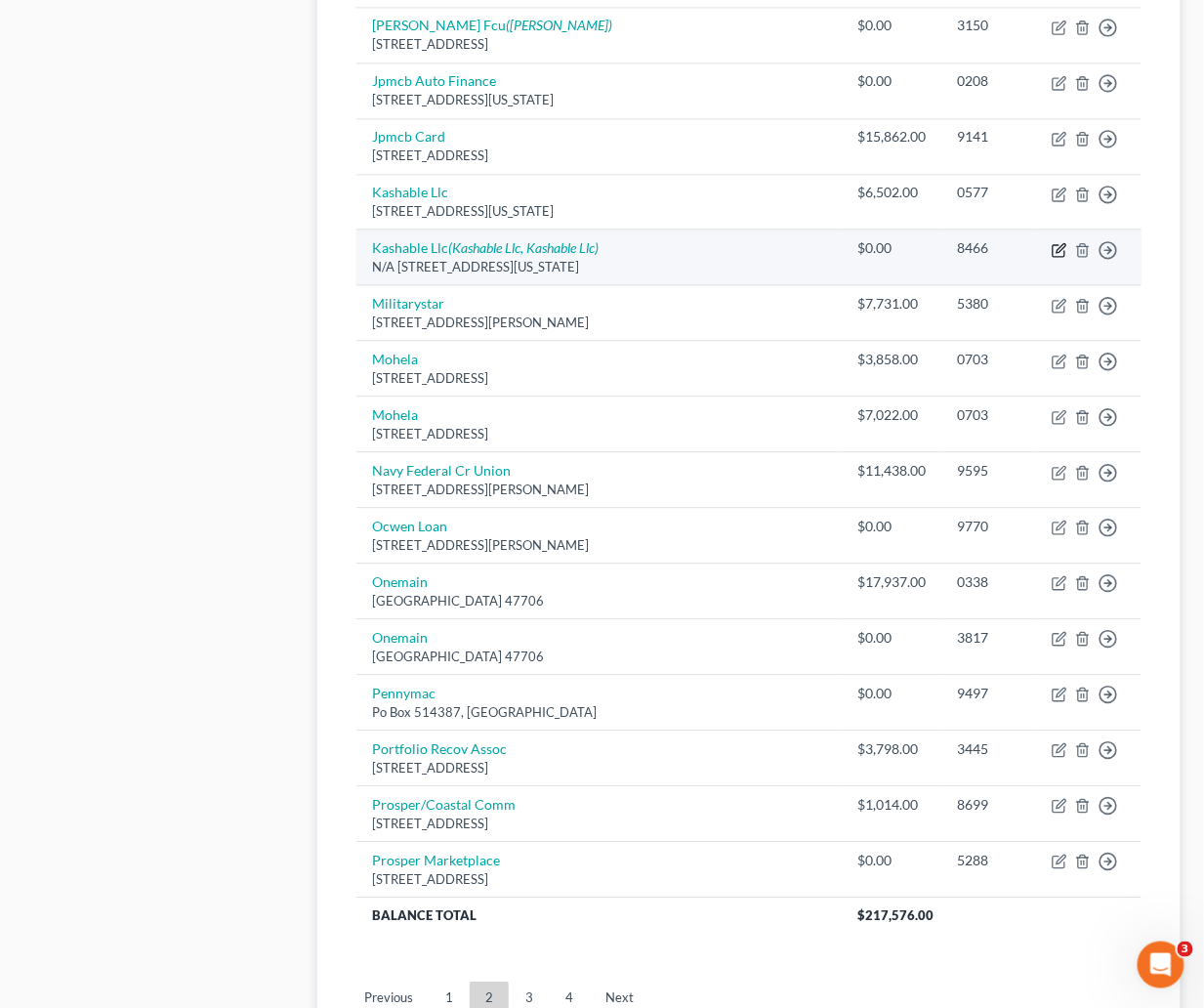
click at [1063, 257] on icon "button" at bounding box center [1060, 250] width 16 height 16
select select "35"
select select "0"
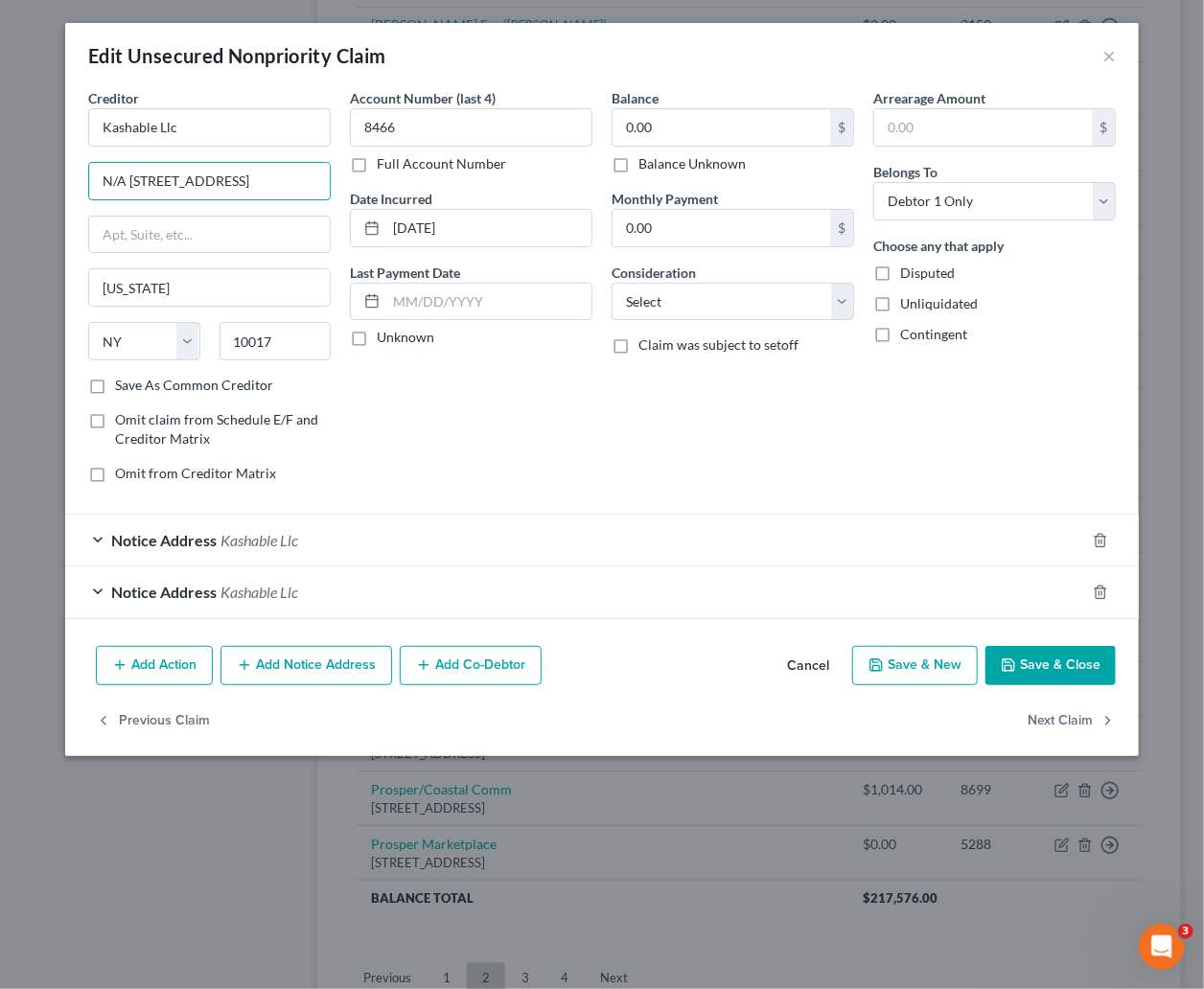
drag, startPoint x: 262, startPoint y: 183, endPoint x: 73, endPoint y: 183, distance: 189.0
click at [73, 183] on div "Creditor * Kashable Llc N/A 489 5th Ave Fl 18 New York State AL AK AR AZ CA CO …" at bounding box center [602, 362] width 1073 height 550
type input "P.O. Box 4287"
drag, startPoint x: 303, startPoint y: 345, endPoint x: 220, endPoint y: 345, distance: 83.0
click at [220, 345] on input "10017" at bounding box center [275, 341] width 112 height 38
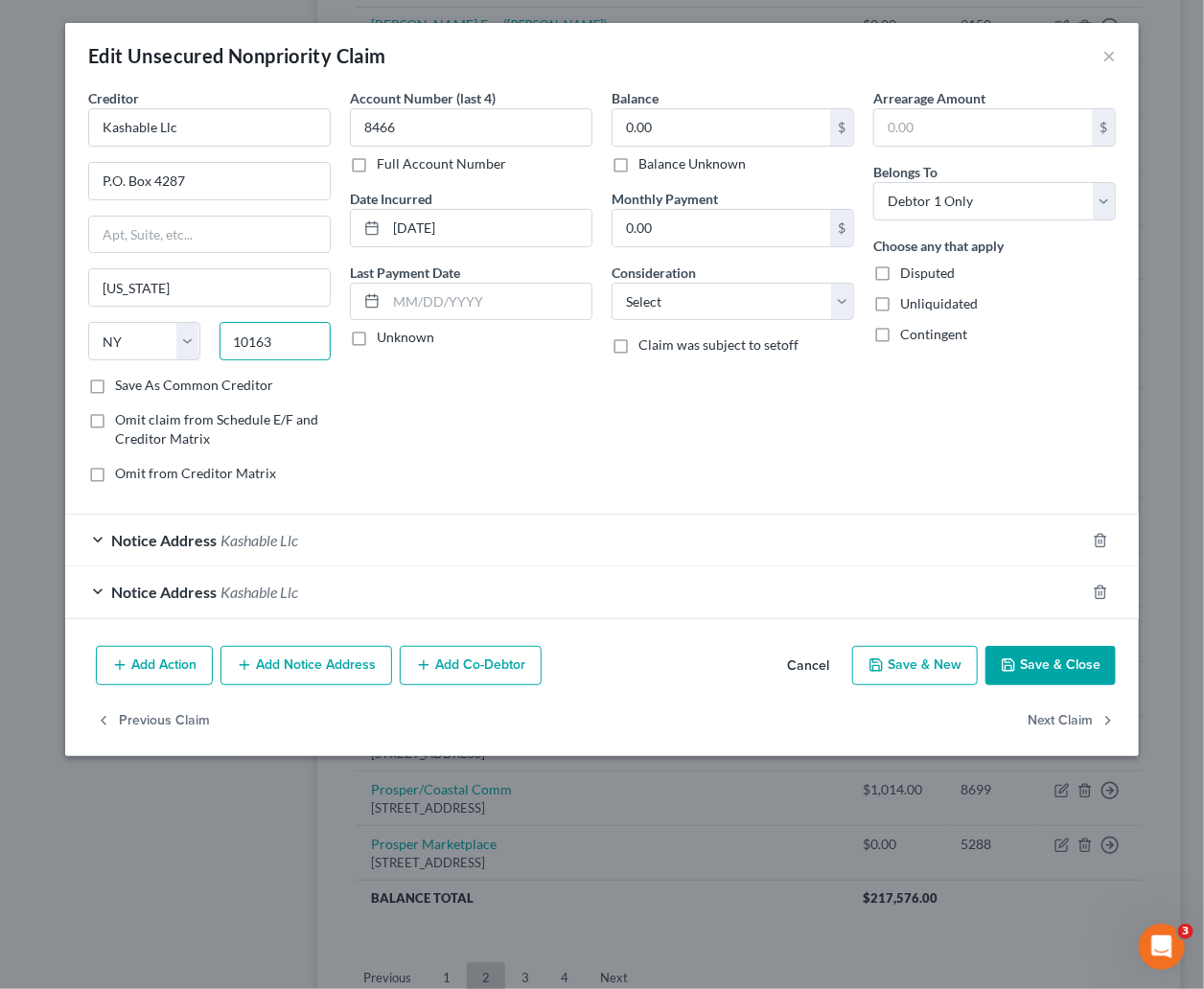
type input "10163"
click at [459, 466] on div "Account Number (last 4) 8466 Full Account Number Date Incurred 08-27-2021 Last …" at bounding box center [471, 293] width 262 height 410
click at [182, 126] on input "Kashable Llc" at bounding box center [209, 127] width 242 height 38
type input "Kashable LLC"
click at [1068, 652] on button "Save & Close" at bounding box center [1050, 666] width 130 height 40
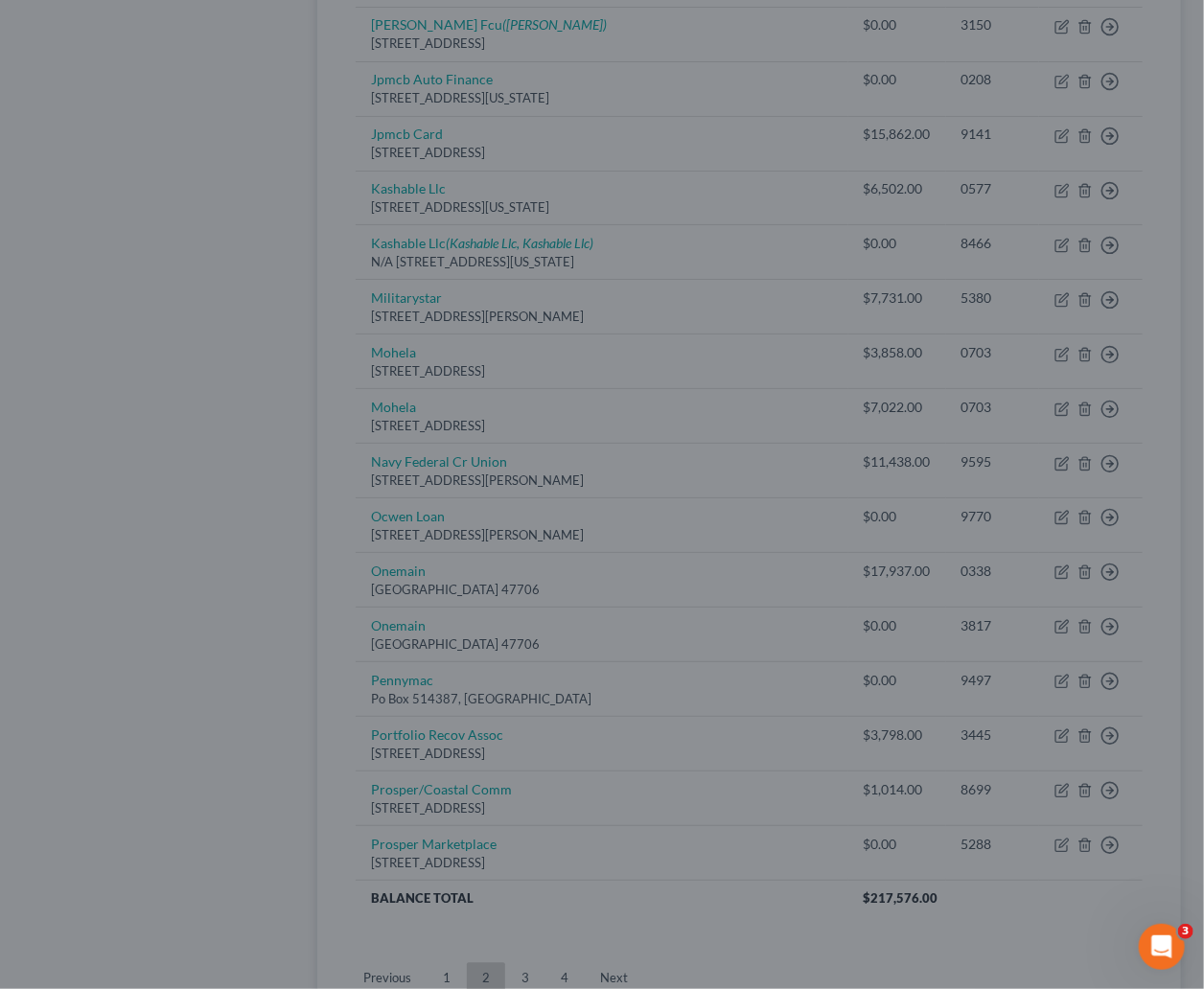
type input "0"
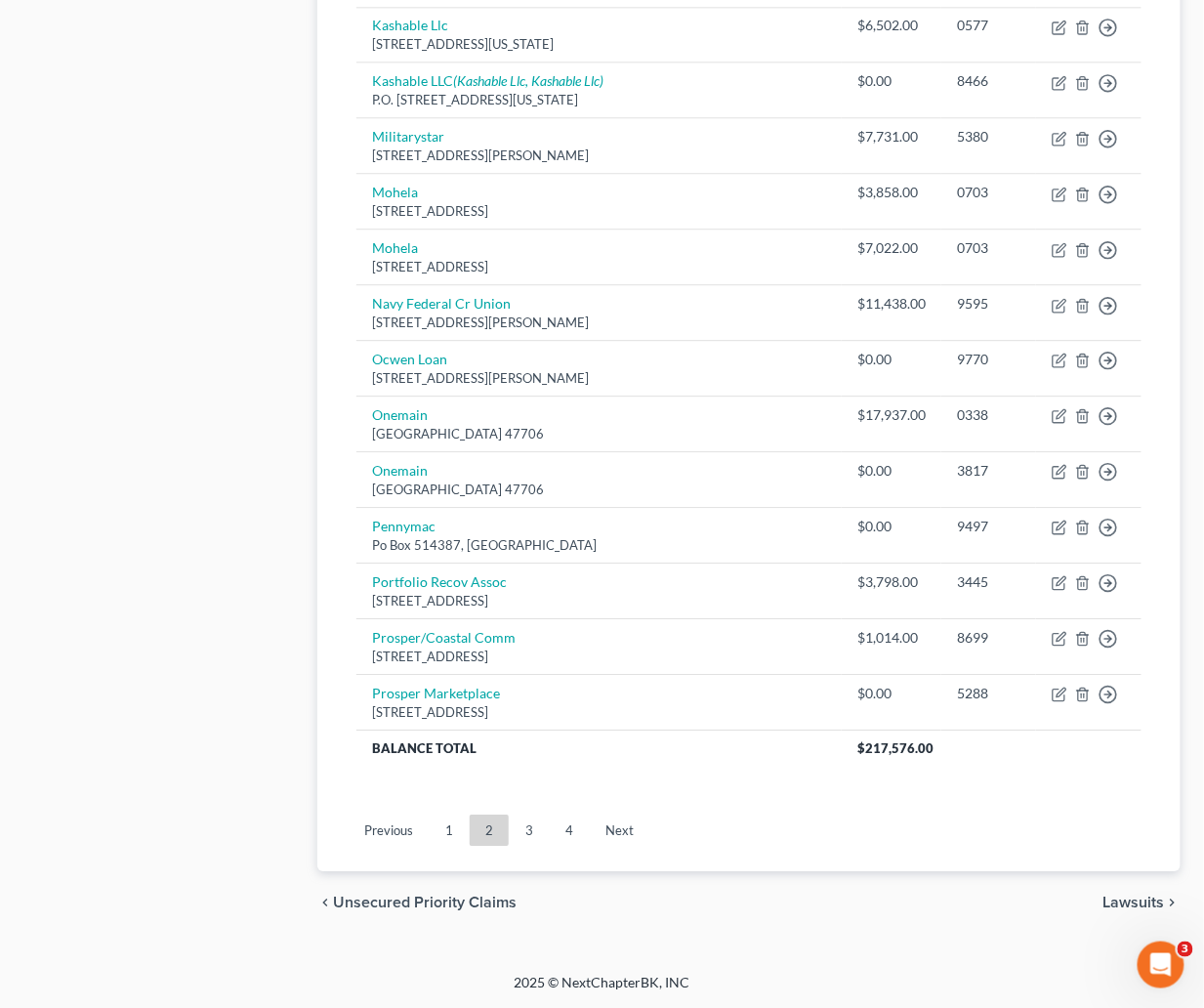
scroll to position [1345, 0]
click at [523, 826] on link "3" at bounding box center [528, 830] width 39 height 31
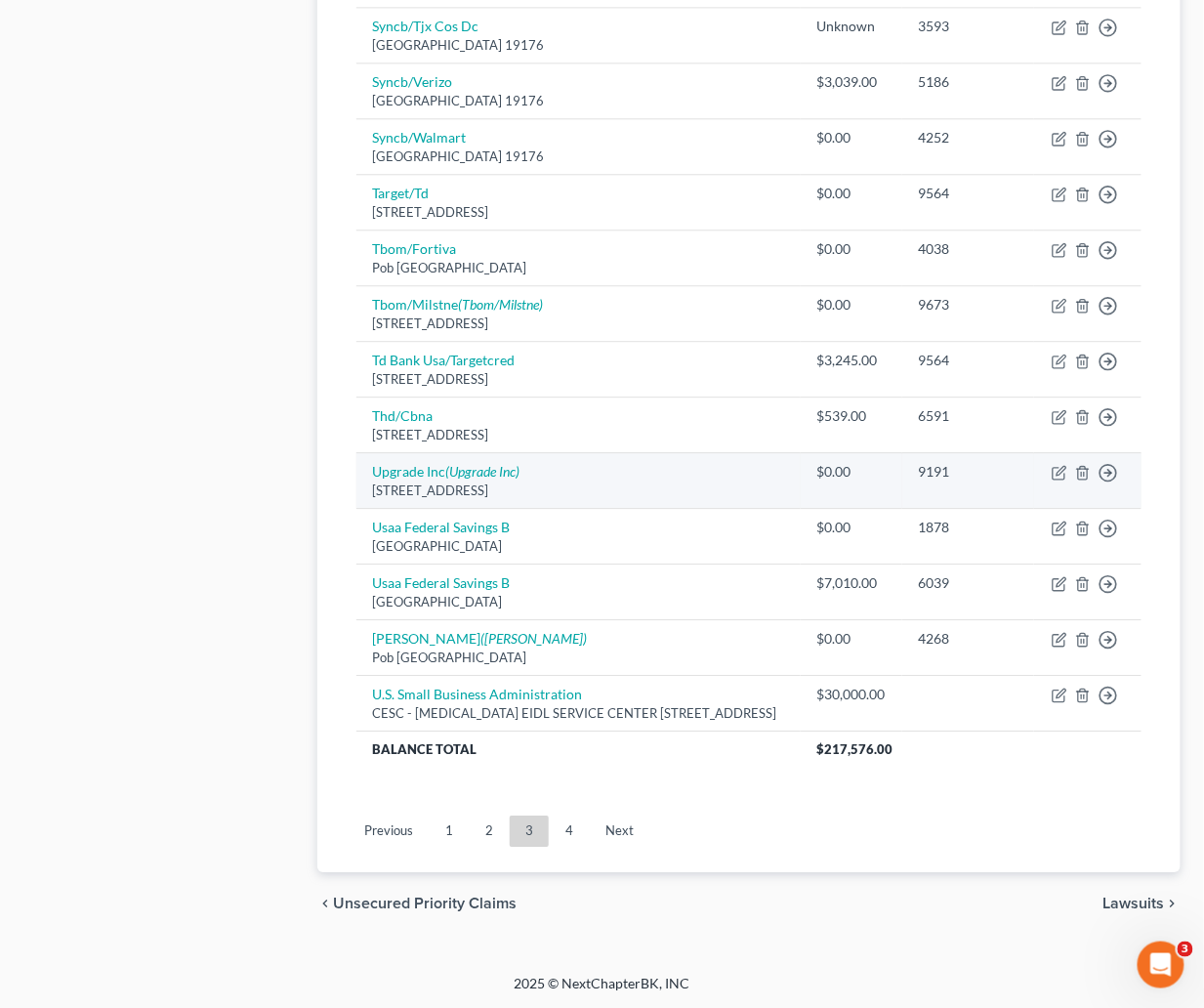
scroll to position [1288, 0]
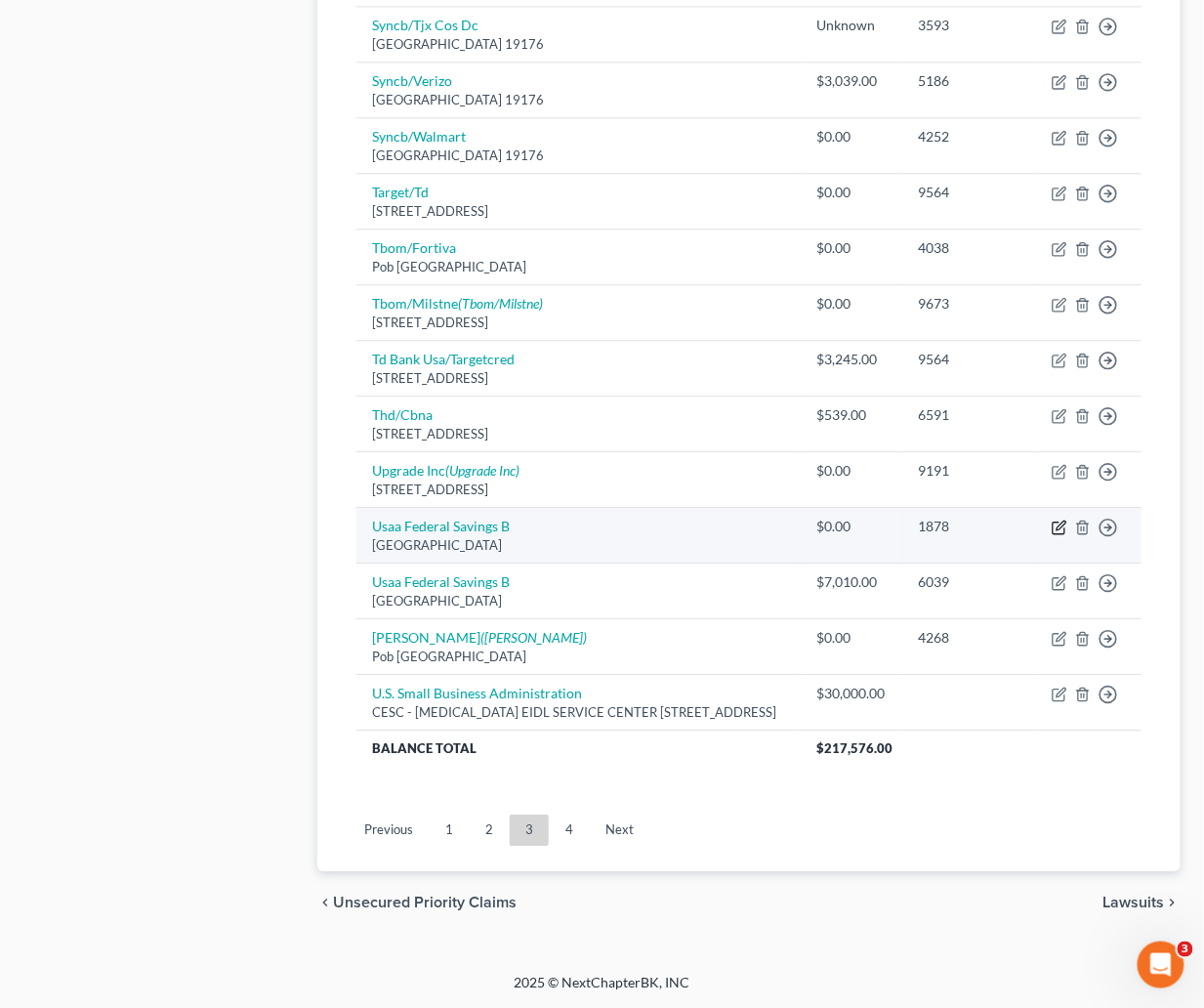
click at [1058, 520] on icon "button" at bounding box center [1061, 524] width 9 height 9
select select "45"
select select "0"
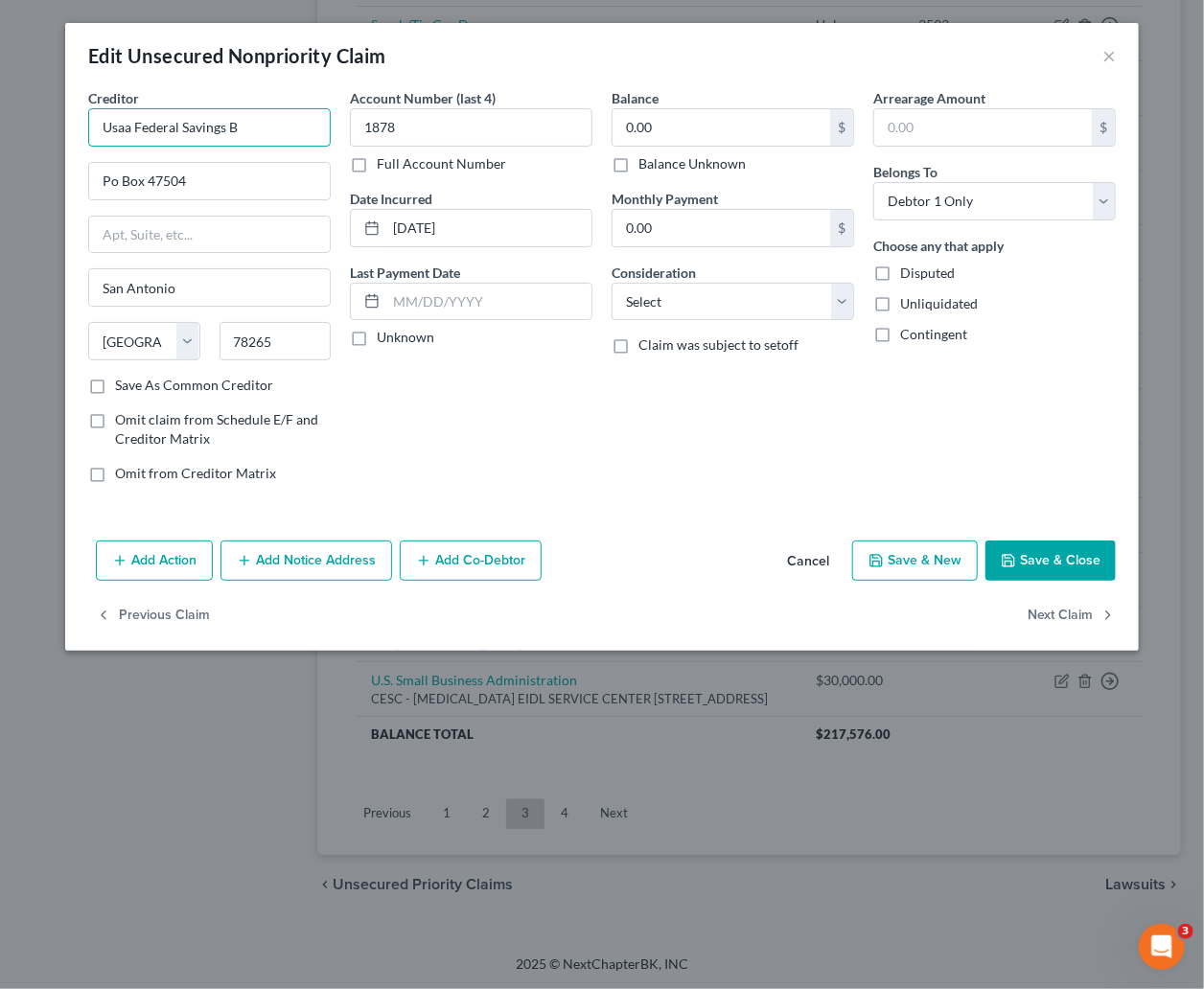
click at [133, 130] on input "Usaa Federal Savings B" at bounding box center [209, 127] width 242 height 38
type input "USAA Federal Savings B"
click at [1062, 555] on button "Save & Close" at bounding box center [1050, 560] width 130 height 40
type input "0"
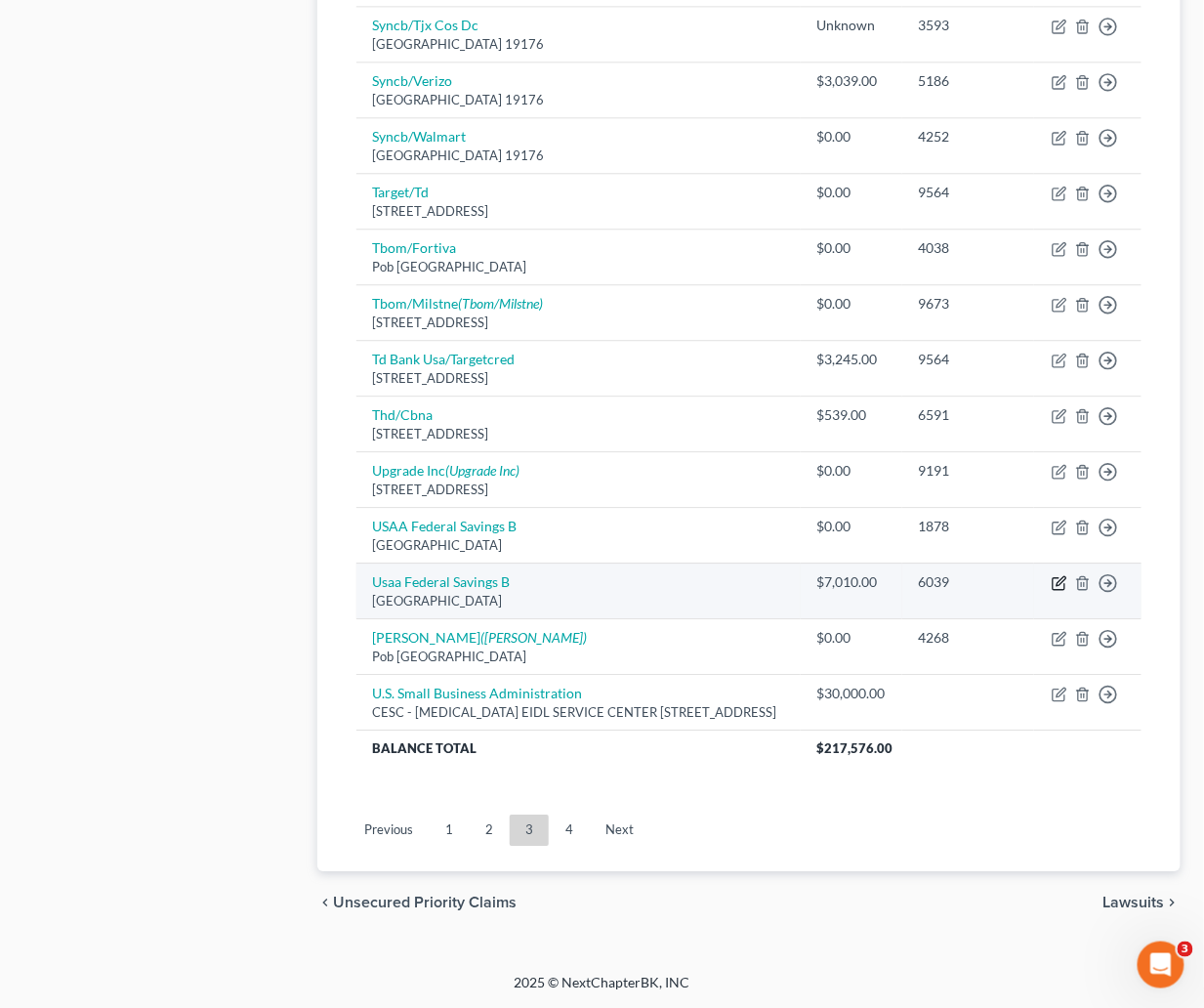
click at [1060, 576] on icon "button" at bounding box center [1061, 580] width 9 height 9
select select "45"
select select "2"
select select "0"
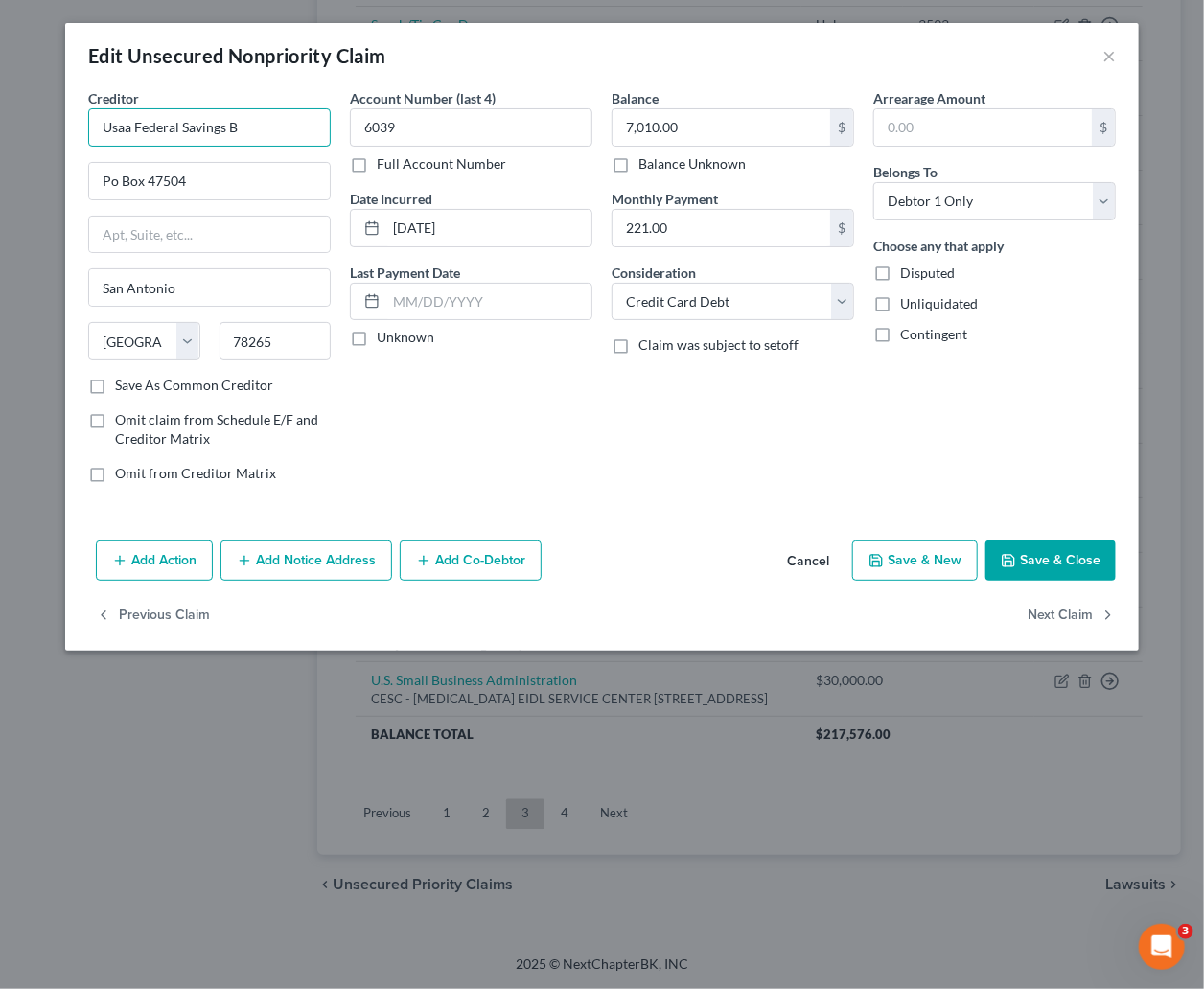
click at [130, 125] on input "Usaa Federal Savings B" at bounding box center [209, 127] width 242 height 38
type input "USAA Federal Savings B"
click at [1026, 565] on button "Save & Close" at bounding box center [1050, 560] width 130 height 40
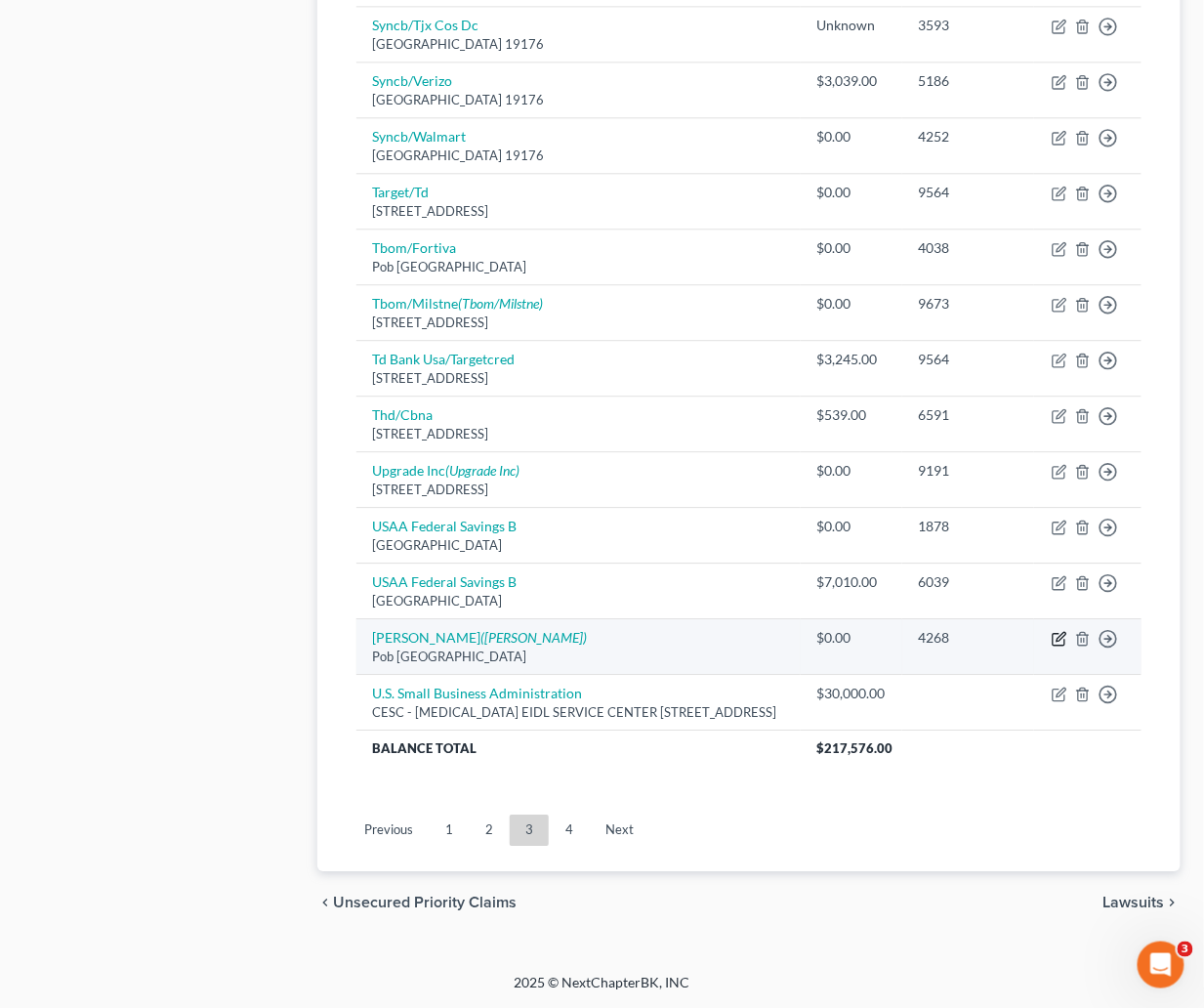
click at [1065, 631] on icon "button" at bounding box center [1060, 639] width 16 height 16
select select "45"
select select "0"
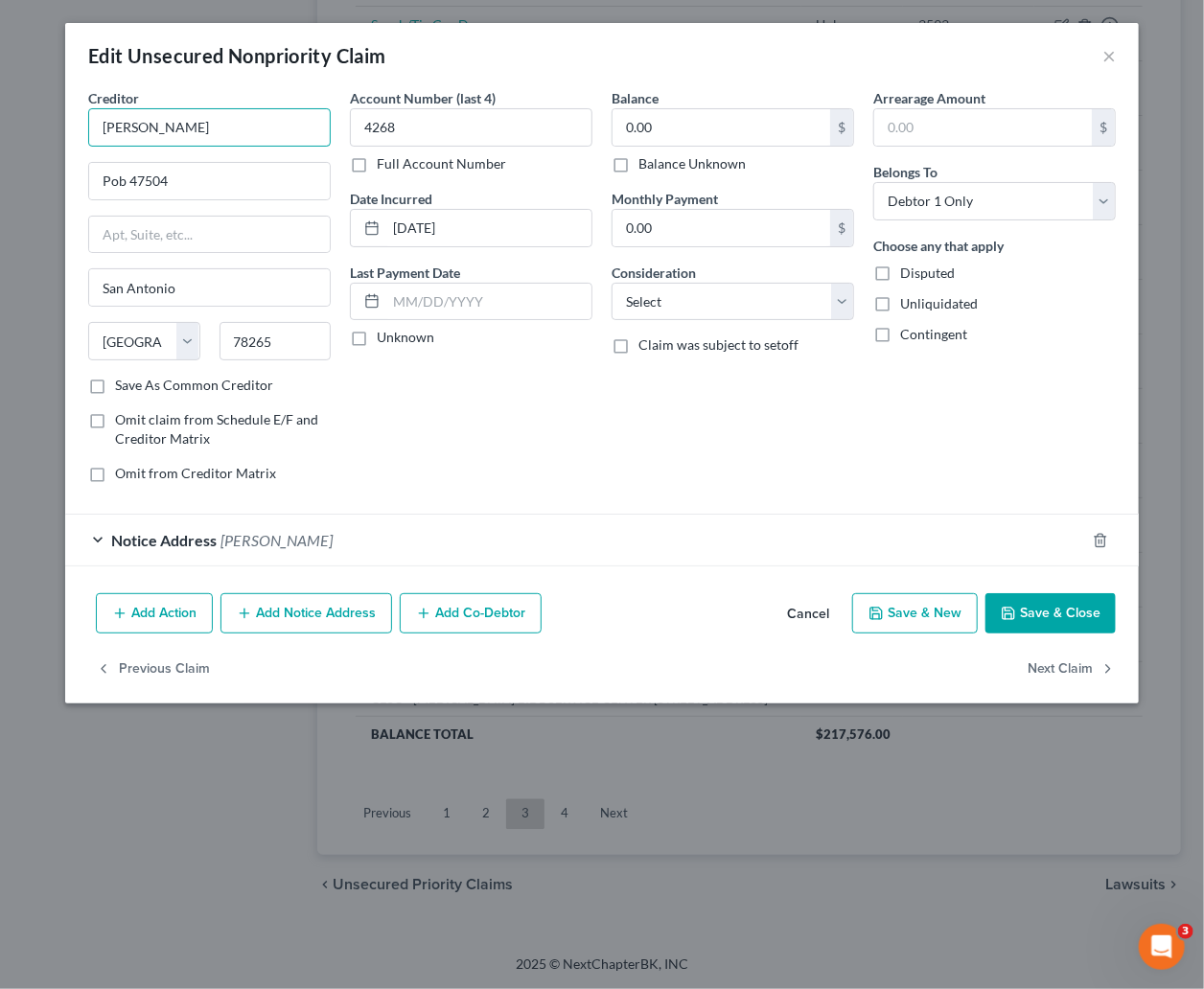
click at [130, 125] on input "Usaa Fsb" at bounding box center [209, 127] width 242 height 38
drag, startPoint x: 172, startPoint y: 125, endPoint x: 145, endPoint y: 125, distance: 27.0
click at [145, 125] on input "USAA Fsb" at bounding box center [209, 127] width 242 height 38
type input "USAA FSB"
click at [1031, 623] on button "Save & Close" at bounding box center [1050, 613] width 130 height 40
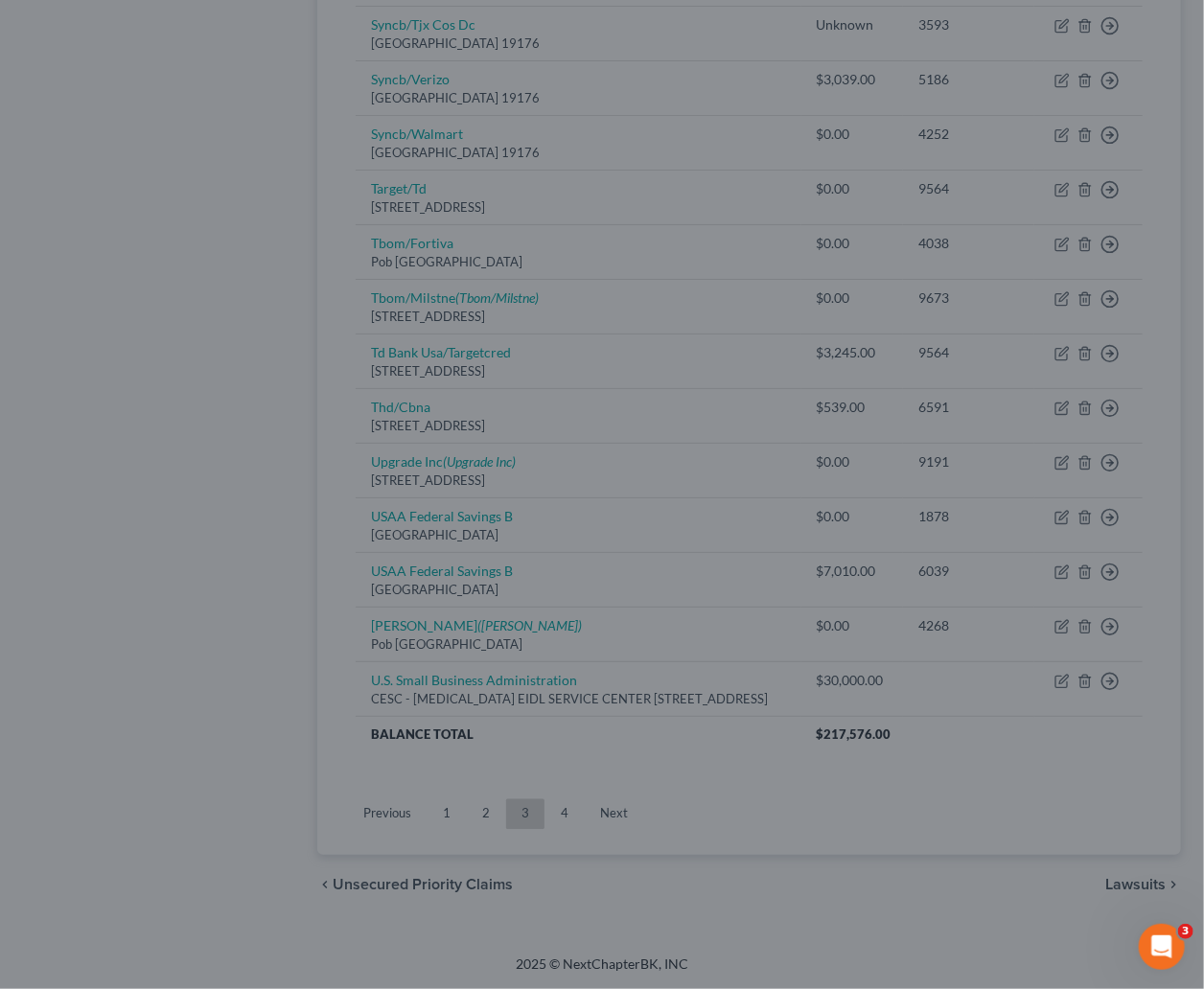
type input "0"
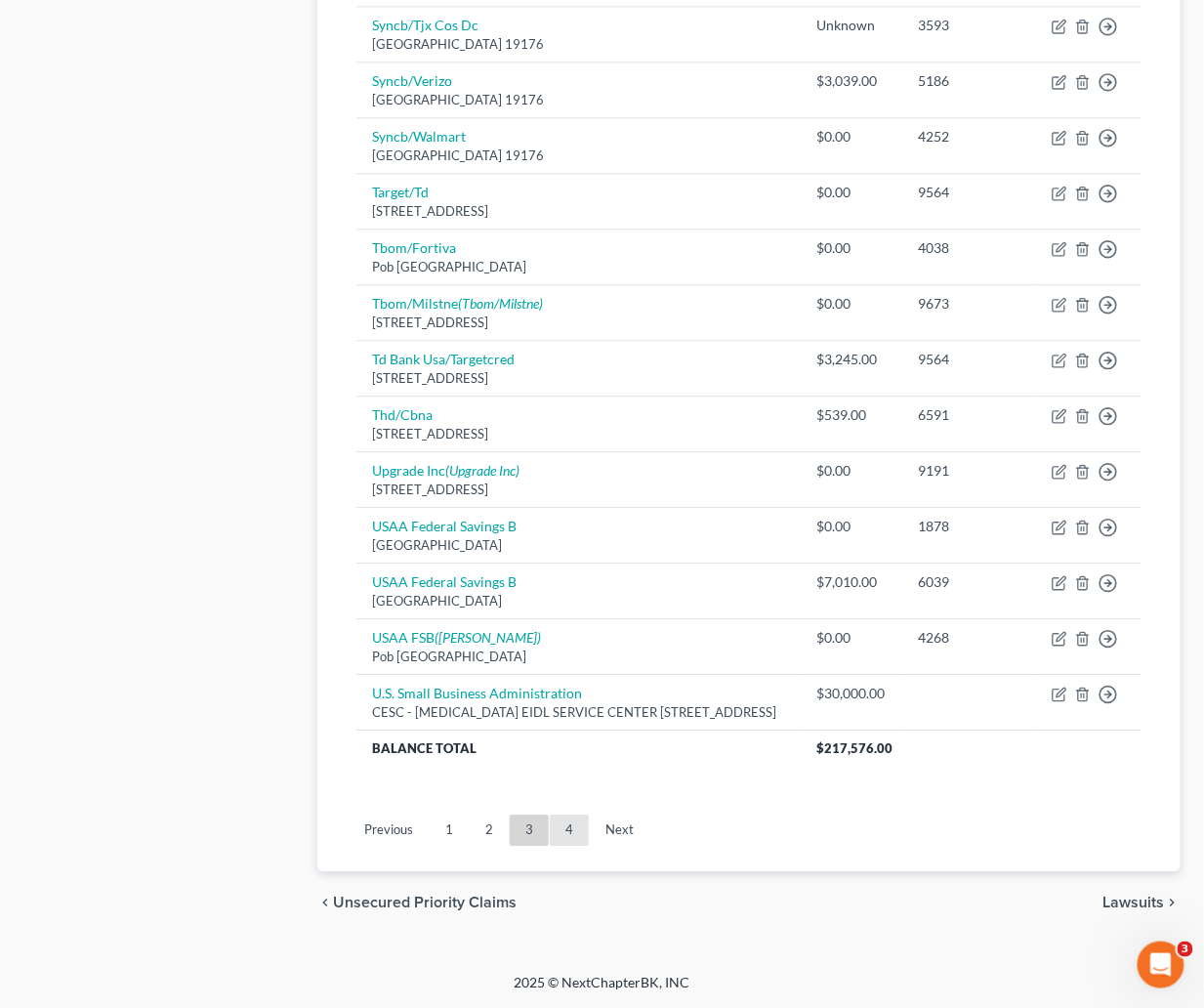
click at [569, 829] on link "4" at bounding box center [569, 830] width 39 height 31
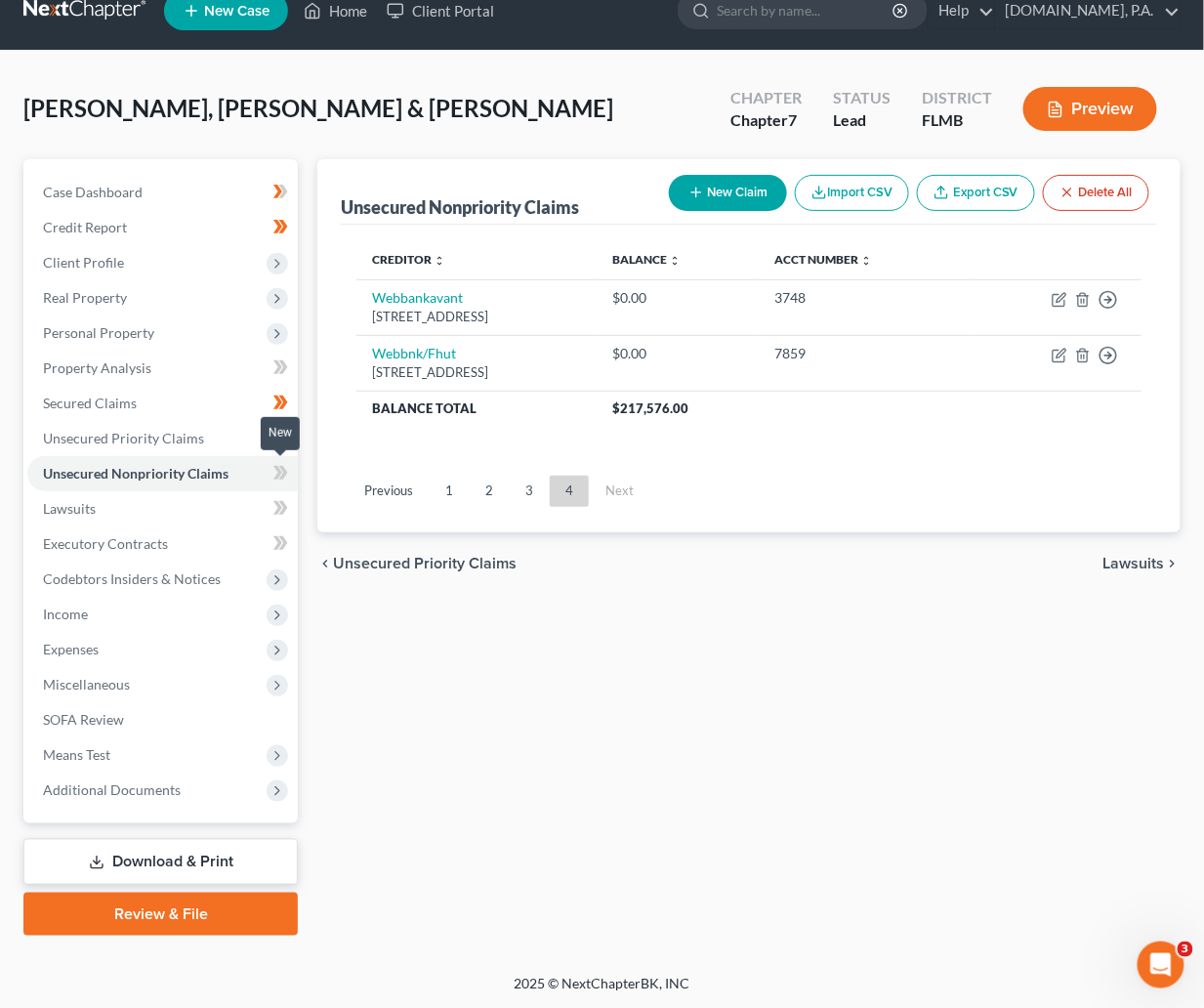
click at [284, 473] on g at bounding box center [281, 473] width 15 height 14
click at [289, 472] on icon at bounding box center [281, 473] width 15 height 25
click at [99, 507] on link "Lawsuits" at bounding box center [162, 508] width 271 height 35
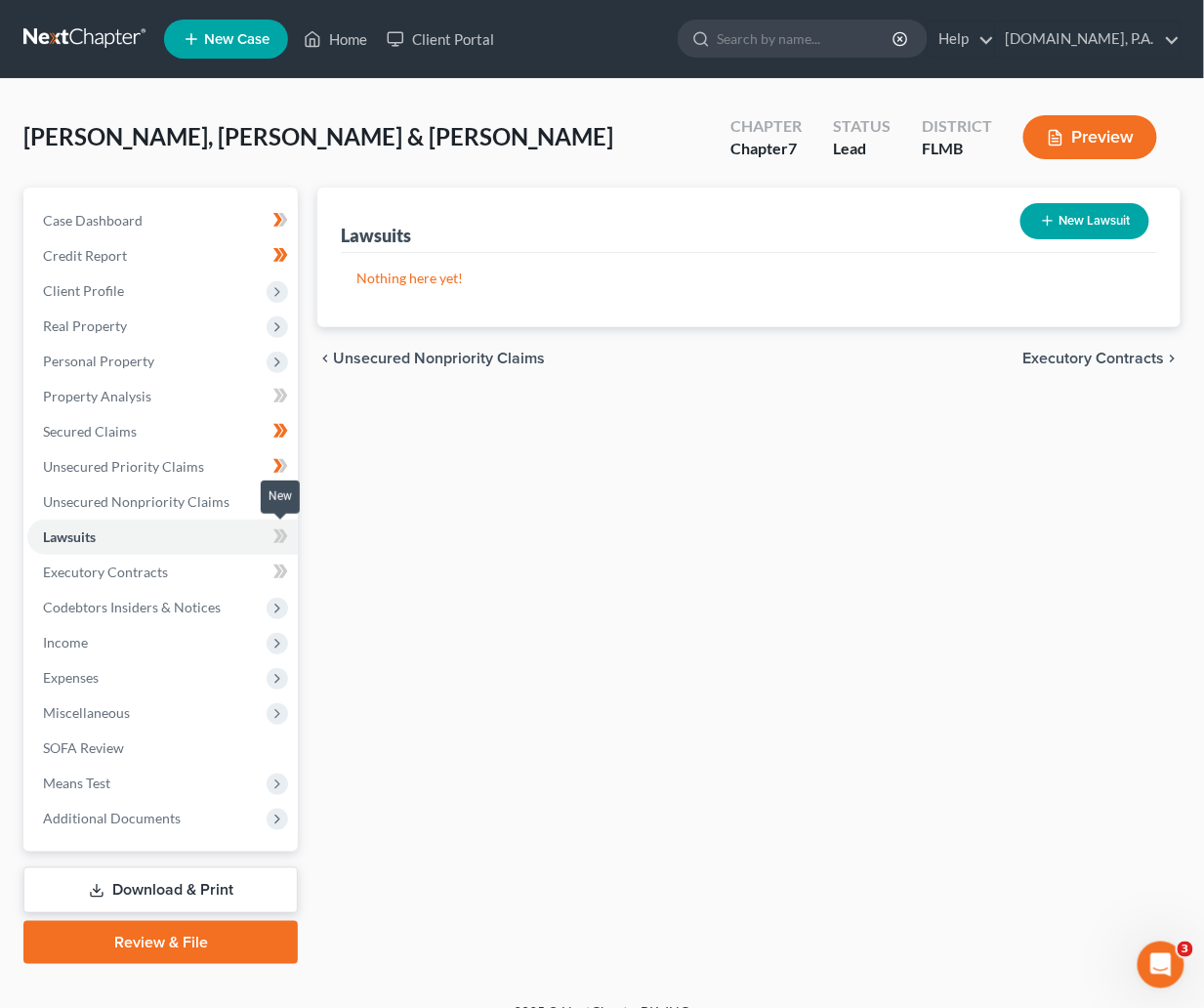
click at [278, 533] on icon at bounding box center [281, 536] width 15 height 25
click at [286, 541] on icon at bounding box center [281, 536] width 15 height 25
click at [95, 560] on link "Executory Contracts" at bounding box center [162, 572] width 271 height 35
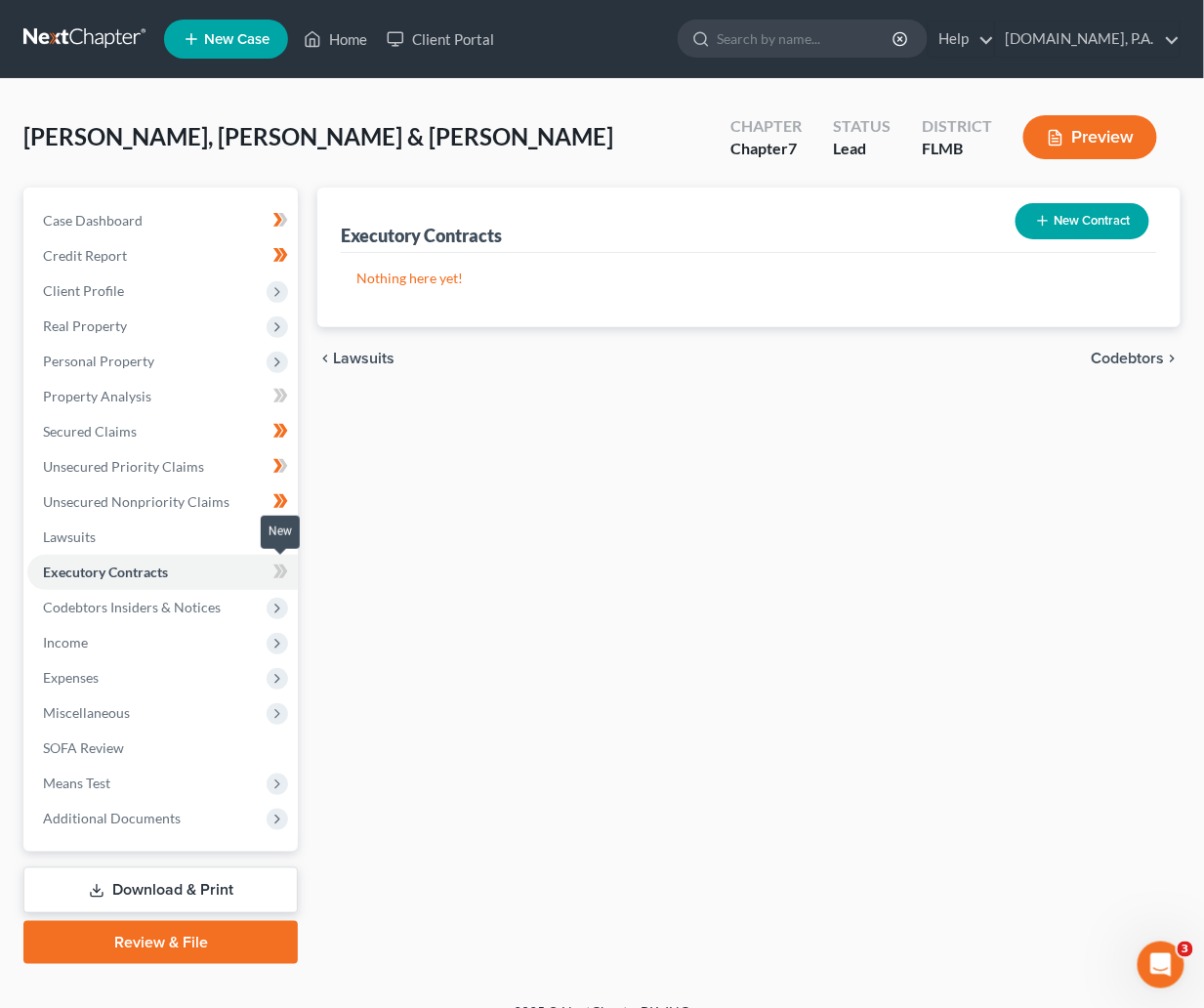
drag, startPoint x: 272, startPoint y: 566, endPoint x: 285, endPoint y: 568, distance: 13.2
click at [277, 568] on span at bounding box center [281, 573] width 34 height 29
click at [295, 577] on span at bounding box center [281, 573] width 34 height 29
click at [128, 613] on span "Codebtors Insiders & Notices" at bounding box center [131, 607] width 178 height 17
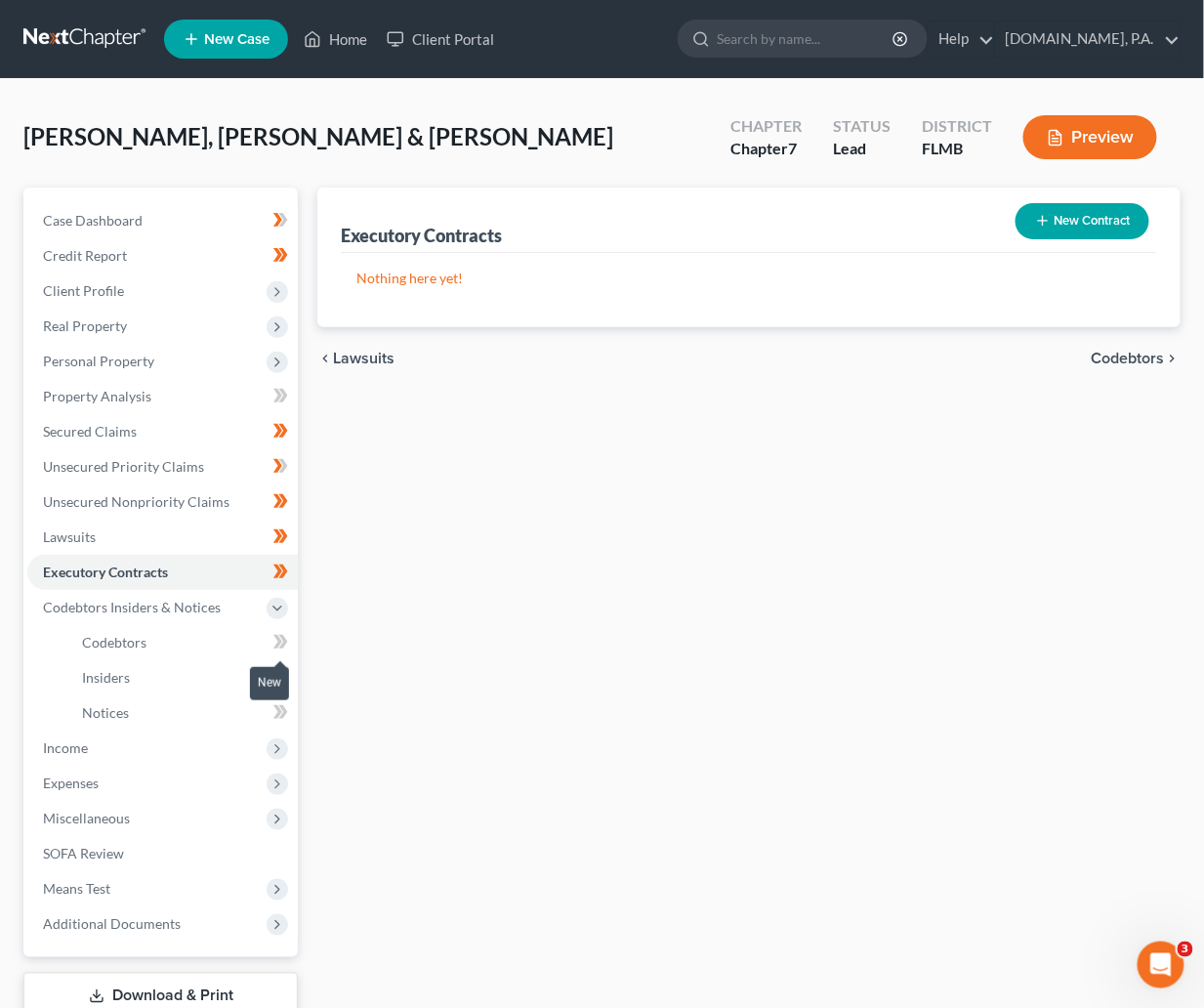
click at [277, 639] on icon at bounding box center [281, 642] width 15 height 25
click at [283, 644] on icon at bounding box center [284, 642] width 9 height 14
click at [132, 642] on span "Codebtors" at bounding box center [113, 642] width 65 height 17
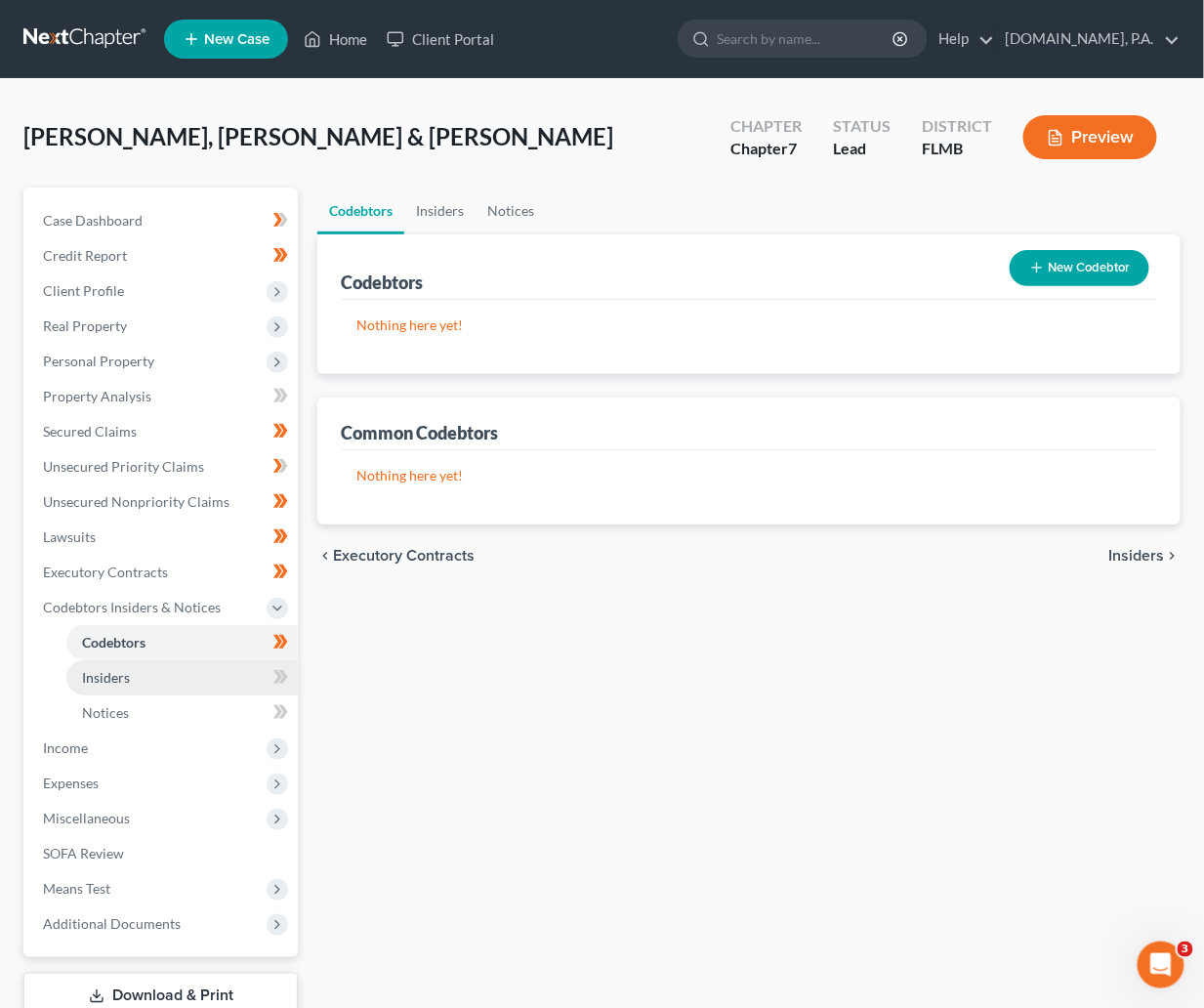
click at [112, 684] on span "Insiders" at bounding box center [105, 677] width 48 height 17
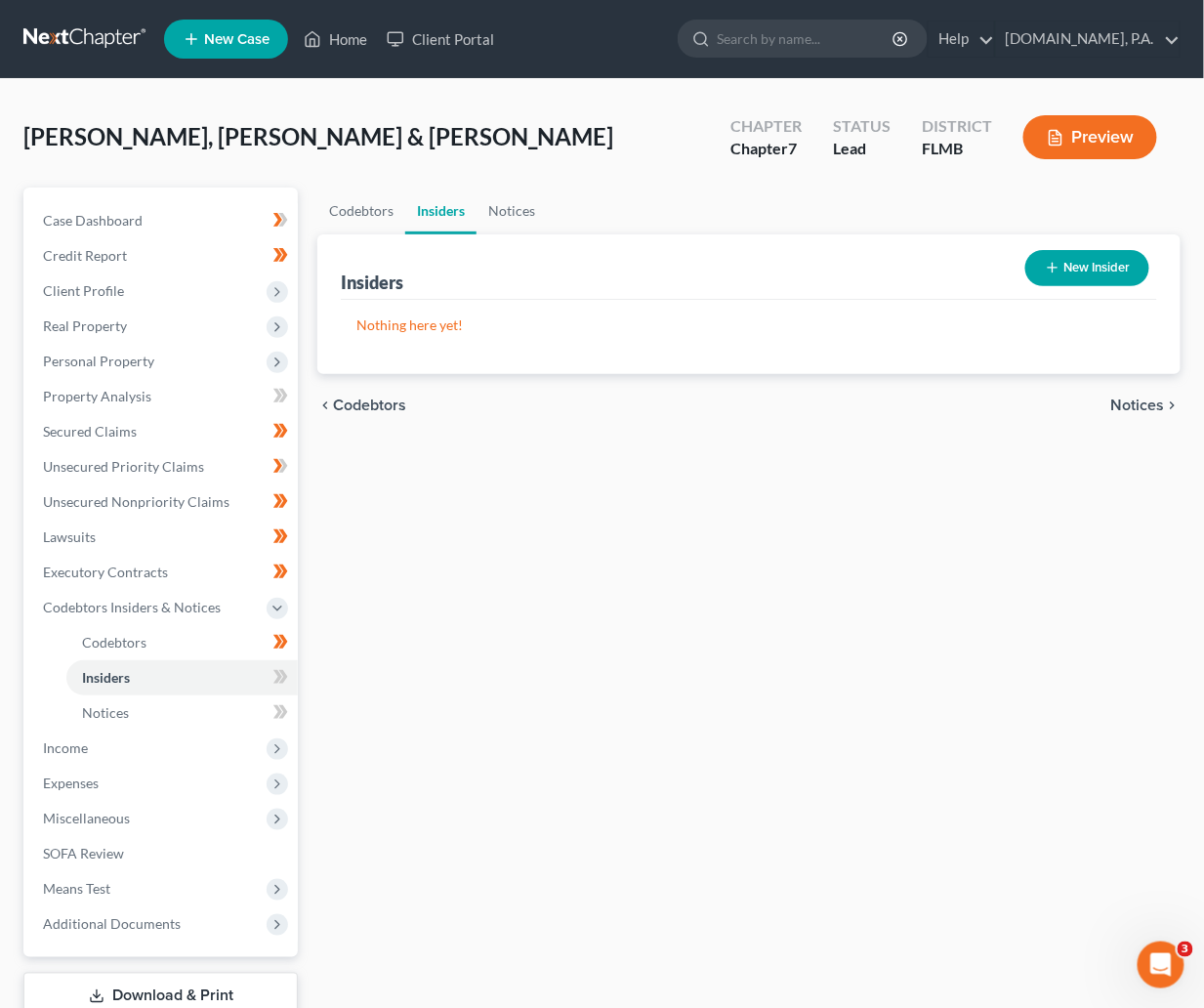
click at [271, 680] on body "Home New Case Client Portal Fresh-Start.Law, P.A. xtina@fresh-start.law My Acco…" at bounding box center [602, 571] width 1204 height 1143
click at [291, 672] on span at bounding box center [281, 679] width 34 height 29
click at [285, 668] on icon at bounding box center [281, 677] width 15 height 25
click at [109, 707] on span "Notices" at bounding box center [104, 712] width 47 height 17
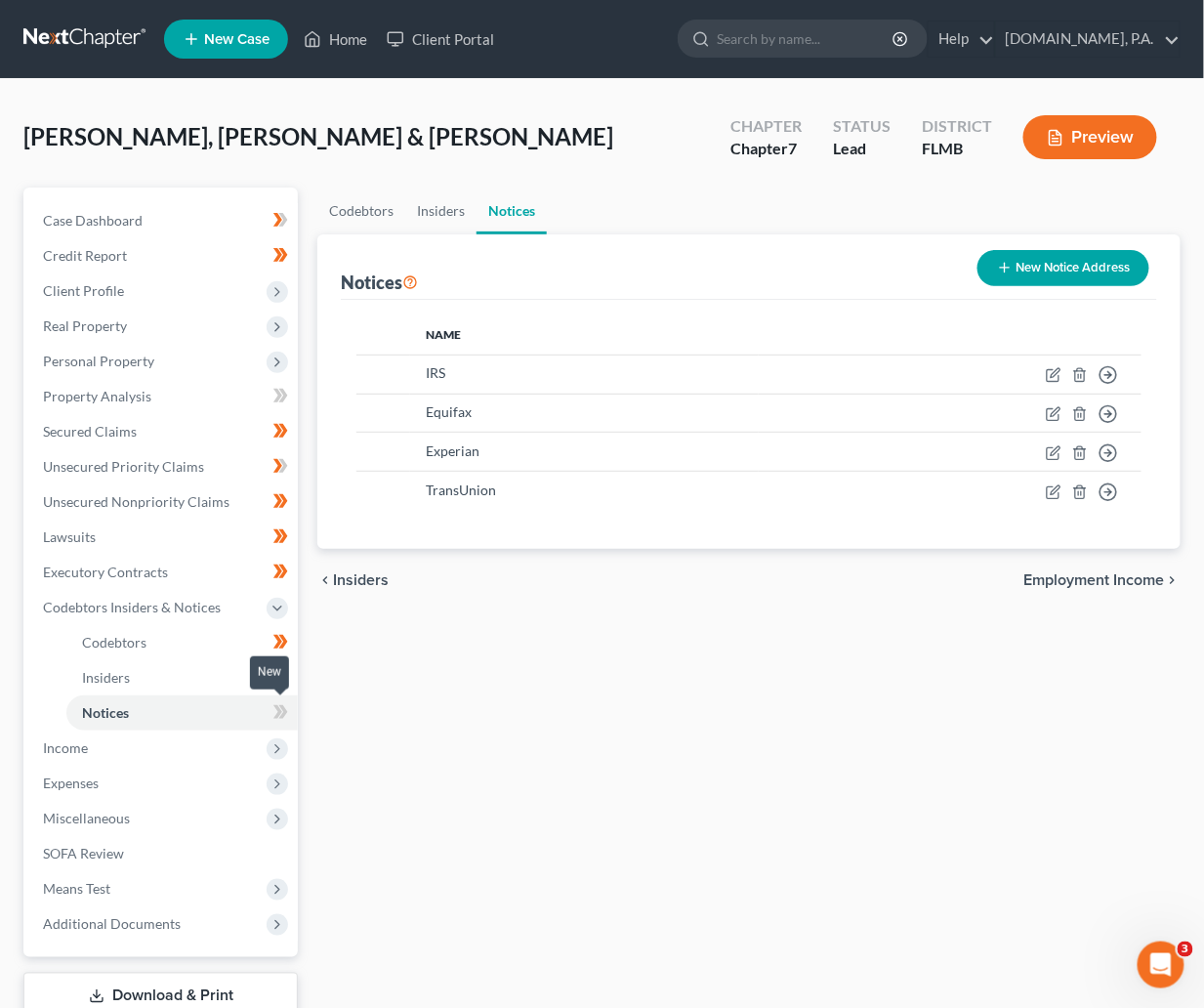
click at [274, 711] on icon at bounding box center [281, 712] width 15 height 25
click at [284, 706] on icon at bounding box center [284, 712] width 9 height 14
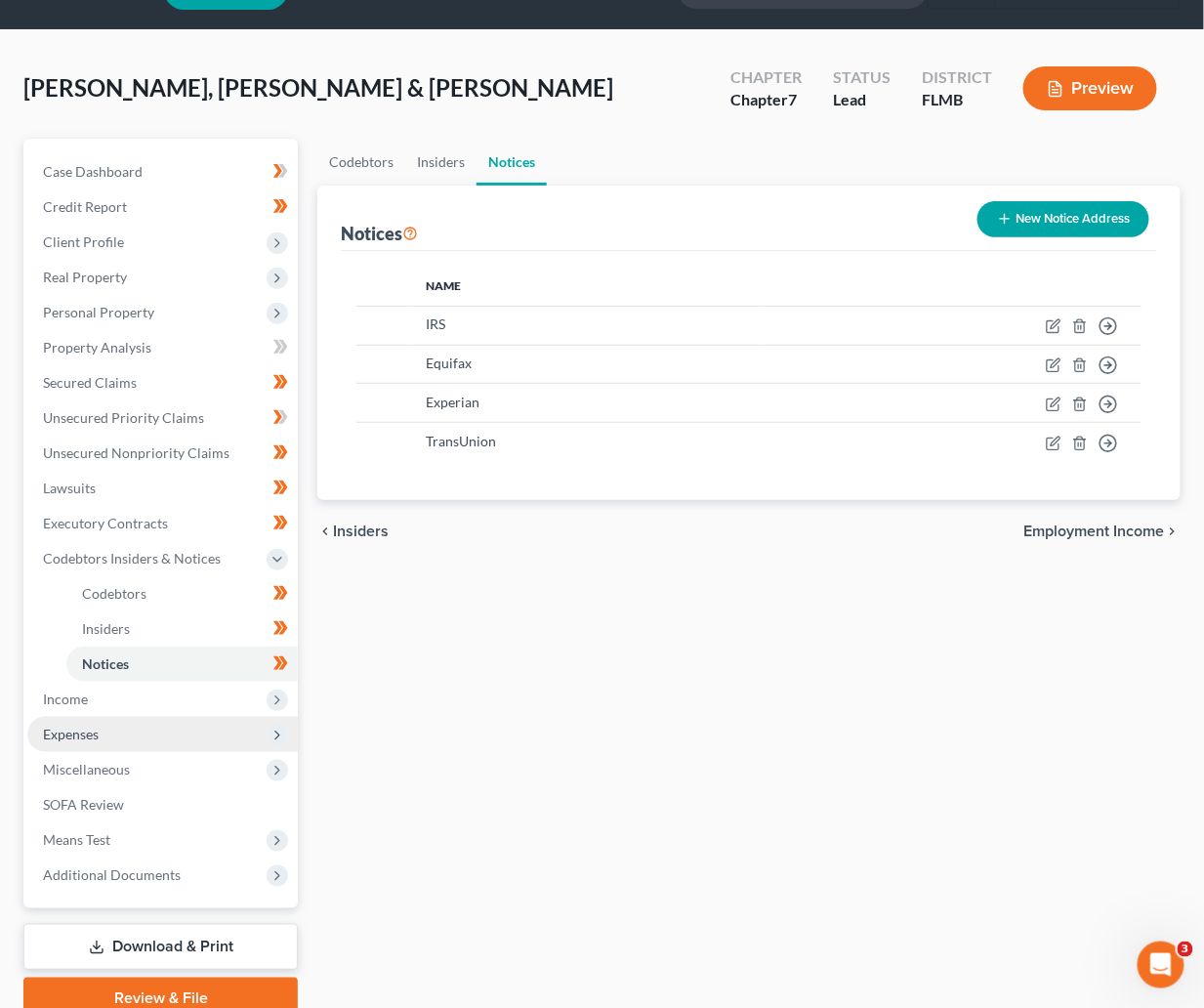
scroll to position [134, 0]
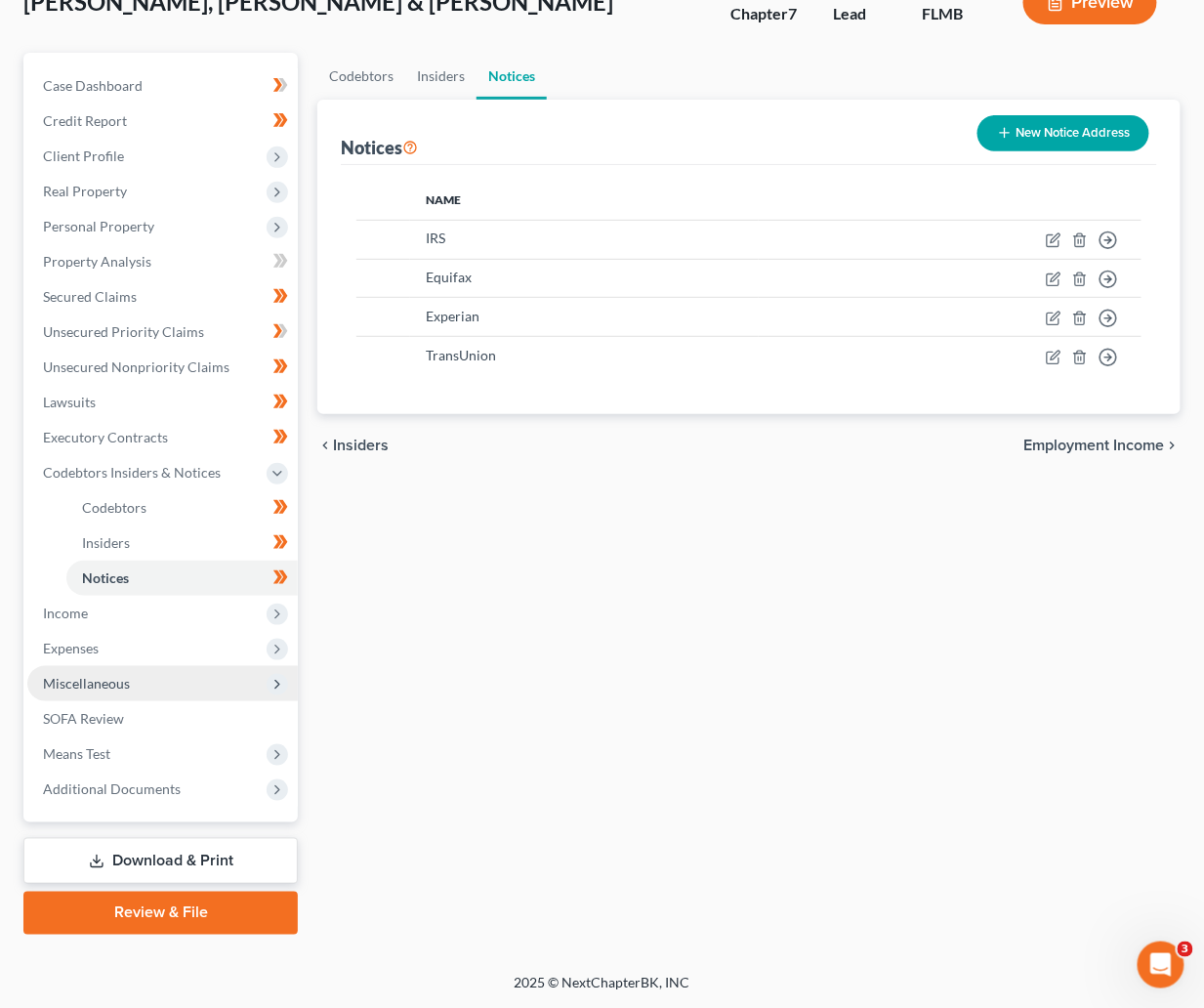
click at [108, 686] on span "Miscellaneous" at bounding box center [86, 683] width 87 height 17
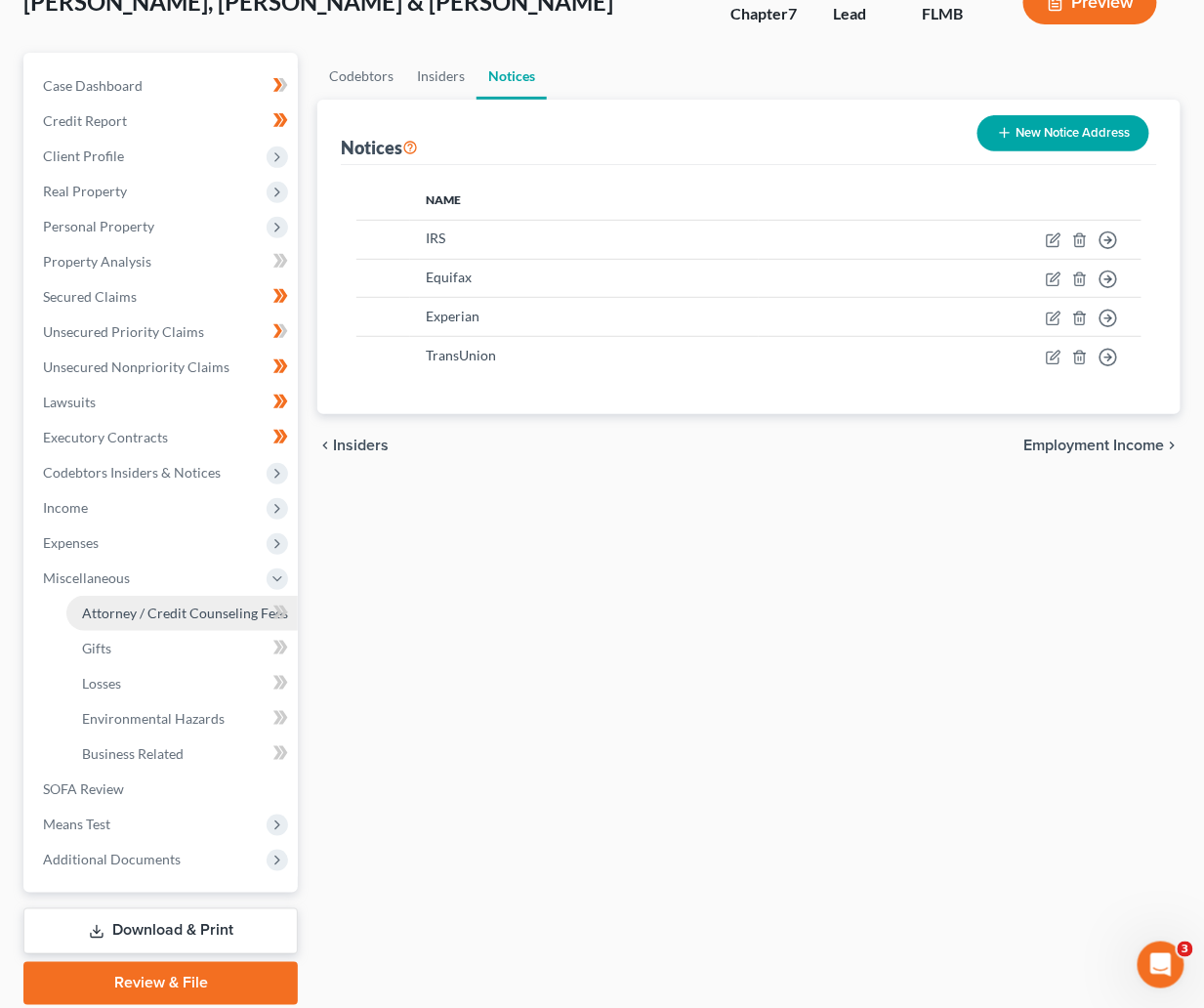
click at [125, 609] on span "Attorney / Credit Counseling Fees" at bounding box center [184, 613] width 206 height 17
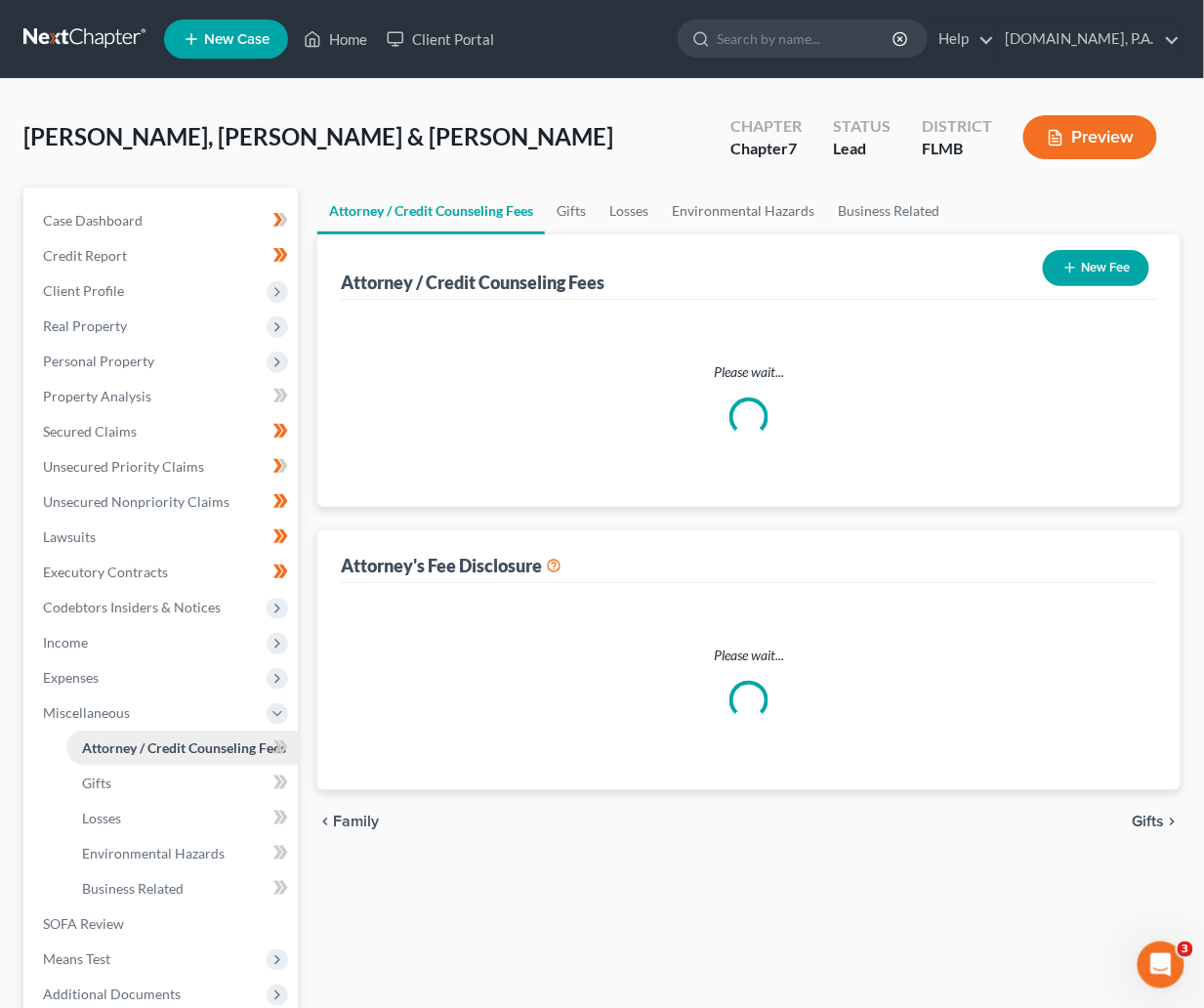
select select "3"
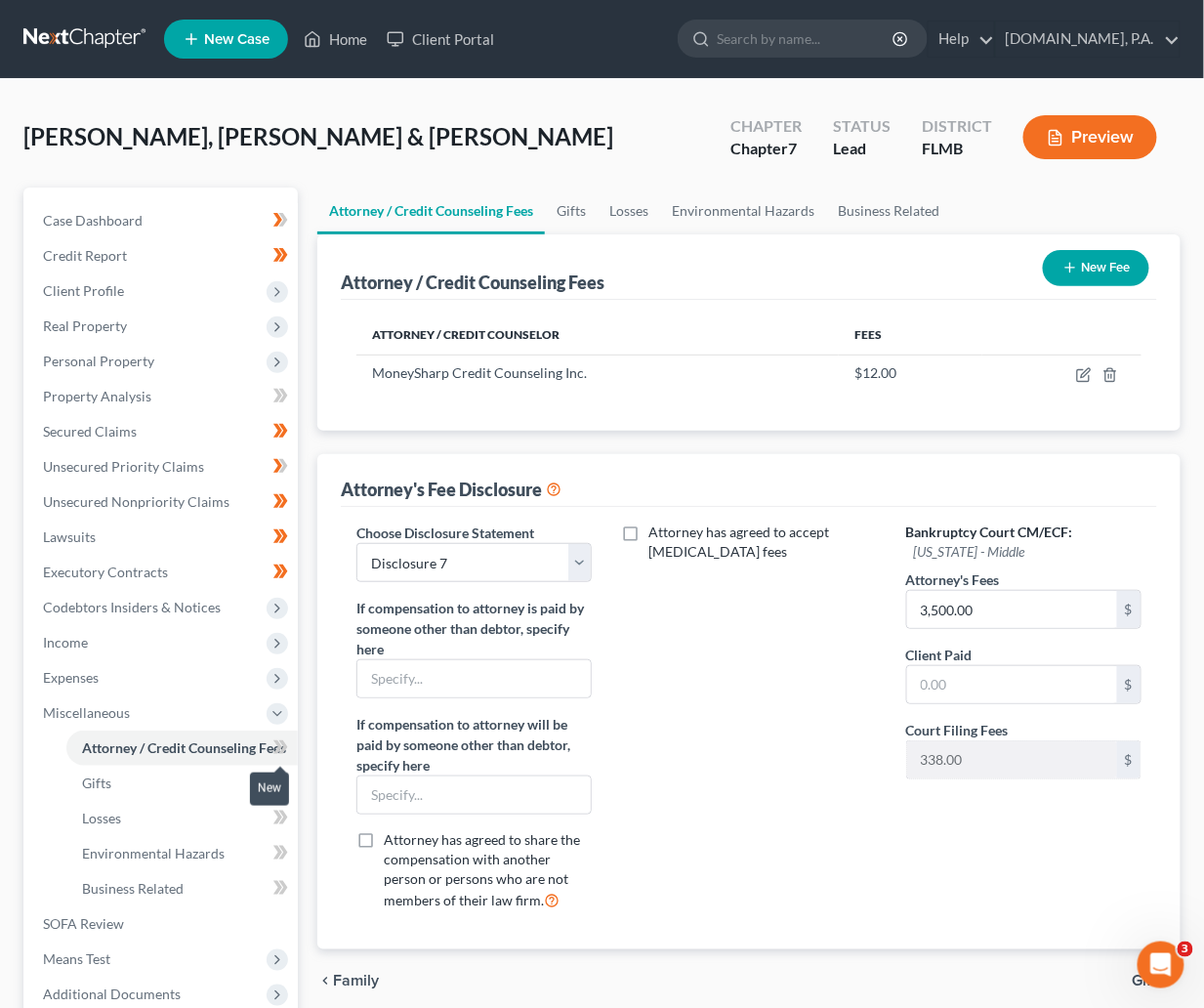
click at [290, 740] on span at bounding box center [281, 749] width 34 height 29
click at [171, 783] on link "Gifts" at bounding box center [182, 783] width 232 height 35
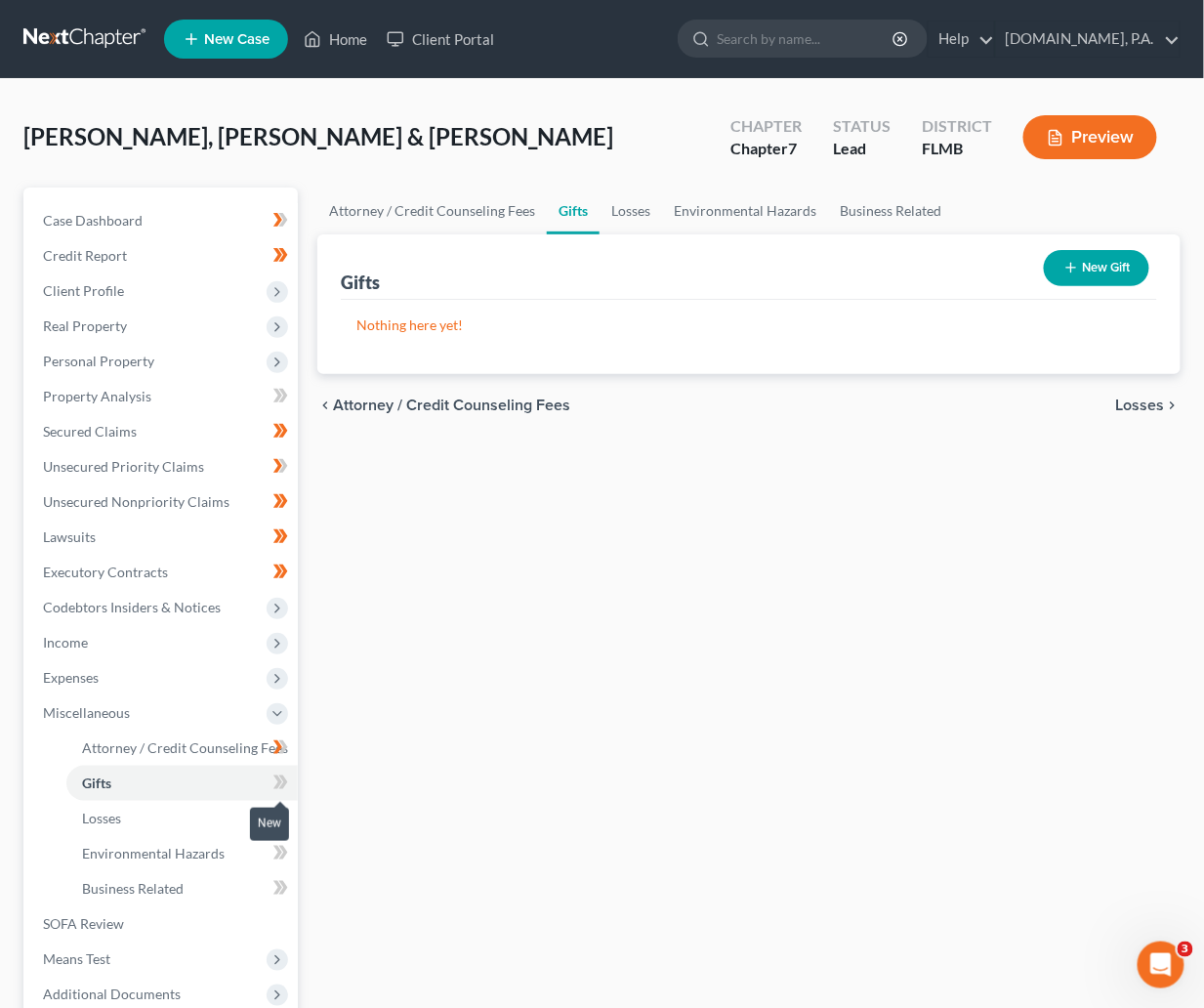
click at [278, 778] on icon at bounding box center [278, 782] width 9 height 14
click at [287, 778] on icon at bounding box center [281, 782] width 15 height 25
click at [1139, 404] on span "Losses" at bounding box center [1140, 405] width 49 height 16
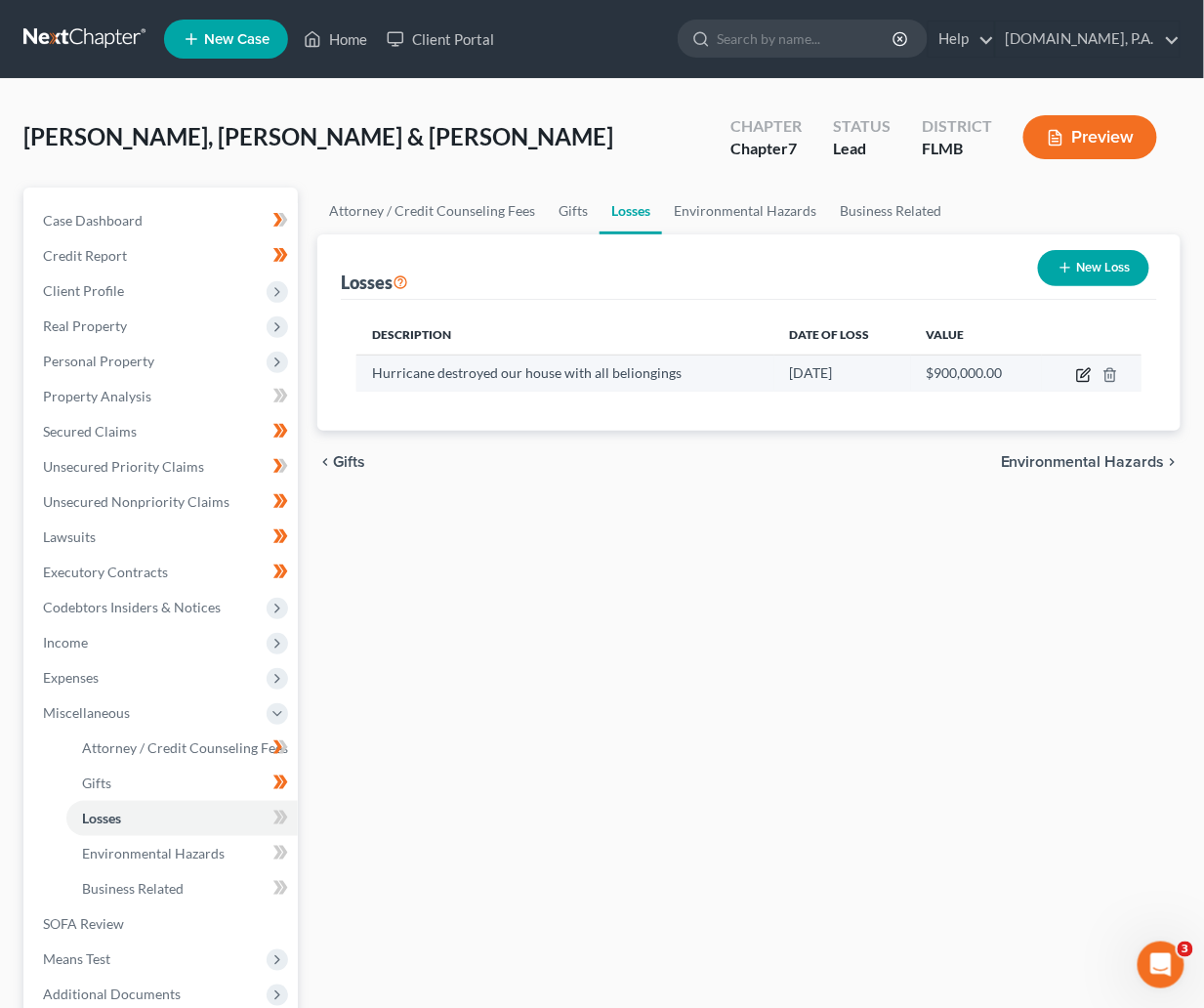
click at [1086, 378] on icon "button" at bounding box center [1085, 375] width 16 height 16
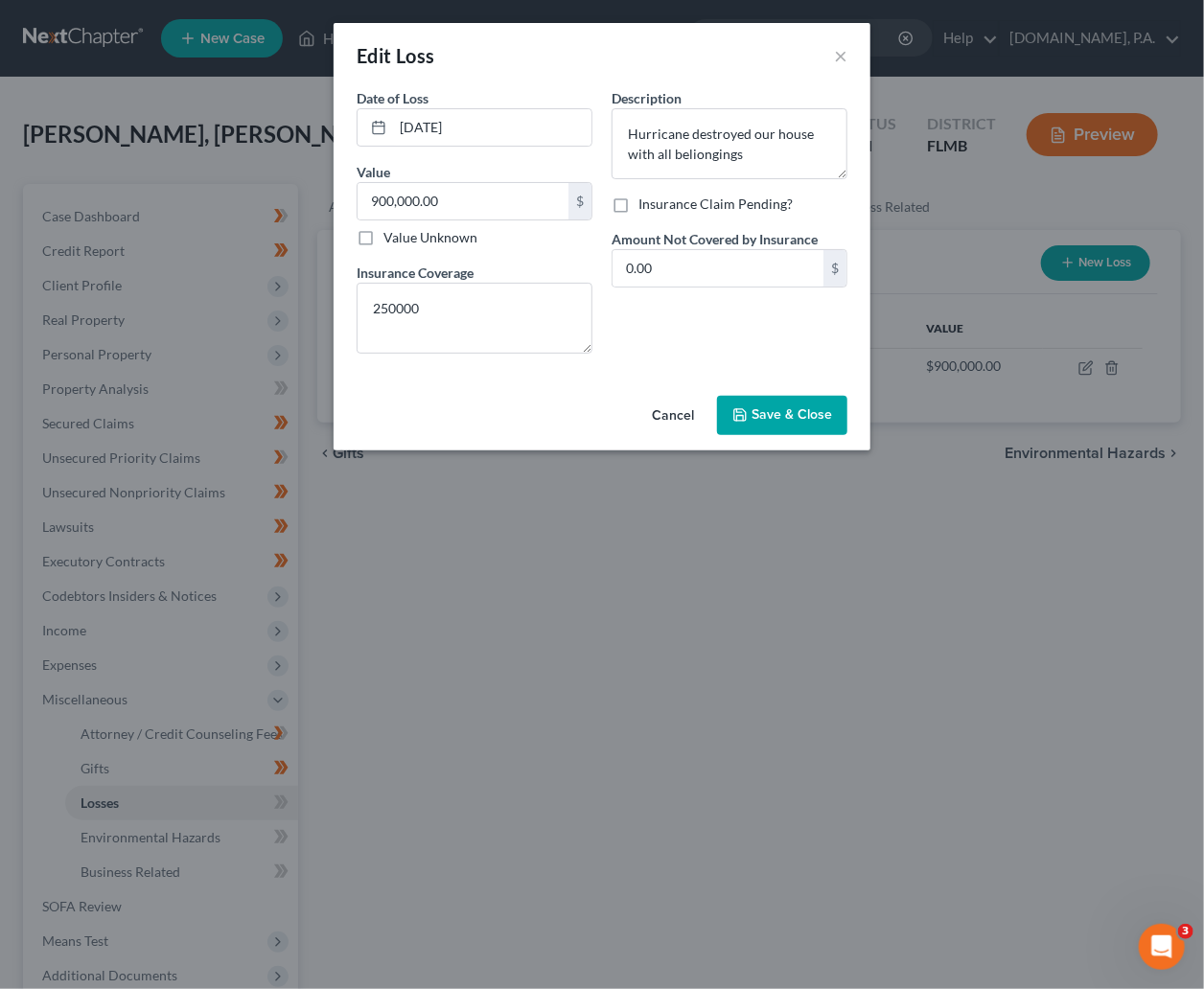
click at [773, 416] on span "Save & Close" at bounding box center [792, 415] width 80 height 17
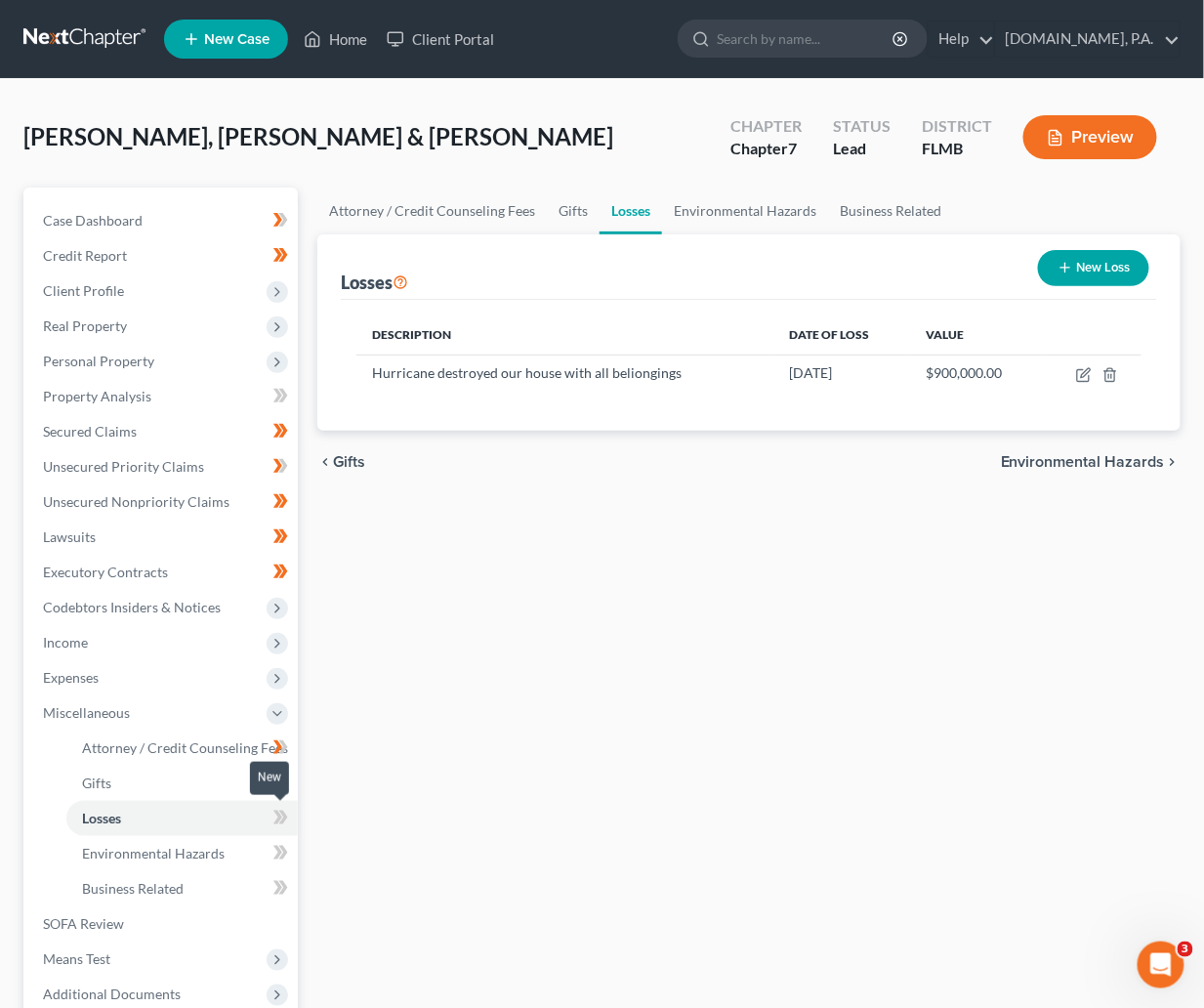
click at [274, 817] on icon at bounding box center [281, 818] width 15 height 25
click at [162, 854] on span "Environmental Hazards" at bounding box center [152, 853] width 142 height 17
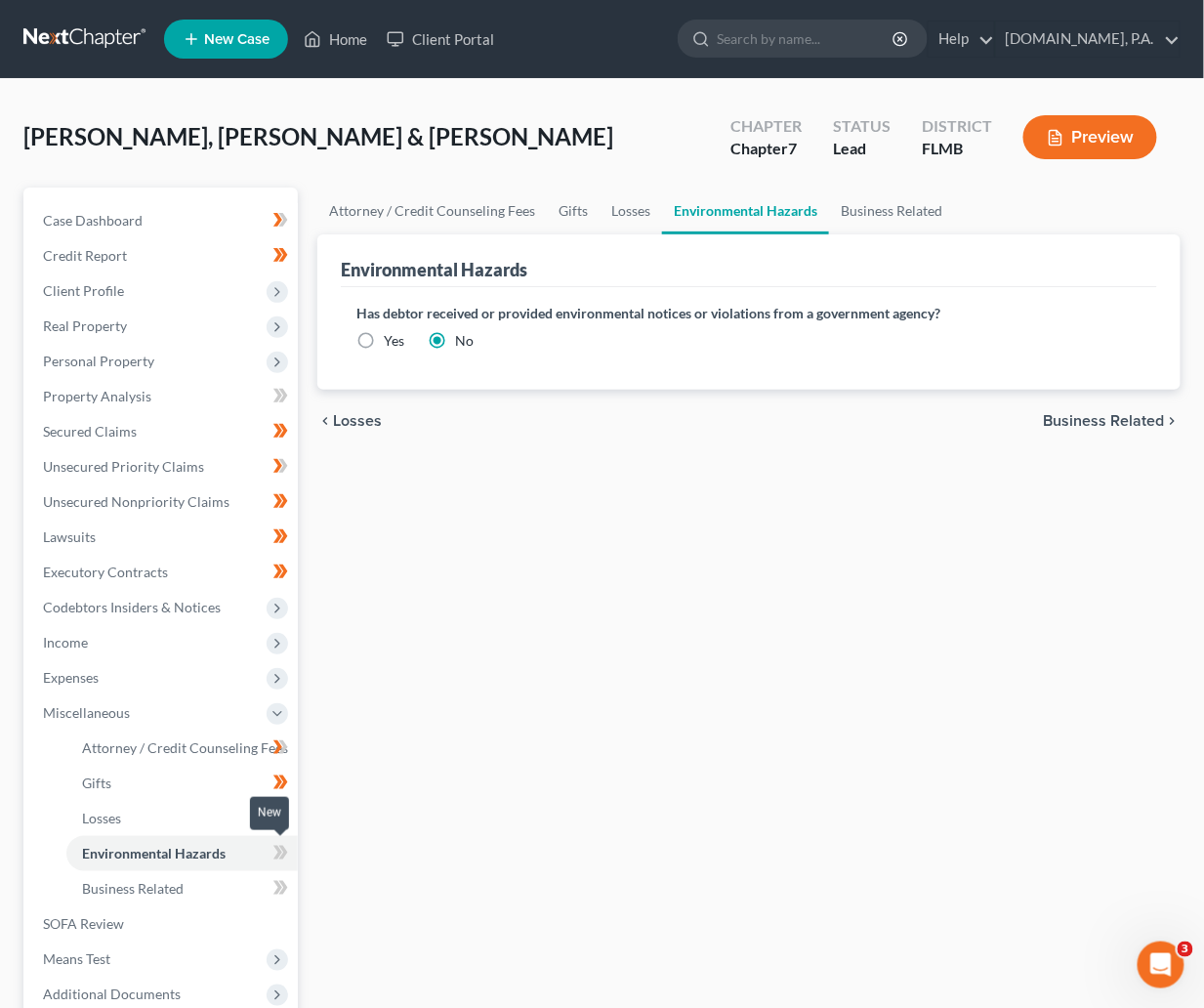
click at [284, 852] on icon at bounding box center [281, 853] width 15 height 25
click at [286, 852] on icon at bounding box center [284, 853] width 9 height 14
click at [179, 896] on link "Business Related" at bounding box center [182, 889] width 232 height 35
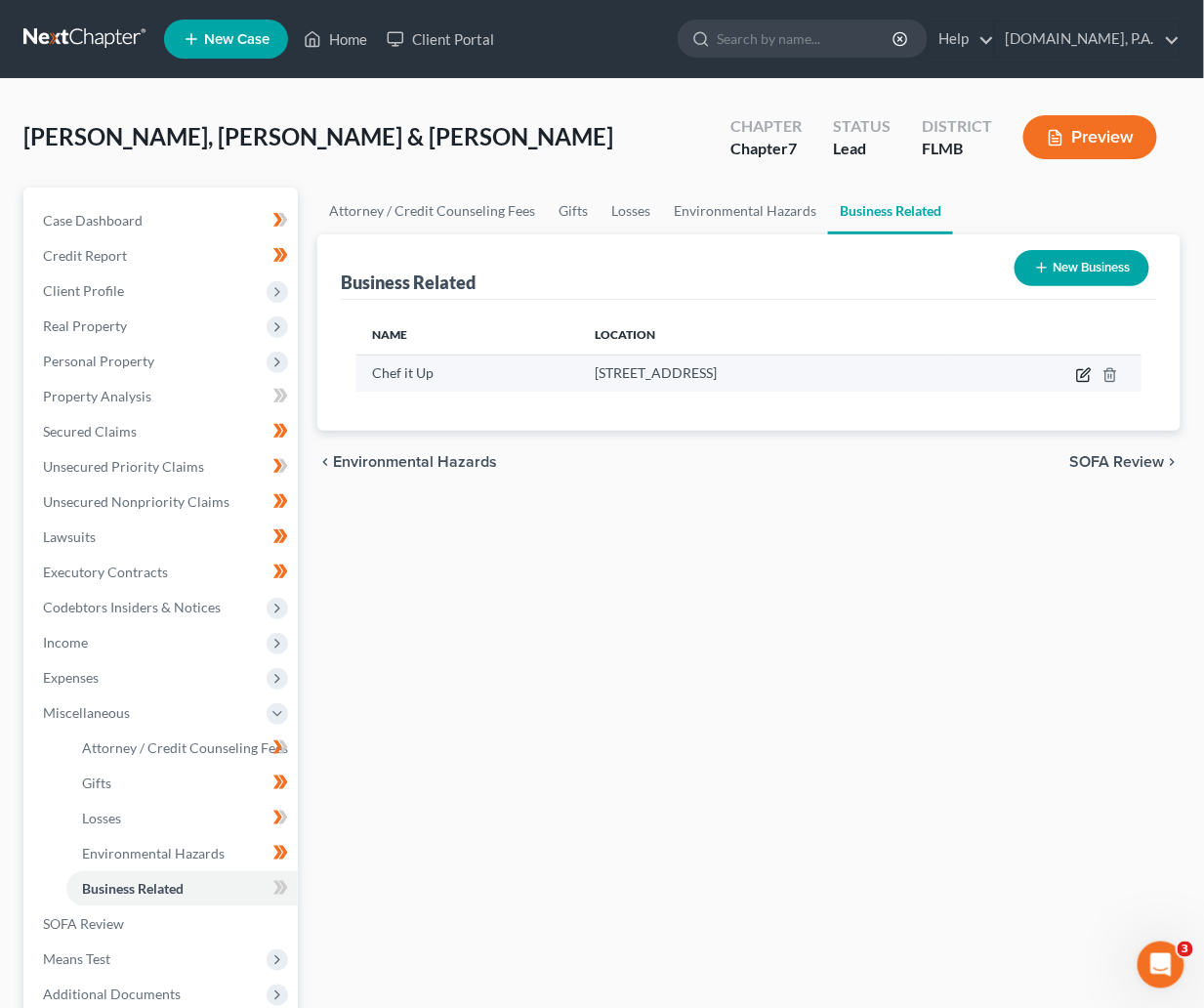
click at [1086, 381] on icon "button" at bounding box center [1084, 376] width 12 height 12
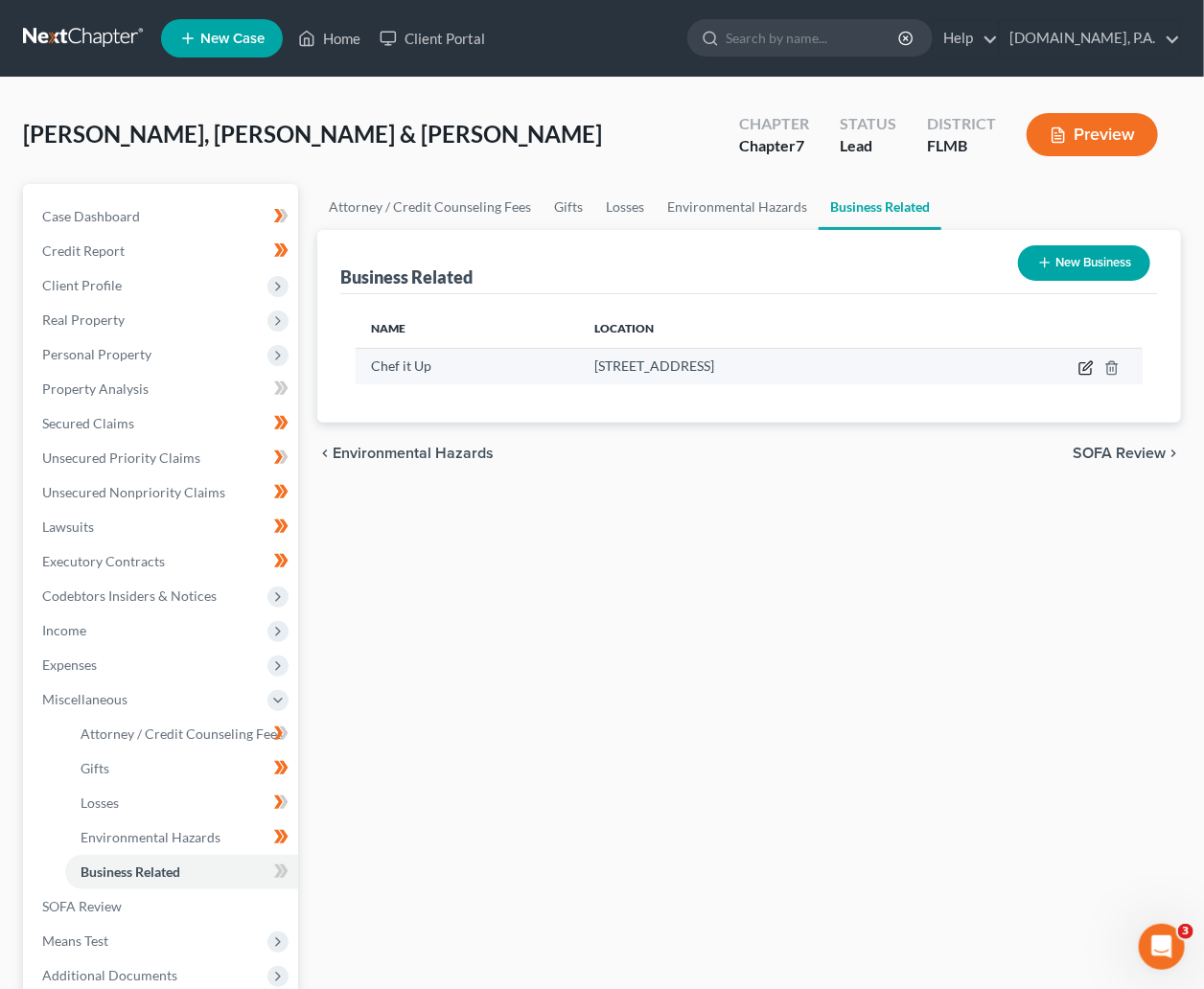
select select "partner"
select select "9"
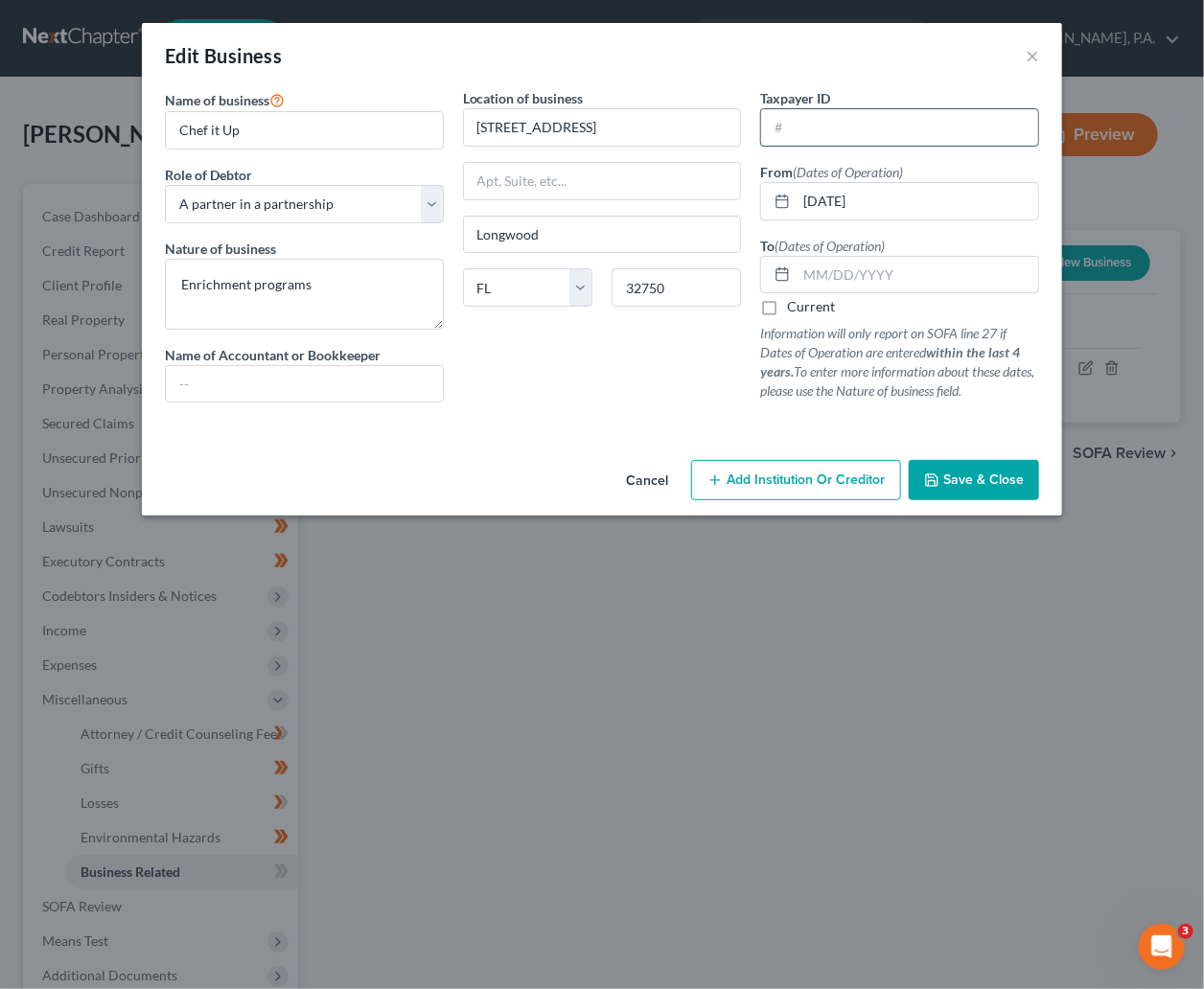
click at [844, 132] on input "text" at bounding box center [899, 127] width 277 height 36
type input "99-2435085"
click at [588, 398] on div "Location of business 315 N Pressview Ave Longwood State AL AK AR AZ CA CO CT DE…" at bounding box center [602, 253] width 298 height 330
click at [787, 309] on label "Current" at bounding box center [810, 307] width 48 height 20
click at [795, 309] on input "Current" at bounding box center [801, 303] width 13 height 13
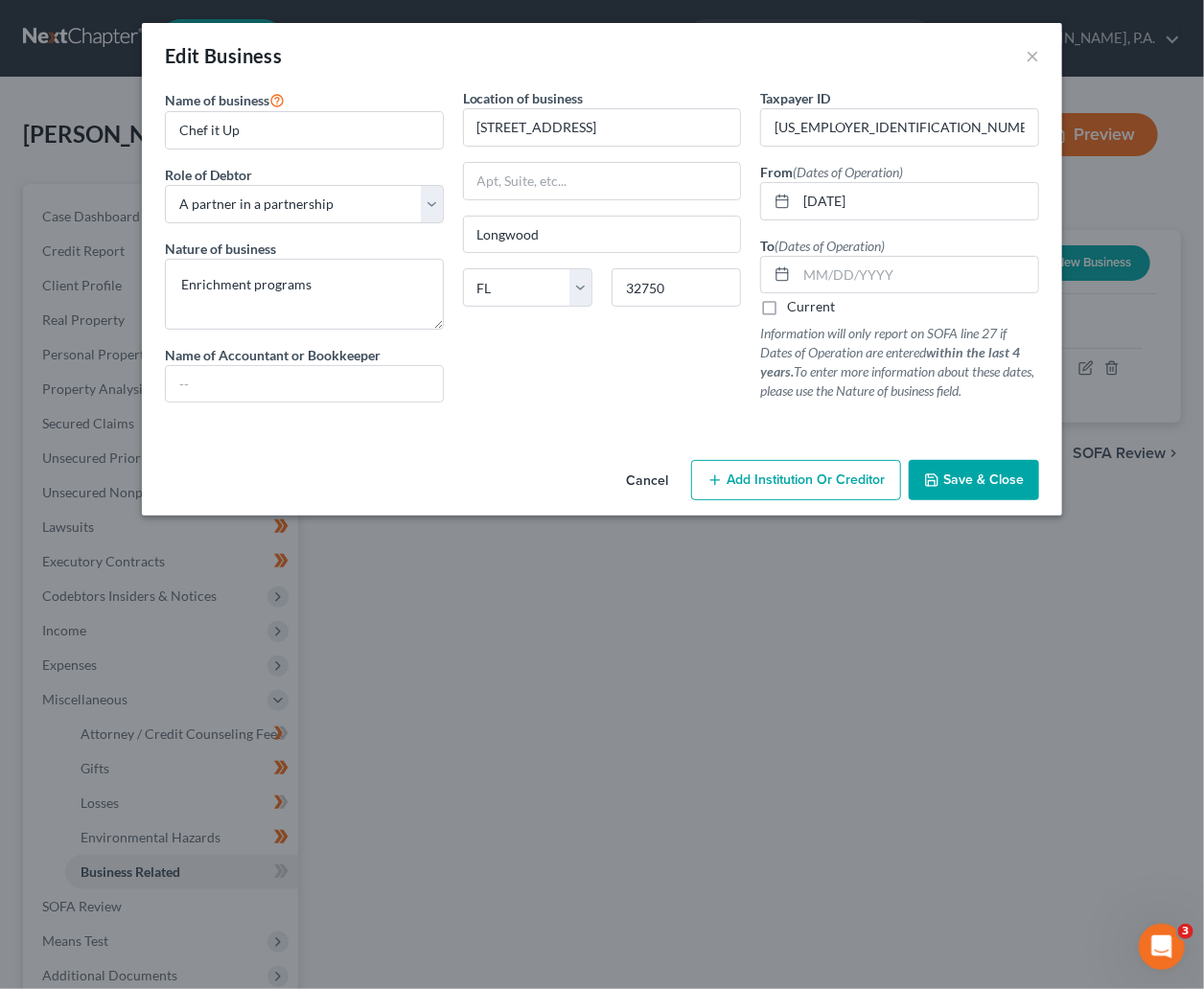
checkbox input "true"
click at [433, 197] on select "Select A member of a limited liability company (LLC) or limited liability partn…" at bounding box center [305, 203] width 279 height 38
select select "member"
click at [165, 185] on select "Select A member of a limited liability company (LLC) or limited liability partn…" at bounding box center [305, 203] width 279 height 38
click at [436, 205] on select "Select A member of a limited liability company (LLC) or limited liability partn…" at bounding box center [305, 203] width 279 height 38
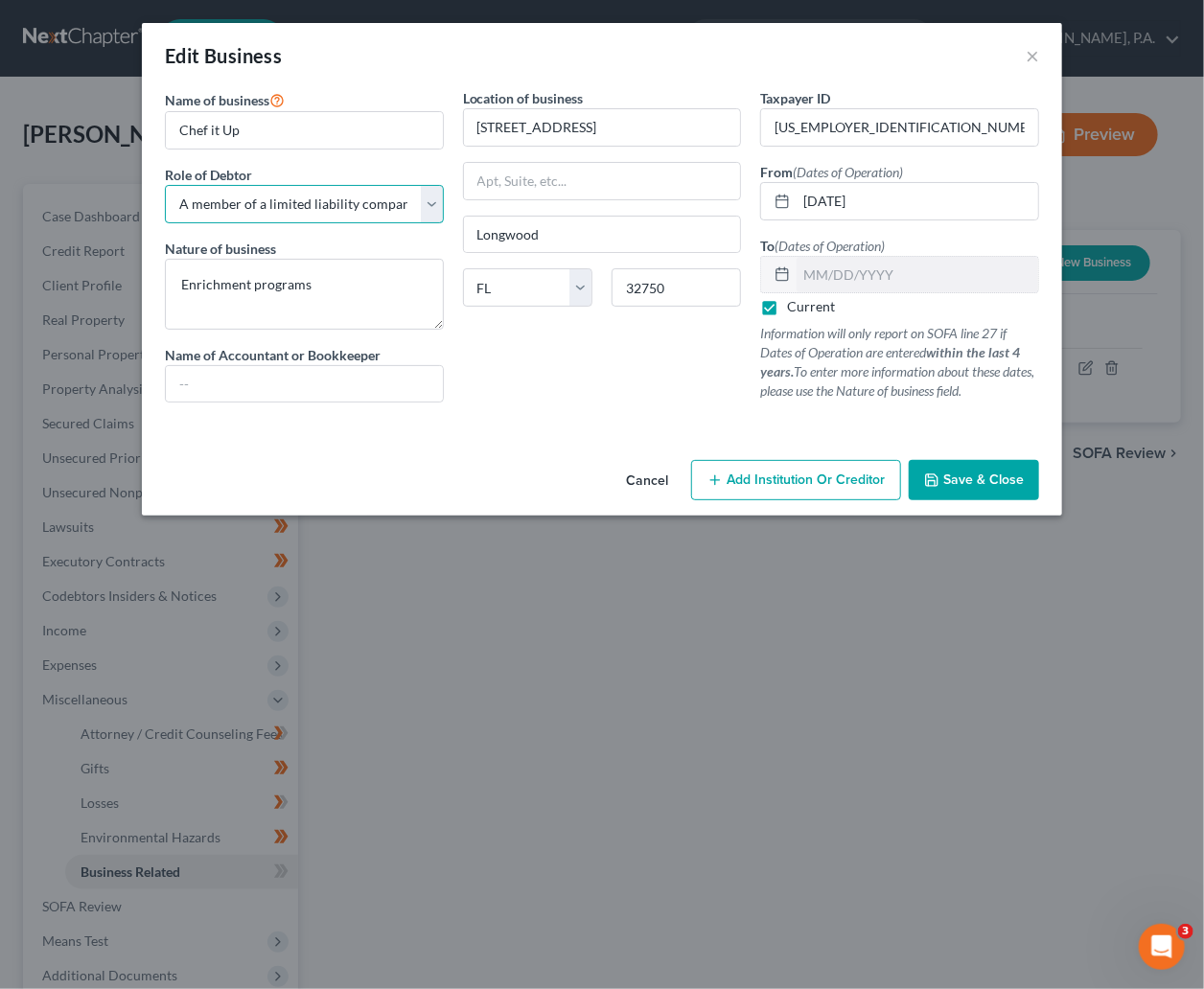
click at [436, 205] on select "Select A member of a limited liability company (LLC) or limited liability partn…" at bounding box center [305, 203] width 279 height 38
click at [962, 480] on span "Save & Close" at bounding box center [983, 479] width 80 height 17
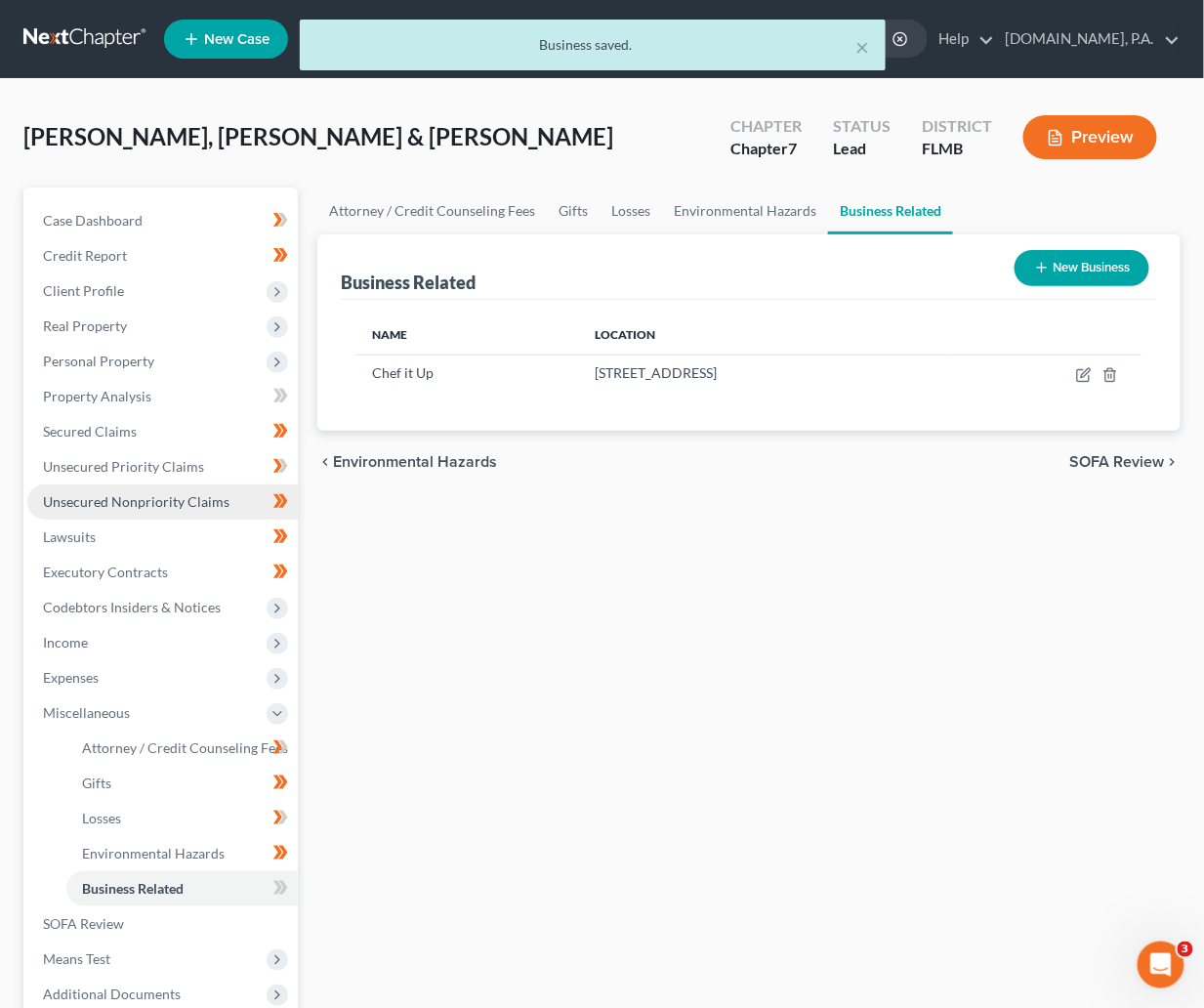
click at [135, 505] on span "Unsecured Nonpriority Claims" at bounding box center [135, 502] width 186 height 17
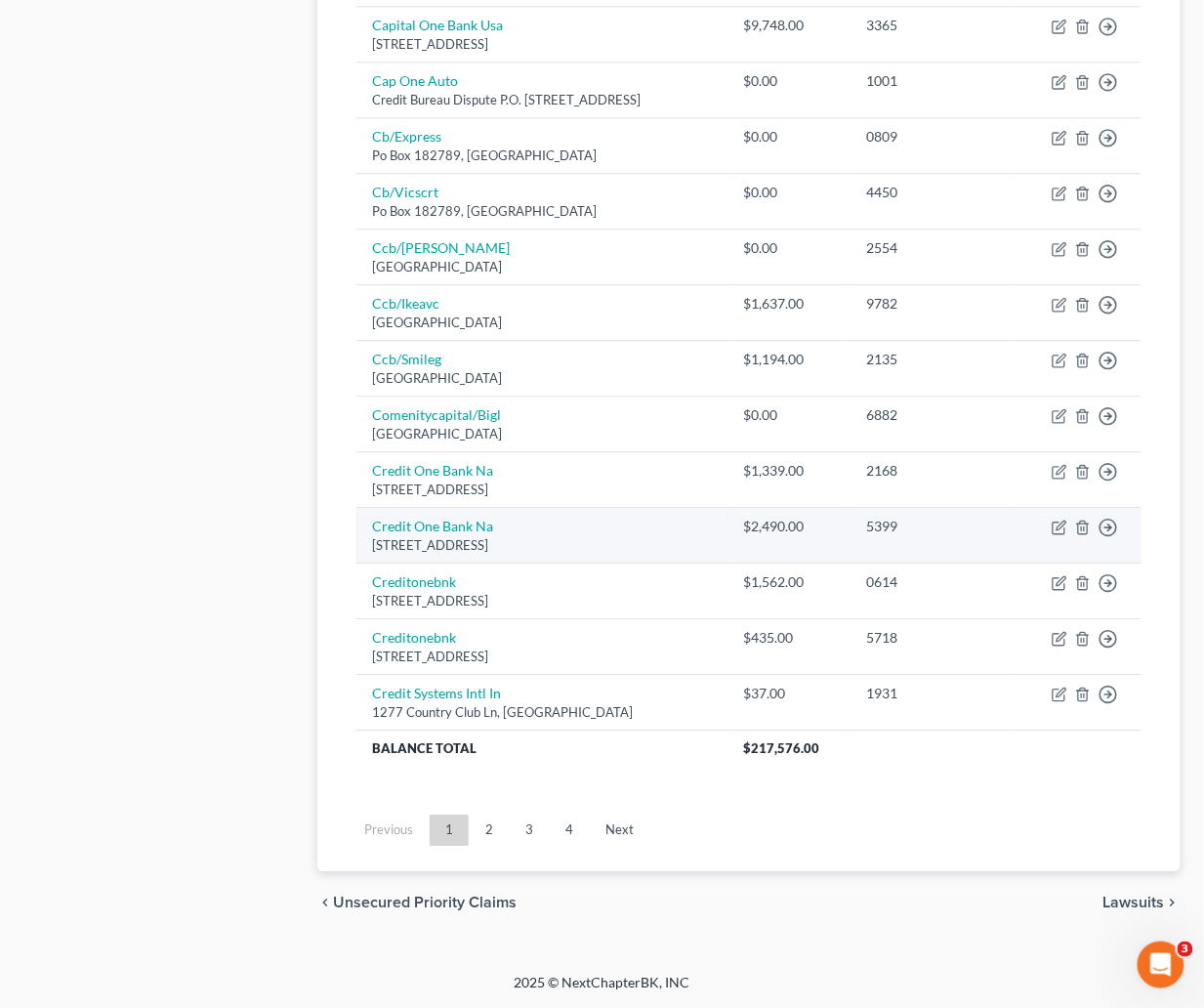
scroll to position [1252, 0]
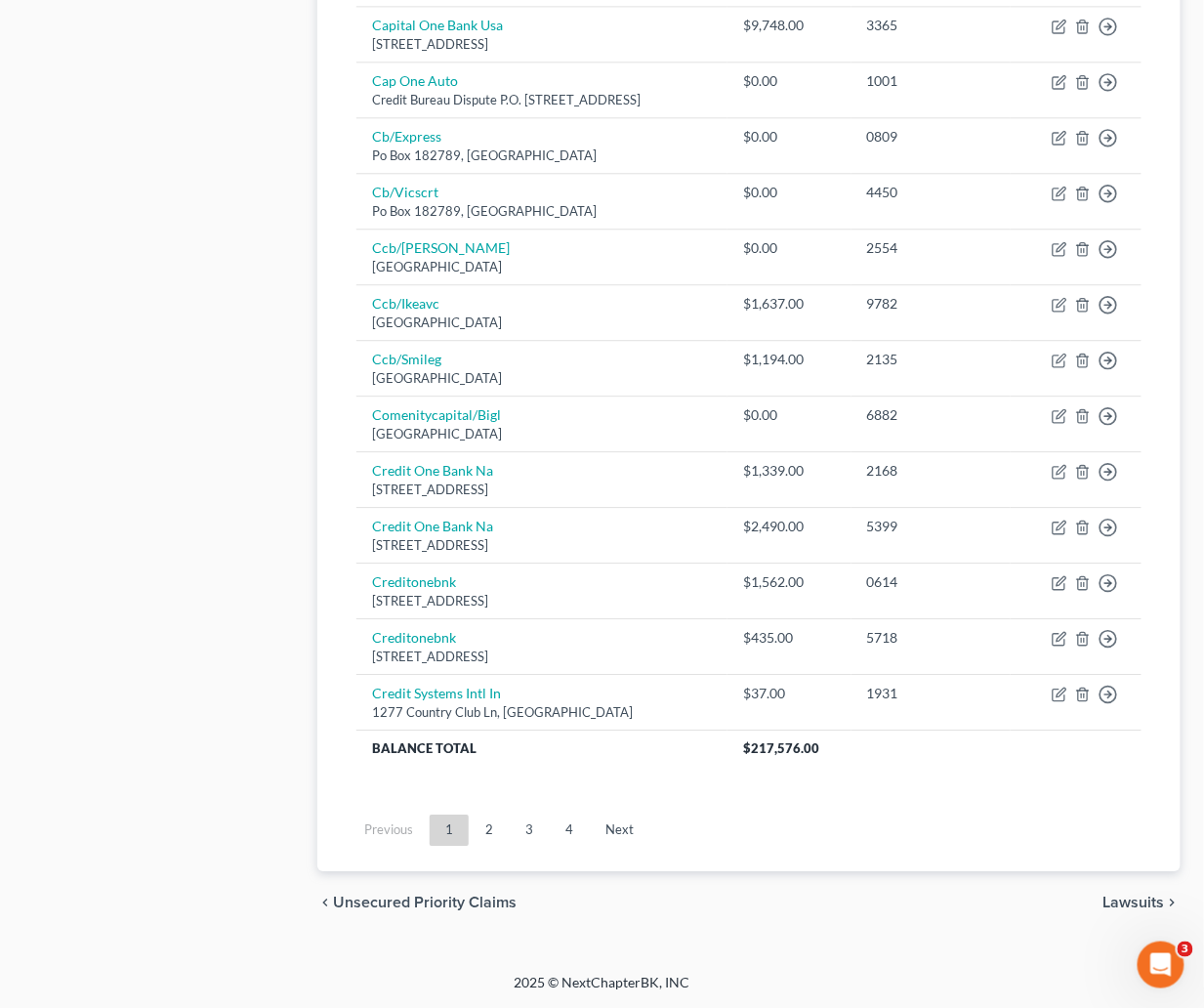
drag, startPoint x: 492, startPoint y: 832, endPoint x: 517, endPoint y: 819, distance: 28.2
click at [492, 832] on link "2" at bounding box center [489, 830] width 39 height 31
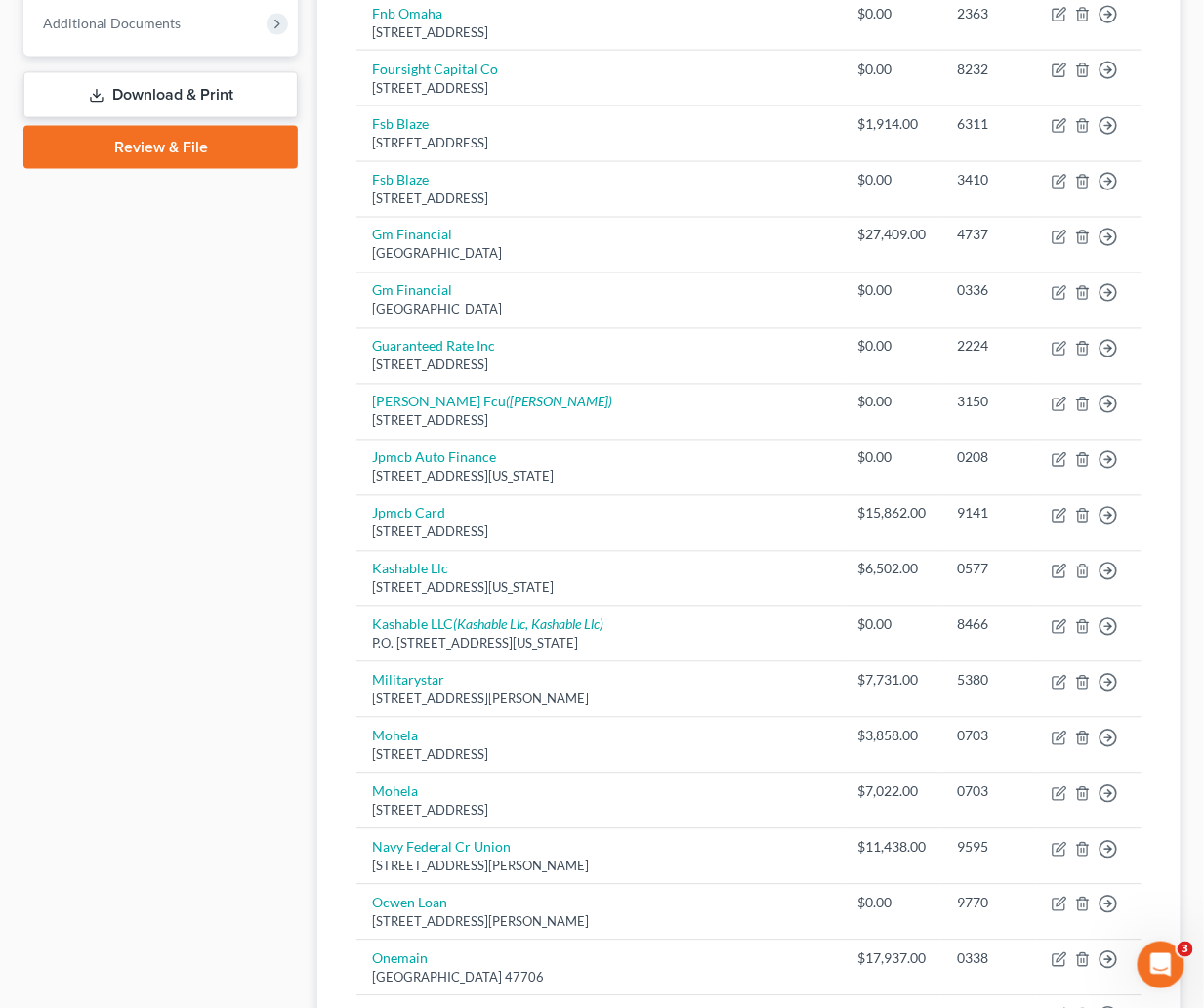
scroll to position [319, 0]
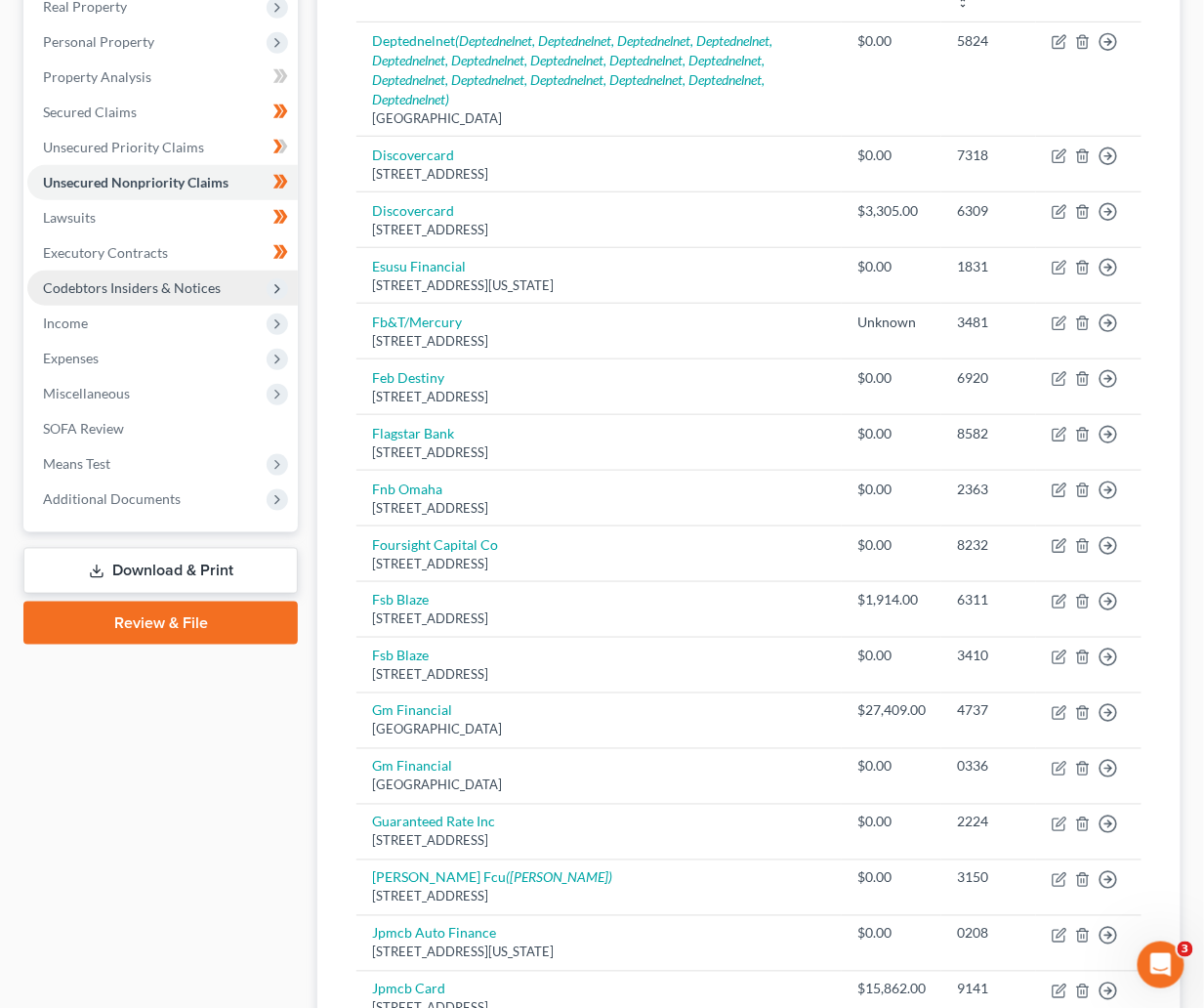
click at [106, 284] on span "Codebtors Insiders & Notices" at bounding box center [131, 288] width 178 height 17
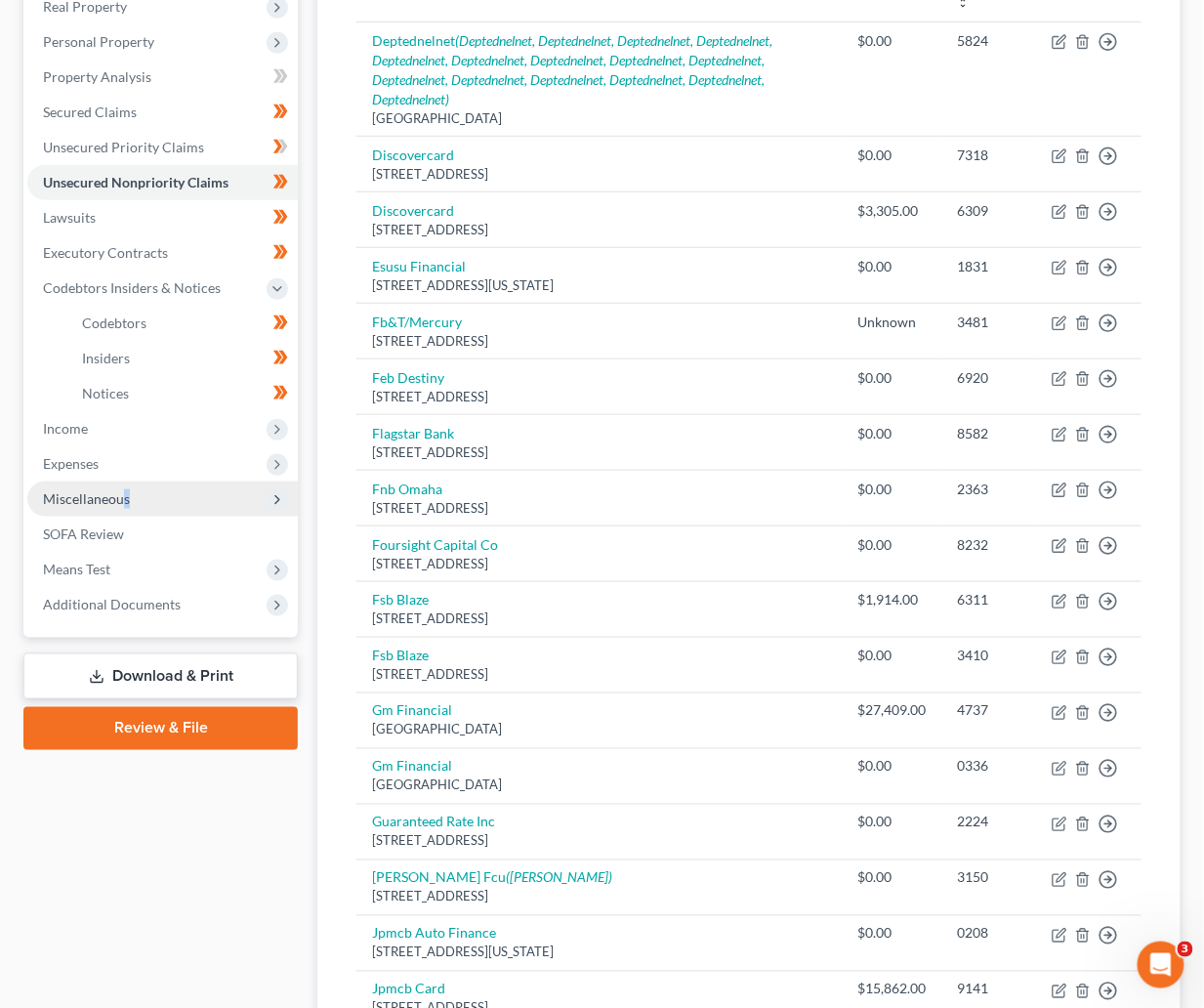
click at [125, 491] on span "Miscellaneous" at bounding box center [86, 499] width 87 height 17
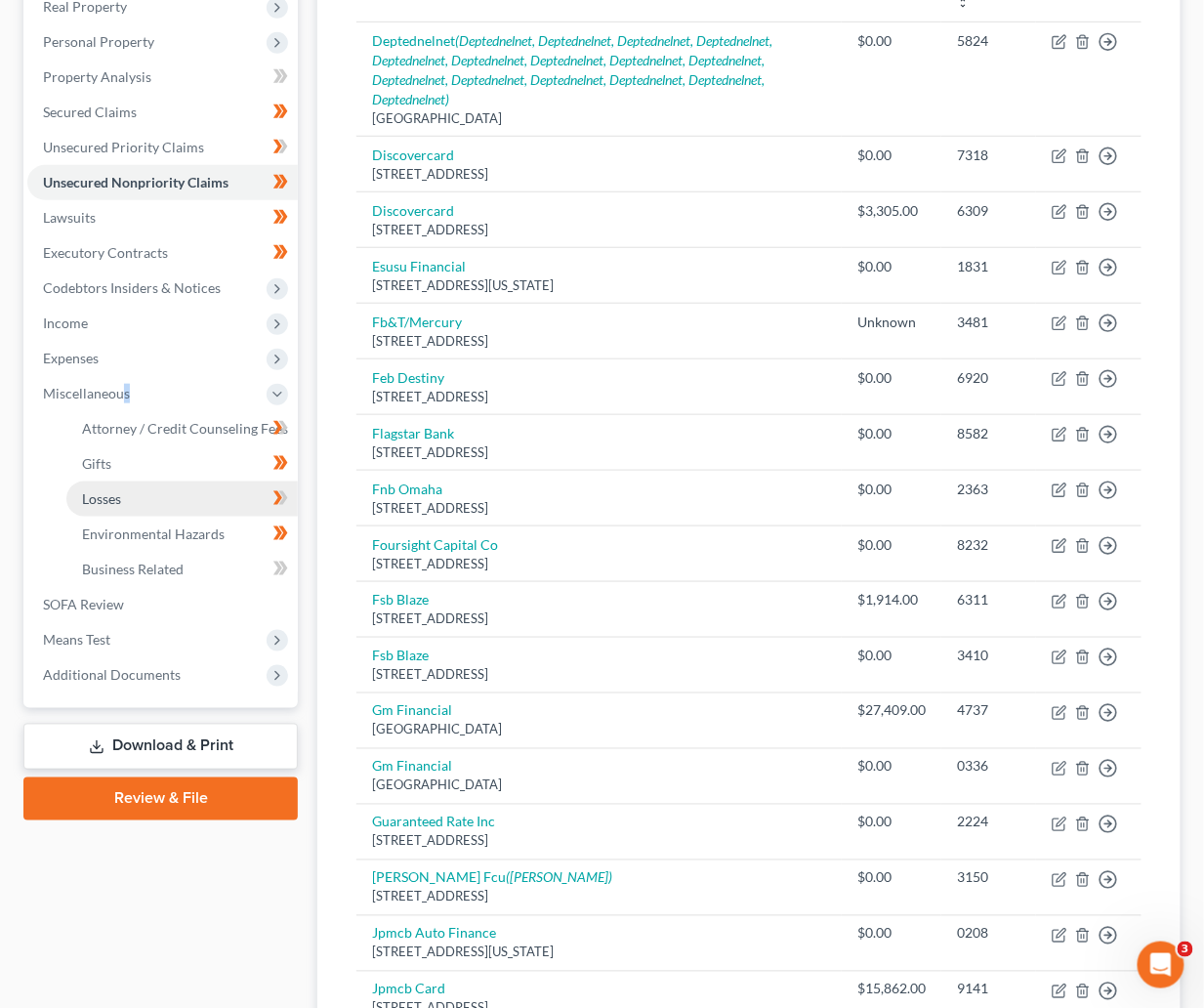
click at [104, 499] on span "Losses" at bounding box center [100, 499] width 39 height 17
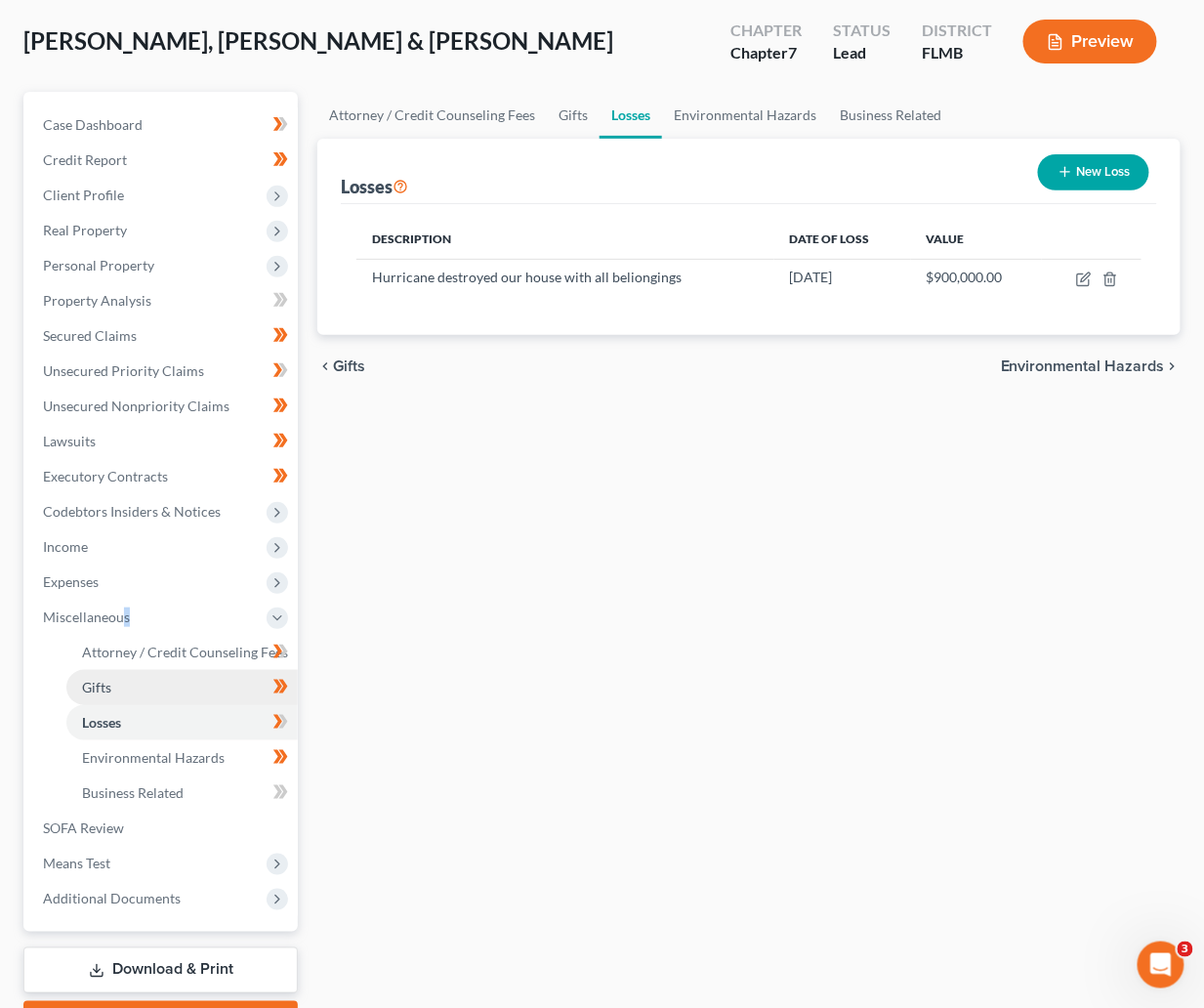
scroll to position [146, 0]
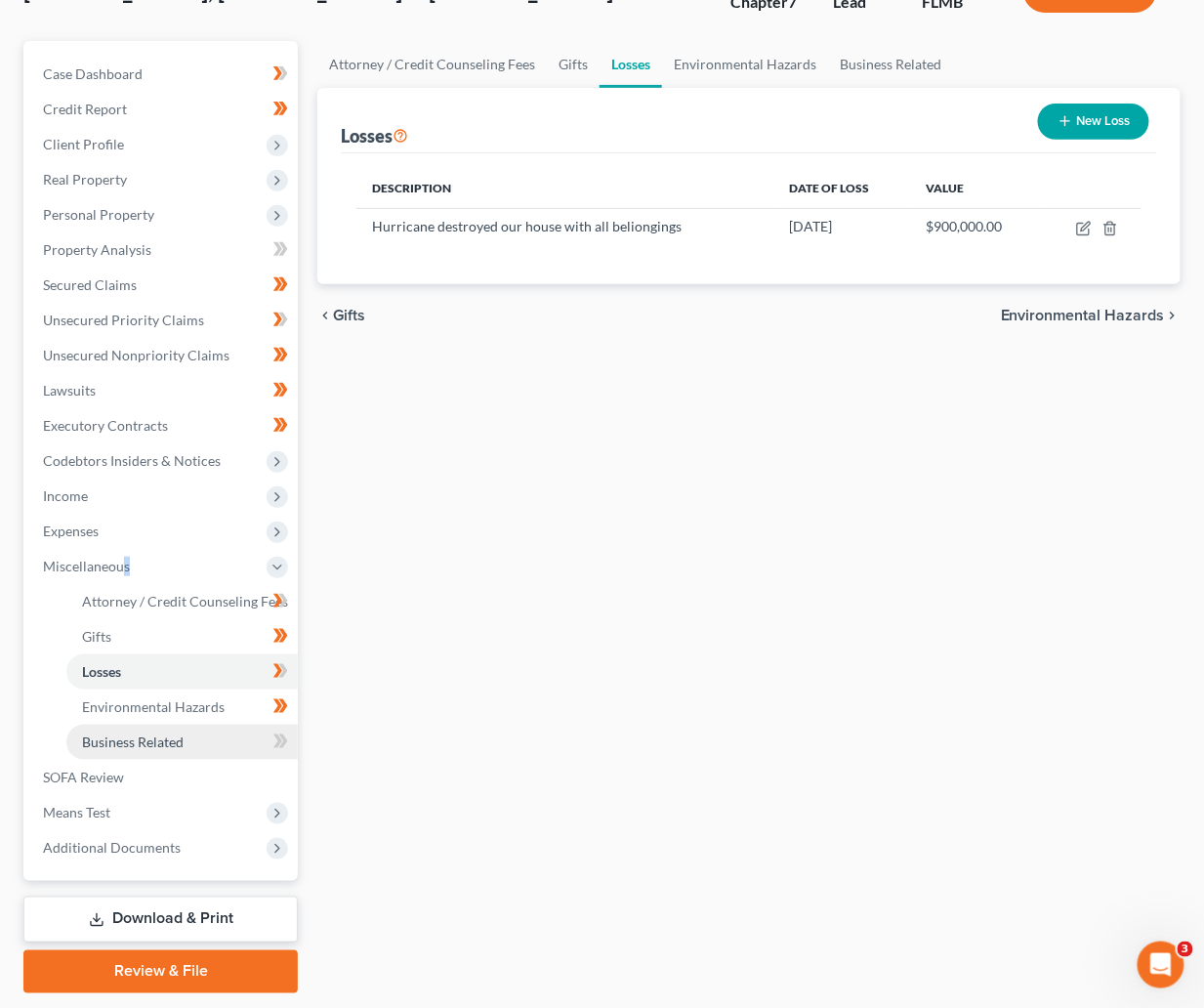
click at [162, 747] on span "Business Related" at bounding box center [132, 741] width 101 height 17
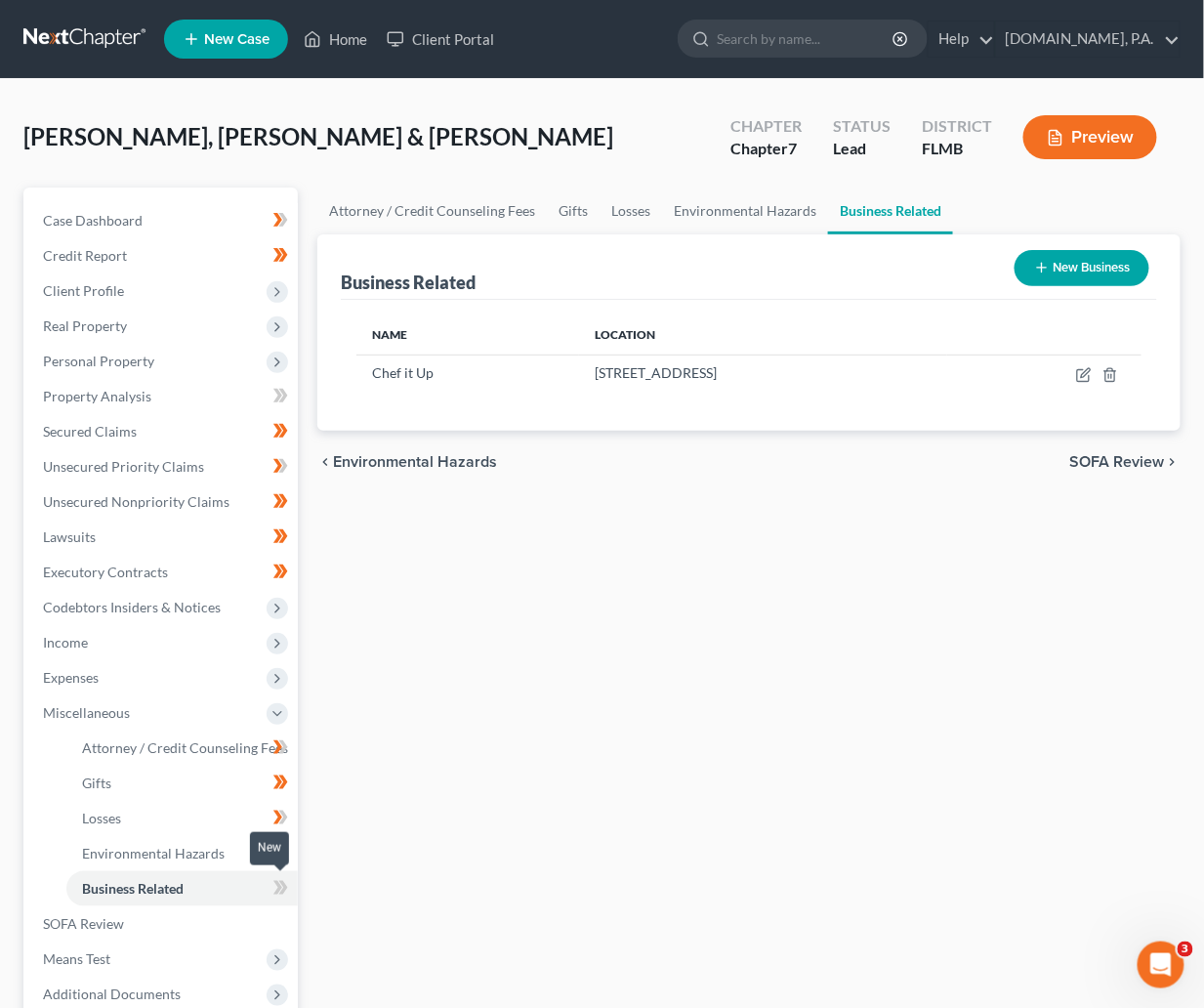
click at [278, 887] on icon at bounding box center [281, 888] width 15 height 25
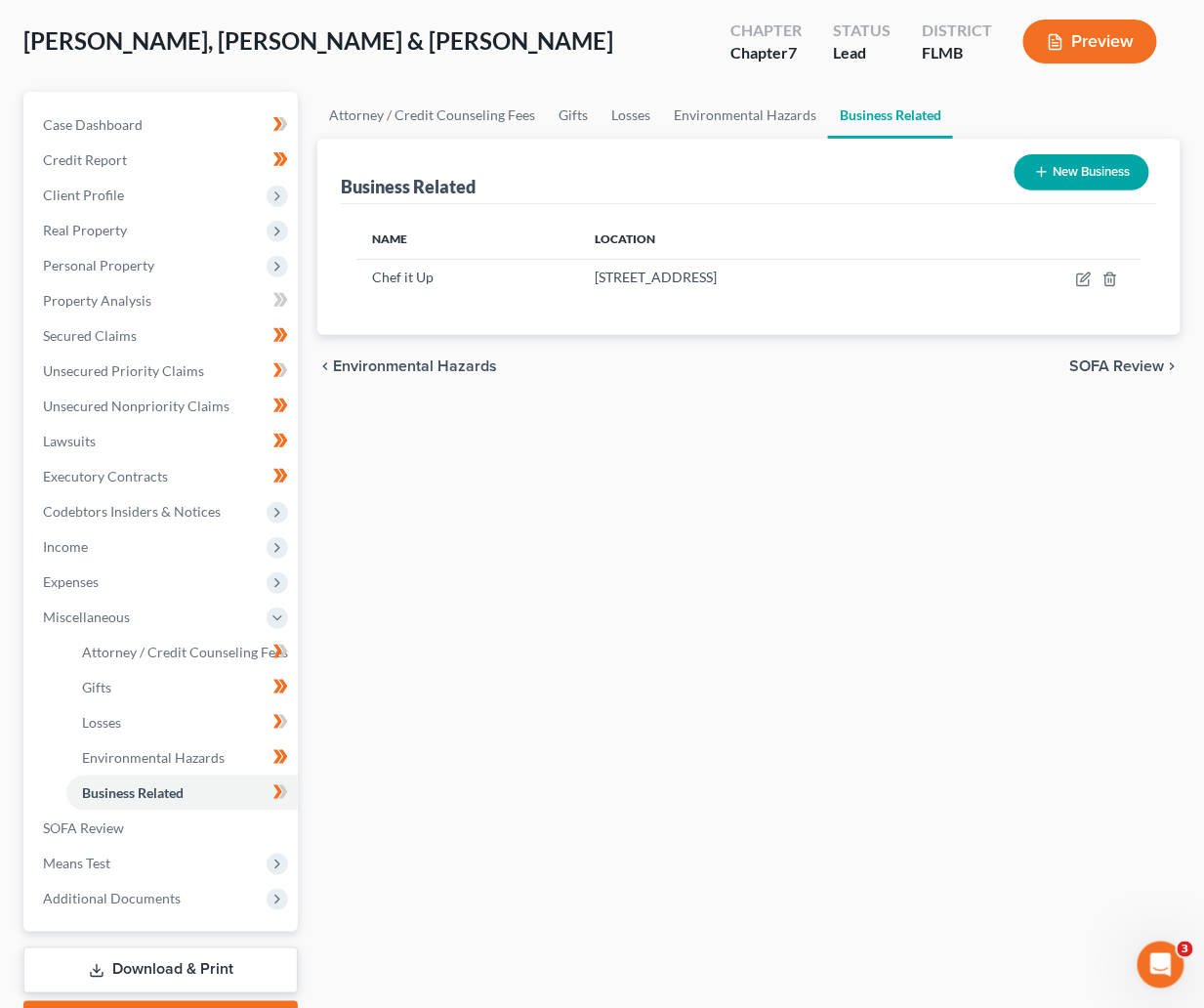
scroll to position [146, 0]
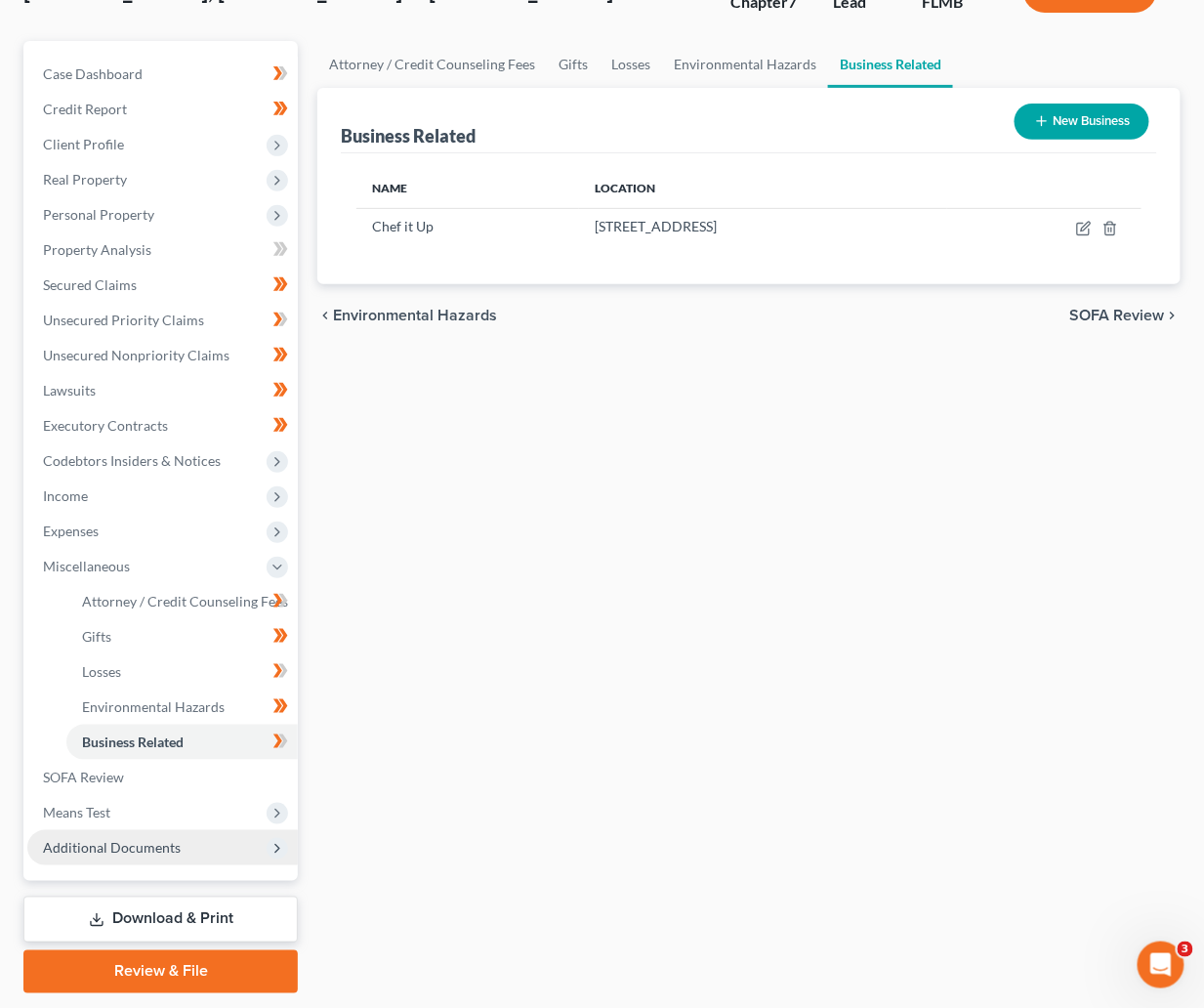
click at [153, 842] on span "Additional Documents" at bounding box center [111, 847] width 137 height 17
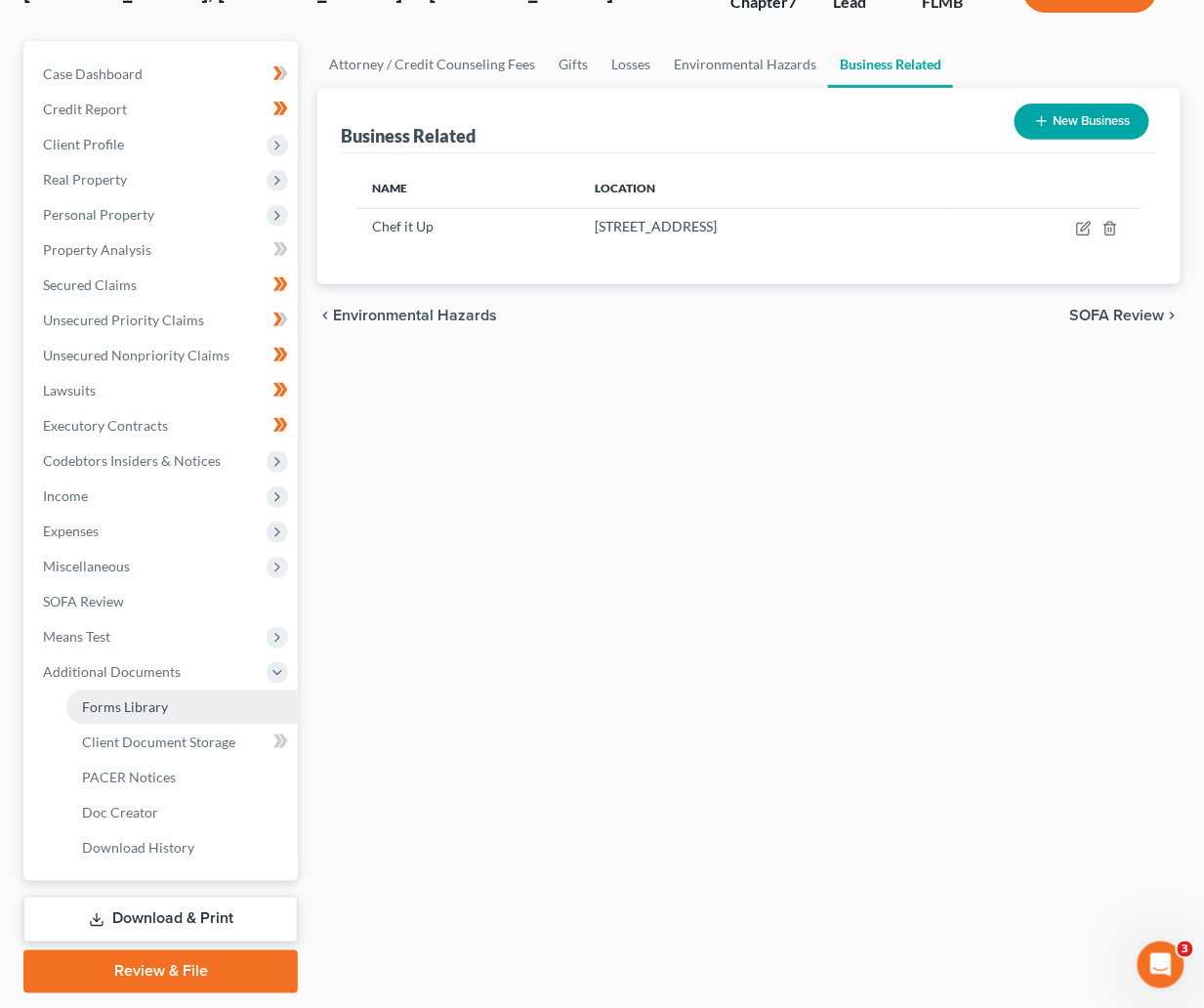
click at [137, 706] on span "Forms Library" at bounding box center [124, 706] width 86 height 17
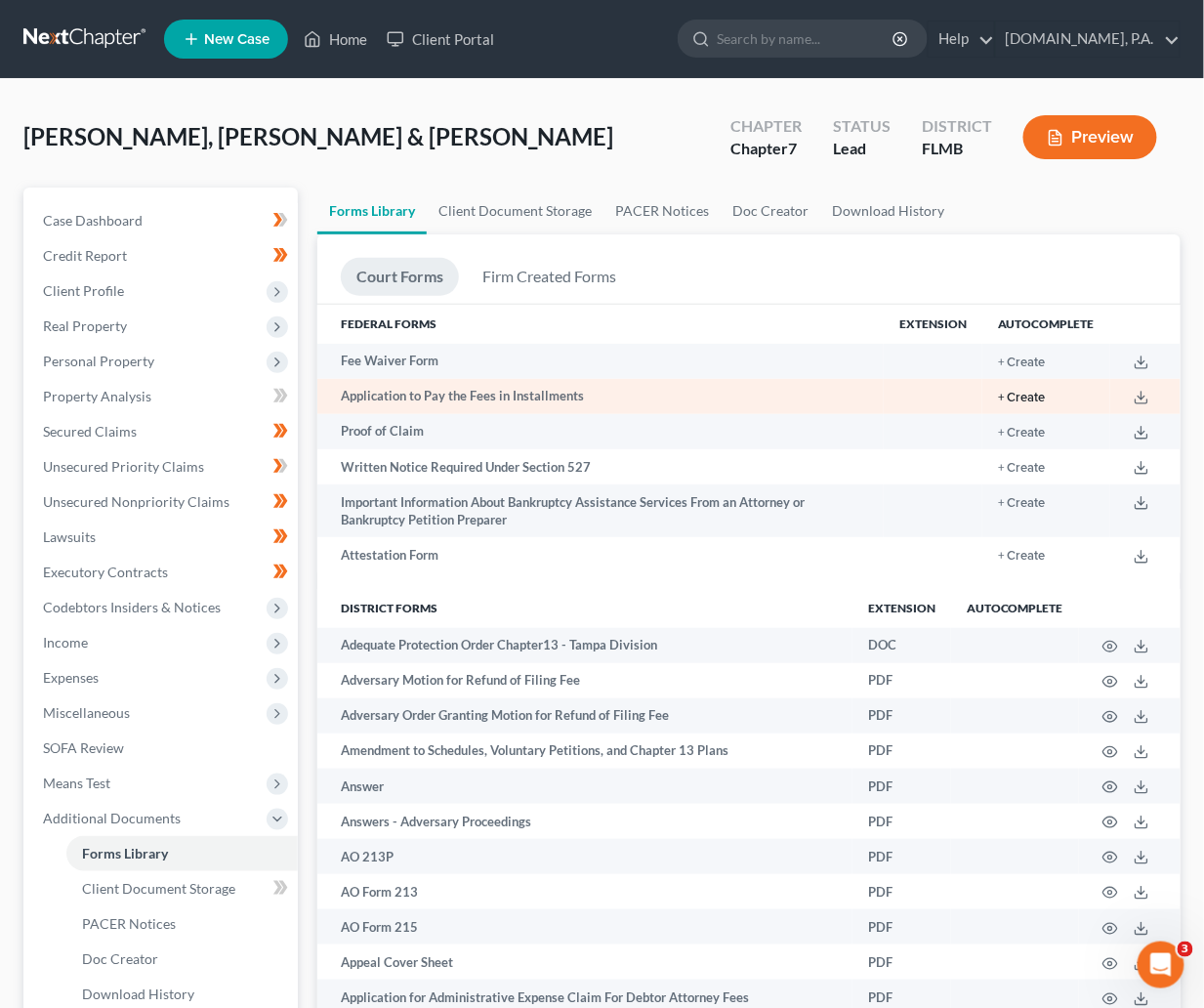
click at [1038, 393] on button "+ Create" at bounding box center [1022, 398] width 48 height 13
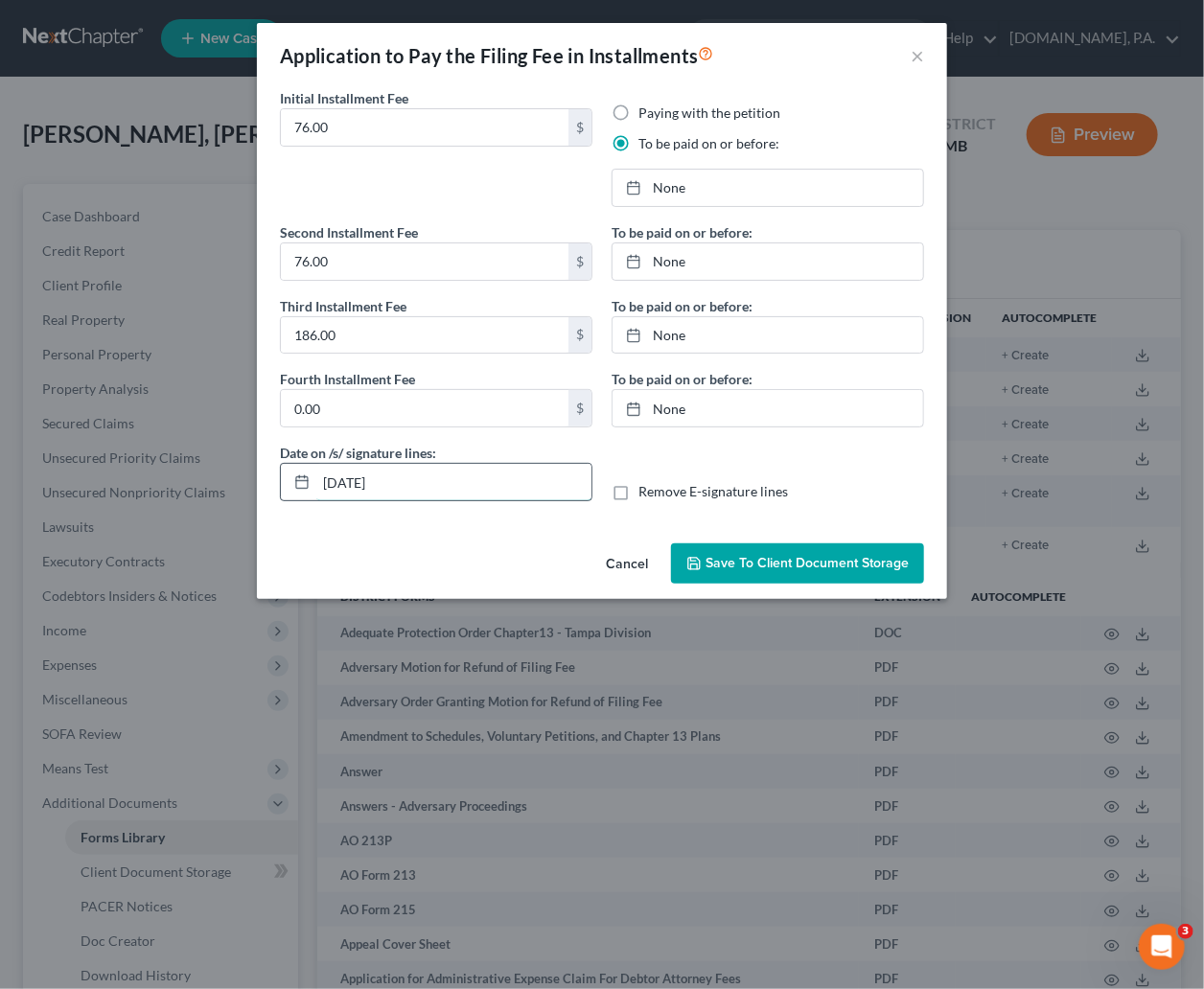
click at [395, 483] on input "[DATE]" at bounding box center [454, 481] width 275 height 36
type input "10/06/2025"
type input "10/2/2025"
click at [678, 188] on link "10/2/2025" at bounding box center [768, 187] width 311 height 36
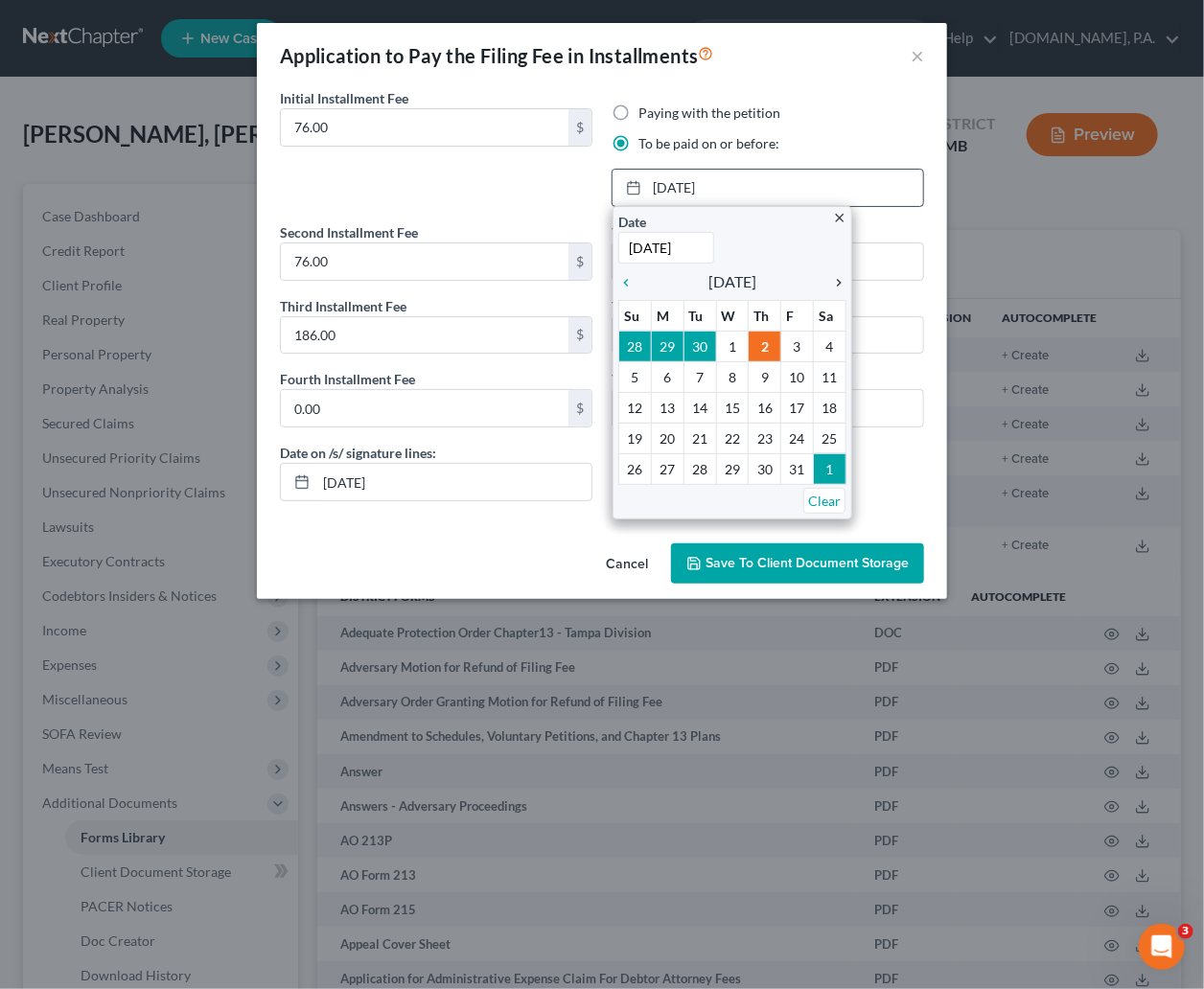
click at [837, 273] on div "chevron_right" at bounding box center [834, 281] width 25 height 19
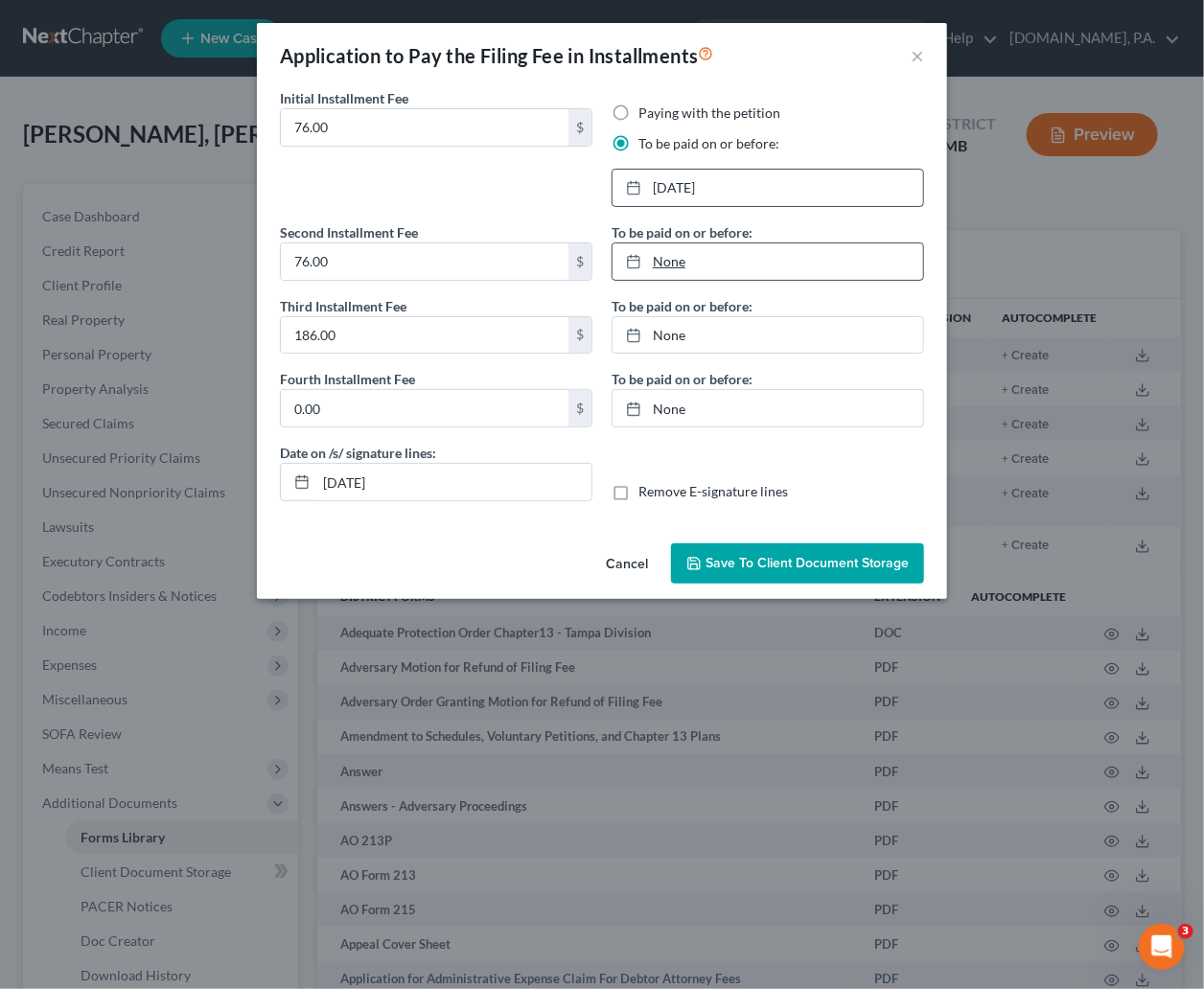
type input "10/2/2025"
click at [671, 261] on link "None" at bounding box center [768, 261] width 311 height 36
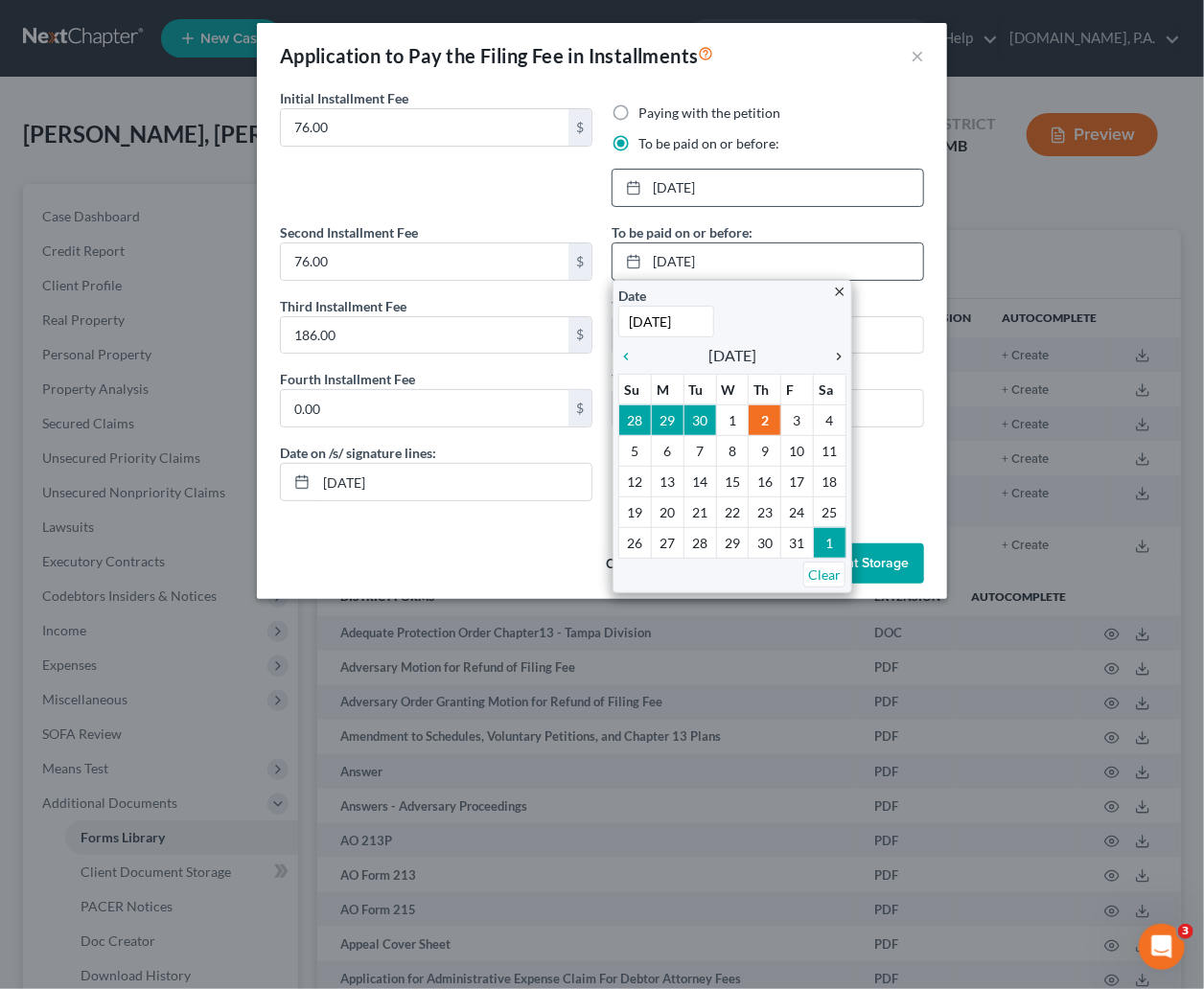
click at [833, 358] on icon "chevron_right" at bounding box center [834, 356] width 25 height 16
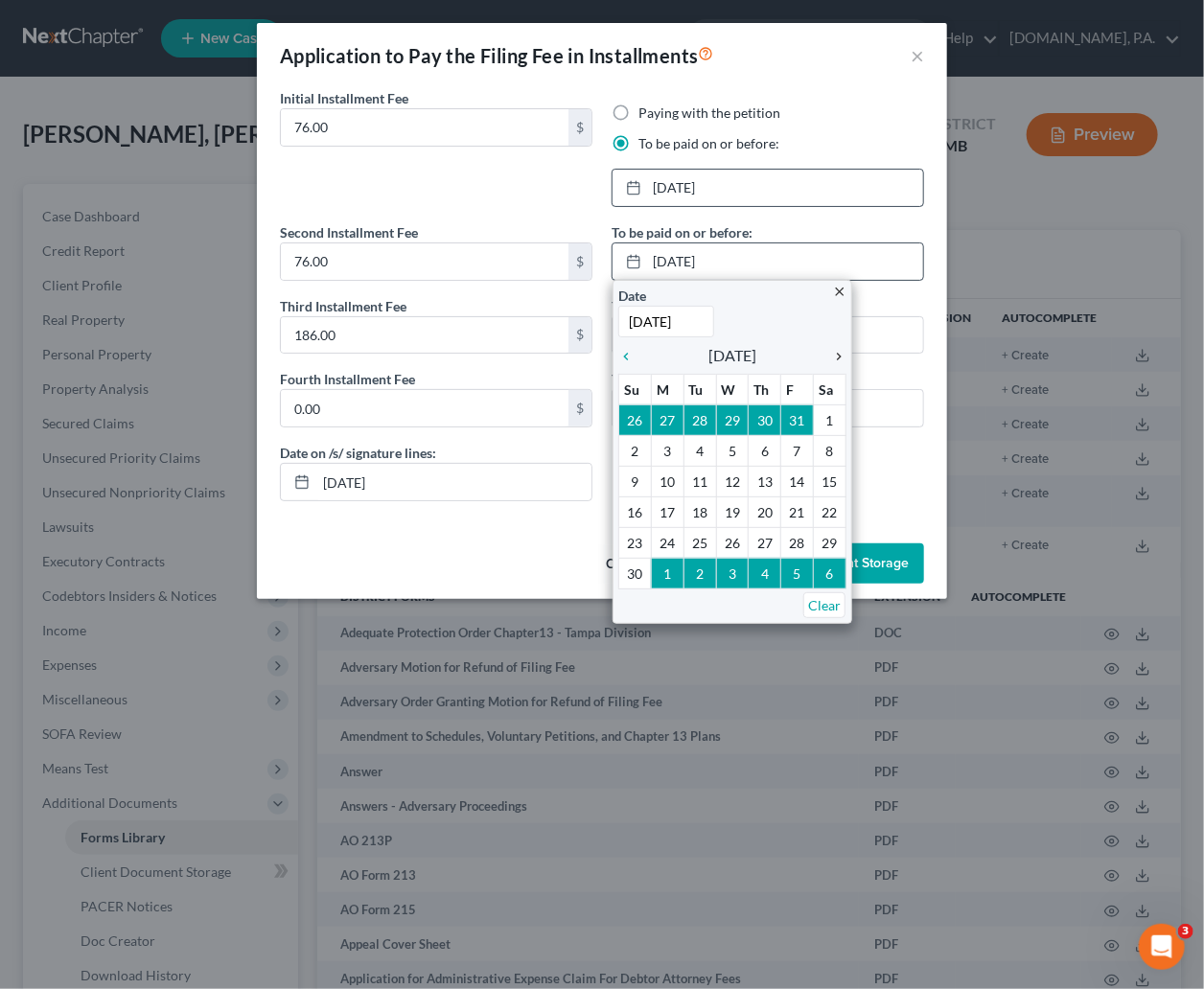
click at [833, 358] on icon "chevron_right" at bounding box center [834, 356] width 25 height 16
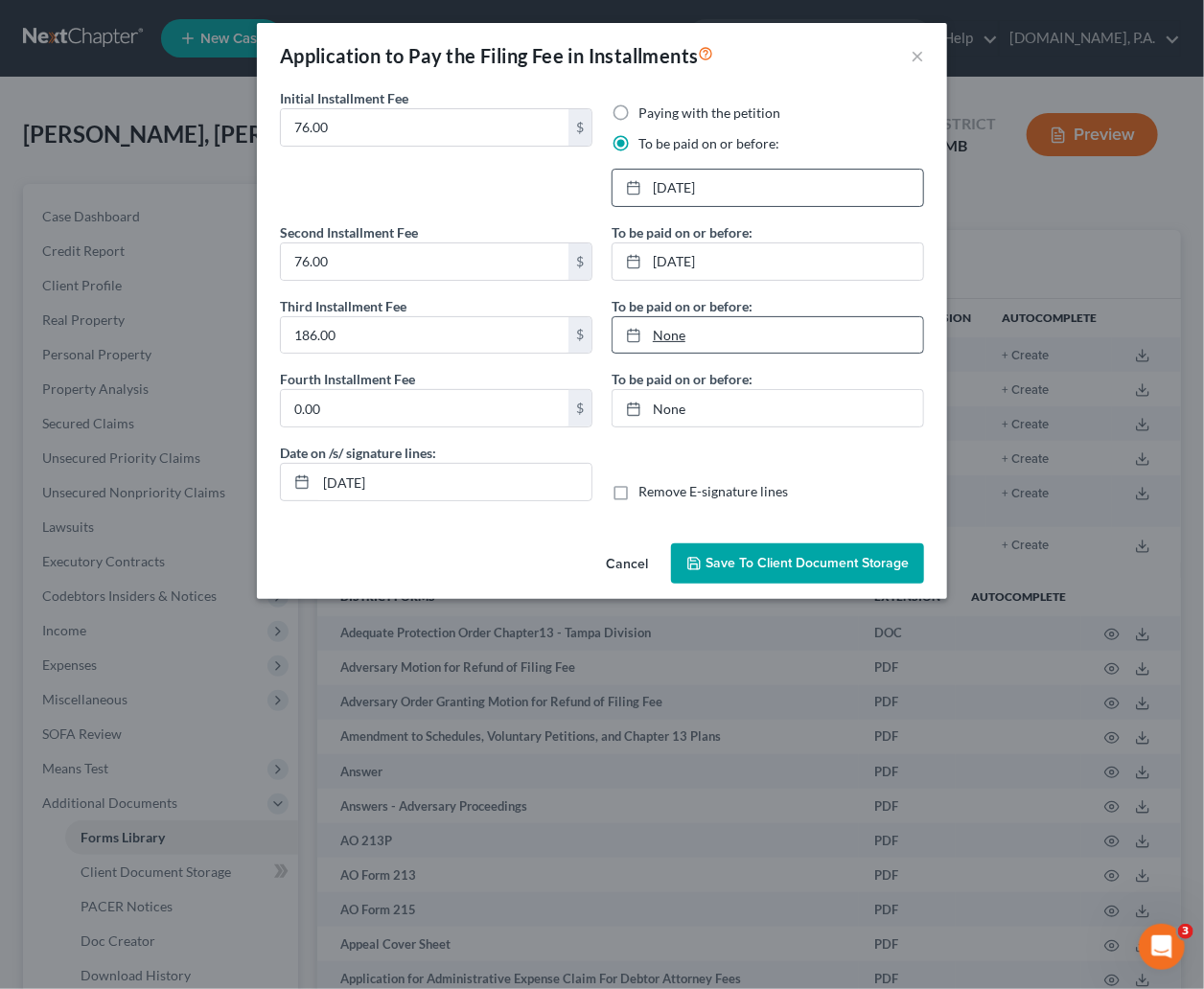
type input "10/2/2025"
click at [669, 337] on link "10/2/2025" at bounding box center [768, 335] width 311 height 36
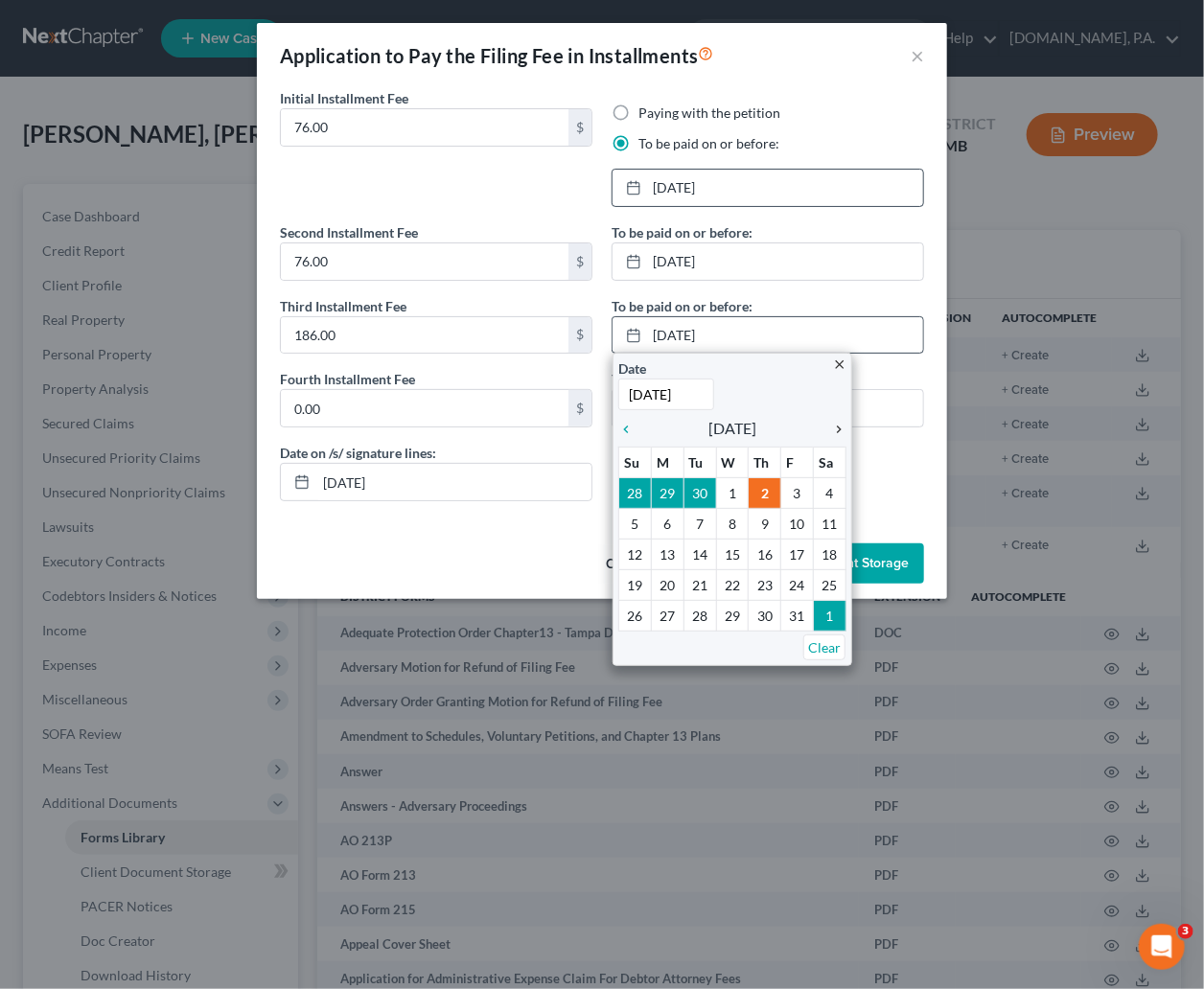
click at [836, 426] on icon "chevron_right" at bounding box center [834, 430] width 25 height 16
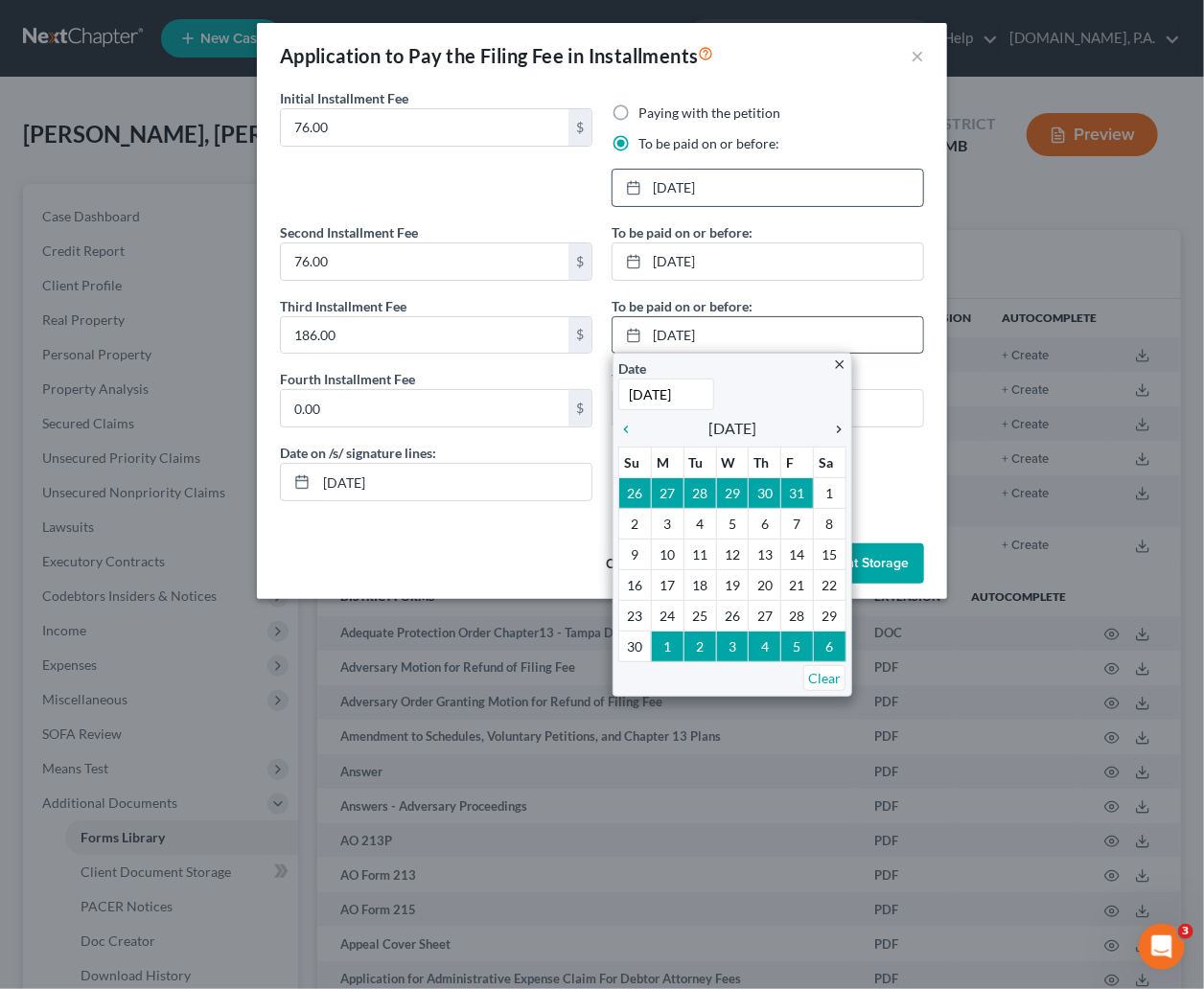
click at [836, 426] on icon "chevron_right" at bounding box center [834, 430] width 25 height 16
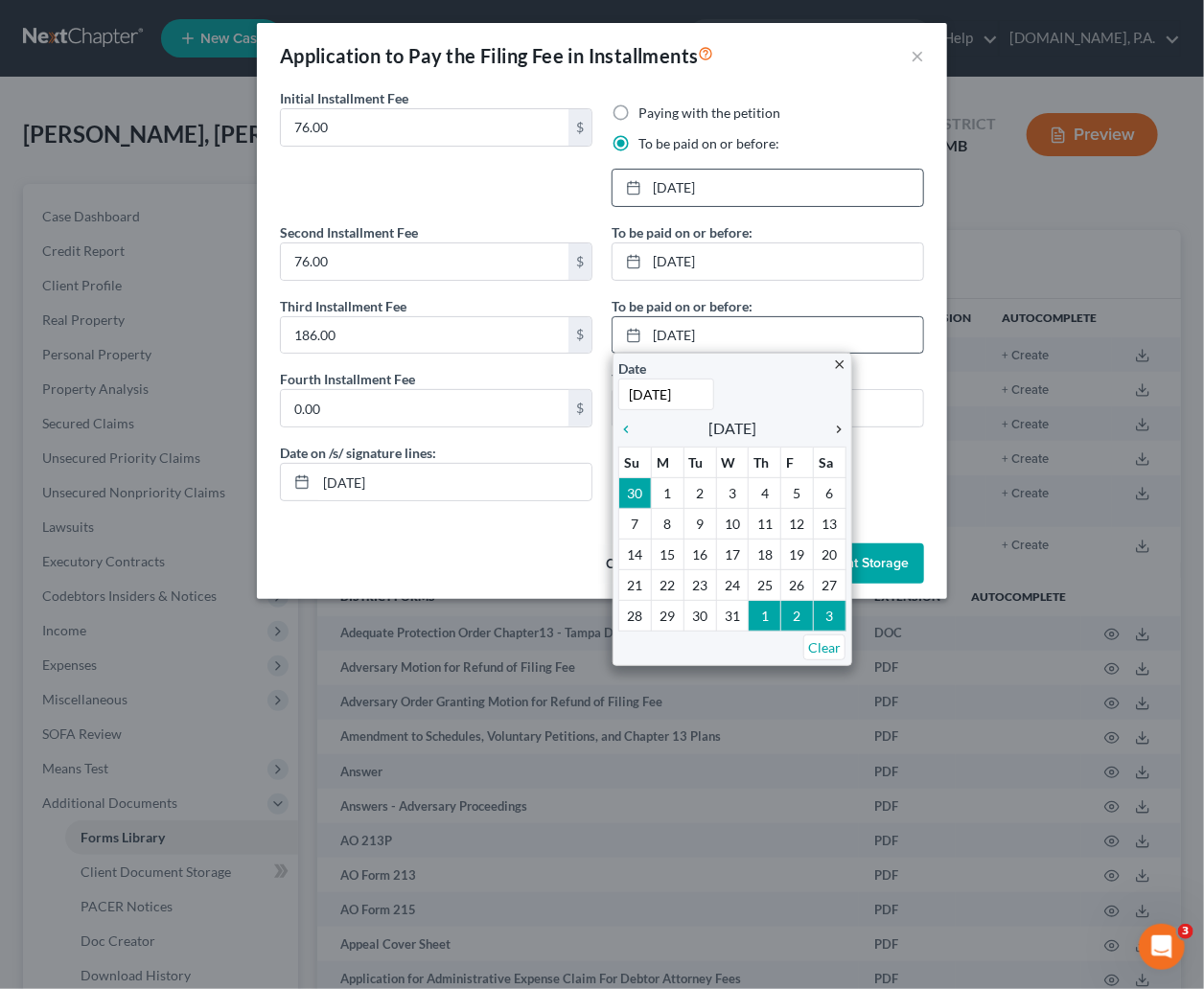
click at [836, 428] on icon "chevron_right" at bounding box center [834, 430] width 25 height 16
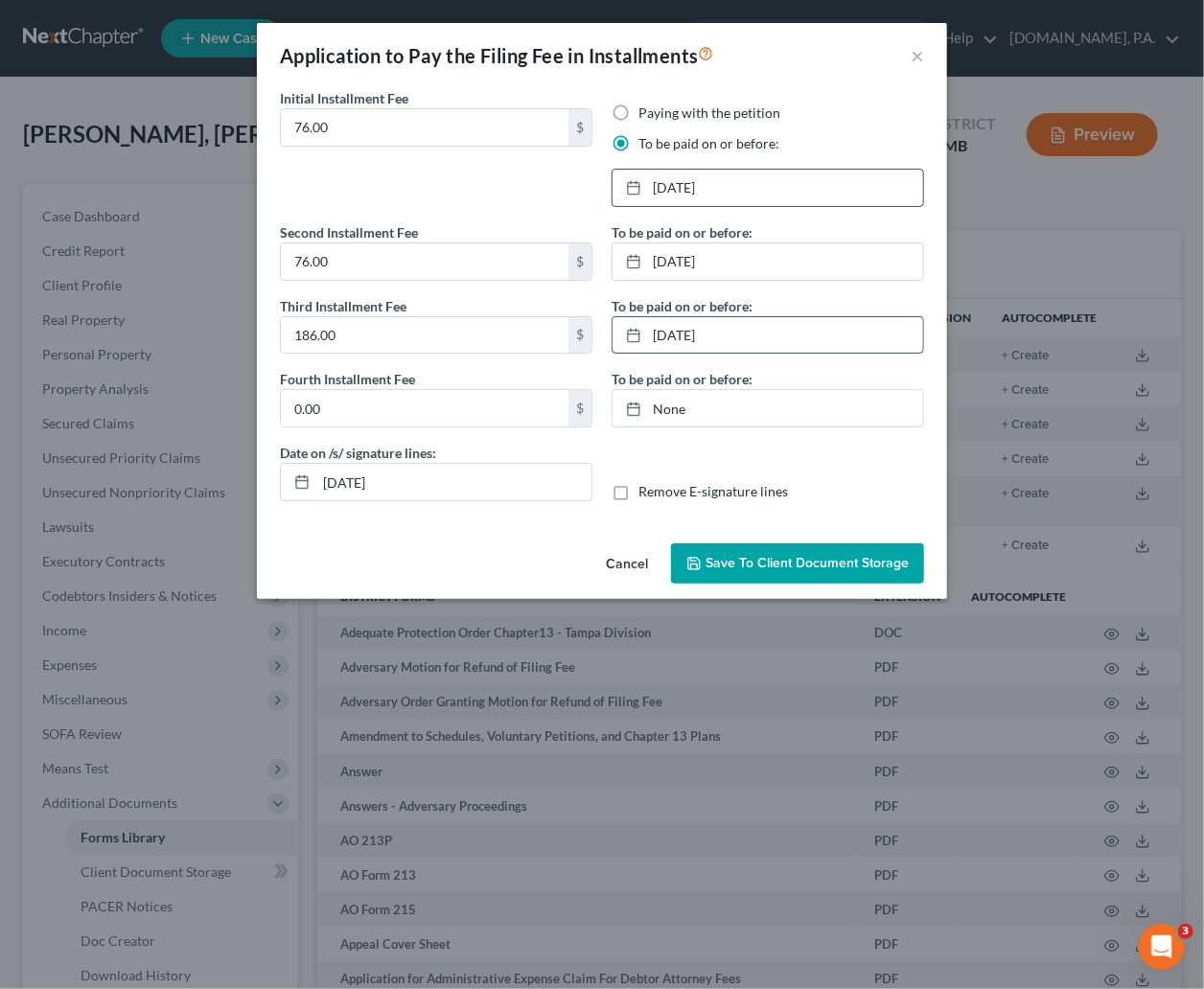
click at [749, 568] on span "Save to Client Document Storage" at bounding box center [807, 562] width 203 height 17
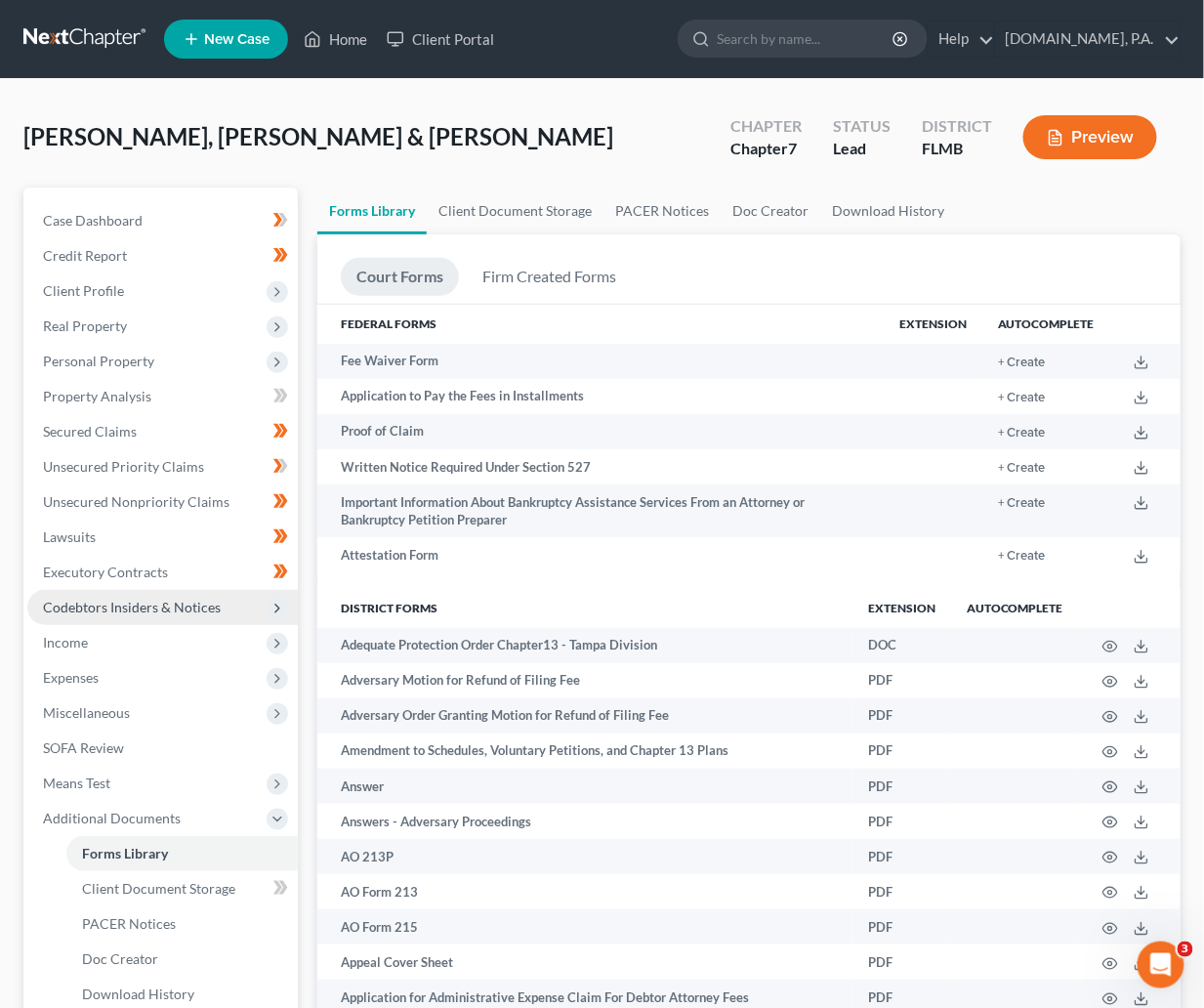
scroll to position [146, 0]
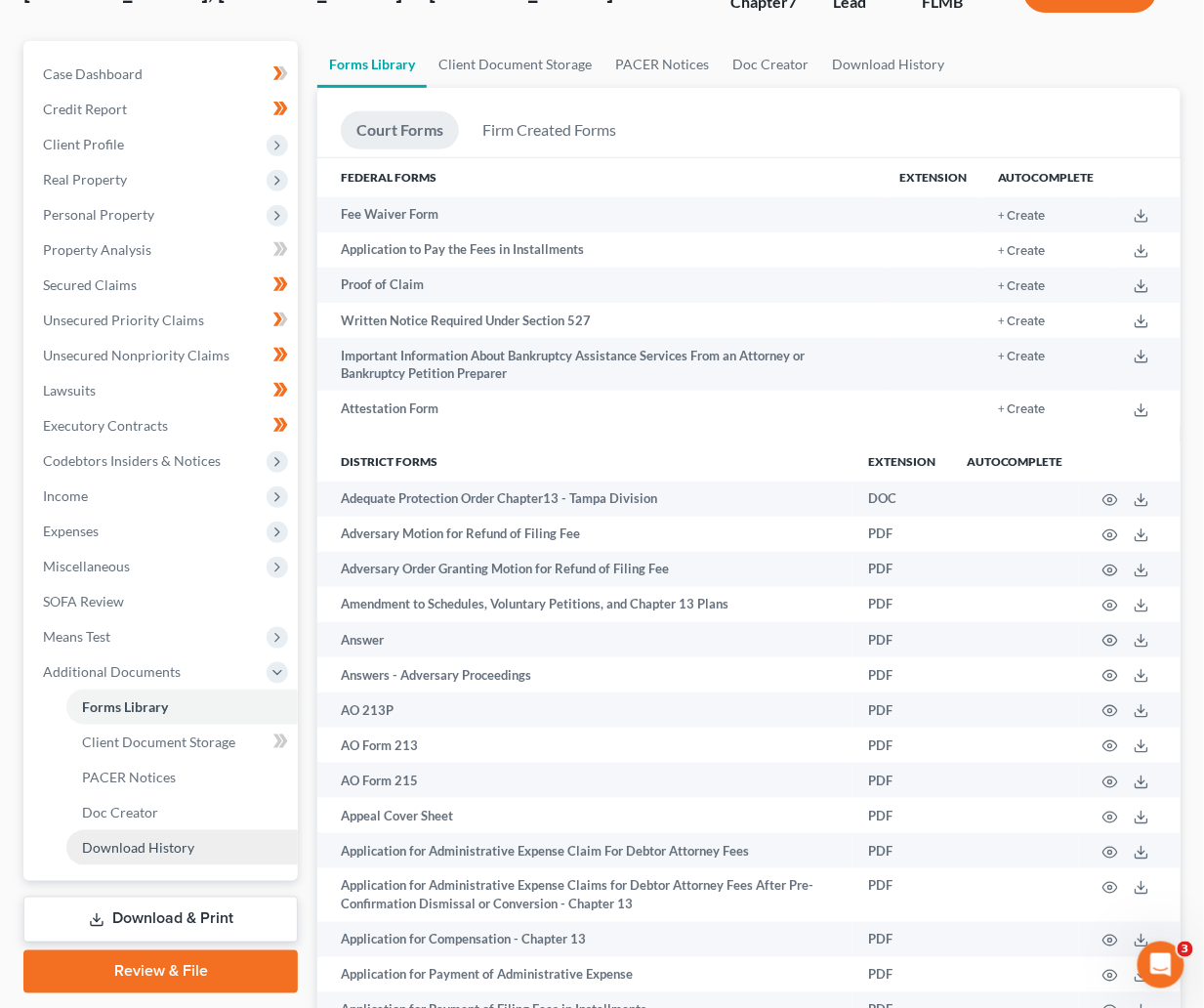
click at [127, 854] on span "Download History" at bounding box center [137, 847] width 112 height 17
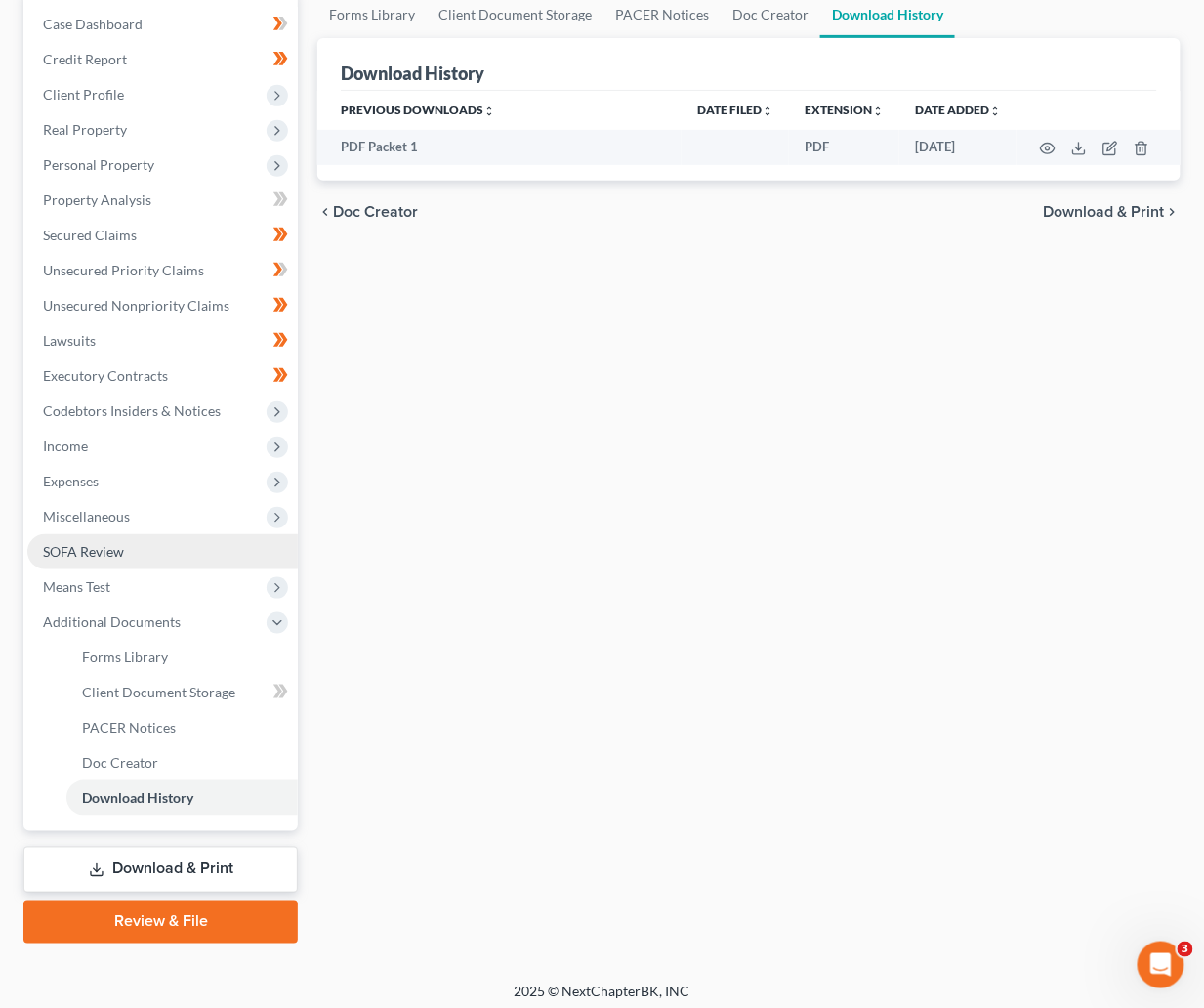
scroll to position [204, 0]
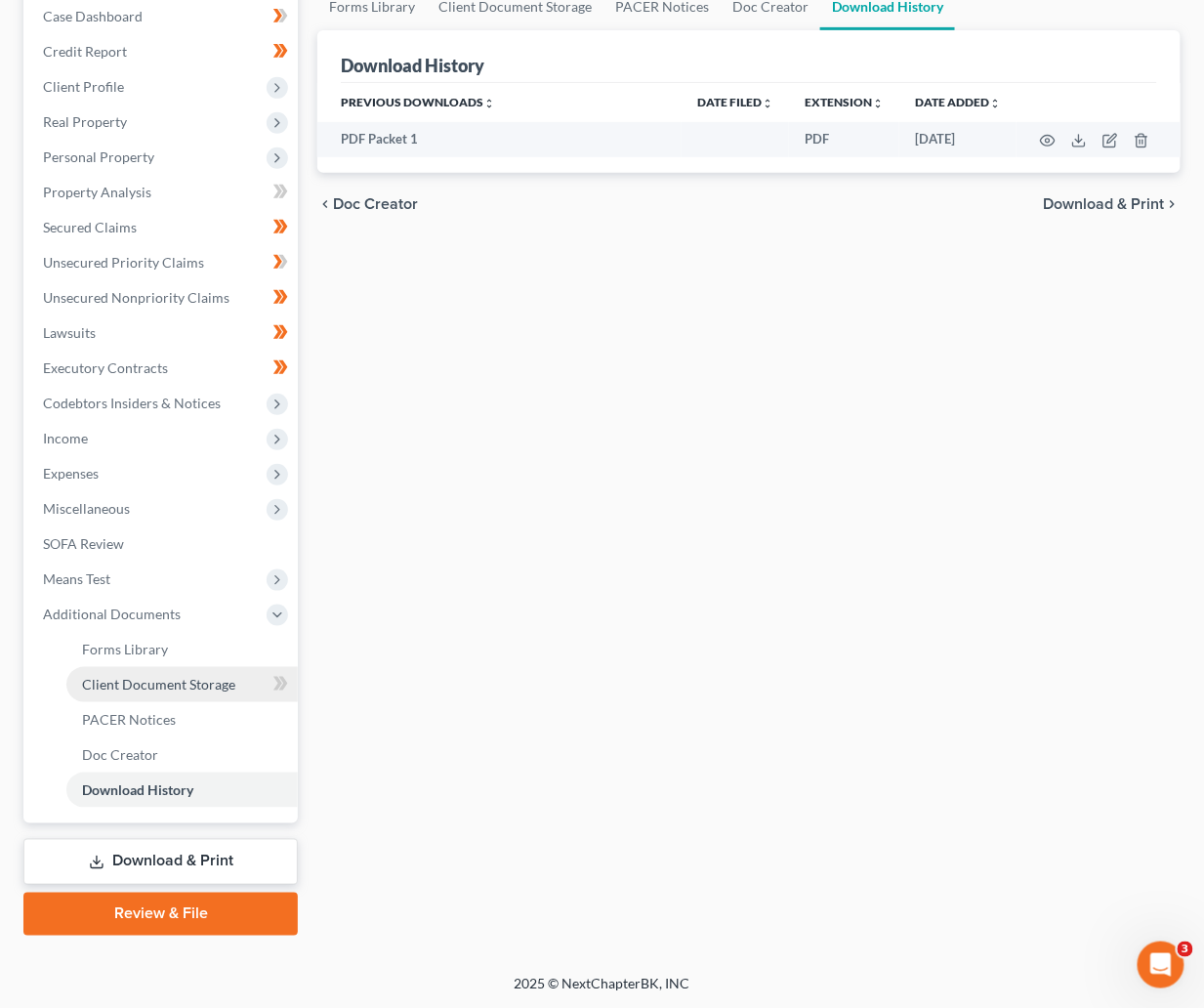
click at [142, 678] on span "Client Document Storage" at bounding box center [158, 684] width 153 height 17
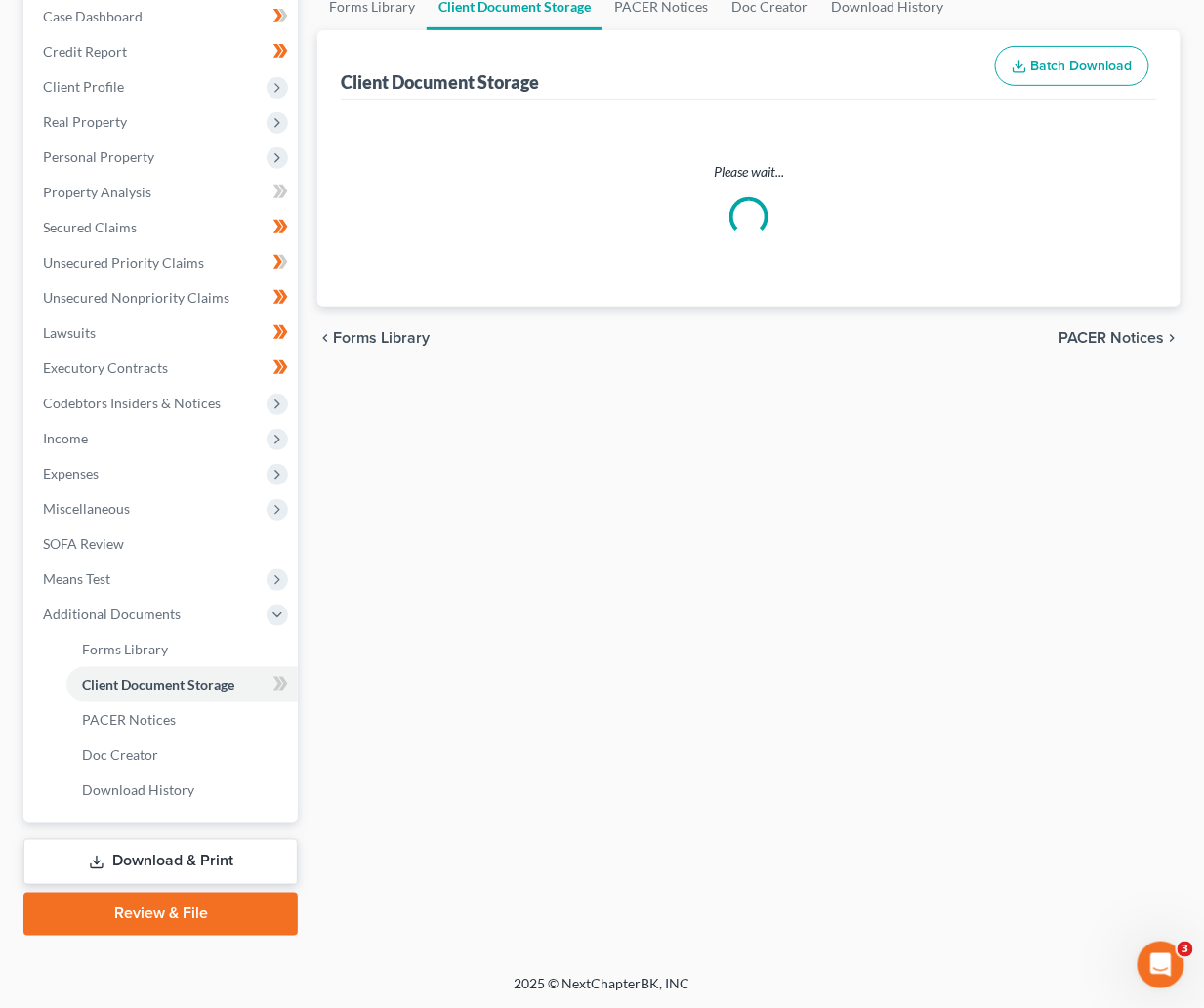
select select "9"
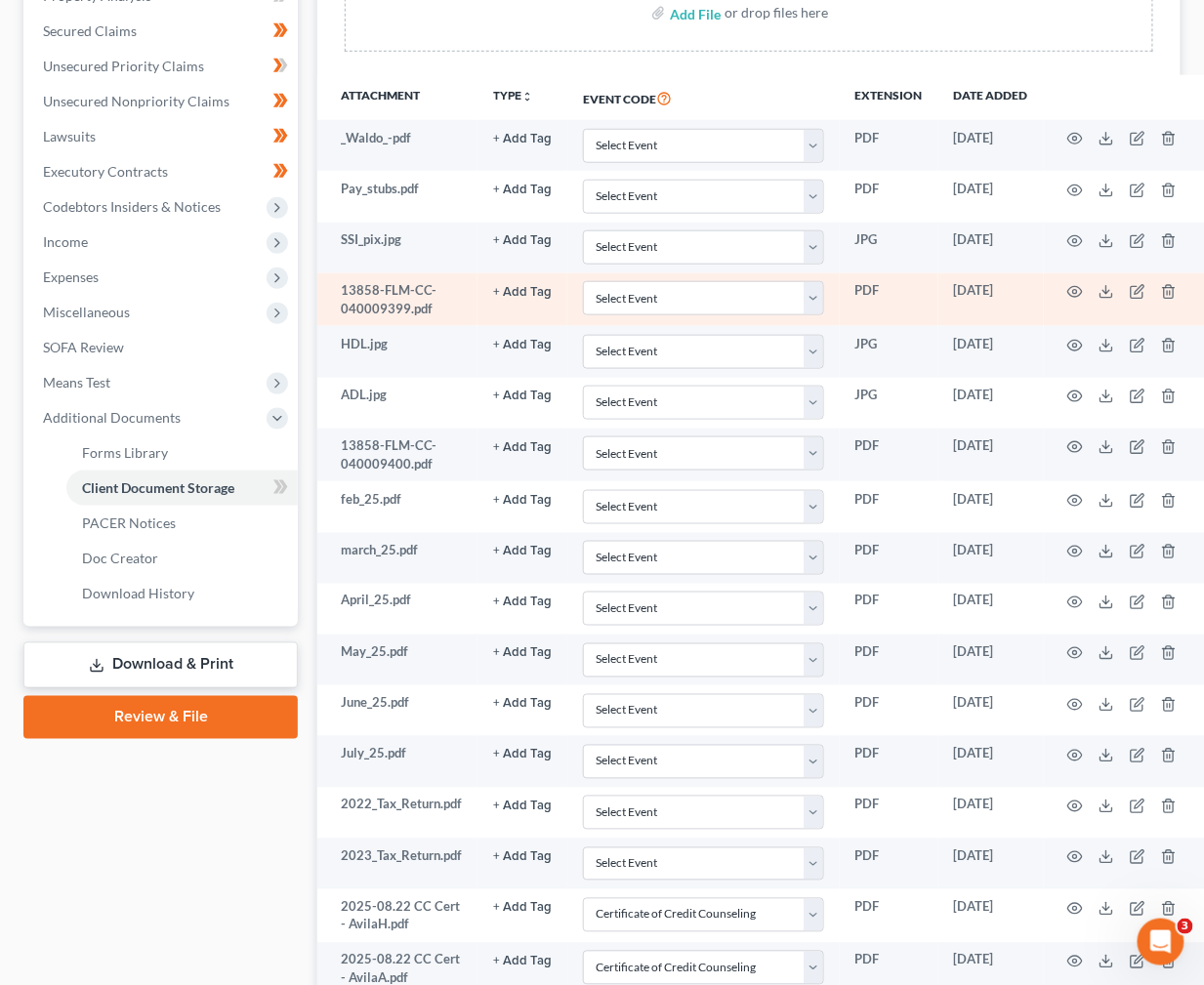
scroll to position [622, 0]
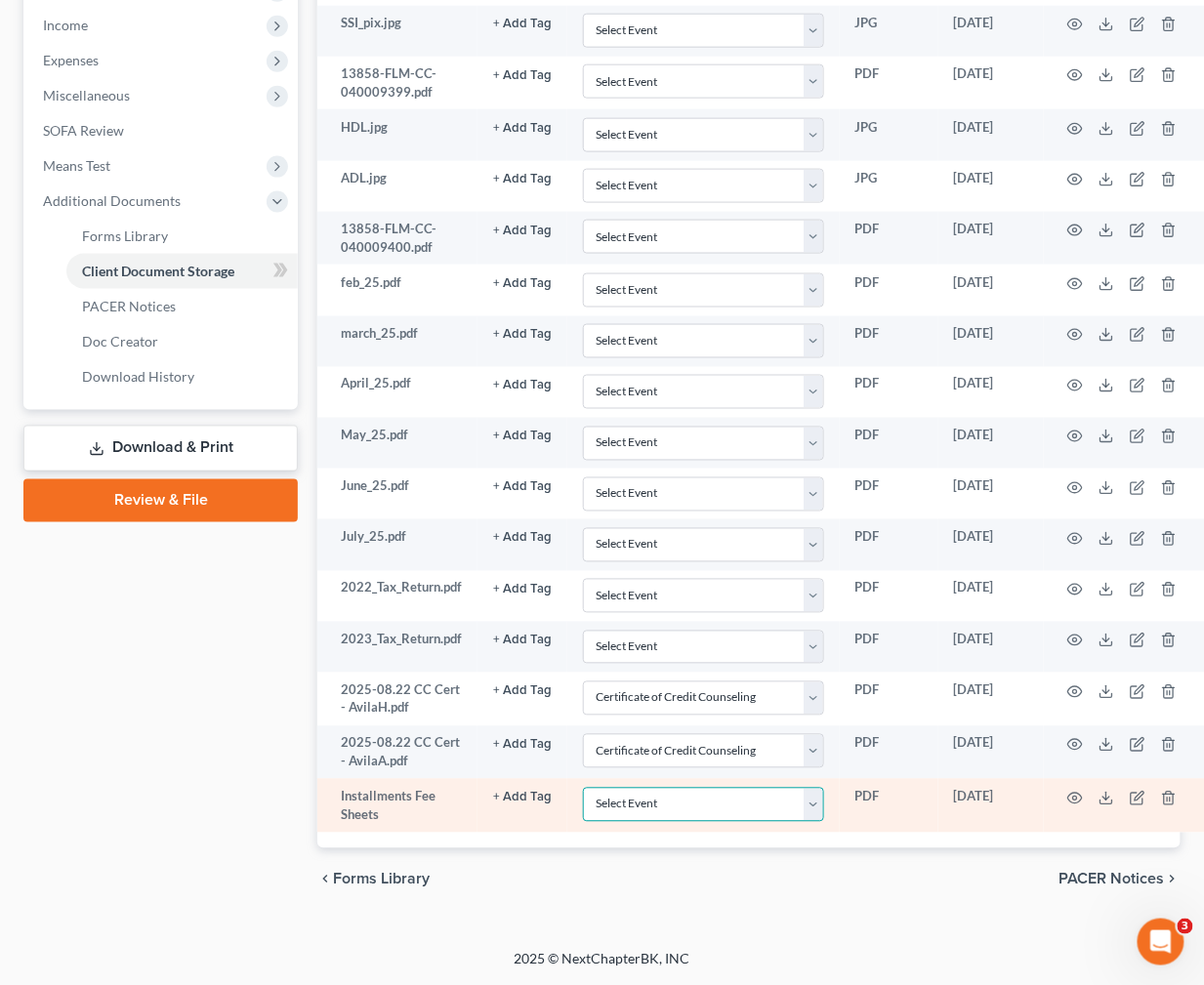
click at [811, 807] on select "Select Event 20 Largest Unsecured Creditors Amended Chapter 13 Plan Amended Cre…" at bounding box center [703, 805] width 241 height 34
select select "4"
click at [583, 788] on select "Select Event 20 Largest Unsecured Creditors Amended Chapter 13 Plan Amended Cre…" at bounding box center [703, 805] width 241 height 34
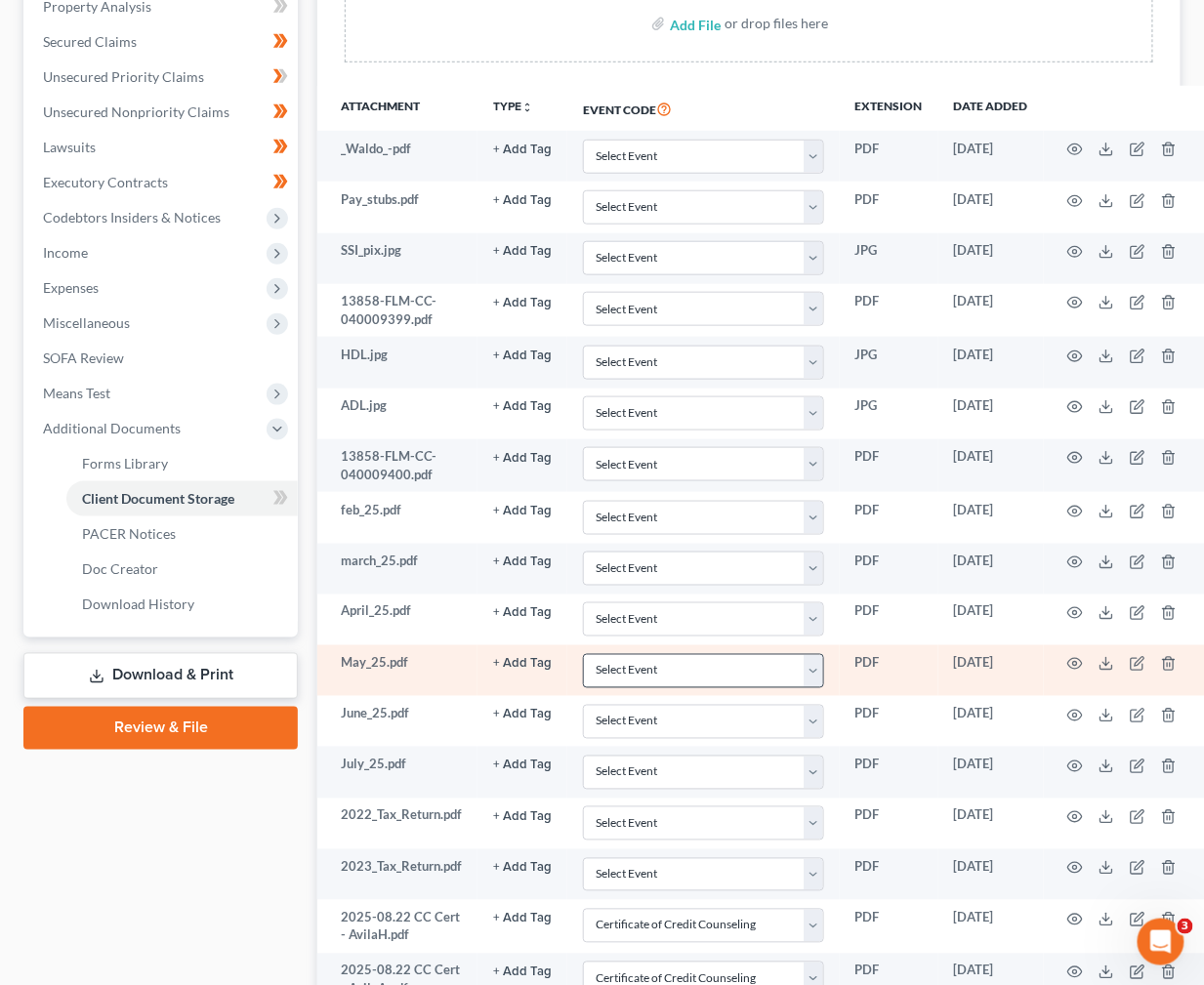
scroll to position [439, 0]
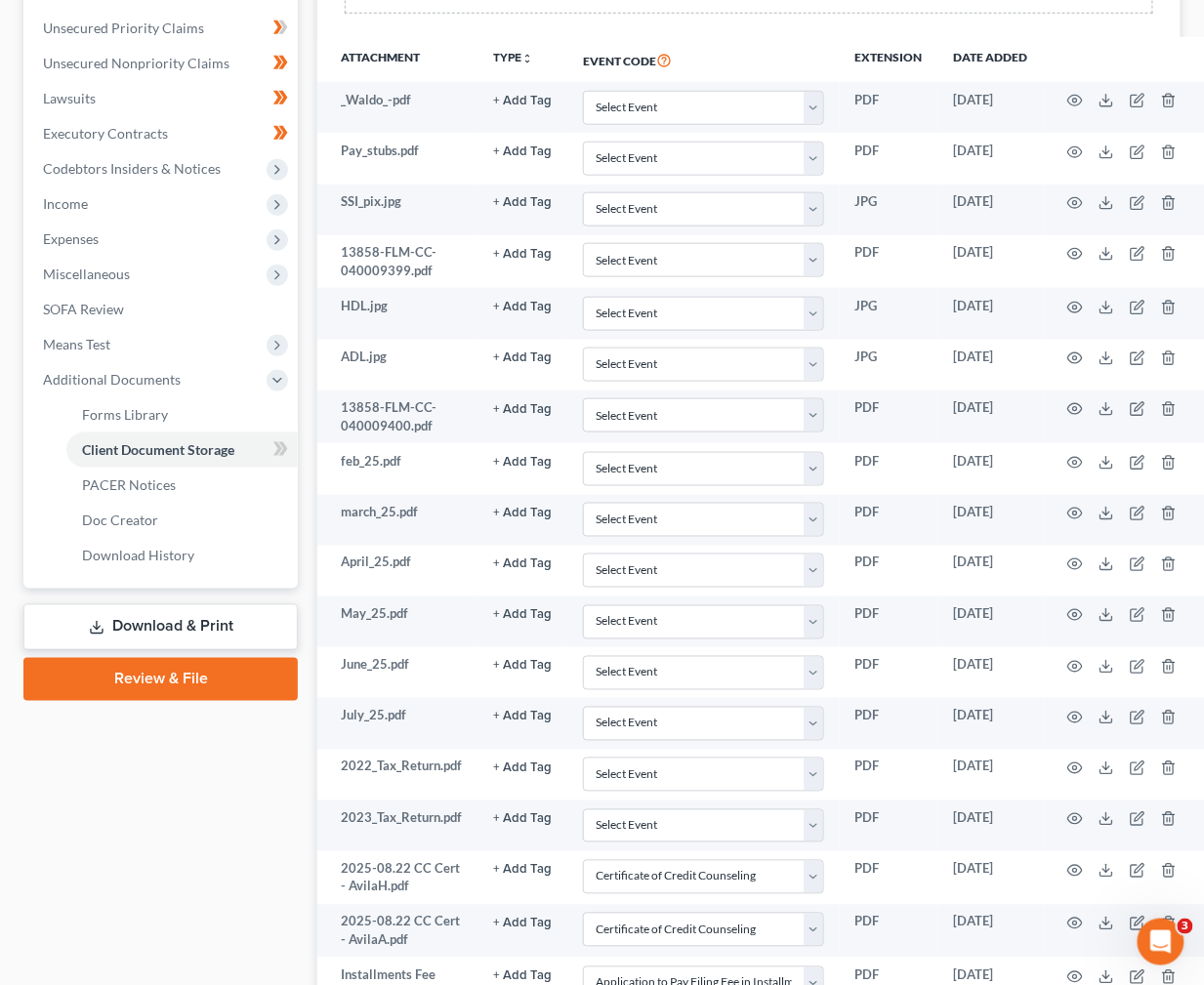
drag, startPoint x: 415, startPoint y: 28, endPoint x: 432, endPoint y: 37, distance: 19.2
click at [418, 35] on div "Client Document Storage Batch Download Upload client documents and access files…" at bounding box center [749, 412] width 864 height 1232
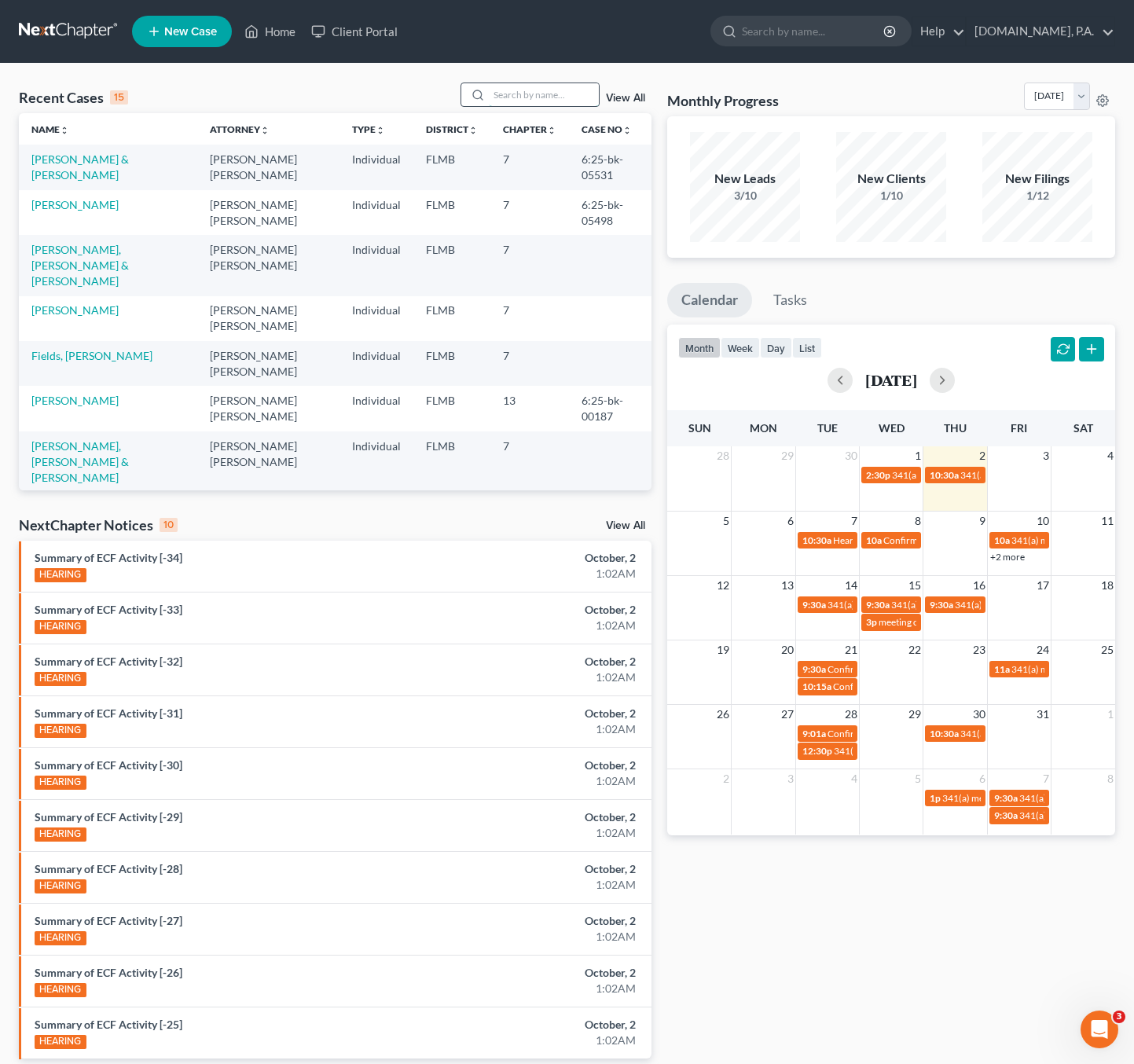
click at [517, 88] on input "search" at bounding box center [544, 94] width 110 height 22
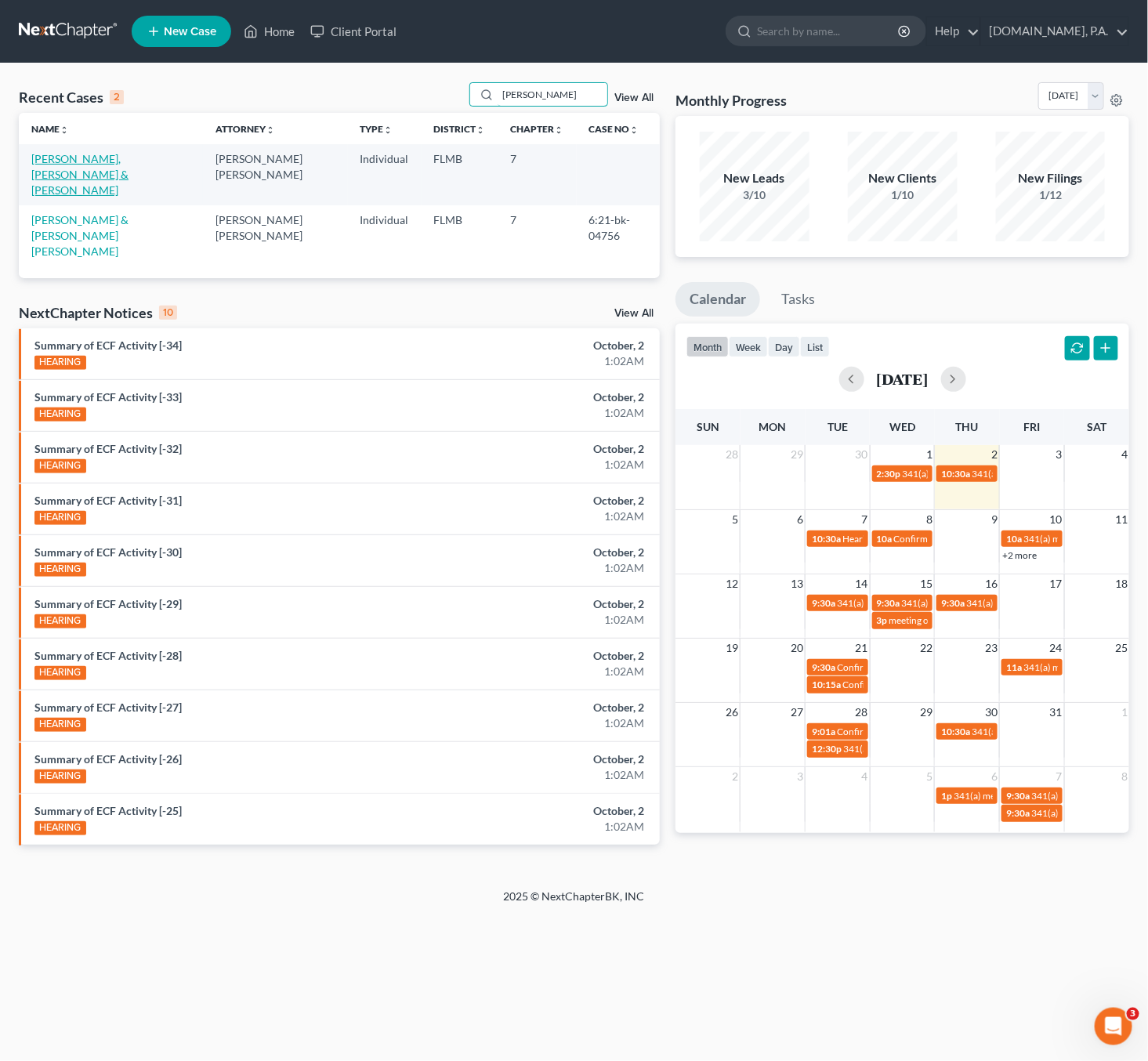
type input "[PERSON_NAME]"
click at [125, 160] on link "[PERSON_NAME], [PERSON_NAME] & [PERSON_NAME]" at bounding box center [80, 174] width 97 height 45
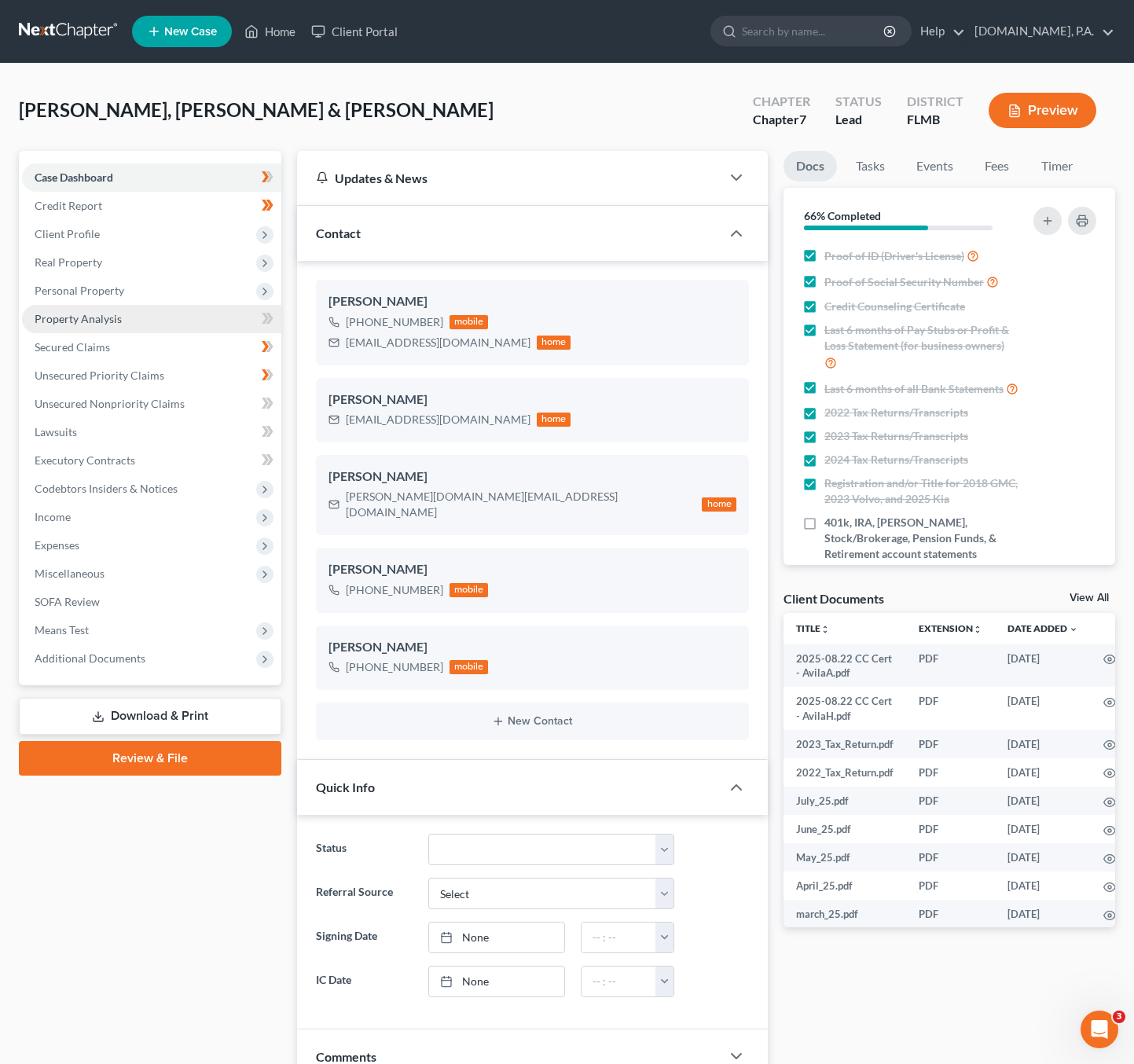
click at [66, 320] on span "Property Analysis" at bounding box center [78, 319] width 87 height 14
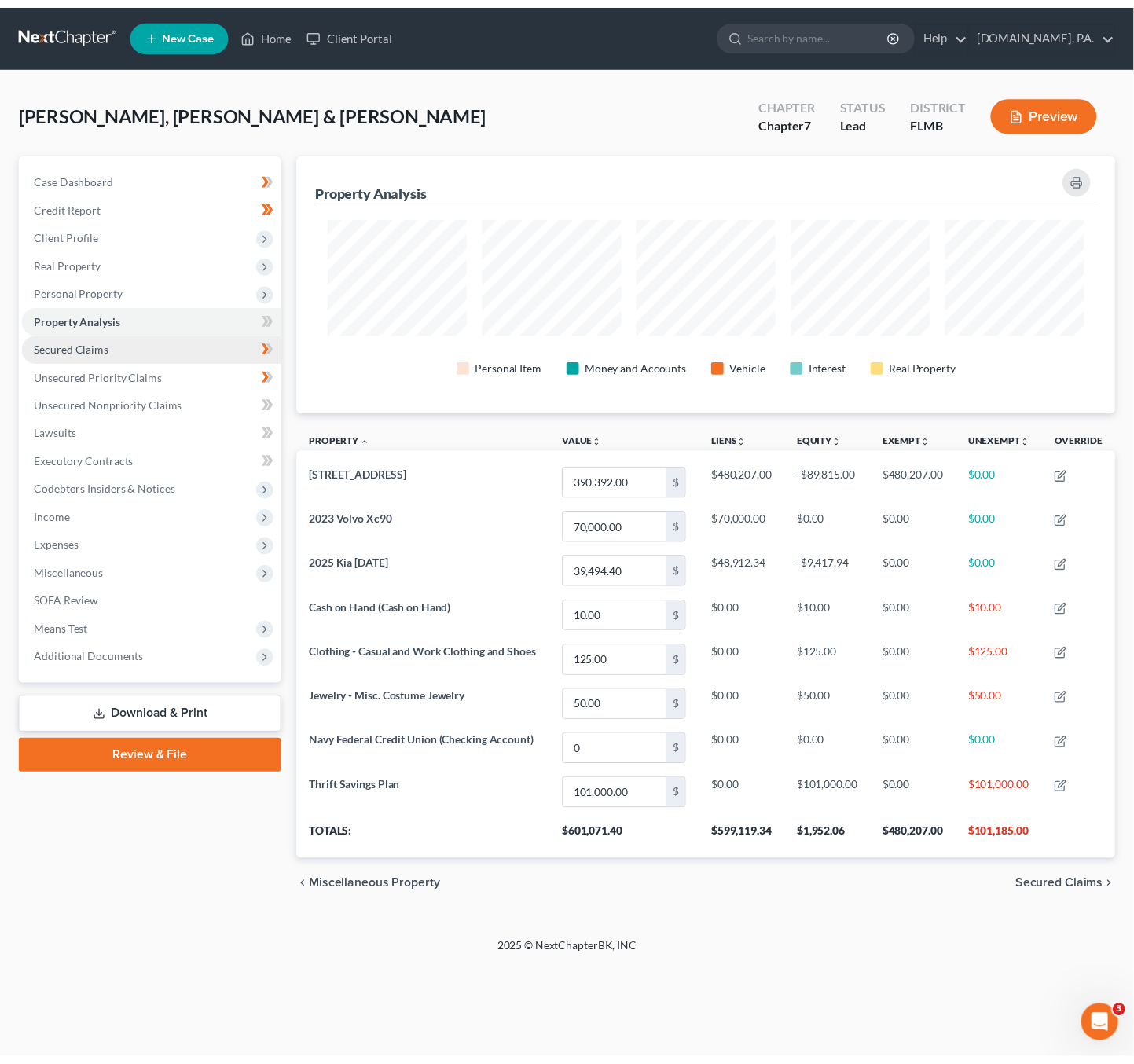
scroll to position [260, 832]
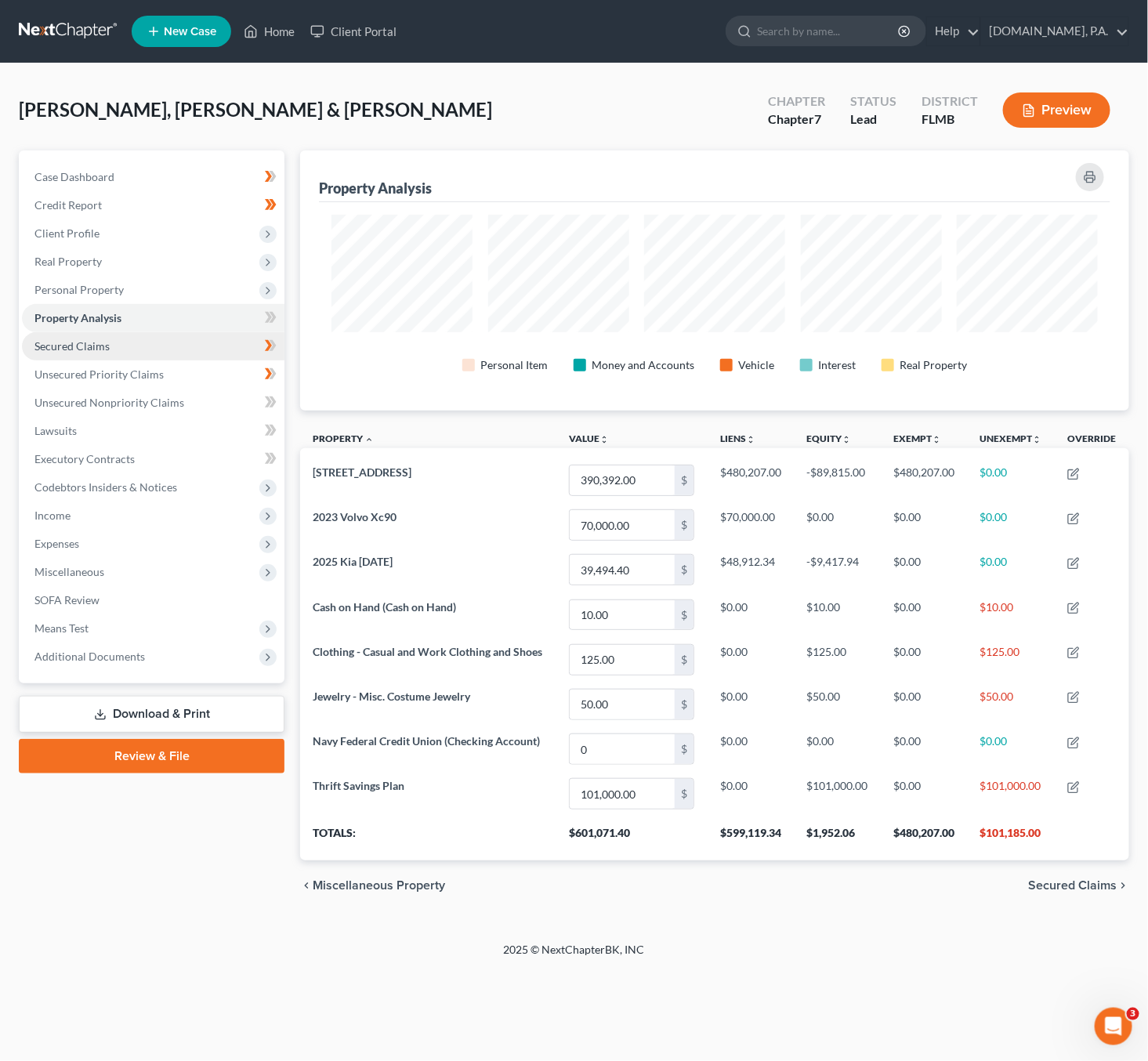
click at [66, 350] on span "Secured Claims" at bounding box center [72, 346] width 75 height 14
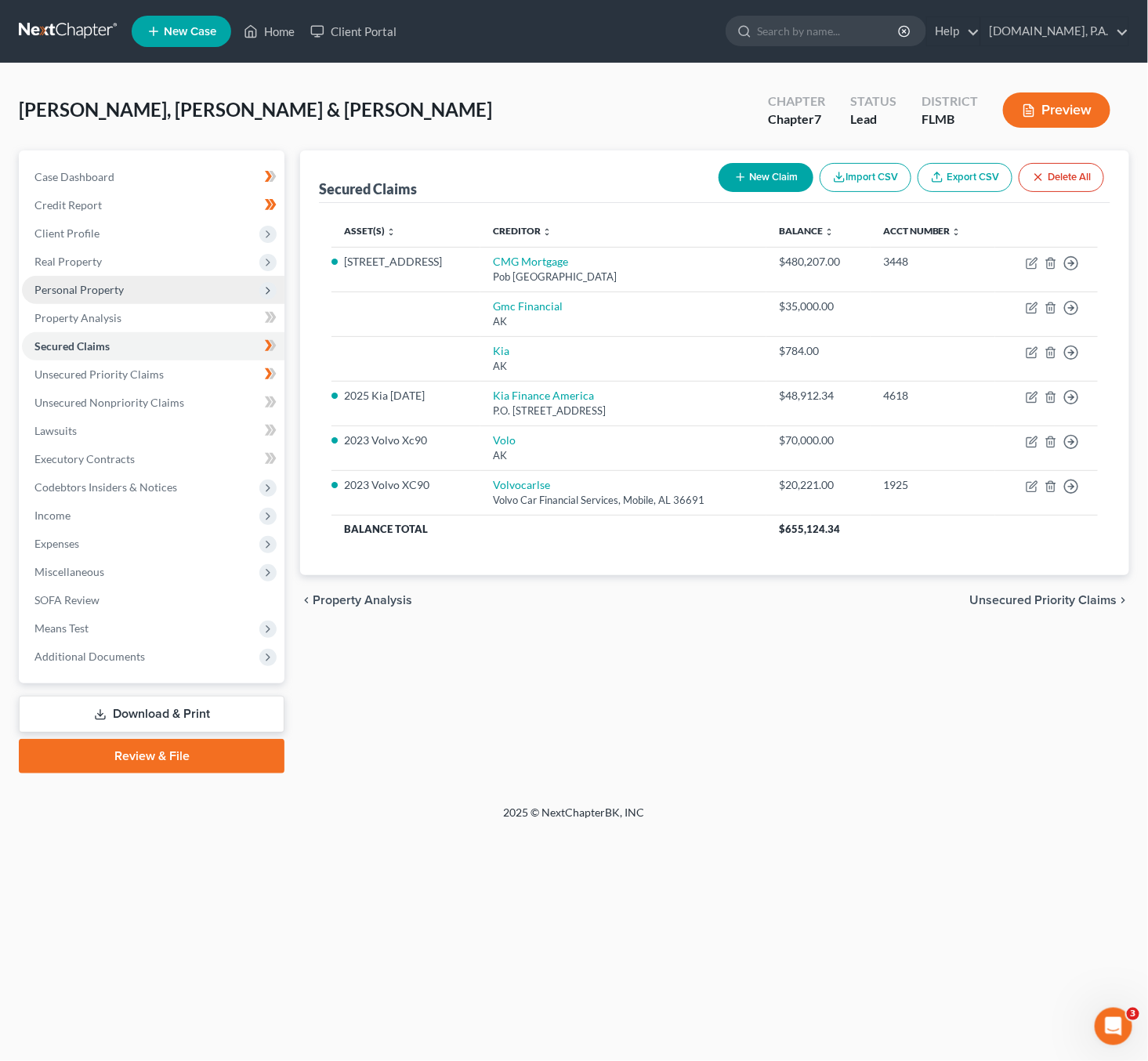
click at [66, 287] on span "Personal Property" at bounding box center [79, 289] width 89 height 14
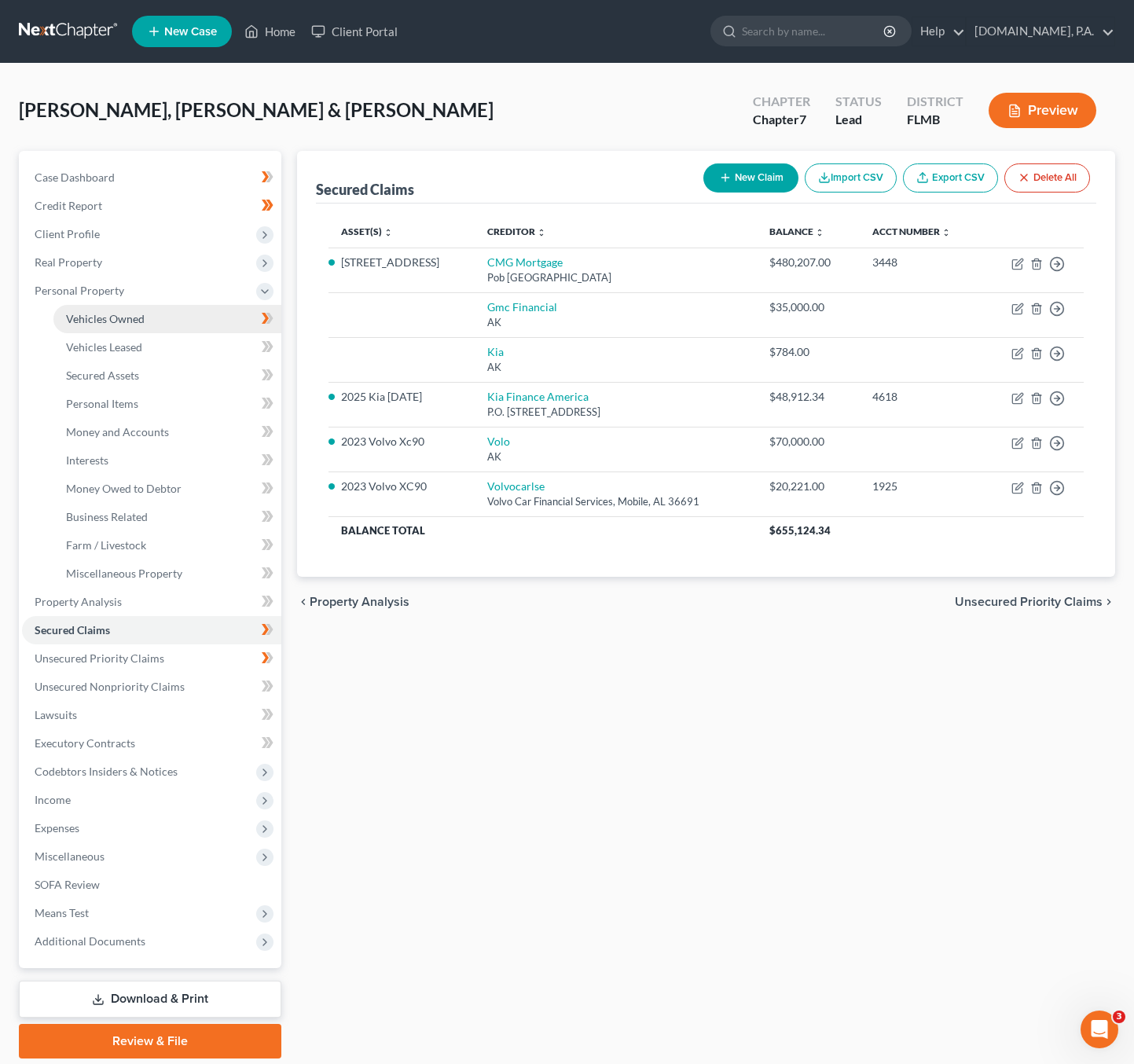
click at [108, 321] on span "Vehicles Owned" at bounding box center [105, 319] width 78 height 14
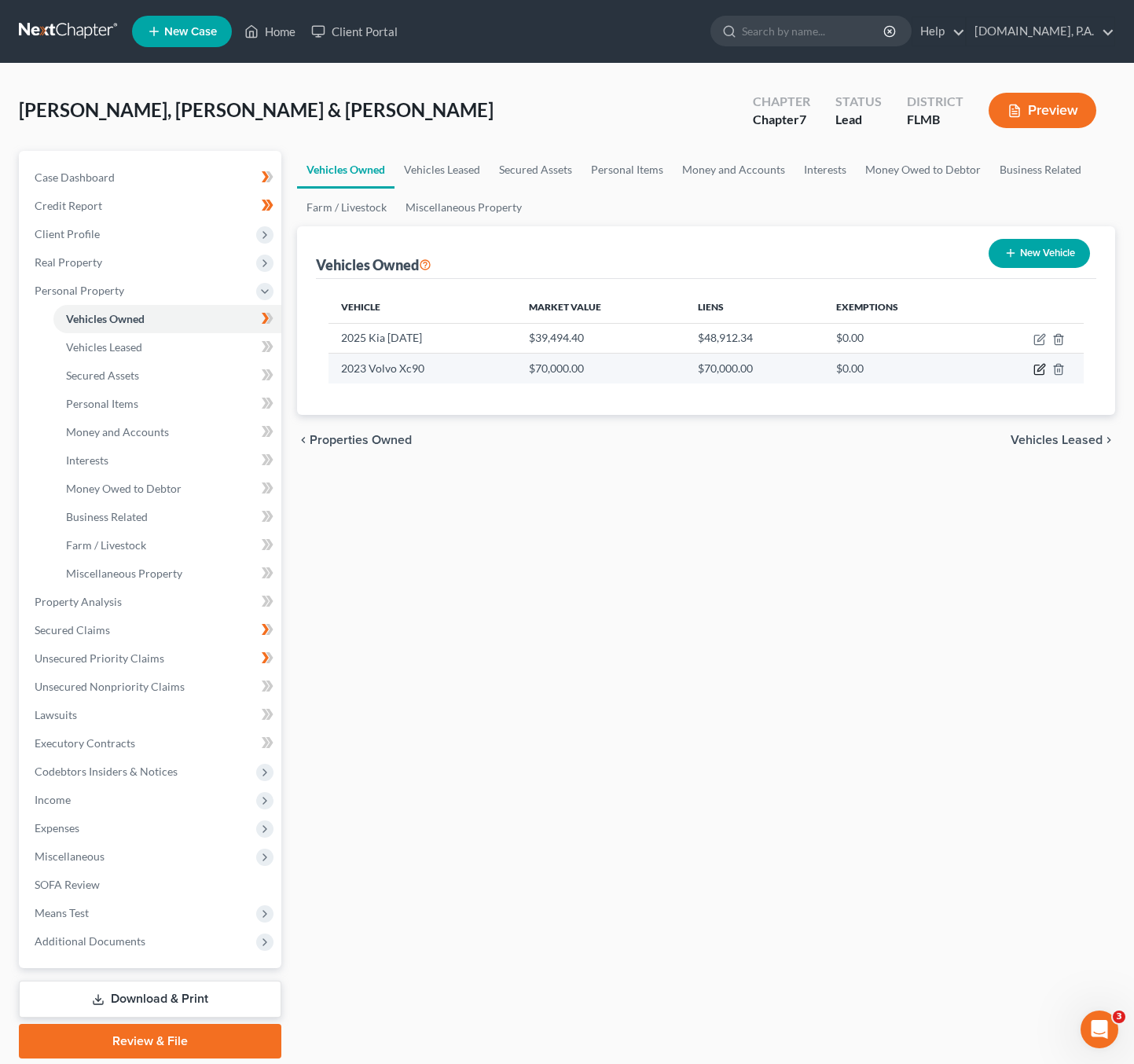
click at [1044, 368] on icon "button" at bounding box center [1040, 369] width 13 height 13
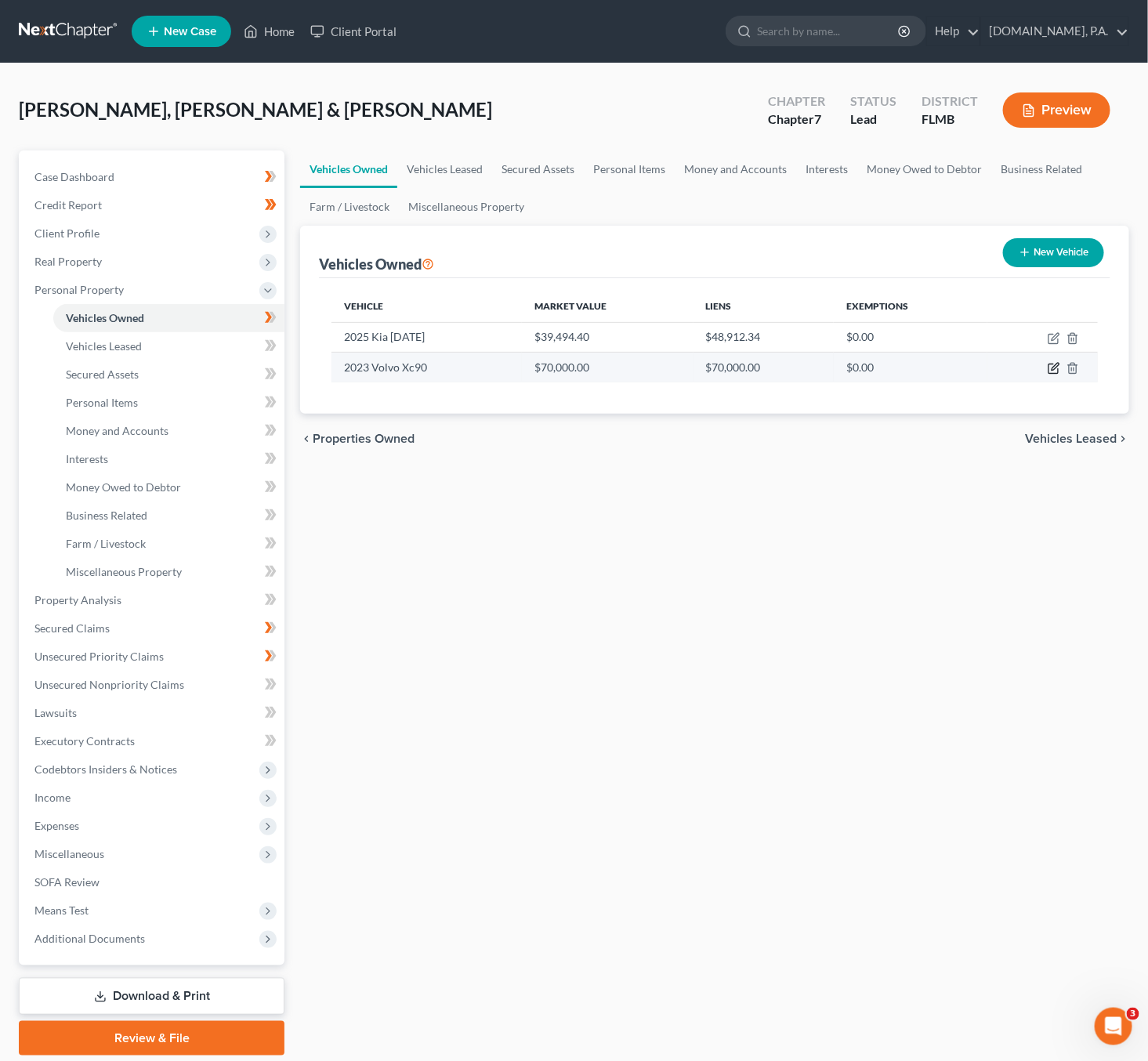
select select "0"
select select "3"
select select "0"
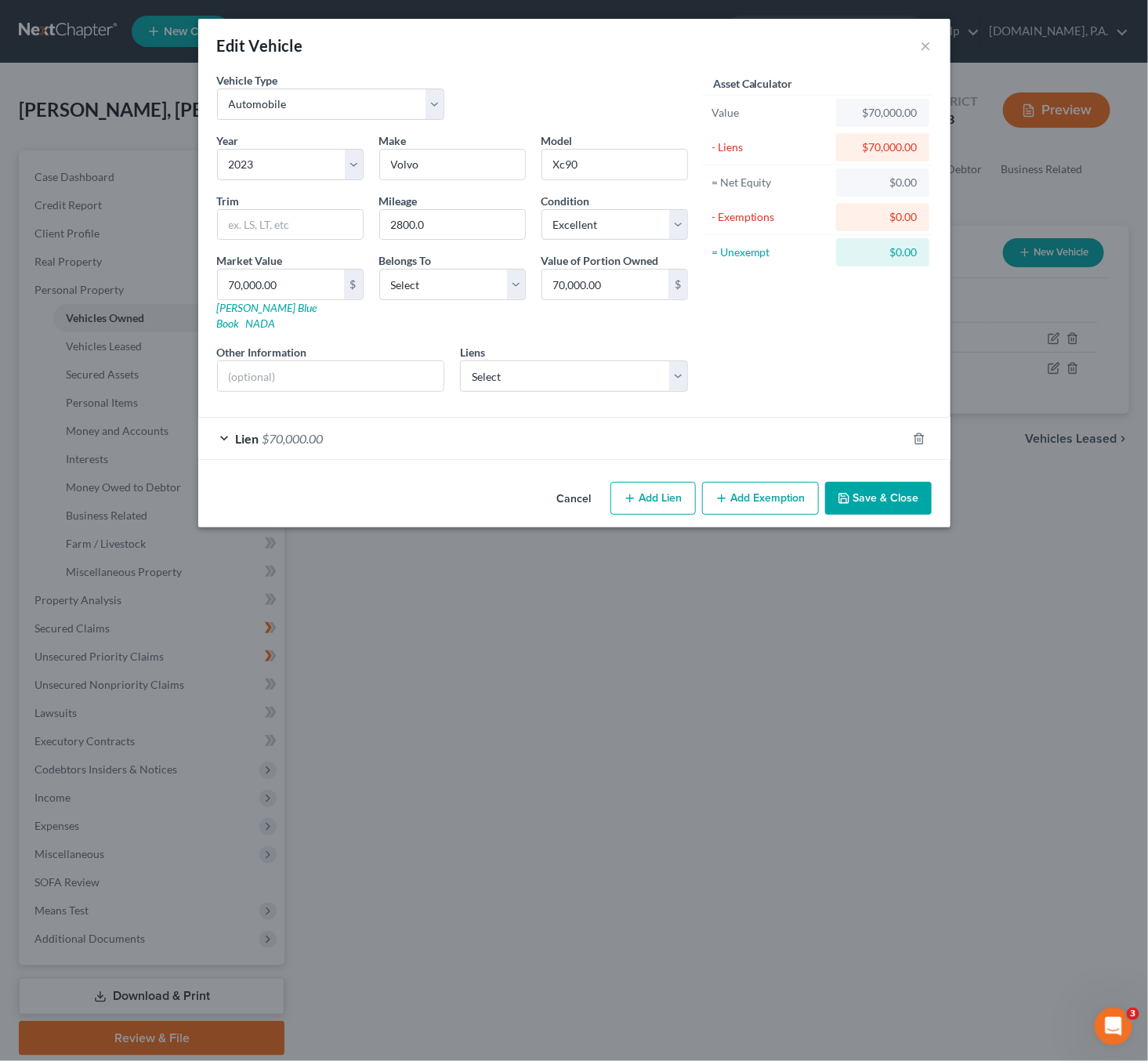
click at [224, 426] on div "Lien $70,000.00" at bounding box center [552, 438] width 708 height 42
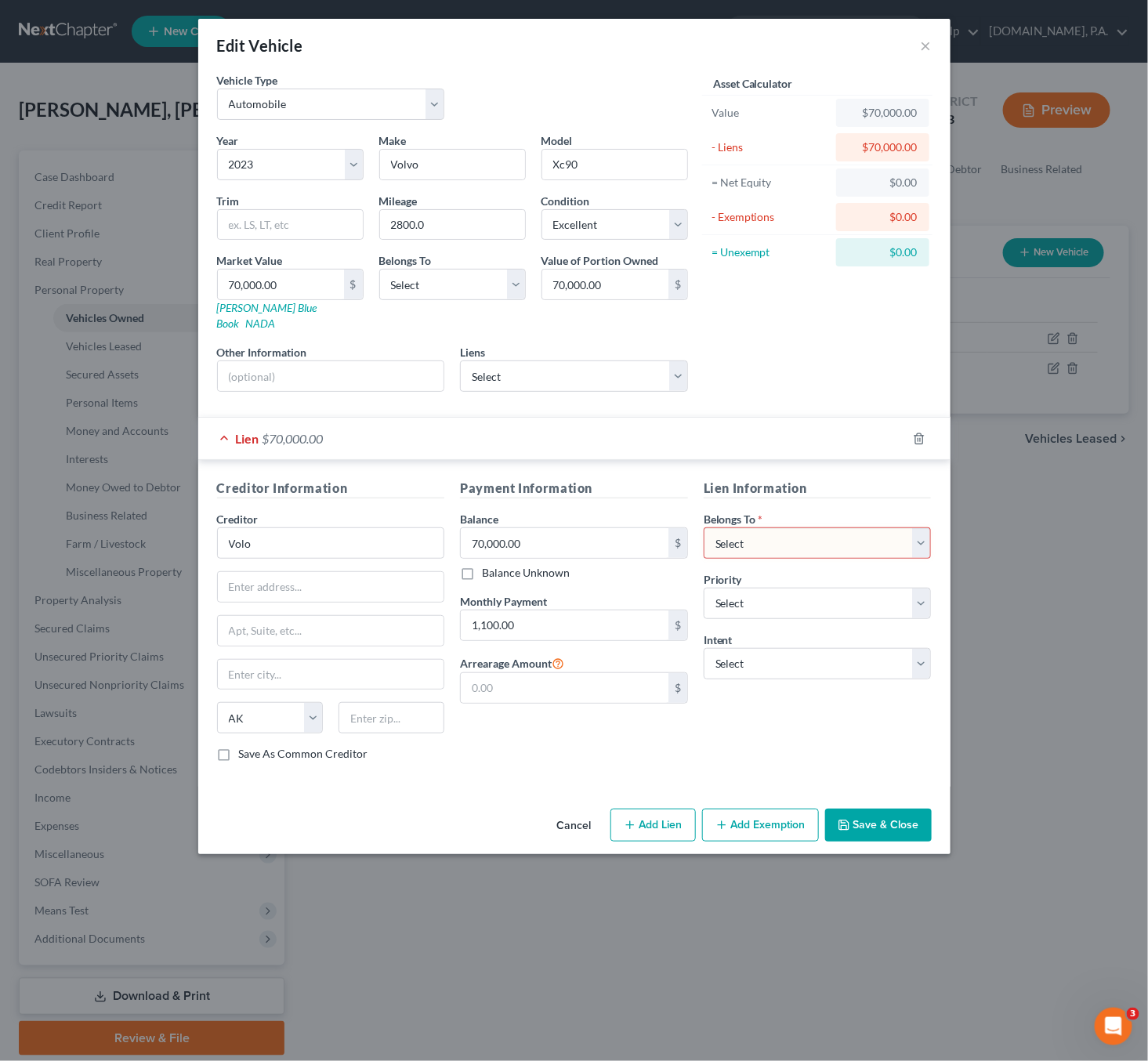
click at [228, 426] on div "Lien $70,000.00" at bounding box center [552, 438] width 708 height 42
click at [558, 811] on button "Cancel" at bounding box center [574, 825] width 60 height 31
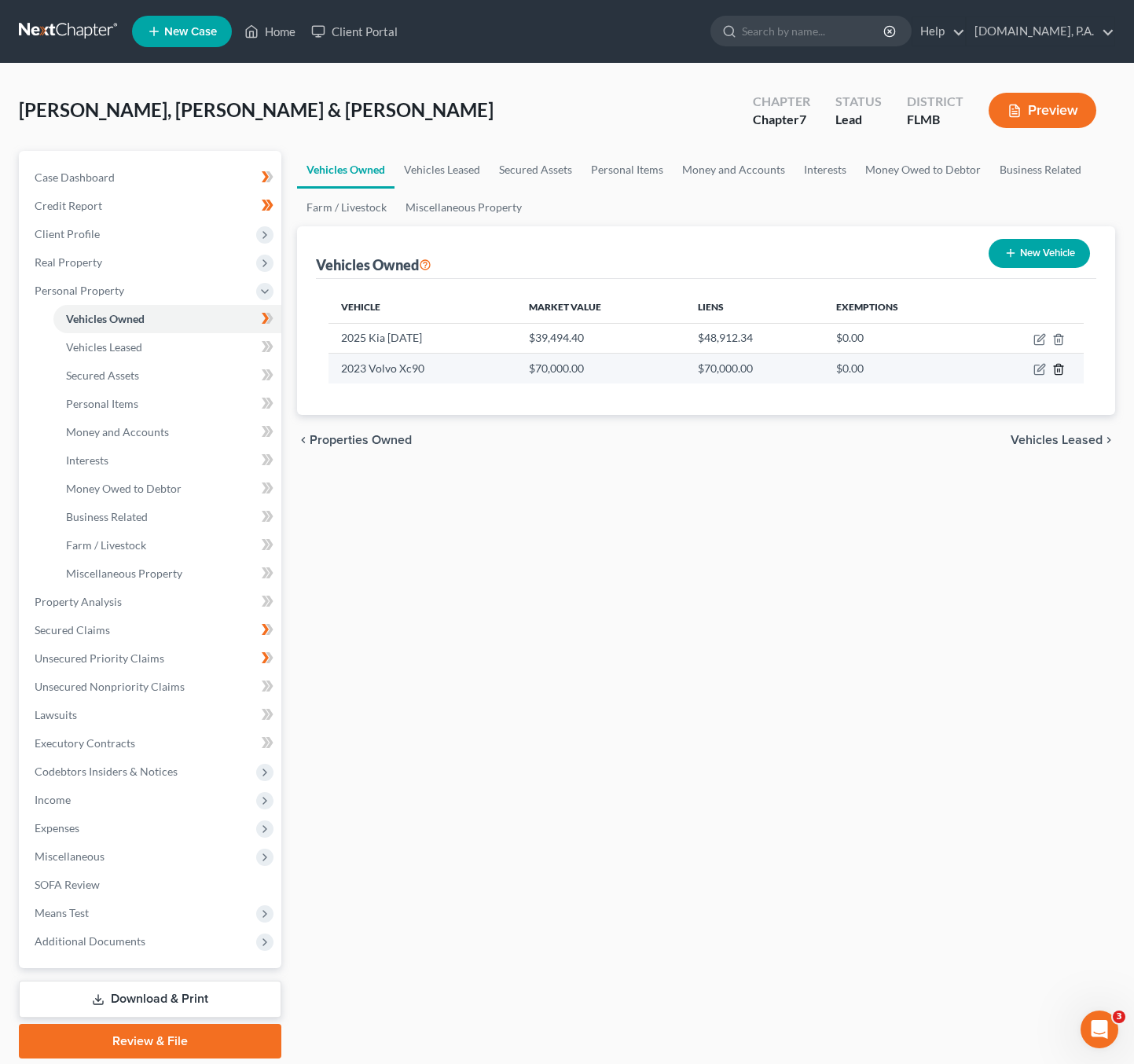
click at [1059, 371] on icon "button" at bounding box center [1059, 369] width 13 height 13
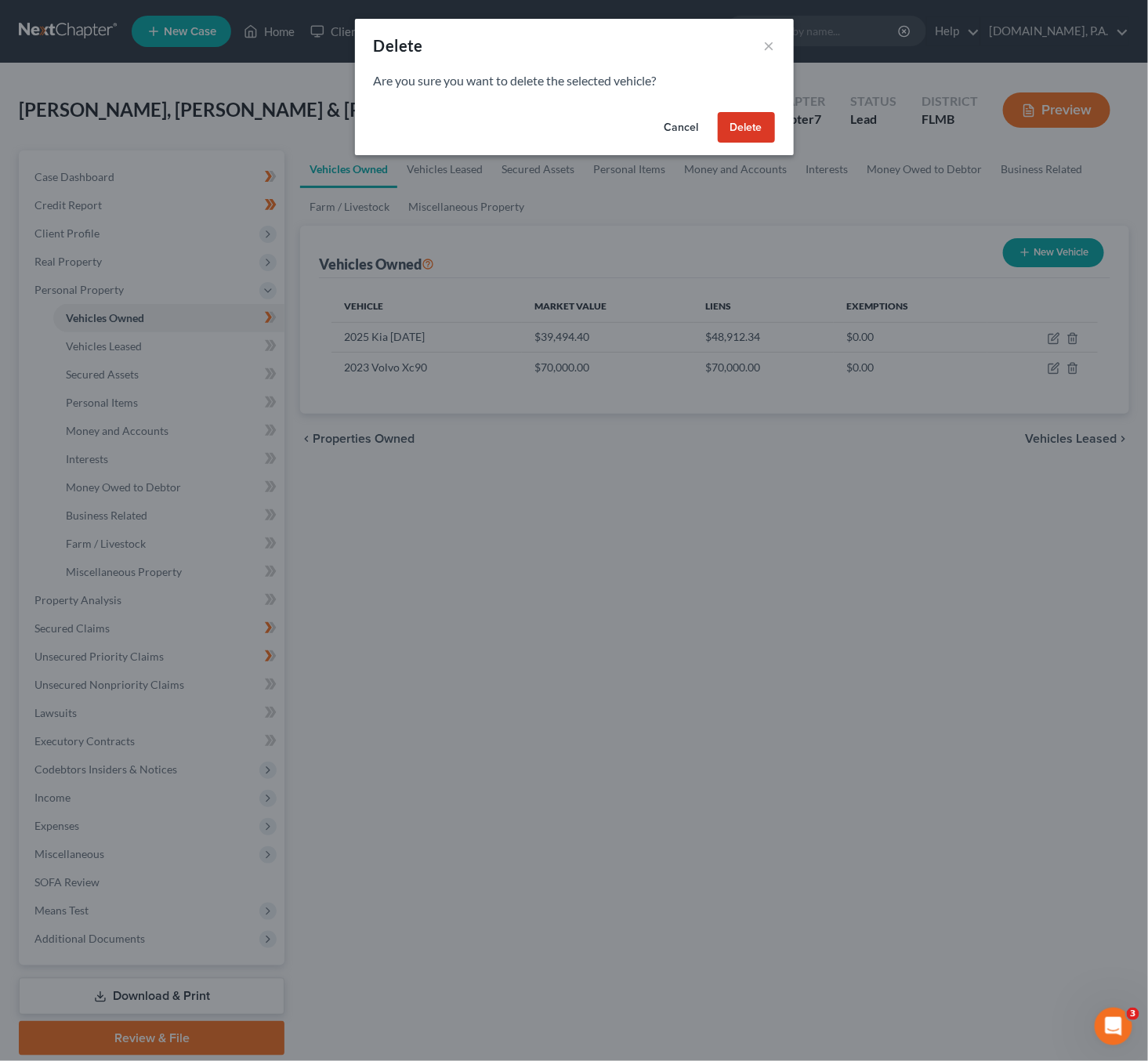
click at [754, 129] on button "Delete" at bounding box center [746, 127] width 57 height 31
